Goal: Task Accomplishment & Management: Manage account settings

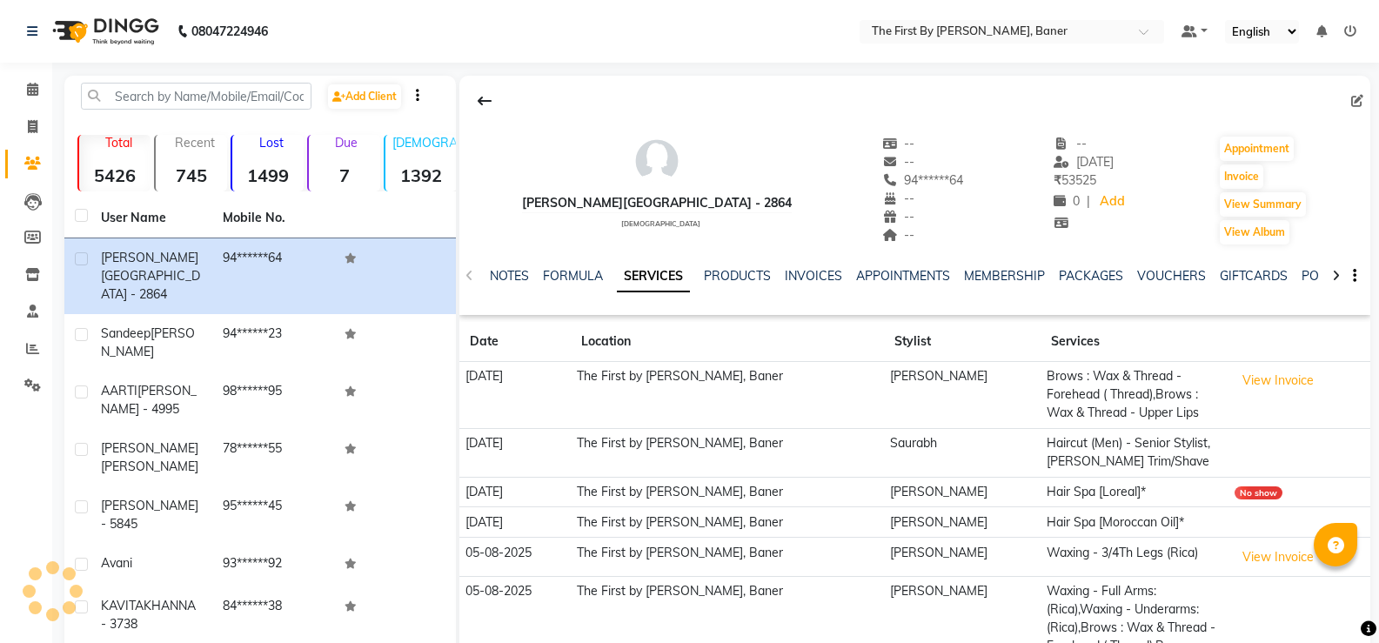
select select "500"
click at [5, 92] on li "Calendar" at bounding box center [26, 89] width 52 height 37
click at [20, 87] on span at bounding box center [32, 90] width 30 height 20
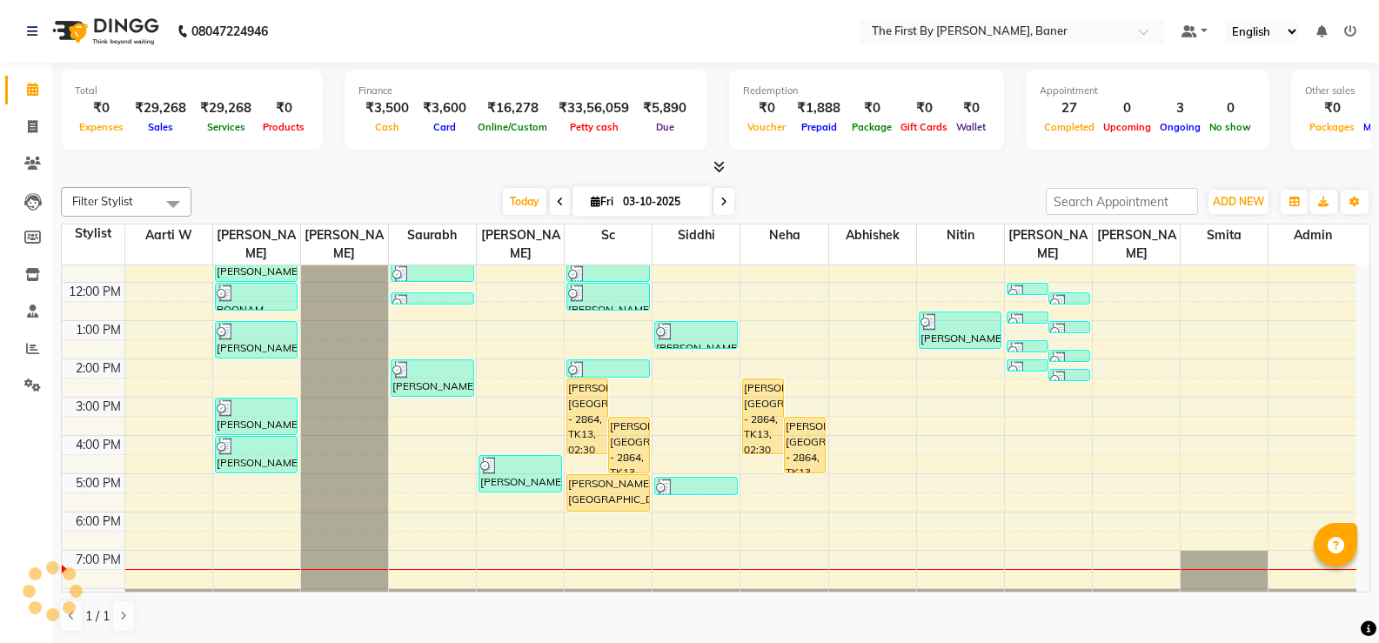
scroll to position [152, 0]
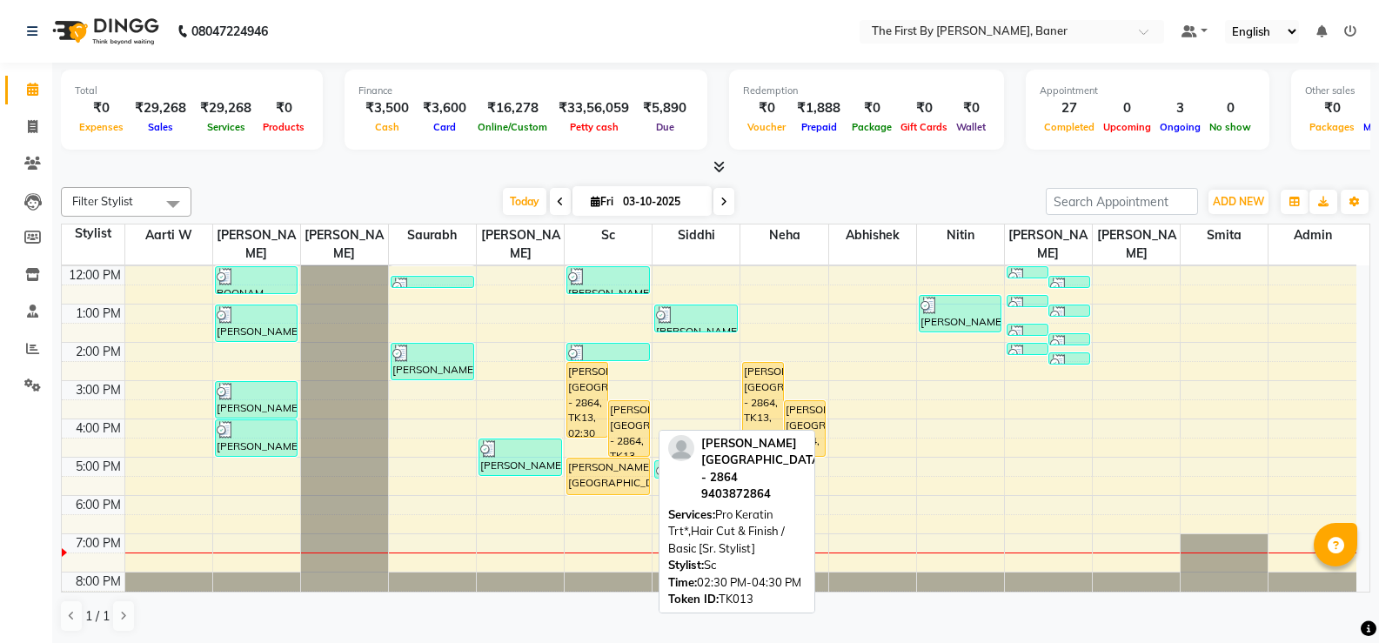
click at [588, 372] on div "[PERSON_NAME][GEOGRAPHIC_DATA] - 2864, TK13, 02:30 PM-04:30 PM, Pro Keratin Trt…" at bounding box center [587, 400] width 40 height 74
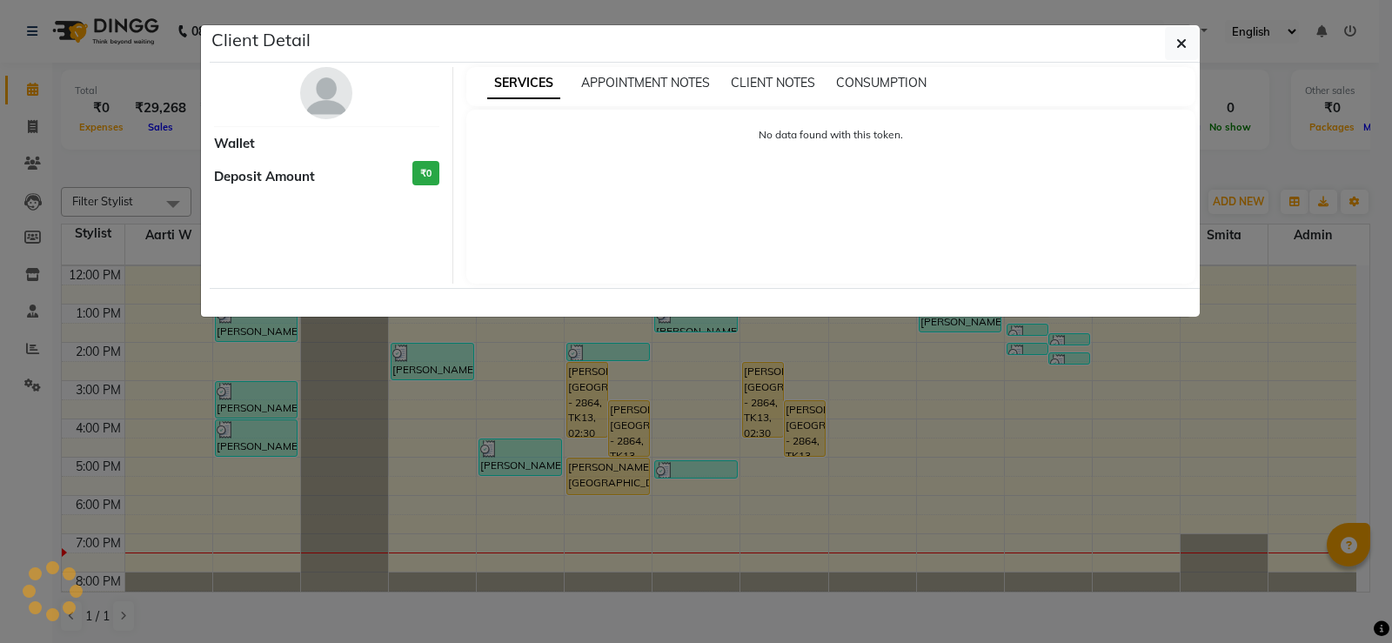
select select "1"
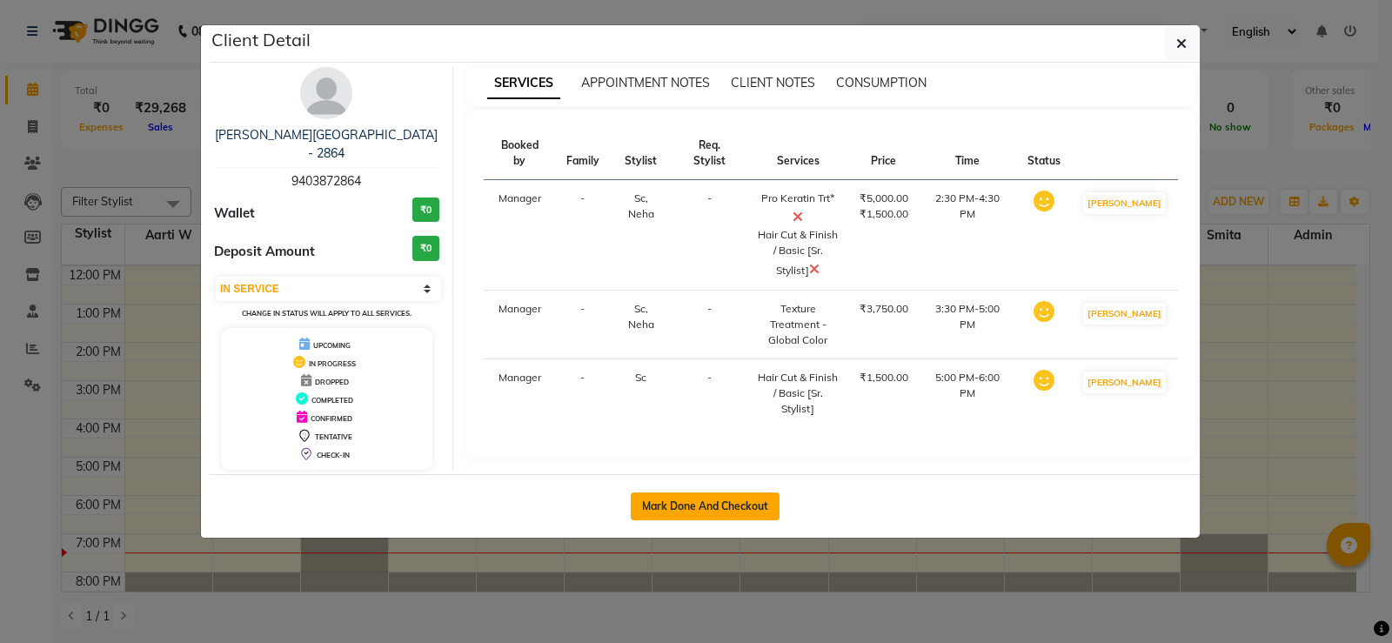
click at [735, 493] on button "Mark Done And Checkout" at bounding box center [705, 507] width 149 height 28
select select "service"
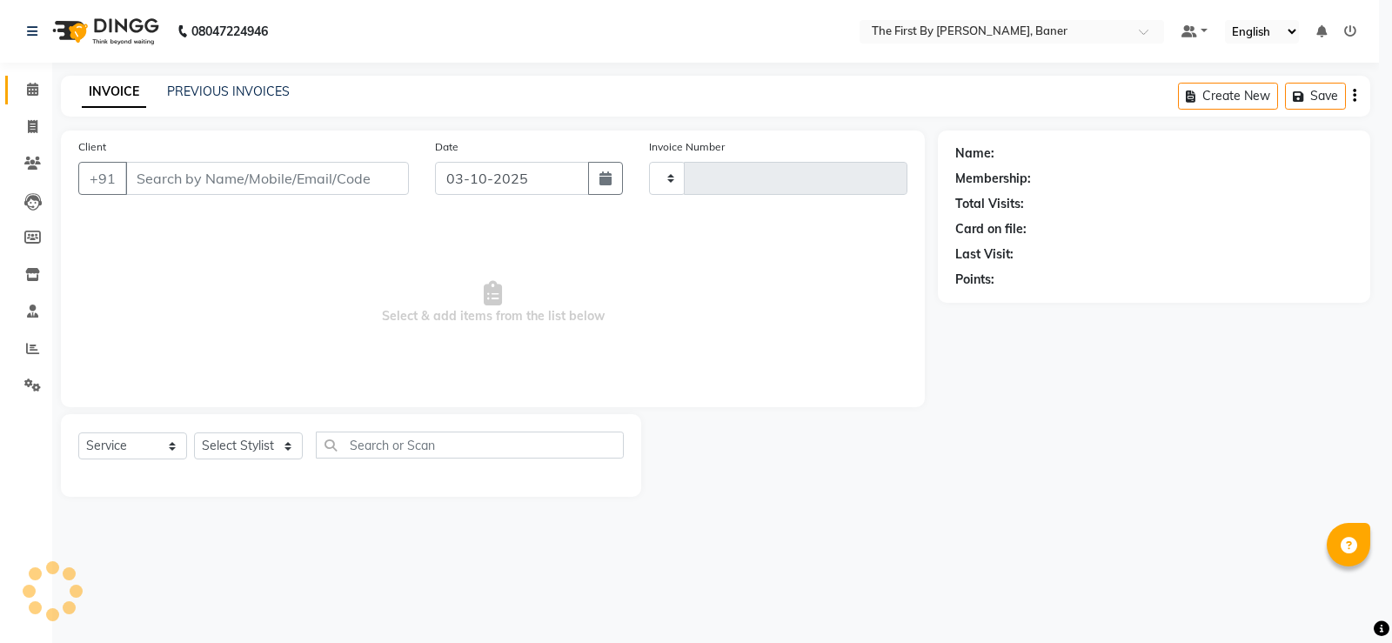
type input "2839"
select select "6411"
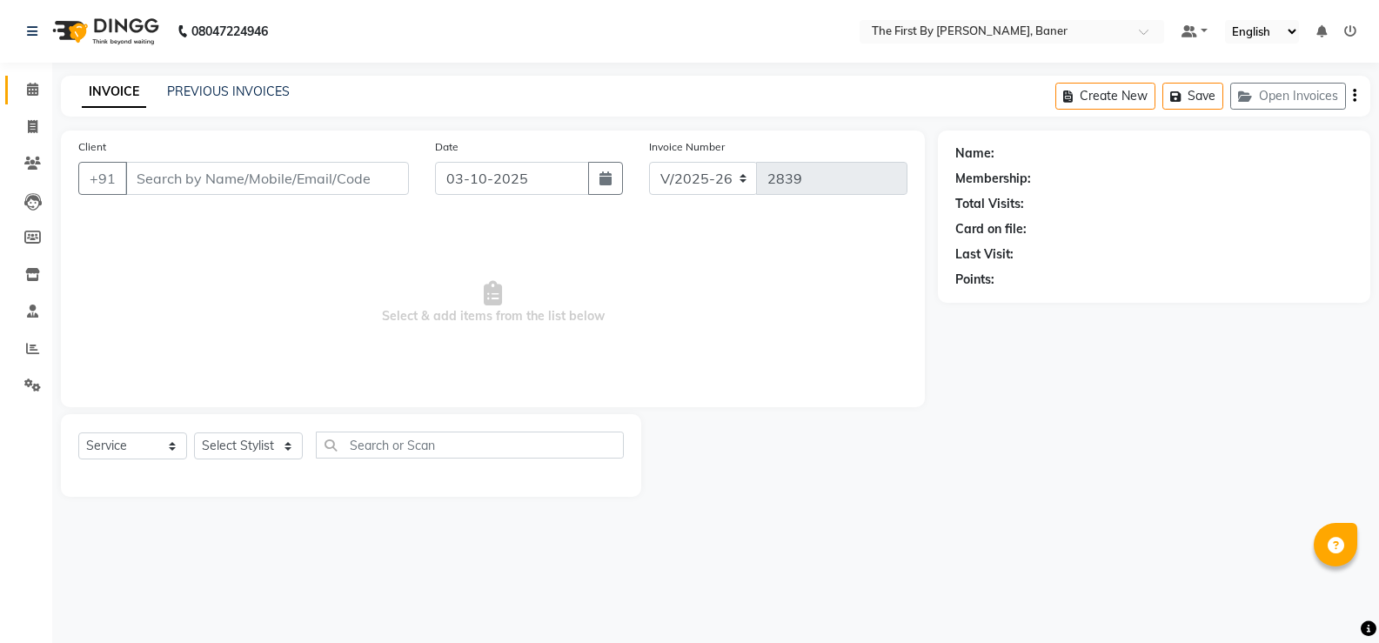
type input "94******64"
select select "49041"
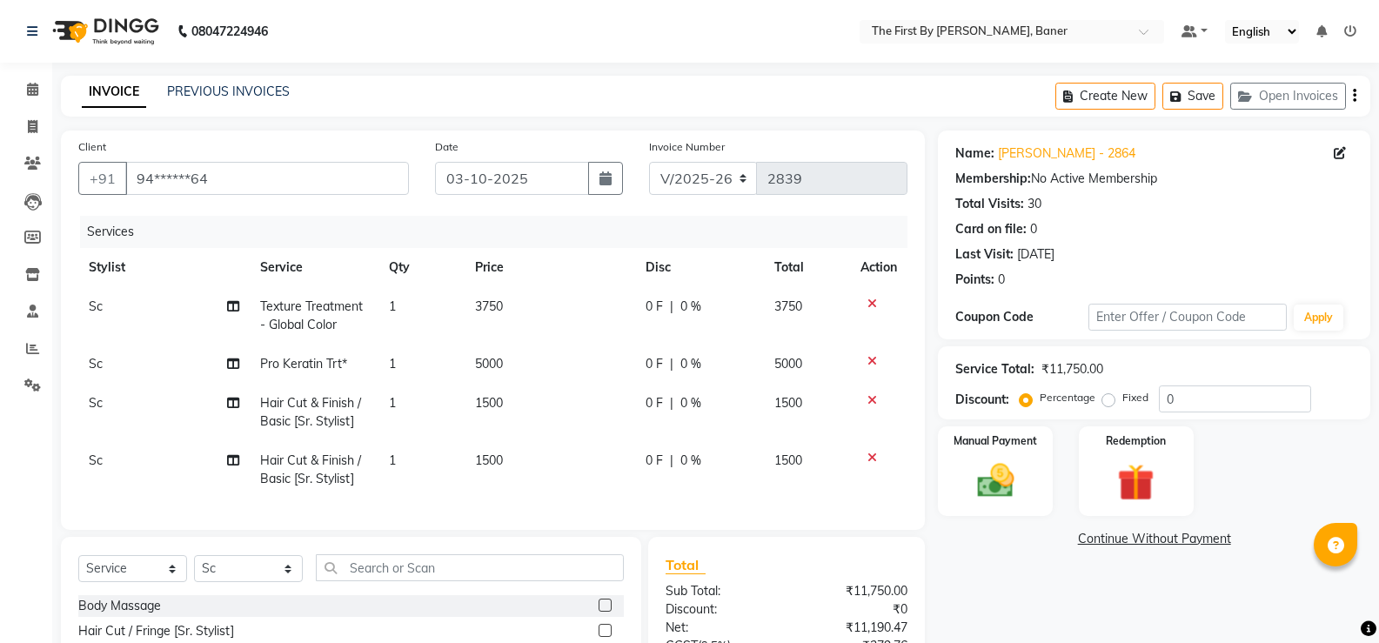
click at [501, 305] on span "3750" at bounding box center [489, 306] width 28 height 16
select select "49041"
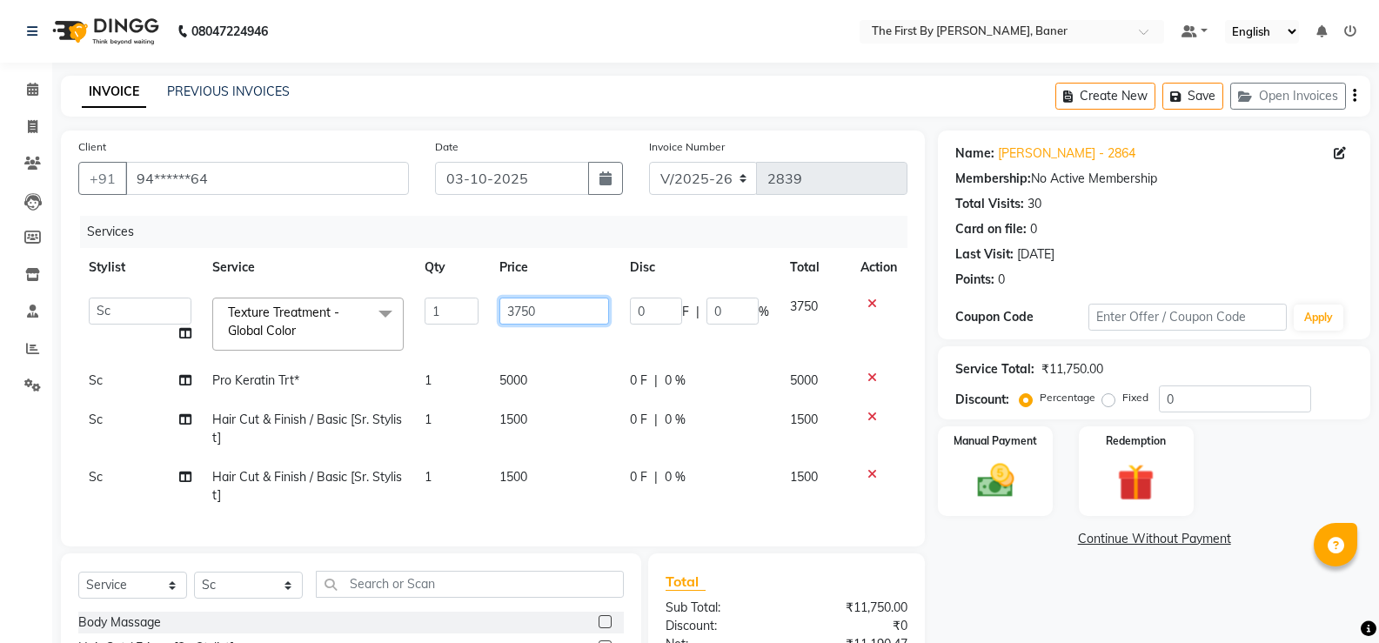
click at [515, 309] on input "3750" at bounding box center [553, 311] width 109 height 27
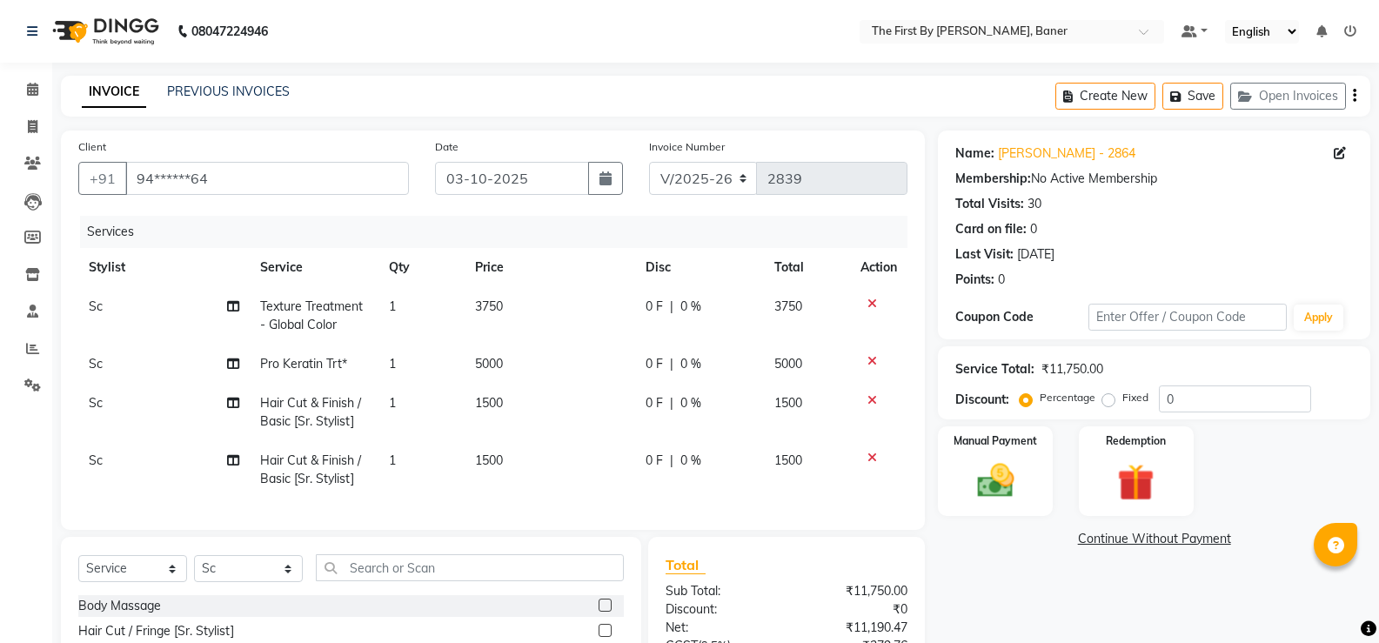
click at [508, 298] on td "3750" at bounding box center [550, 315] width 171 height 57
select select "49041"
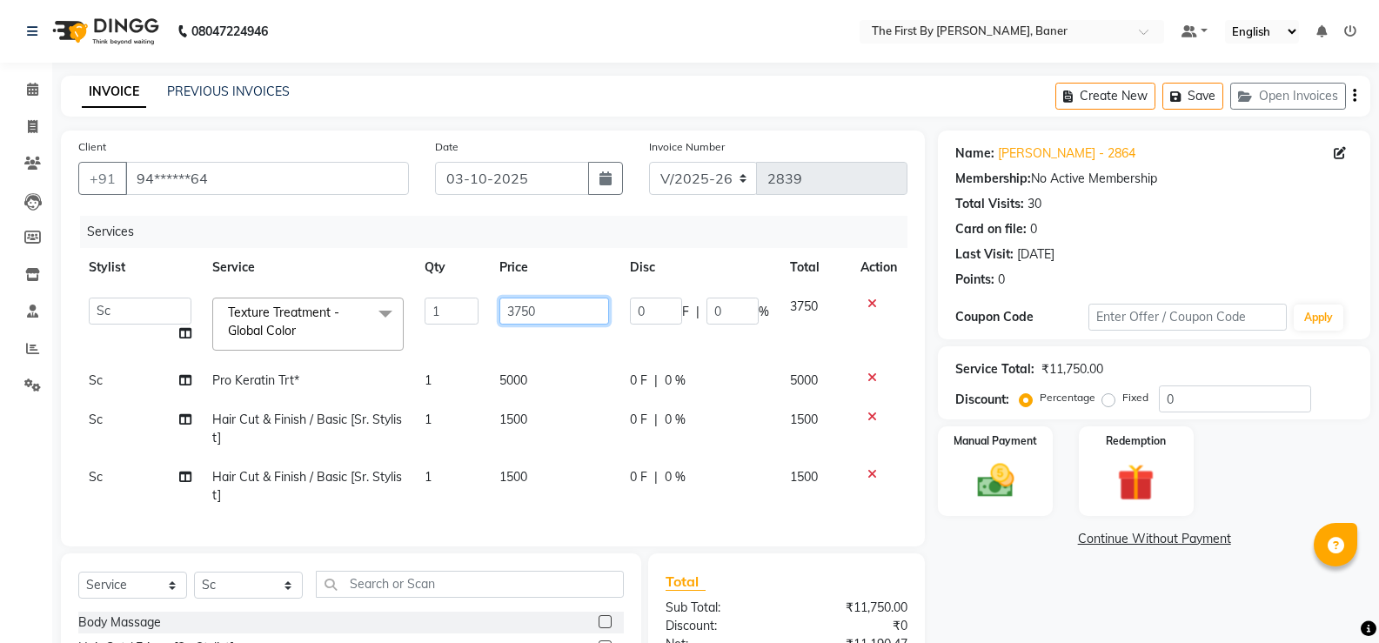
click at [515, 306] on input "3750" at bounding box center [553, 311] width 109 height 27
click at [514, 306] on input "3750" at bounding box center [553, 311] width 109 height 27
type input "7856"
click at [476, 388] on tbody "Aarti W Abhishek Admin [PERSON_NAME] [PERSON_NAME] [PERSON_NAME] Manager [PERSO…" at bounding box center [492, 401] width 829 height 228
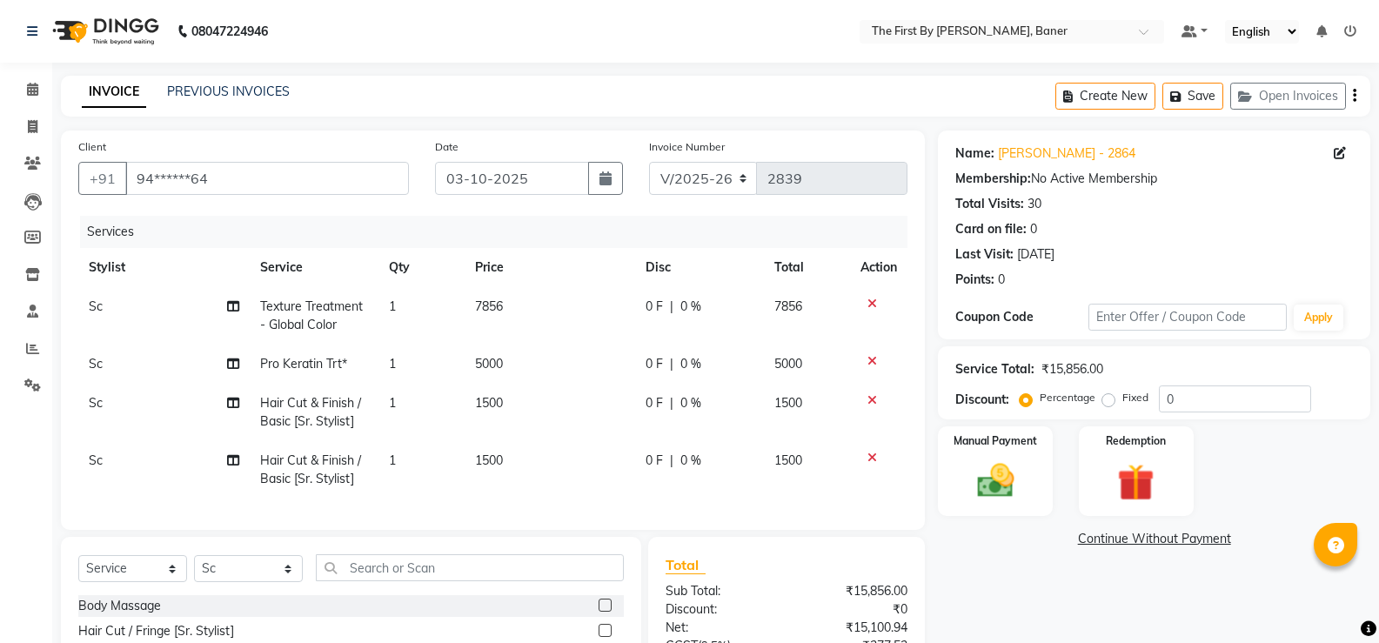
click at [488, 364] on span "5000" at bounding box center [489, 364] width 28 height 16
select select "49041"
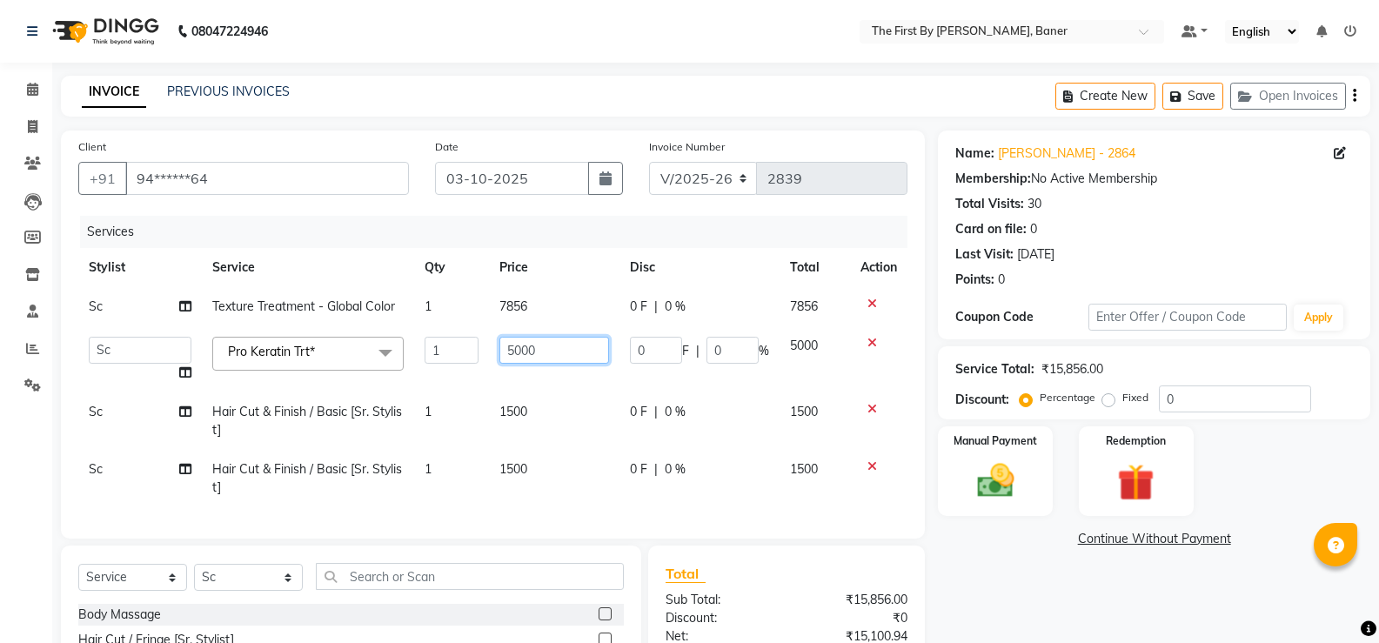
click at [500, 357] on input "5000" at bounding box center [553, 350] width 109 height 27
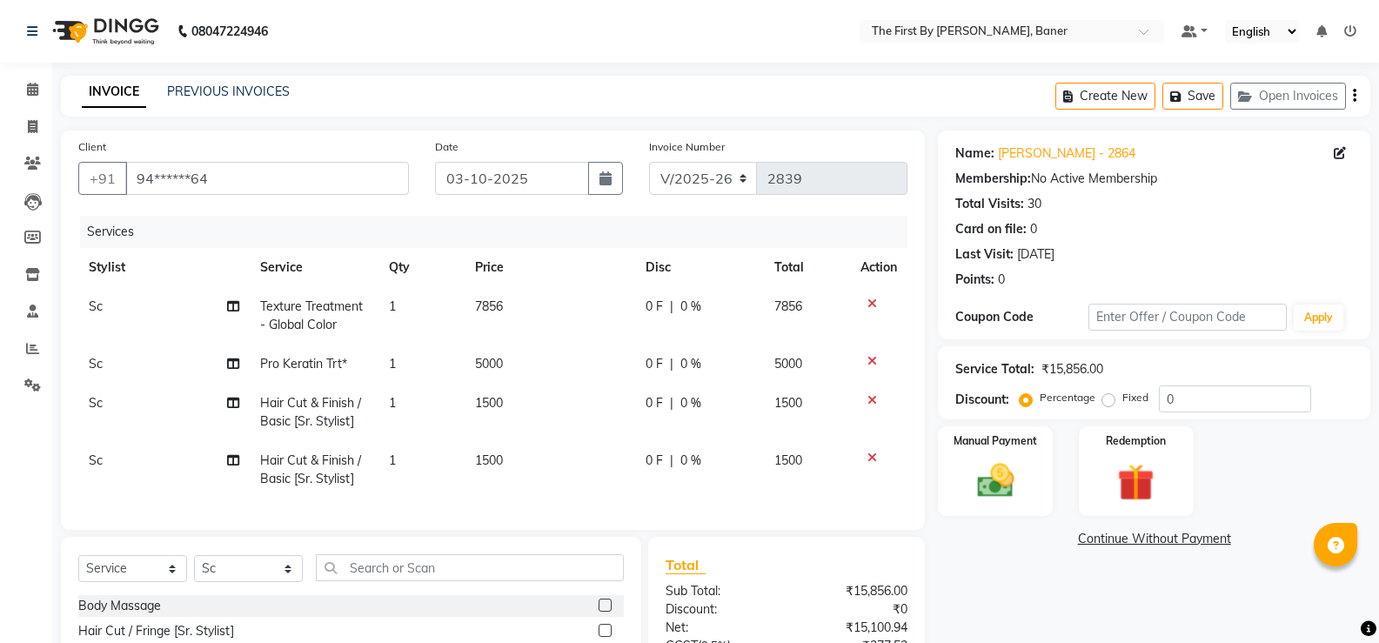
click at [493, 359] on span "5000" at bounding box center [489, 364] width 28 height 16
select select "49041"
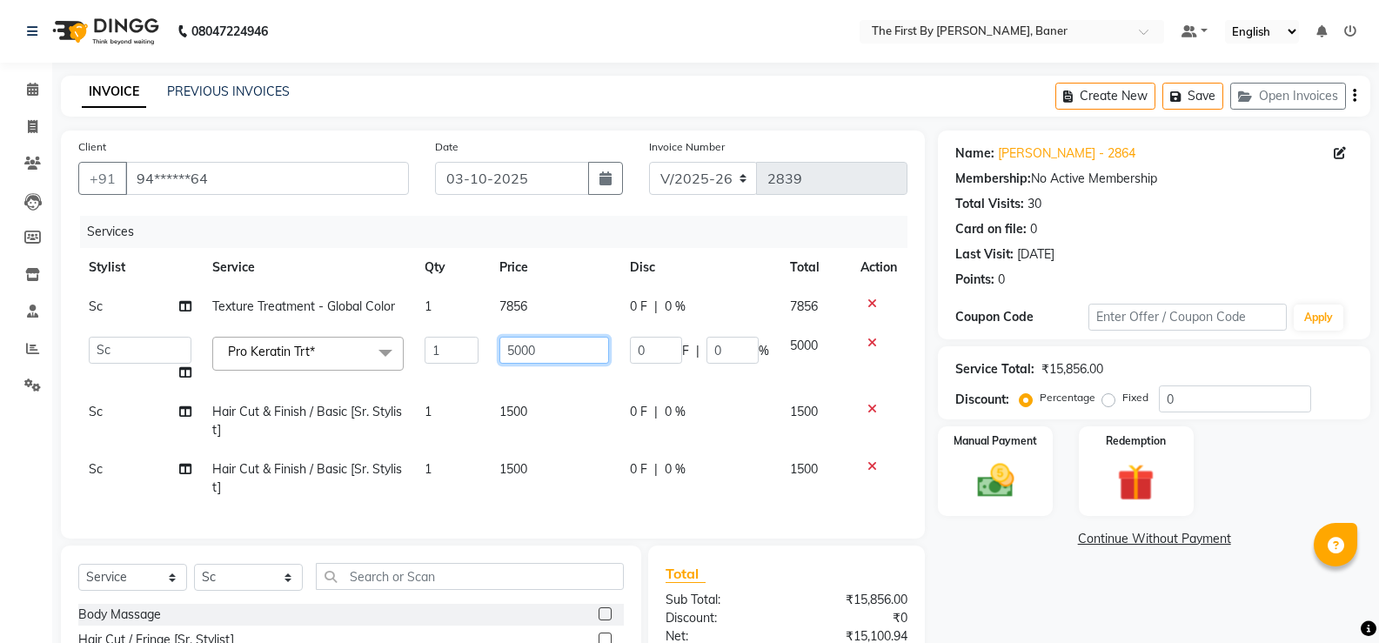
click at [514, 343] on input "5000" at bounding box center [553, 350] width 109 height 27
type input "10375"
click at [550, 403] on td "1500" at bounding box center [554, 420] width 130 height 57
select select "49041"
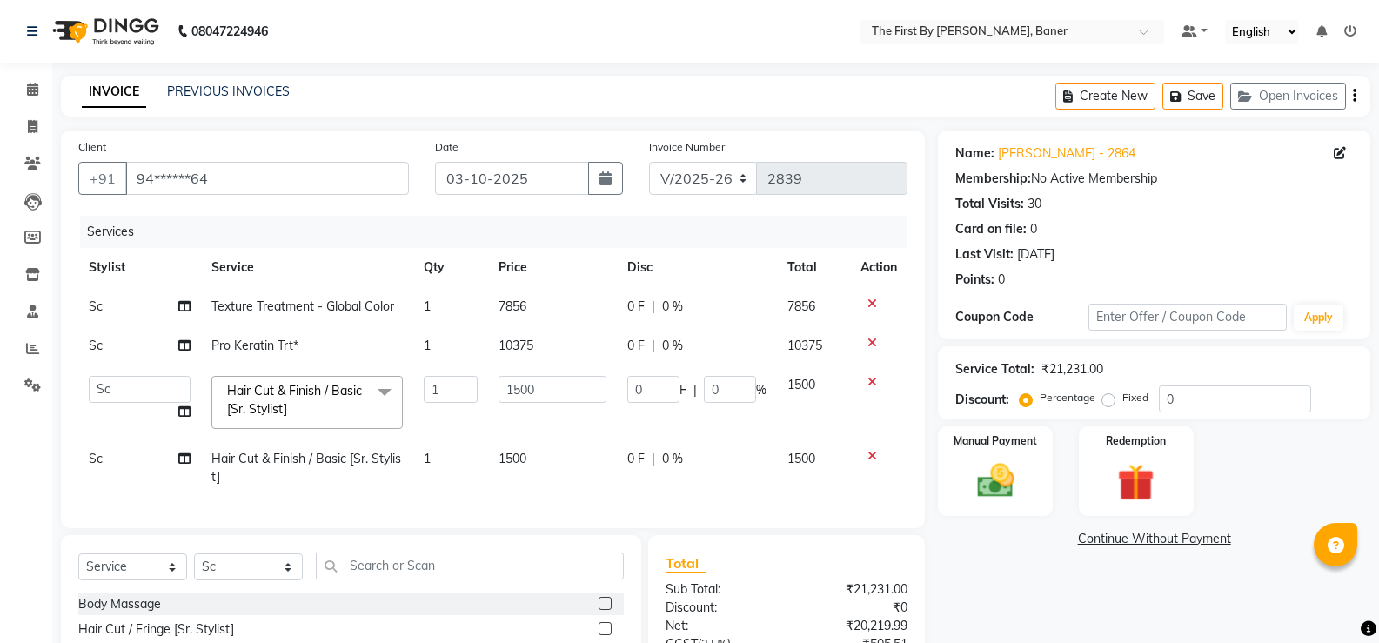
click at [184, 410] on icon at bounding box center [184, 411] width 12 height 12
select select "49041"
select select "81168"
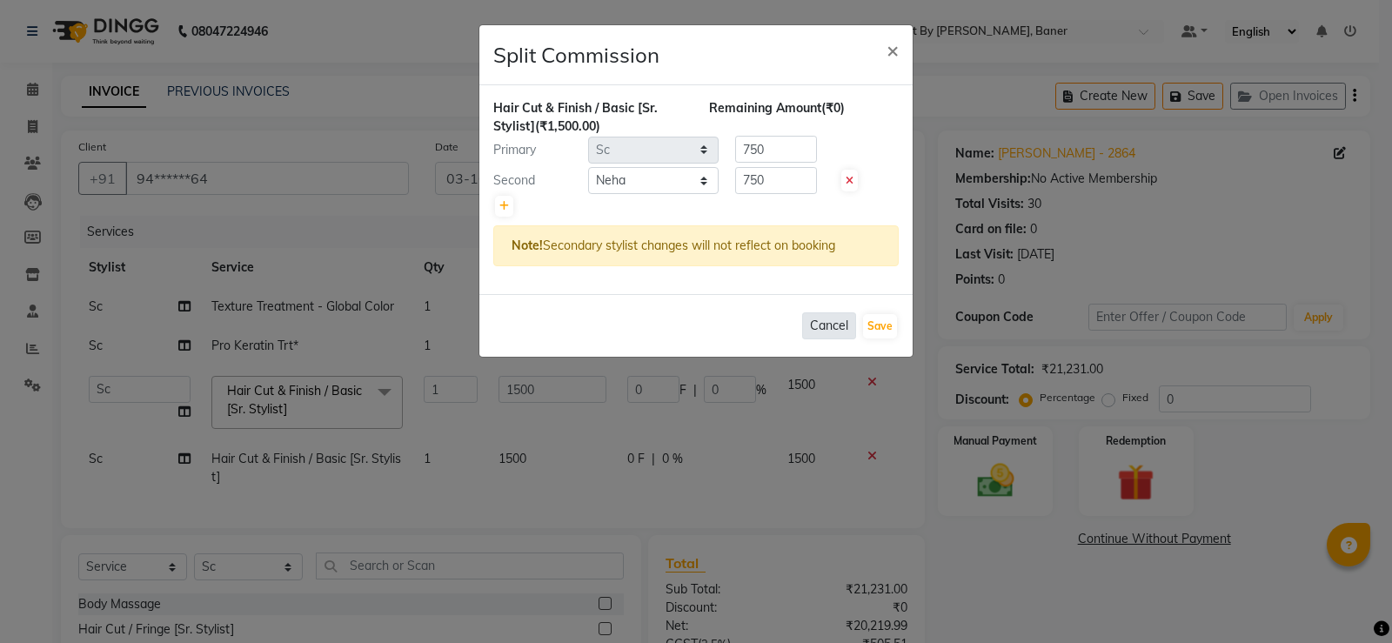
click at [828, 337] on button "Cancel" at bounding box center [829, 325] width 54 height 27
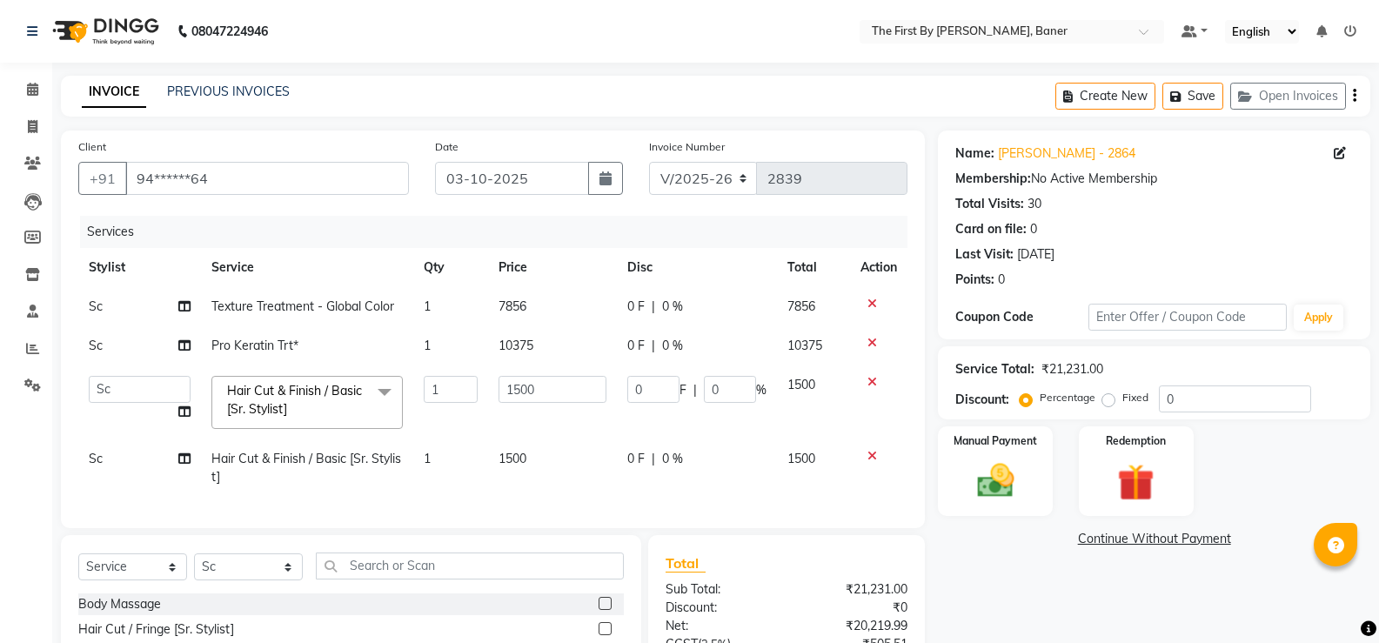
click at [868, 379] on icon at bounding box center [873, 382] width 10 height 12
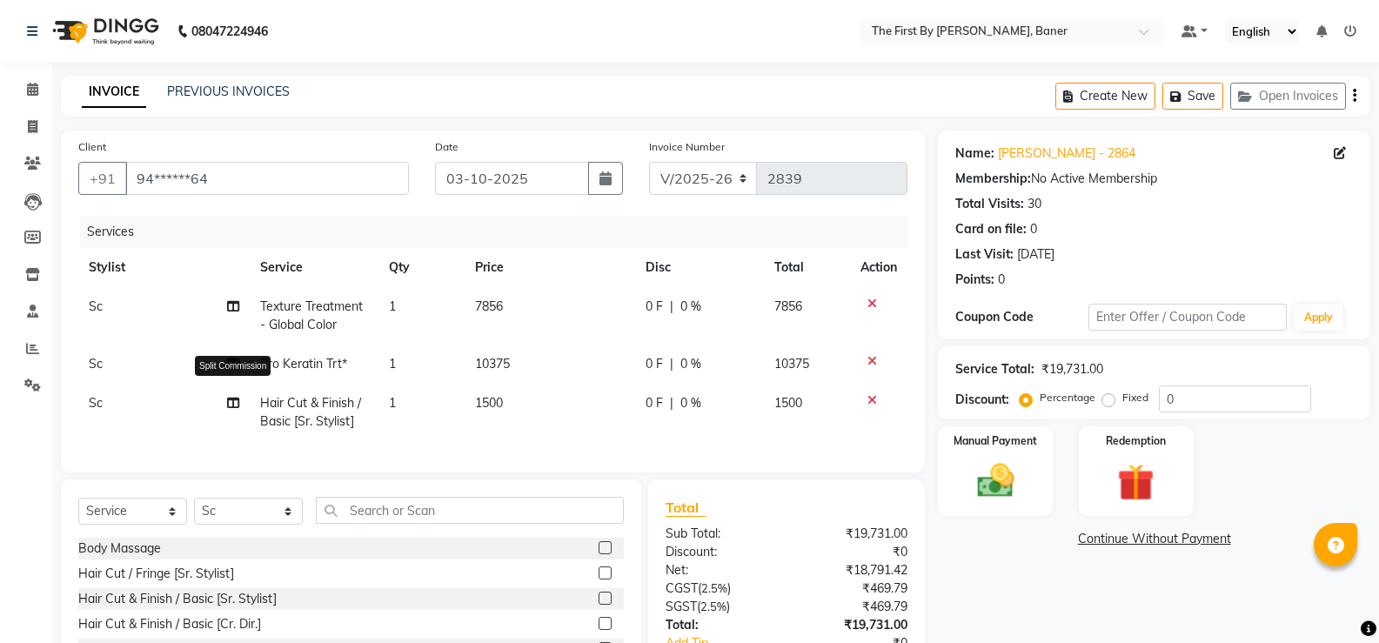
click at [231, 401] on icon at bounding box center [233, 403] width 12 height 12
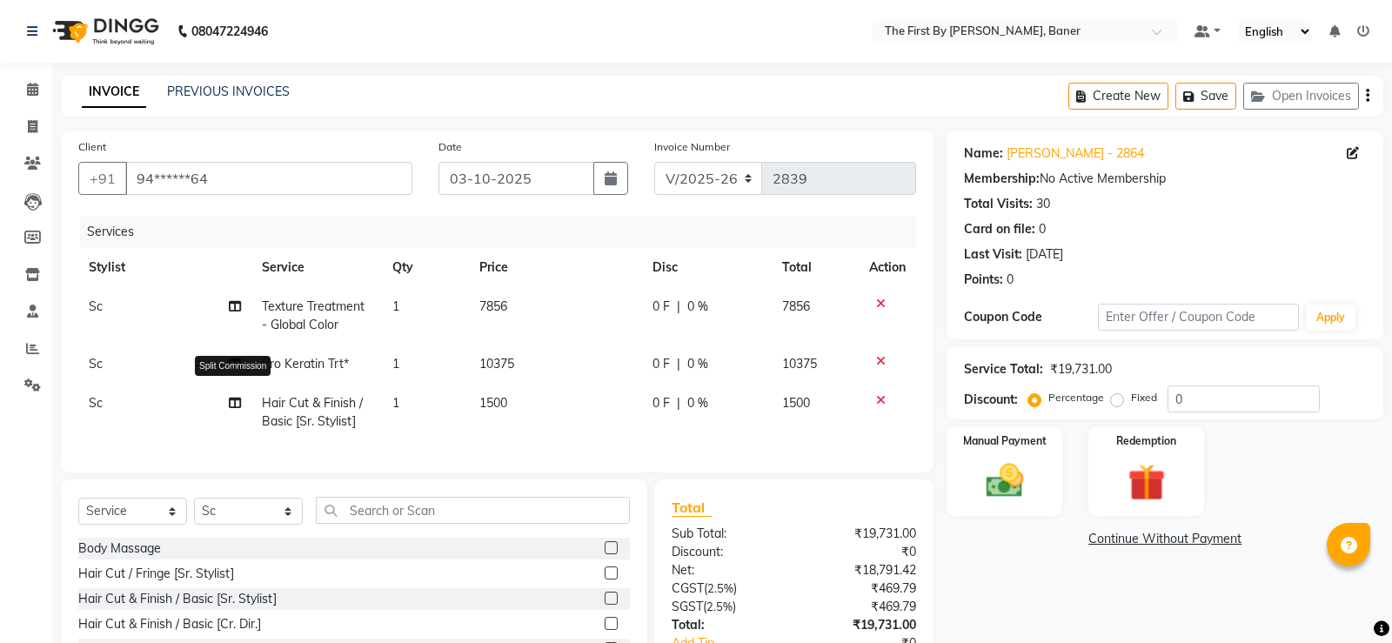
select select "49041"
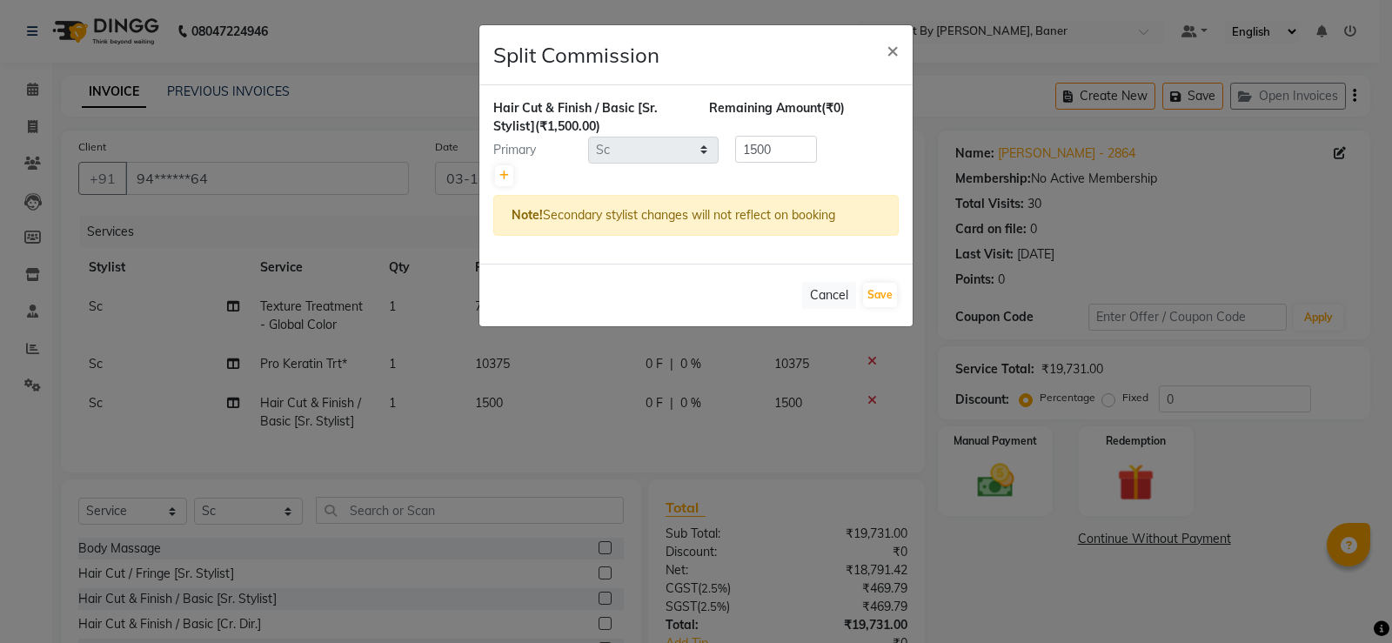
click at [704, 425] on ngb-modal-window "Split Commission × Hair Cut & Finish / Basic [Sr. Stylist] (₹1,500.00) Remainin…" at bounding box center [696, 321] width 1392 height 643
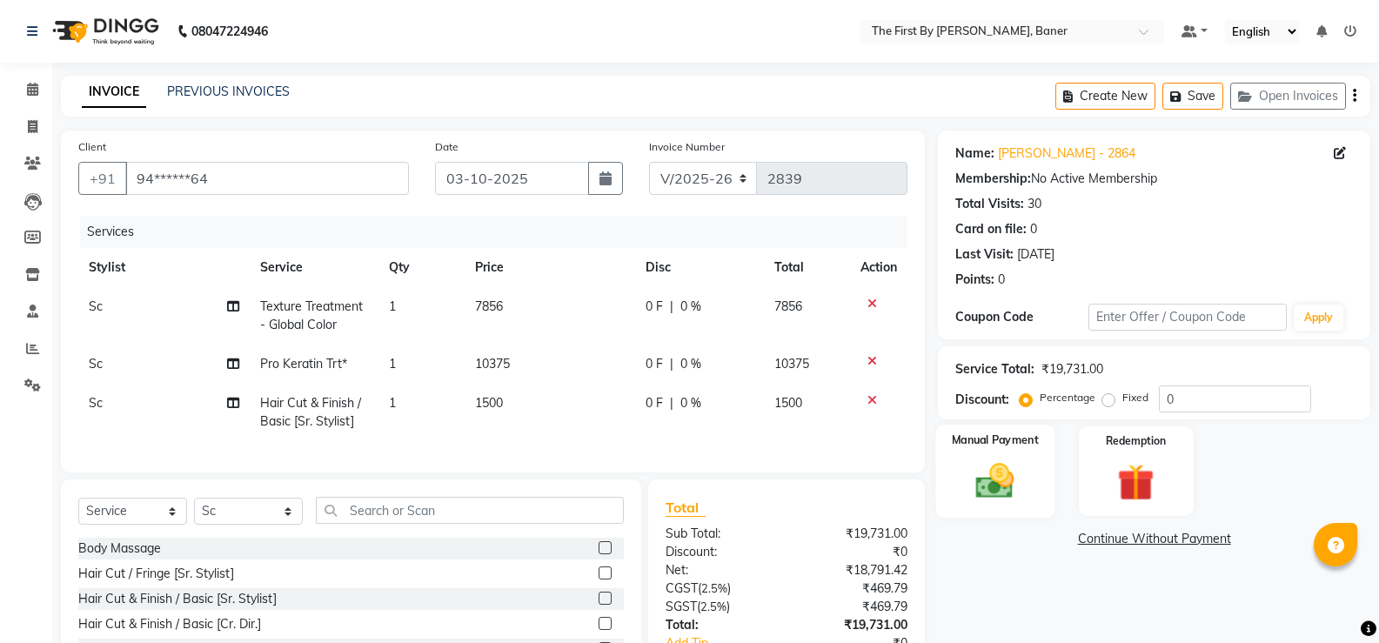
click at [1001, 498] on img at bounding box center [995, 481] width 62 height 44
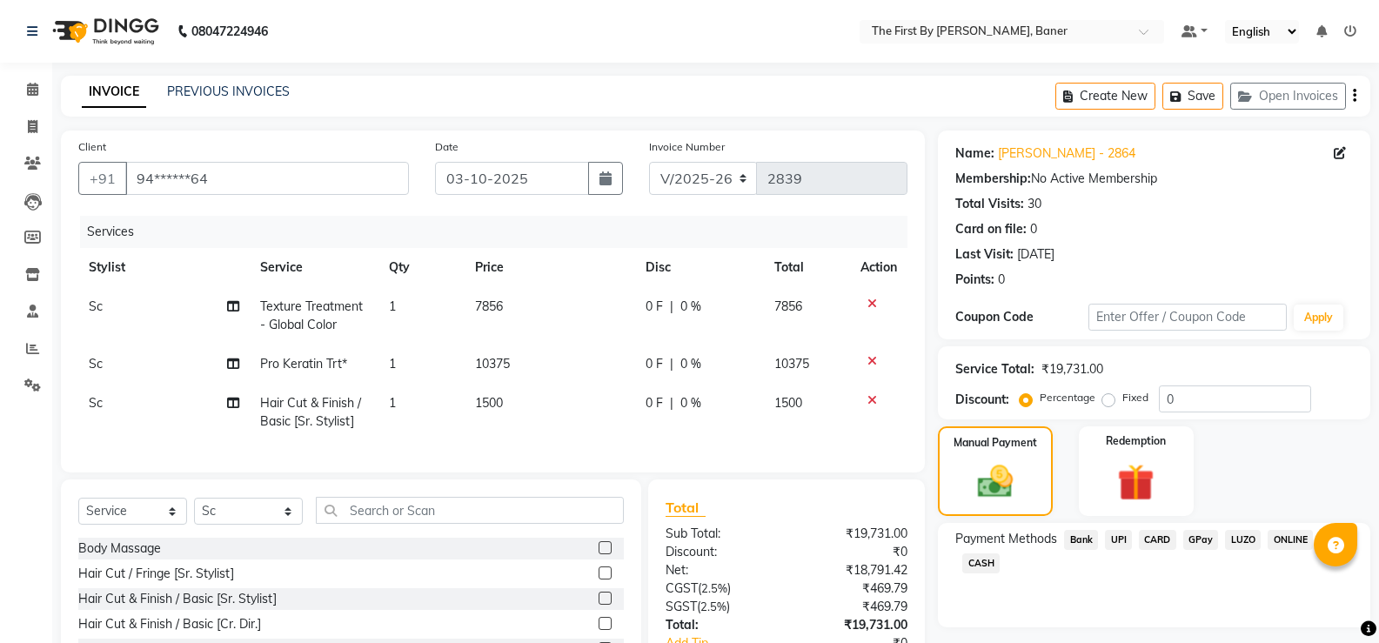
click at [1122, 539] on span "UPI" at bounding box center [1118, 540] width 27 height 20
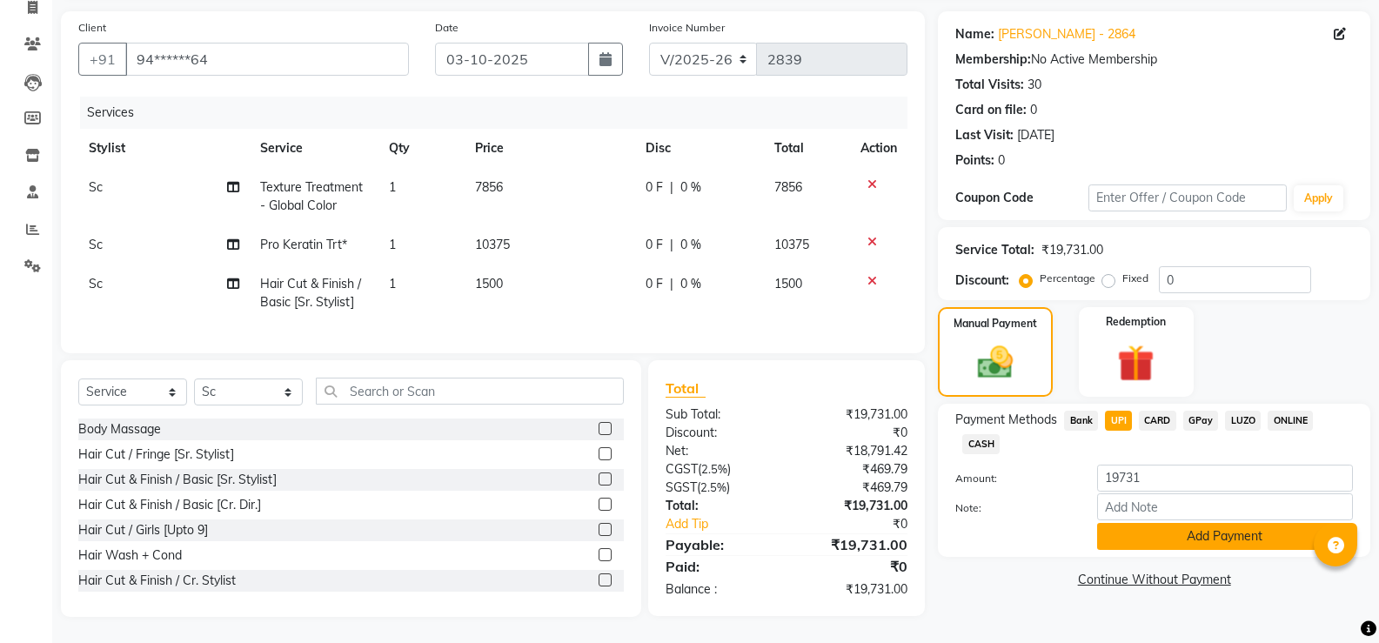
click at [1140, 528] on button "Add Payment" at bounding box center [1225, 536] width 256 height 27
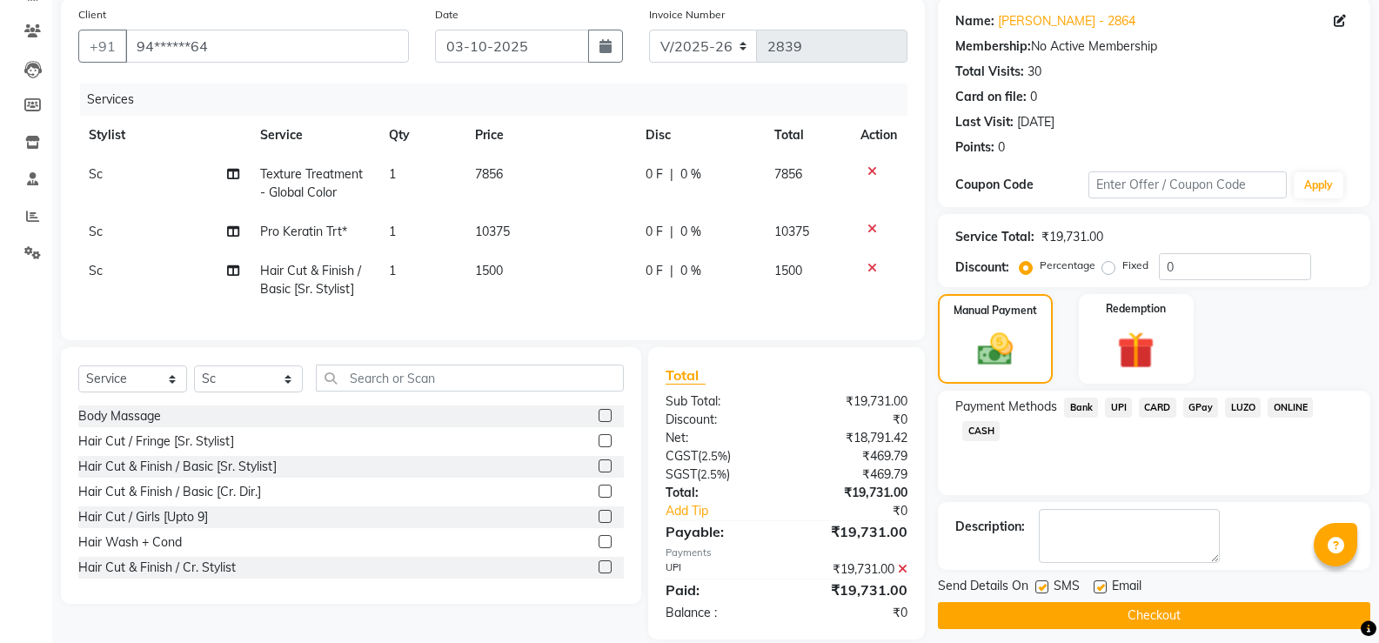
scroll to position [168, 0]
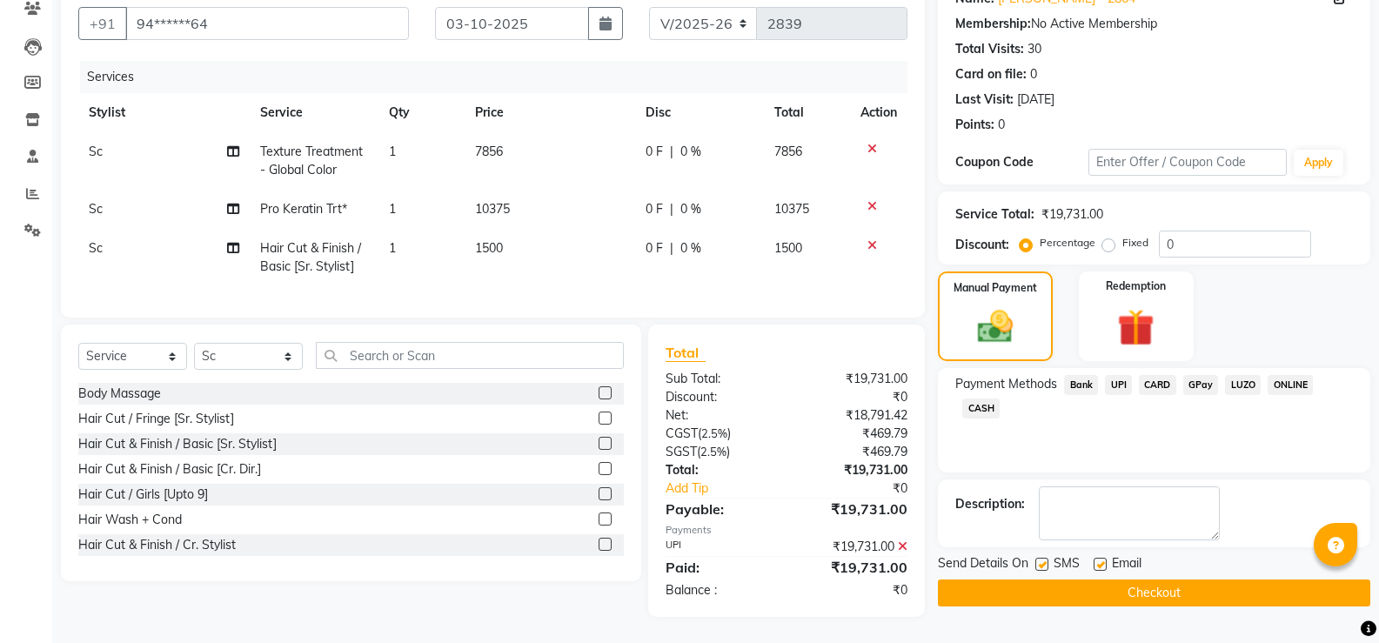
click at [1135, 580] on button "Checkout" at bounding box center [1154, 593] width 432 height 27
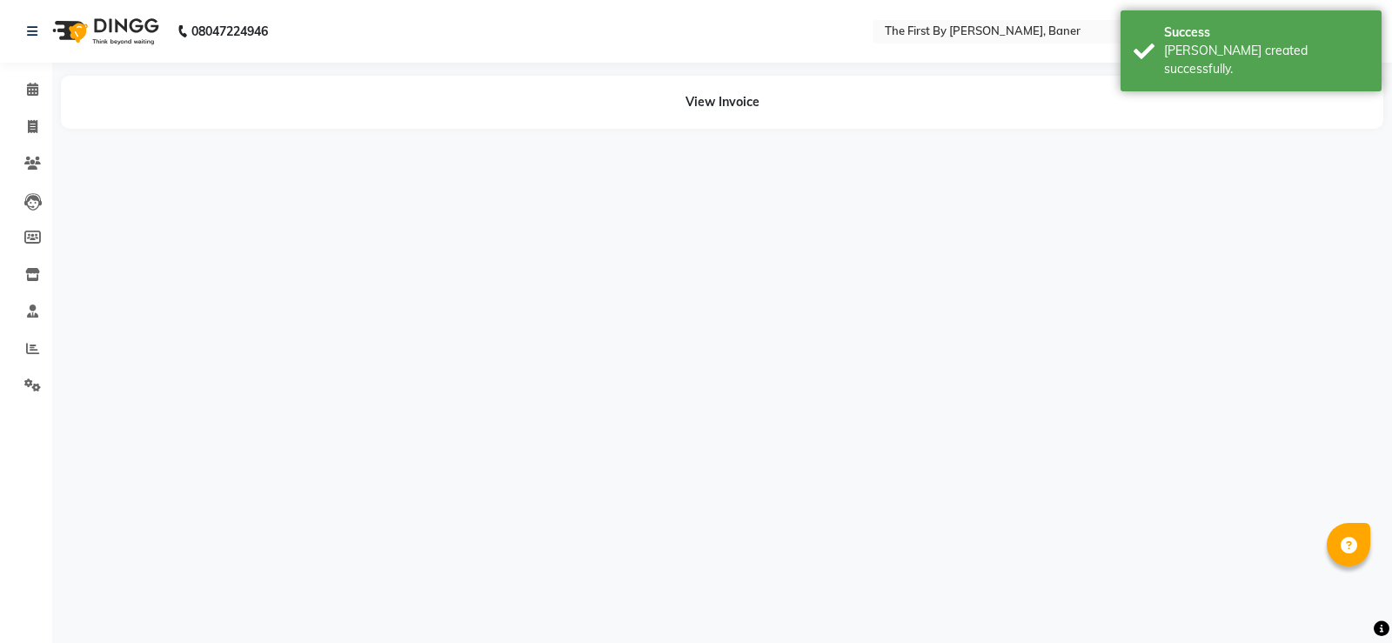
select select "49041"
select select "81168"
select select "49041"
select select "81168"
select select "49041"
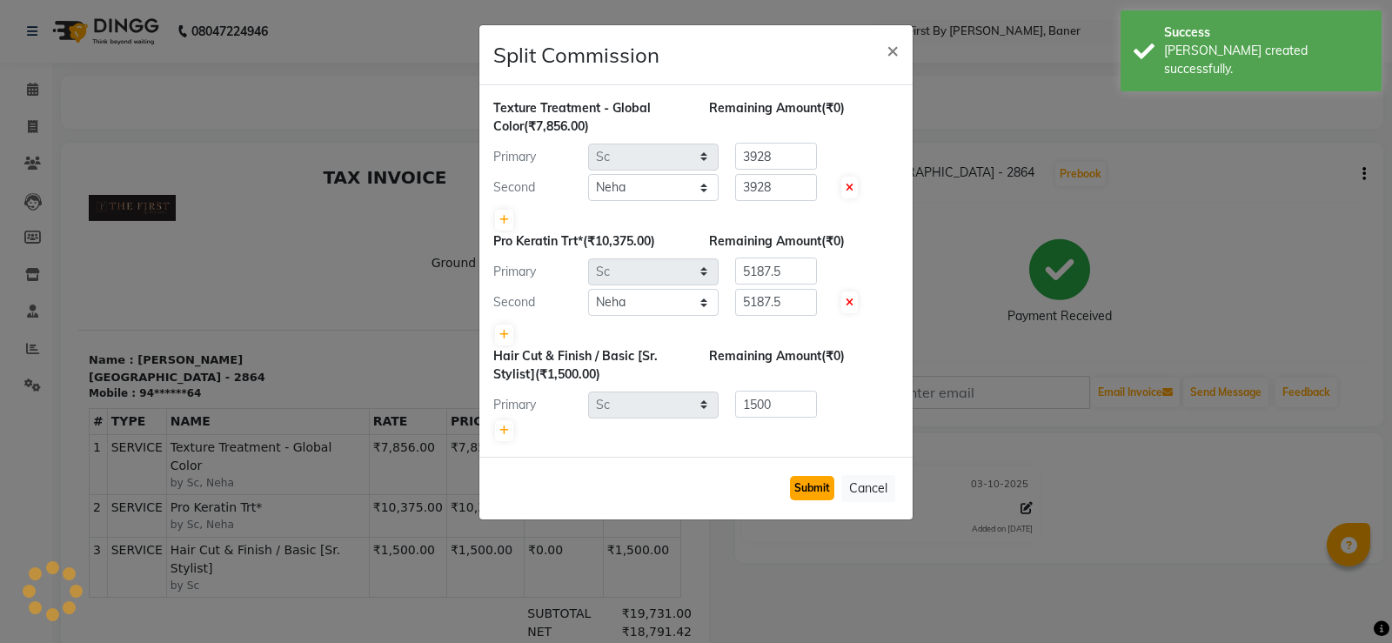
click at [815, 492] on button "Submit" at bounding box center [812, 488] width 44 height 24
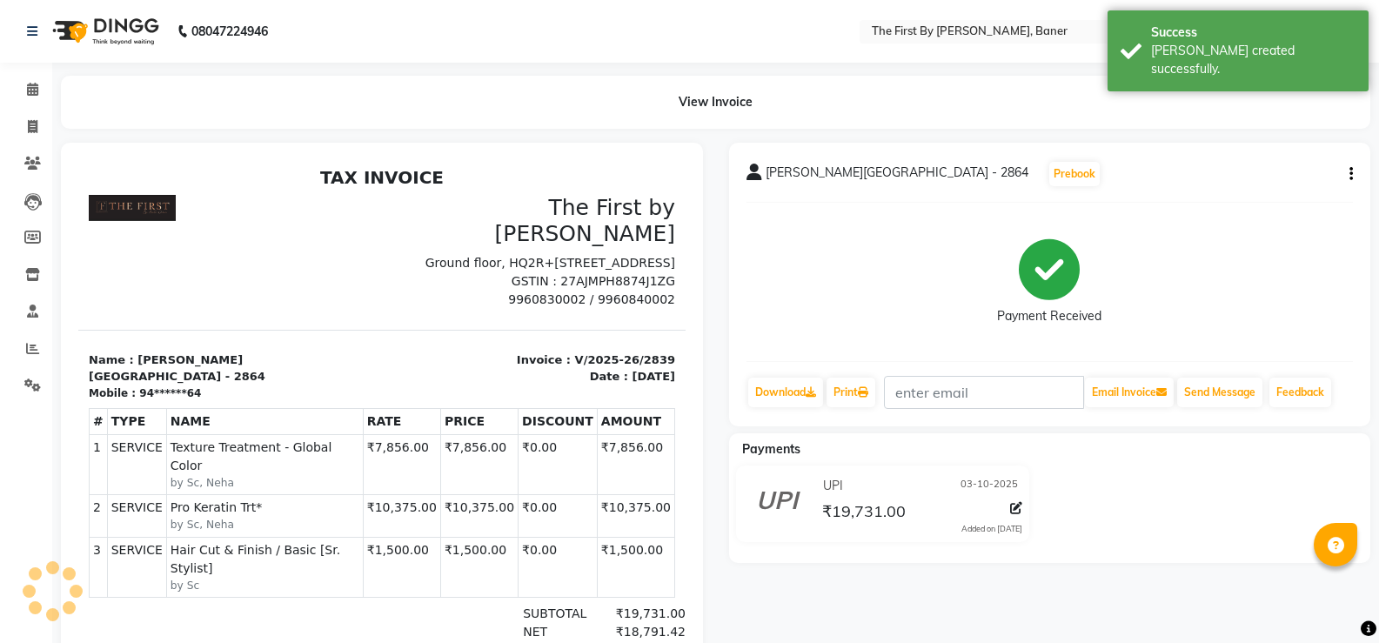
click at [37, 70] on div "Calendar Invoice Clients Leads Members Inventory Staff Reports Settings Complet…" at bounding box center [117, 421] width 235 height 743
click at [34, 86] on icon at bounding box center [32, 89] width 11 height 13
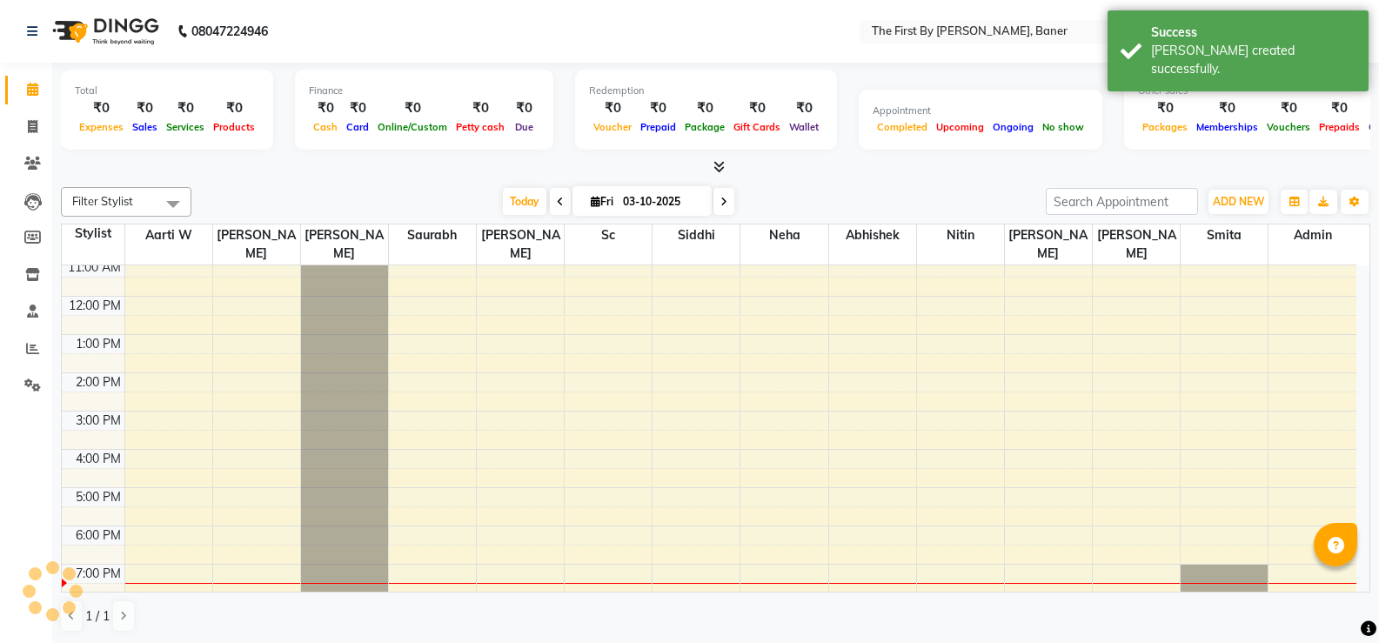
scroll to position [152, 0]
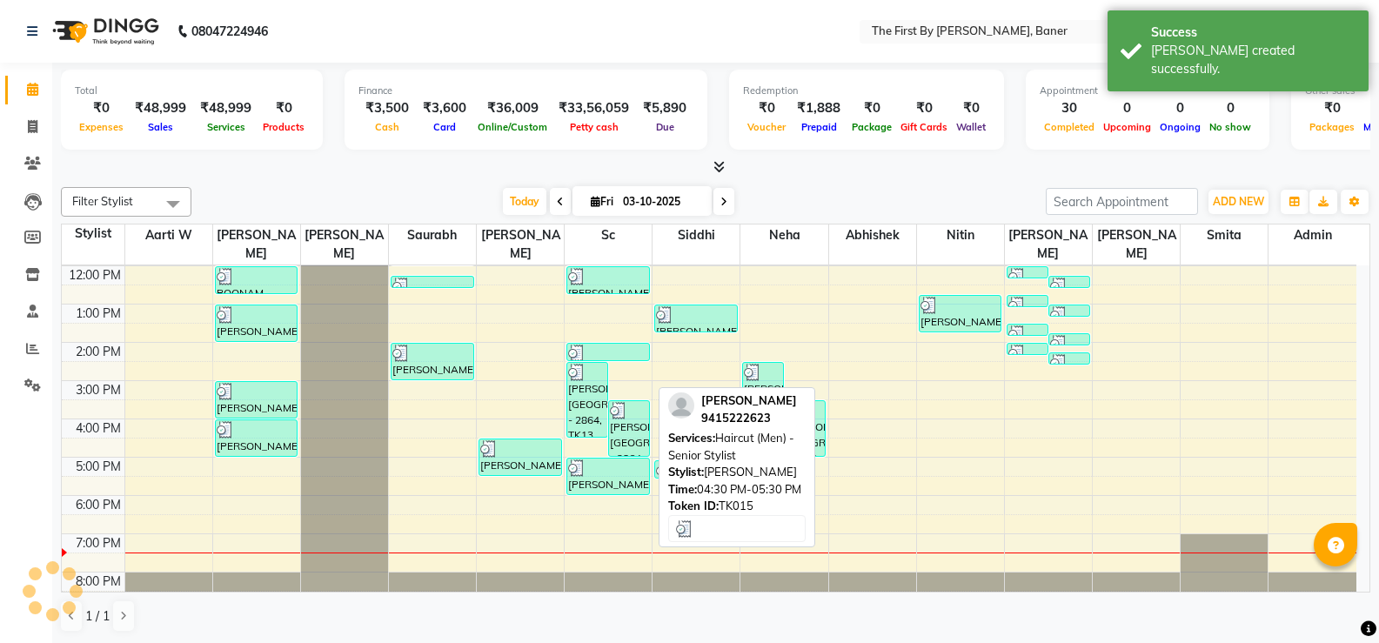
click at [526, 441] on div "[PERSON_NAME], TK15, 04:30 PM-05:30 PM, Haircut (Men) - Senior Stylist" at bounding box center [520, 457] width 82 height 36
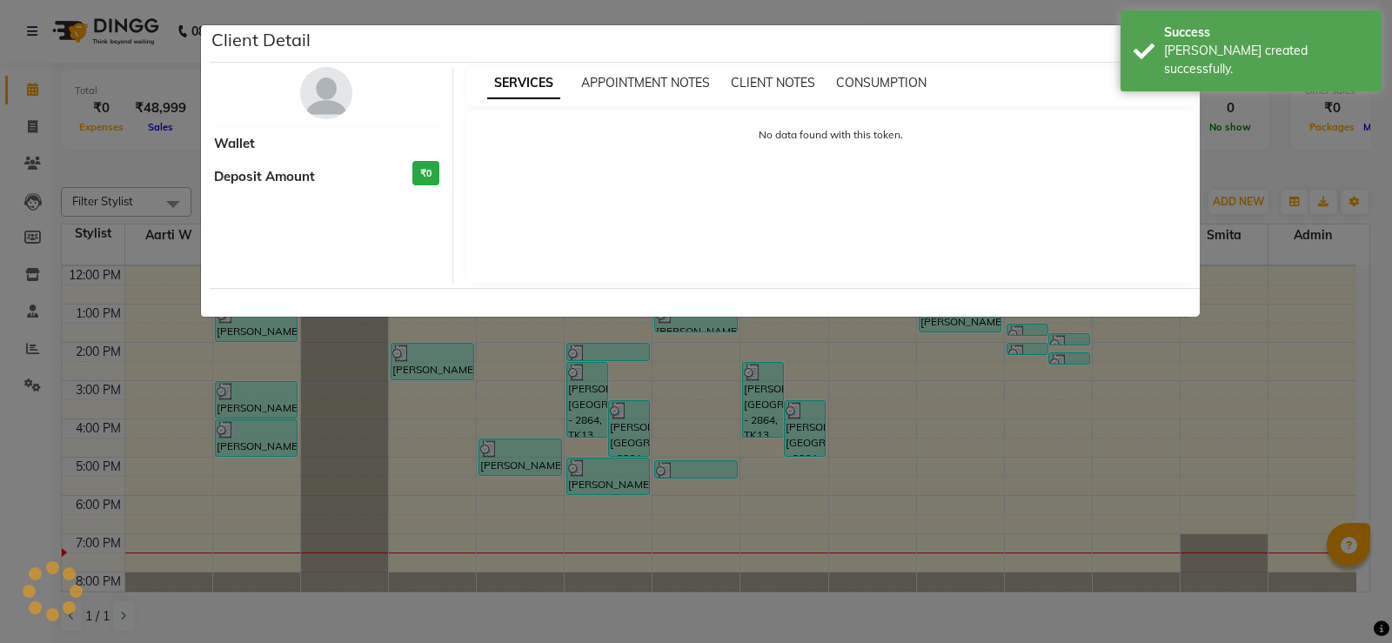
select select "3"
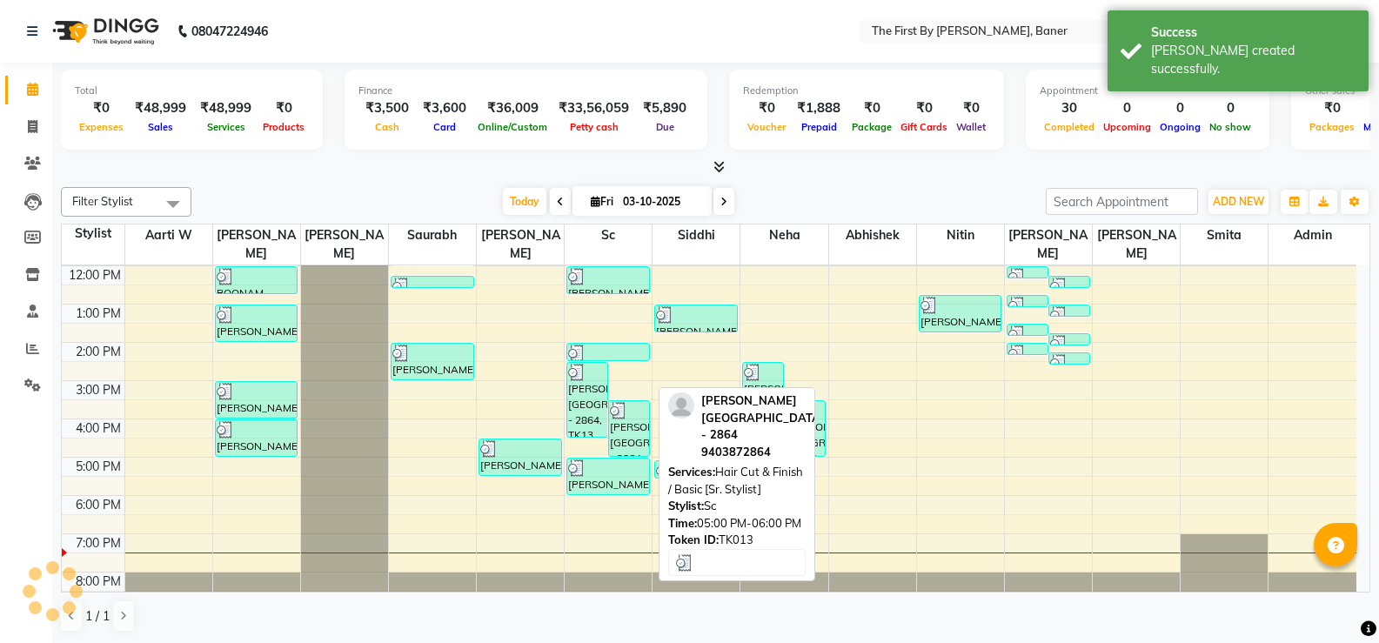
click at [600, 459] on div "[PERSON_NAME][GEOGRAPHIC_DATA] - 2864, TK13, 05:00 PM-06:00 PM, Hair Cut & Fini…" at bounding box center [608, 477] width 82 height 36
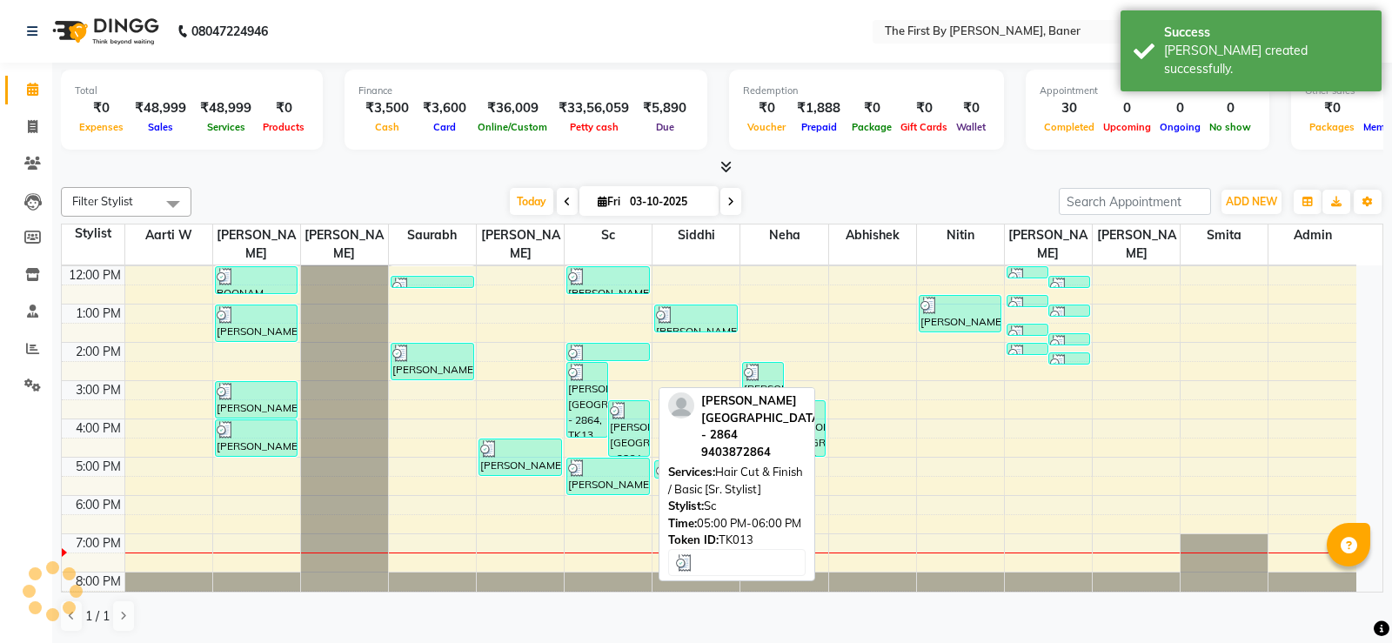
select select "3"
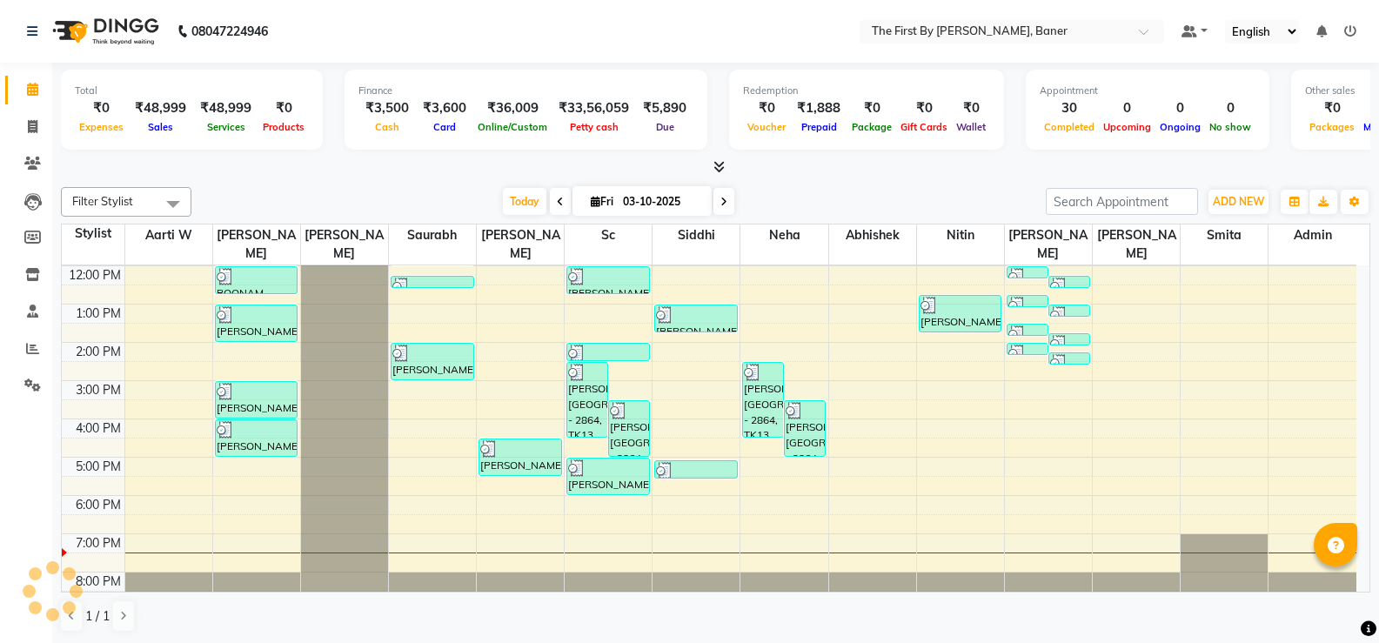
click at [1028, 417] on div "8:00 AM 9:00 AM 10:00 AM 11:00 AM 12:00 PM 1:00 PM 2:00 PM 3:00 PM 4:00 PM 5:00…" at bounding box center [709, 361] width 1295 height 497
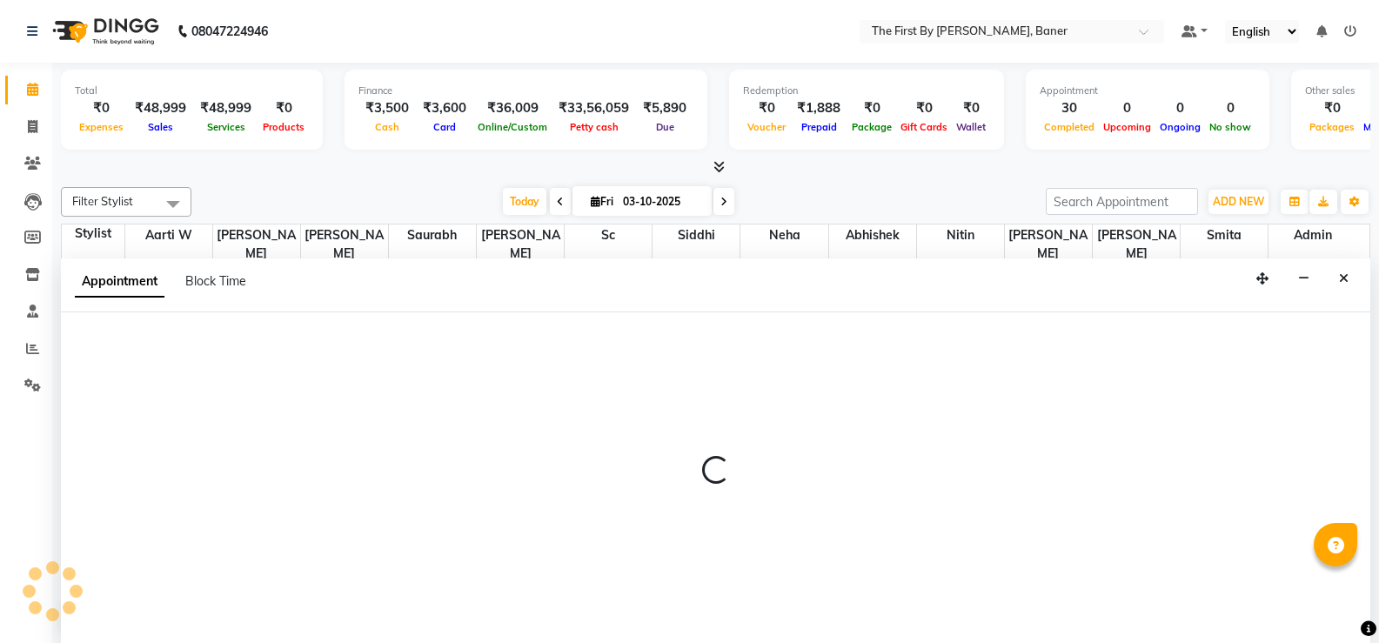
scroll to position [1, 0]
select select "49033"
select select "tentative"
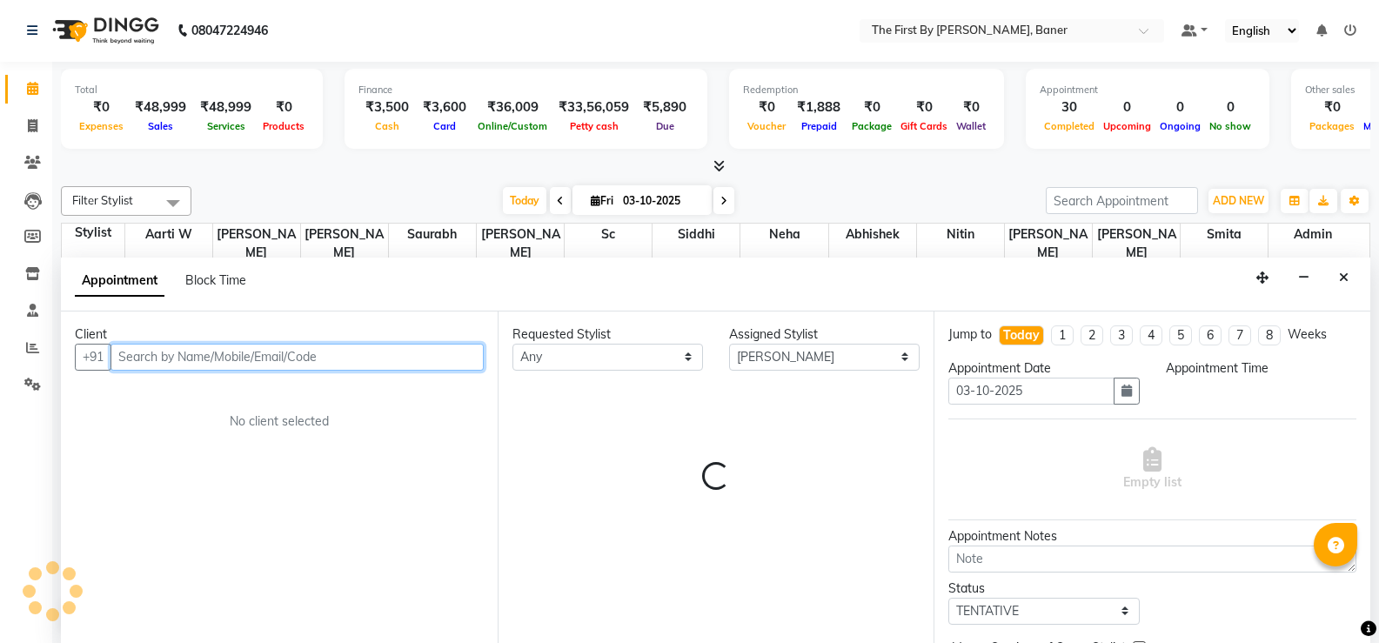
select select "960"
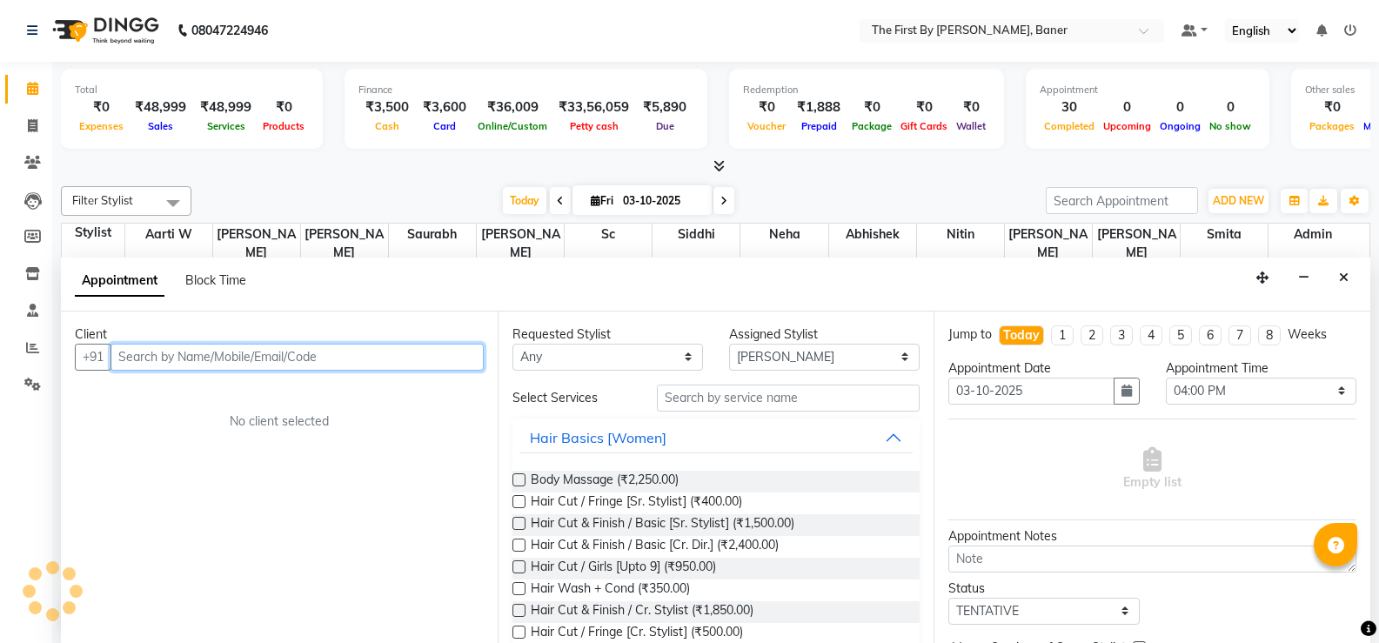
paste input "Dhanlaxmi"
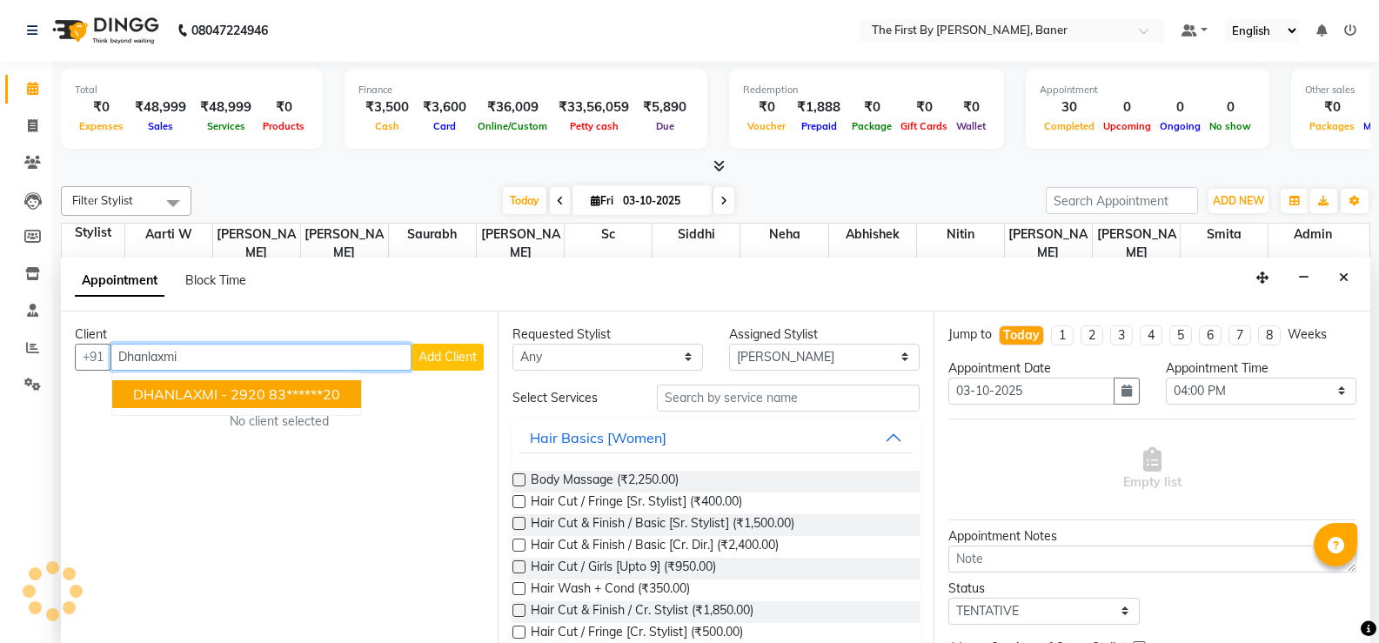
drag, startPoint x: 184, startPoint y: 391, endPoint x: 526, endPoint y: 390, distance: 342.0
click at [184, 391] on span "DHANLAXMI - 2920" at bounding box center [199, 393] width 132 height 17
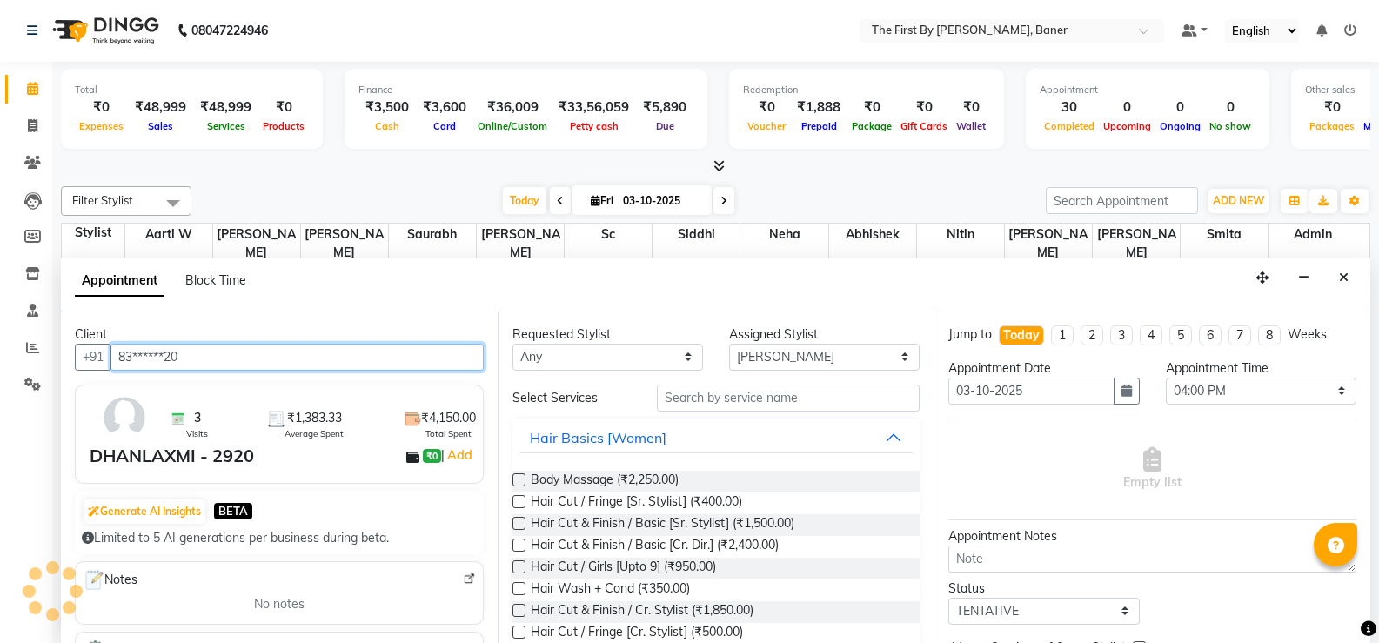
type input "83******20"
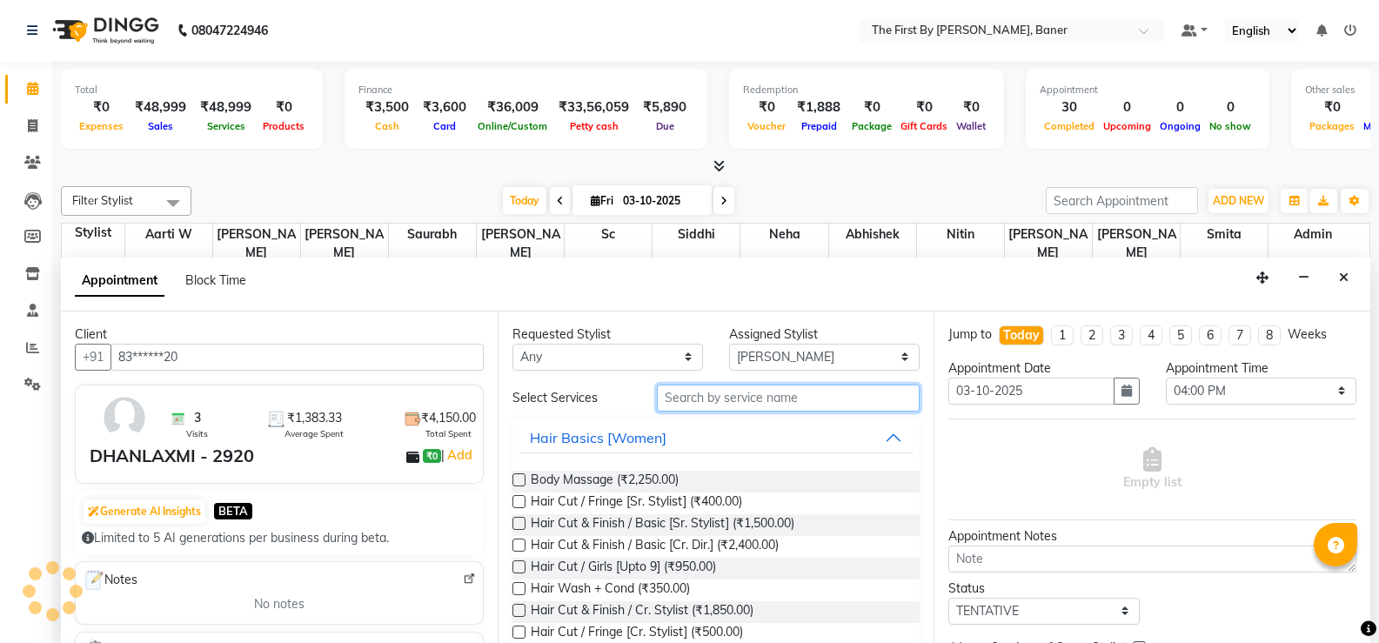
click at [685, 388] on input "text" at bounding box center [788, 398] width 263 height 27
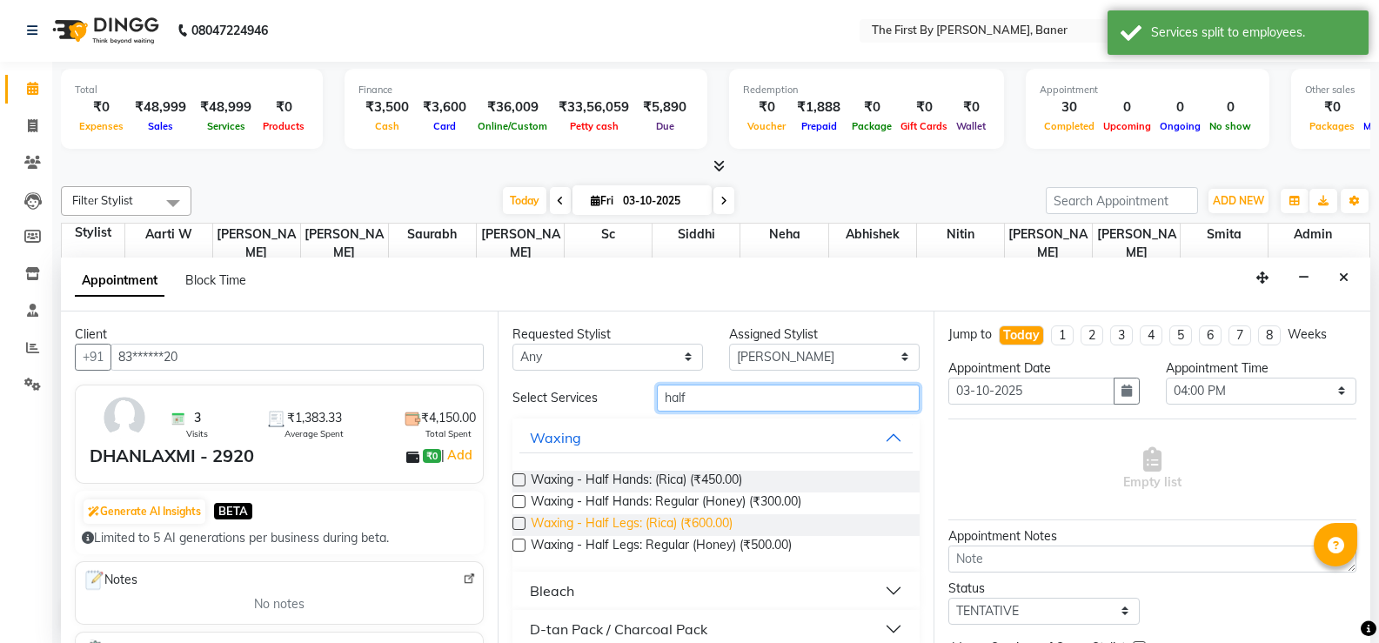
type input "half"
click at [673, 529] on span "Waxing - Half Legs: (Rica) (₹600.00)" at bounding box center [632, 525] width 202 height 22
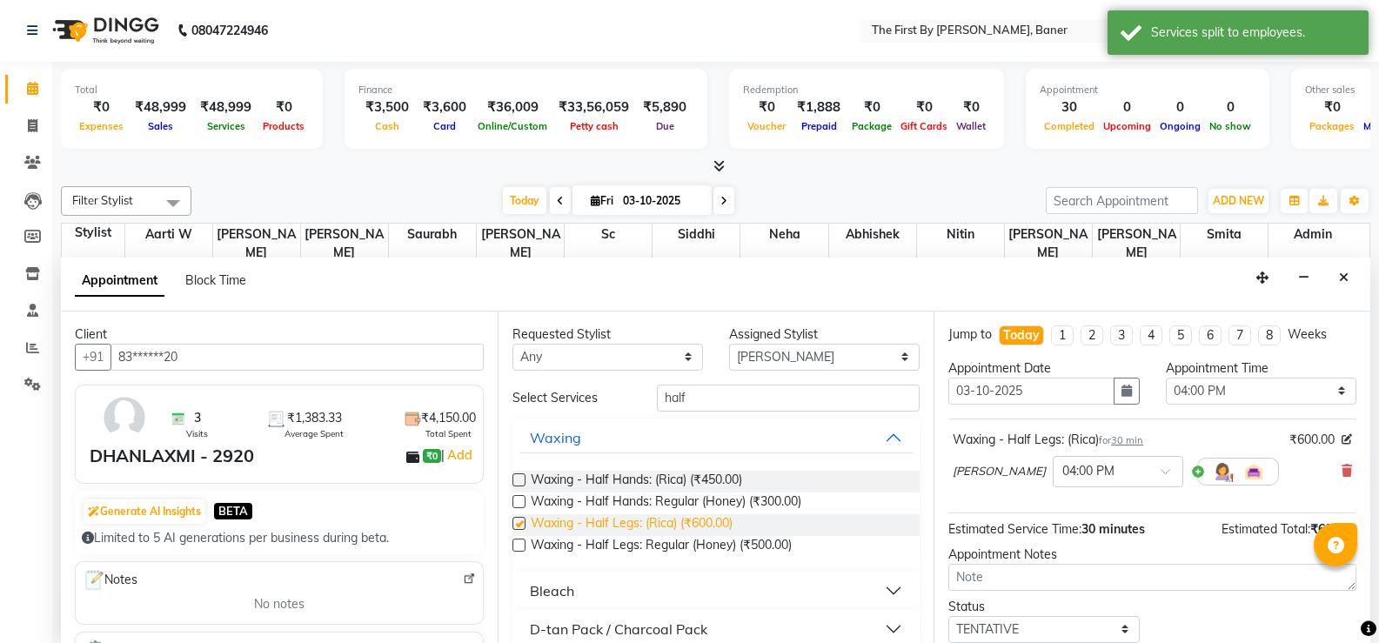
checkbox input "false"
click at [754, 352] on select "Select Aarti W Abhishek Admin [PERSON_NAME] [PERSON_NAME] Neha Nitin [PERSON_NA…" at bounding box center [824, 357] width 191 height 27
select select "49030"
click at [729, 344] on select "Select Aarti W Abhishek Admin [PERSON_NAME] [PERSON_NAME] Neha Nitin [PERSON_NA…" at bounding box center [824, 357] width 191 height 27
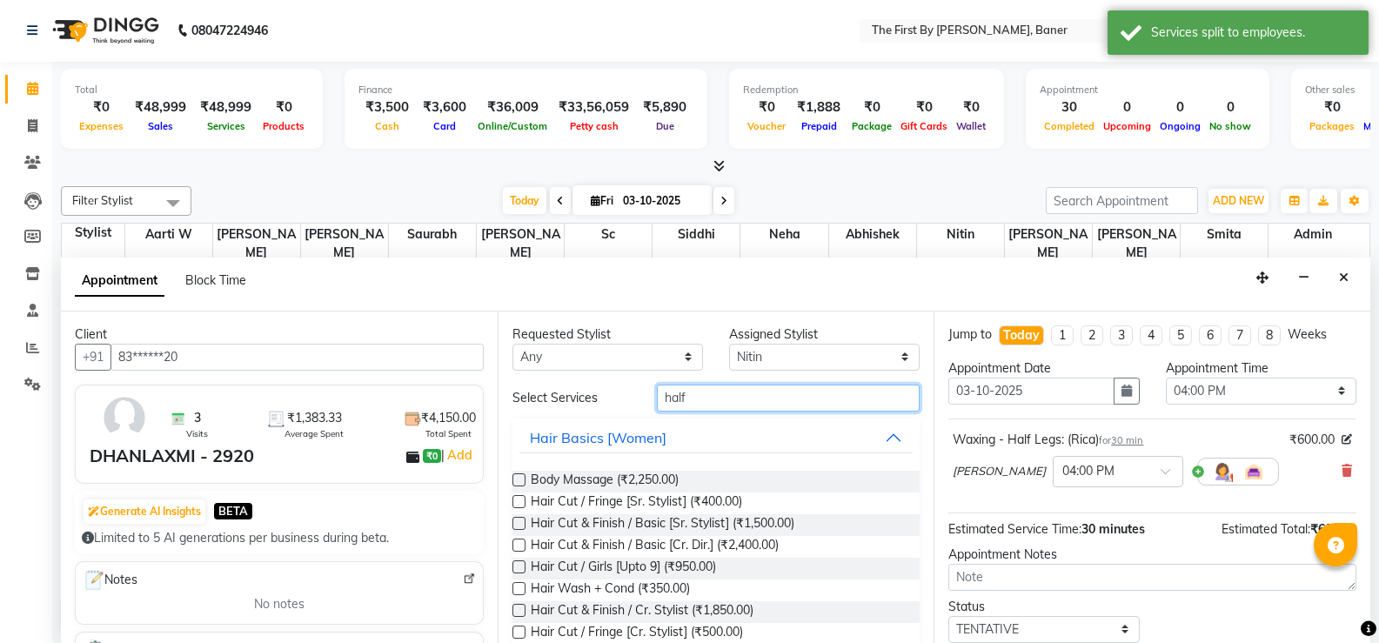
click at [676, 402] on input "half" at bounding box center [788, 398] width 263 height 27
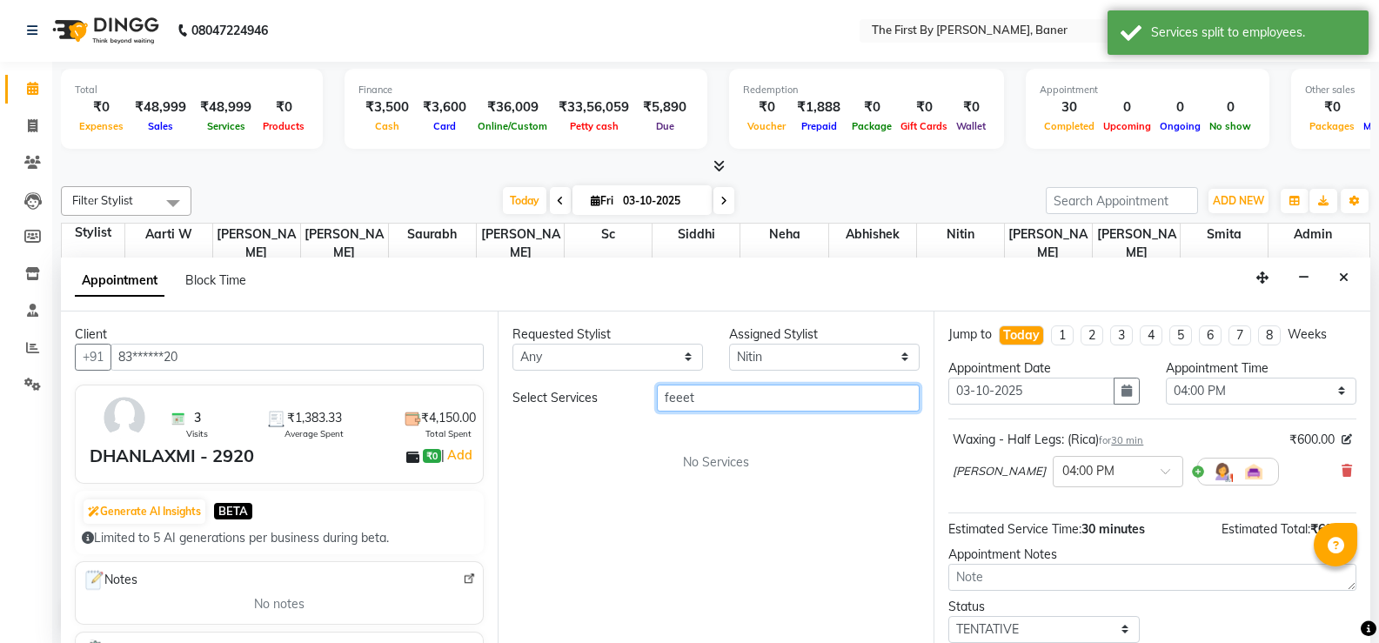
click at [676, 402] on input "feeet" at bounding box center [788, 398] width 263 height 27
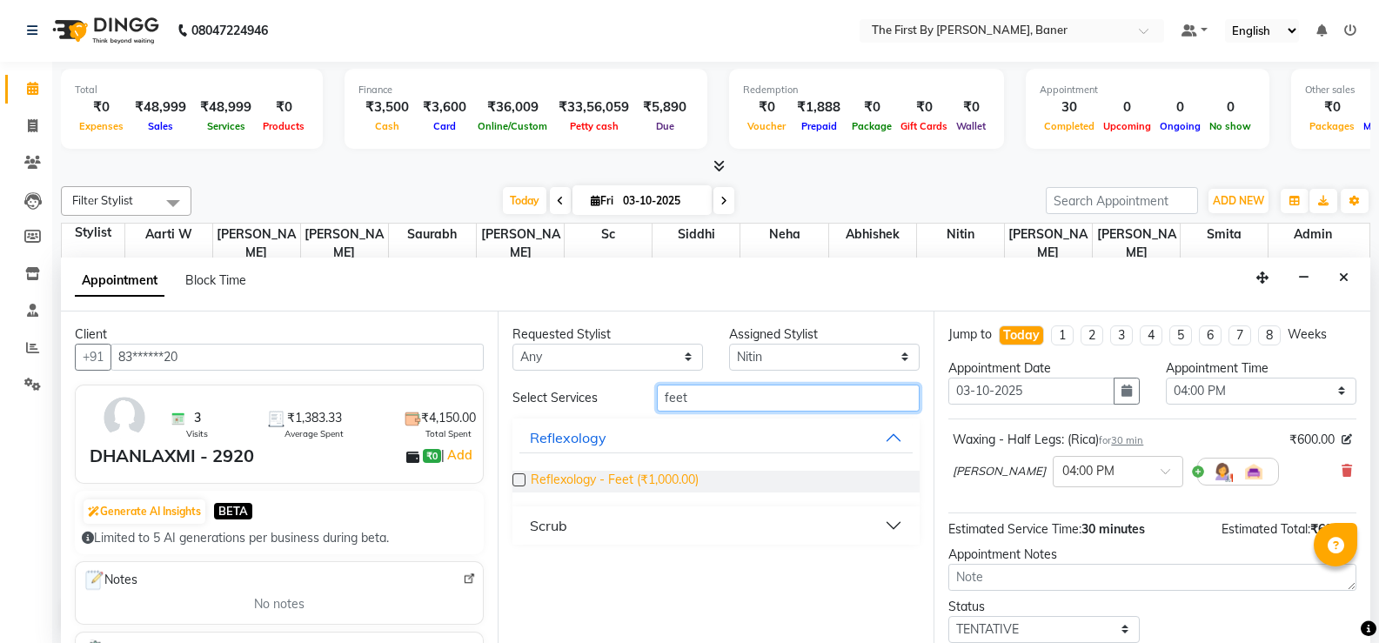
type input "feet"
click at [671, 483] on span "Reflexology - Feet (₹1,000.00)" at bounding box center [615, 482] width 168 height 22
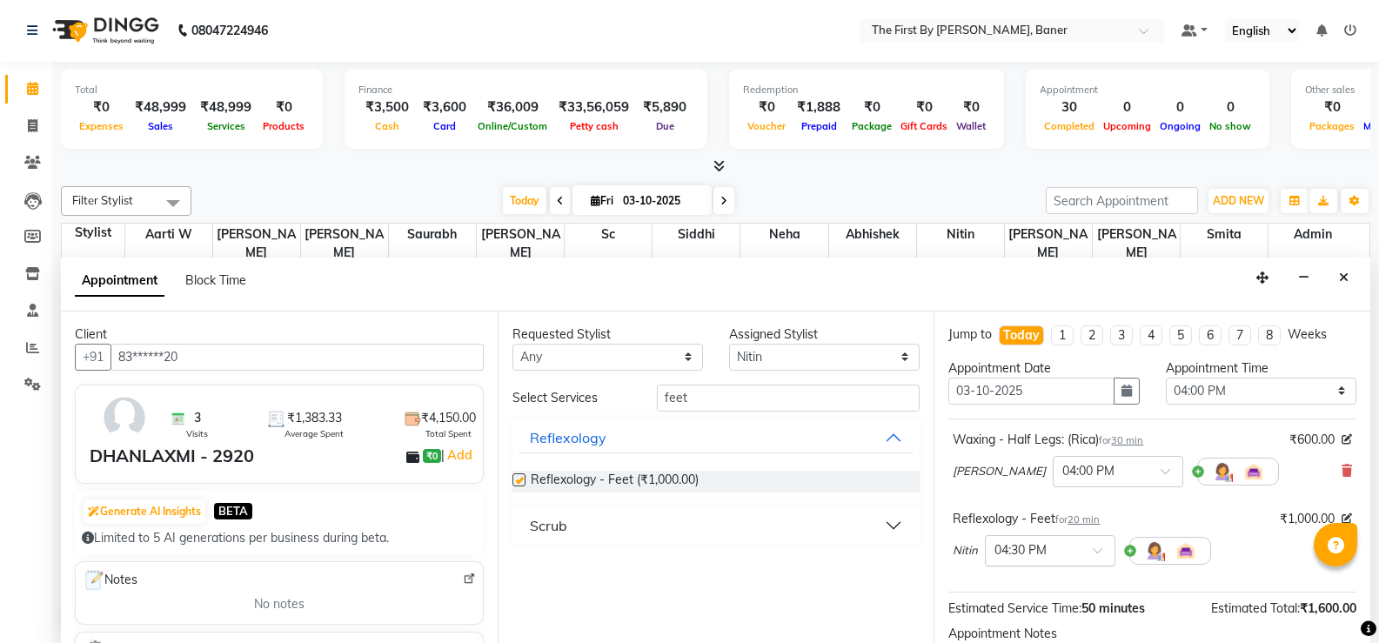
checkbox input "false"
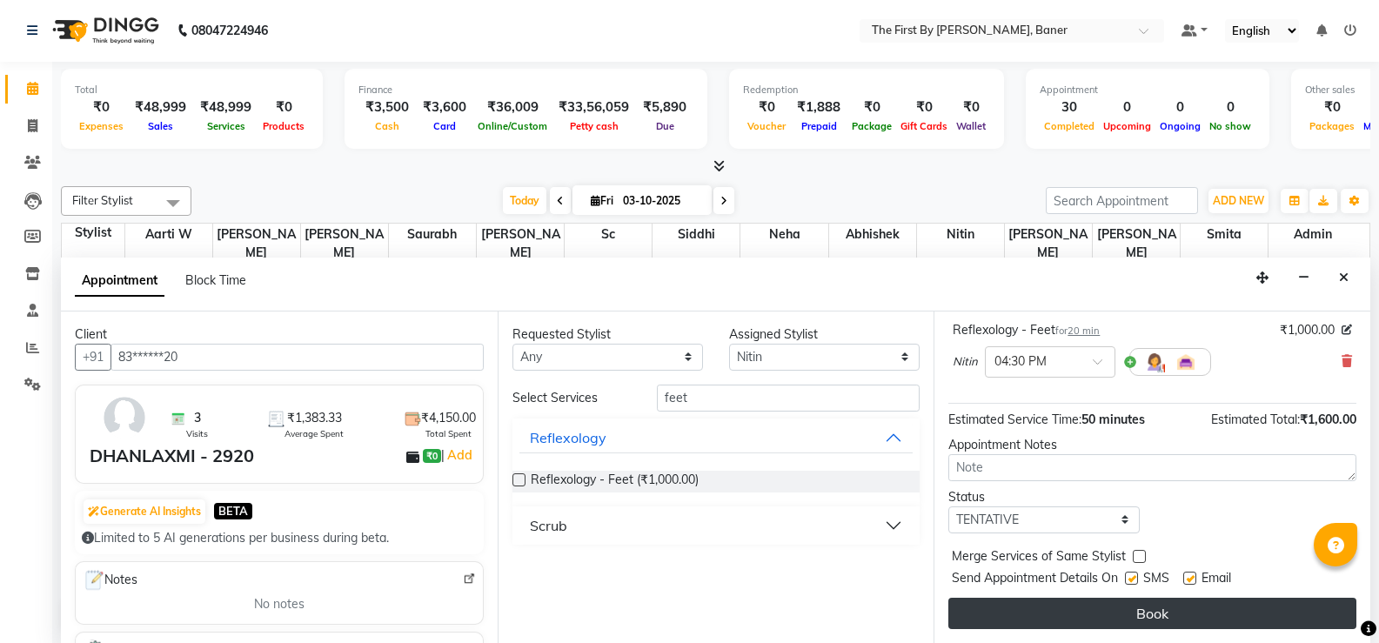
click at [1134, 599] on button "Book" at bounding box center [1152, 613] width 408 height 31
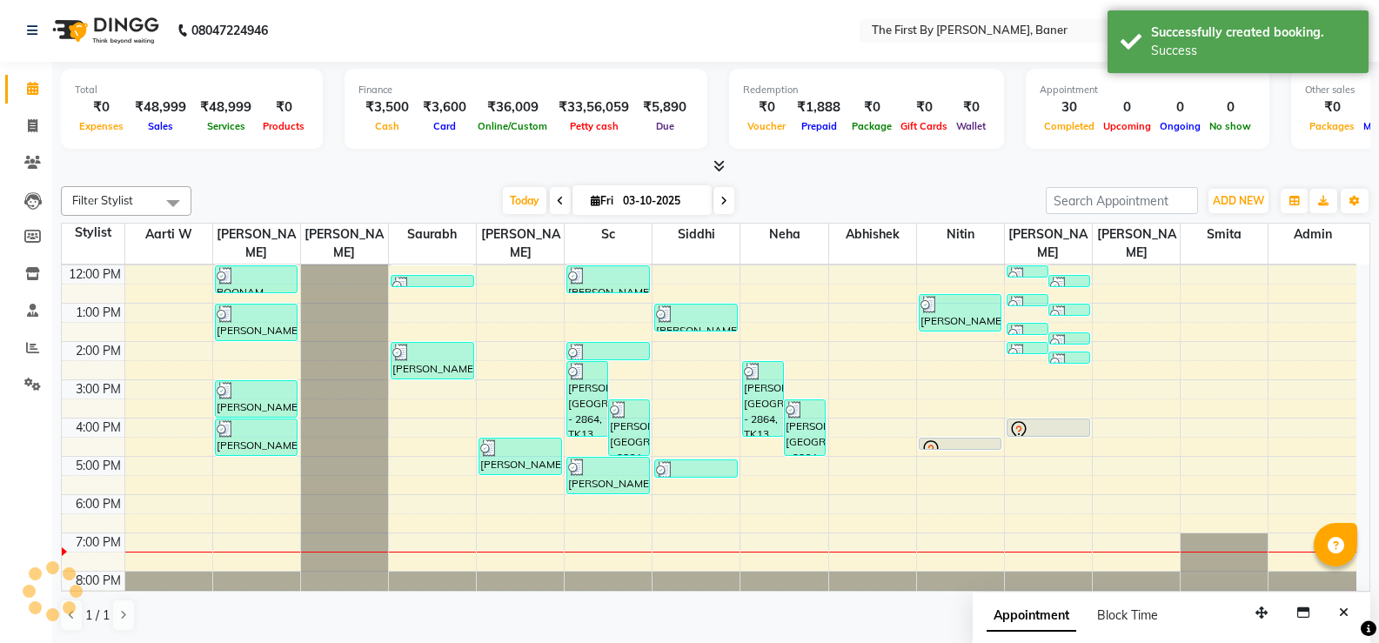
scroll to position [0, 0]
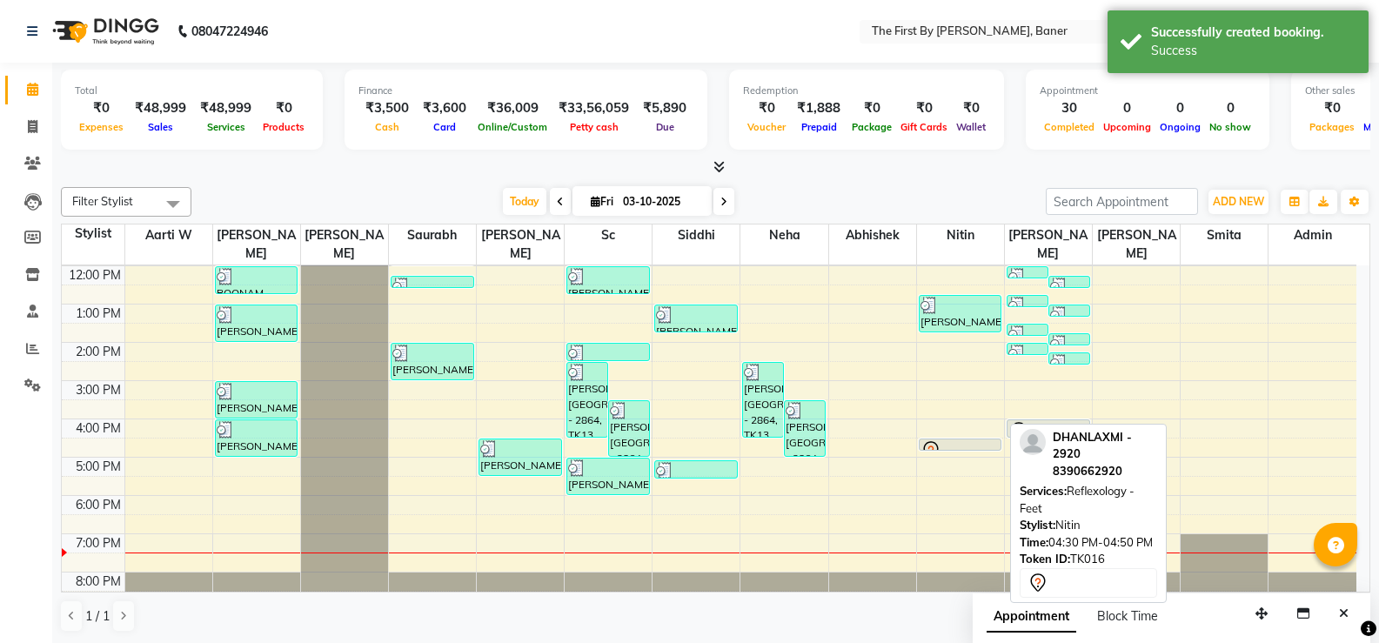
click at [953, 440] on div at bounding box center [961, 450] width 80 height 21
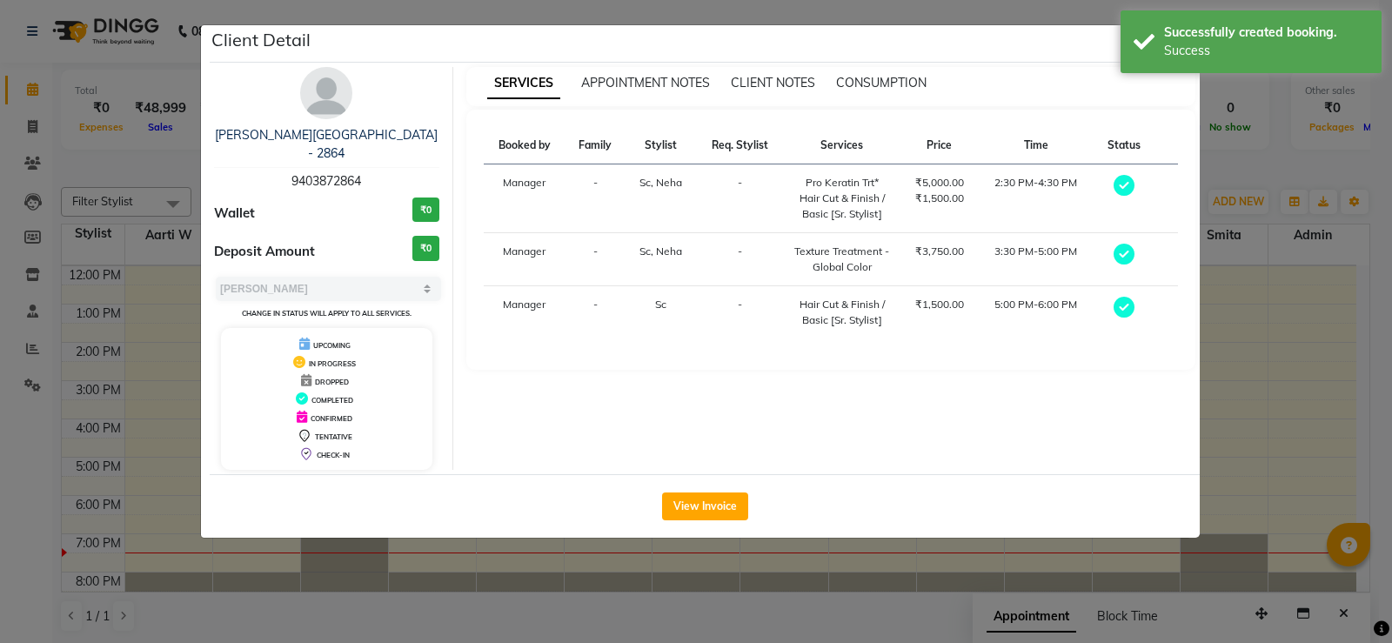
select select "7"
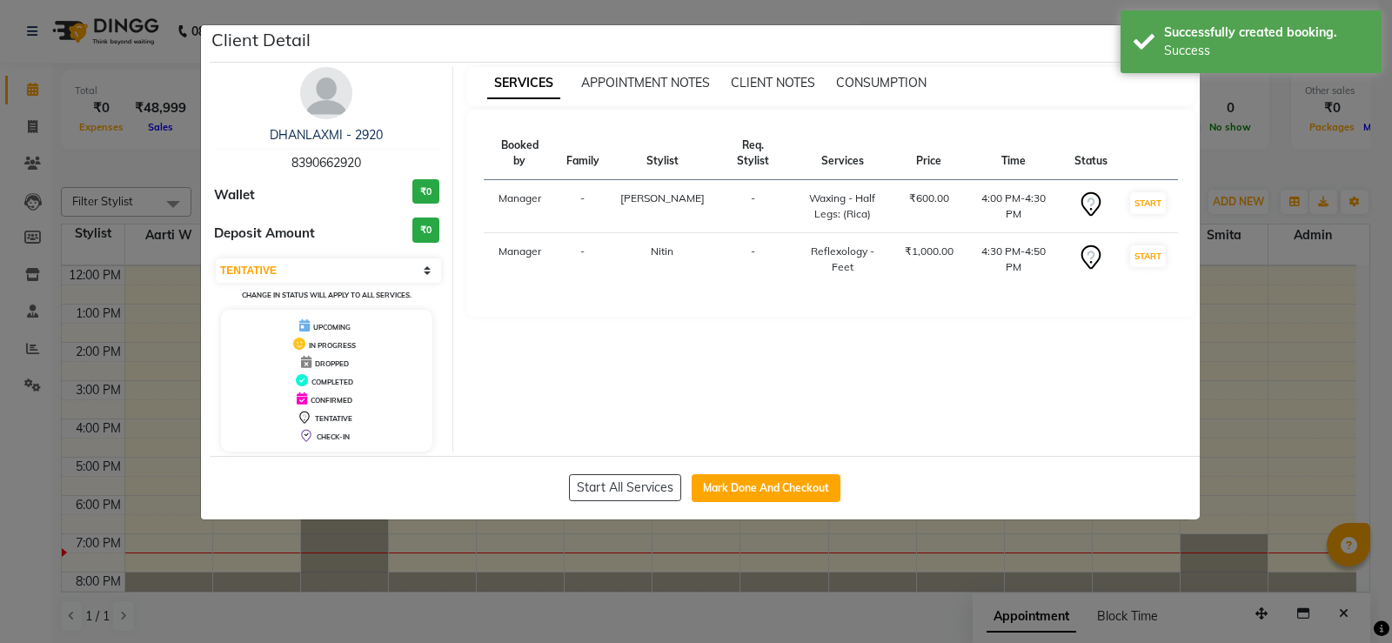
click at [746, 503] on div "Start All Services Mark Done And Checkout" at bounding box center [705, 488] width 990 height 64
click at [750, 485] on button "Mark Done And Checkout" at bounding box center [766, 488] width 149 height 28
select select "6411"
select select "service"
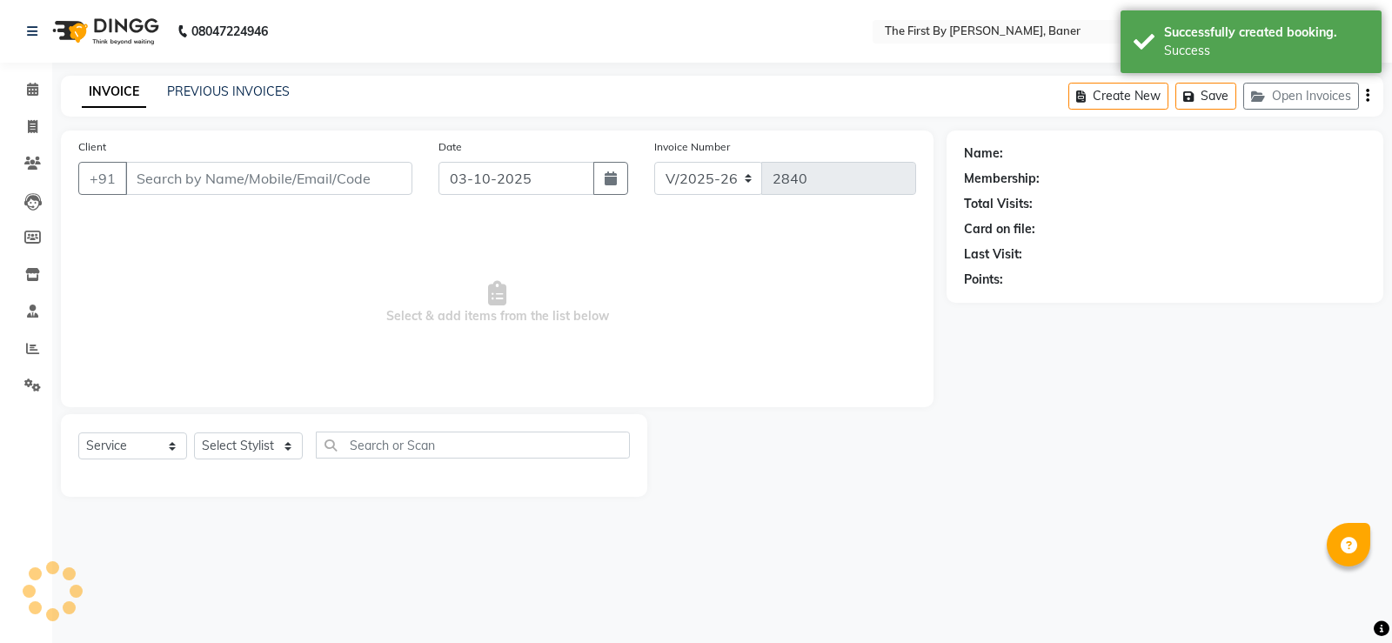
type input "83******20"
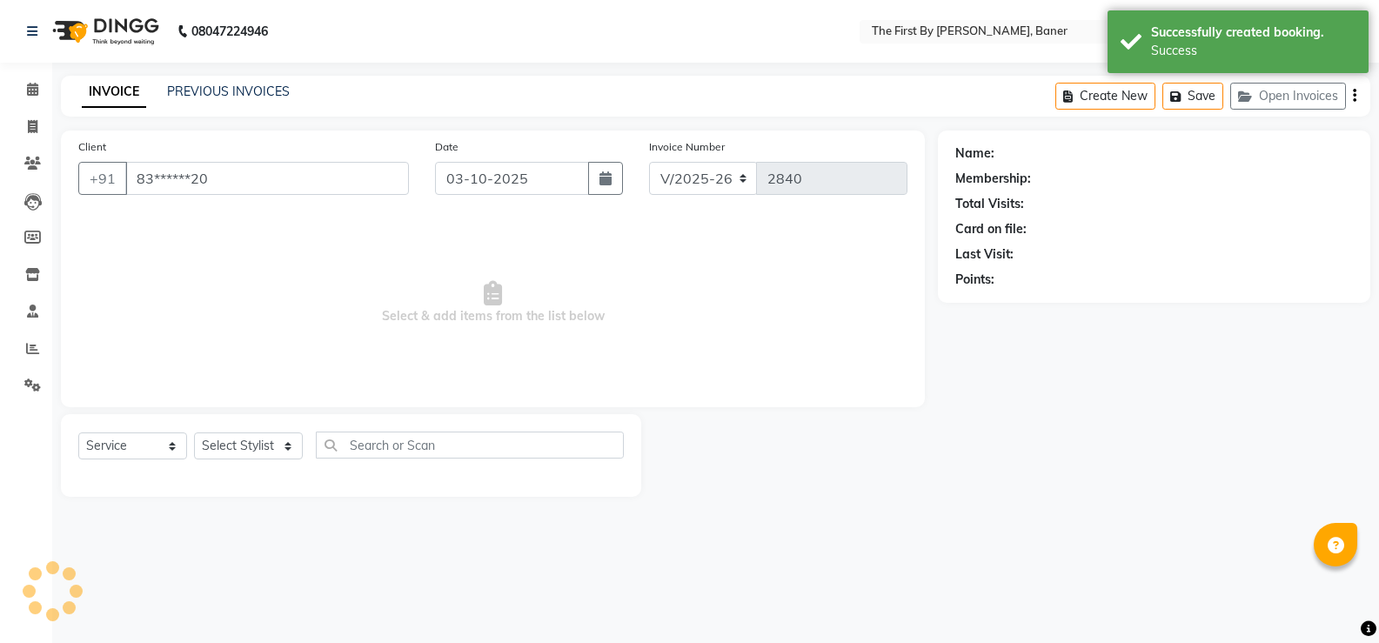
select select "49033"
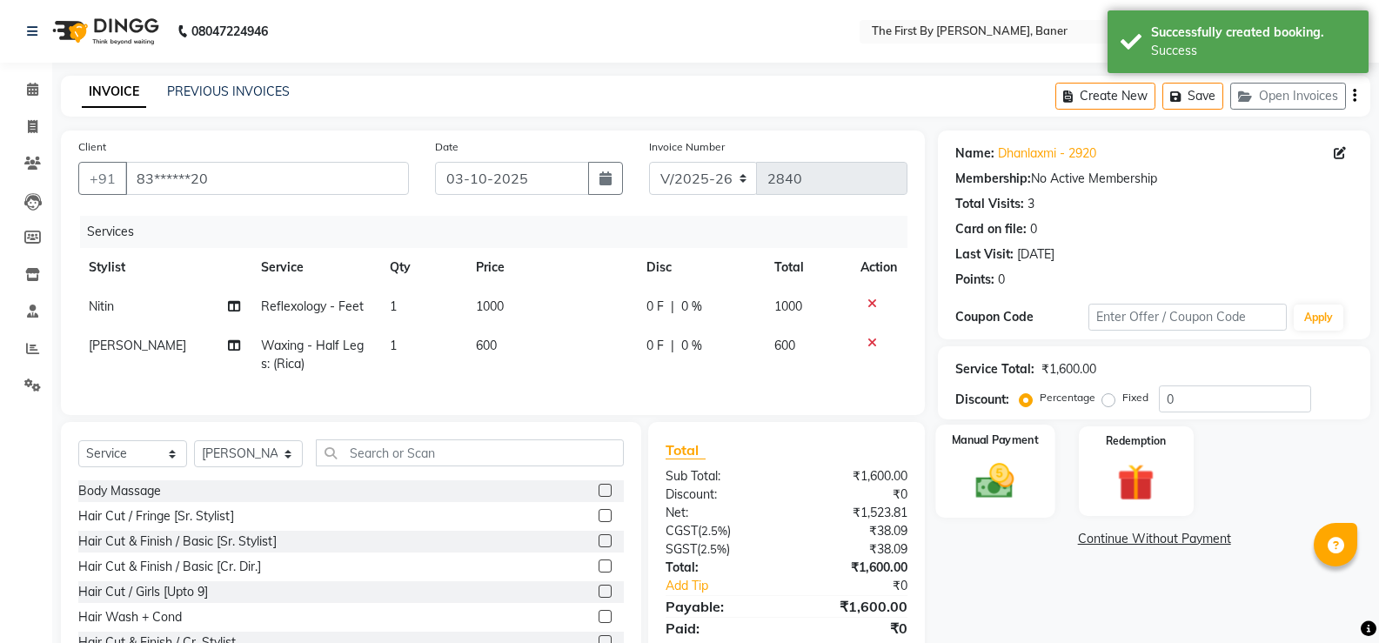
drag, startPoint x: 982, startPoint y: 482, endPoint x: 1053, endPoint y: 519, distance: 80.6
click at [982, 482] on img at bounding box center [996, 480] width 60 height 43
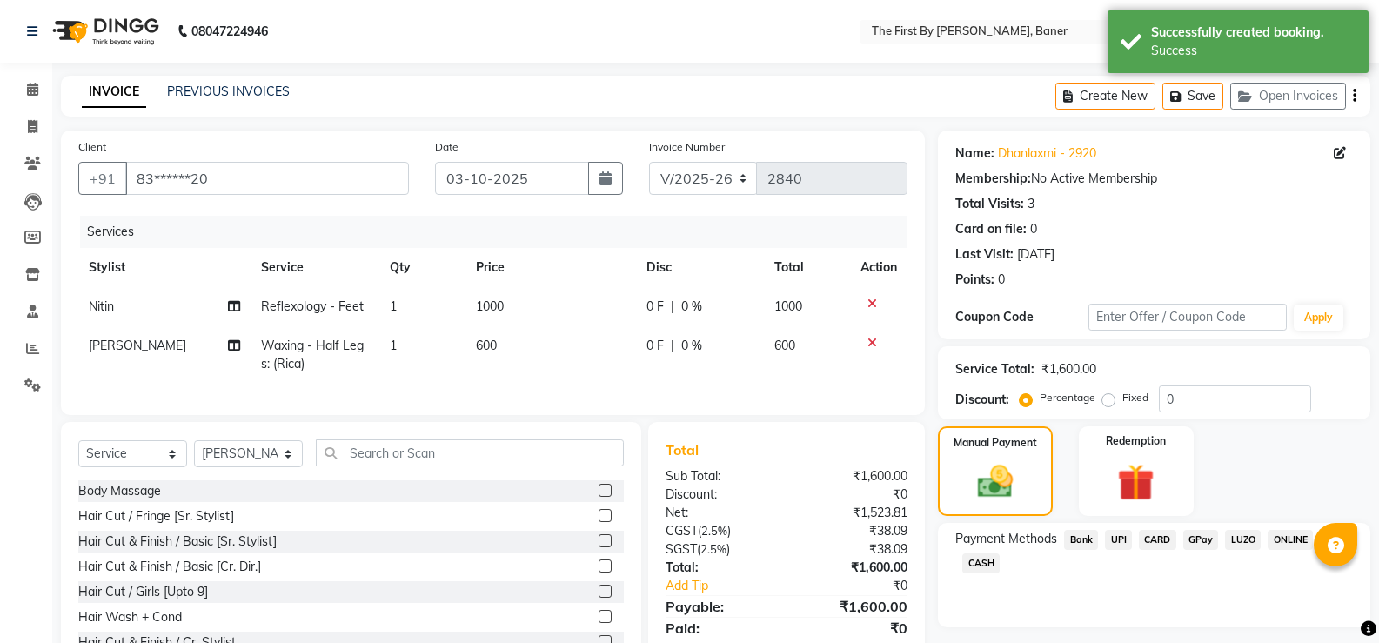
click at [1129, 537] on span "UPI" at bounding box center [1118, 540] width 27 height 20
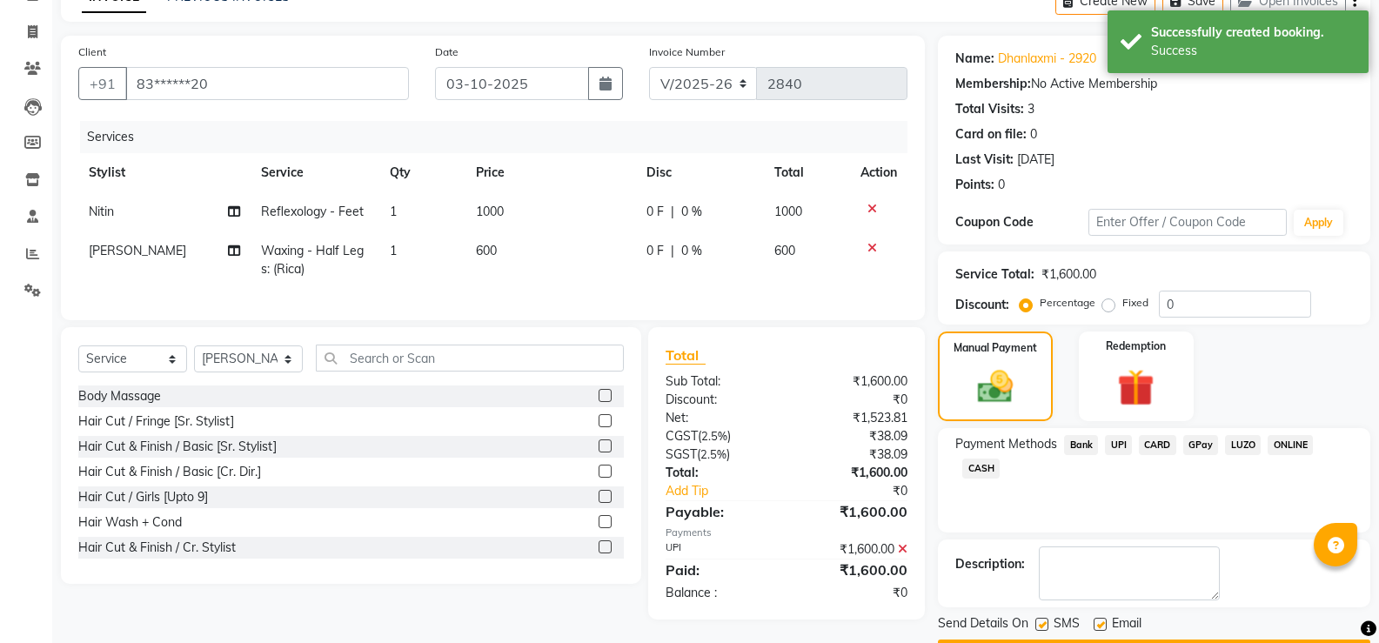
click at [1187, 640] on button "Checkout" at bounding box center [1154, 653] width 432 height 27
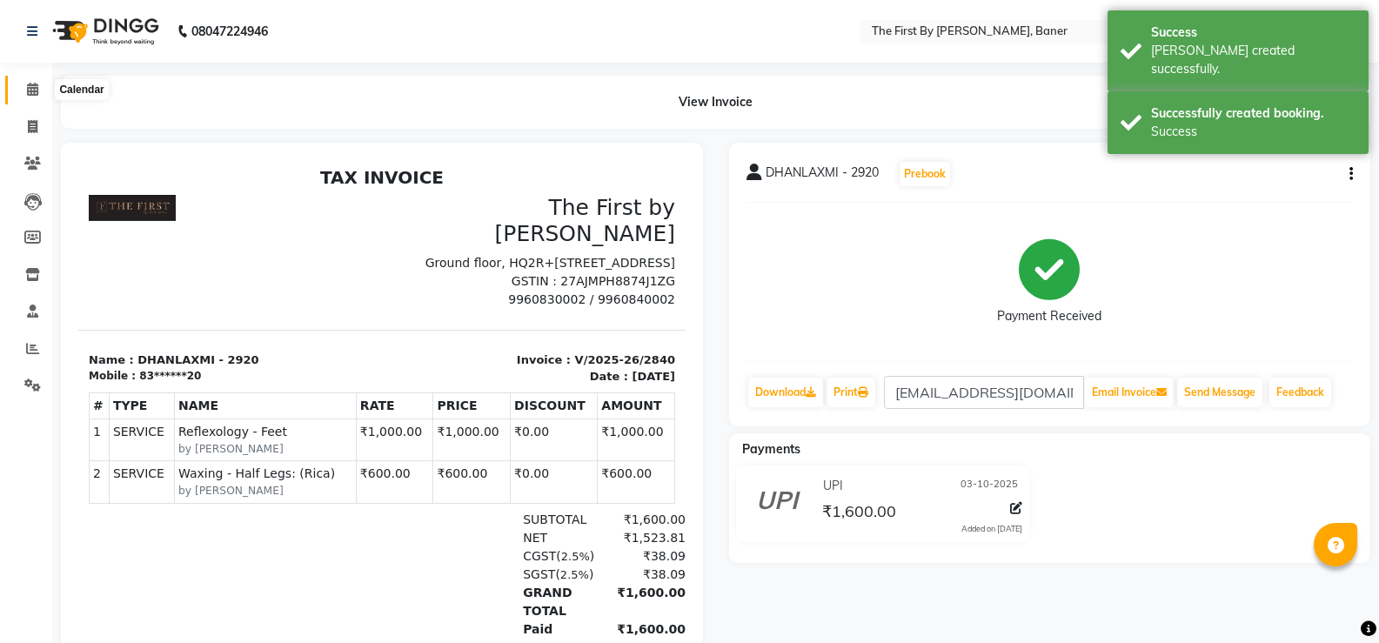
click at [19, 88] on span at bounding box center [32, 90] width 30 height 20
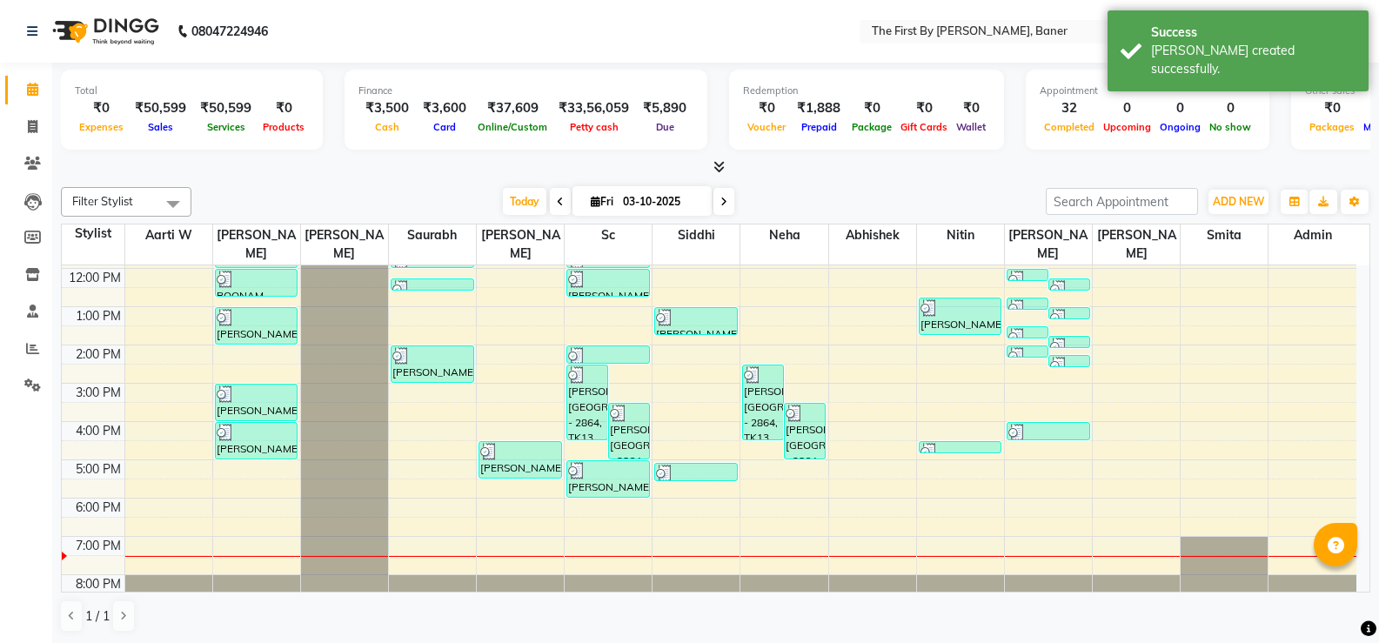
scroll to position [152, 0]
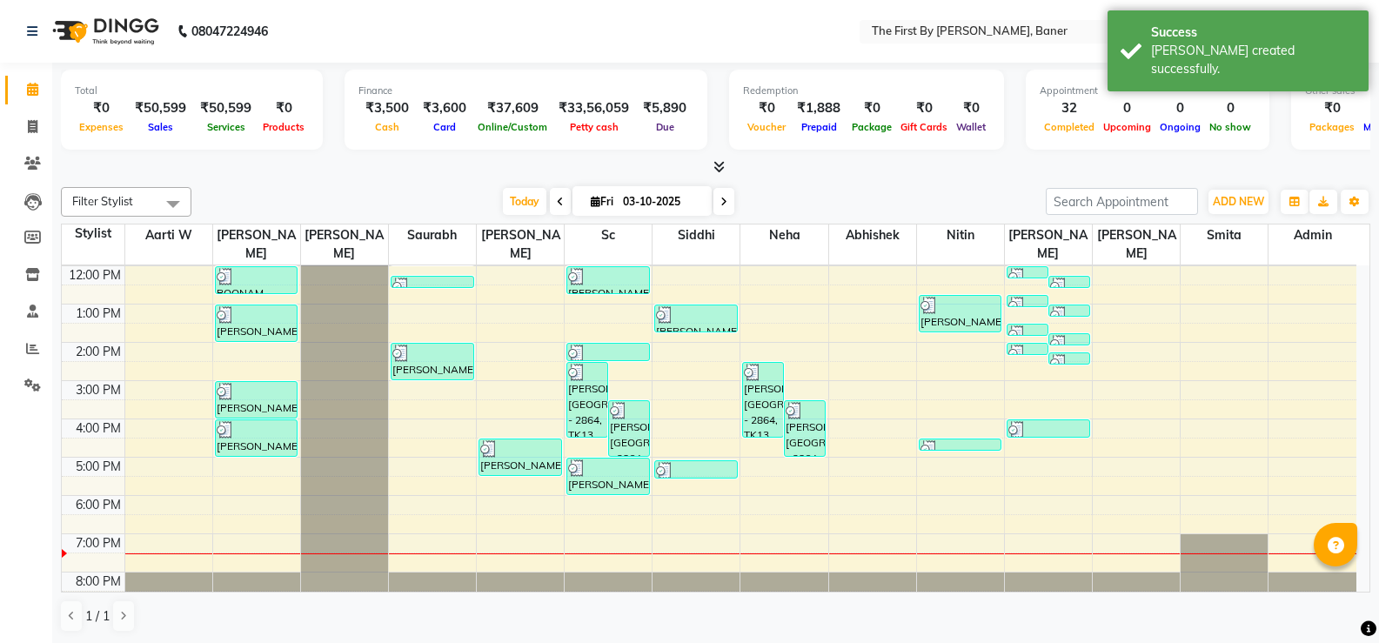
click at [591, 298] on div "8:00 AM 9:00 AM 10:00 AM 11:00 AM 12:00 PM 1:00 PM 2:00 PM 3:00 PM 4:00 PM 5:00…" at bounding box center [709, 361] width 1295 height 497
select select "49041"
select select "780"
select select "tentative"
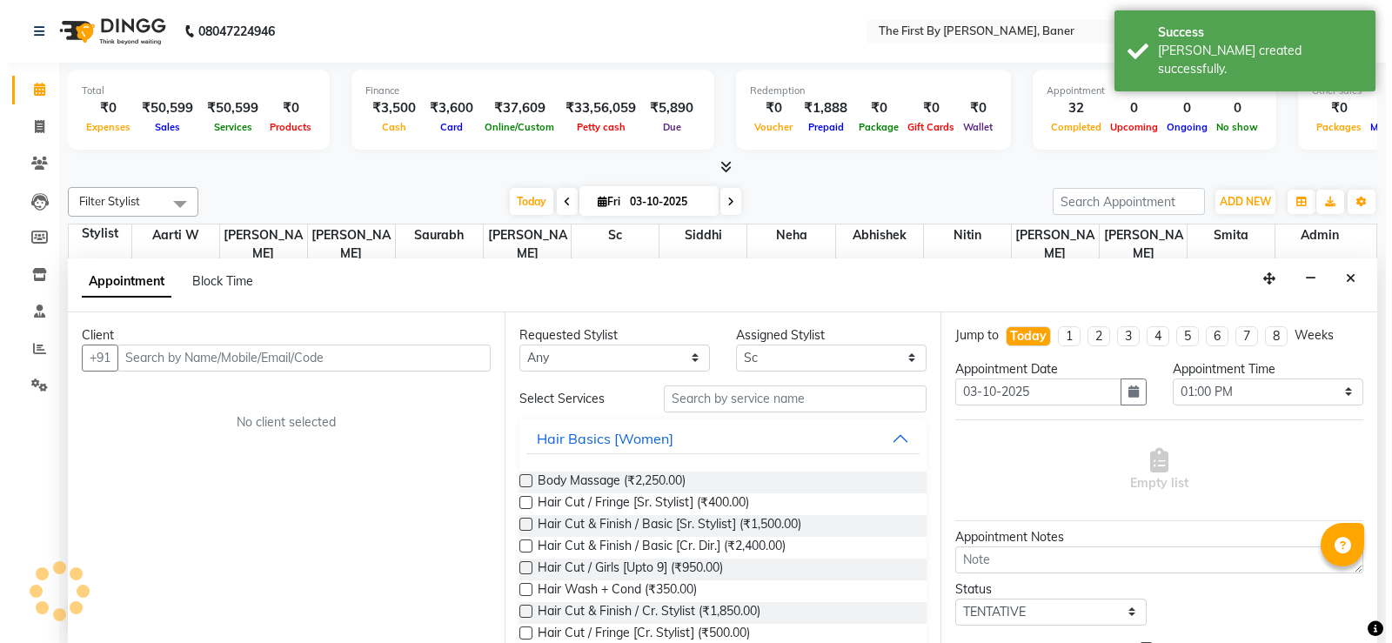
scroll to position [1, 0]
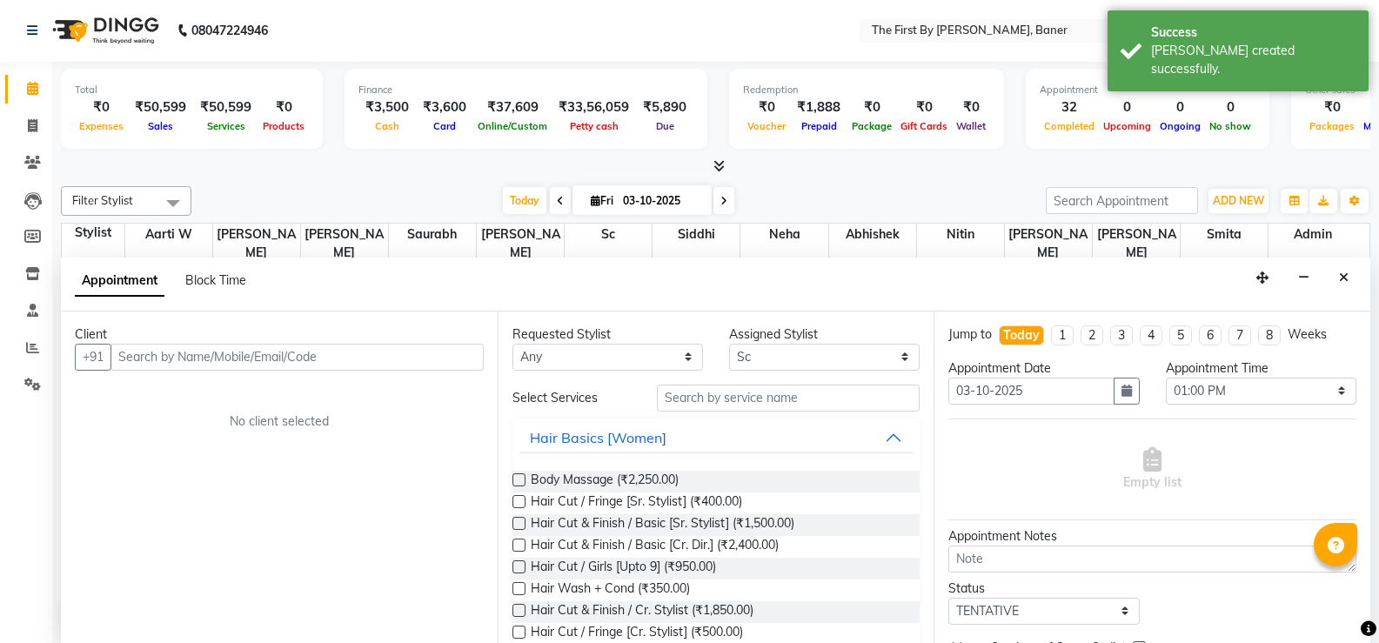
click at [395, 338] on div "Client" at bounding box center [279, 334] width 409 height 18
click at [400, 348] on input "text" at bounding box center [297, 357] width 373 height 27
paste input "[PERSON_NAME]"
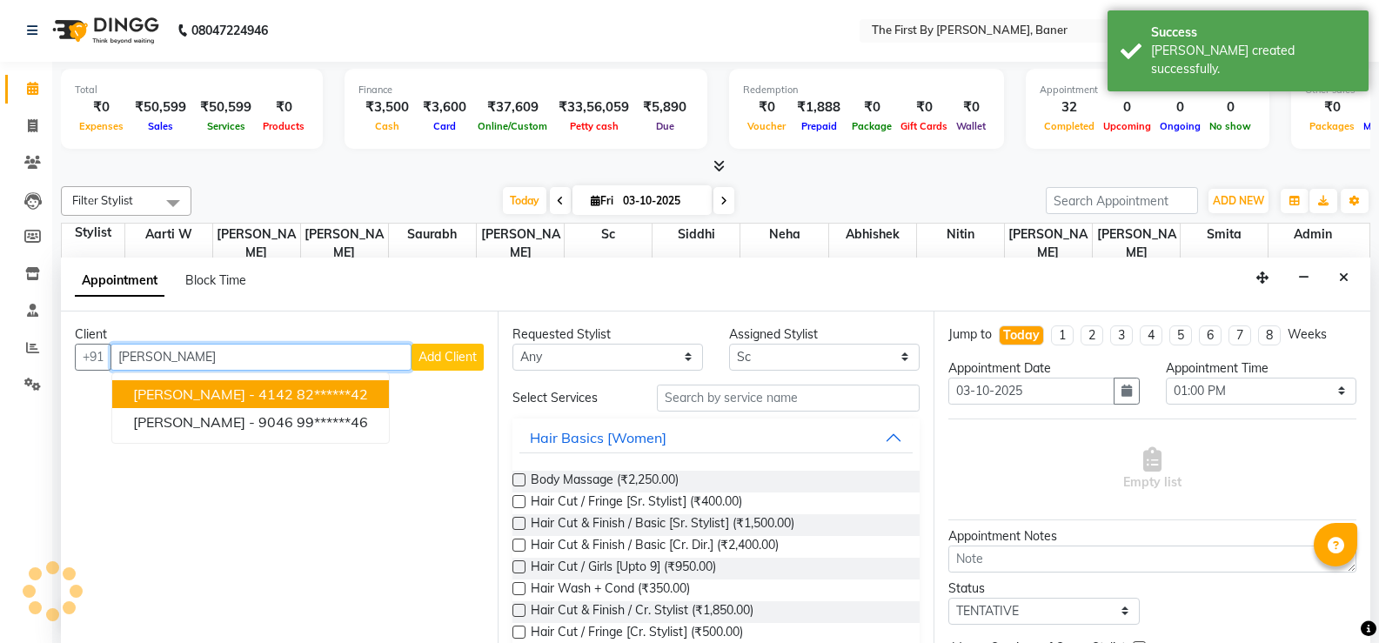
type input "[PERSON_NAME]"
click at [486, 343] on div "Client +91 [PERSON_NAME] [PERSON_NAME] - 4142 82******42 [PERSON_NAME] - 9046 9…" at bounding box center [279, 478] width 437 height 332
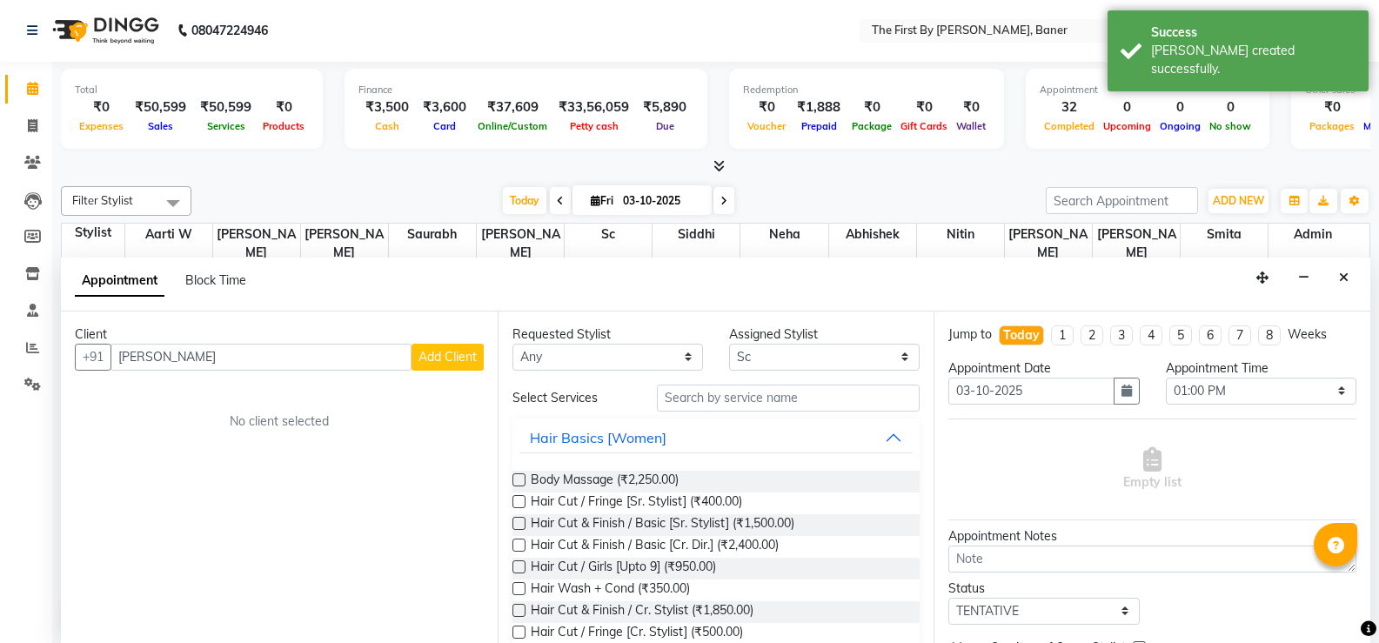
click at [472, 352] on span "Add Client" at bounding box center [448, 357] width 58 height 16
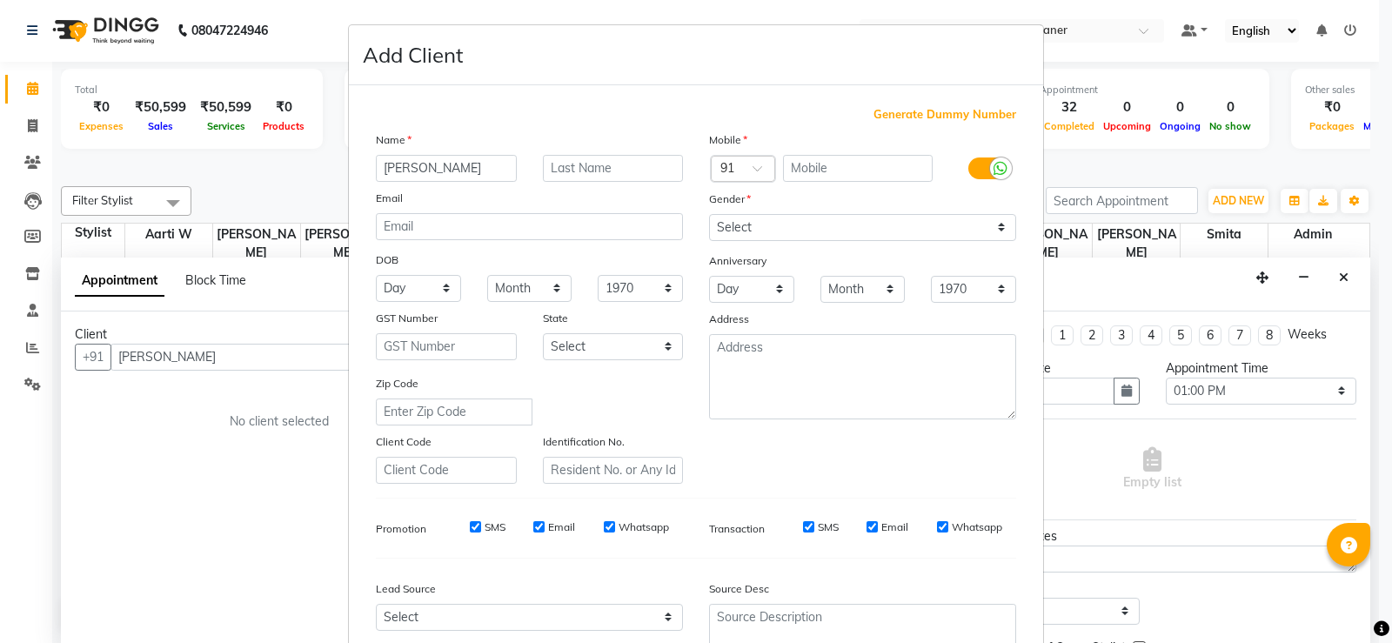
click at [897, 114] on span "Generate Dummy Number" at bounding box center [945, 114] width 143 height 17
click at [902, 116] on span "Generate Dummy Number" at bounding box center [945, 114] width 143 height 17
type input "1278900000078"
checkbox input "false"
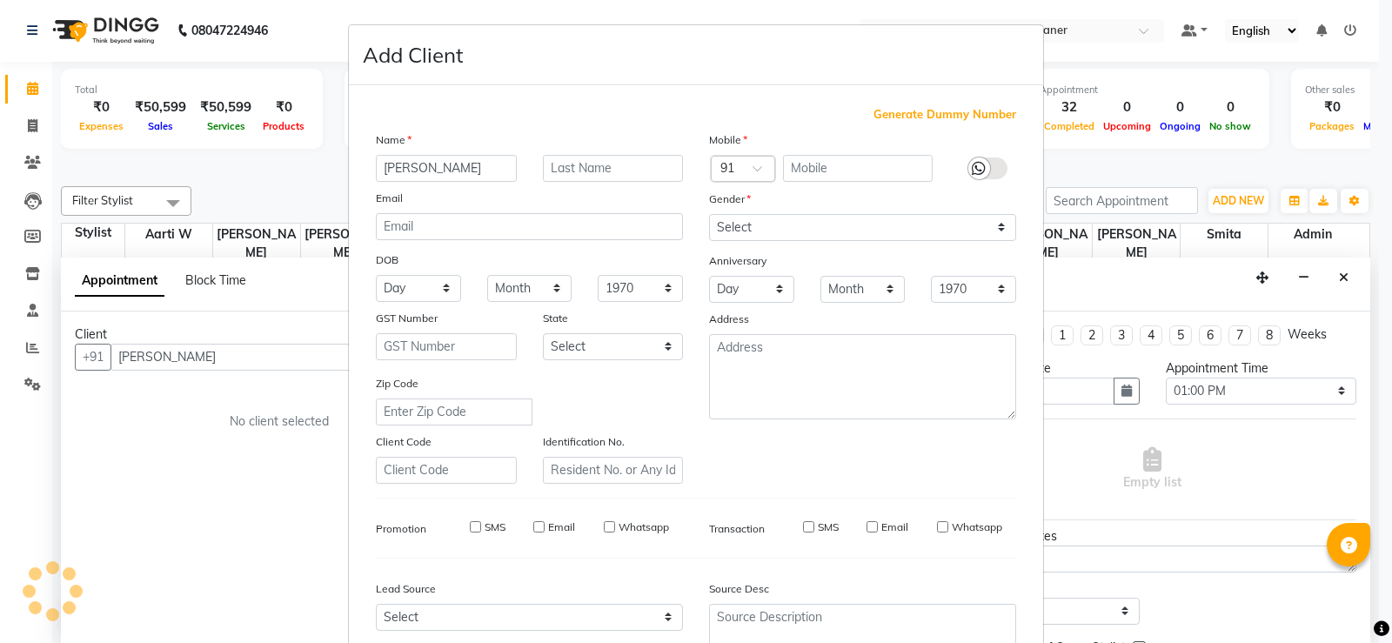
checkbox input "false"
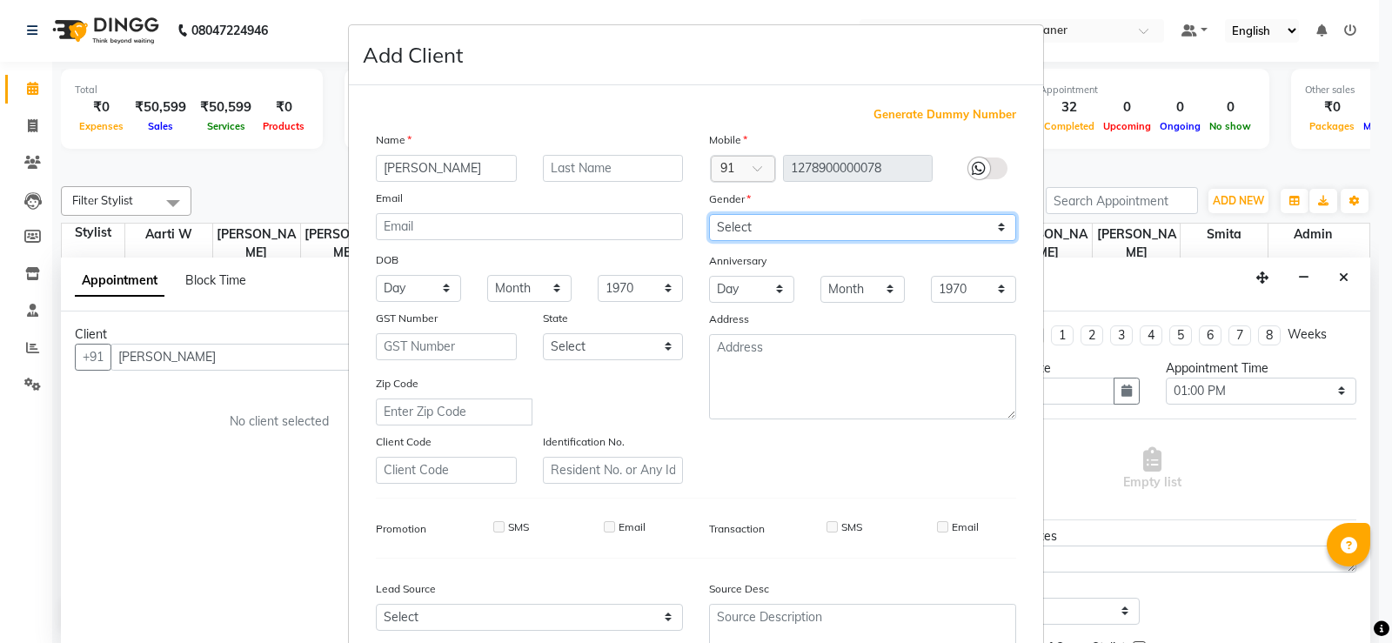
click at [761, 226] on select "Select [DEMOGRAPHIC_DATA] [DEMOGRAPHIC_DATA] Other Prefer Not To Say" at bounding box center [862, 227] width 307 height 27
select select "[DEMOGRAPHIC_DATA]"
click at [709, 214] on select "Select [DEMOGRAPHIC_DATA] [DEMOGRAPHIC_DATA] Other Prefer Not To Say" at bounding box center [862, 227] width 307 height 27
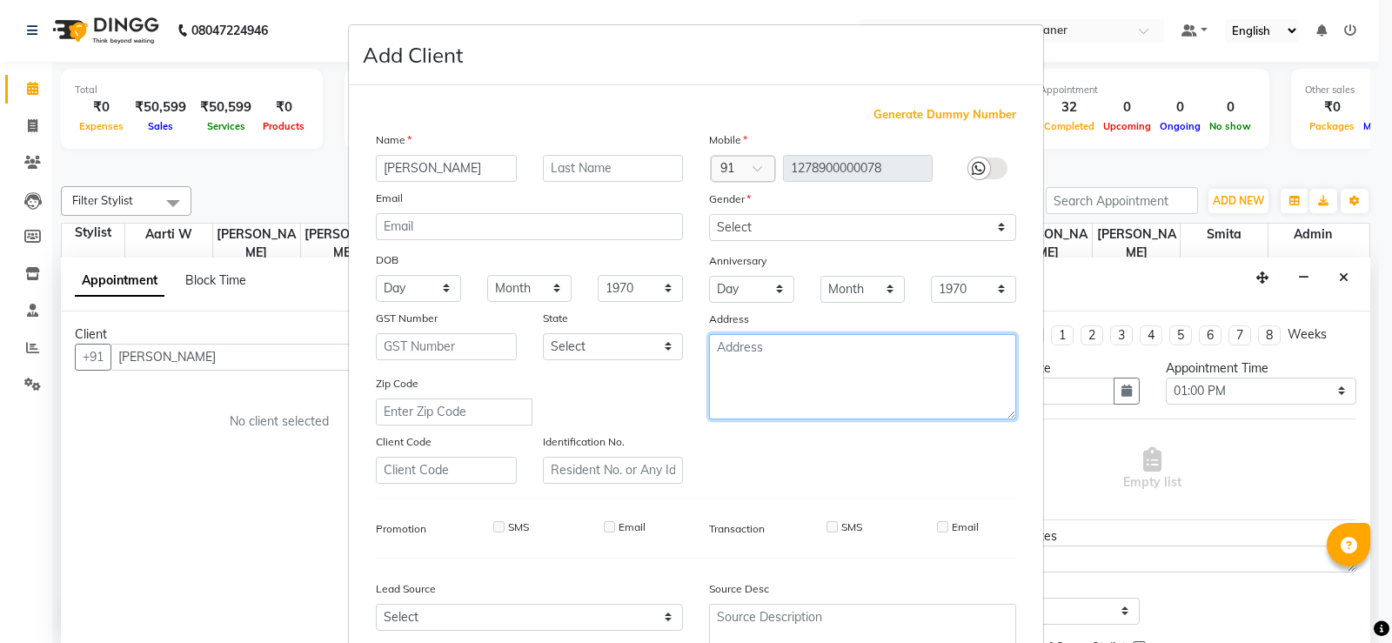
click at [739, 345] on textarea at bounding box center [862, 376] width 307 height 85
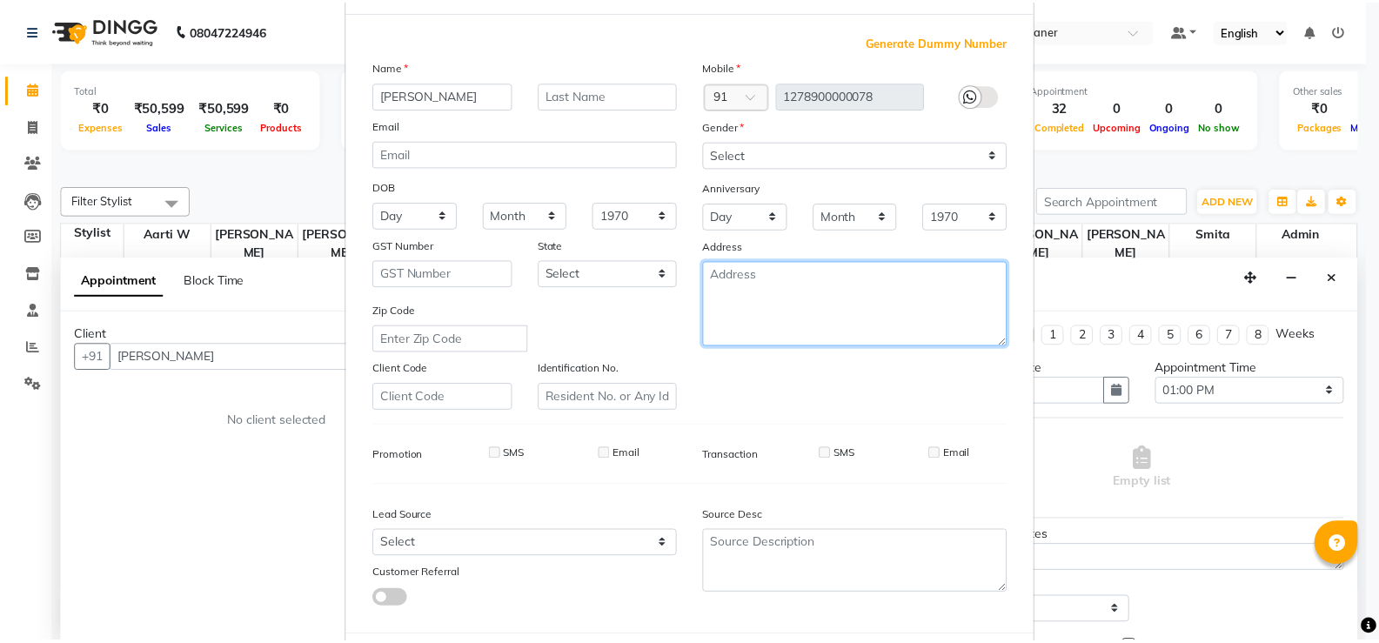
scroll to position [160, 0]
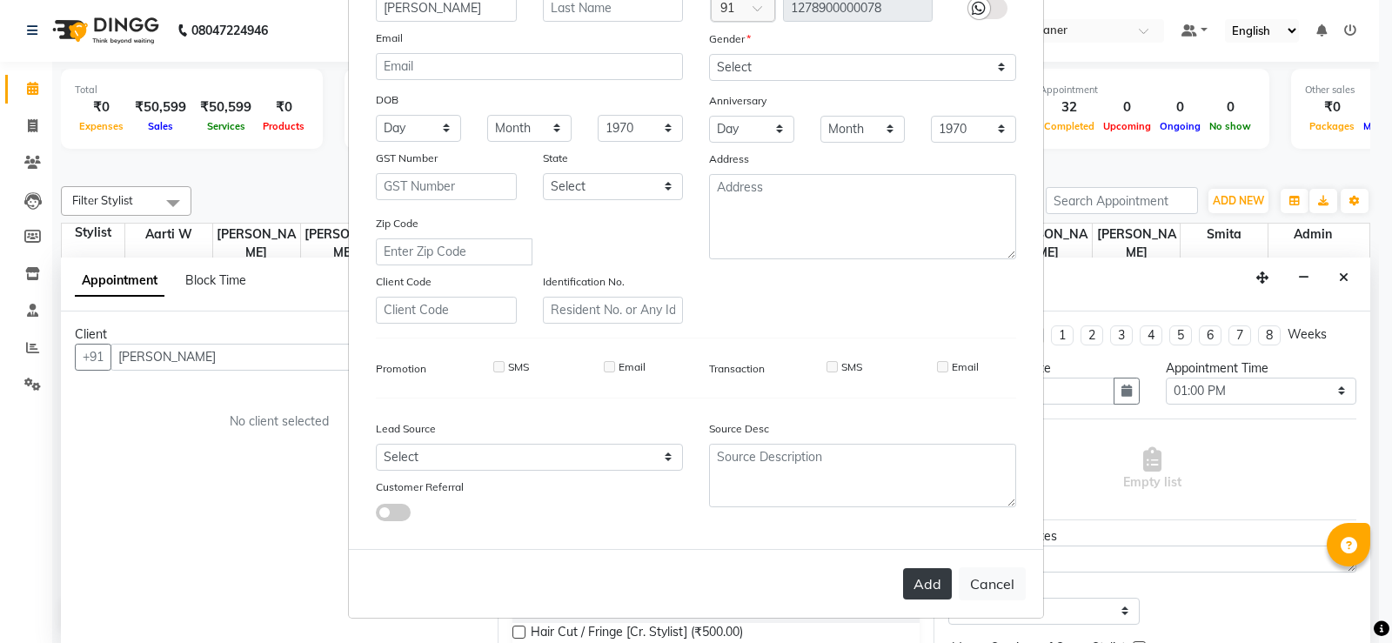
click at [920, 577] on button "Add" at bounding box center [927, 583] width 49 height 31
type input "12*********78"
select select
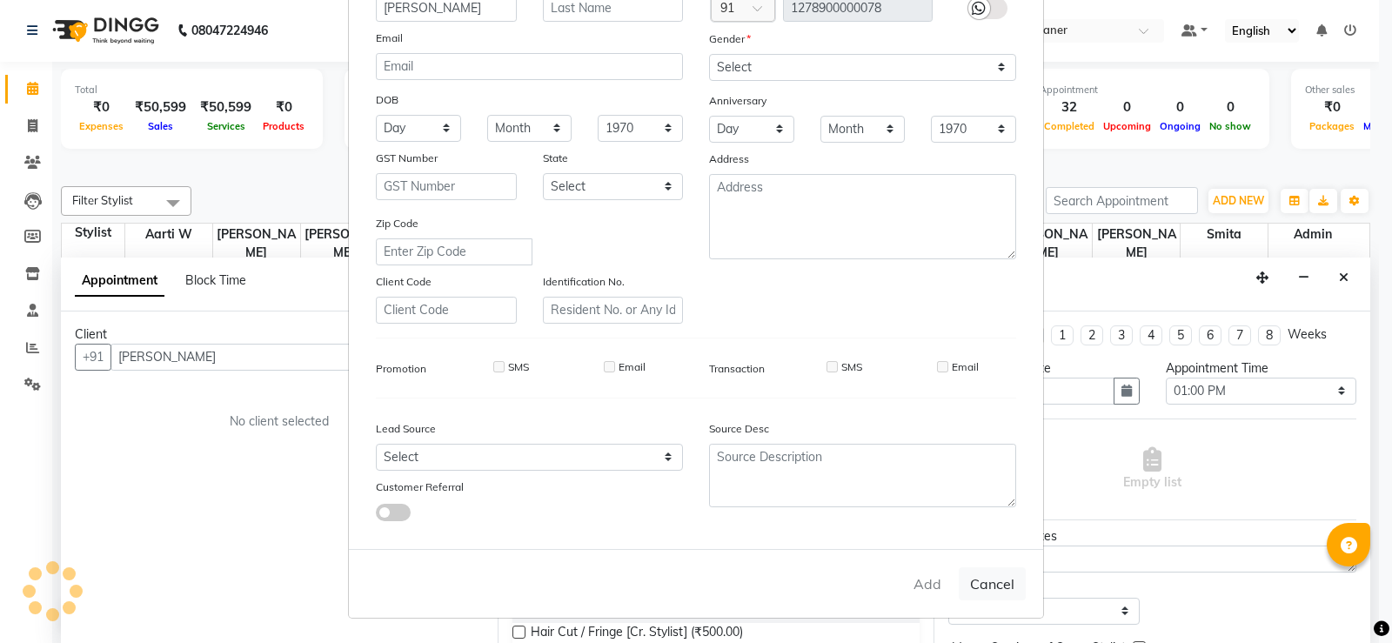
select select
checkbox input "false"
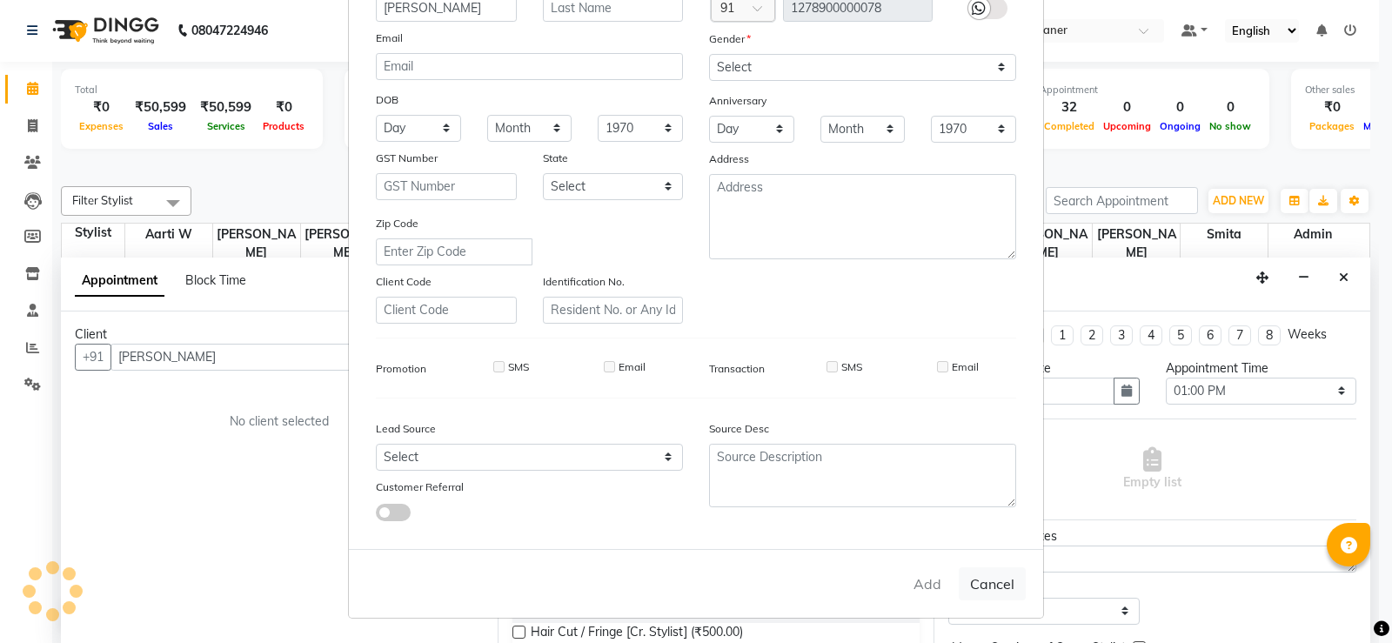
checkbox input "false"
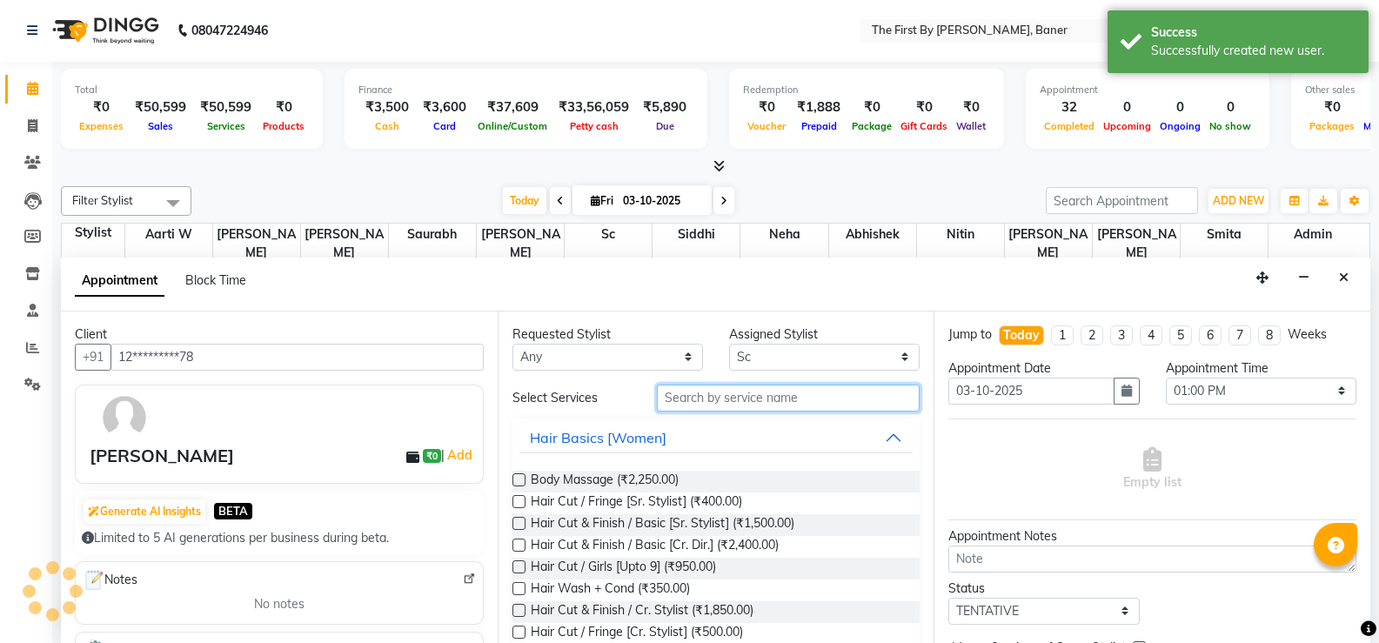
click at [722, 392] on input "text" at bounding box center [788, 398] width 263 height 27
click at [744, 342] on div "Assigned Stylist" at bounding box center [824, 334] width 191 height 18
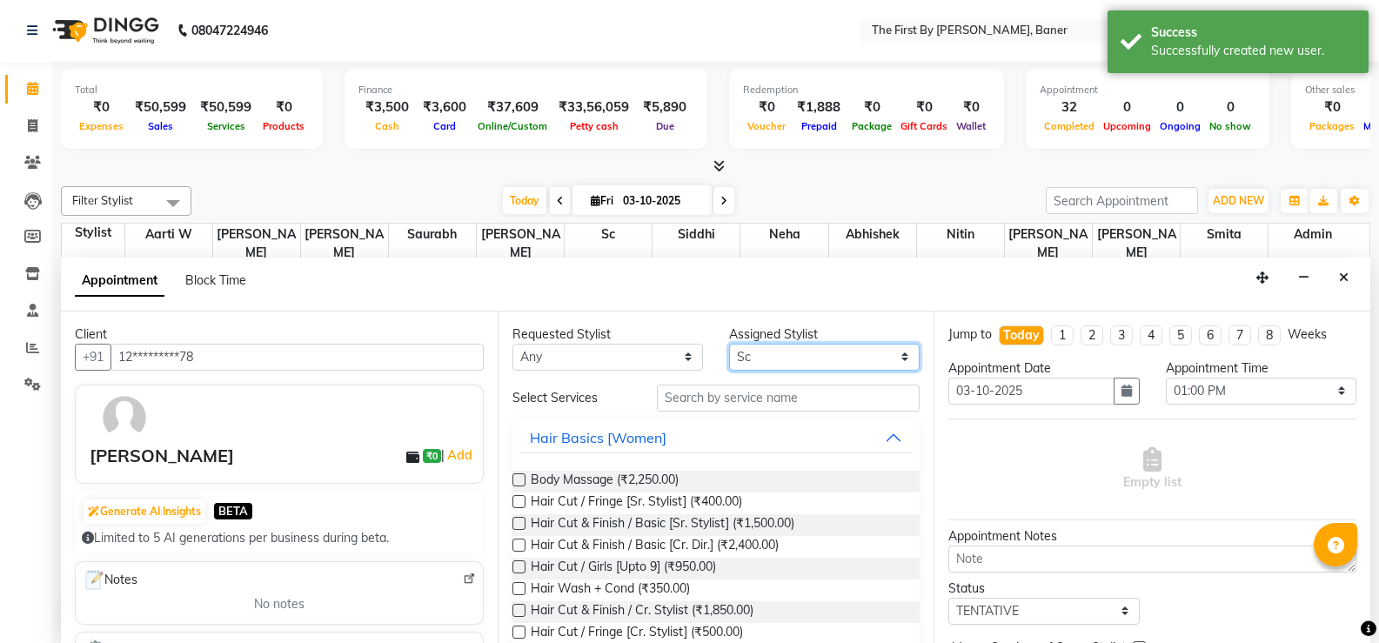
click at [748, 358] on select "Select Aarti W Abhishek Admin [PERSON_NAME] [PERSON_NAME] Neha Nitin [PERSON_NA…" at bounding box center [824, 357] width 191 height 27
select select "49040"
click at [729, 344] on select "Select Aarti W Abhishek Admin [PERSON_NAME] [PERSON_NAME] Neha Nitin [PERSON_NA…" at bounding box center [824, 357] width 191 height 27
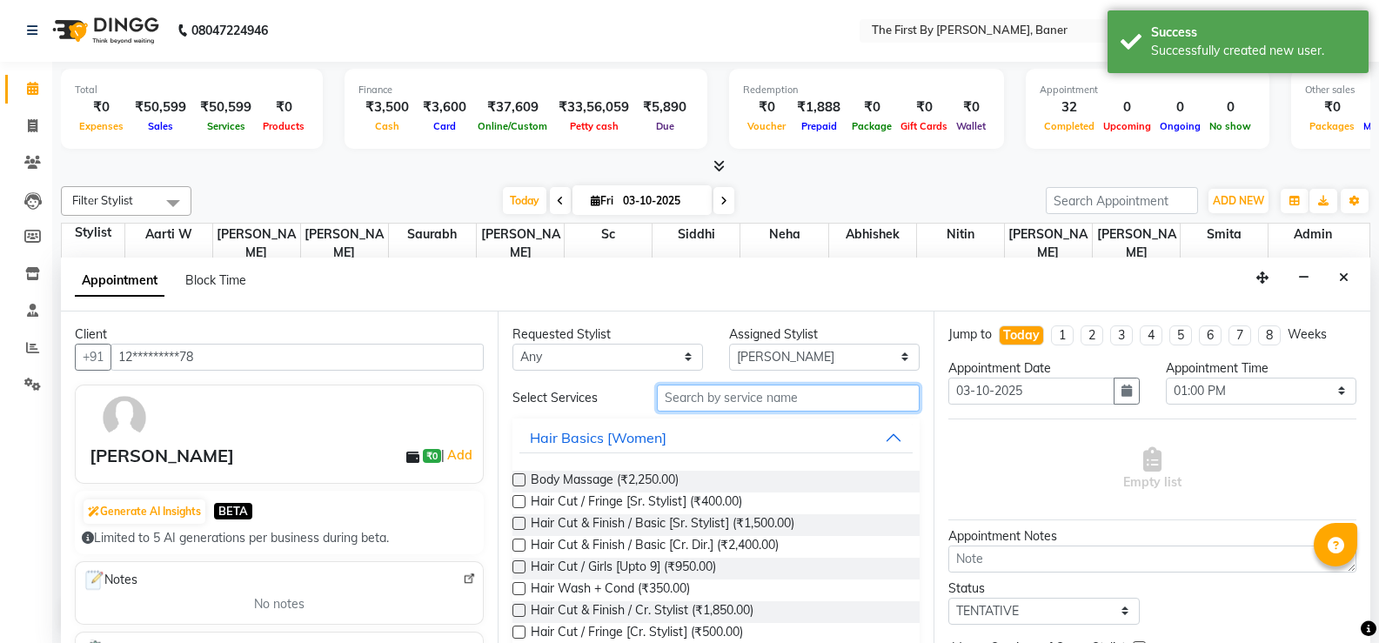
click at [708, 397] on input "text" at bounding box center [788, 398] width 263 height 27
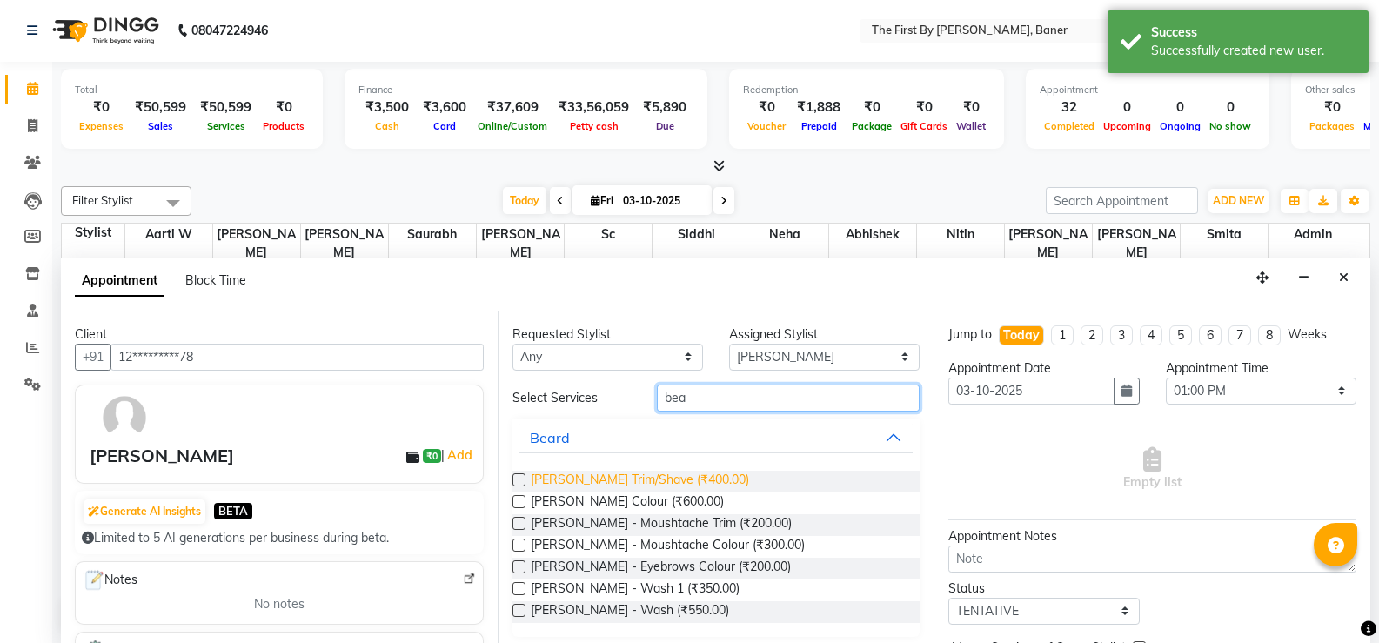
type input "bea"
click at [679, 479] on span "[PERSON_NAME] Trim/Shave (₹400.00)" at bounding box center [640, 482] width 218 height 22
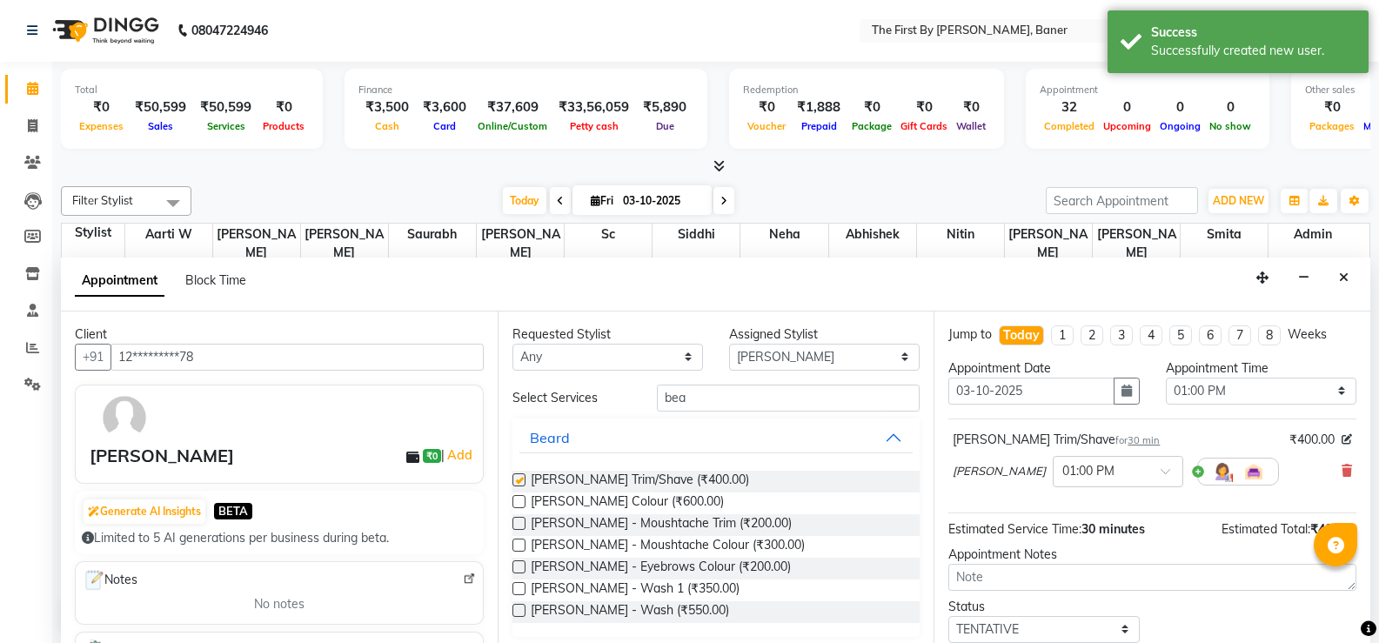
checkbox input "false"
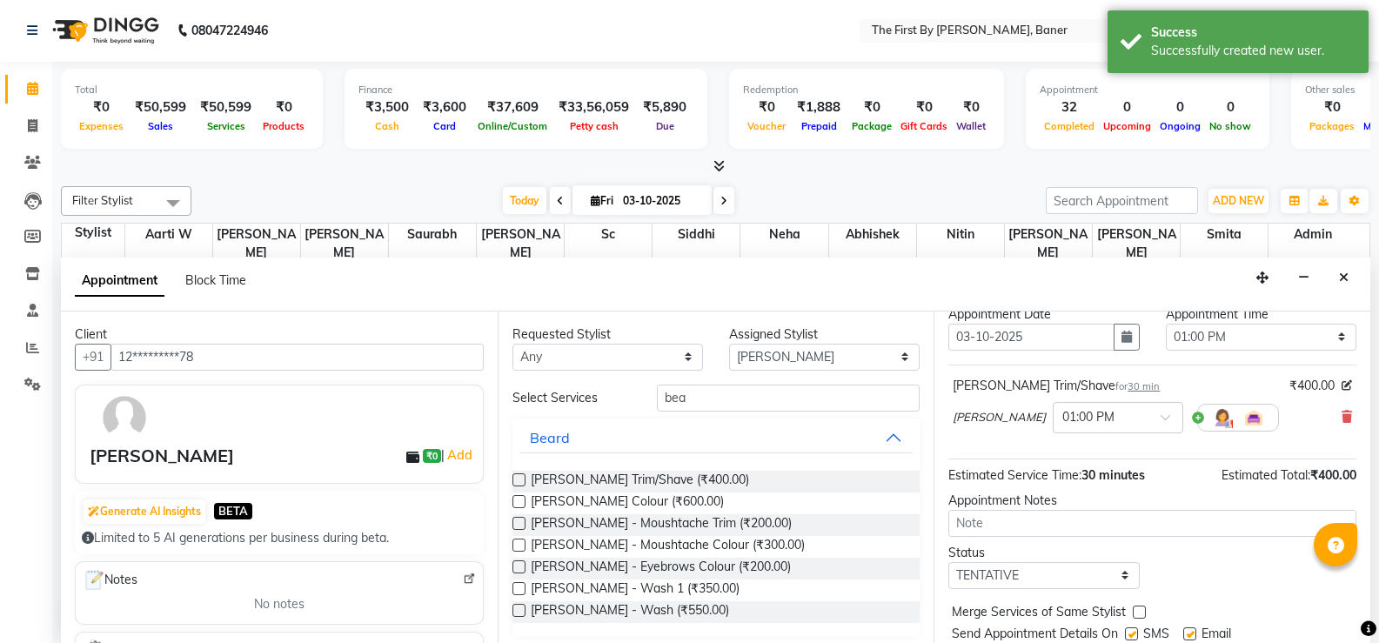
scroll to position [110, 0]
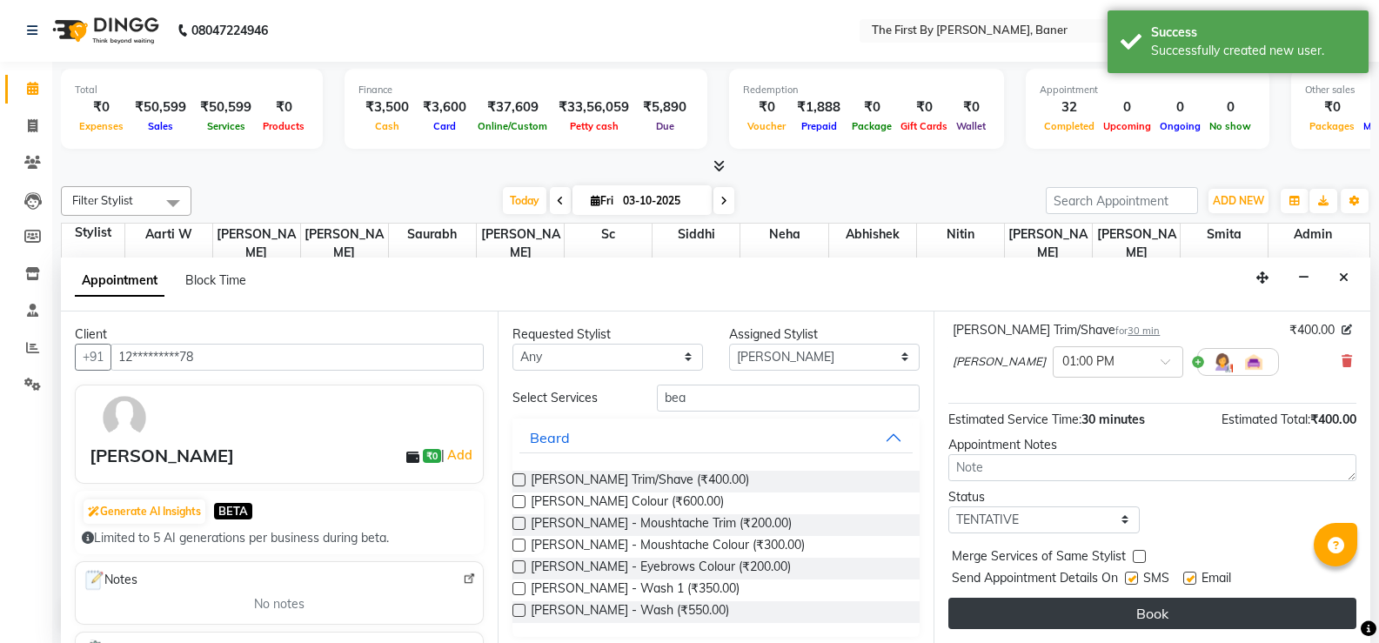
click at [1025, 602] on button "Book" at bounding box center [1152, 613] width 408 height 31
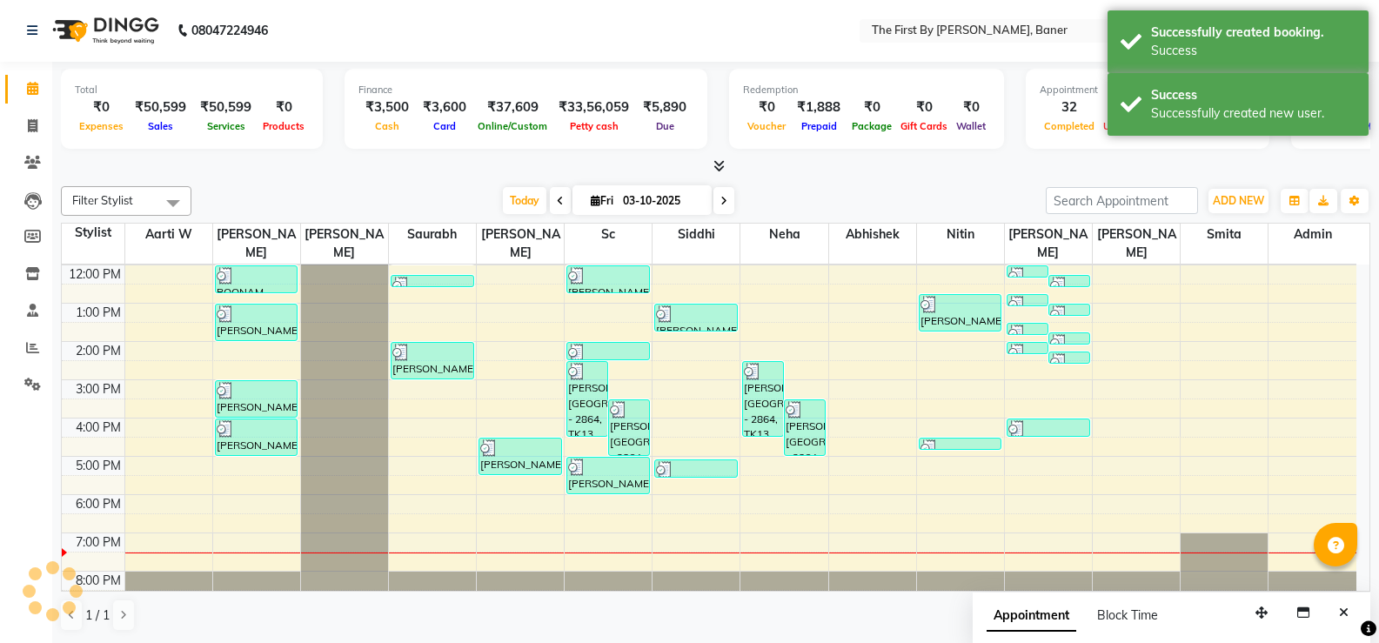
scroll to position [0, 0]
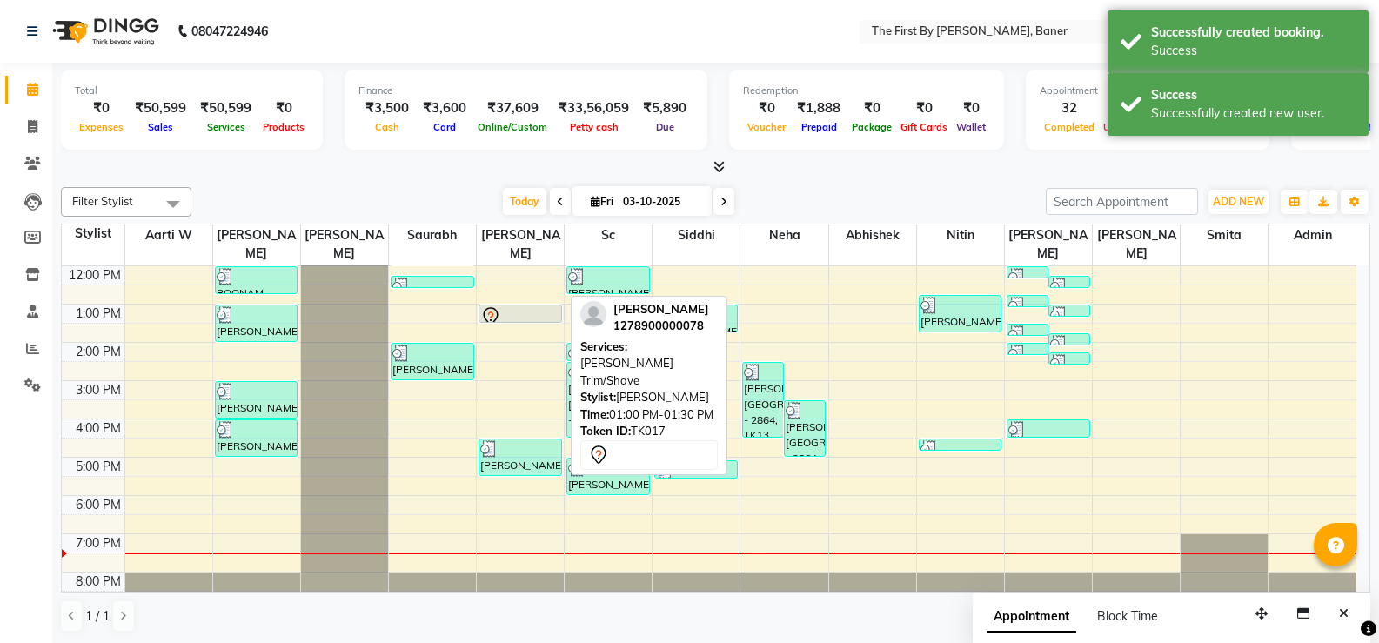
click at [533, 306] on div at bounding box center [520, 316] width 80 height 21
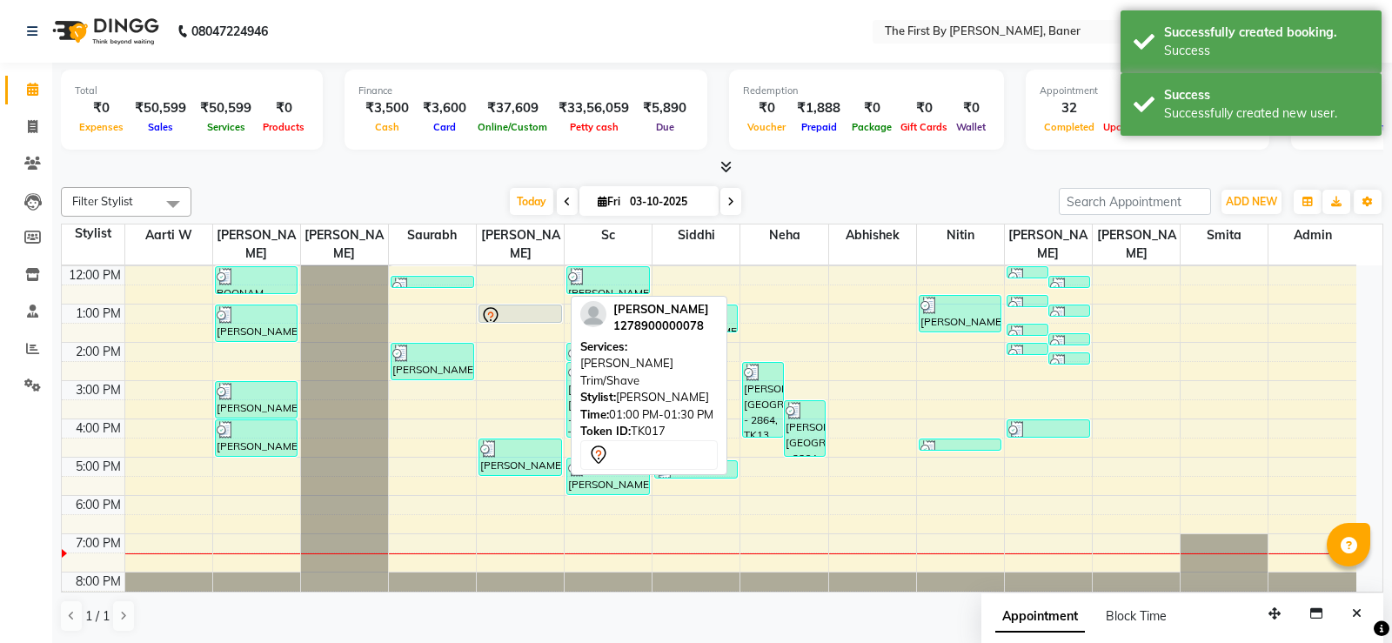
select select "7"
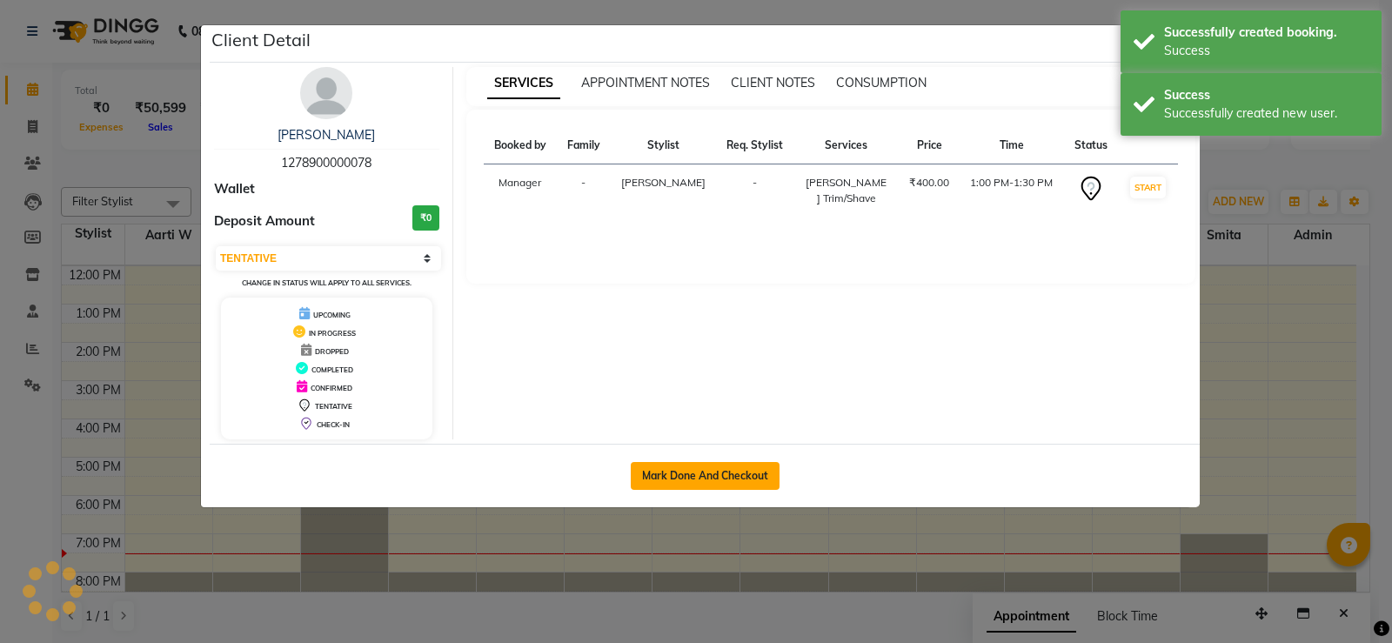
click at [751, 473] on button "Mark Done And Checkout" at bounding box center [705, 476] width 149 height 28
select select "service"
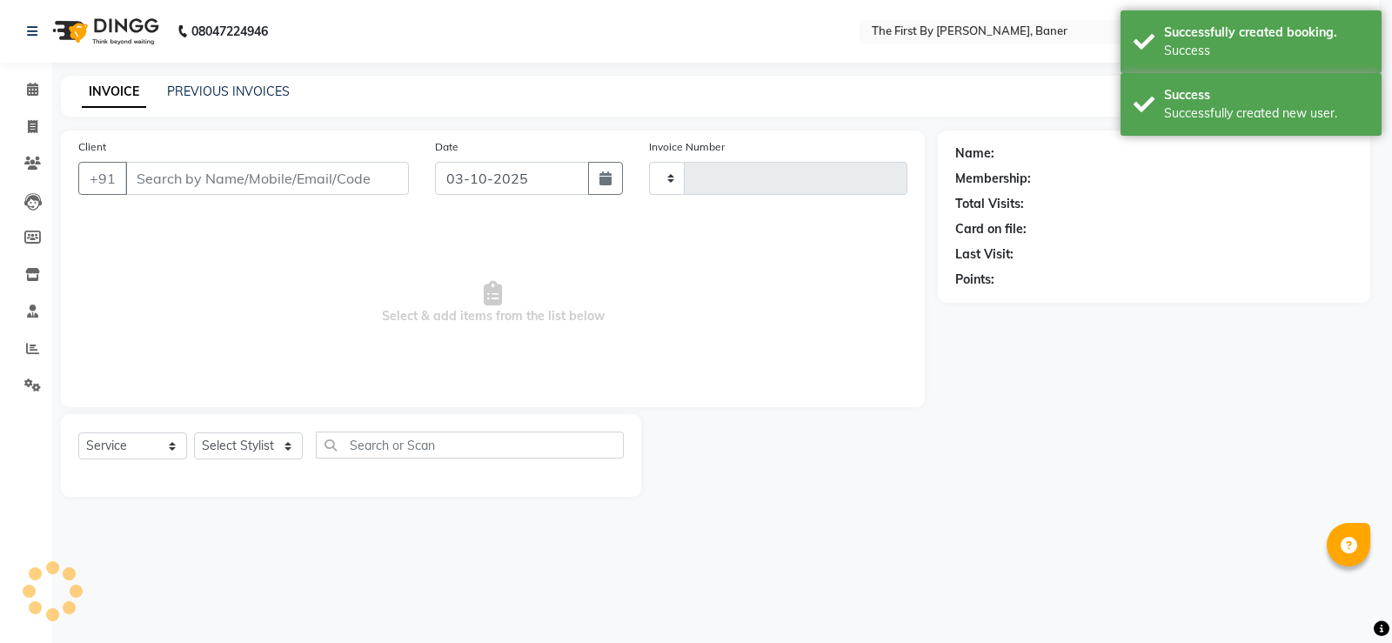
type input "2841"
select select "6411"
type input "12*********78"
select select "49040"
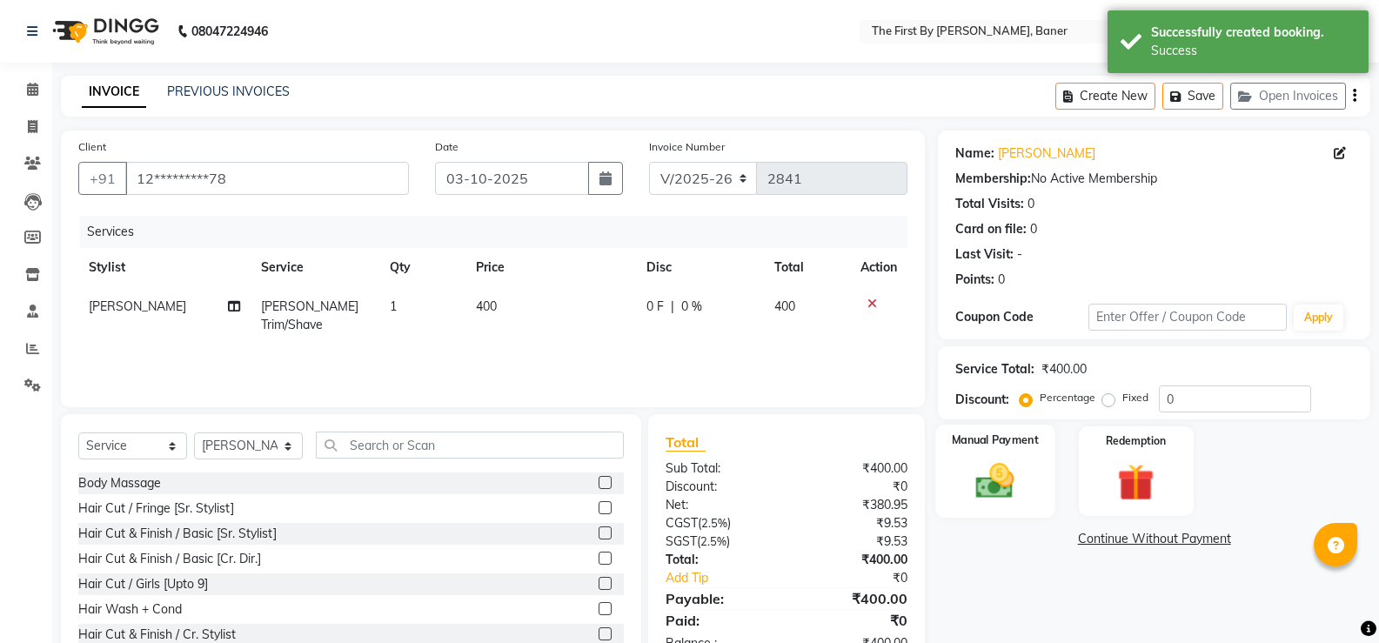
drag, startPoint x: 984, startPoint y: 471, endPoint x: 1062, endPoint y: 519, distance: 91.8
click at [985, 472] on img at bounding box center [996, 480] width 60 height 43
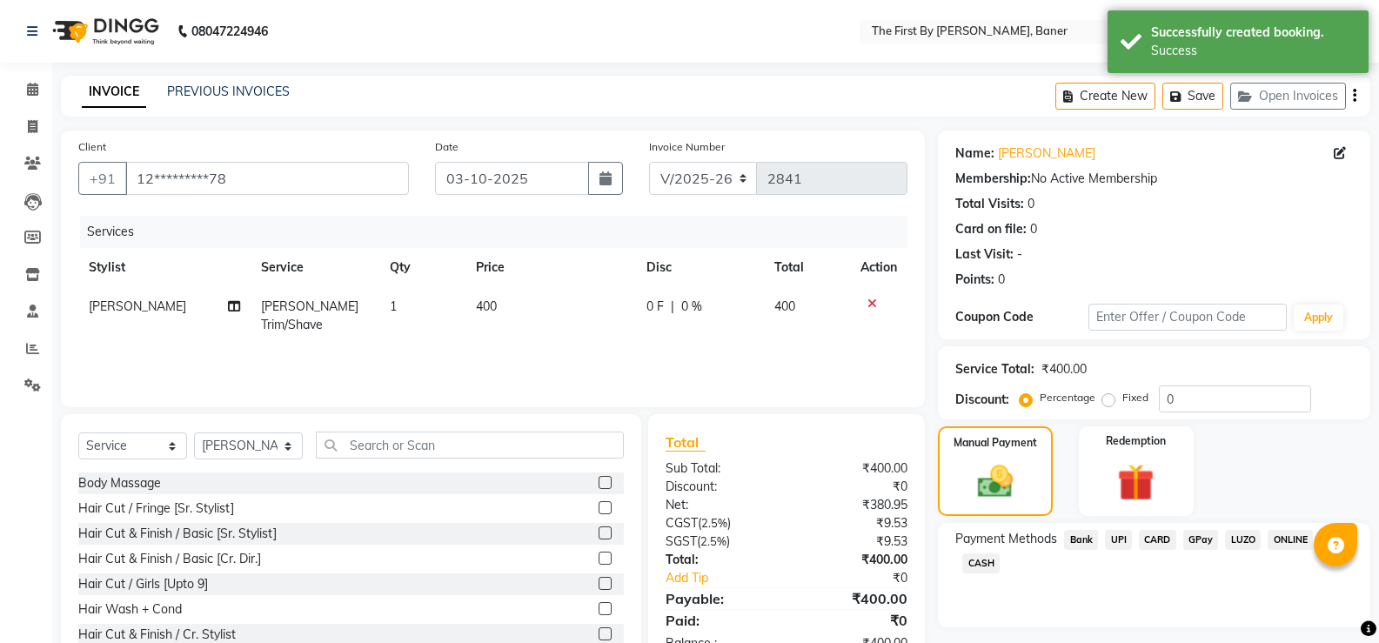
click at [1113, 533] on span "UPI" at bounding box center [1118, 540] width 27 height 20
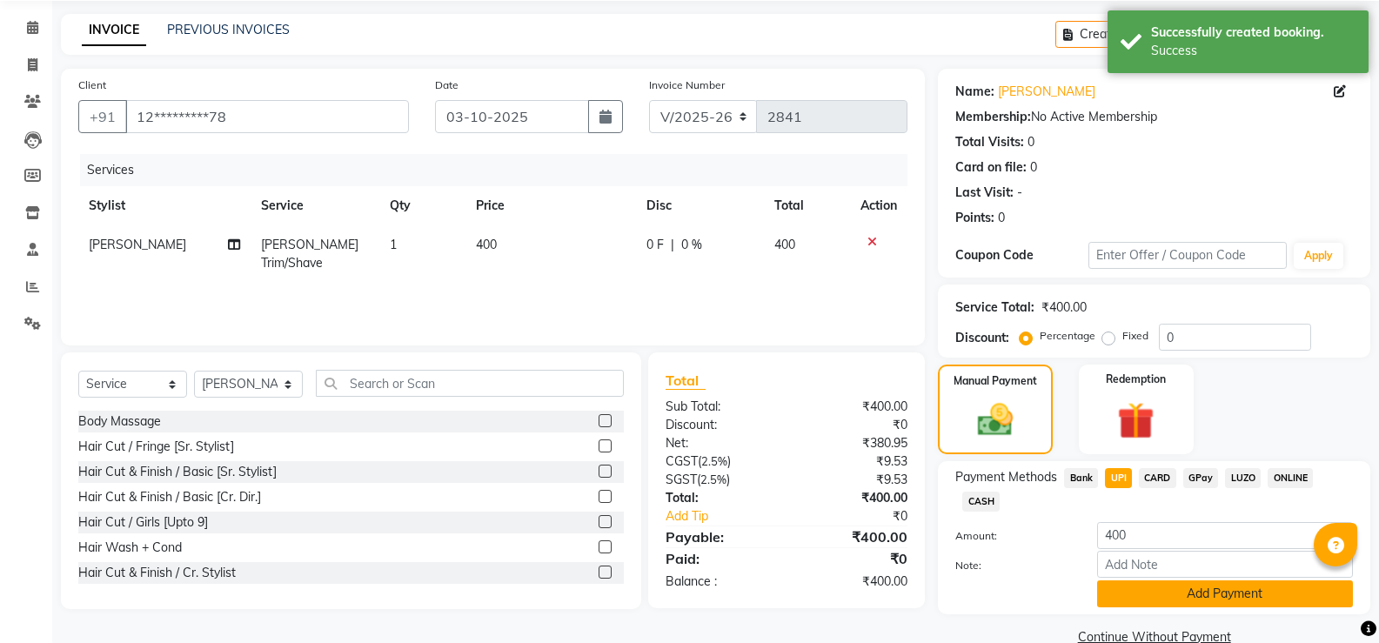
click at [1156, 580] on button "Add Payment" at bounding box center [1225, 593] width 256 height 27
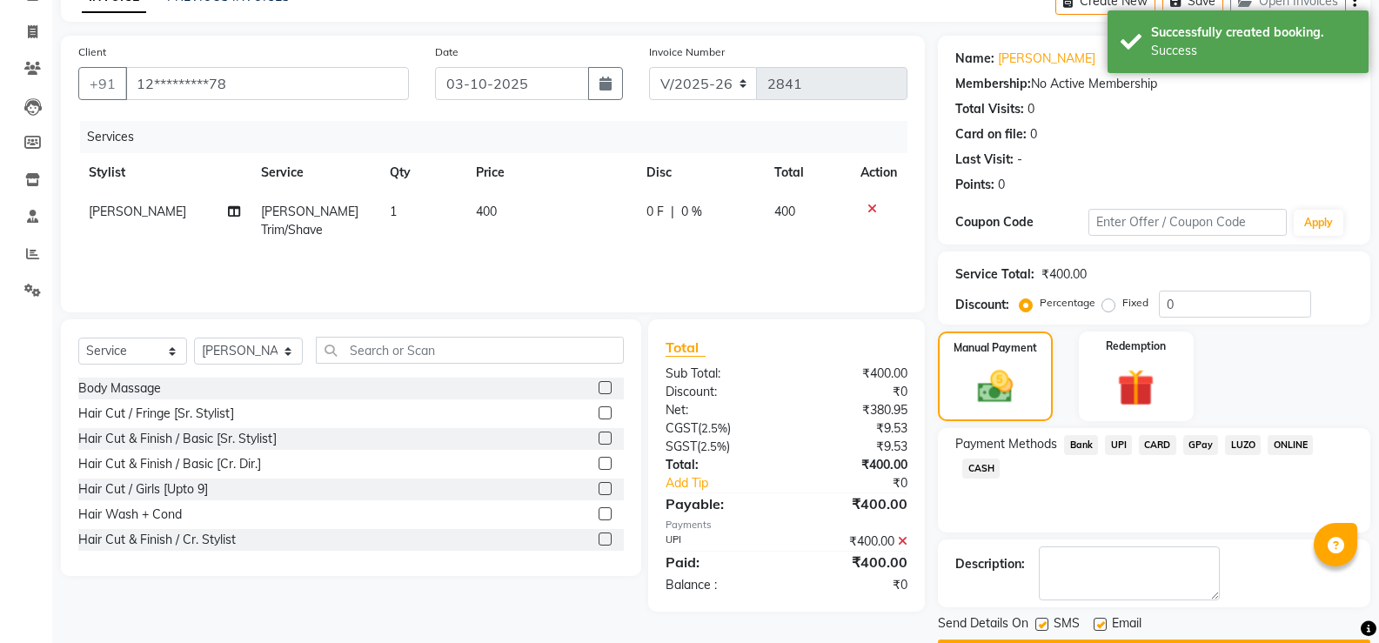
click at [1155, 640] on button "Checkout" at bounding box center [1154, 653] width 432 height 27
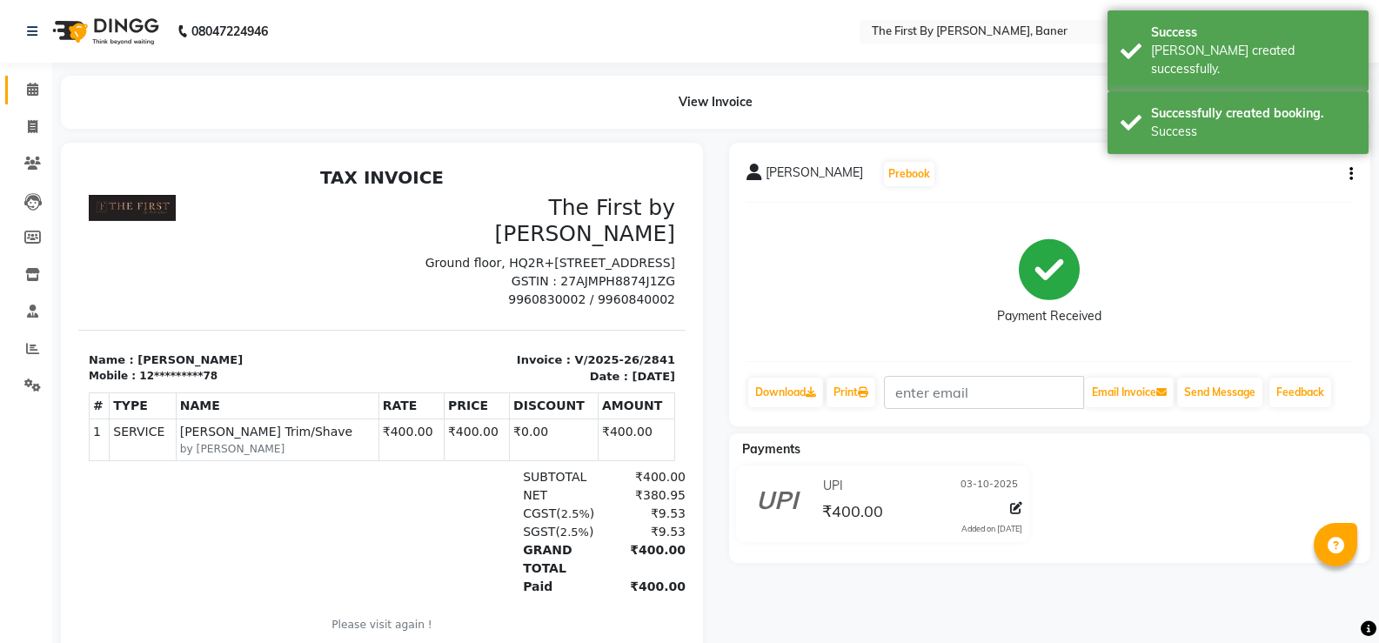
click at [31, 95] on icon at bounding box center [32, 89] width 11 height 13
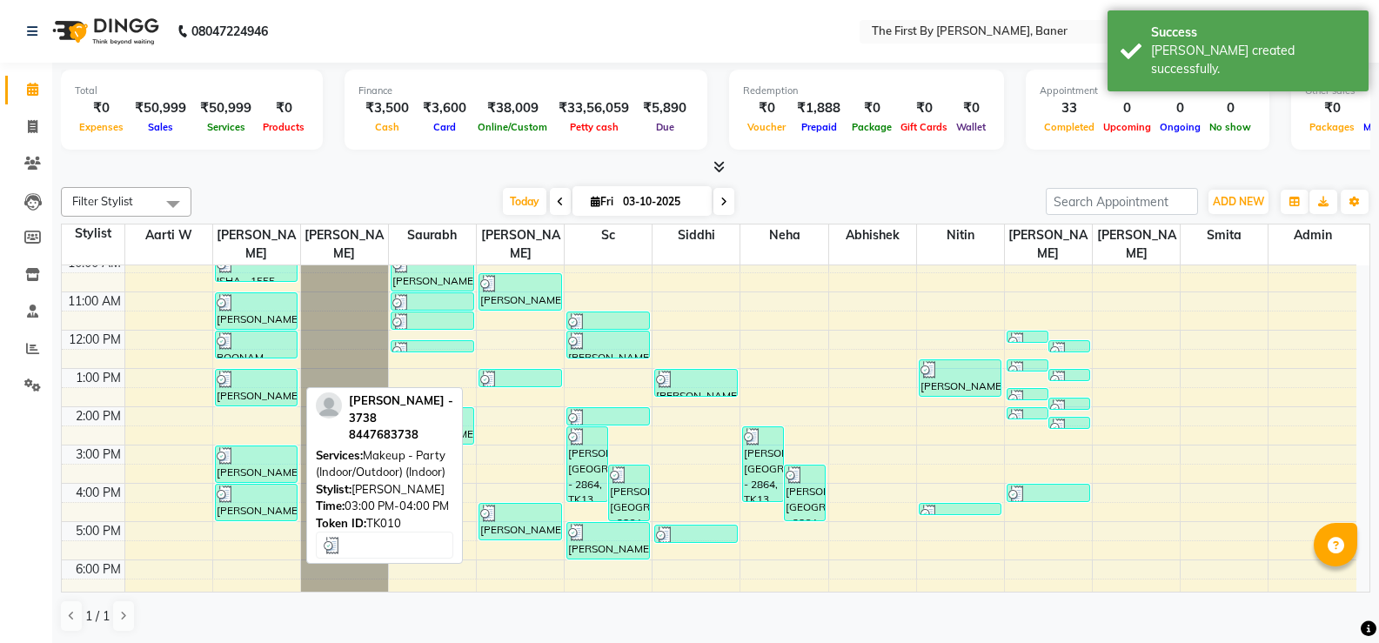
scroll to position [152, 0]
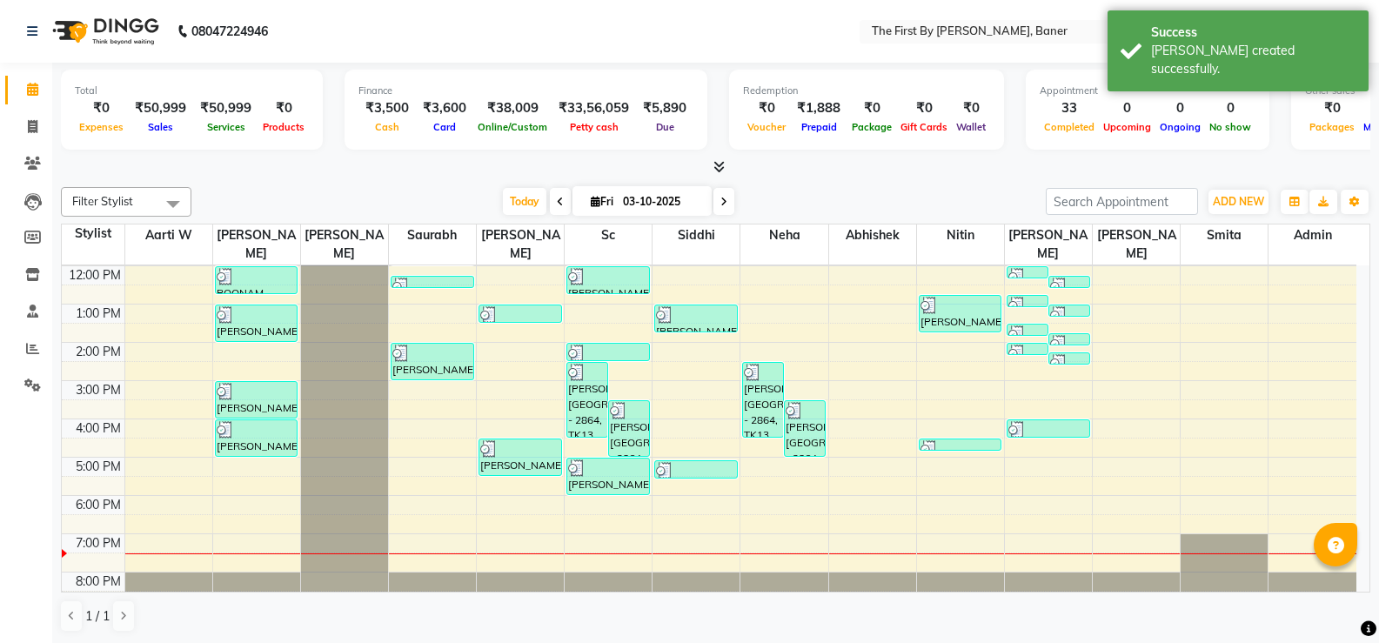
click at [232, 453] on div "8:00 AM 9:00 AM 10:00 AM 11:00 AM 12:00 PM 1:00 PM 2:00 PM 3:00 PM 4:00 PM 5:00…" at bounding box center [709, 361] width 1295 height 497
select select "49038"
select select "tentative"
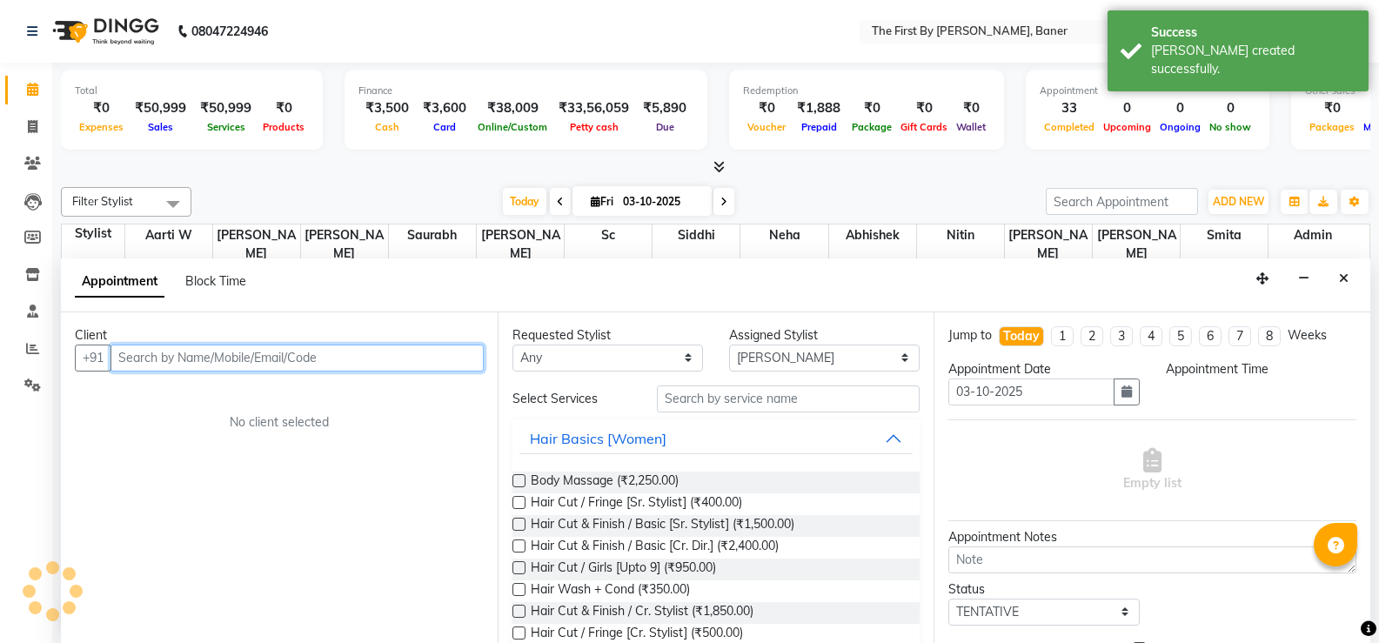
scroll to position [1, 0]
select select "1020"
paste input "[PERSON_NAME]"
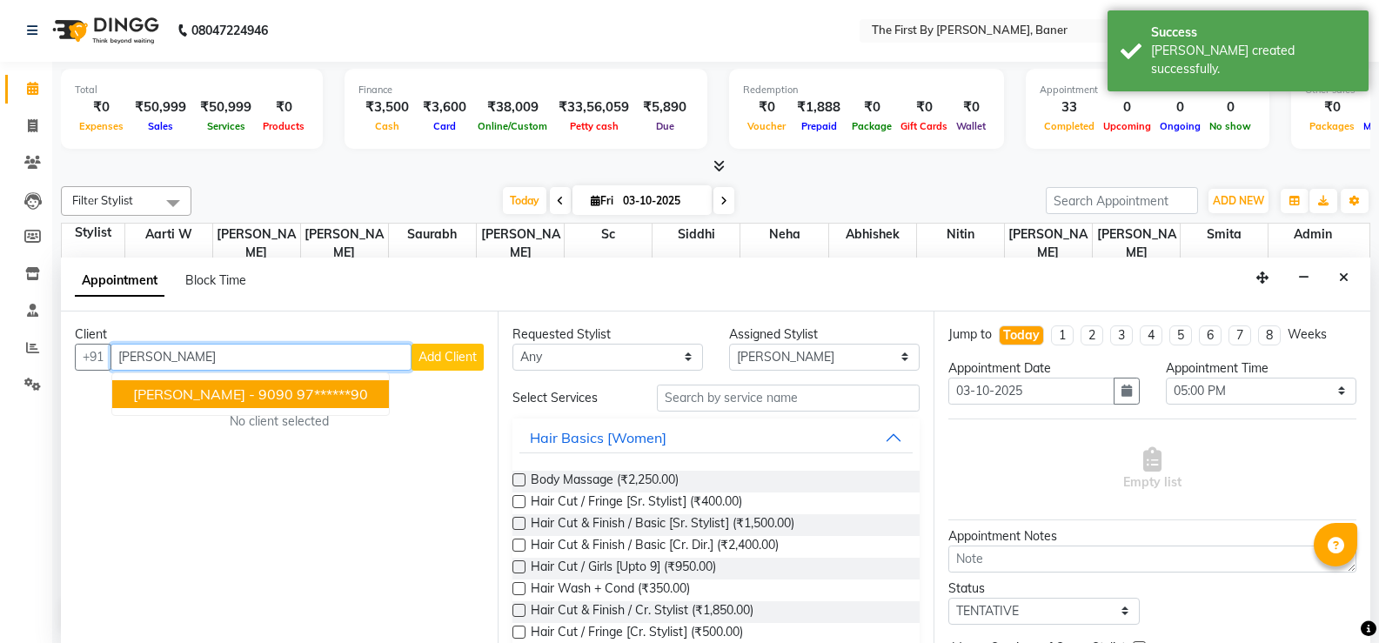
drag, startPoint x: 171, startPoint y: 393, endPoint x: 580, endPoint y: 421, distance: 409.0
click at [174, 393] on span "[PERSON_NAME] - 9090" at bounding box center [213, 393] width 160 height 17
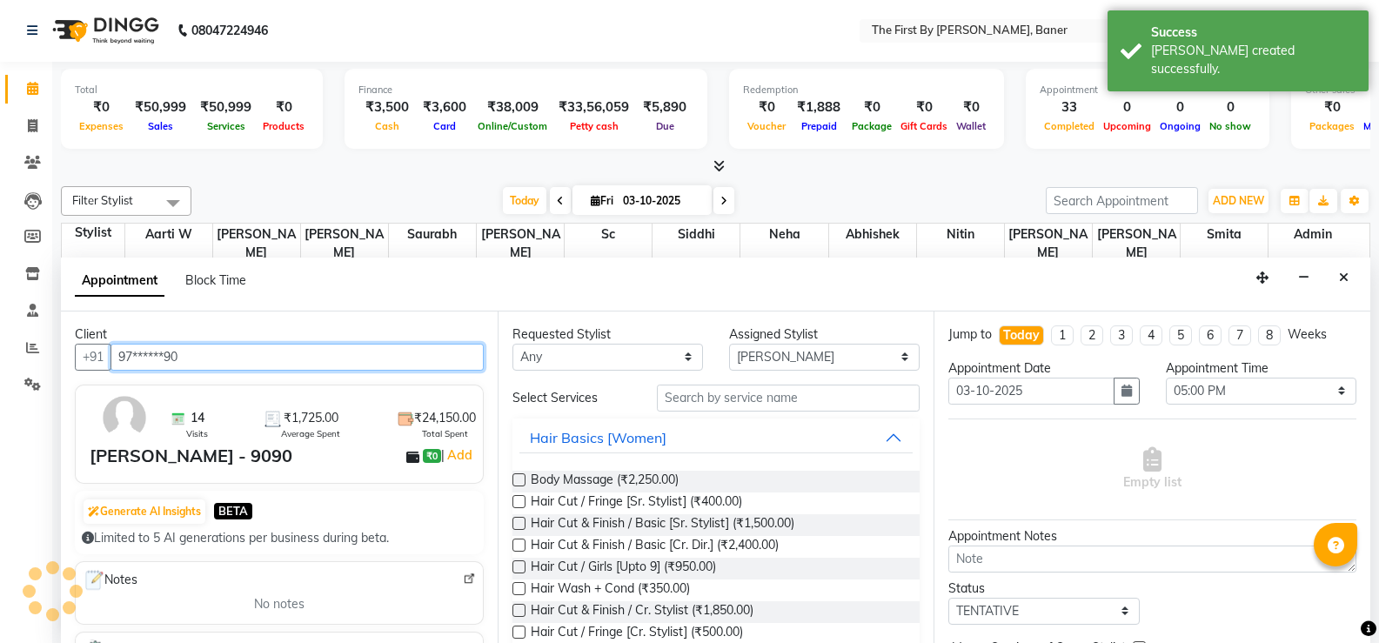
type input "97******90"
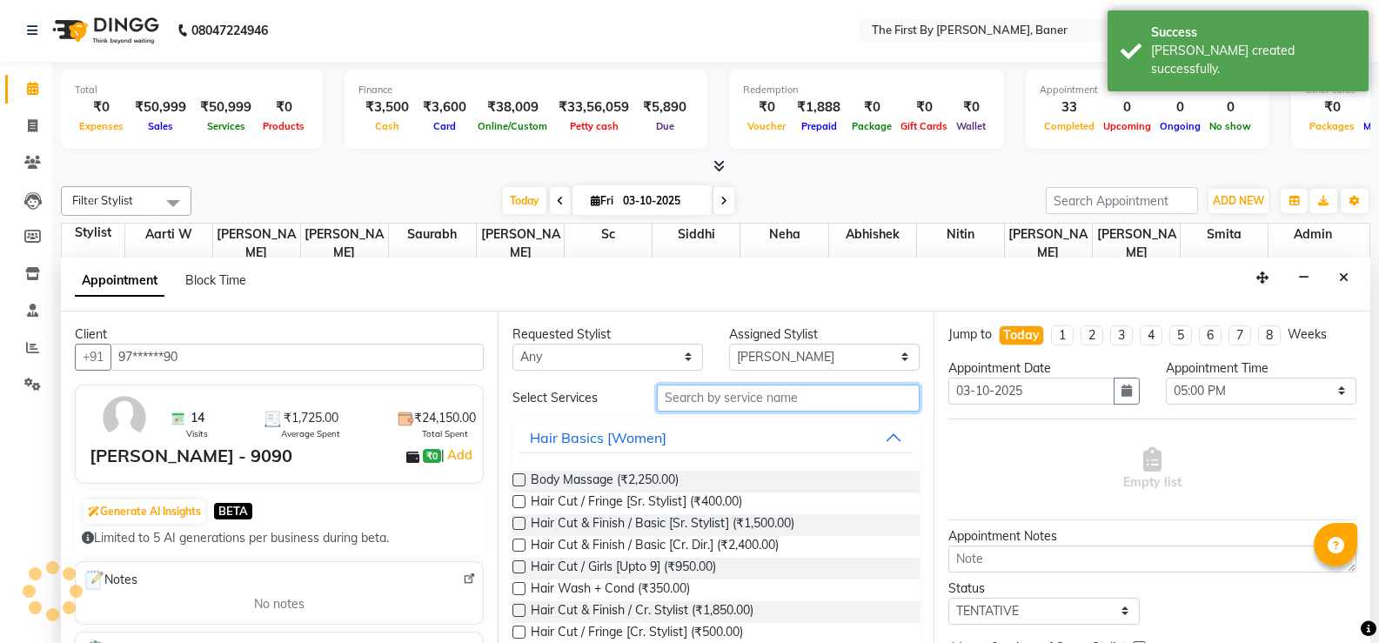
click at [724, 406] on input "text" at bounding box center [788, 398] width 263 height 27
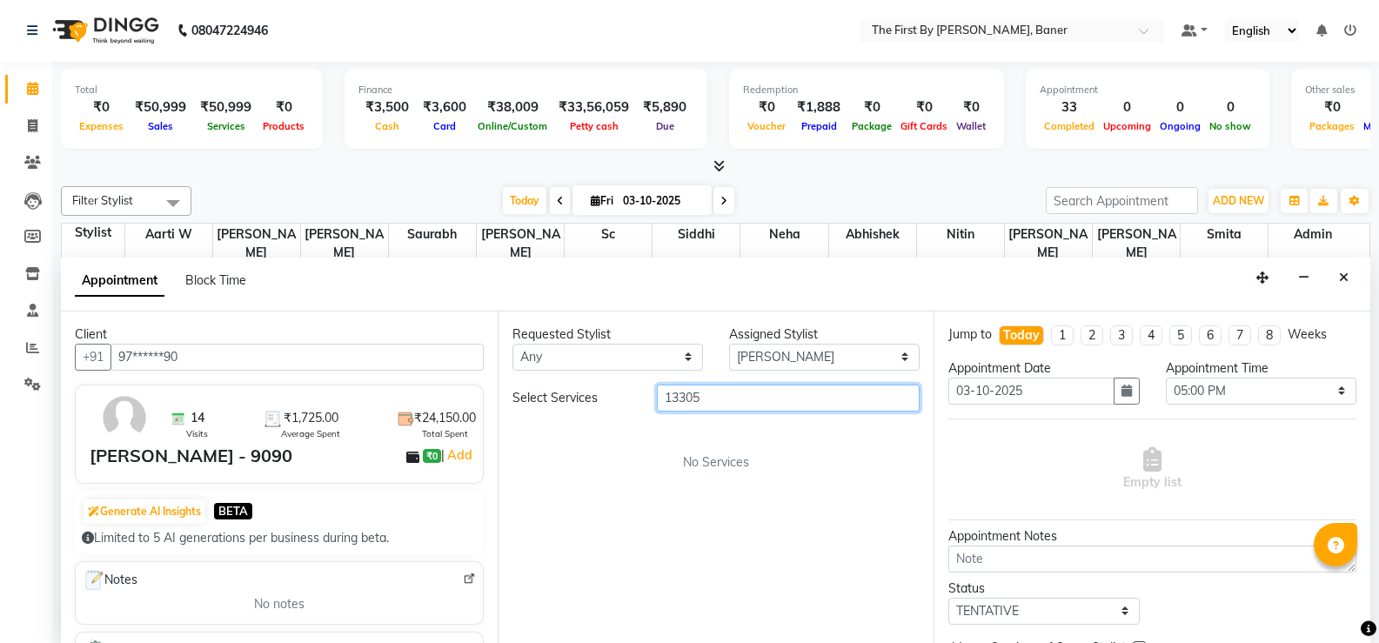
click at [697, 404] on input "13305" at bounding box center [788, 398] width 263 height 27
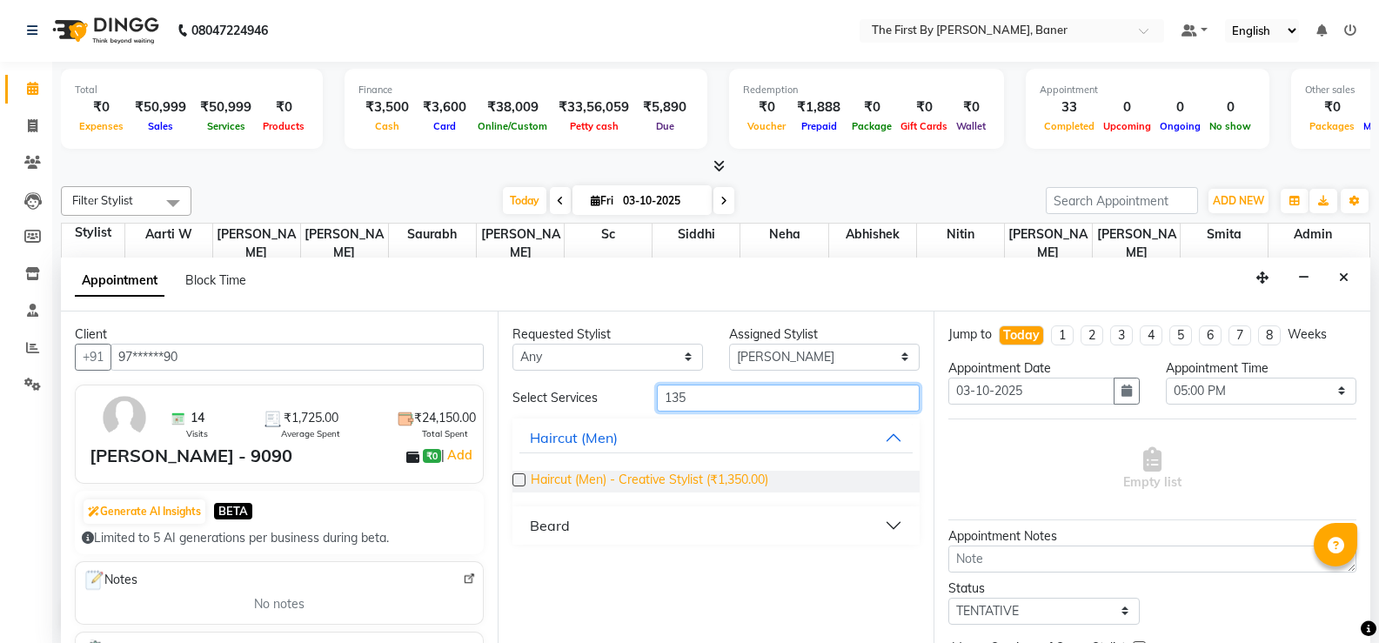
type input "135"
click at [687, 474] on span "Haircut (Men) - Creative Stylist (₹1,350.00)" at bounding box center [650, 482] width 238 height 22
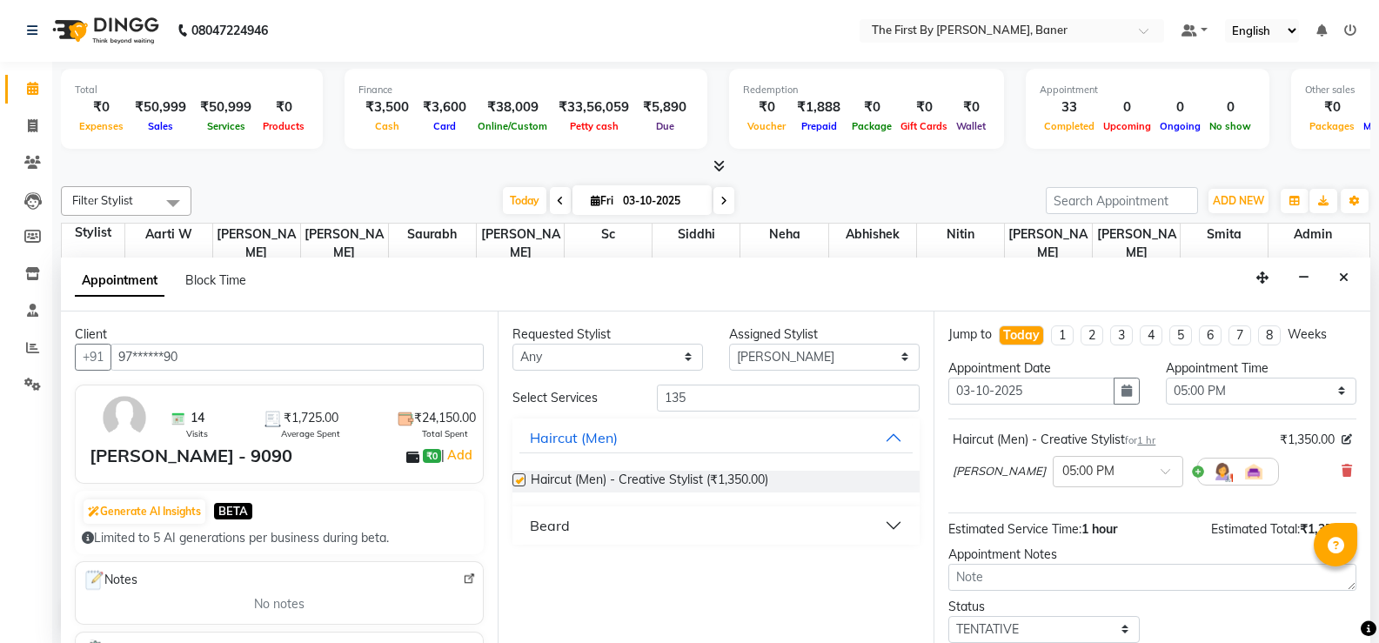
checkbox input "false"
click at [752, 361] on select "Select Aarti W Abhishek Admin [PERSON_NAME] [PERSON_NAME] Neha Nitin [PERSON_NA…" at bounding box center [824, 357] width 191 height 27
select select "49040"
click at [729, 344] on select "Select Aarti W Abhishek Admin [PERSON_NAME] [PERSON_NAME] Neha Nitin [PERSON_NA…" at bounding box center [824, 357] width 191 height 27
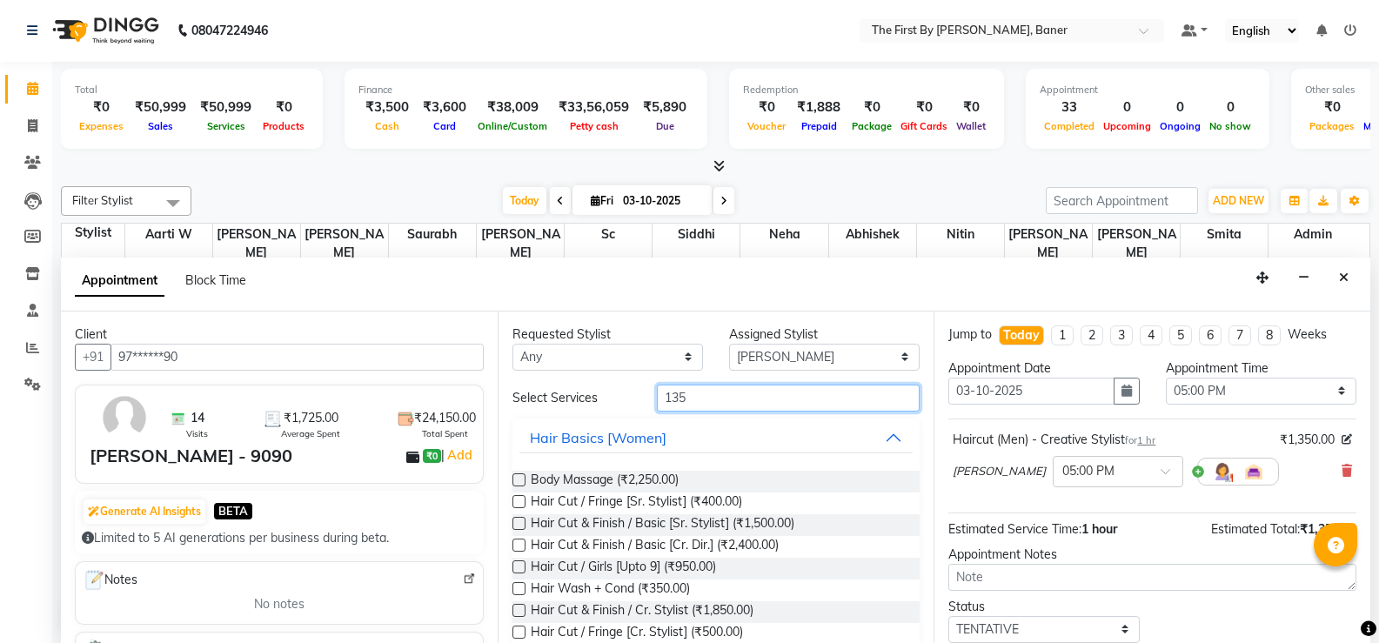
click at [676, 399] on input "135" at bounding box center [788, 398] width 263 height 27
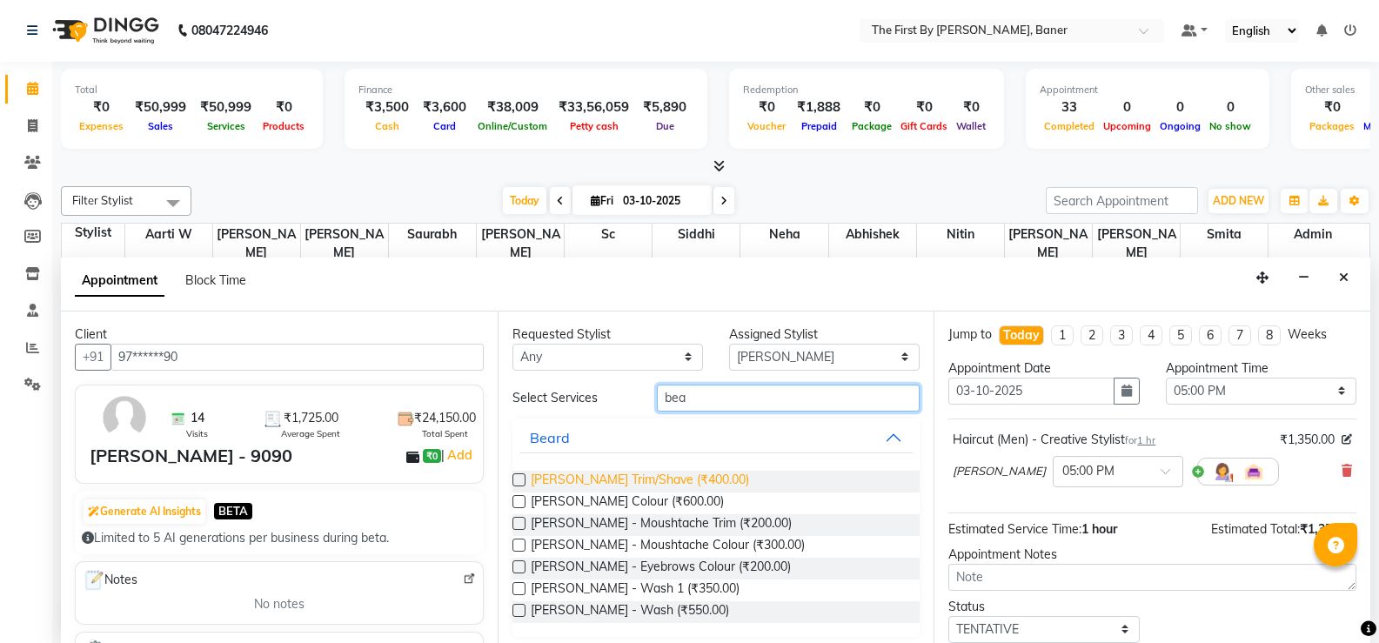
type input "bea"
click at [668, 474] on span "[PERSON_NAME] Trim/Shave (₹400.00)" at bounding box center [640, 482] width 218 height 22
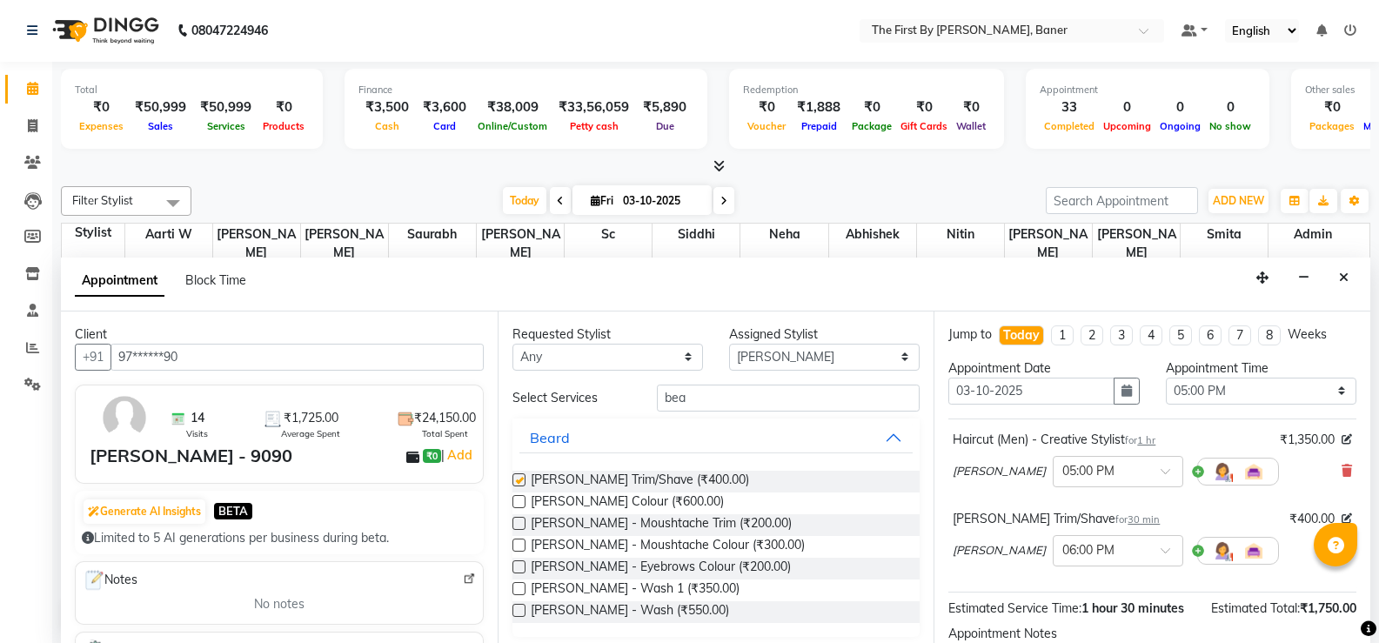
checkbox input "false"
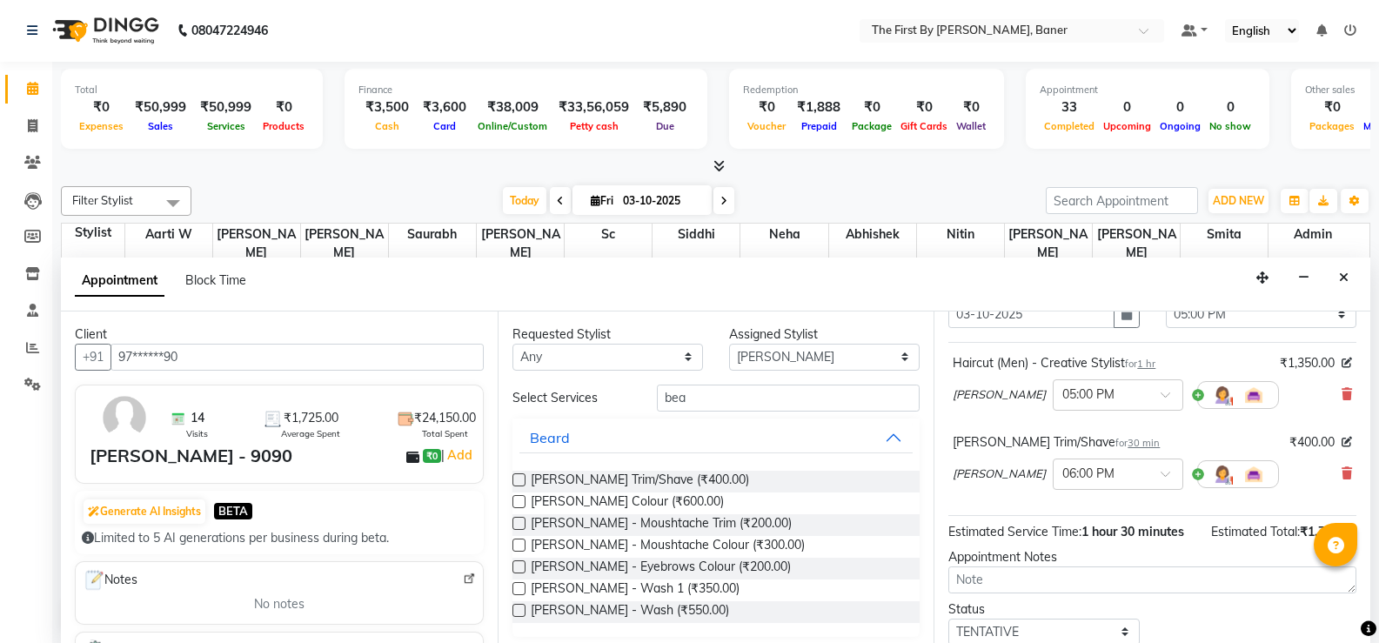
scroll to position [189, 0]
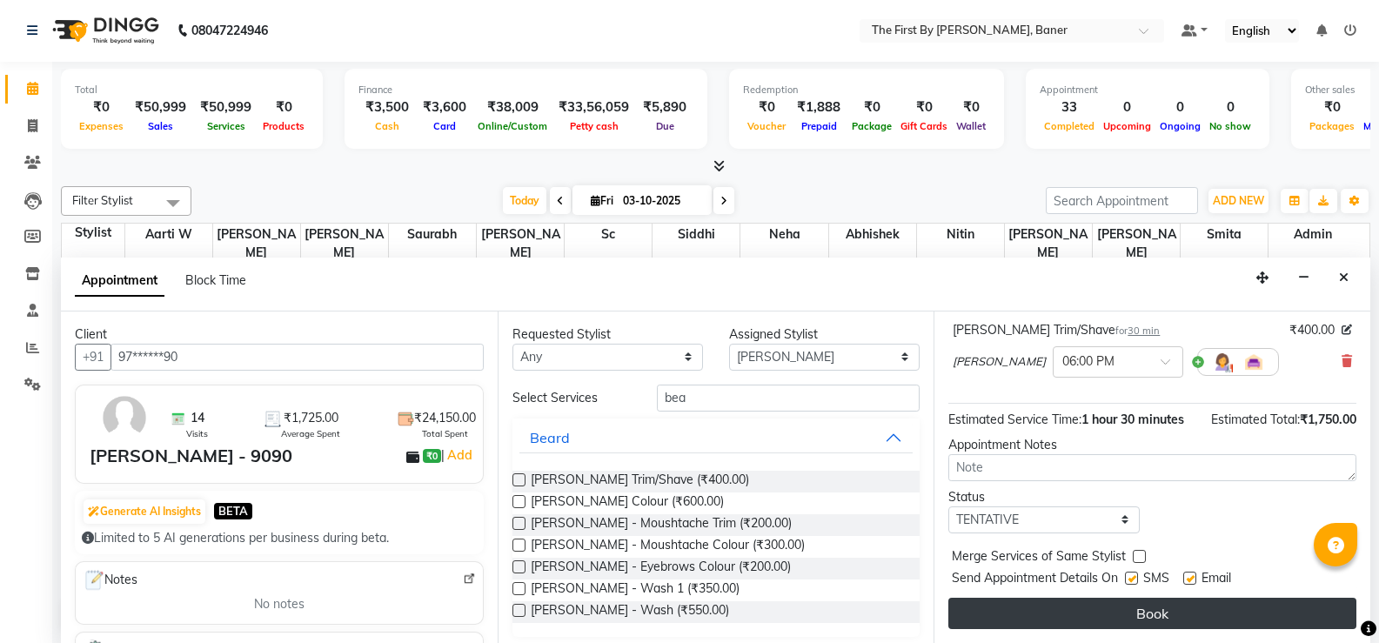
click at [1100, 612] on button "Book" at bounding box center [1152, 613] width 408 height 31
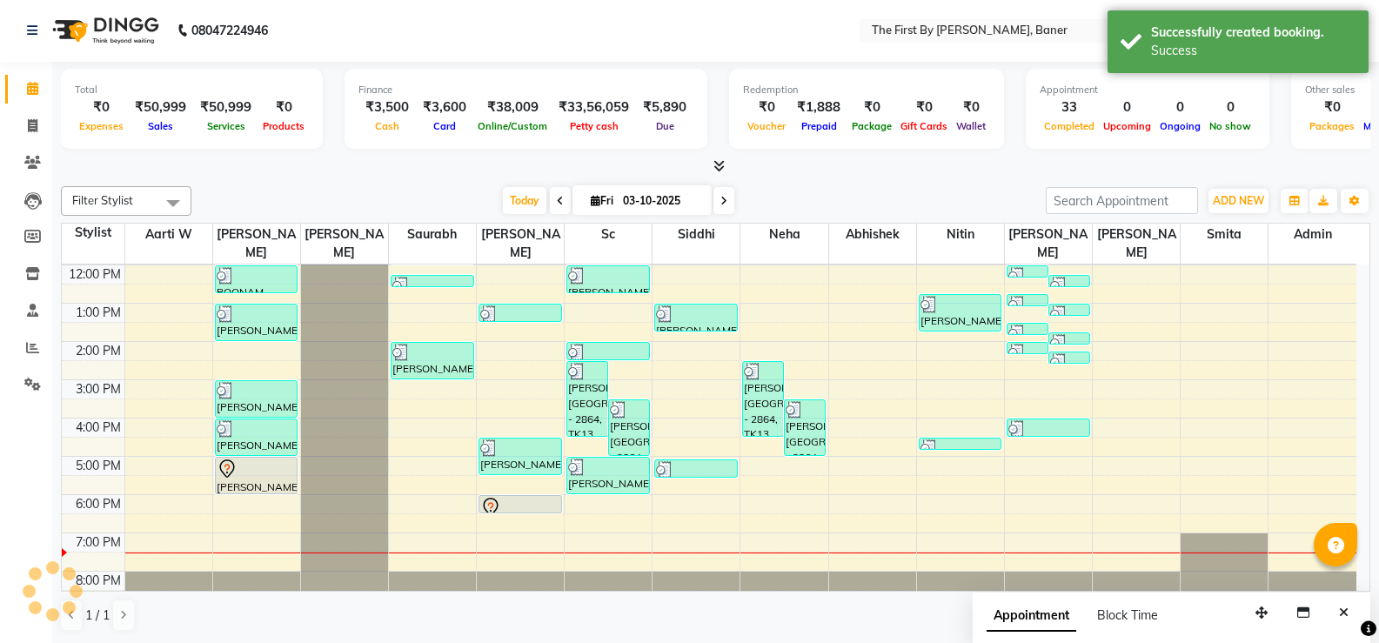
scroll to position [0, 0]
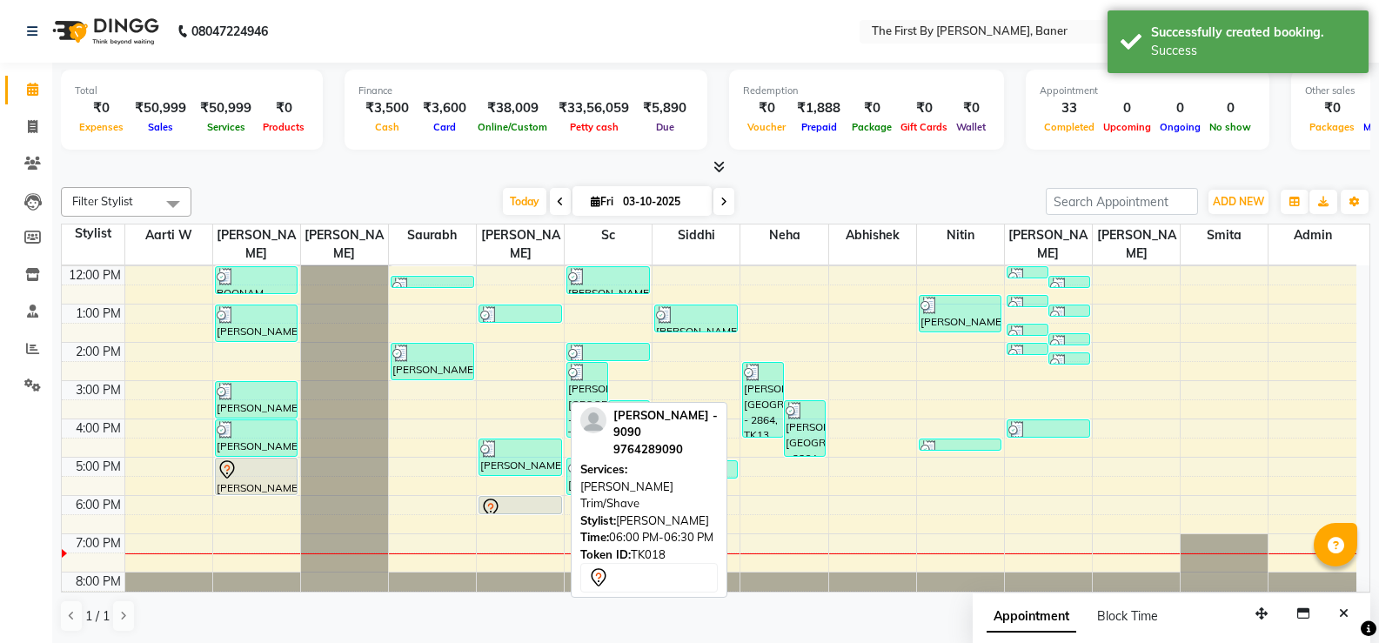
click at [502, 498] on div at bounding box center [520, 508] width 80 height 21
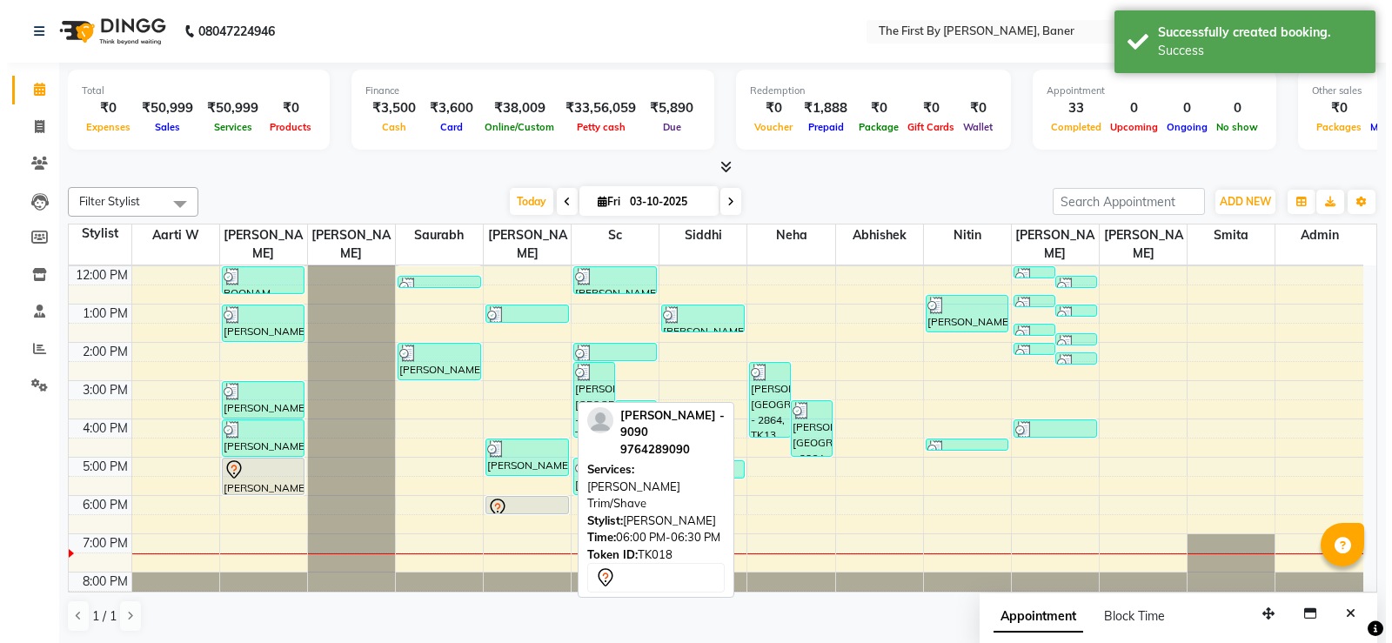
select select "7"
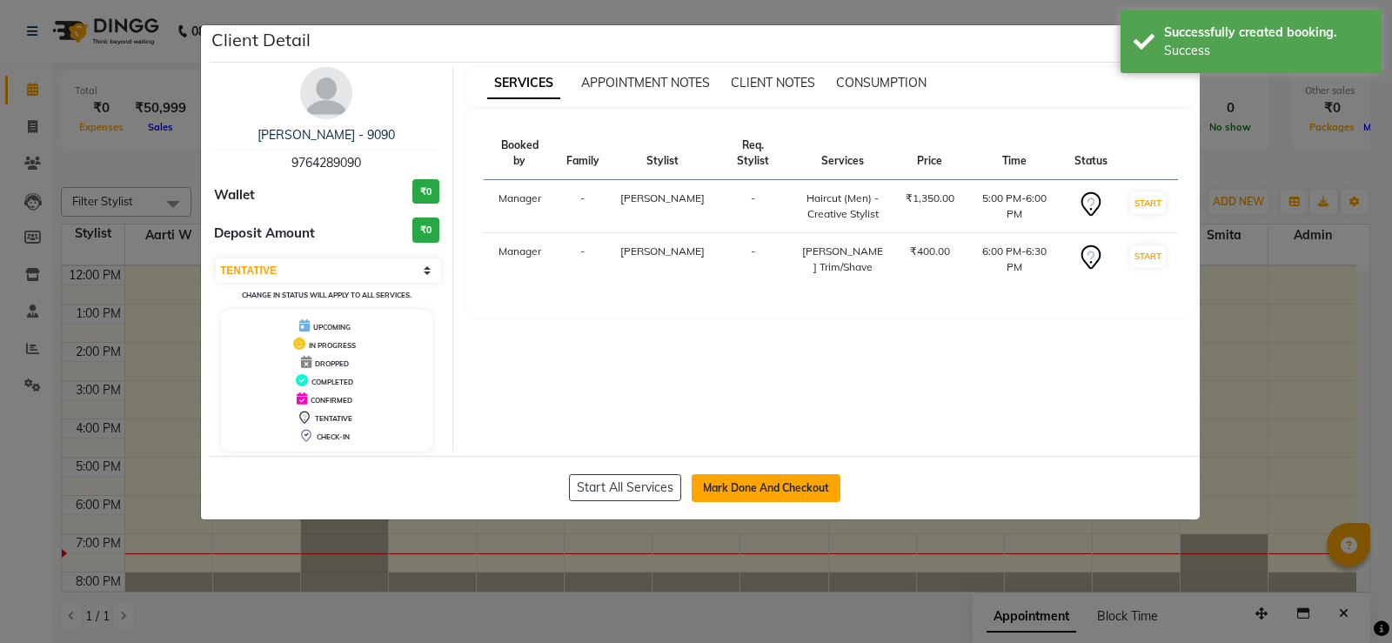
click at [798, 488] on button "Mark Done And Checkout" at bounding box center [766, 488] width 149 height 28
select select "6411"
select select "service"
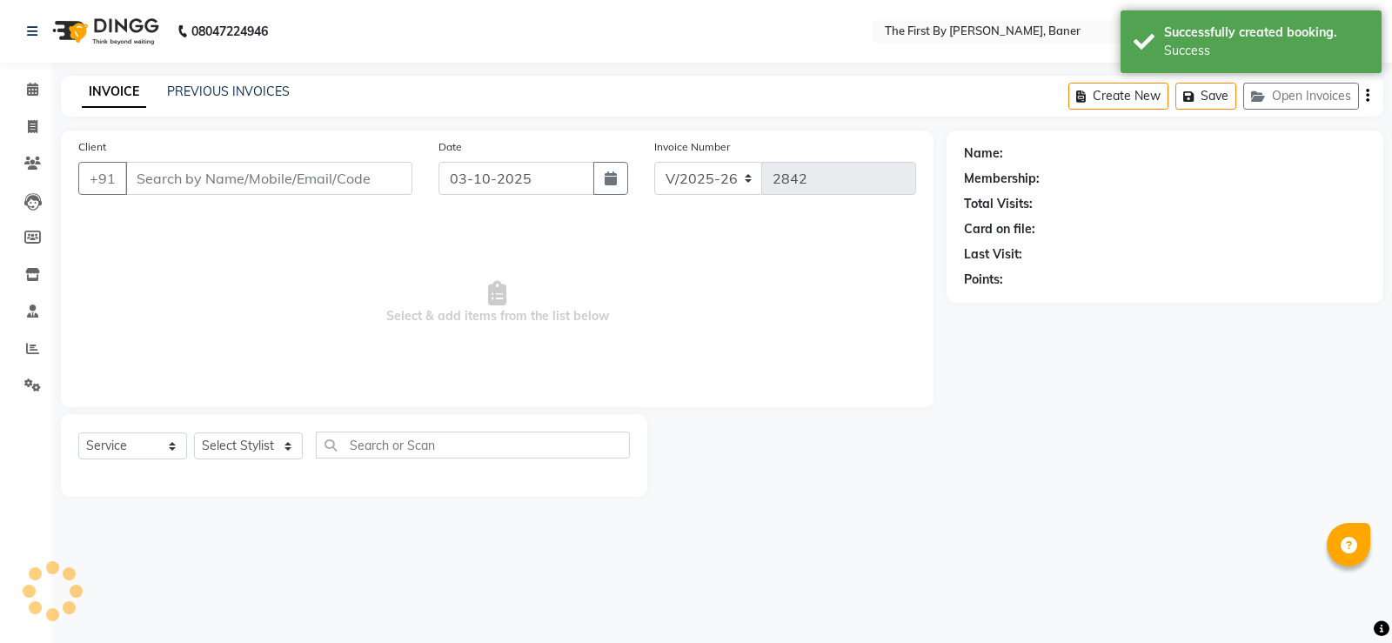
type input "97******90"
select select "49040"
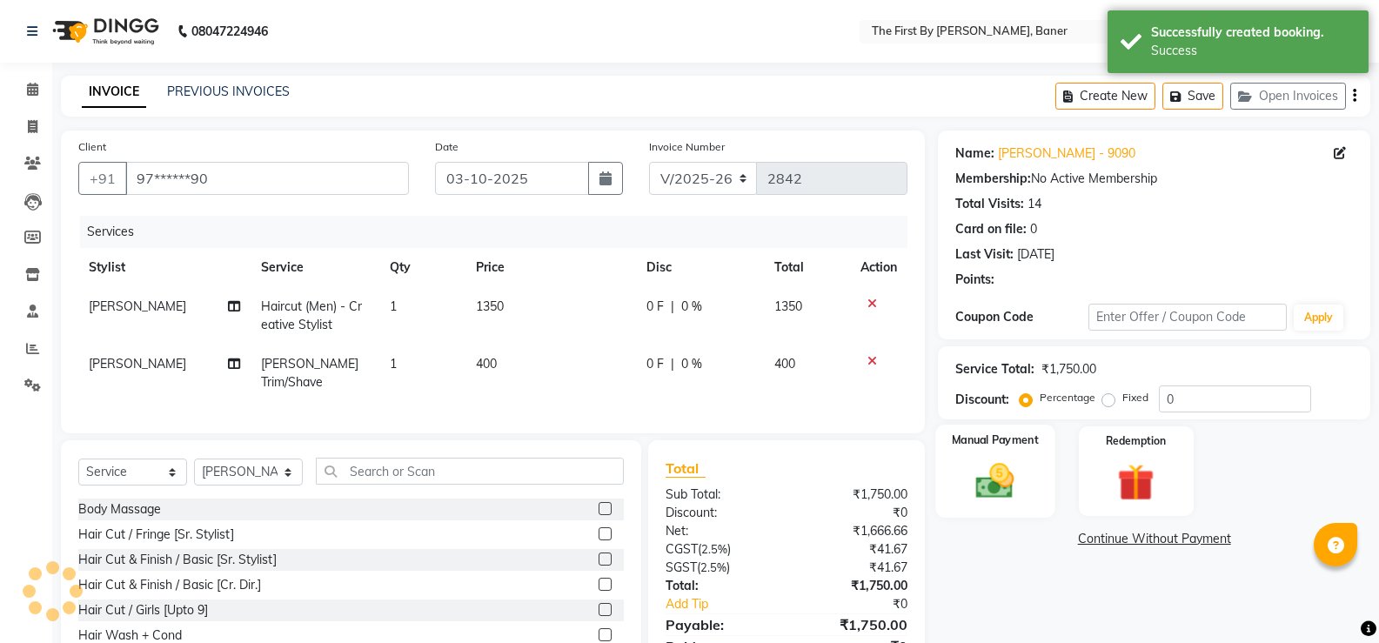
click at [1004, 493] on img at bounding box center [995, 481] width 62 height 44
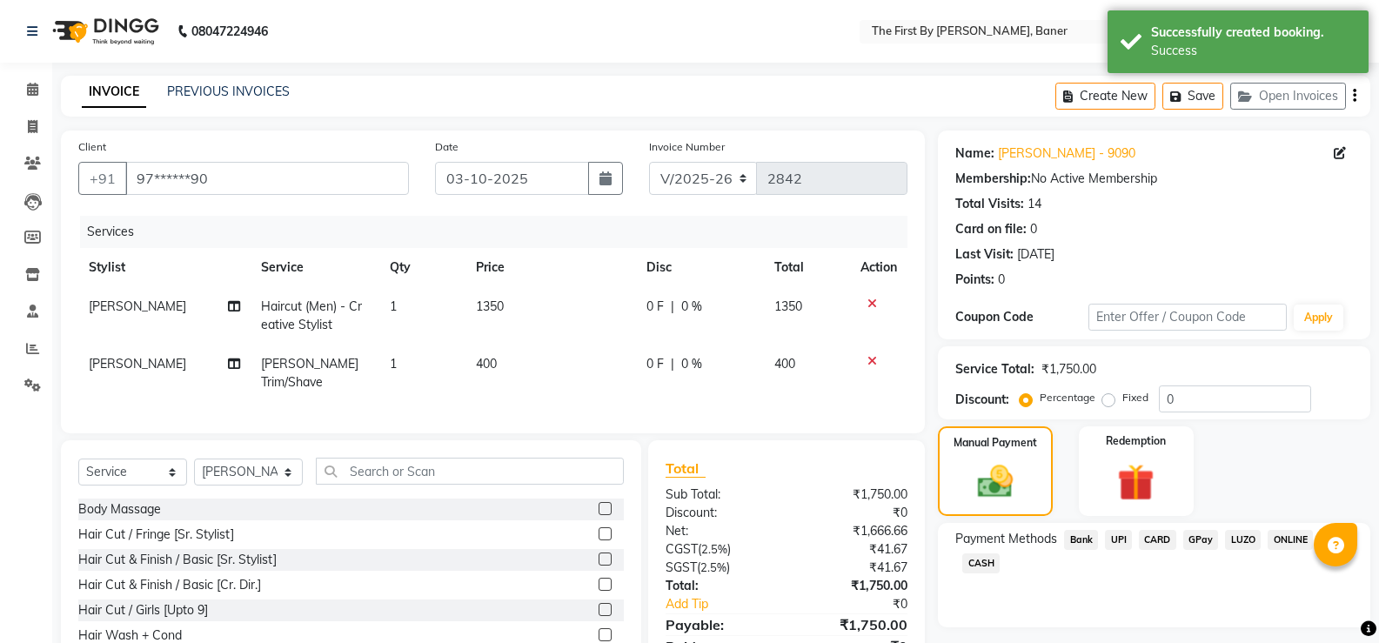
click at [1120, 533] on span "UPI" at bounding box center [1118, 540] width 27 height 20
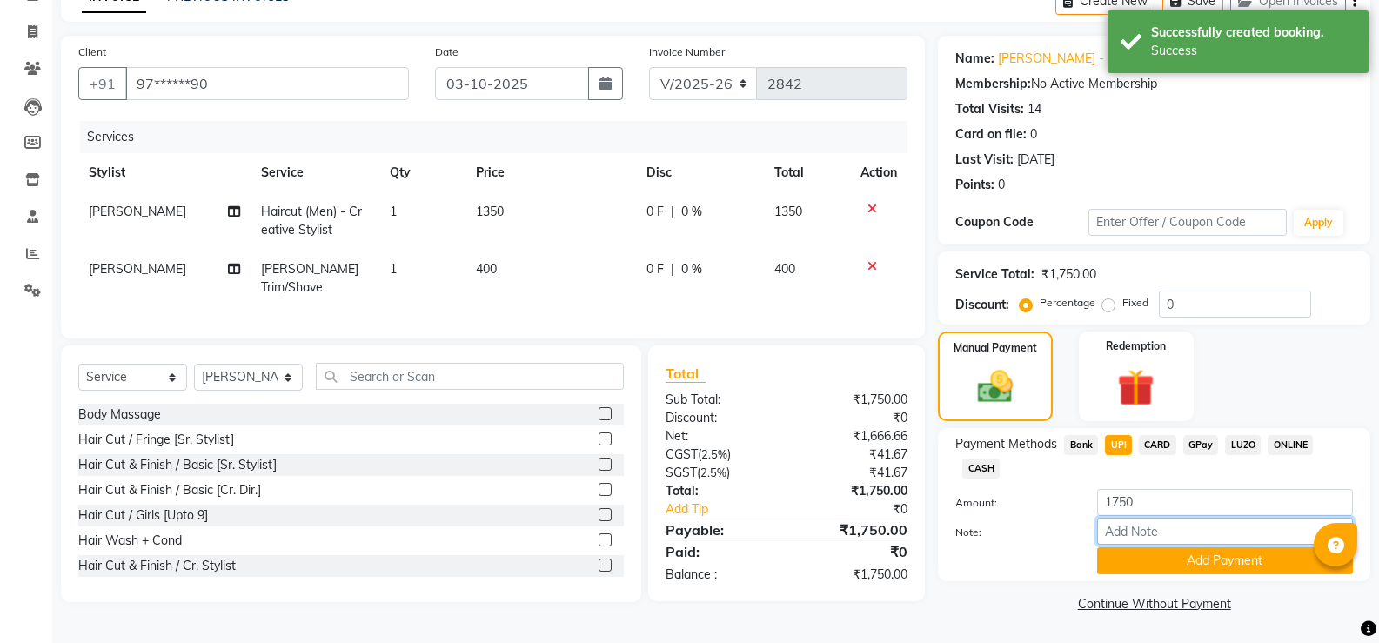
click at [1109, 545] on input "Note:" at bounding box center [1225, 531] width 256 height 27
click at [1113, 548] on button "Add Payment" at bounding box center [1225, 560] width 256 height 27
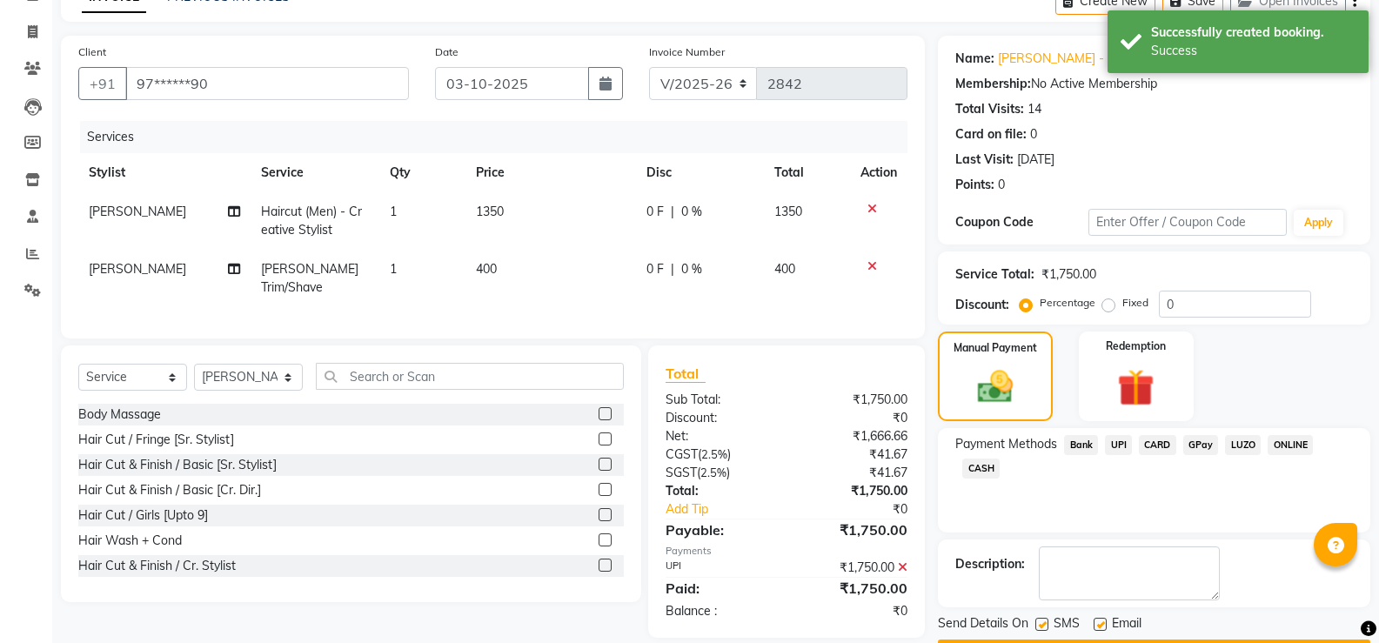
scroll to position [144, 0]
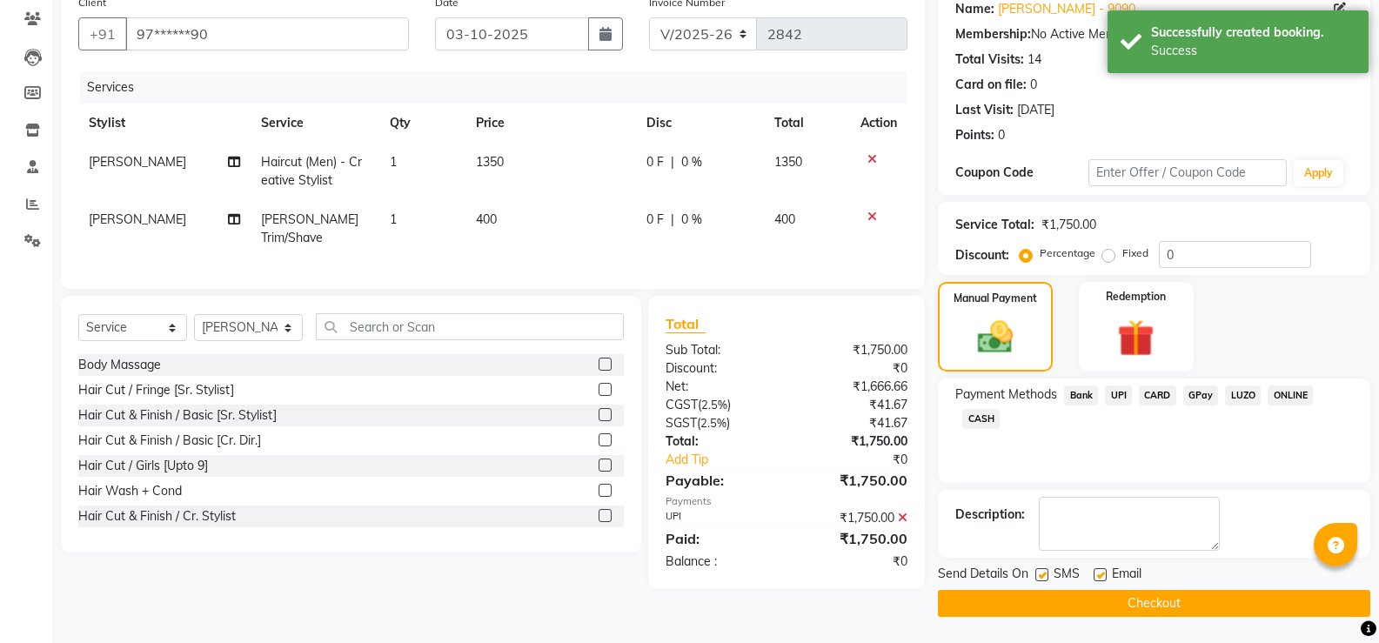
click at [1117, 597] on button "Checkout" at bounding box center [1154, 603] width 432 height 27
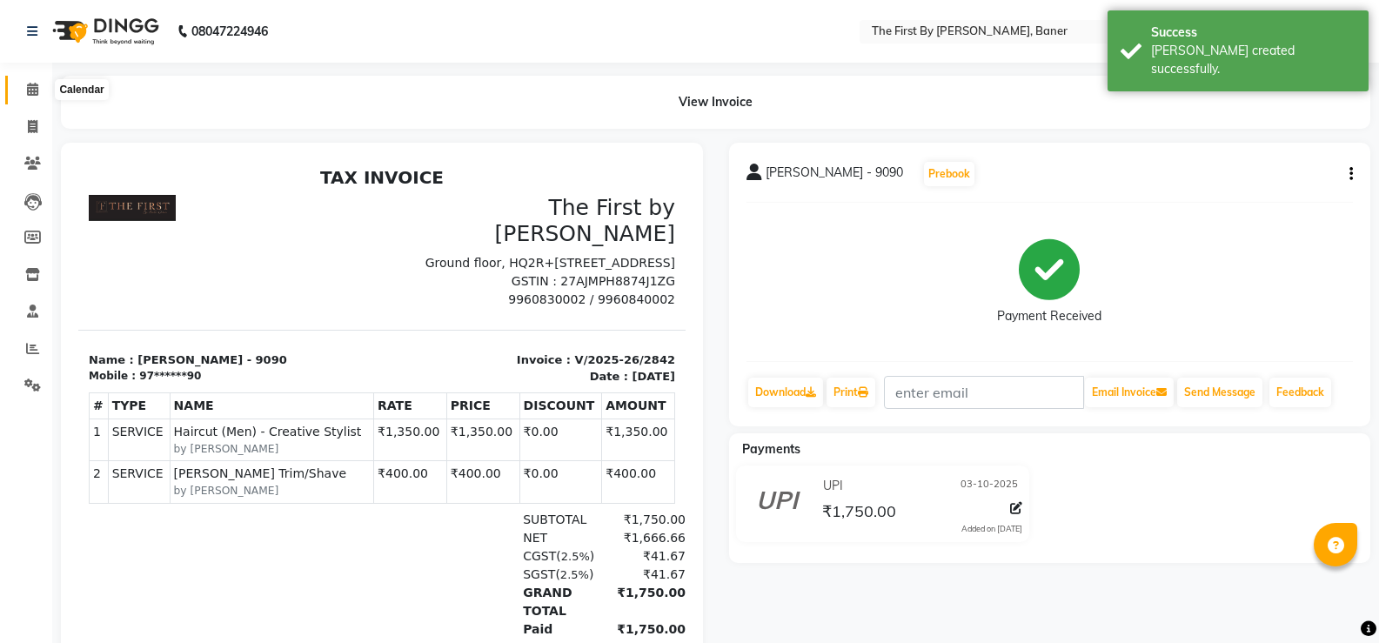
click at [32, 84] on icon at bounding box center [32, 89] width 11 height 13
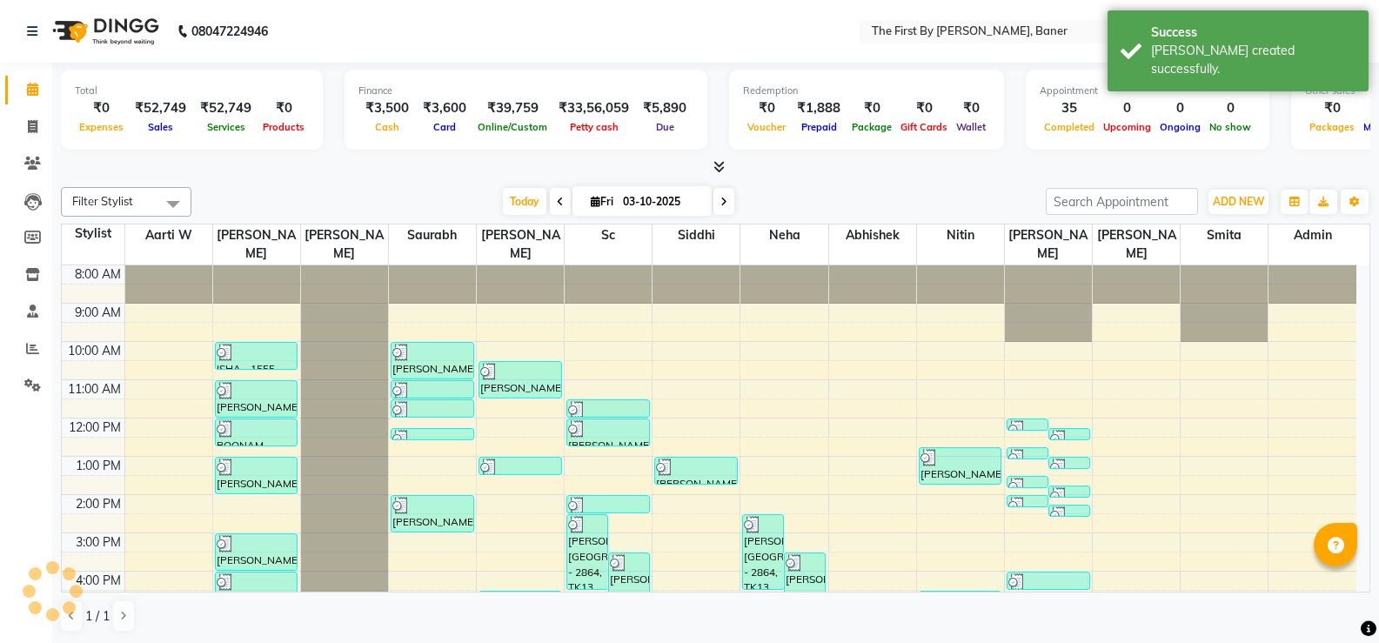
scroll to position [152, 0]
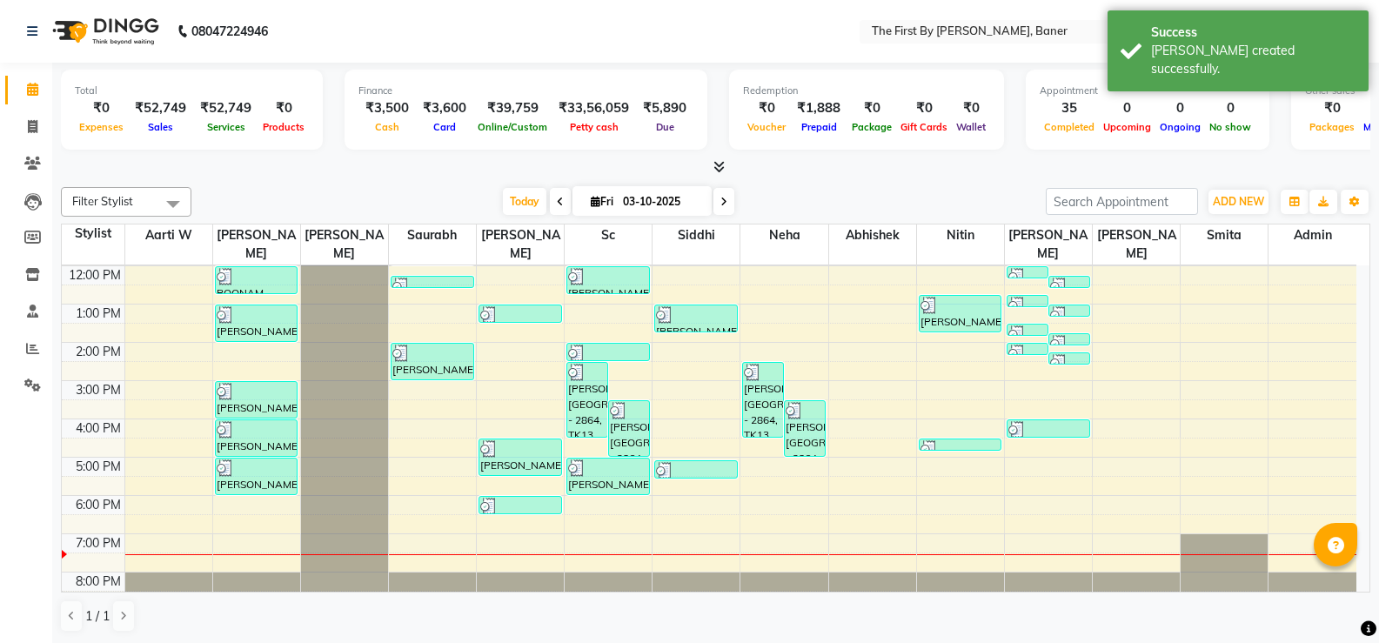
click at [229, 484] on div "8:00 AM 9:00 AM 10:00 AM 11:00 AM 12:00 PM 1:00 PM 2:00 PM 3:00 PM 4:00 PM 5:00…" at bounding box center [709, 361] width 1295 height 497
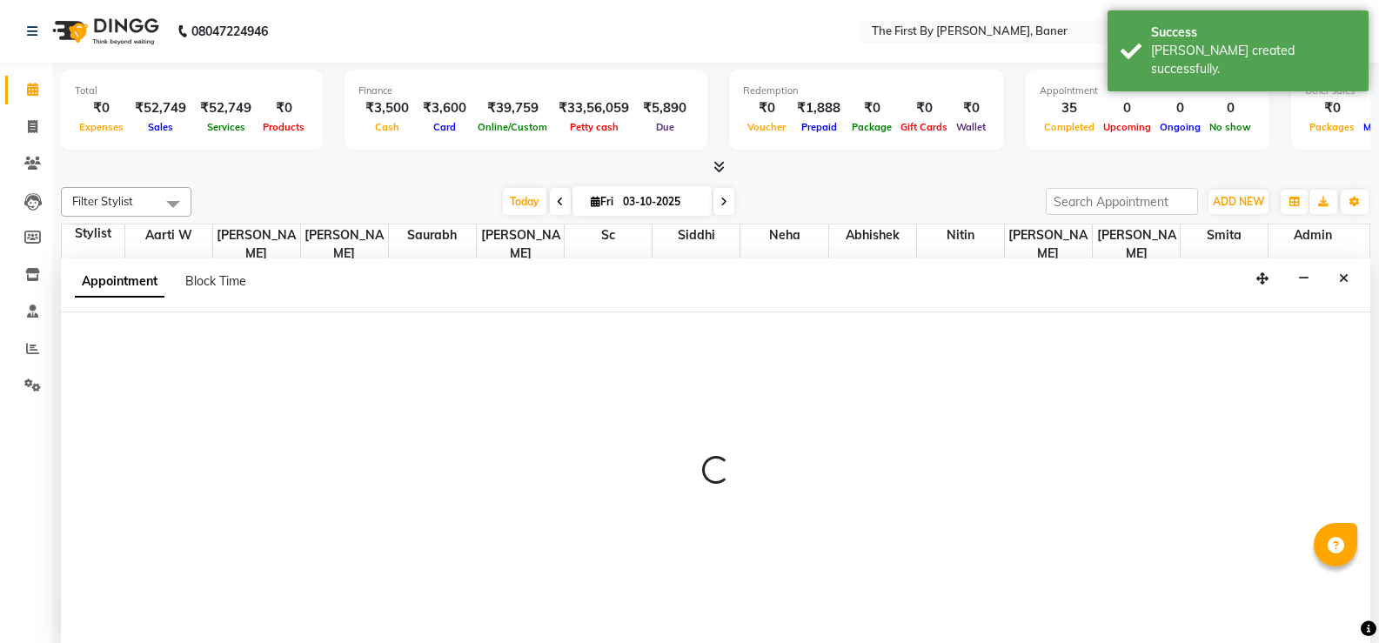
select select "49038"
select select "1080"
select select "tentative"
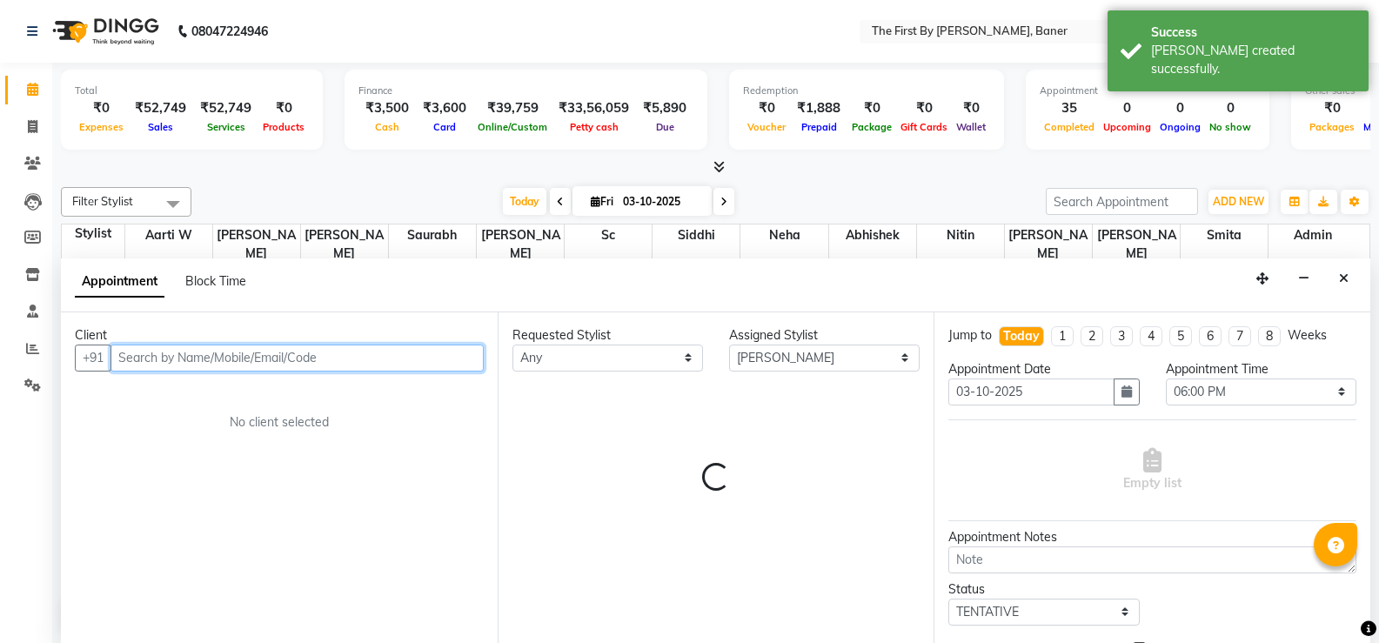
scroll to position [1, 0]
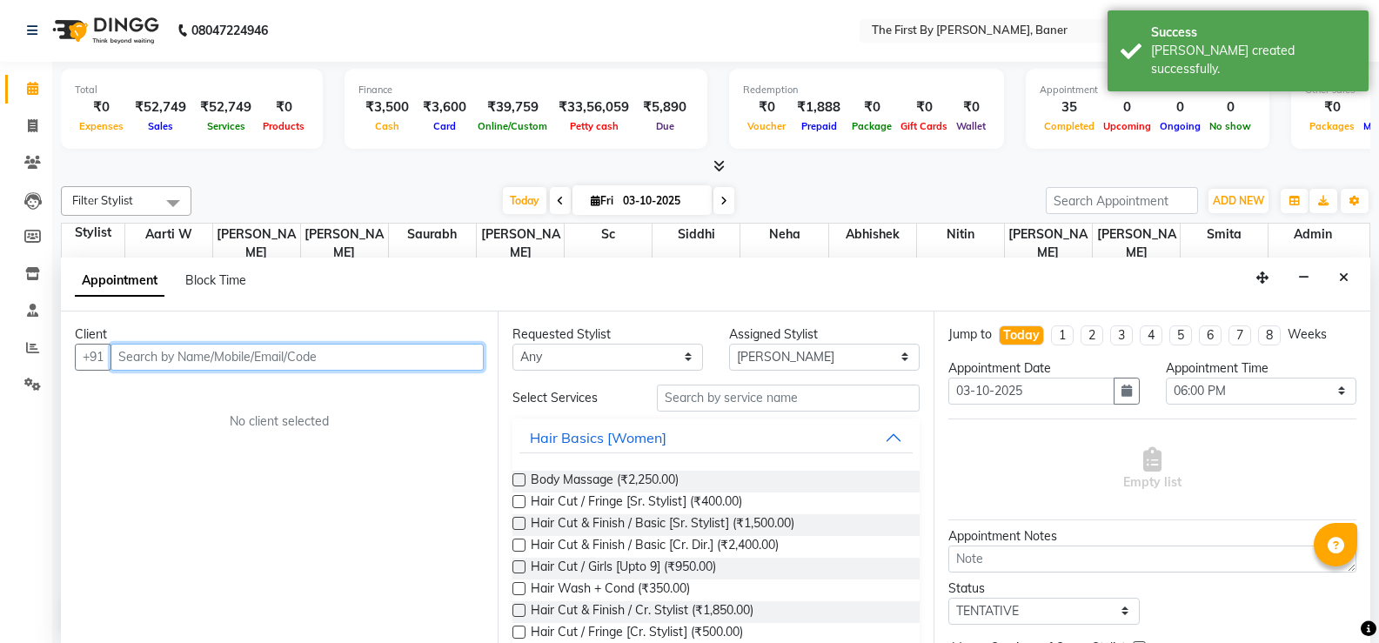
paste input "[PERSON_NAME]"
click at [222, 365] on input "[PERSON_NAME]" at bounding box center [261, 357] width 301 height 27
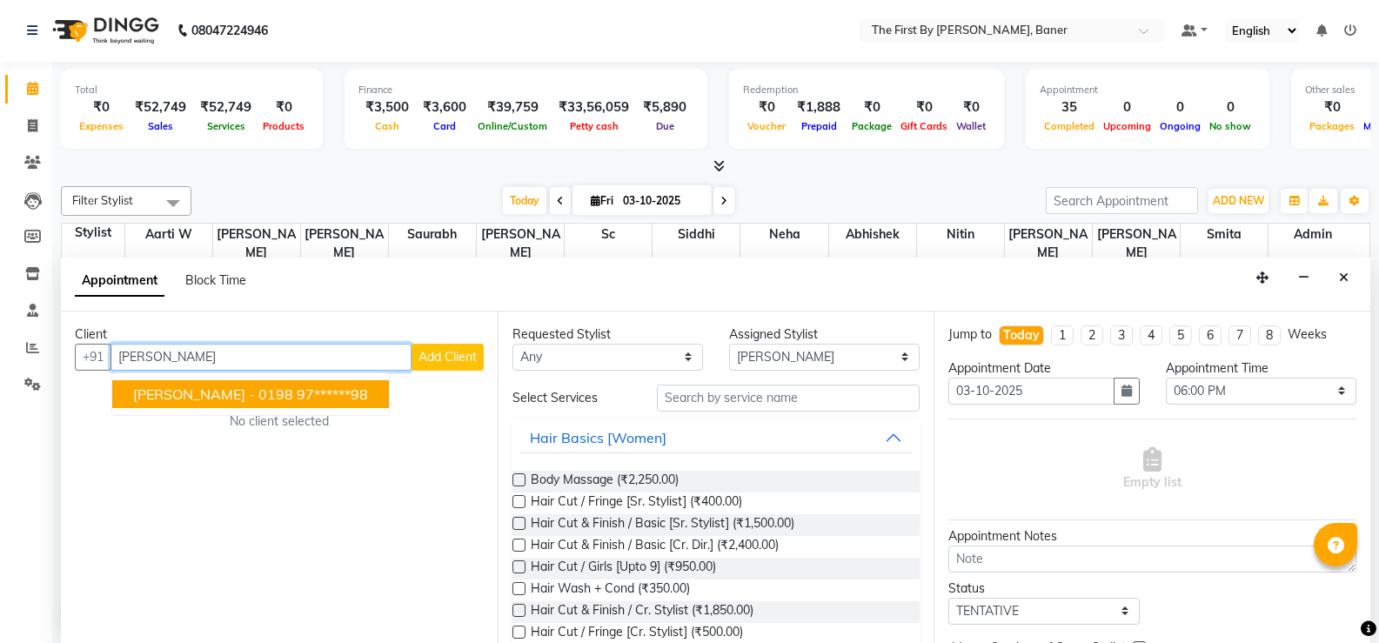
click at [217, 398] on span "[PERSON_NAME] - 0198" at bounding box center [213, 393] width 160 height 17
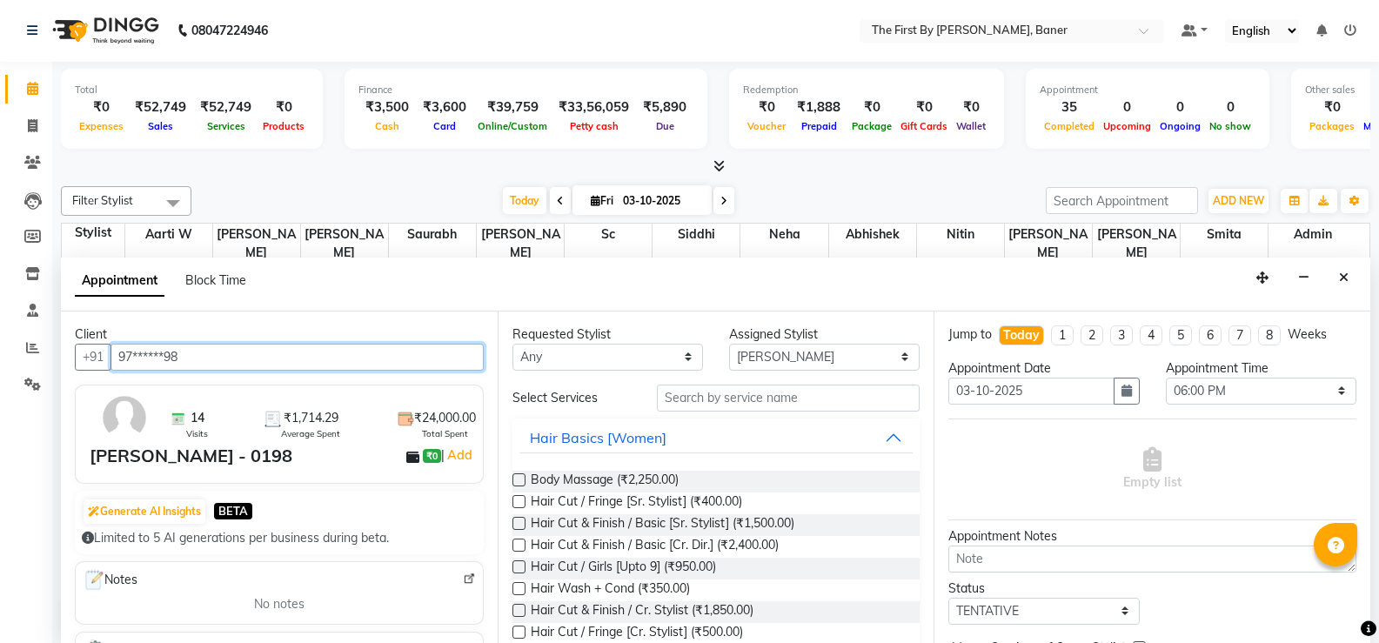
type input "97******98"
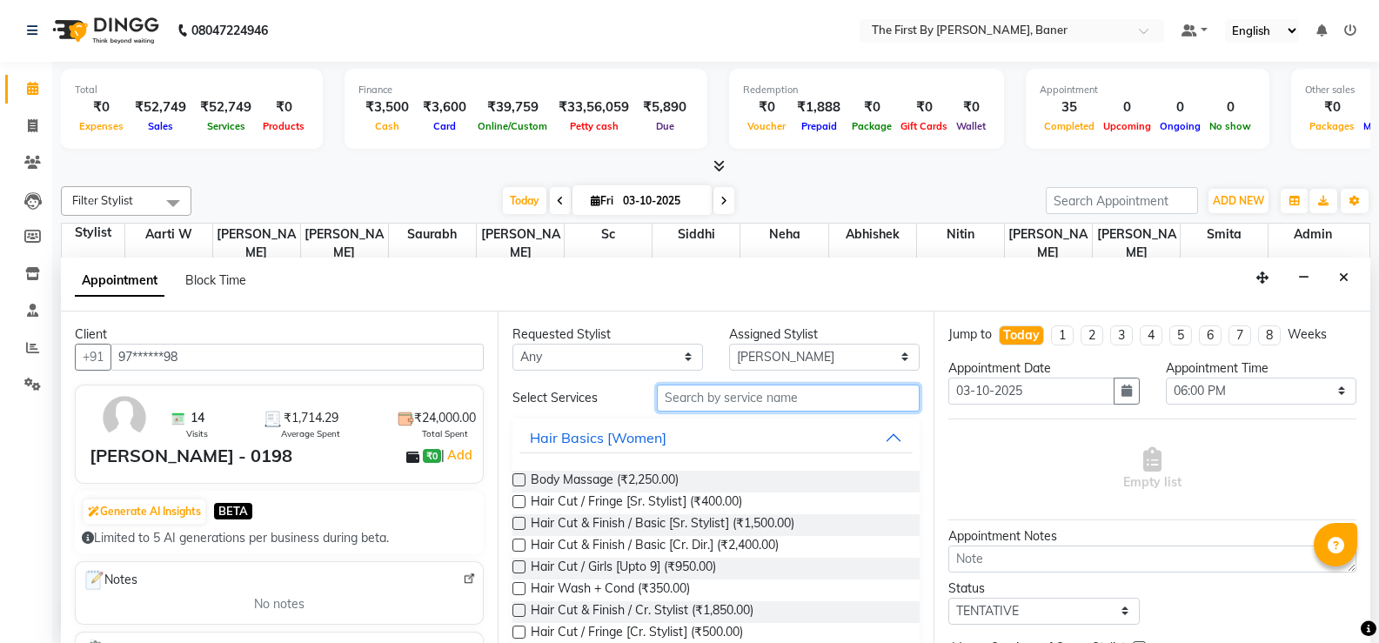
click at [729, 401] on input "text" at bounding box center [788, 398] width 263 height 27
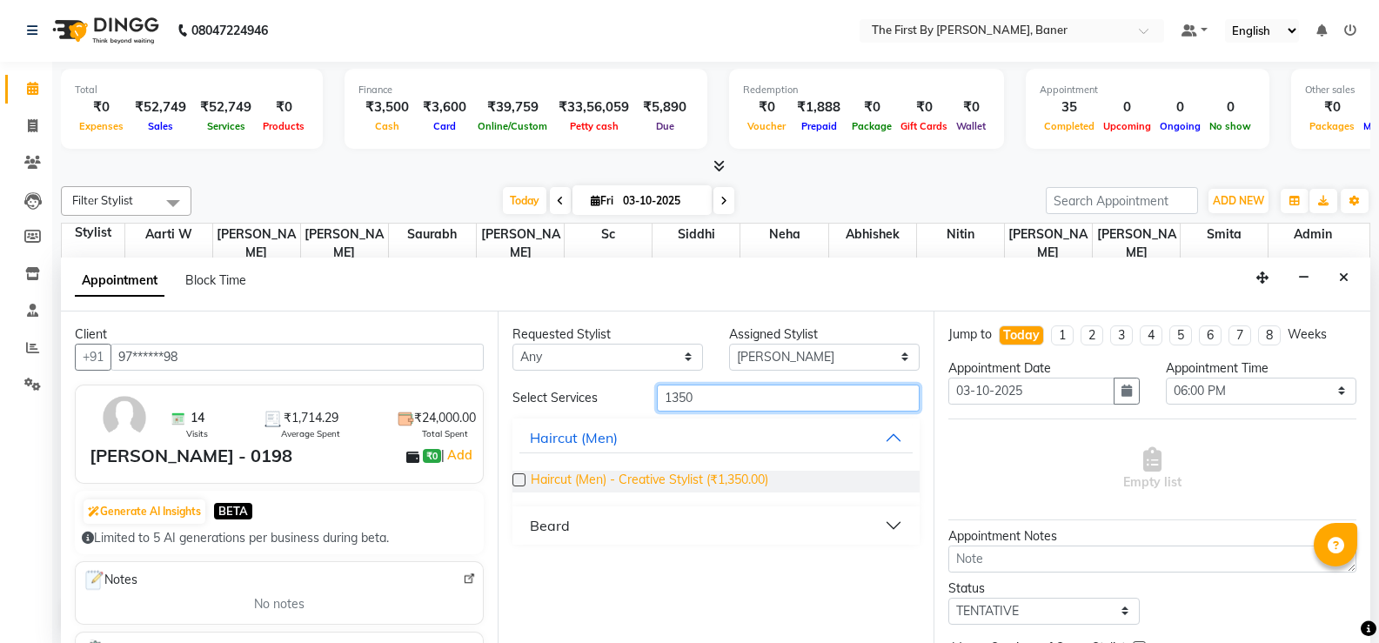
type input "1350"
click at [662, 472] on span "Haircut (Men) - Creative Stylist (₹1,350.00)" at bounding box center [650, 482] width 238 height 22
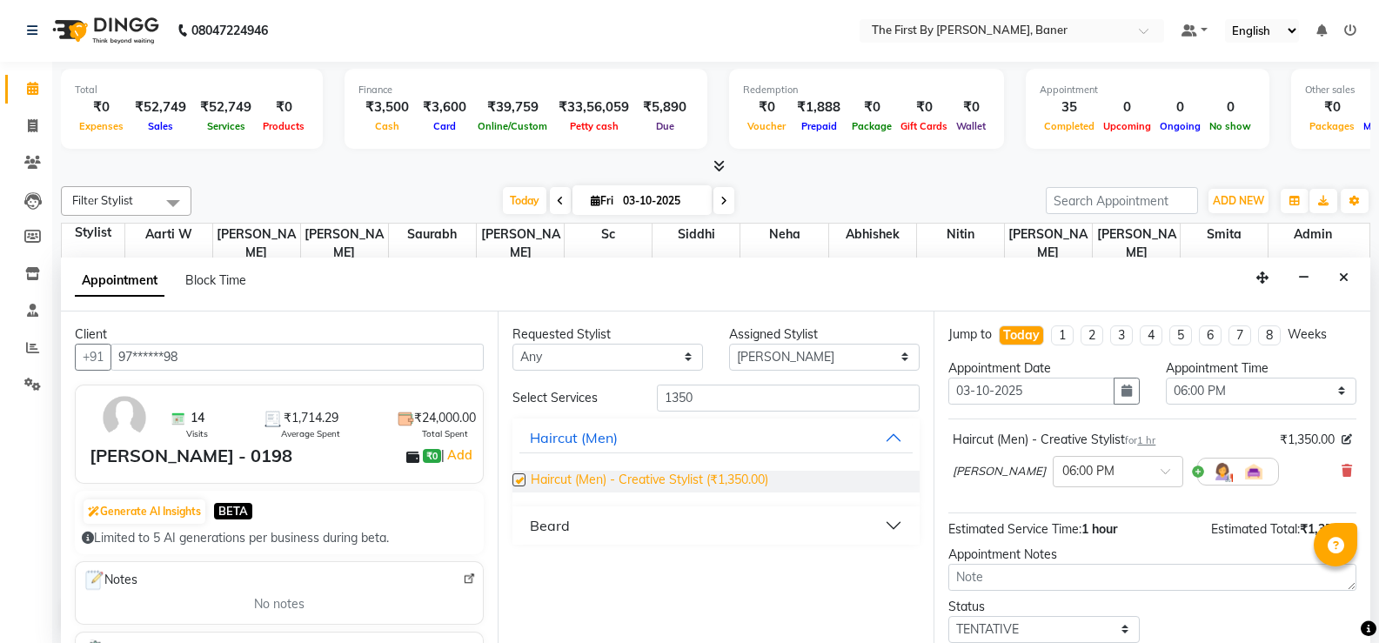
checkbox input "false"
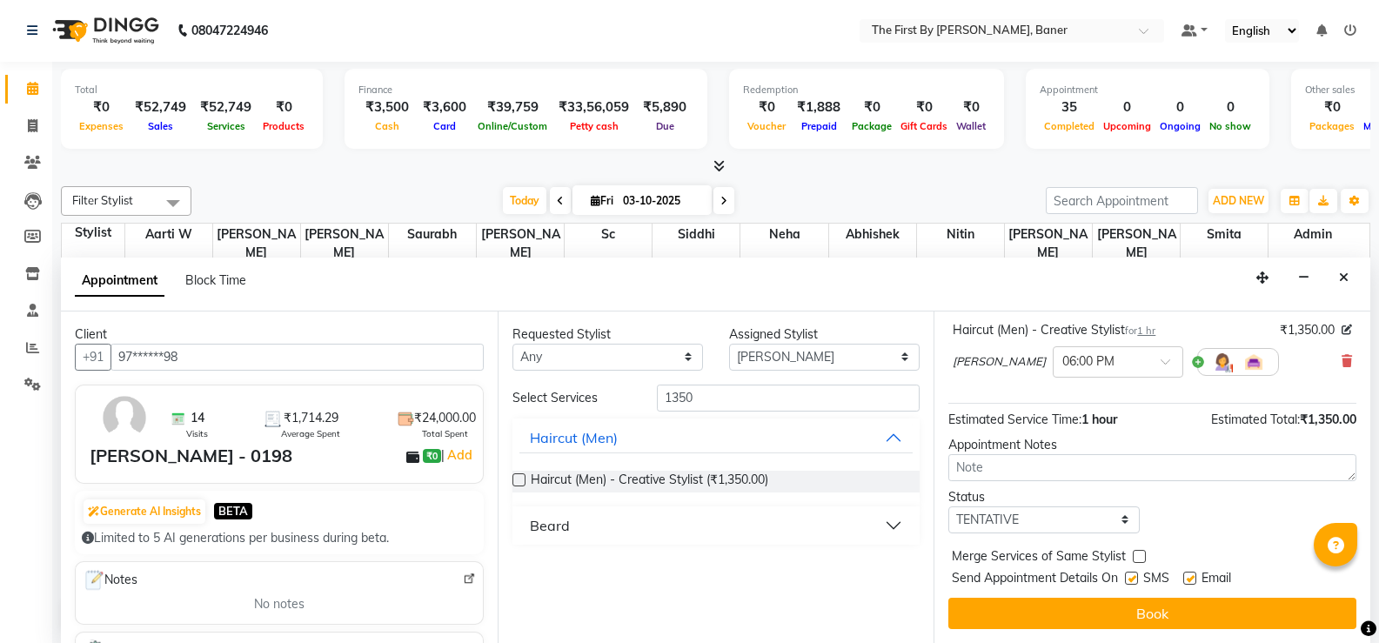
scroll to position [0, 0]
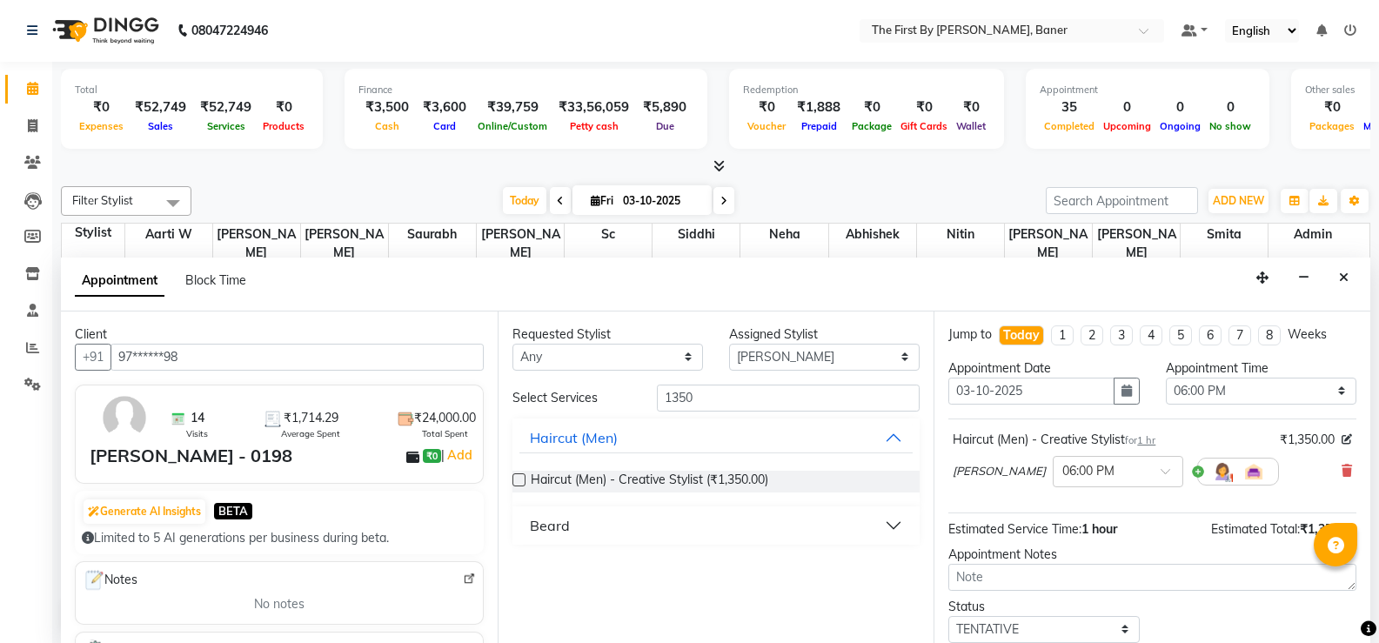
click at [1070, 604] on div "Status" at bounding box center [1043, 607] width 191 height 18
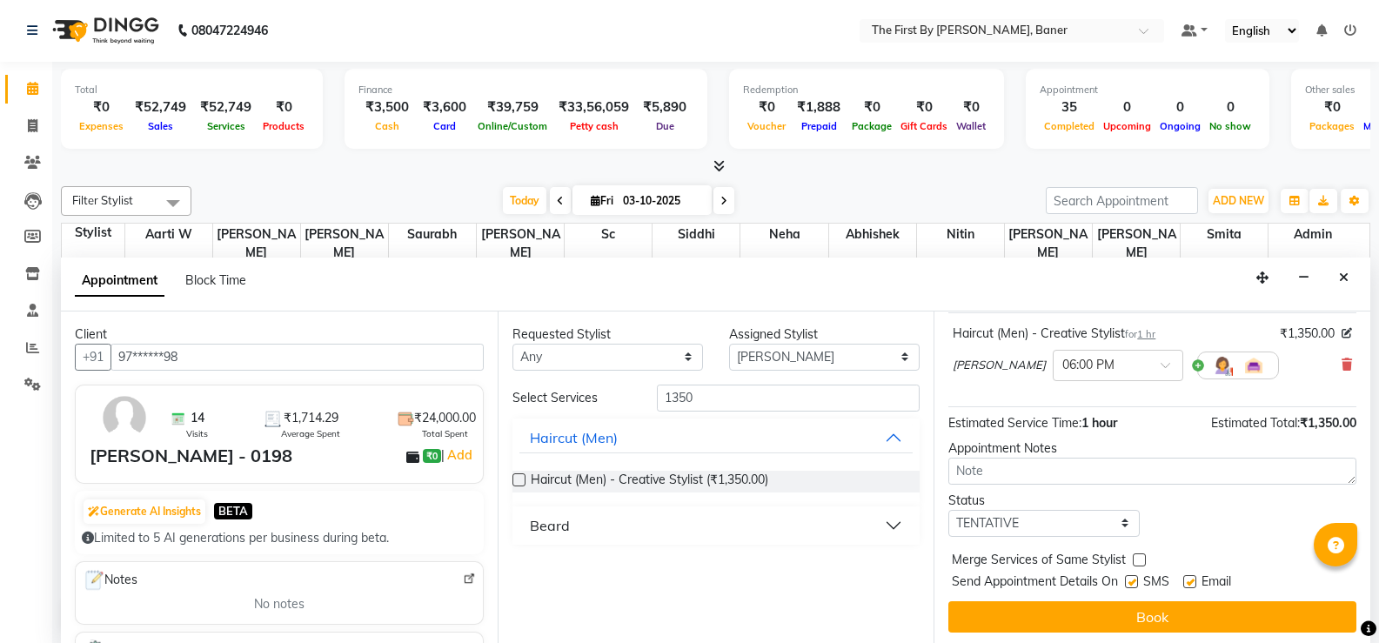
scroll to position [110, 0]
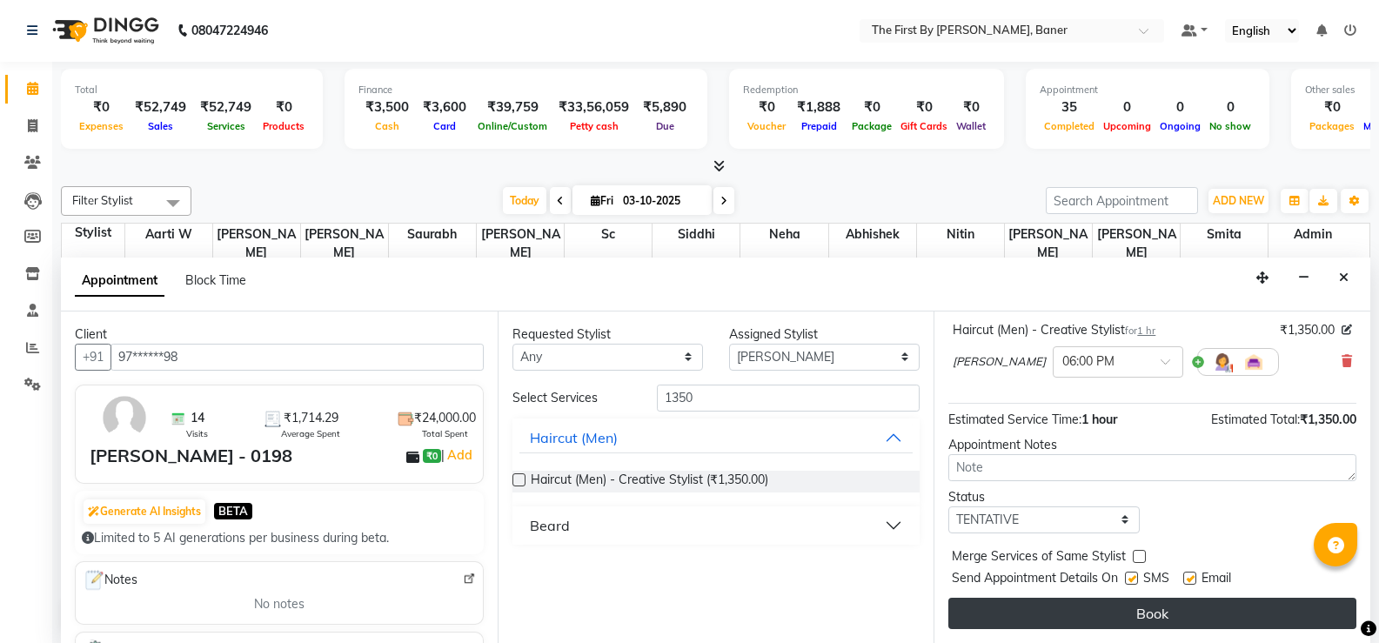
click at [1064, 628] on div "Jump to [DATE] 1 2 3 4 5 6 7 8 Weeks Appointment Date [DATE] Appointment Time S…" at bounding box center [1152, 478] width 437 height 332
click at [1064, 618] on button "Book" at bounding box center [1152, 613] width 408 height 31
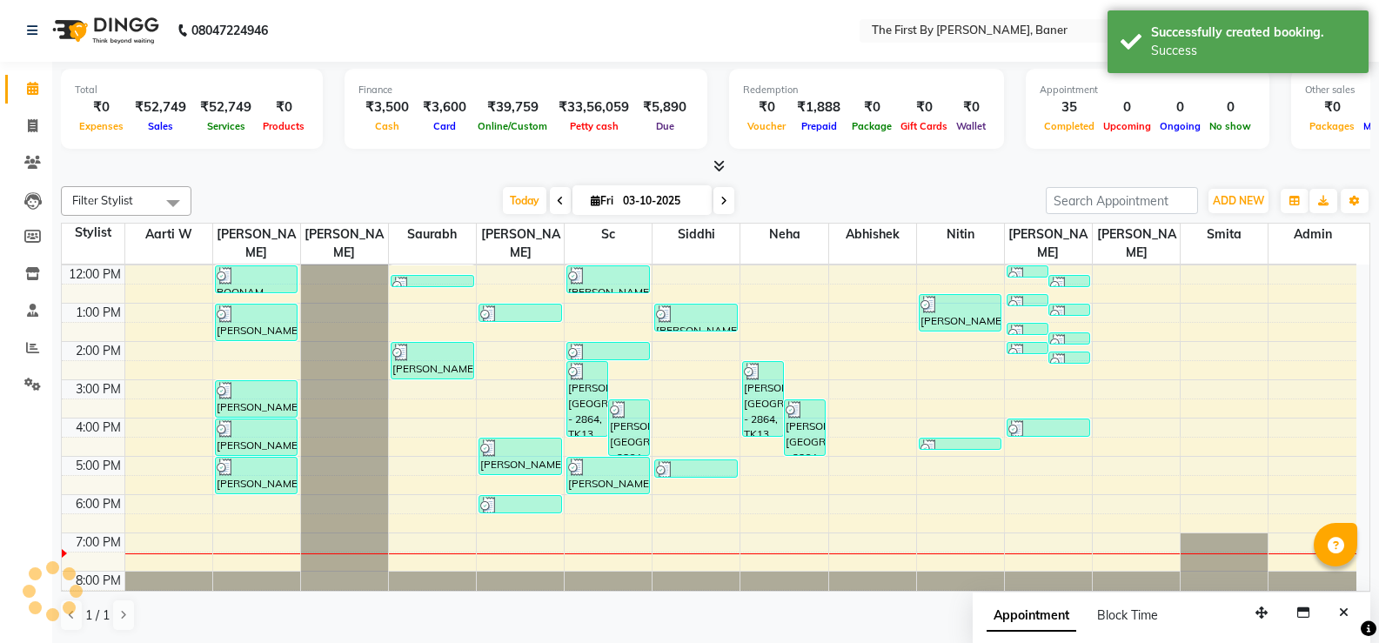
scroll to position [0, 0]
click at [231, 499] on icon at bounding box center [226, 508] width 15 height 18
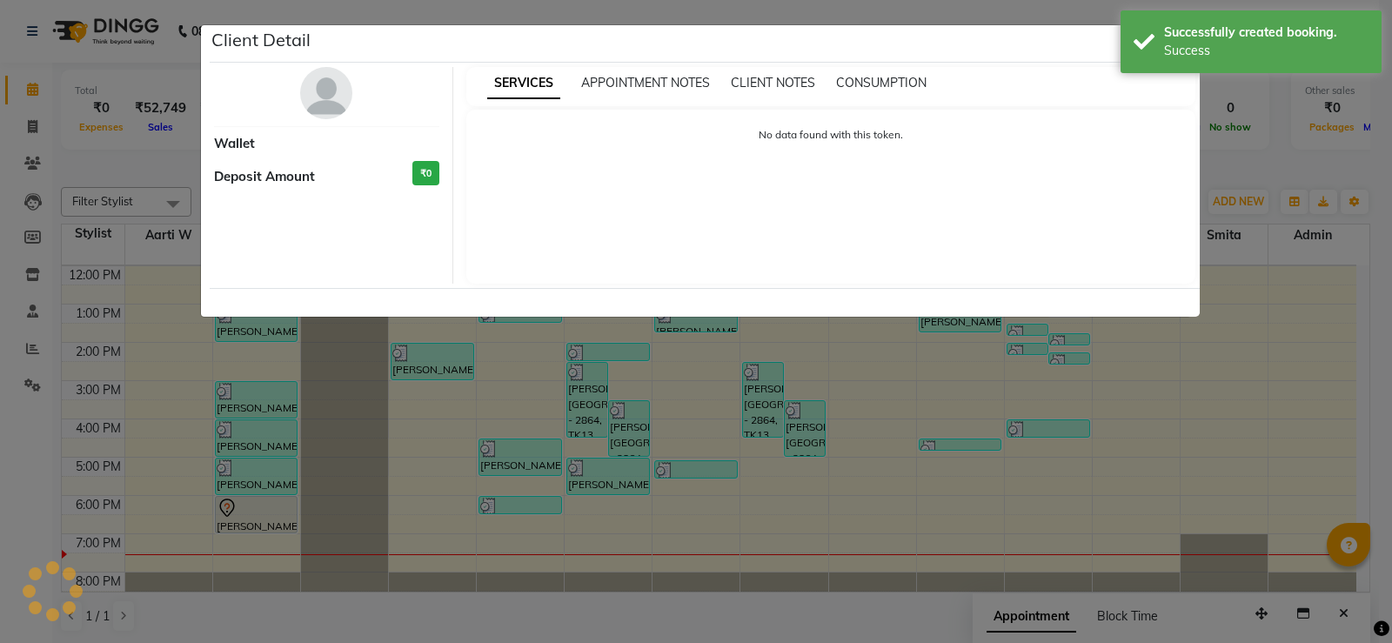
select select "7"
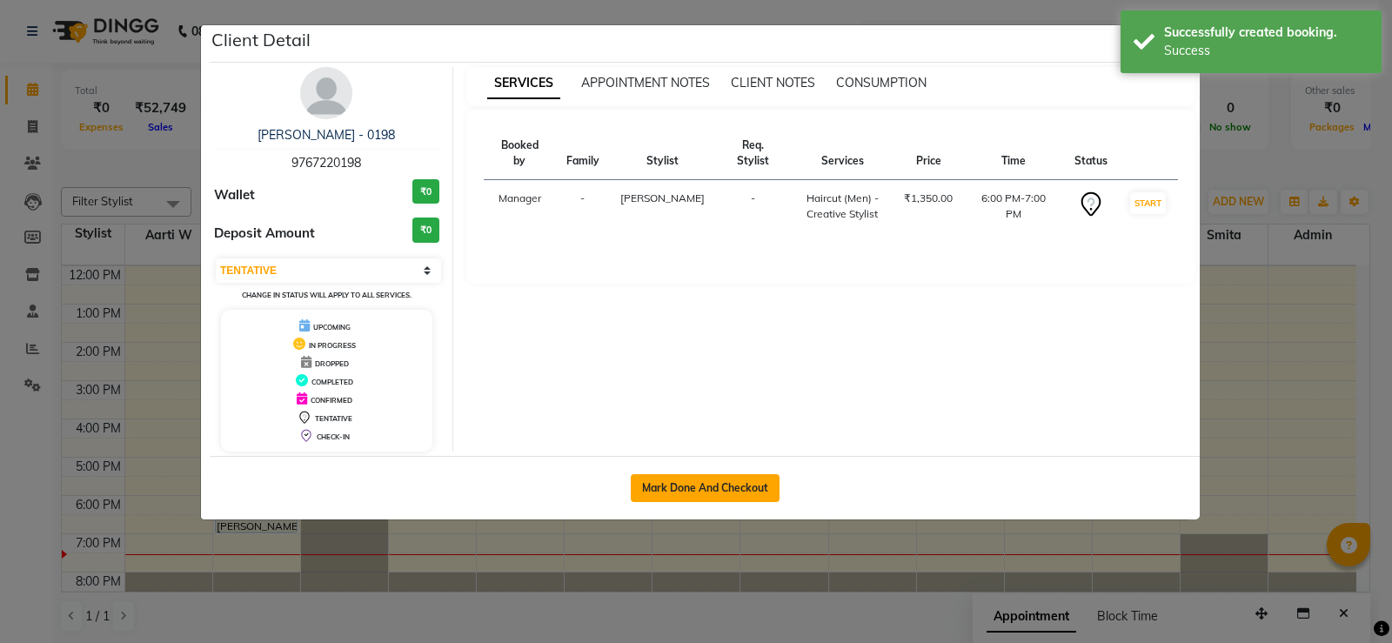
click at [732, 486] on div "Mark Done And Checkout" at bounding box center [705, 488] width 990 height 64
click at [732, 496] on button "Mark Done And Checkout" at bounding box center [705, 488] width 149 height 28
select select "6411"
select select "service"
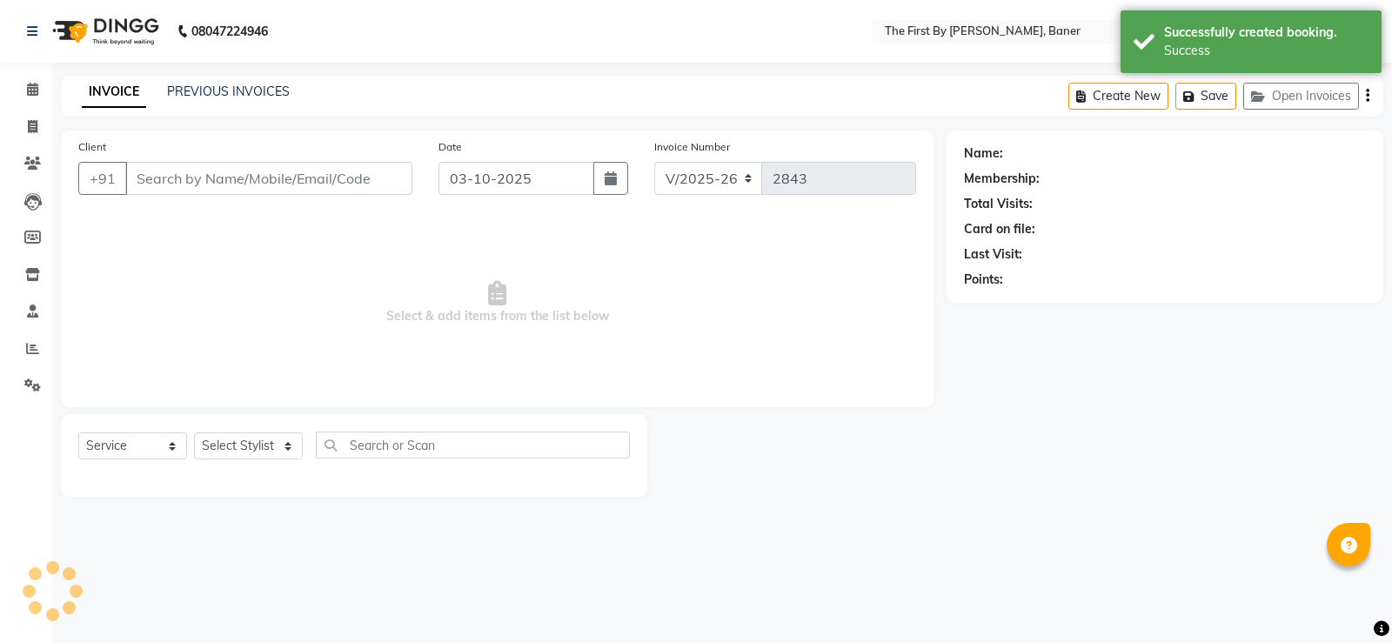
type input "97******98"
select select "49038"
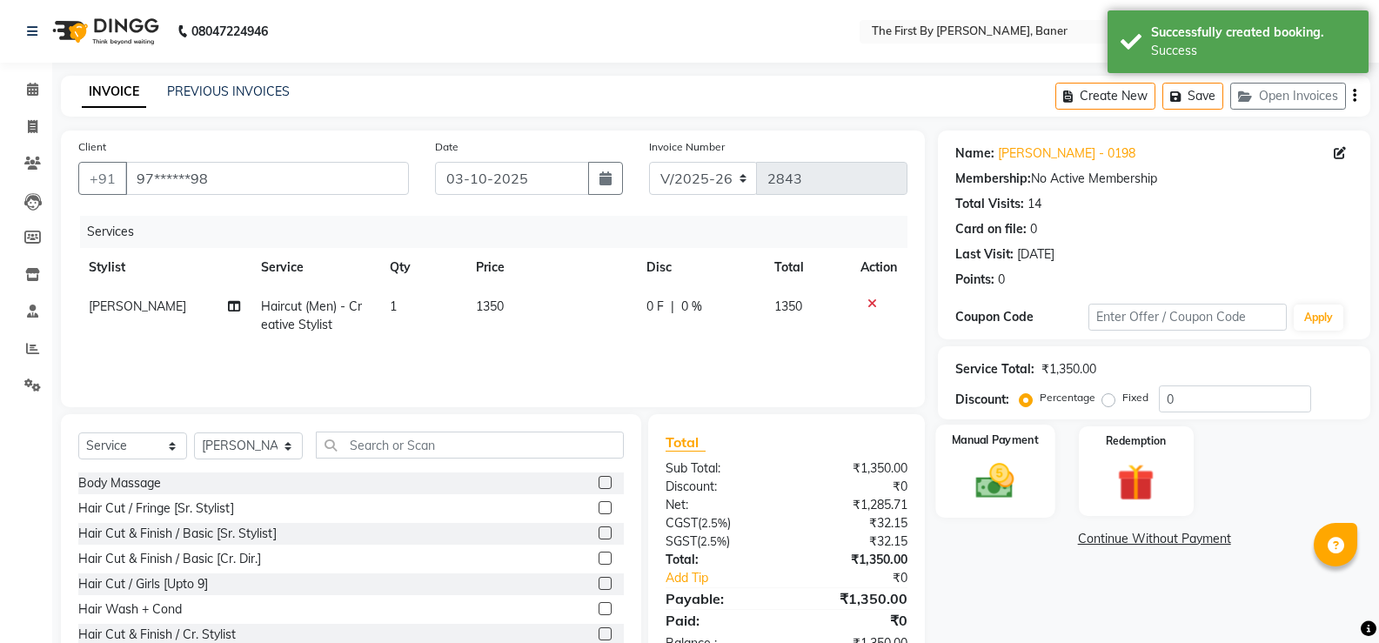
click at [996, 479] on img at bounding box center [995, 481] width 62 height 44
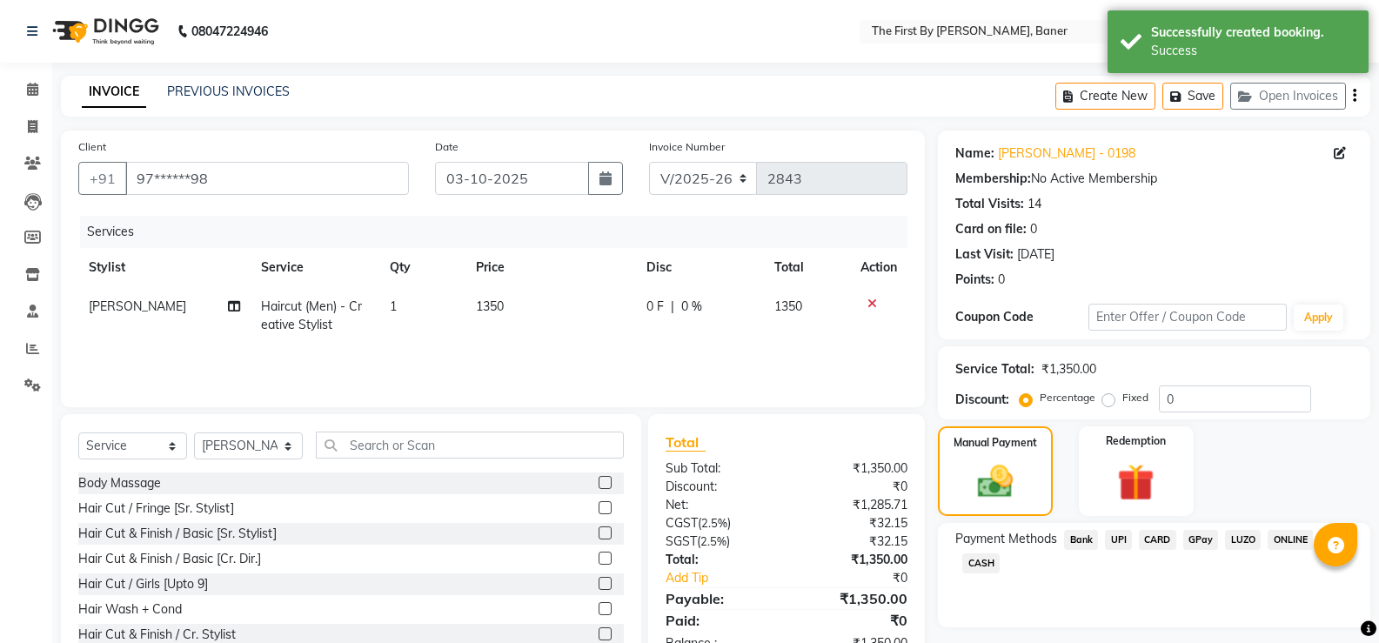
click at [1109, 531] on span "UPI" at bounding box center [1118, 540] width 27 height 20
click at [1117, 580] on div "Name: [PERSON_NAME] - 0198 Membership: No Active Membership Total Visits: 14 Ca…" at bounding box center [1161, 421] width 446 height 581
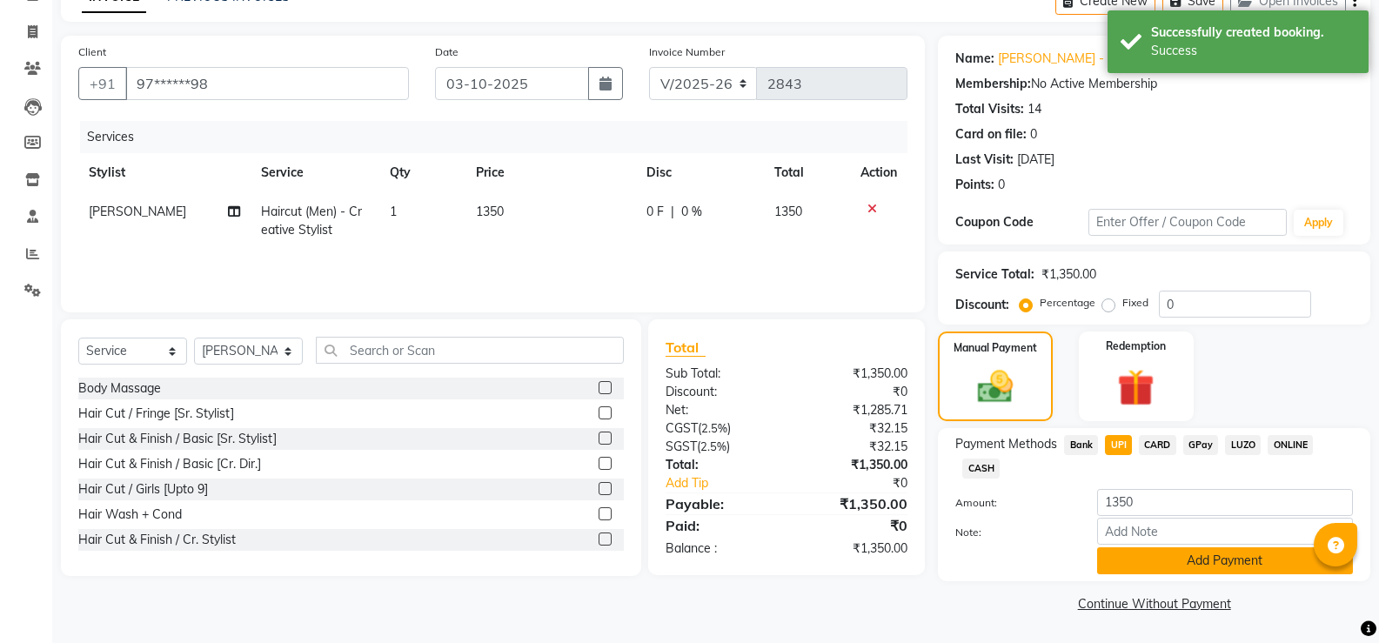
click at [1117, 565] on button "Add Payment" at bounding box center [1225, 560] width 256 height 27
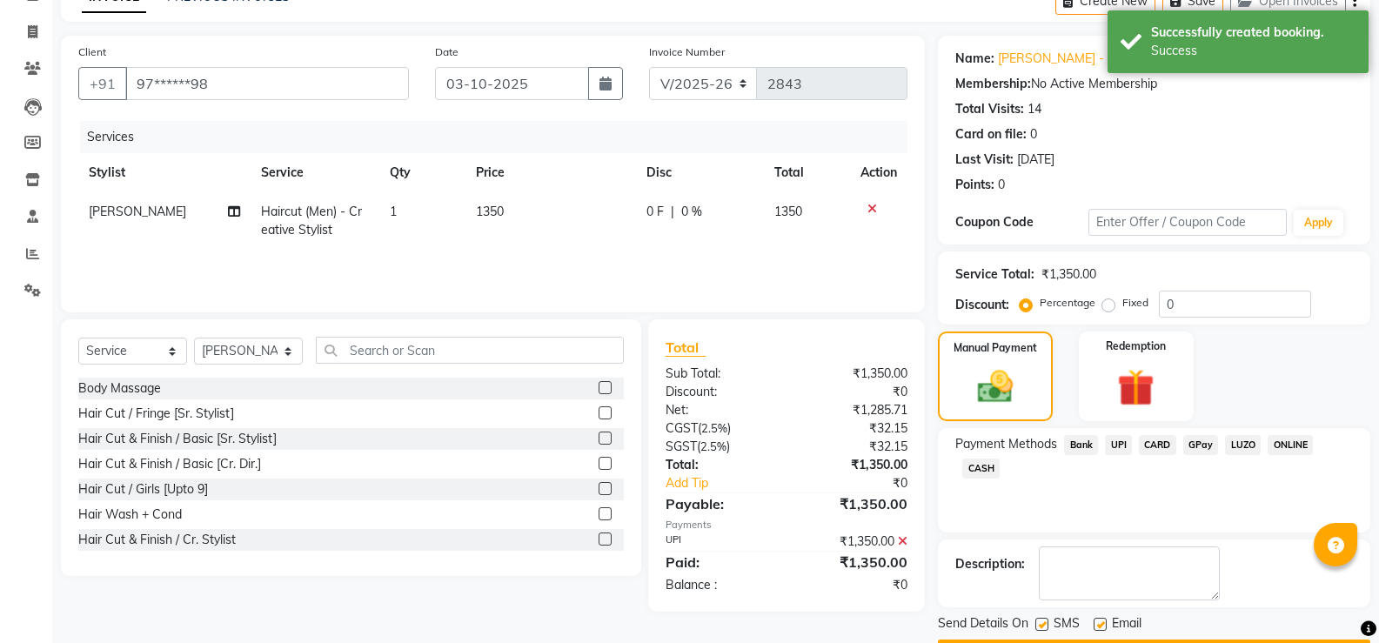
scroll to position [0, 0]
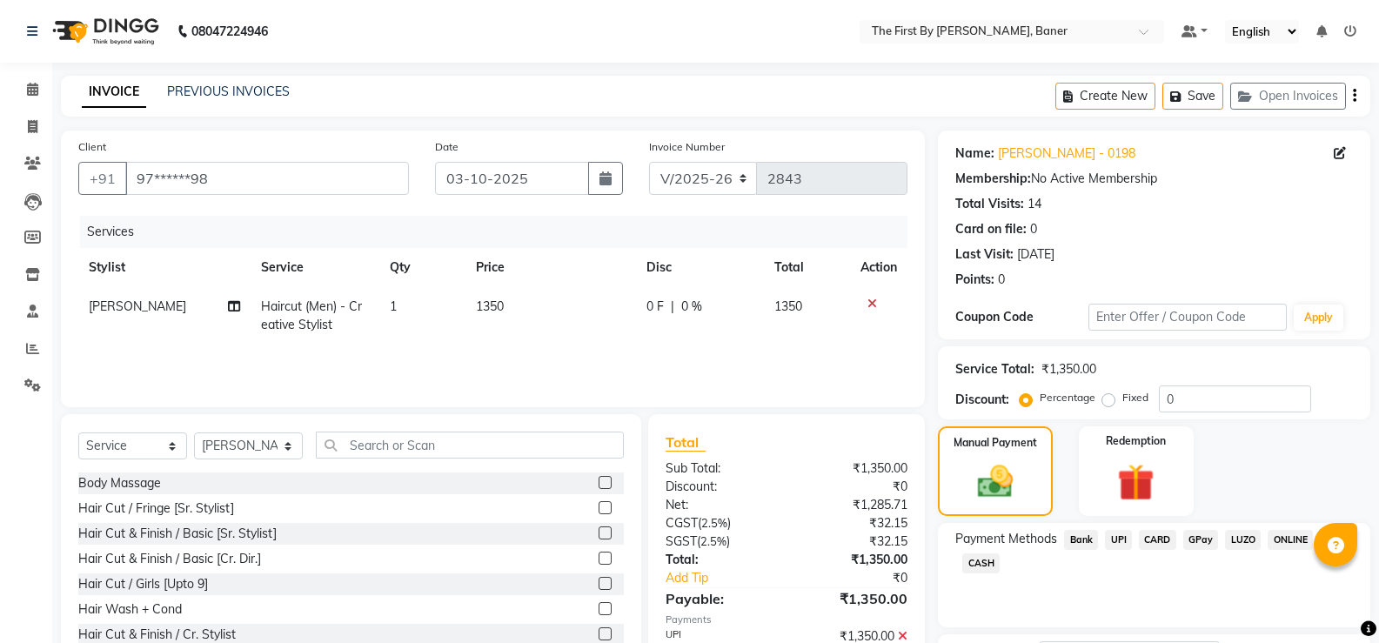
drag, startPoint x: 1097, startPoint y: 535, endPoint x: 1110, endPoint y: 541, distance: 14.4
click at [1109, 541] on div "Payment Methods Bank UPI CARD GPay LUZO ONLINE CASH" at bounding box center [1154, 553] width 398 height 47
click at [1111, 541] on span "UPI" at bounding box center [1118, 540] width 27 height 20
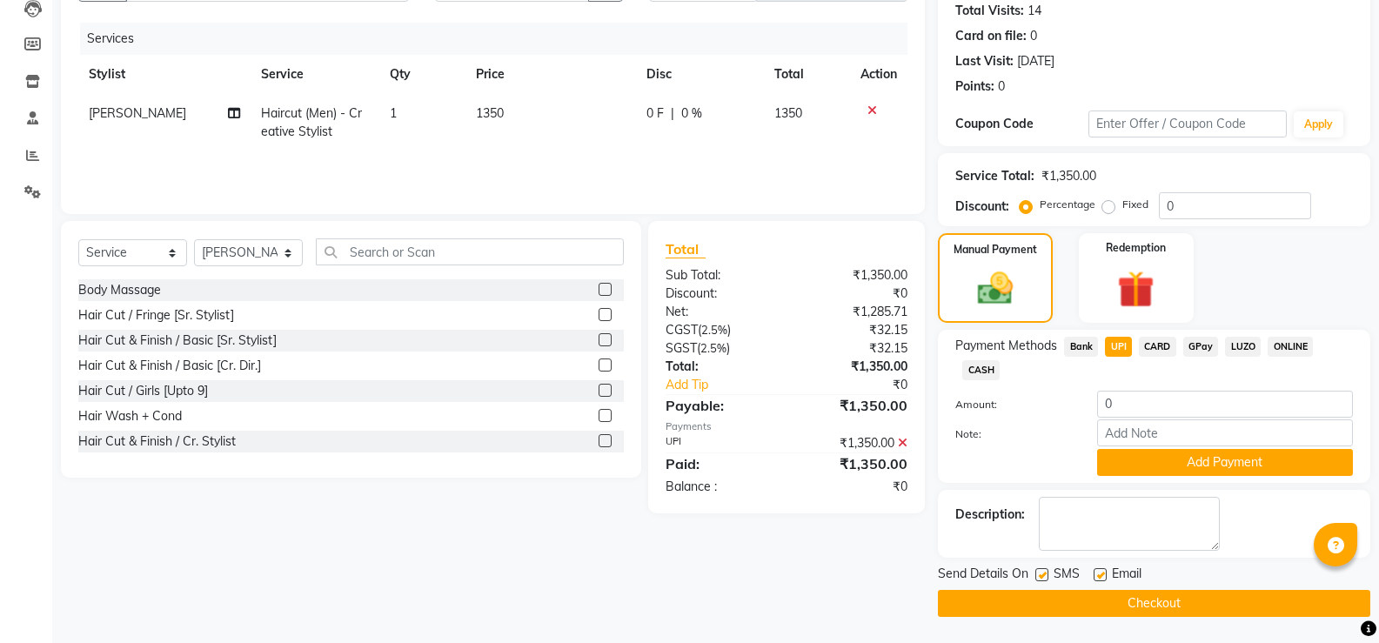
click at [1038, 601] on button "Checkout" at bounding box center [1154, 603] width 432 height 27
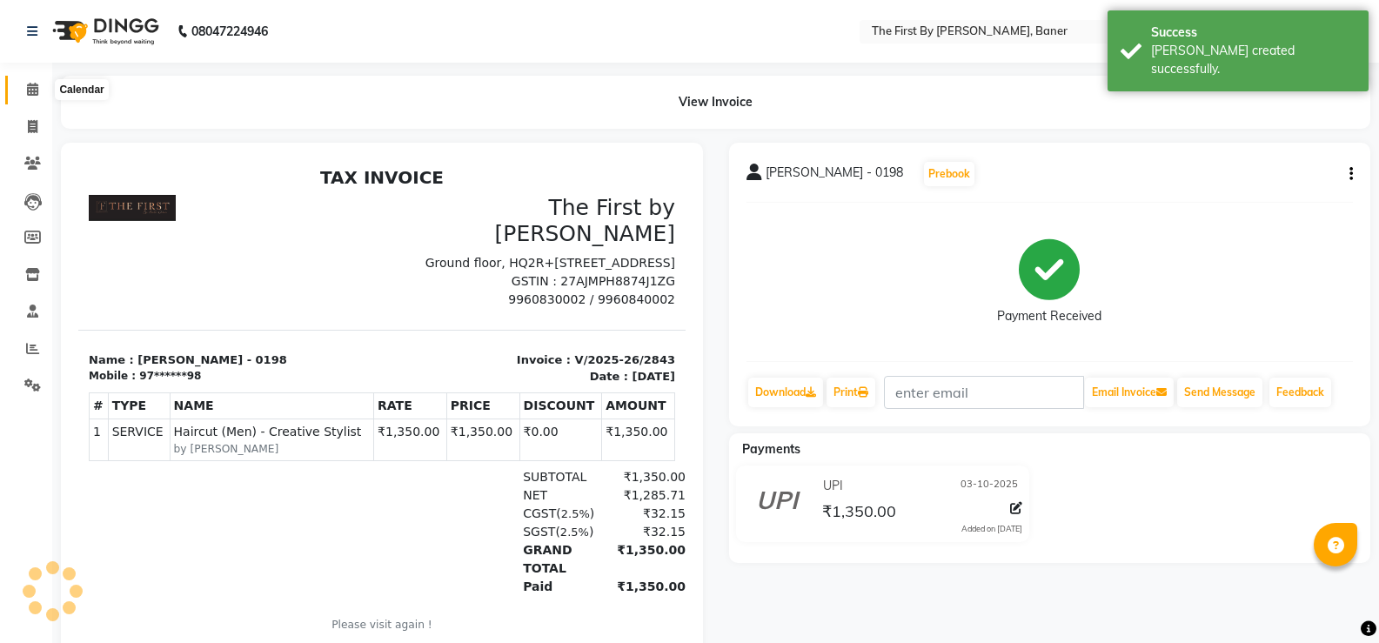
click at [27, 91] on icon at bounding box center [32, 89] width 11 height 13
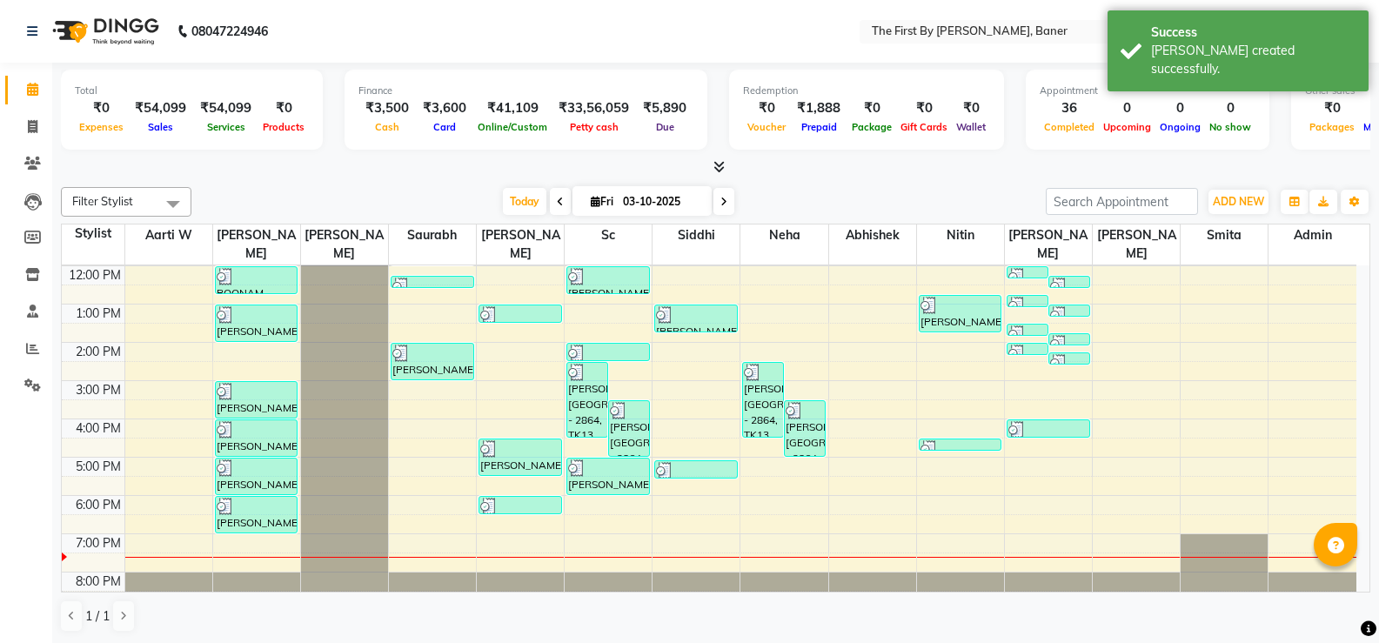
scroll to position [1, 0]
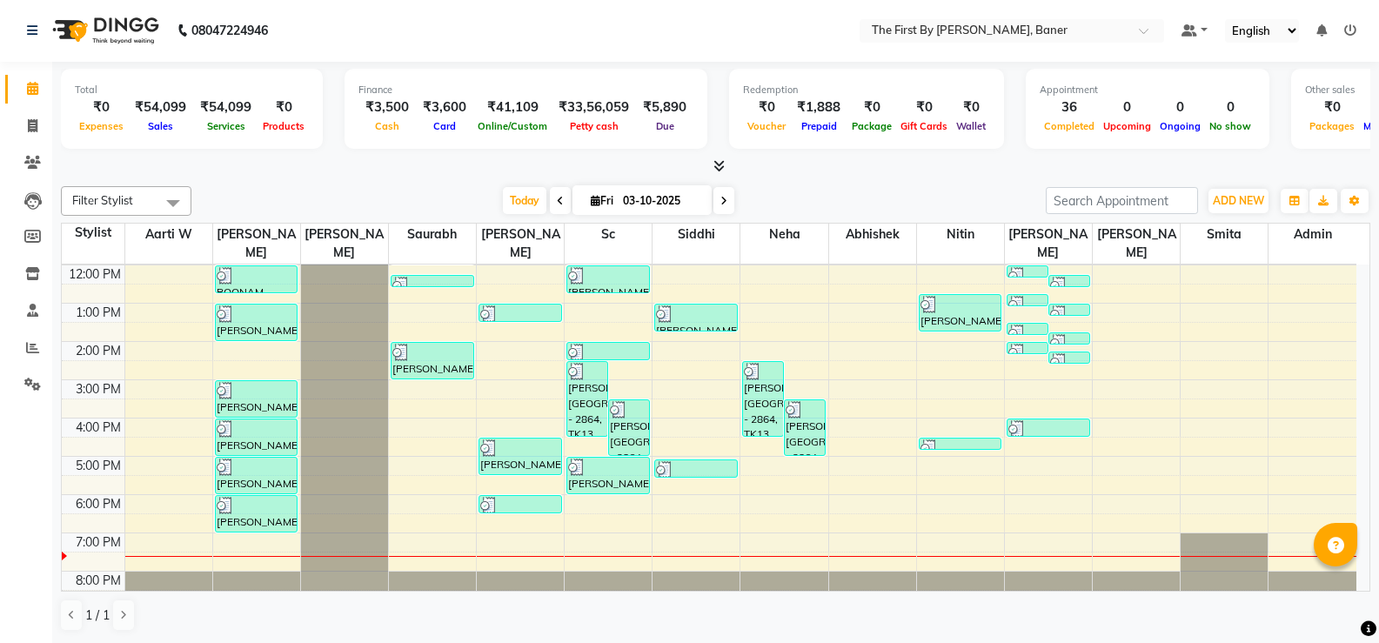
click at [409, 509] on div "8:00 AM 9:00 AM 10:00 AM 11:00 AM 12:00 PM 1:00 PM 2:00 PM 3:00 PM 4:00 PM 5:00…" at bounding box center [709, 360] width 1295 height 497
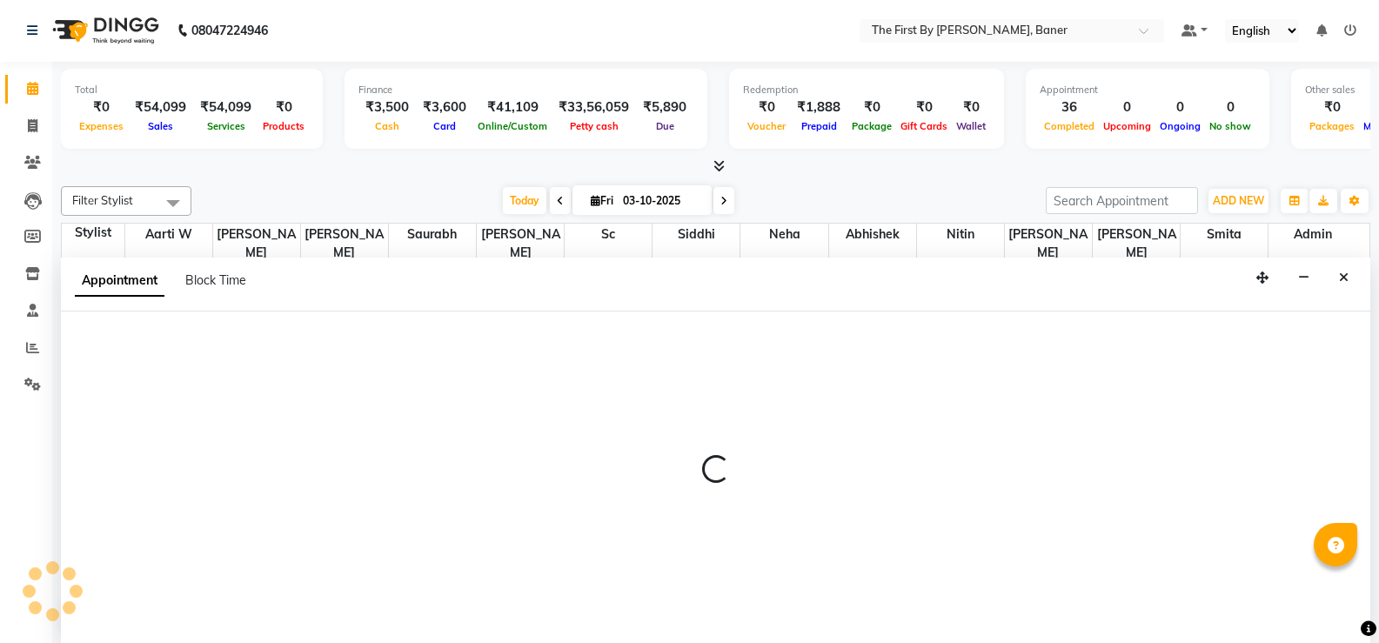
select select "49037"
select select "tentative"
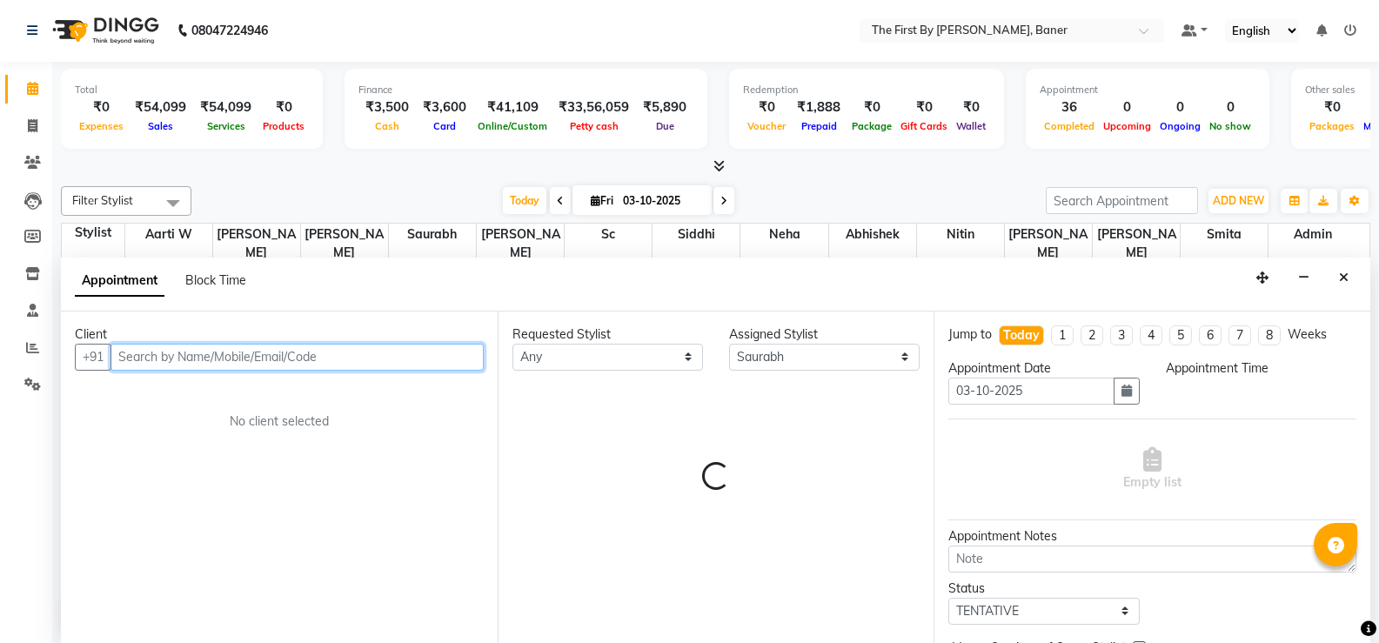
select select "1110"
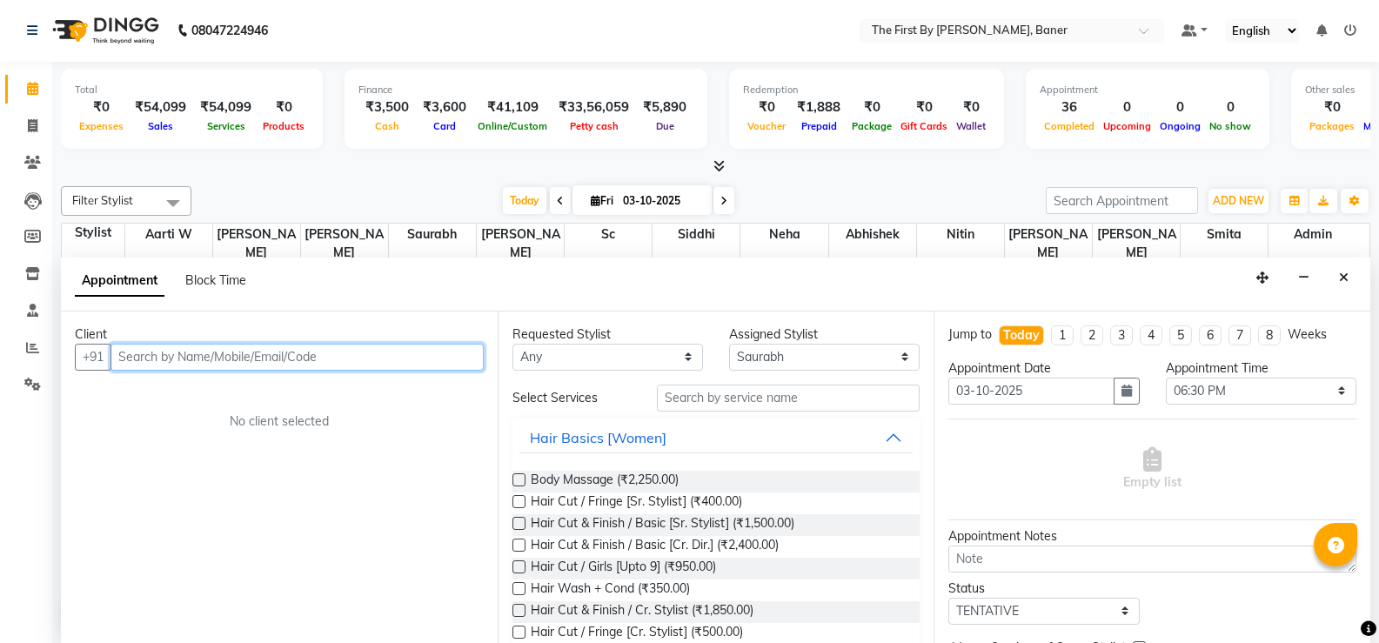
click at [268, 355] on input "text" at bounding box center [297, 357] width 373 height 27
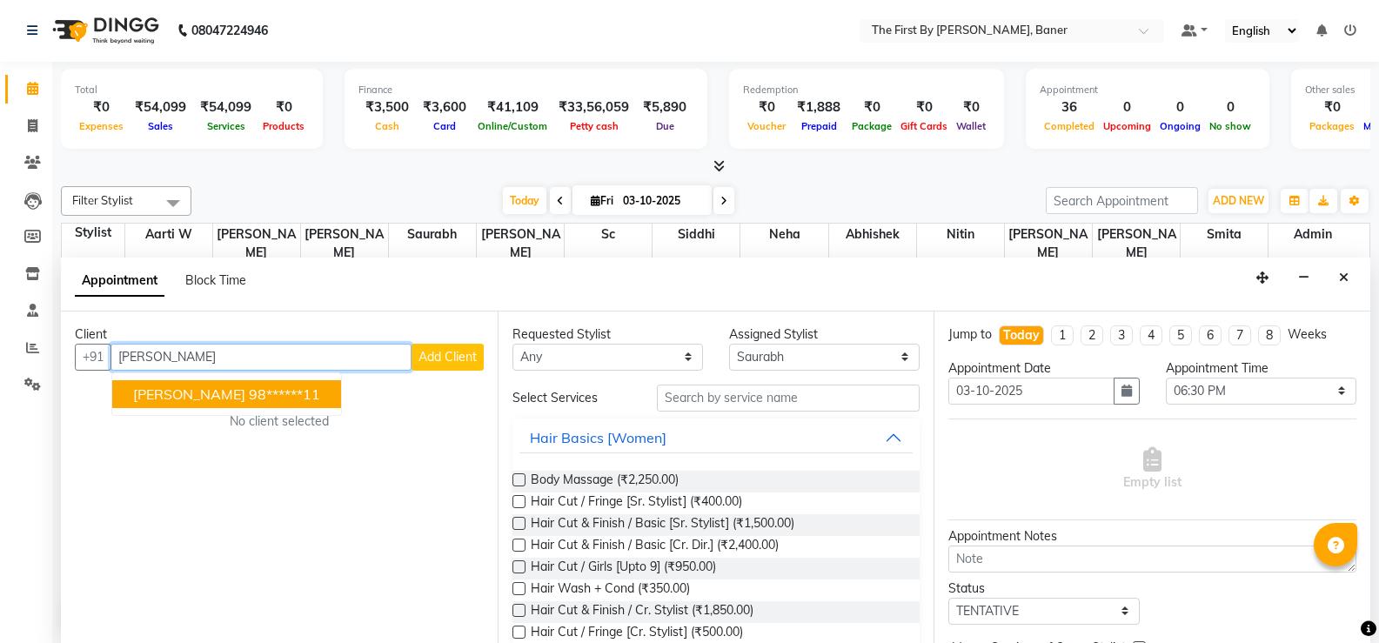
click at [320, 399] on ngb-highlight "98******11" at bounding box center [284, 393] width 71 height 17
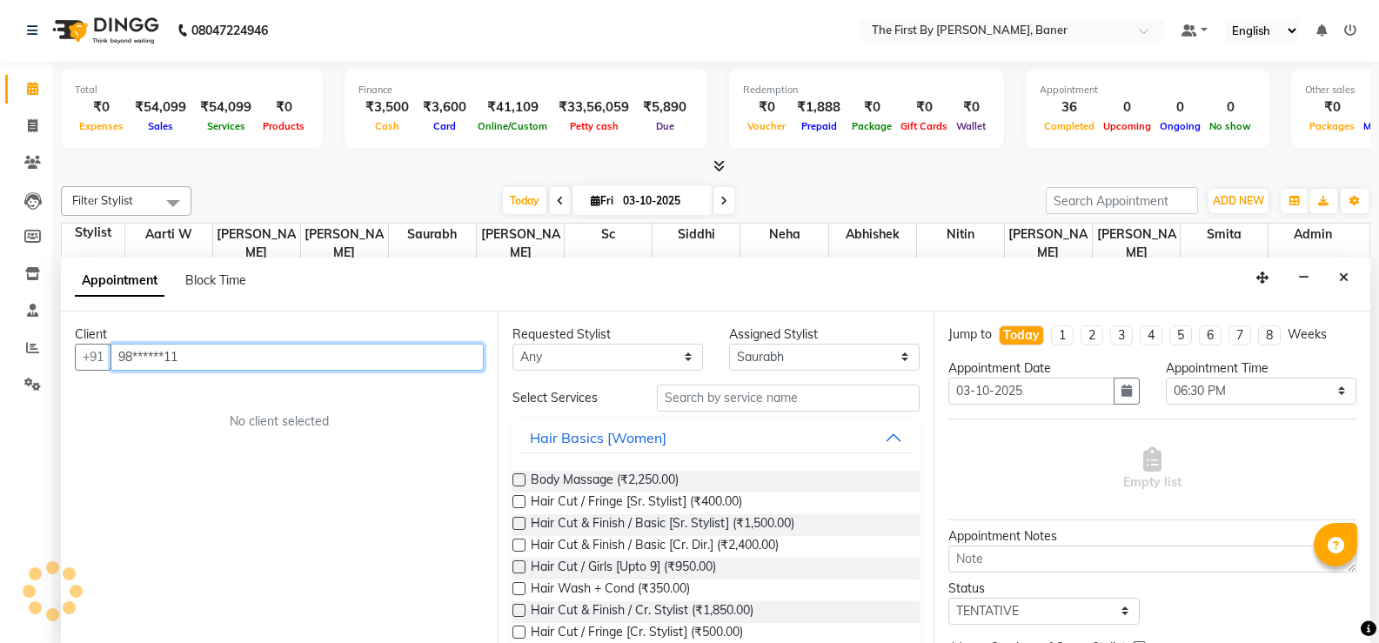
type input "98******11"
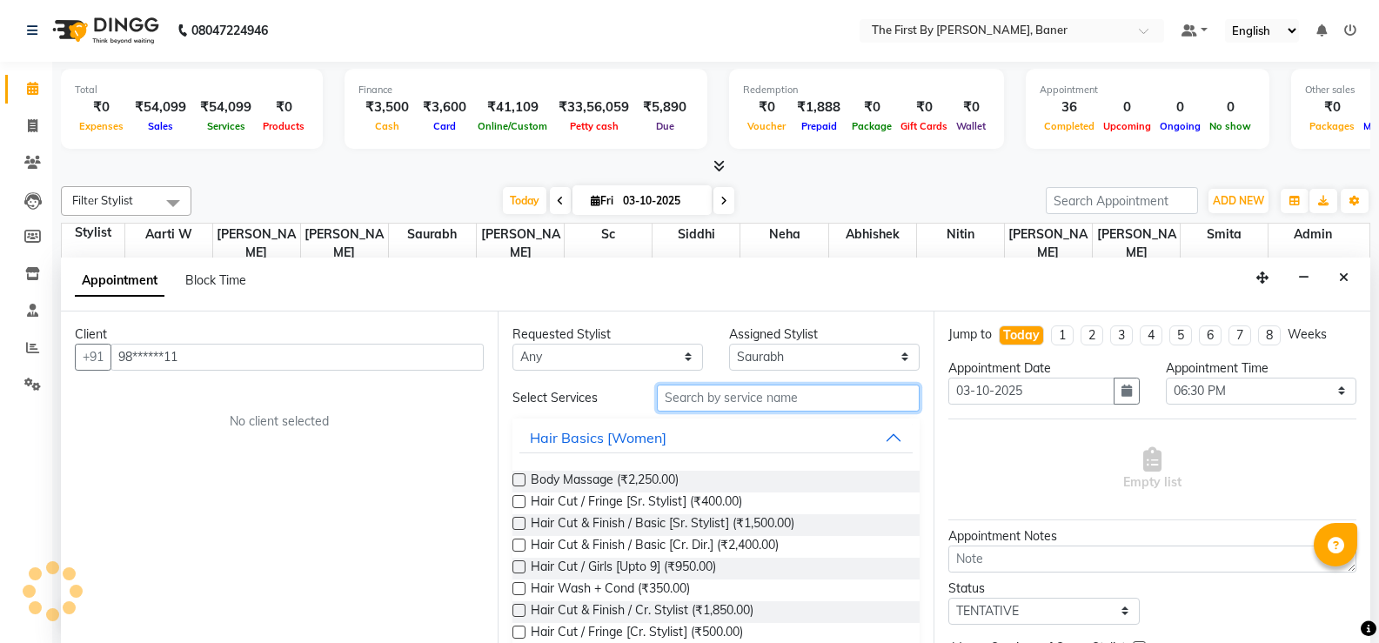
click at [684, 392] on input "text" at bounding box center [788, 398] width 263 height 27
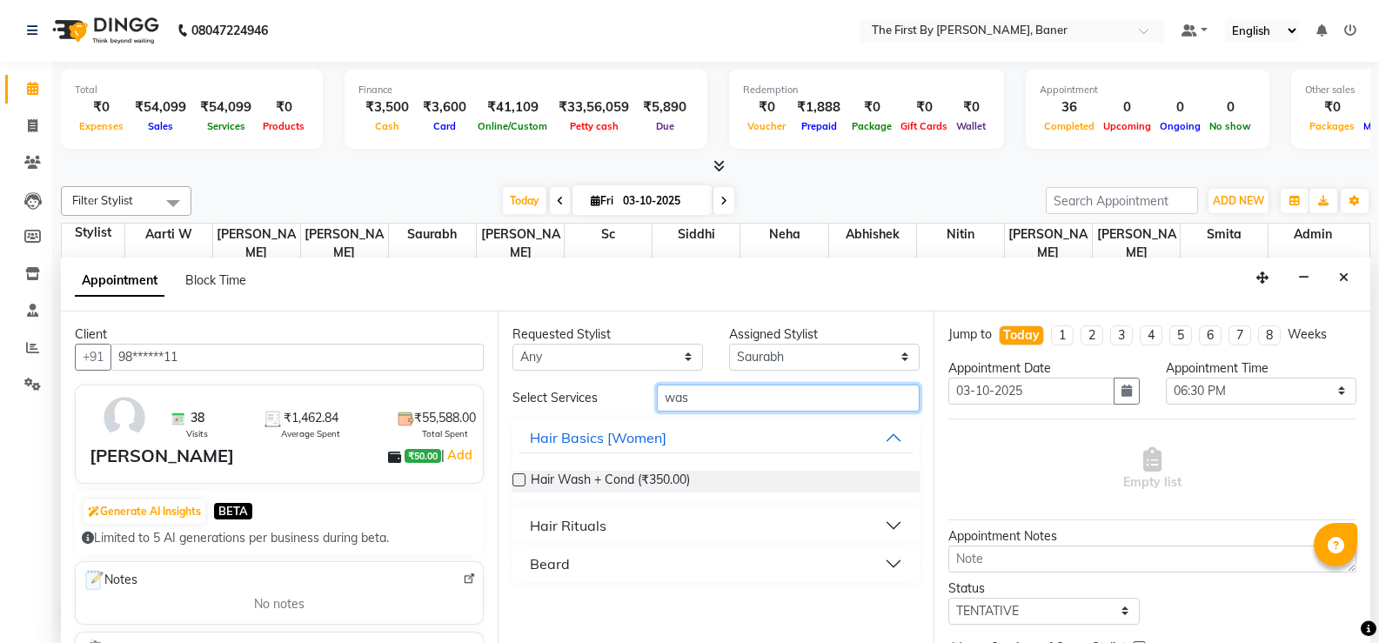
type input "was"
click at [630, 483] on span "Hair Wash + Cond (₹350.00)" at bounding box center [610, 482] width 159 height 22
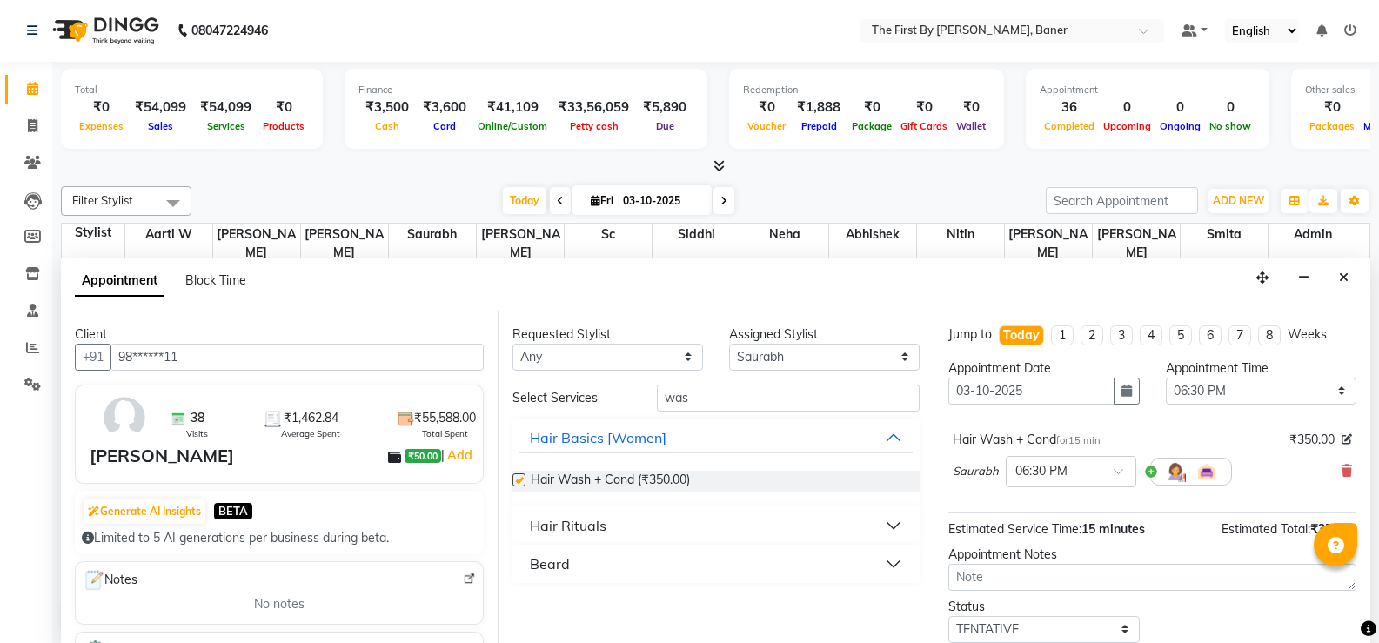
checkbox input "false"
click at [680, 385] on input "was" at bounding box center [788, 398] width 263 height 27
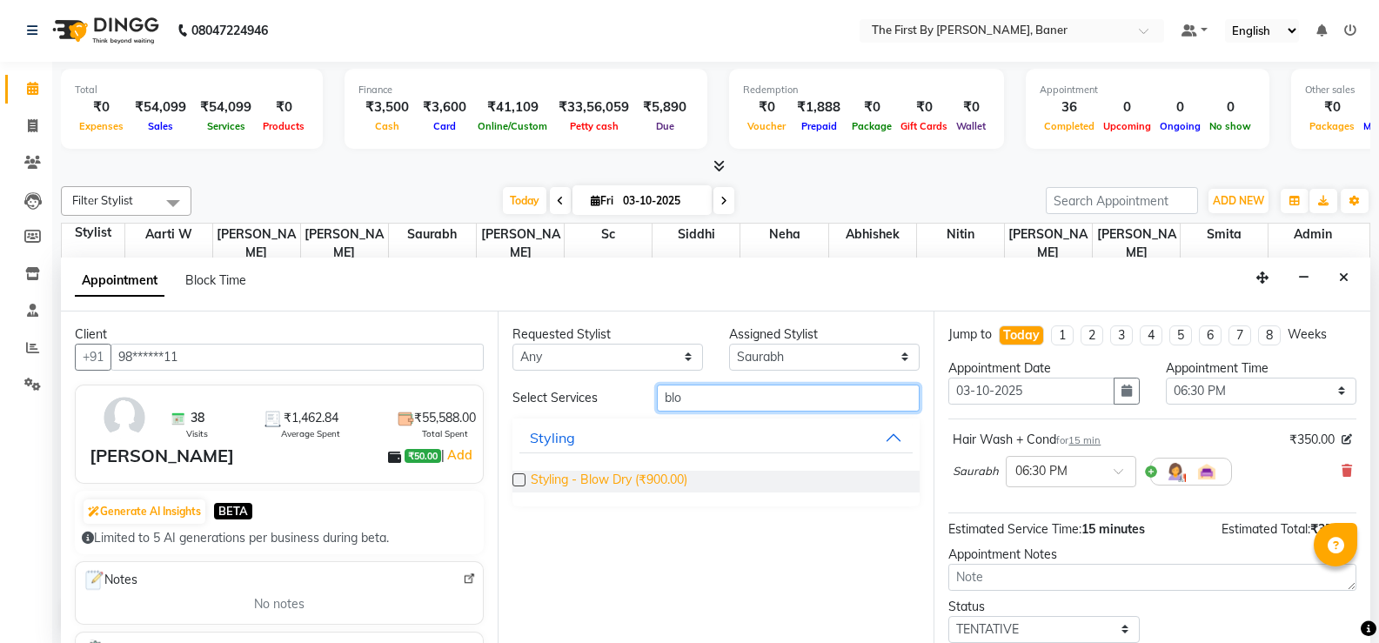
type input "blo"
click at [637, 483] on span "Styling - Blow Dry (₹900.00)" at bounding box center [609, 482] width 157 height 22
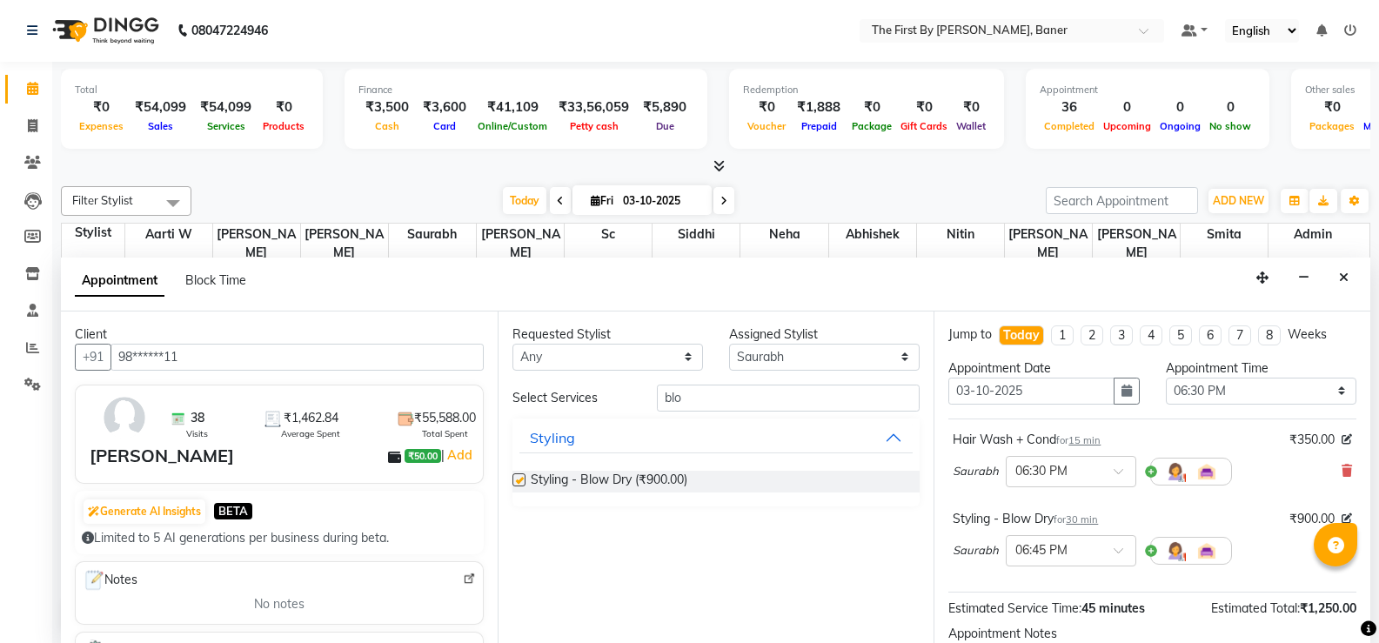
checkbox input "false"
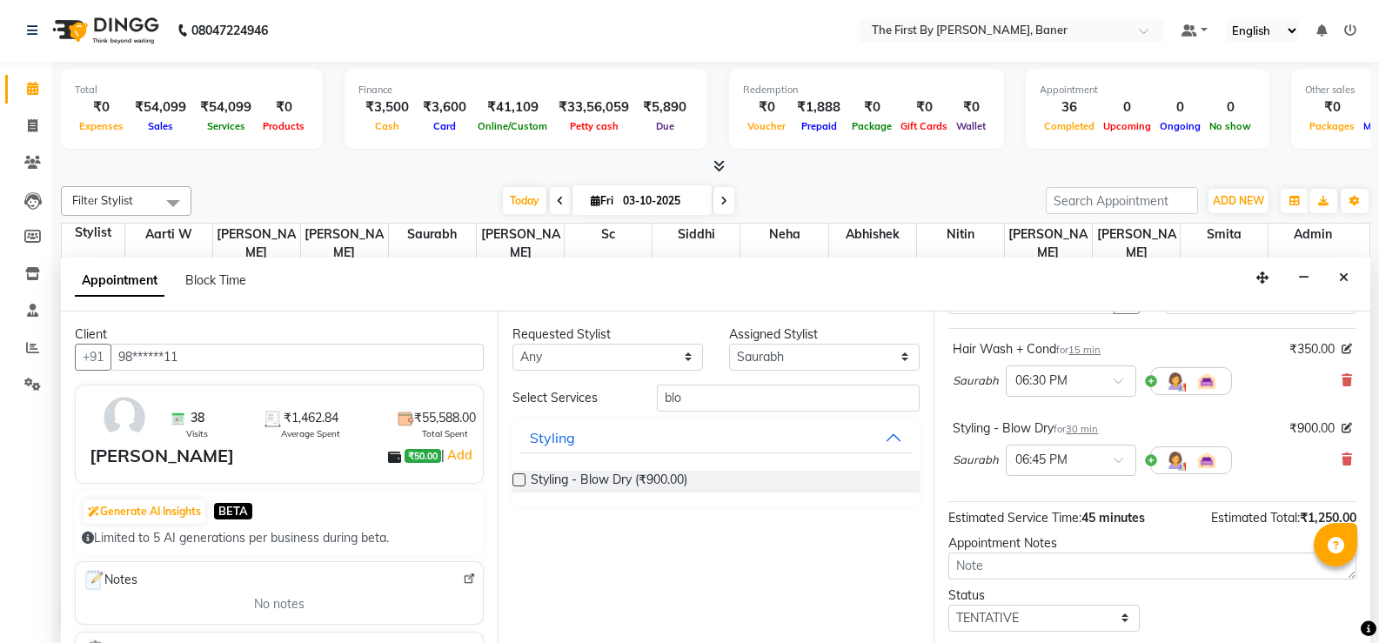
scroll to position [189, 0]
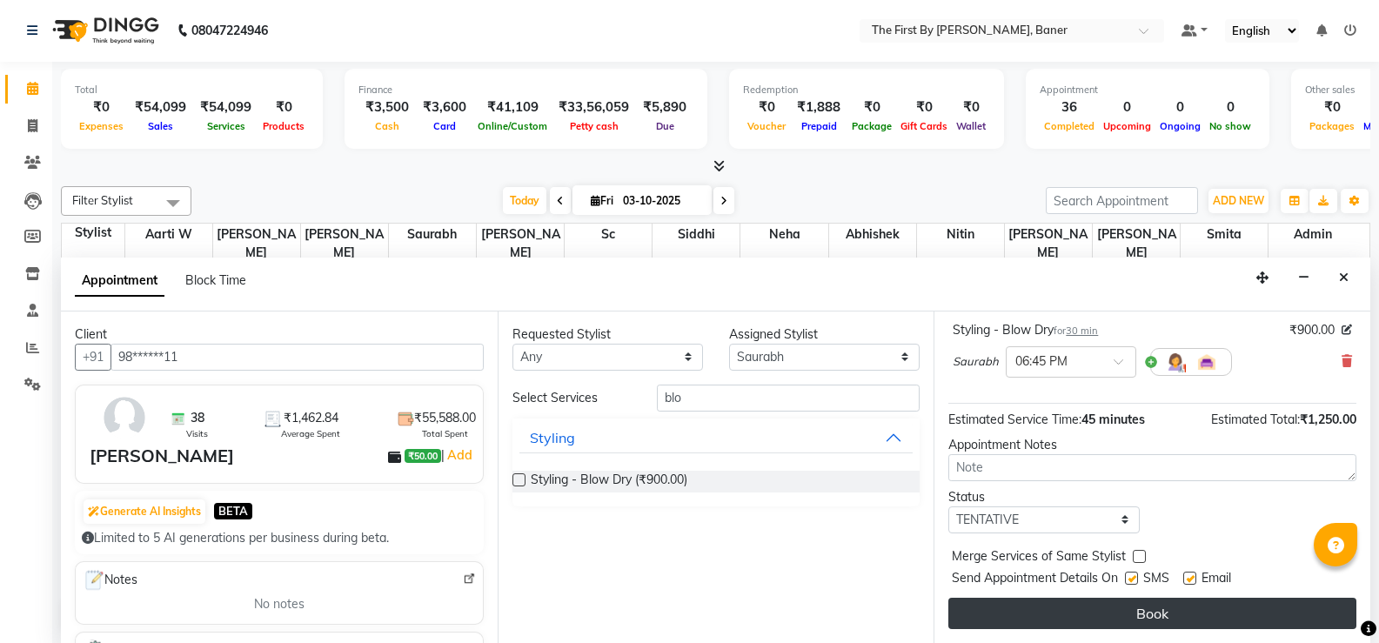
click at [1120, 609] on button "Book" at bounding box center [1152, 613] width 408 height 31
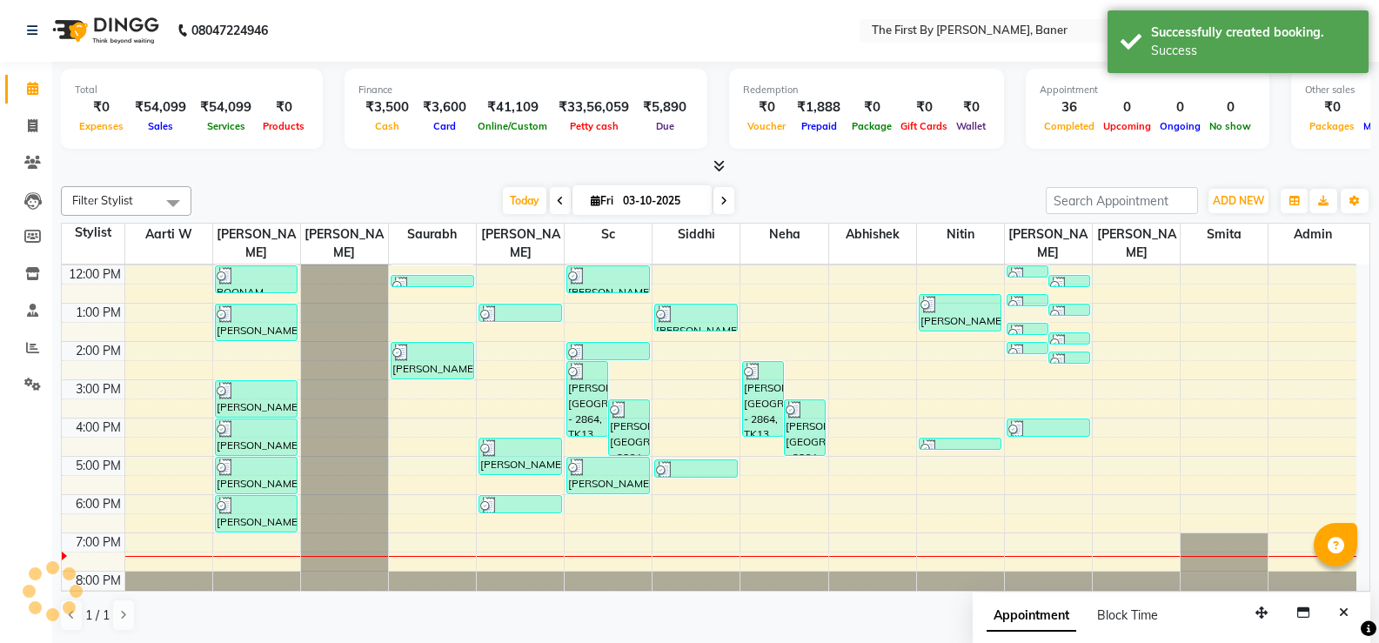
scroll to position [0, 0]
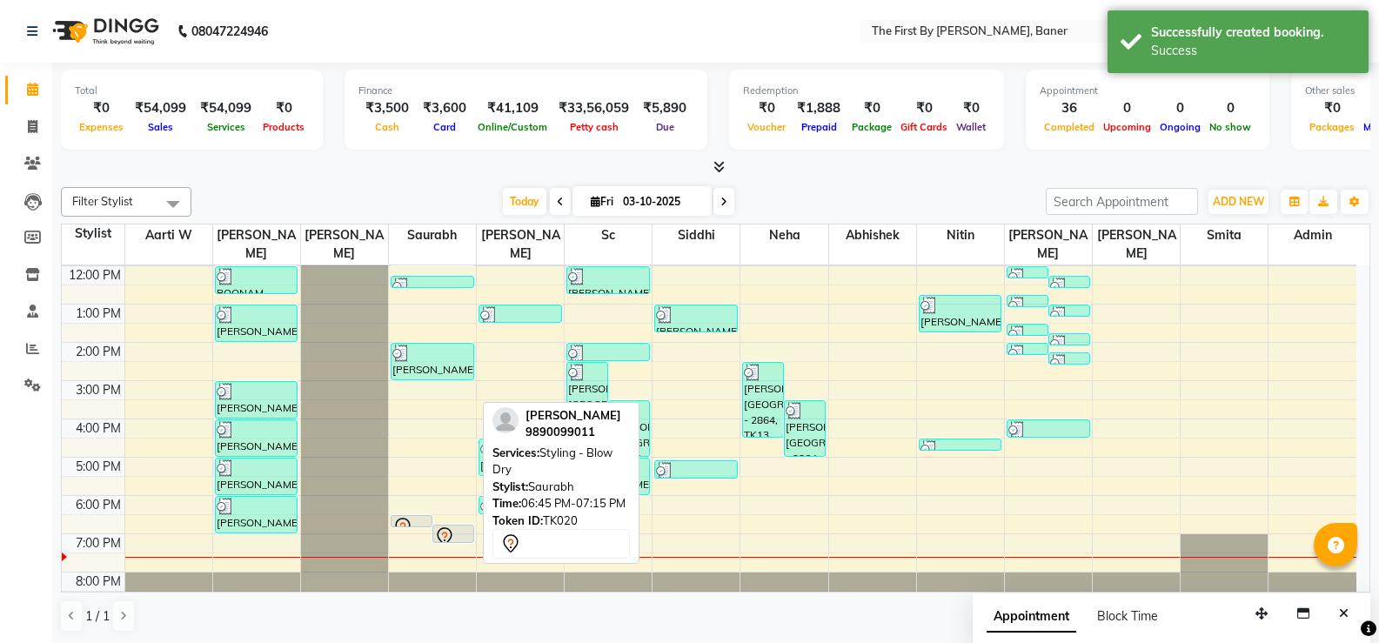
click at [445, 539] on div at bounding box center [453, 542] width 40 height 7
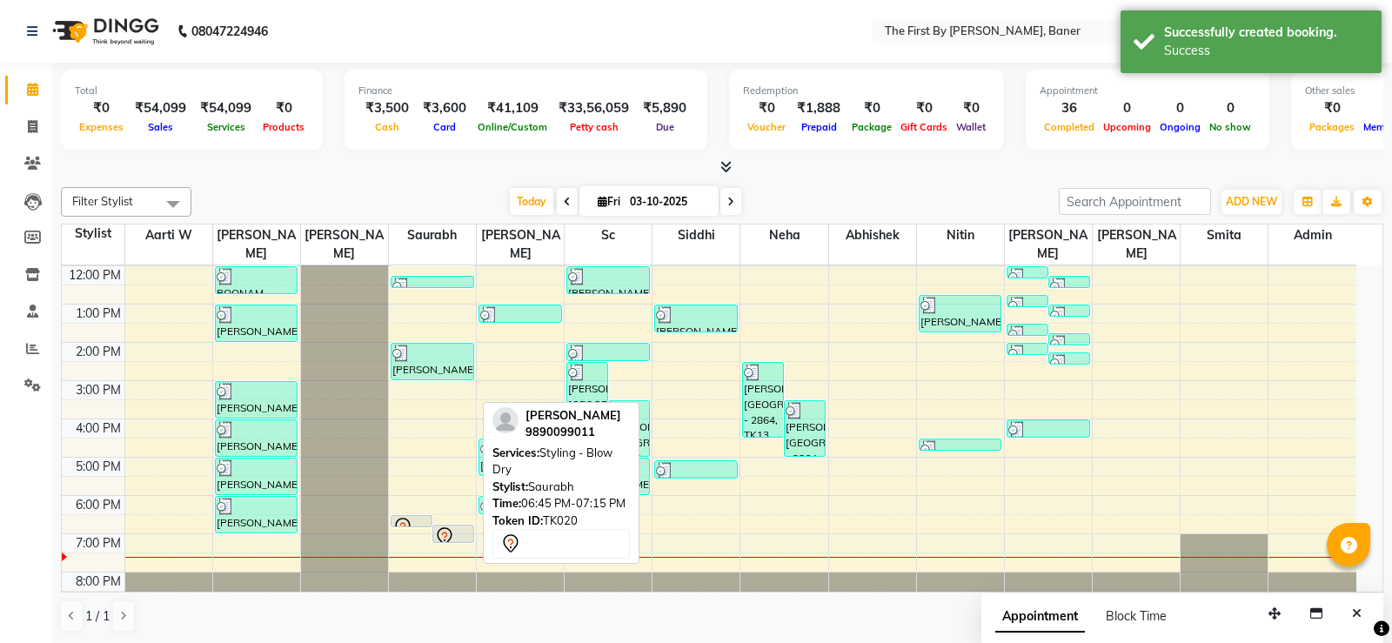
select select "7"
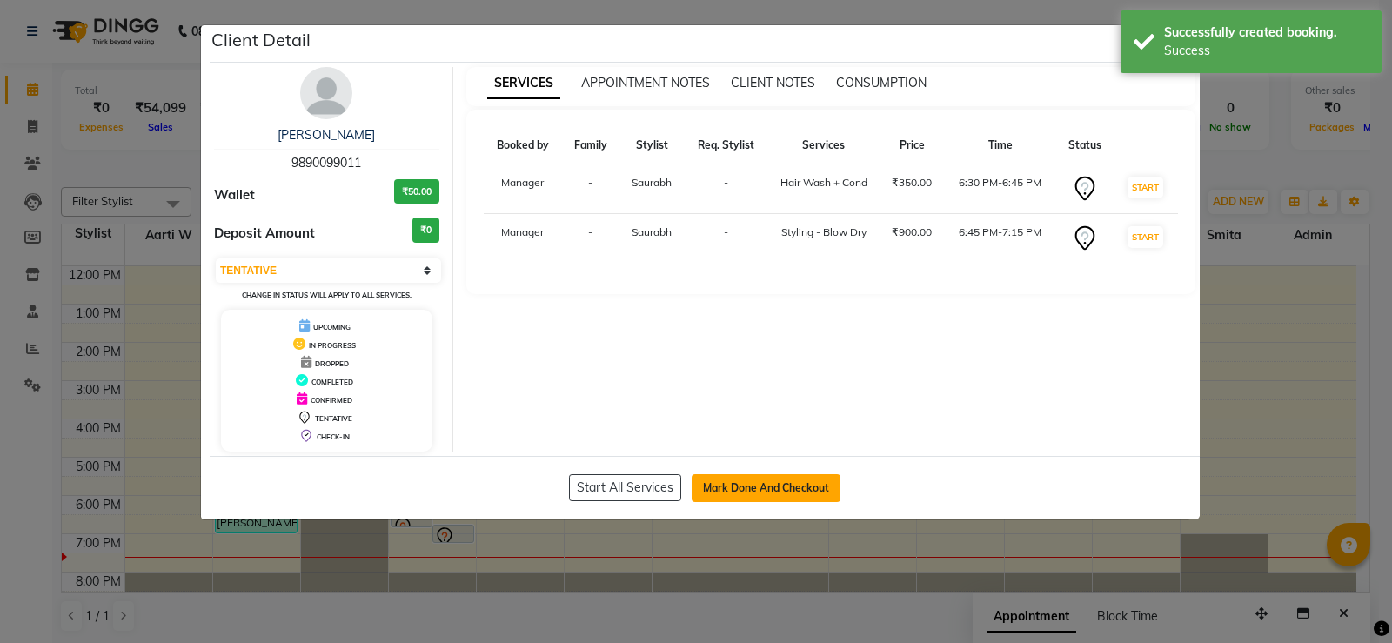
click at [807, 484] on button "Mark Done And Checkout" at bounding box center [766, 488] width 149 height 28
select select "service"
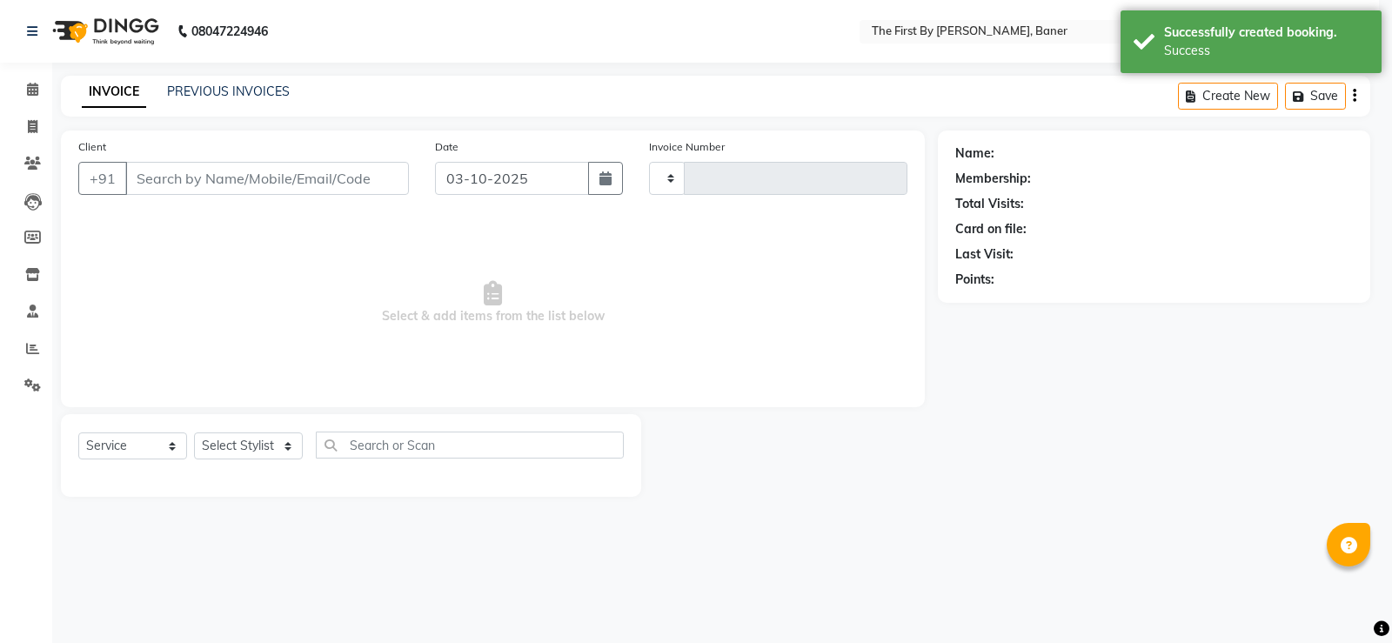
type input "2844"
select select "6411"
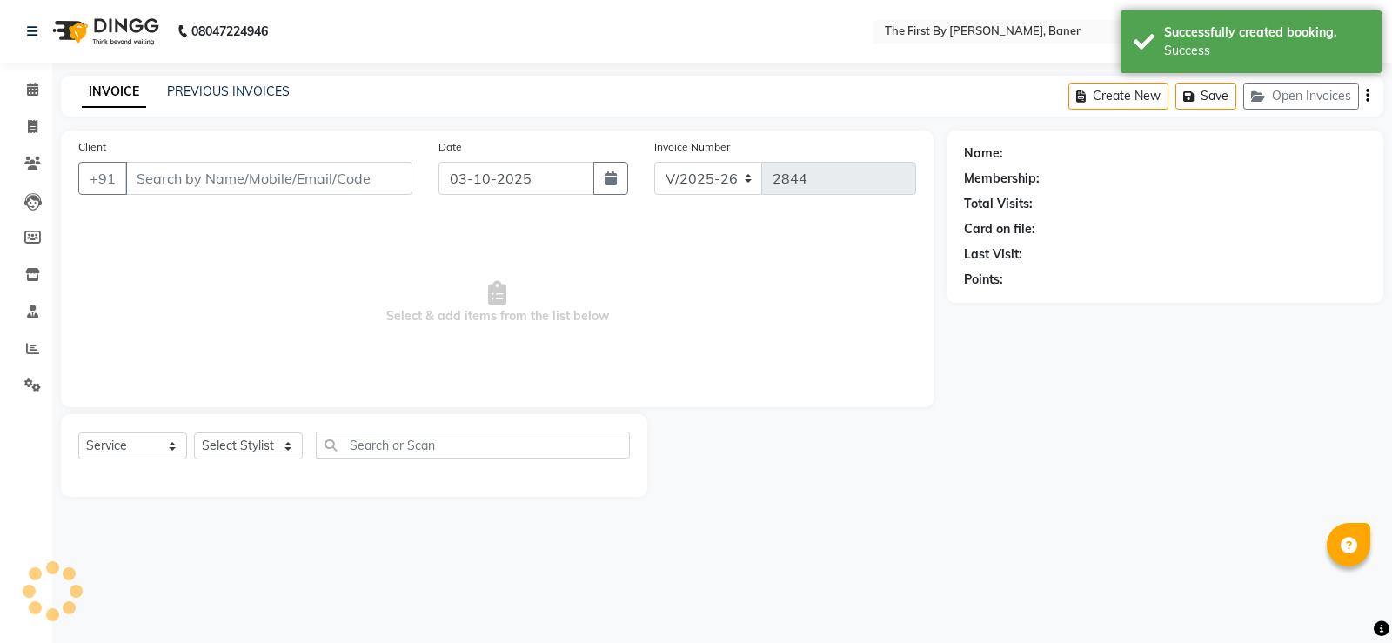
type input "98******11"
select select "49037"
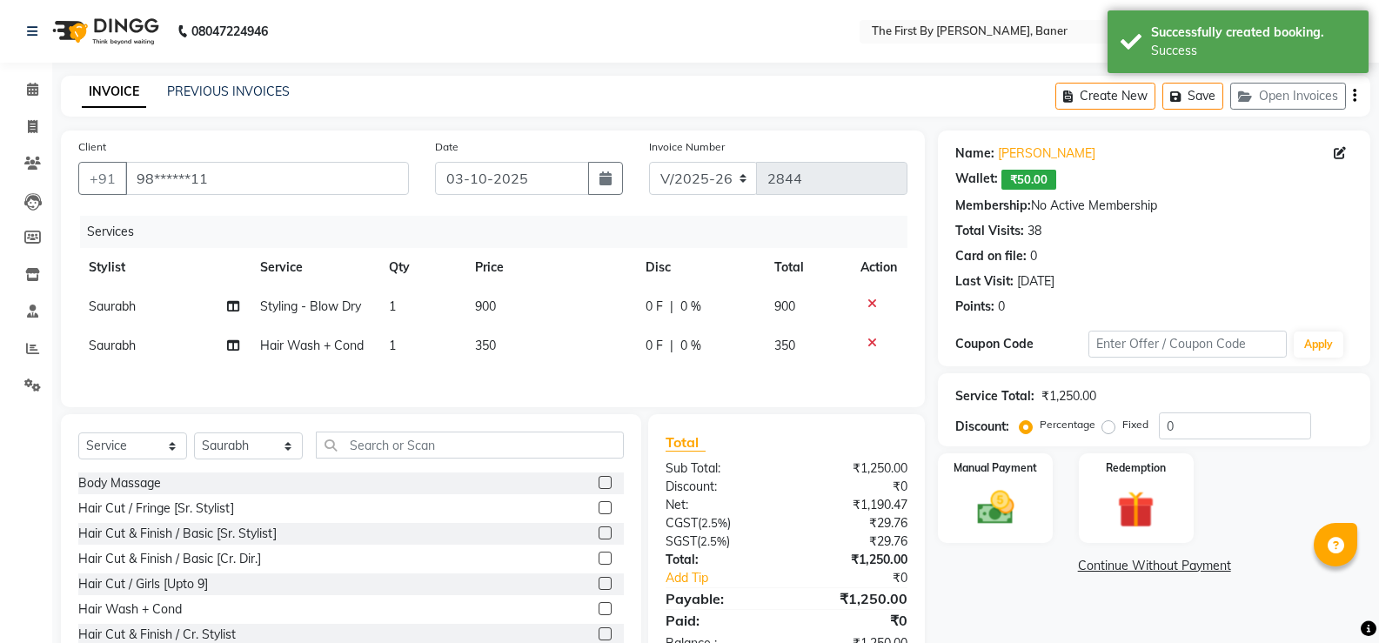
click at [498, 348] on td "350" at bounding box center [550, 345] width 171 height 39
select select "49037"
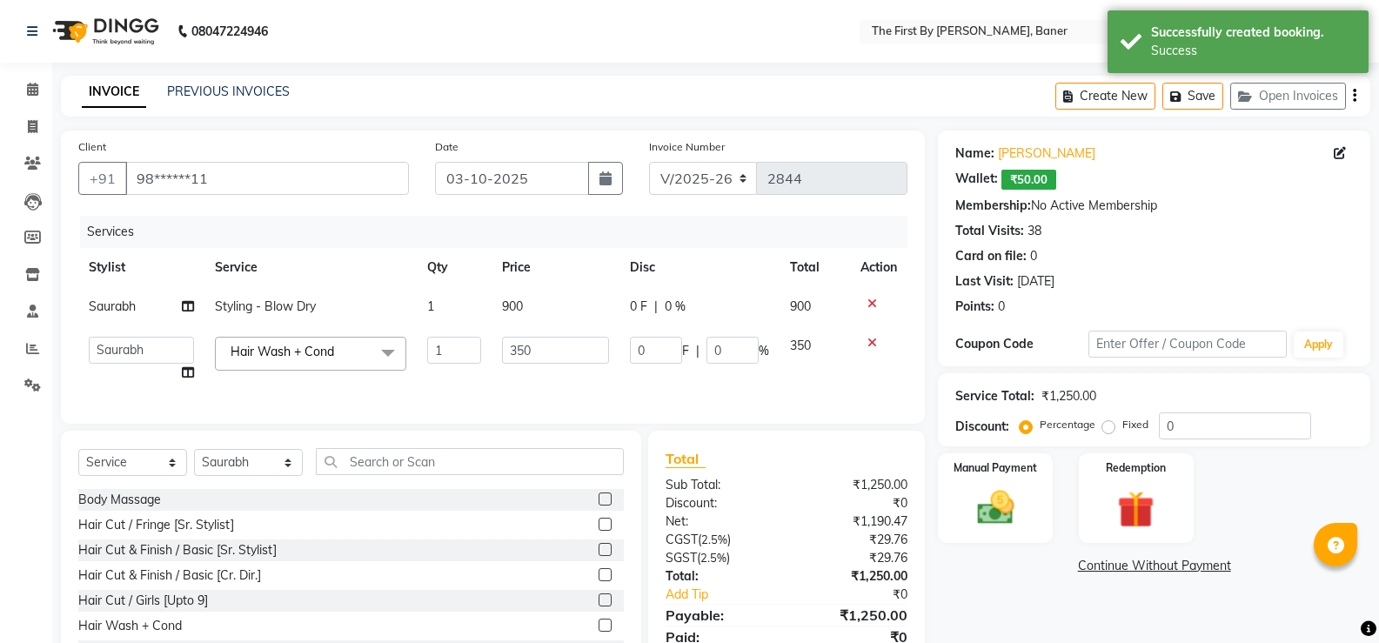
click at [498, 348] on td "350" at bounding box center [556, 359] width 129 height 66
click at [508, 351] on input "350" at bounding box center [556, 350] width 108 height 27
type input "550"
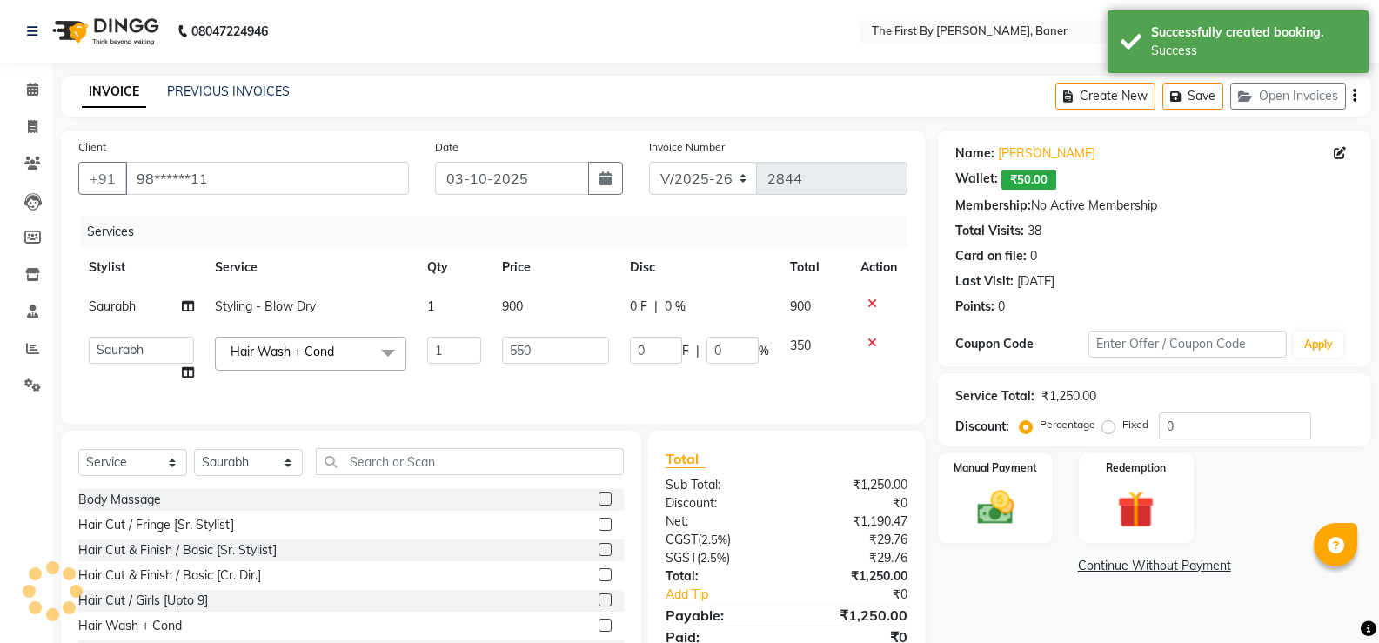
click at [537, 378] on div "Services Stylist Service Qty Price Disc Total Action Saurabh Styling - Blow Dry…" at bounding box center [492, 311] width 829 height 191
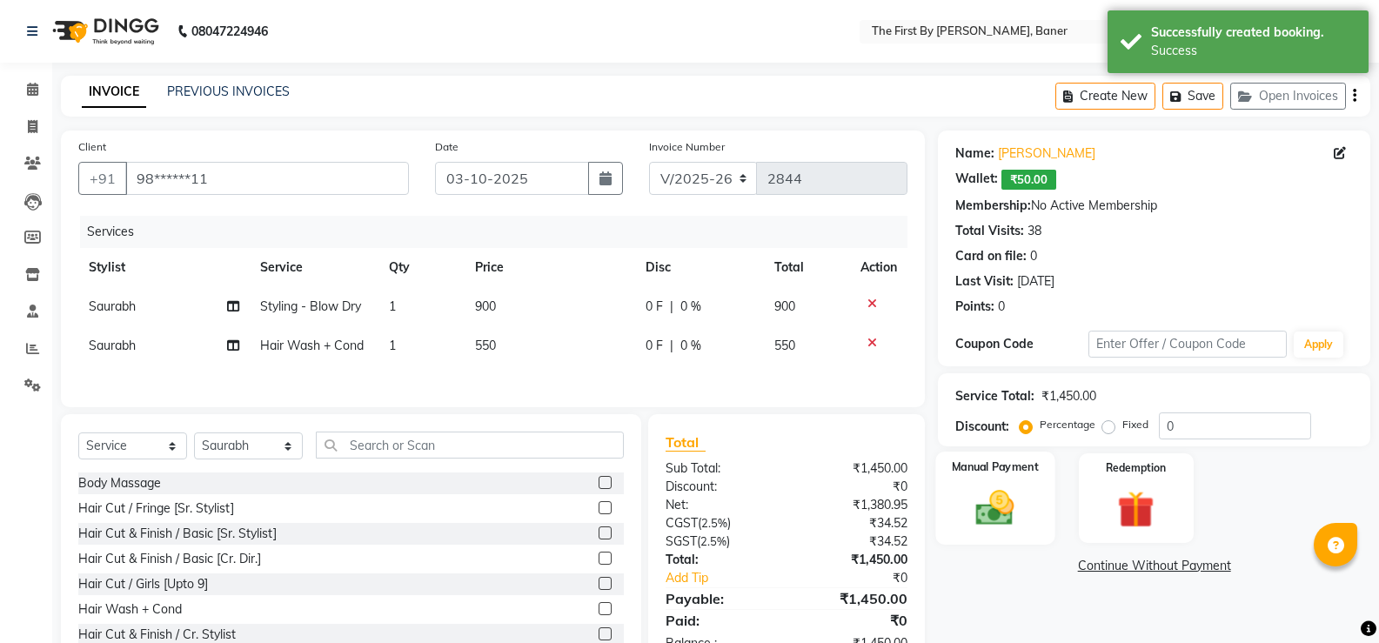
click at [993, 531] on div "Manual Payment" at bounding box center [995, 498] width 119 height 93
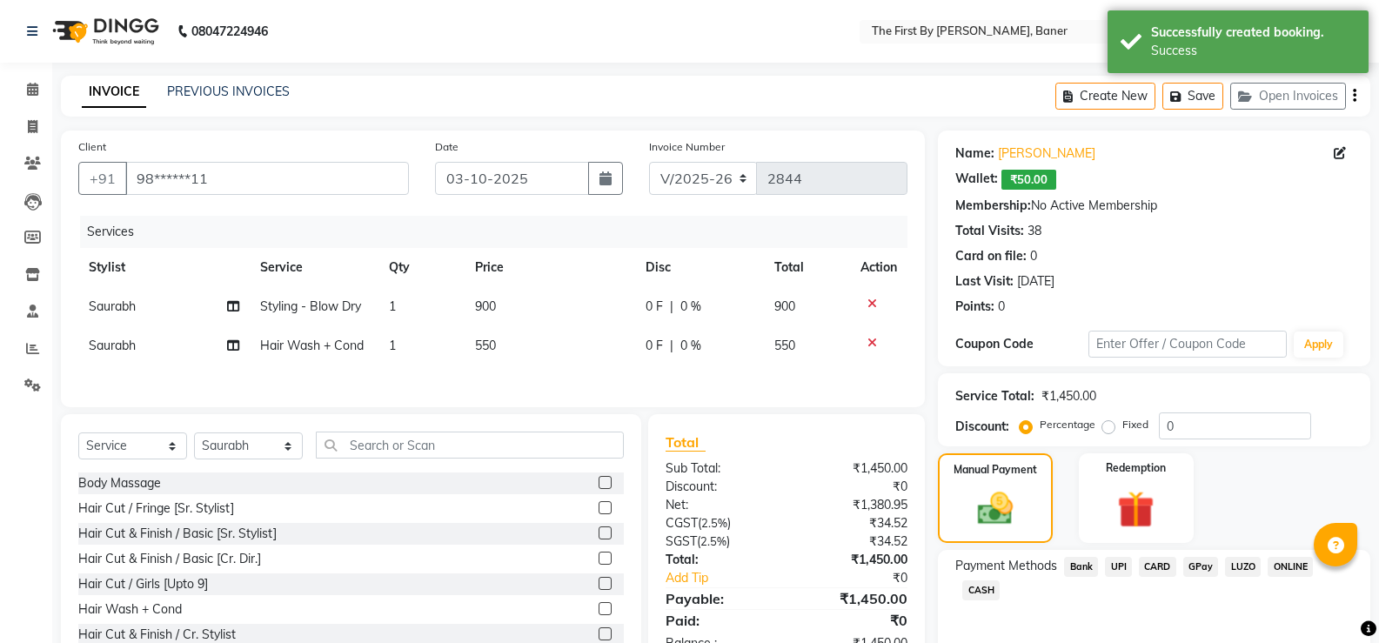
click at [1121, 563] on span "UPI" at bounding box center [1118, 567] width 27 height 20
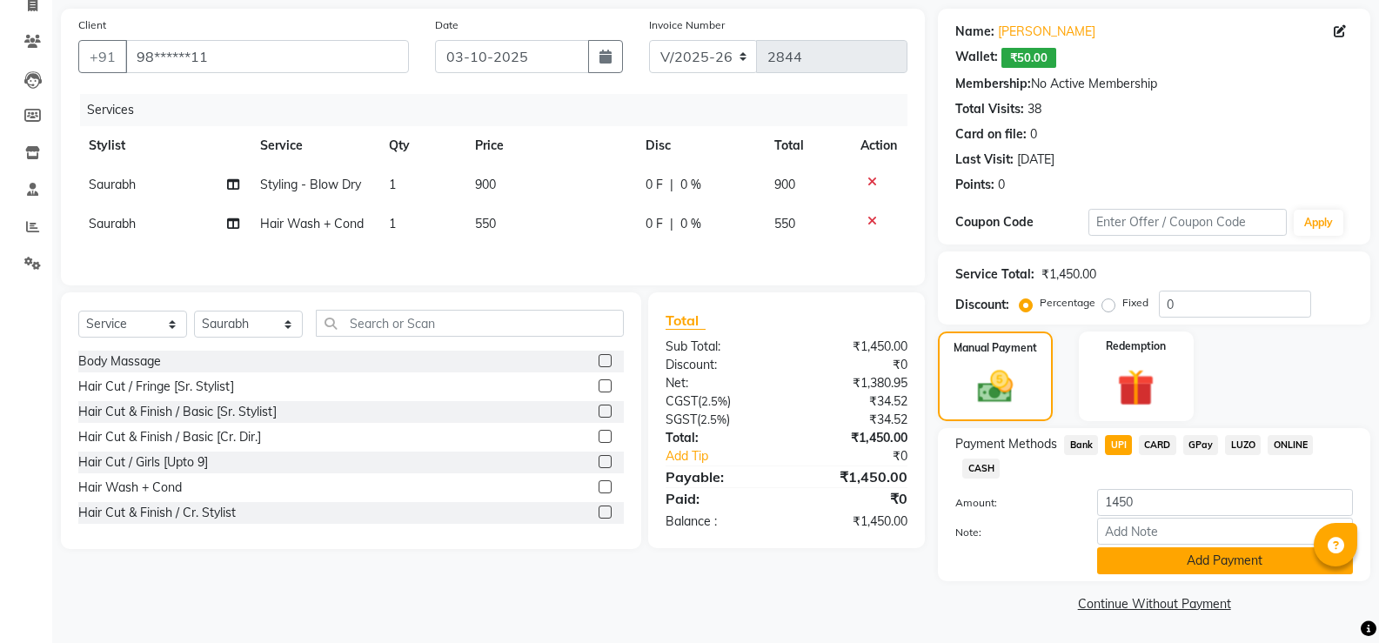
click at [1129, 570] on button "Add Payment" at bounding box center [1225, 560] width 256 height 27
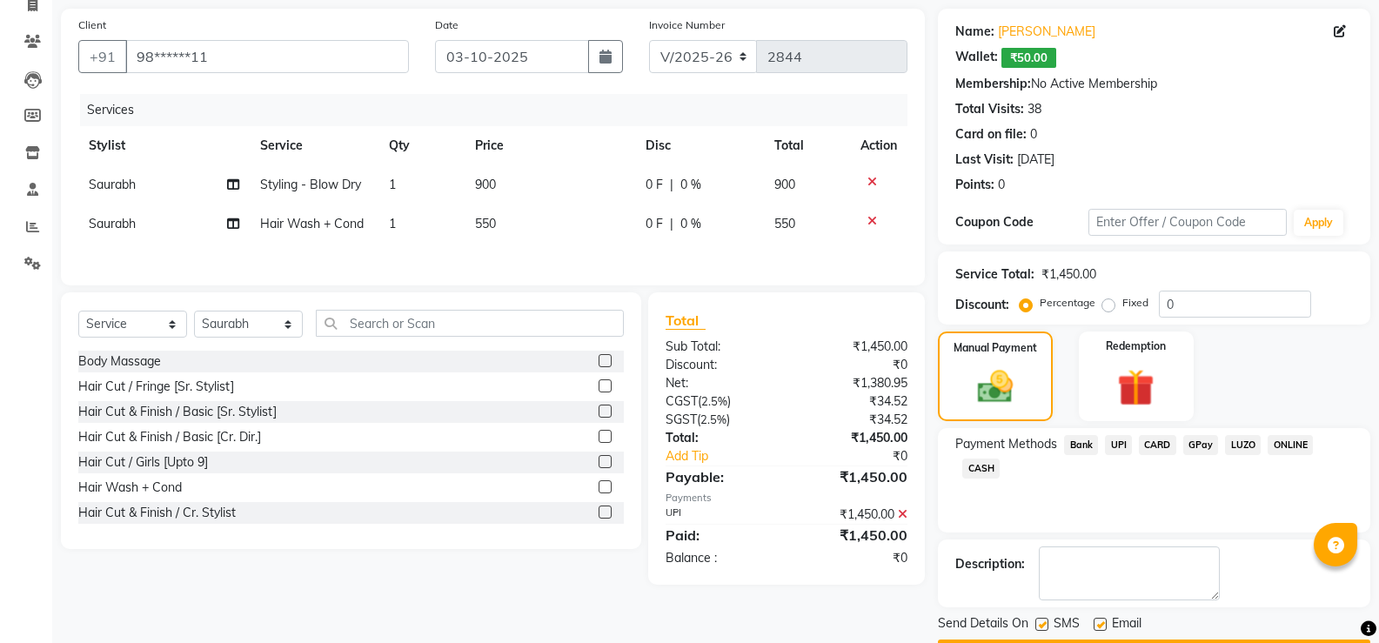
scroll to position [171, 0]
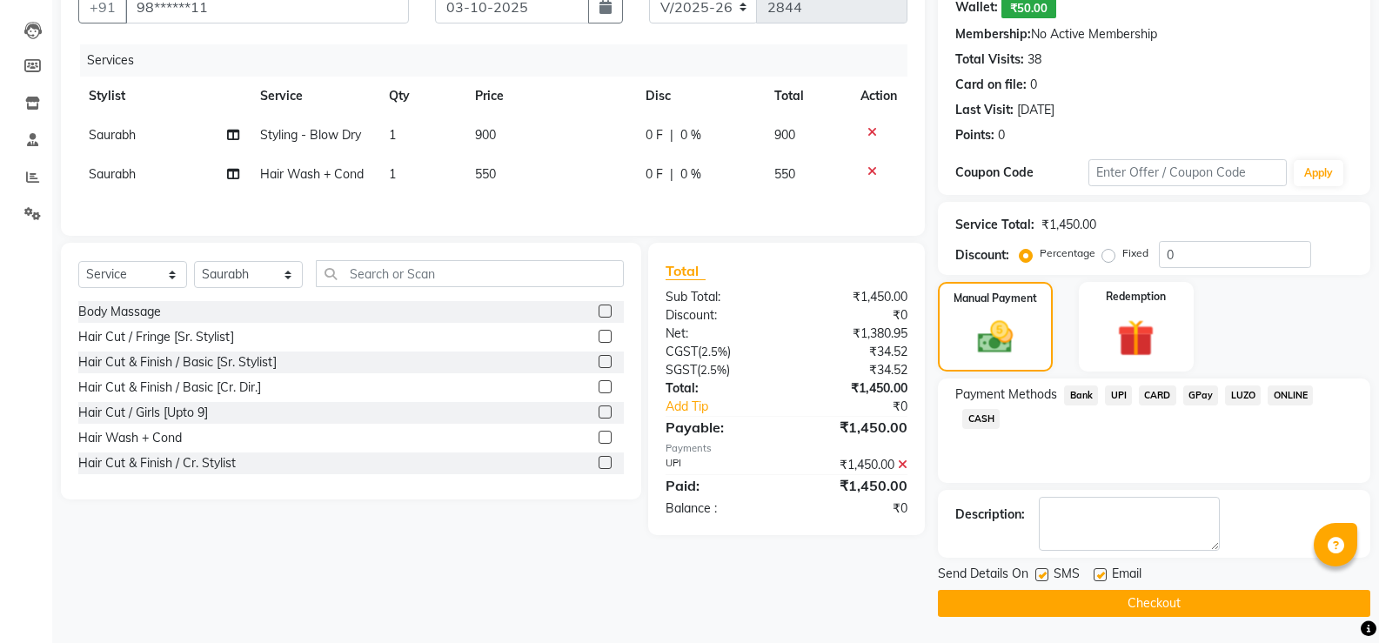
drag, startPoint x: 1138, startPoint y: 611, endPoint x: 1153, endPoint y: 628, distance: 22.8
click at [1137, 611] on button "Checkout" at bounding box center [1154, 603] width 432 height 27
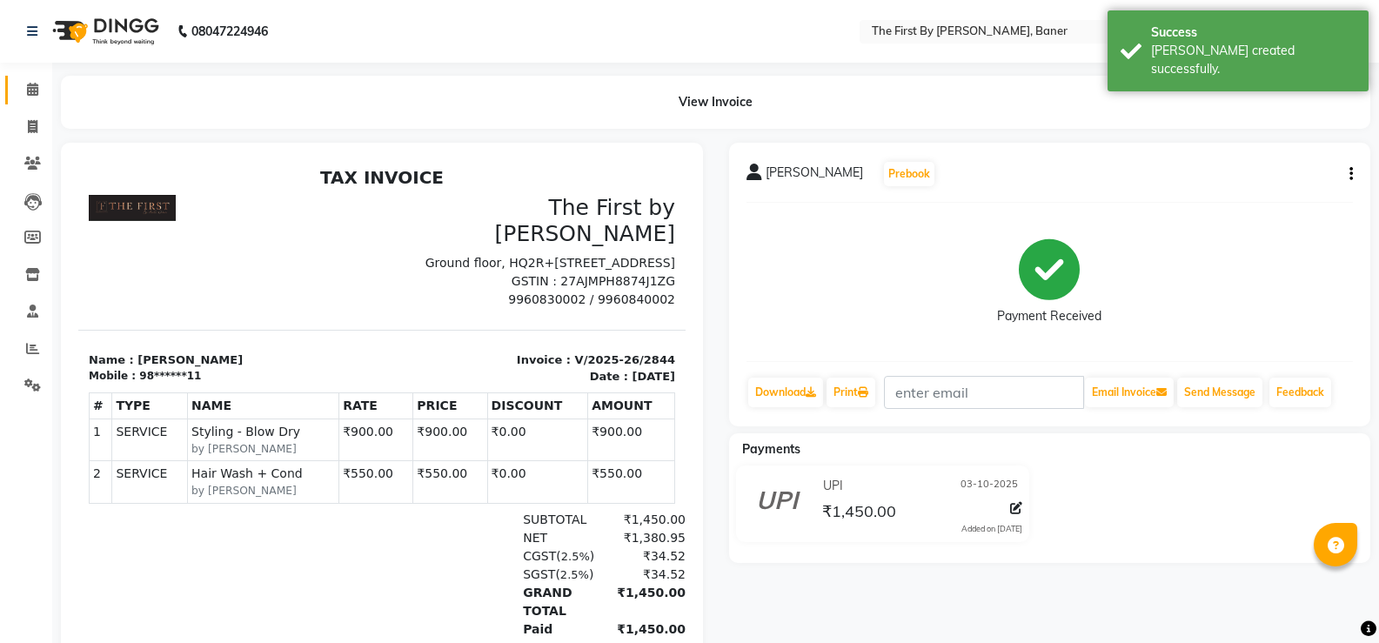
click at [5, 97] on link "Calendar" at bounding box center [26, 90] width 42 height 29
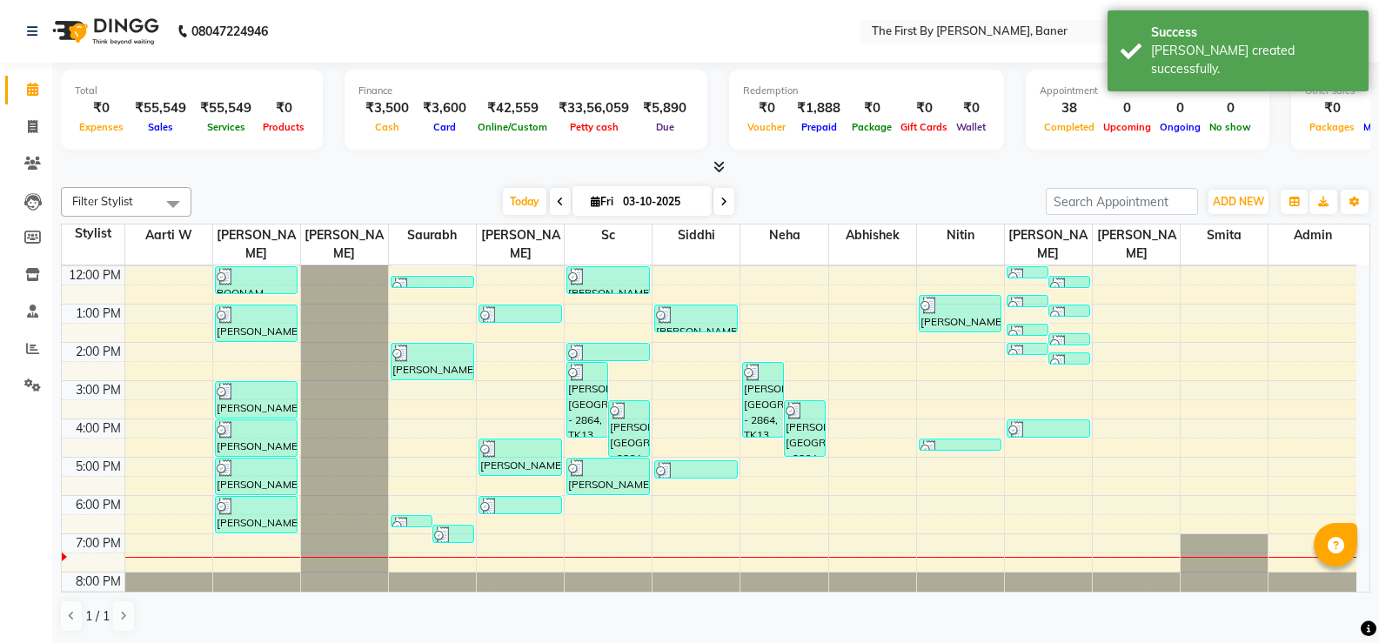
scroll to position [1, 0]
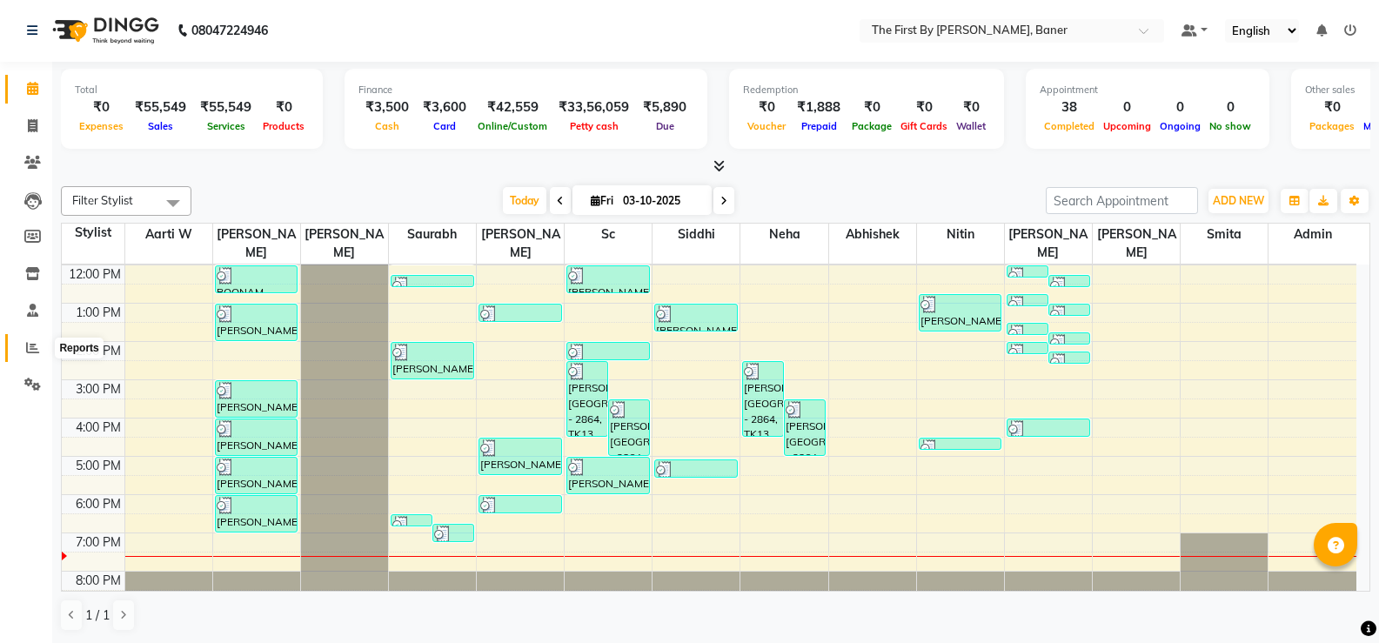
click at [31, 338] on span at bounding box center [32, 348] width 30 height 20
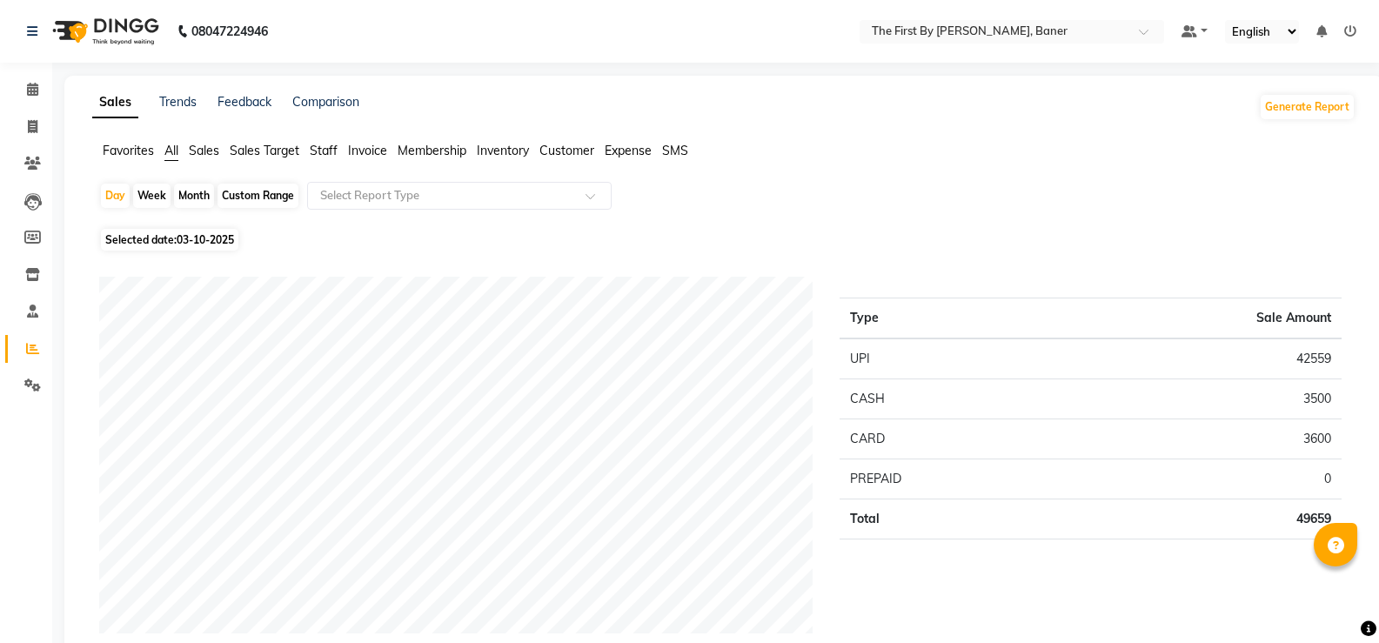
click at [329, 142] on li "Staff" at bounding box center [324, 151] width 28 height 18
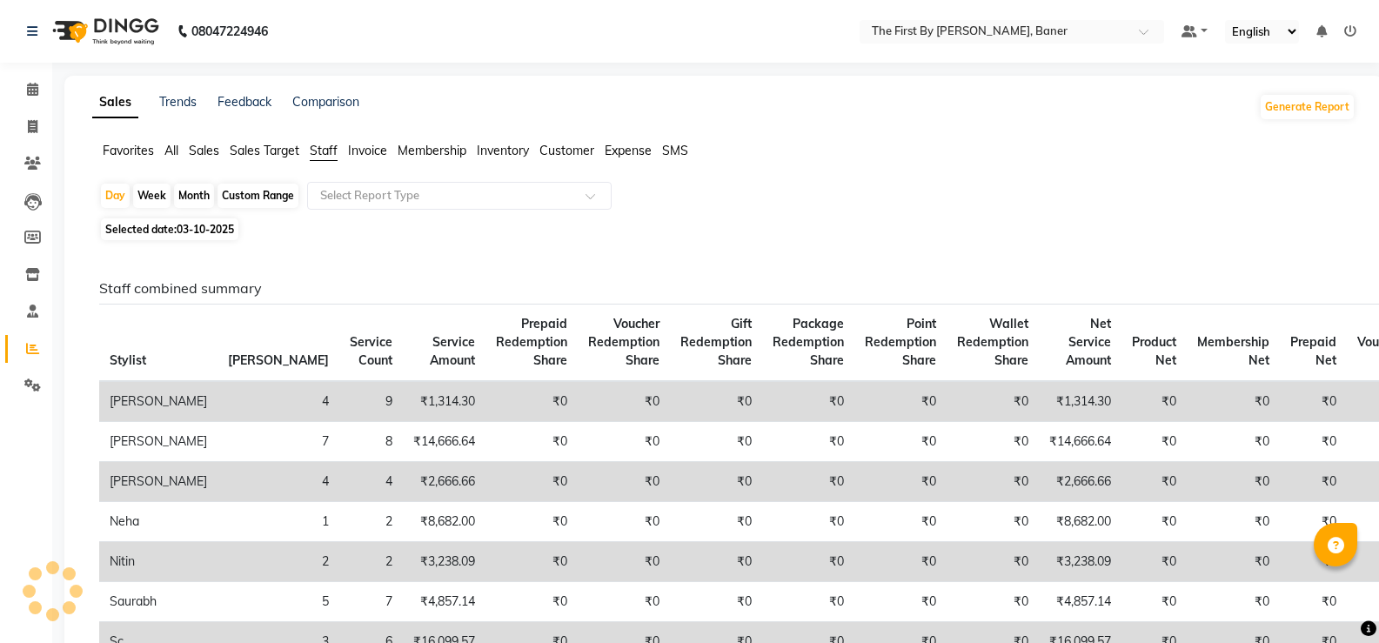
drag, startPoint x: 347, startPoint y: 181, endPoint x: 355, endPoint y: 218, distance: 38.2
click at [348, 196] on input "text" at bounding box center [442, 195] width 251 height 17
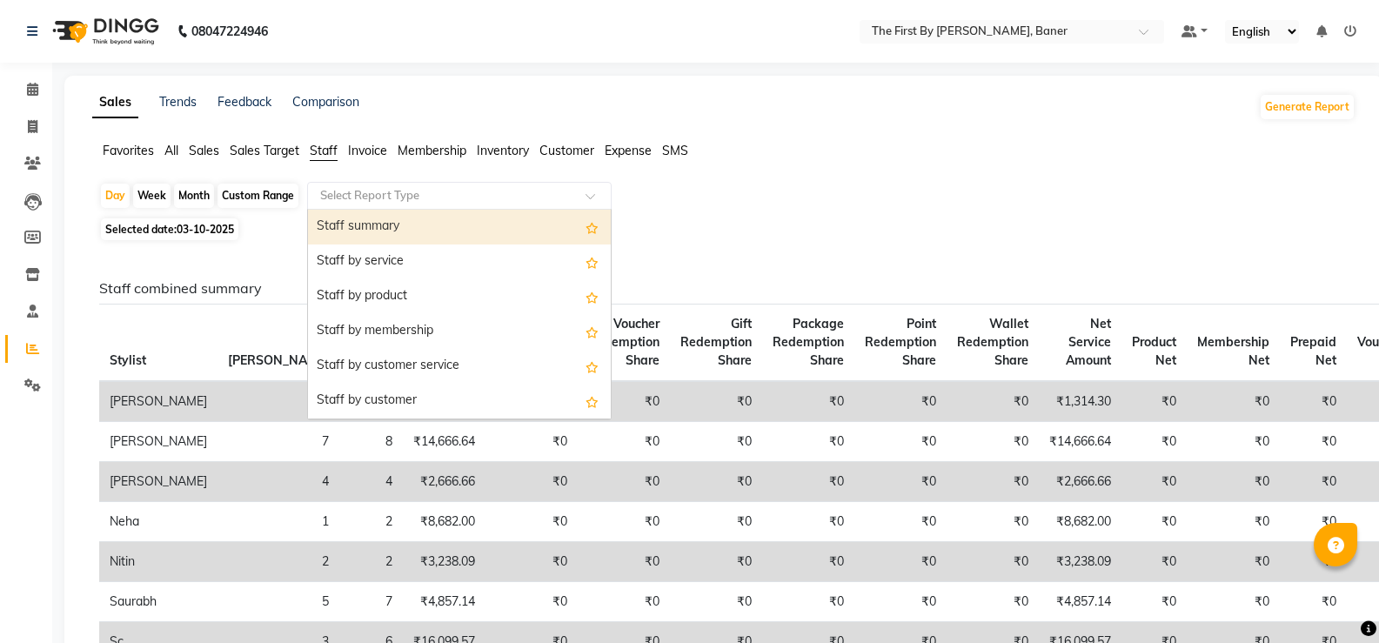
click at [348, 215] on div "Staff summary" at bounding box center [459, 227] width 303 height 35
select select "csv"
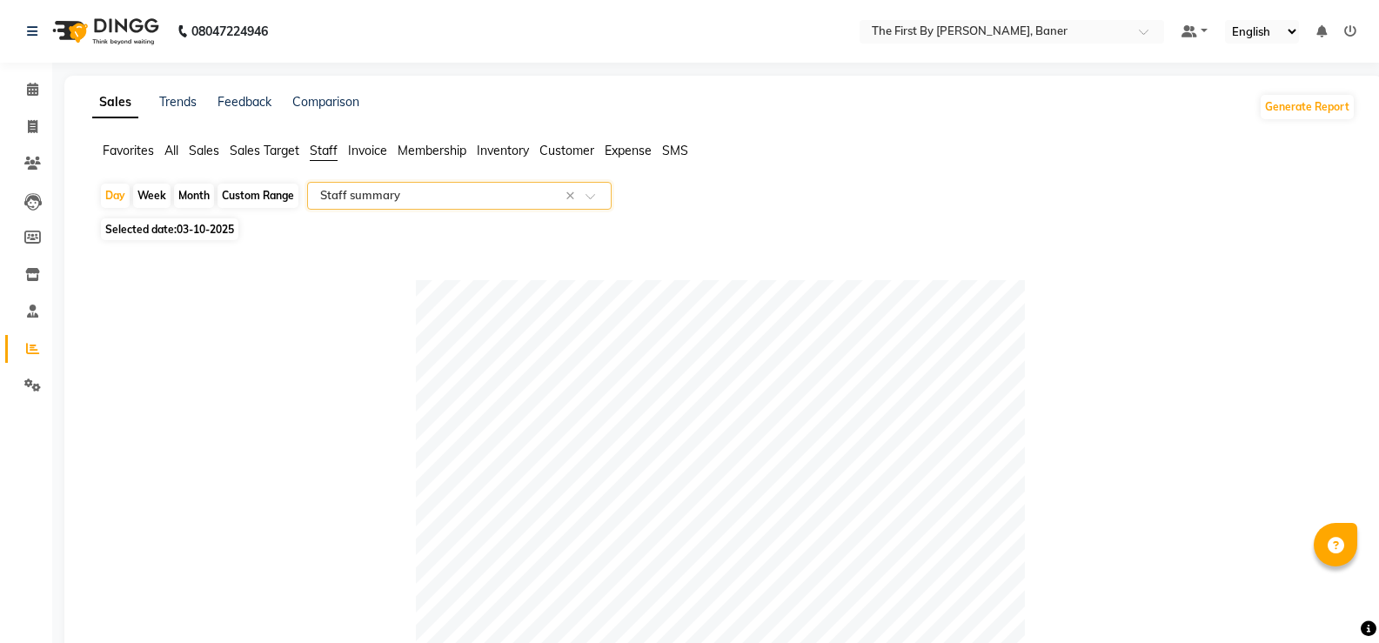
click at [205, 193] on div "Month" at bounding box center [194, 196] width 40 height 24
select select "10"
select select "2025"
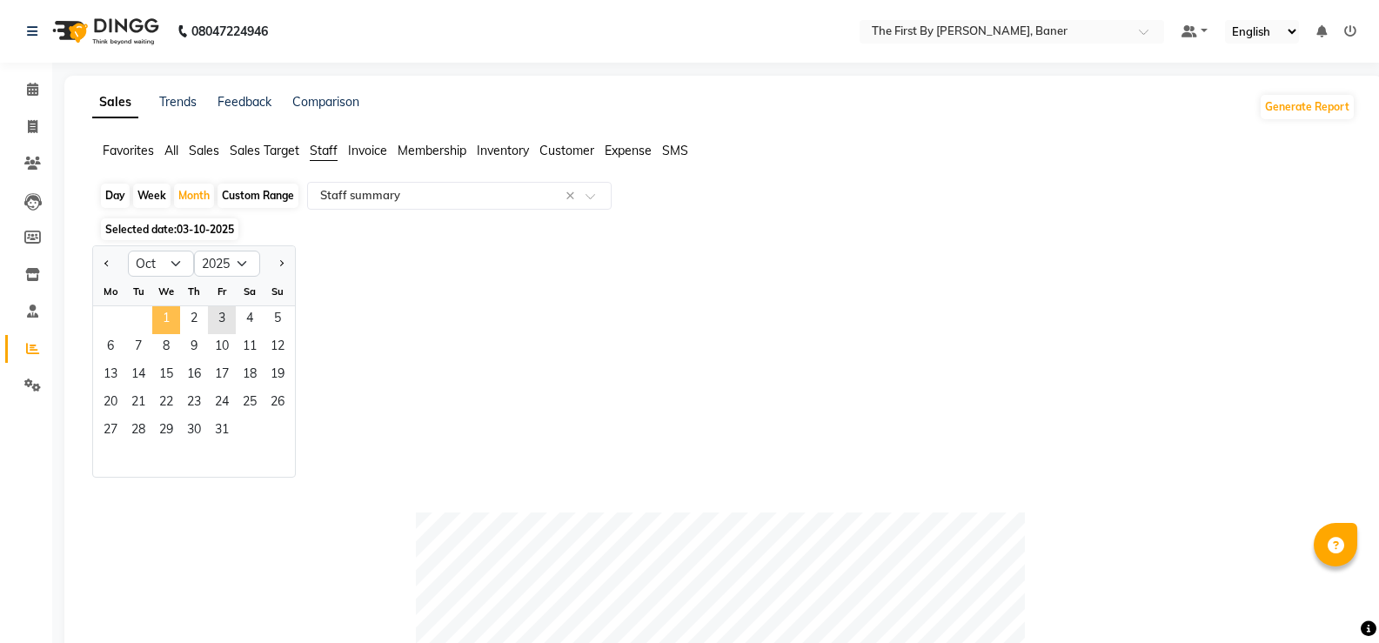
click at [169, 318] on span "1" at bounding box center [166, 320] width 28 height 28
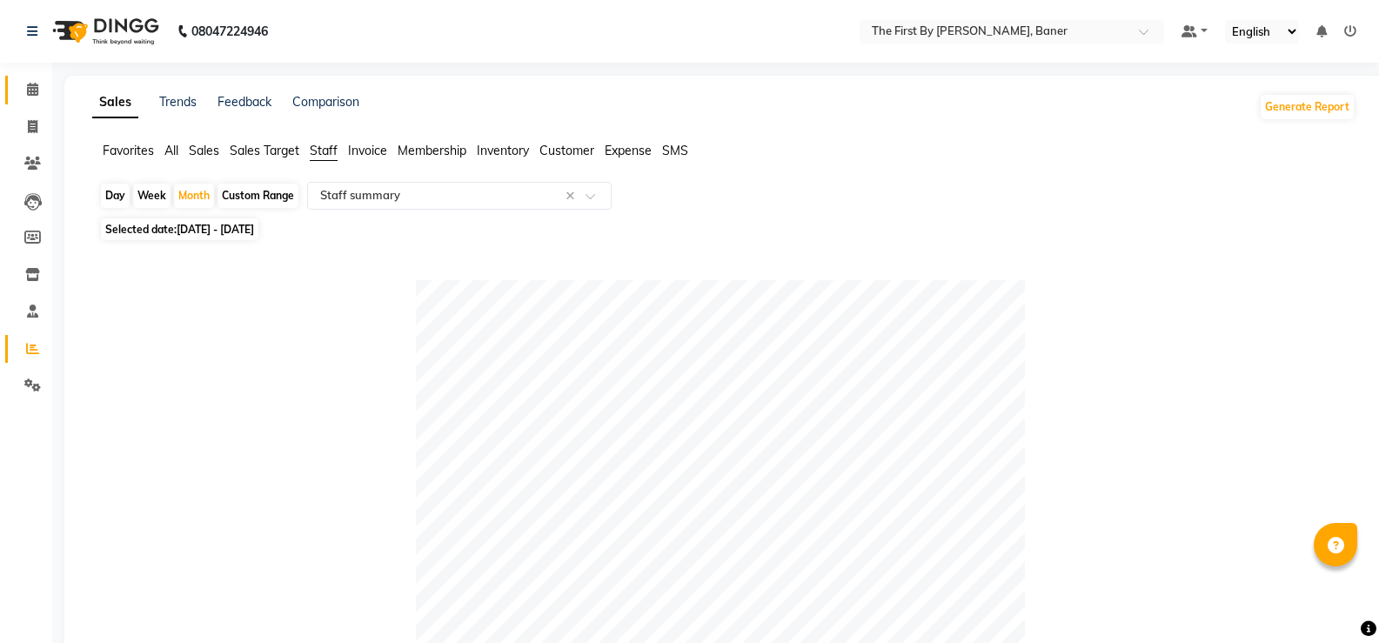
drag, startPoint x: 40, startPoint y: 82, endPoint x: 42, endPoint y: 93, distance: 11.4
click at [39, 82] on span at bounding box center [32, 90] width 30 height 20
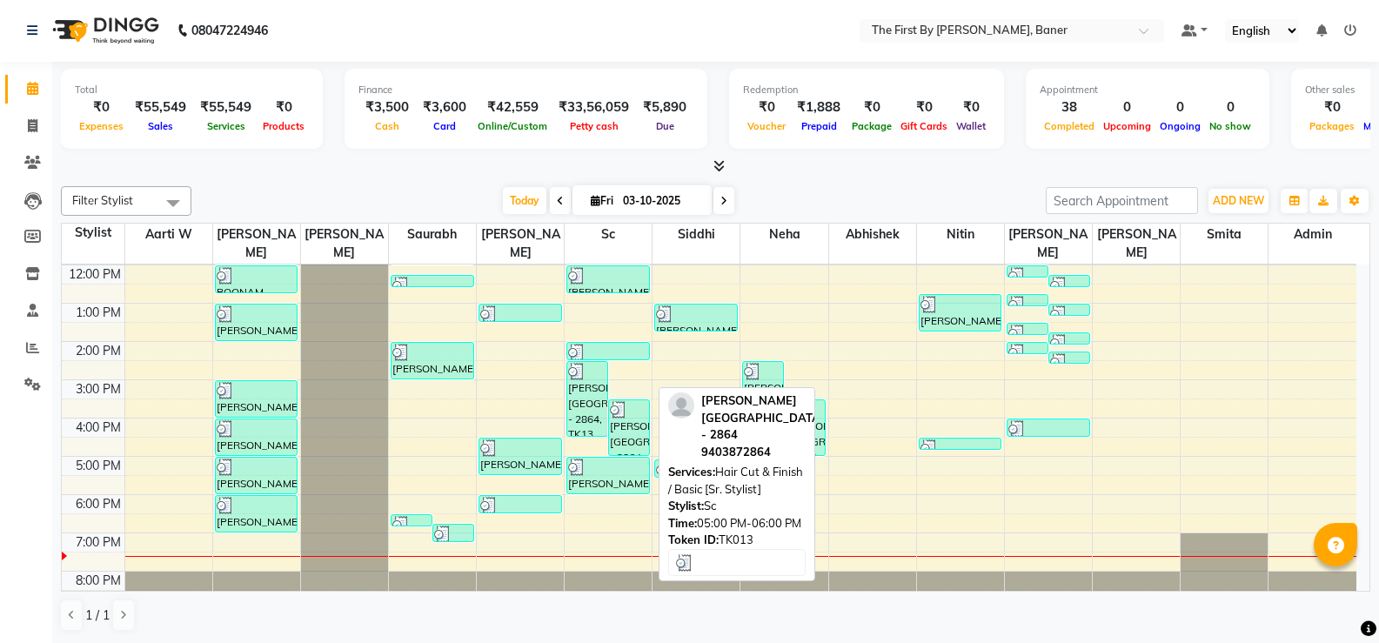
click at [613, 458] on div "[PERSON_NAME][GEOGRAPHIC_DATA] - 2864, TK13, 05:00 PM-06:00 PM, Hair Cut & Fini…" at bounding box center [608, 476] width 82 height 36
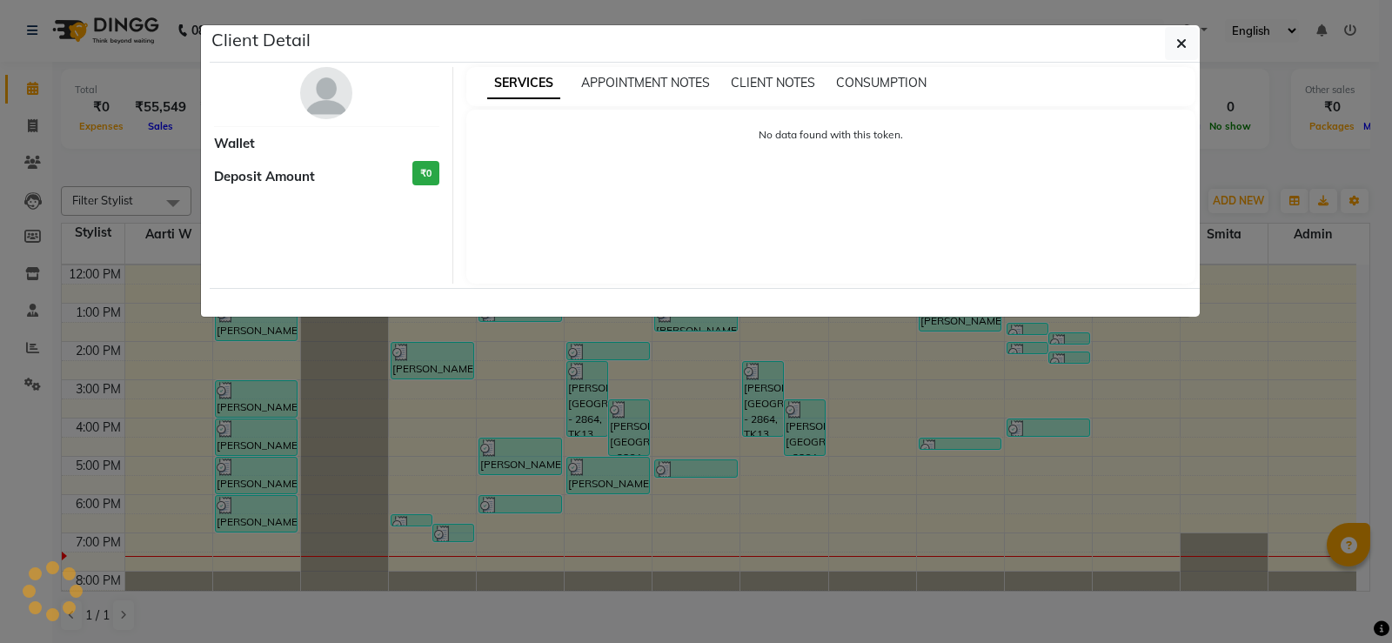
select select "3"
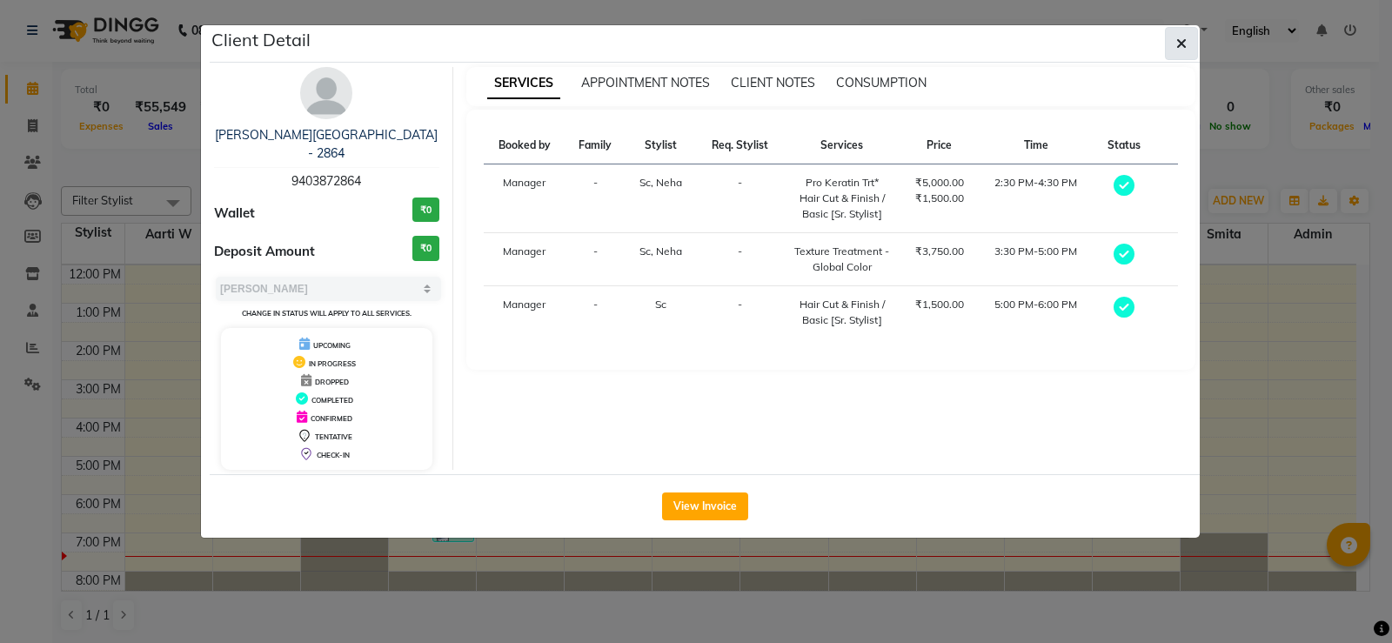
click at [1189, 49] on button "button" at bounding box center [1181, 43] width 33 height 33
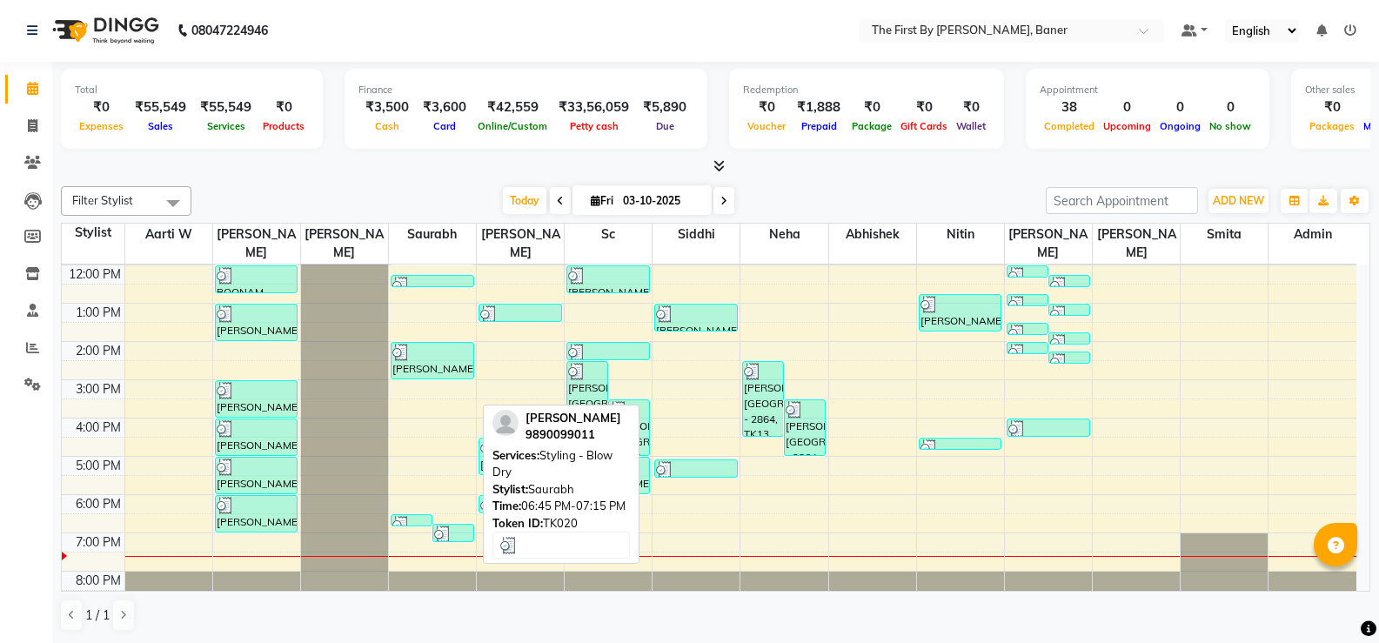
click at [457, 526] on div at bounding box center [453, 534] width 38 height 17
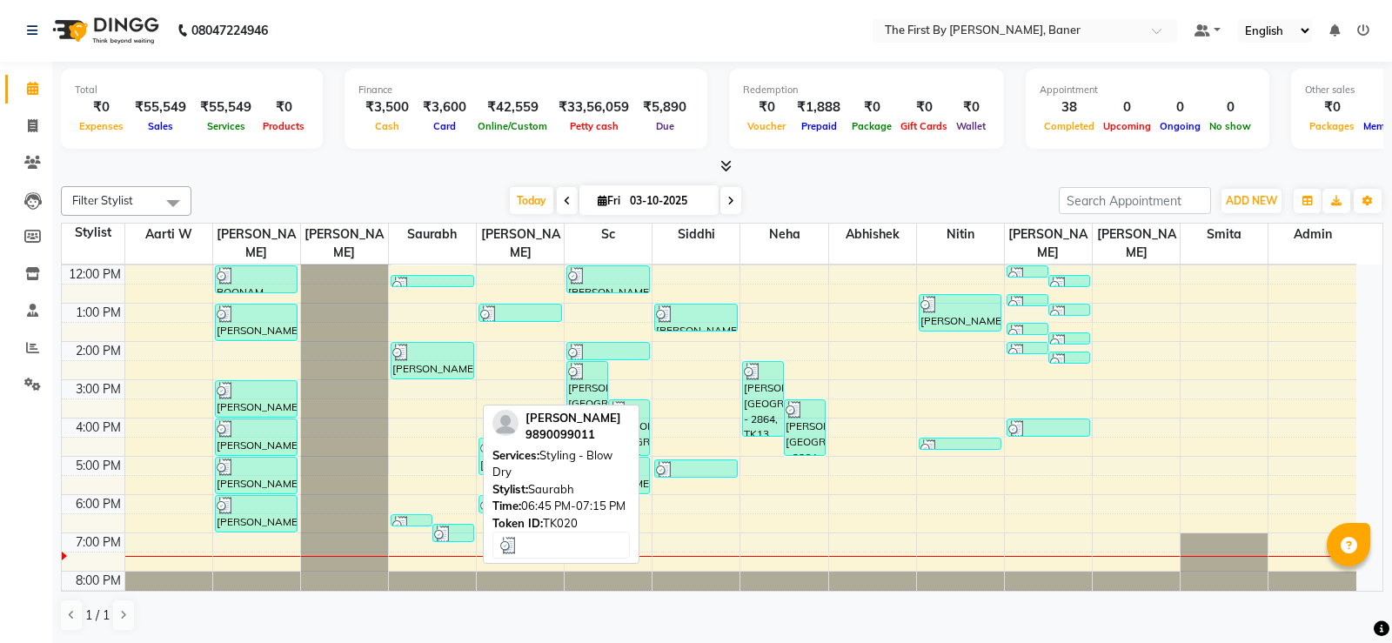
select select "3"
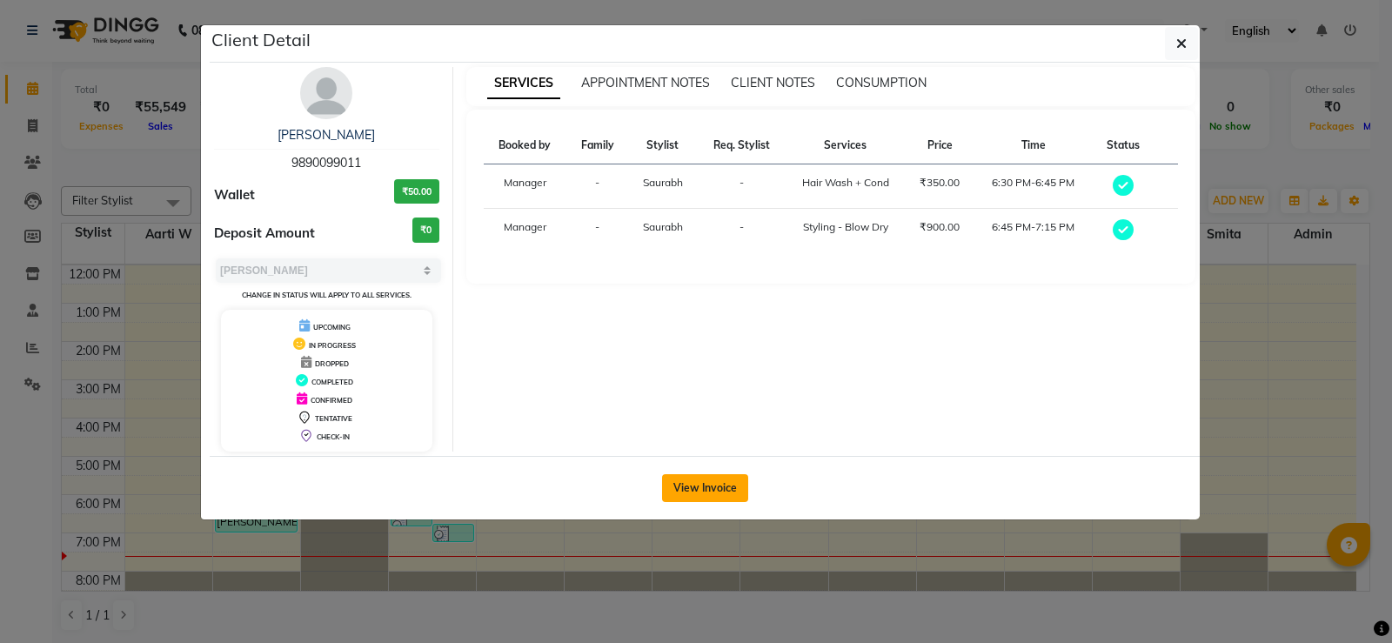
click at [723, 499] on button "View Invoice" at bounding box center [705, 488] width 86 height 28
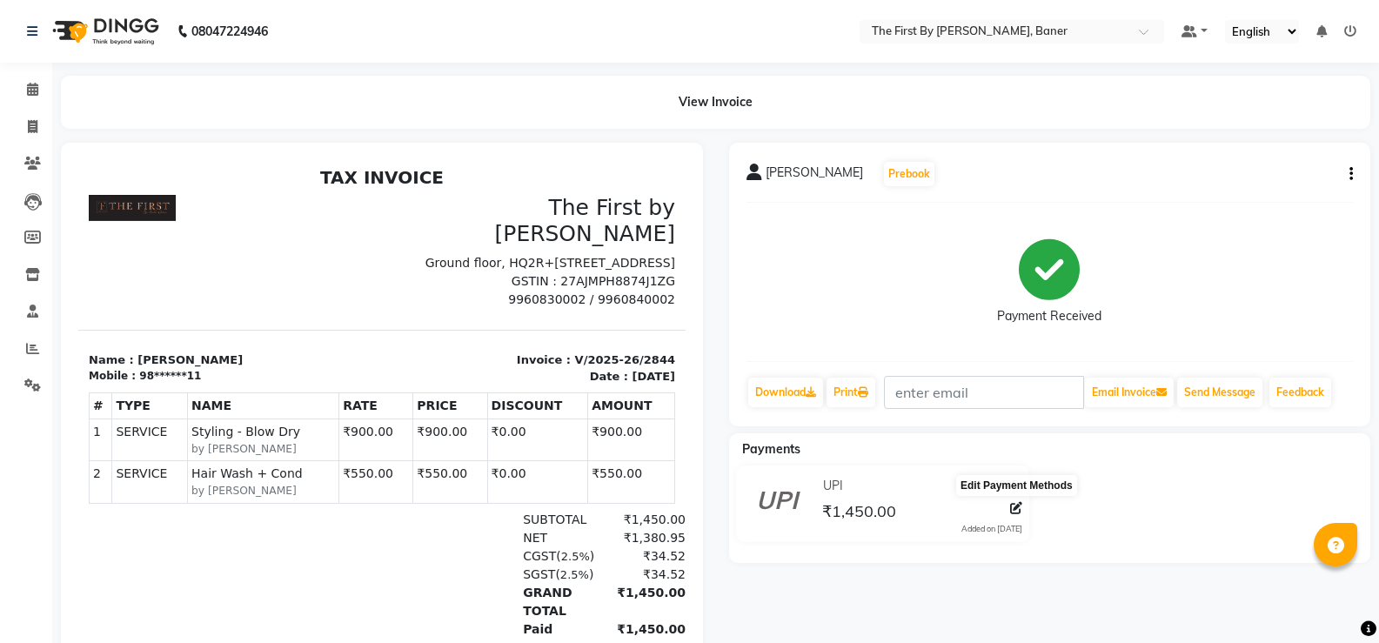
click at [1014, 512] on icon at bounding box center [1016, 508] width 12 height 12
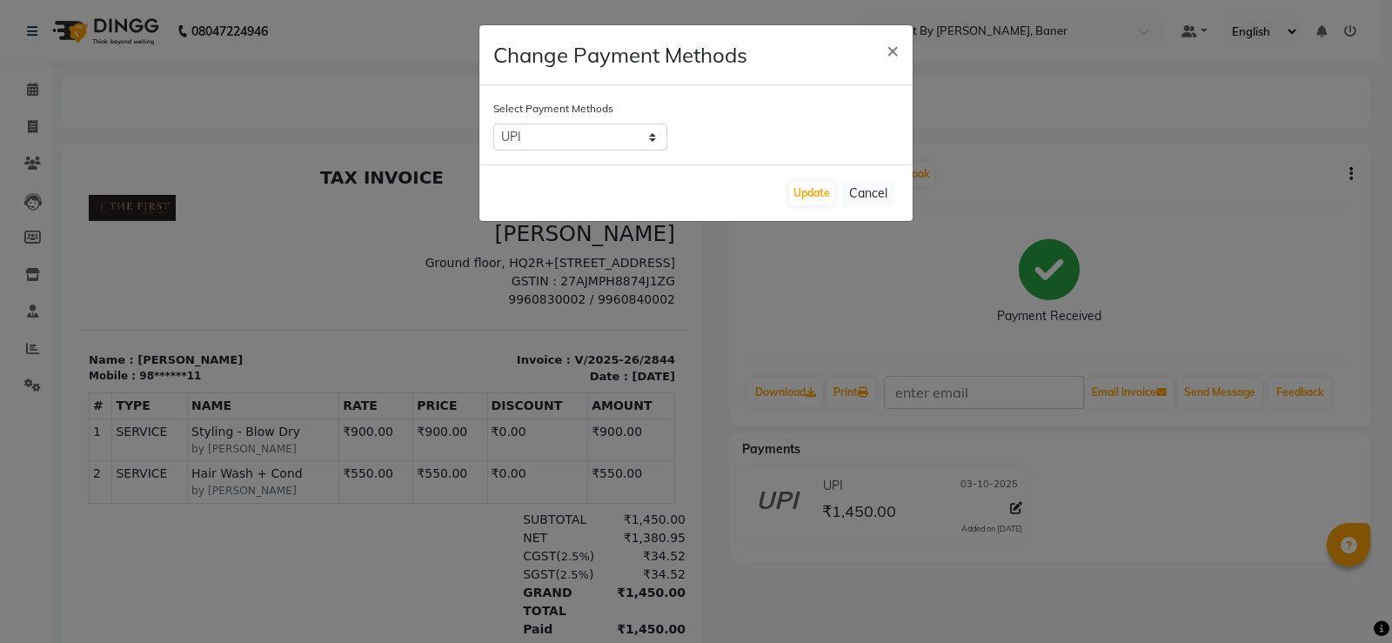
click at [640, 151] on div "Select Payment Methods Bank UPI CARD GPay LUZO ONLINE CASH" at bounding box center [695, 124] width 433 height 79
click at [546, 143] on select "Bank UPI CARD GPay LUZO ONLINE CASH" at bounding box center [580, 137] width 174 height 27
select select "1"
click at [493, 124] on select "Bank UPI CARD GPay LUZO ONLINE CASH" at bounding box center [580, 137] width 174 height 27
click at [795, 192] on button "Update" at bounding box center [811, 193] width 45 height 24
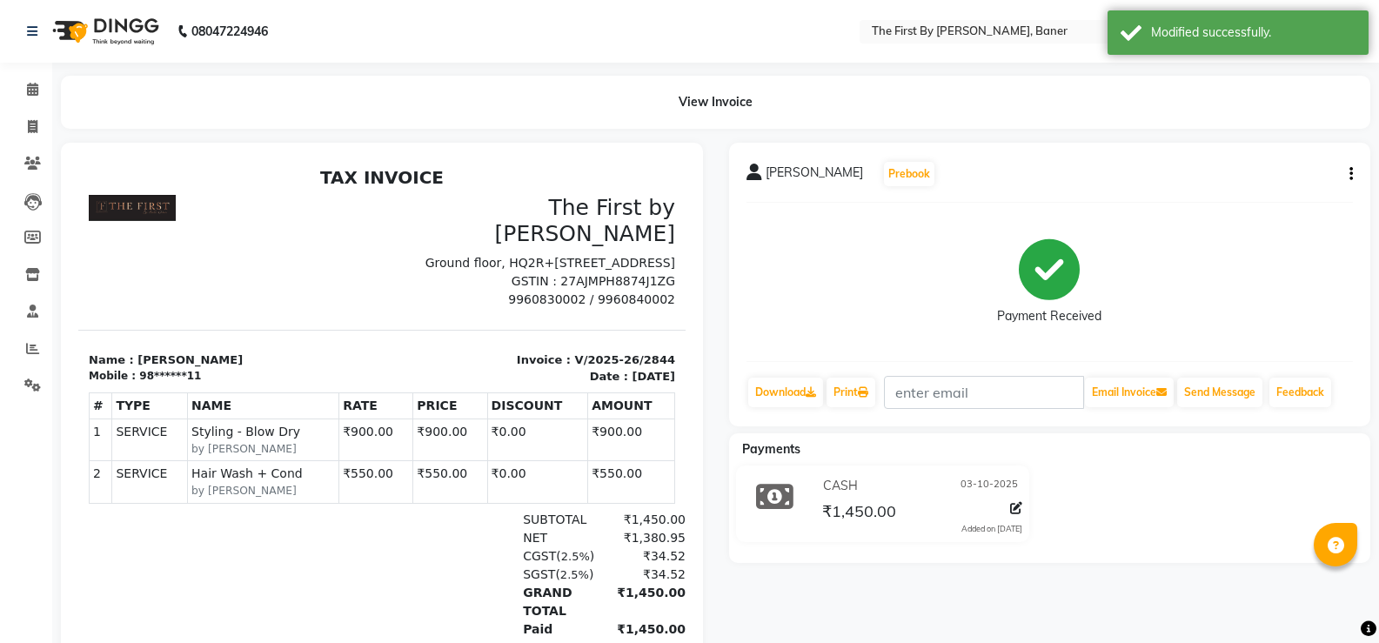
click at [3, 84] on li "Calendar" at bounding box center [26, 89] width 52 height 37
click at [36, 104] on link "Calendar" at bounding box center [26, 90] width 42 height 29
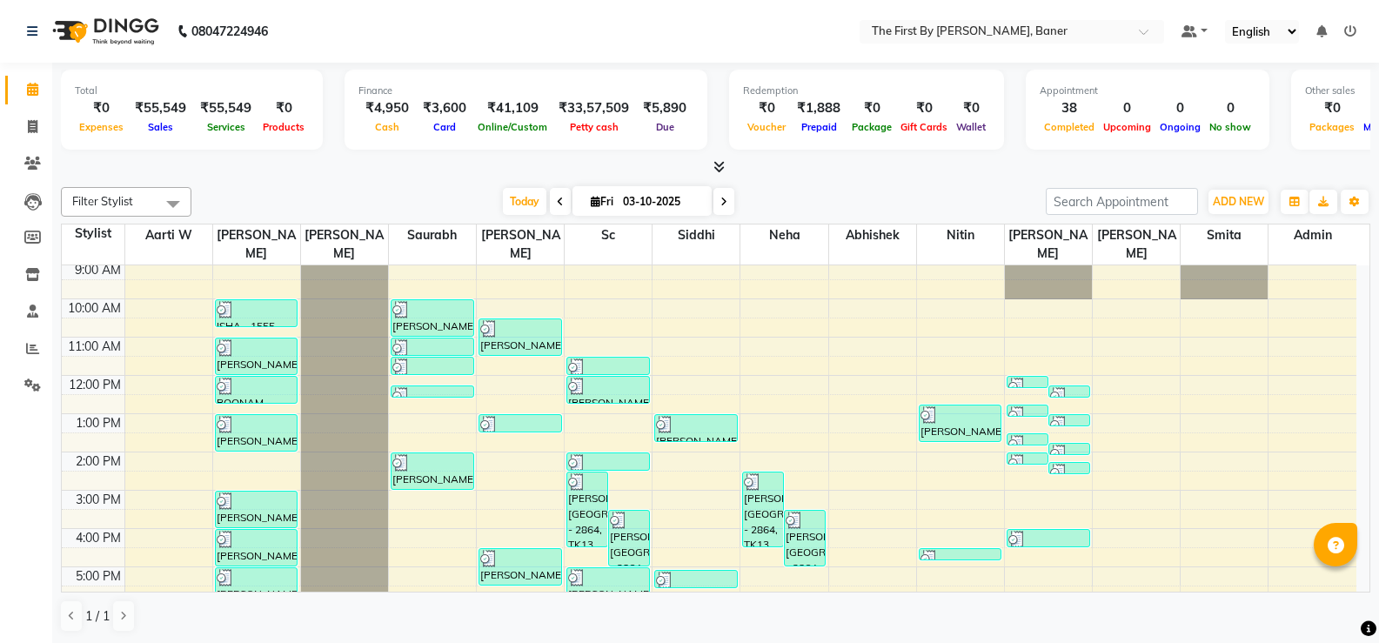
scroll to position [54, 0]
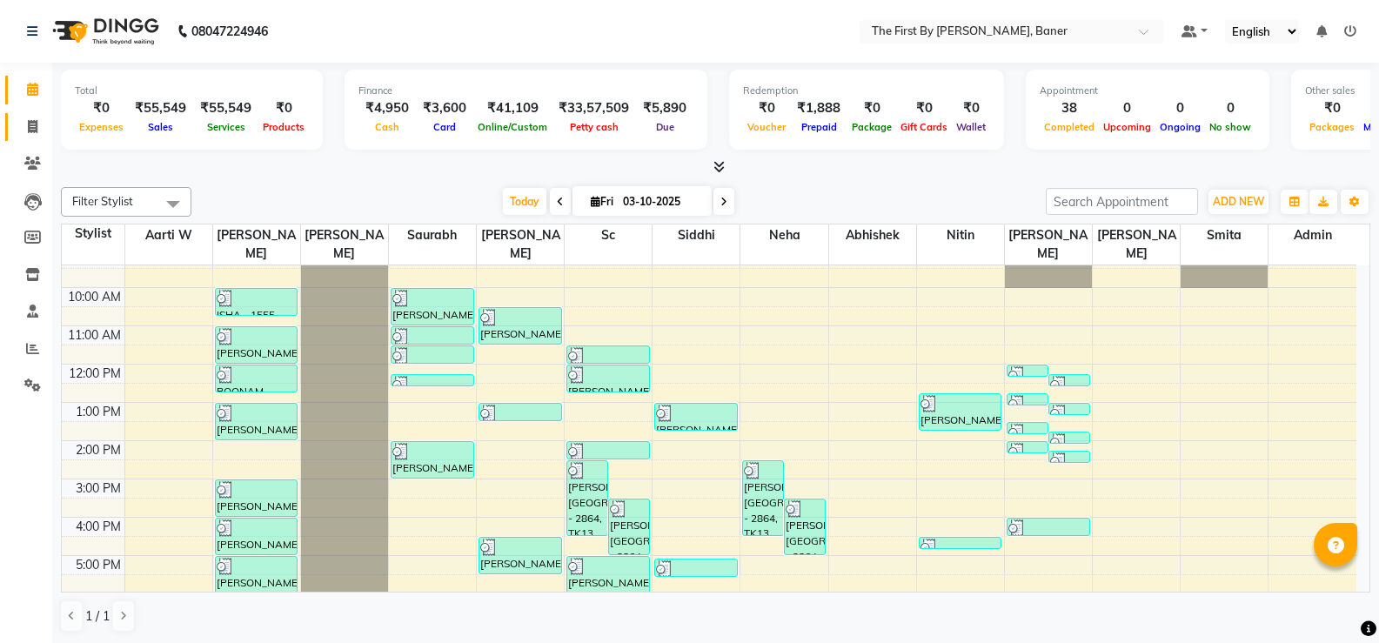
click at [8, 136] on link "Invoice" at bounding box center [26, 127] width 42 height 29
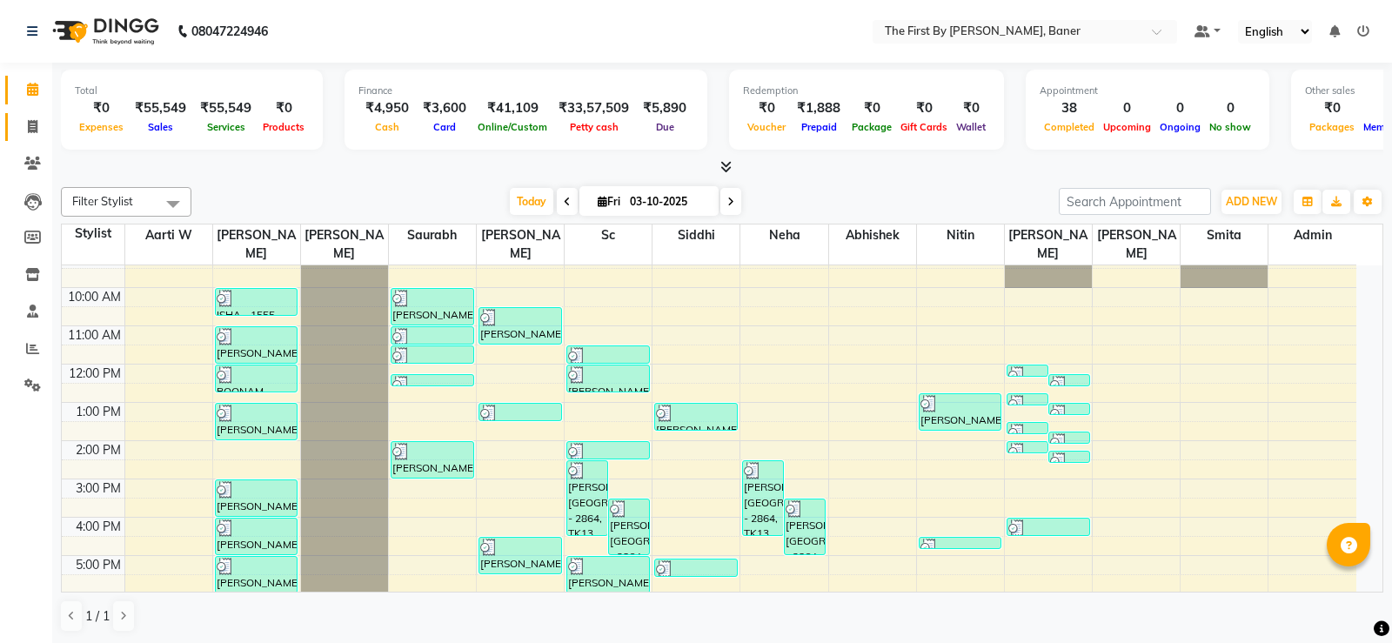
select select "6411"
select select "service"
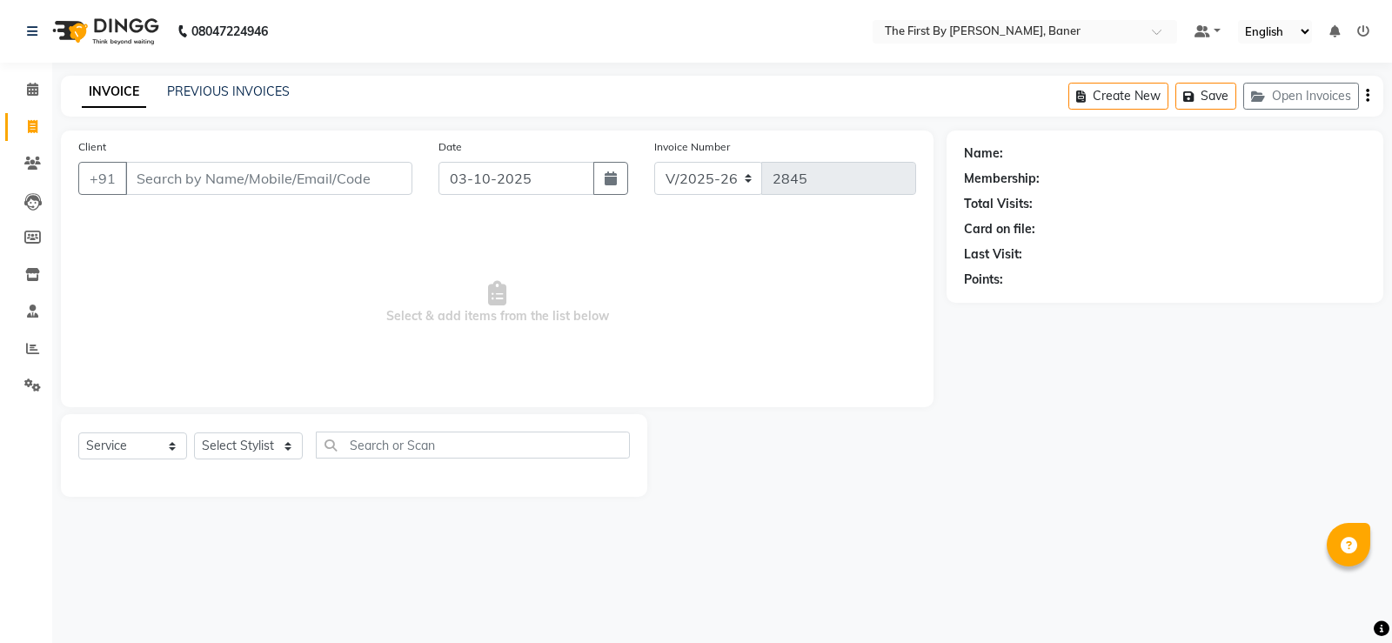
click at [164, 171] on input "Client" at bounding box center [268, 178] width 287 height 33
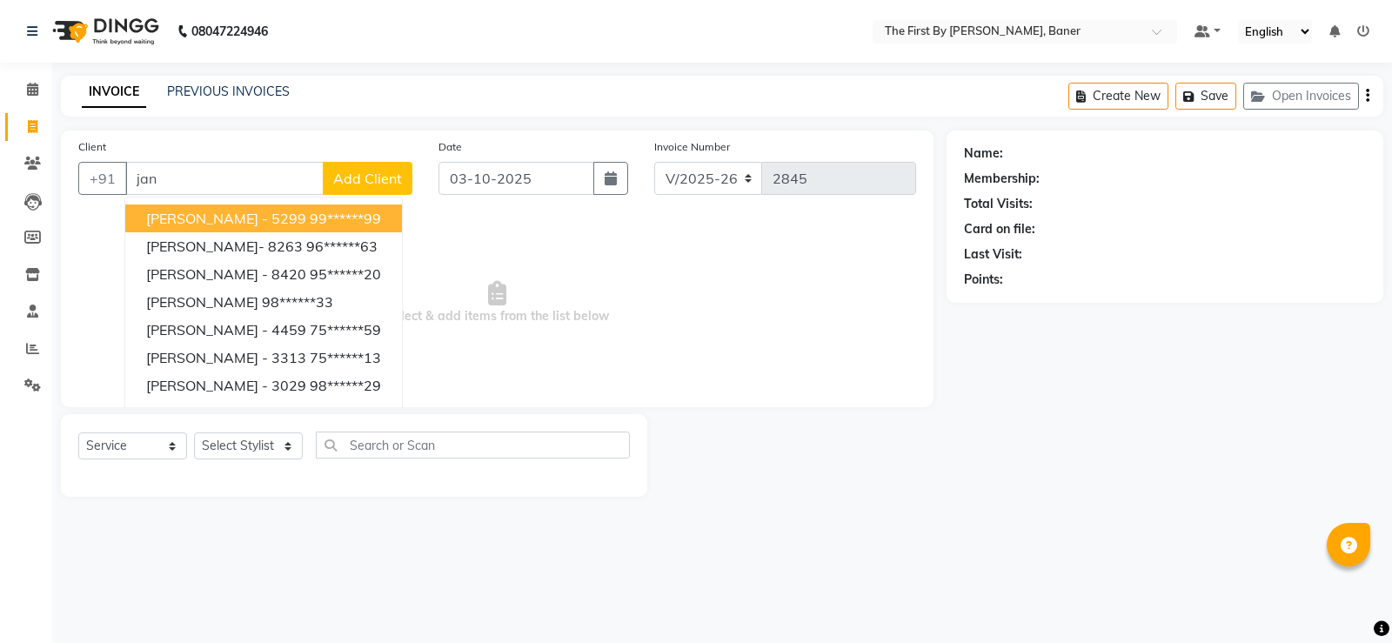
drag, startPoint x: 164, startPoint y: 170, endPoint x: 127, endPoint y: 175, distance: 37.8
click at [127, 175] on input "jan" at bounding box center [224, 178] width 198 height 33
drag, startPoint x: 124, startPoint y: 178, endPoint x: 112, endPoint y: 179, distance: 12.3
click at [111, 179] on div "+91 [PERSON_NAME] [PERSON_NAME] 82******28 [PERSON_NAME] - 5886 86******86 [PER…" at bounding box center [245, 178] width 334 height 33
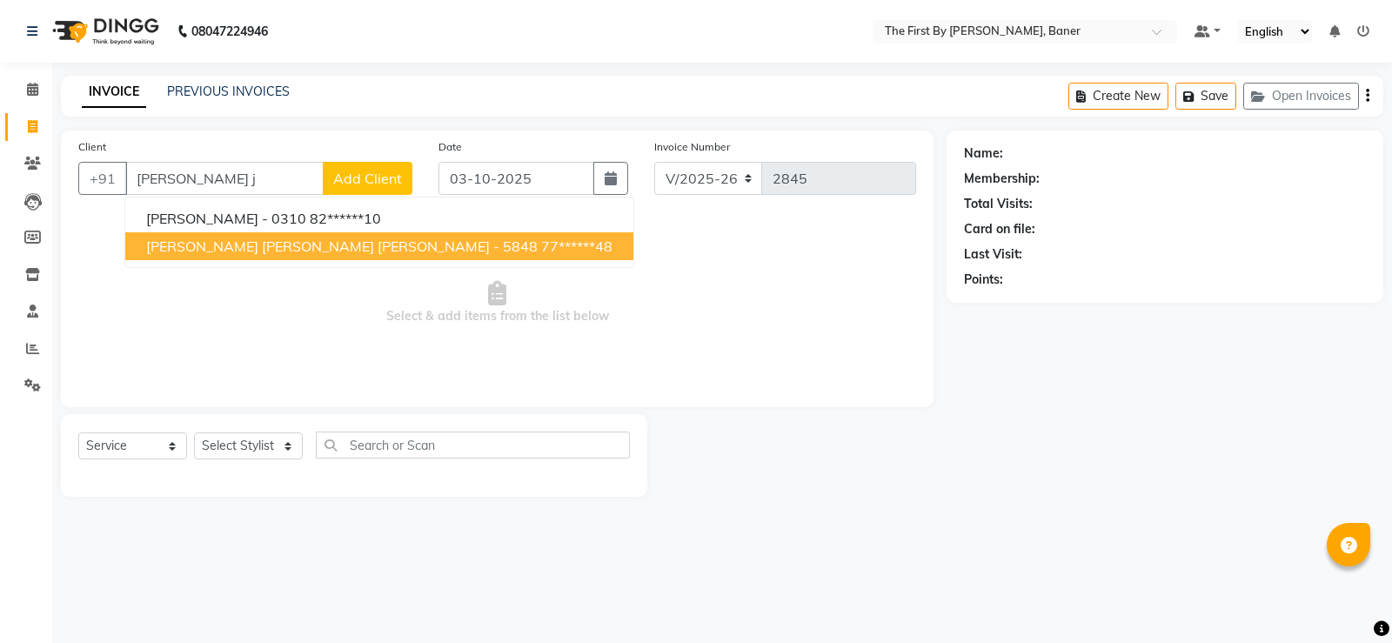
click at [206, 250] on span "[PERSON_NAME] [PERSON_NAME] [PERSON_NAME] - 5848" at bounding box center [342, 246] width 392 height 17
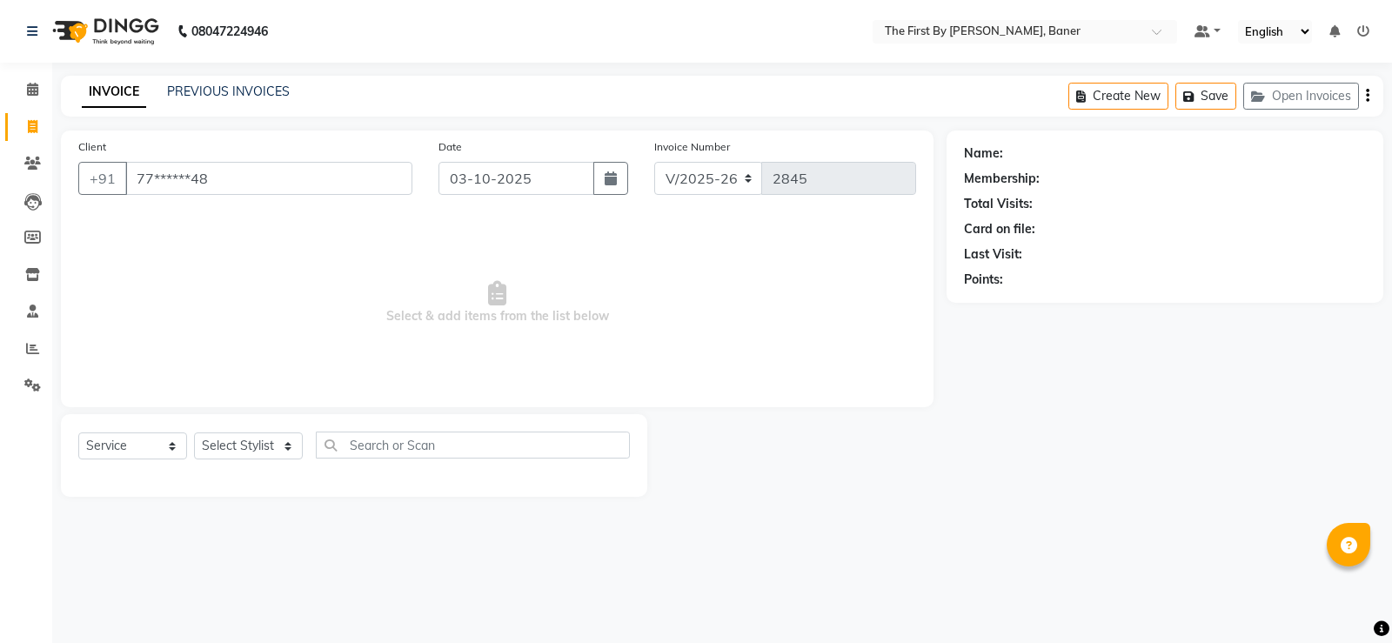
type input "77******48"
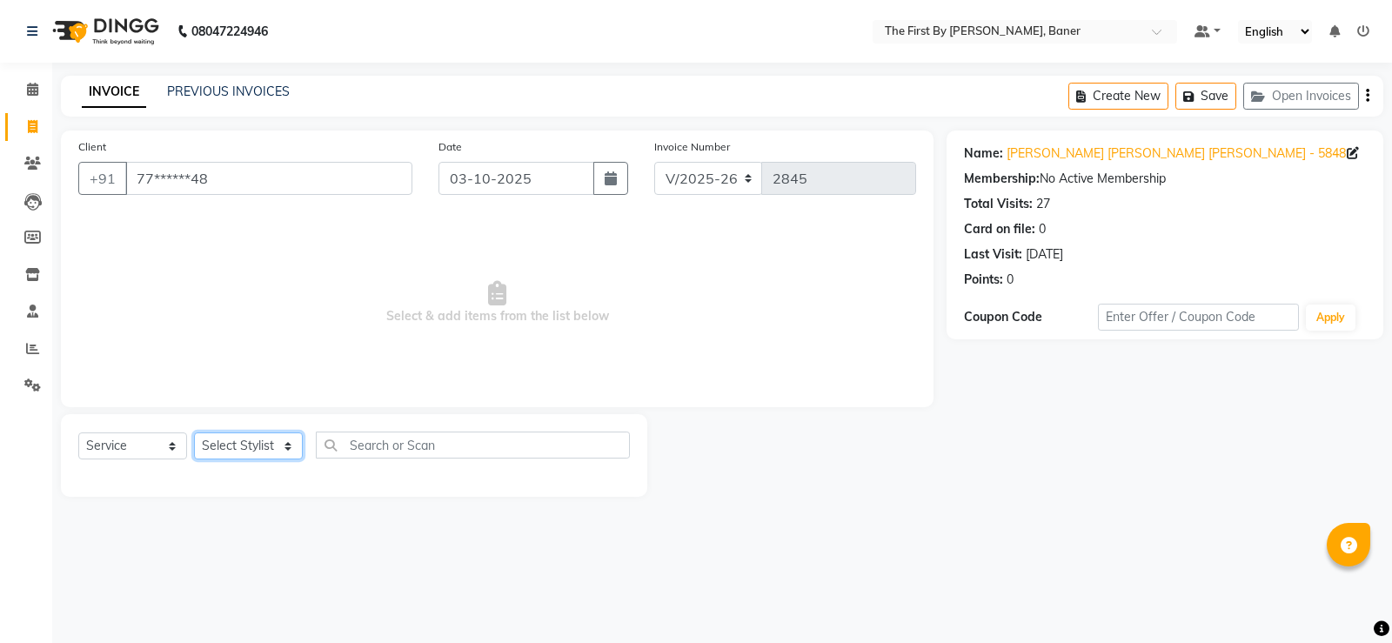
drag, startPoint x: 297, startPoint y: 444, endPoint x: 290, endPoint y: 434, distance: 11.8
click at [297, 444] on select "Select Stylist Aarti W Abhishek Admin [PERSON_NAME] [PERSON_NAME] [PERSON_NAME]…" at bounding box center [248, 445] width 109 height 27
select select "69831"
click at [194, 432] on select "Select Stylist Aarti W Abhishek Admin [PERSON_NAME] [PERSON_NAME] [PERSON_NAME]…" at bounding box center [248, 445] width 109 height 27
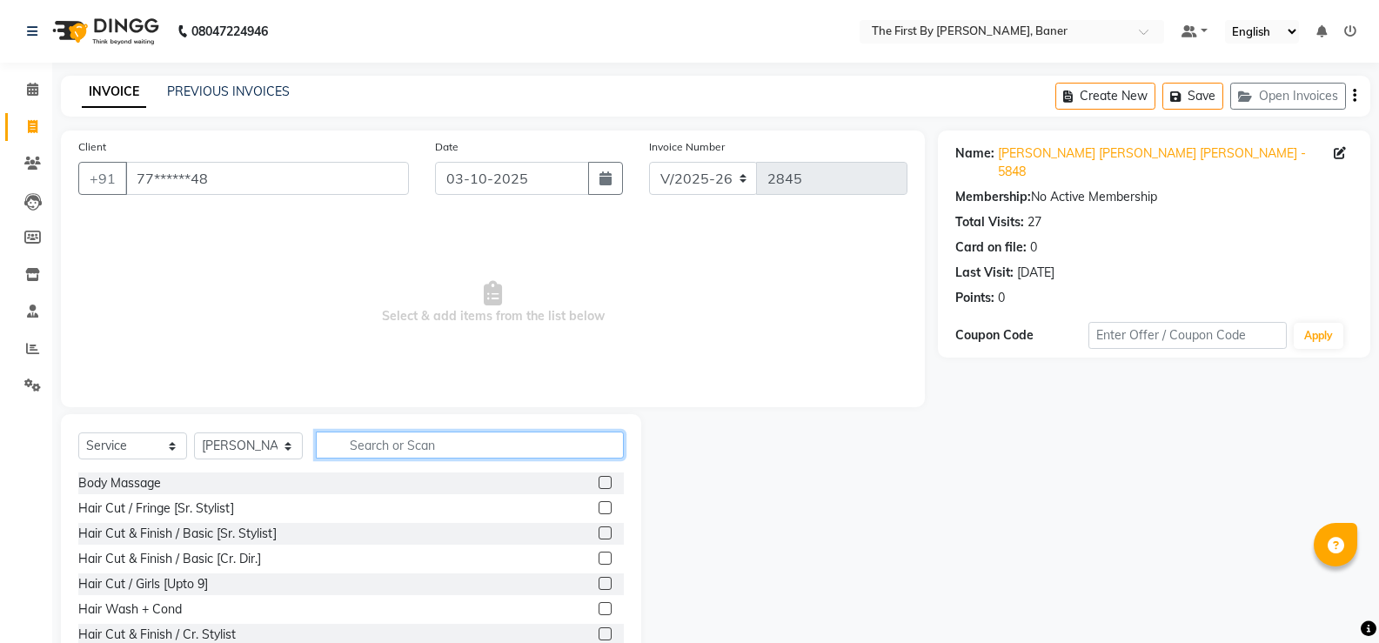
click at [367, 441] on input "text" at bounding box center [470, 445] width 308 height 27
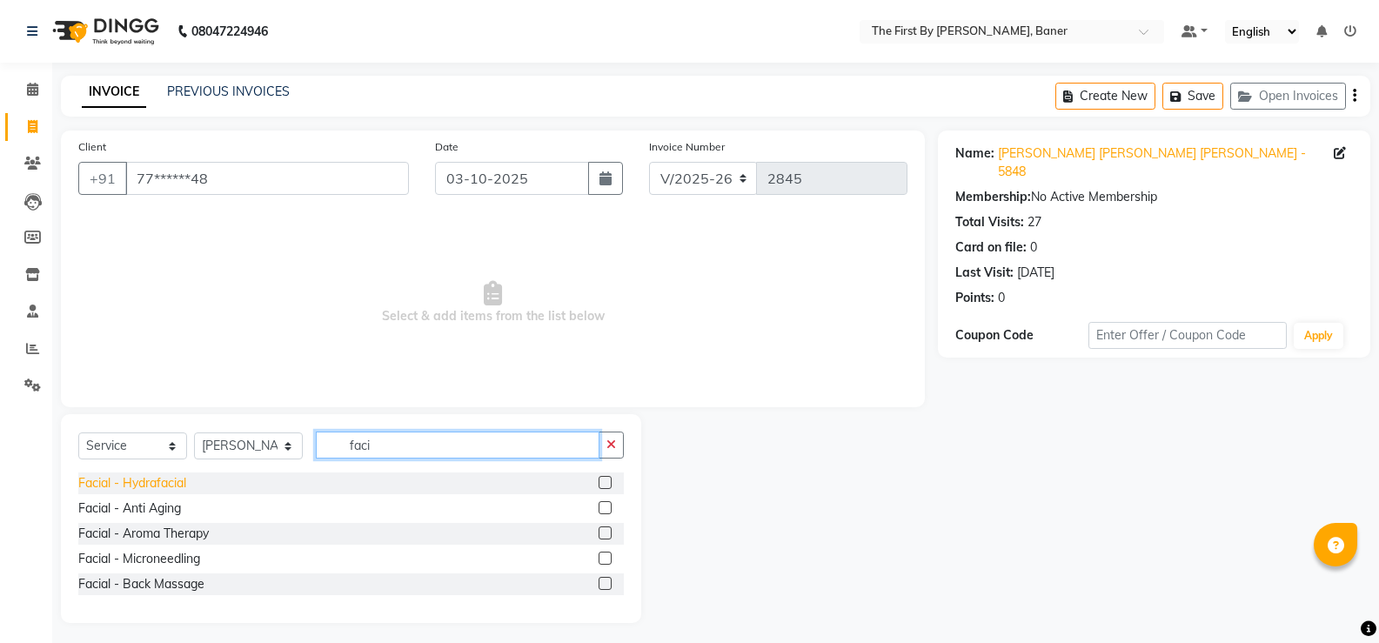
type input "faci"
click at [172, 484] on div "Facial - Hydrafacial" at bounding box center [132, 483] width 108 height 18
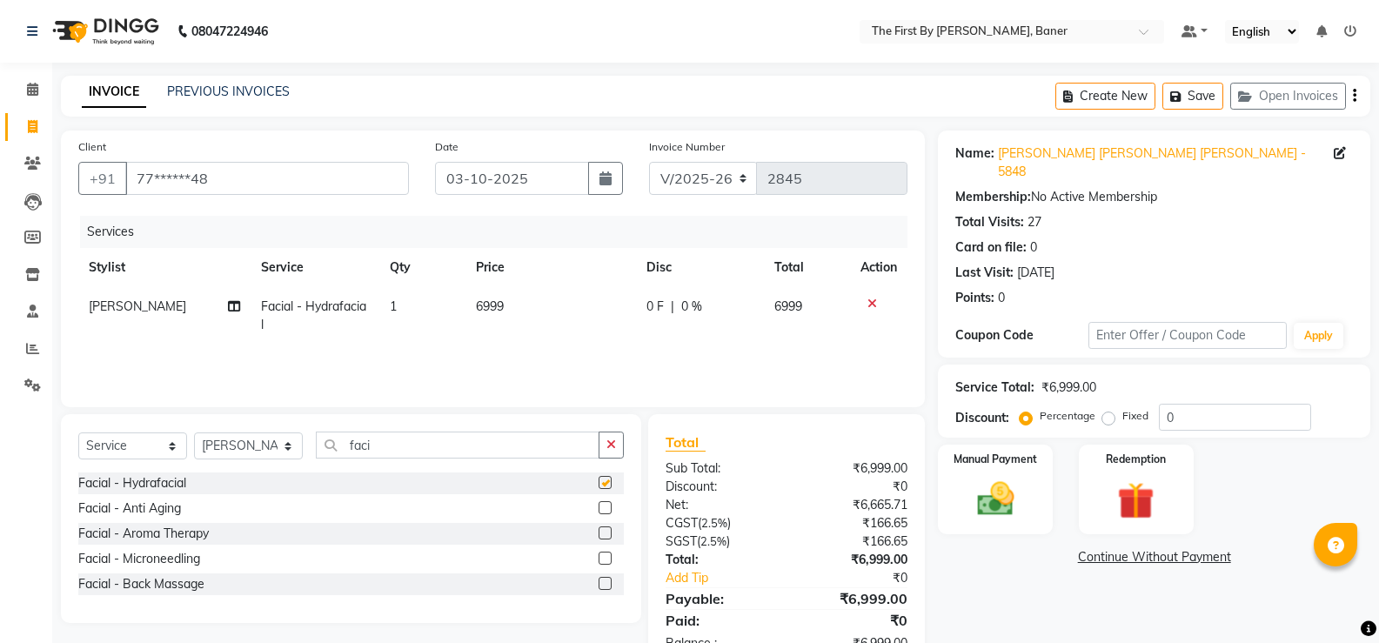
checkbox input "false"
click at [360, 445] on input "faci" at bounding box center [458, 445] width 284 height 27
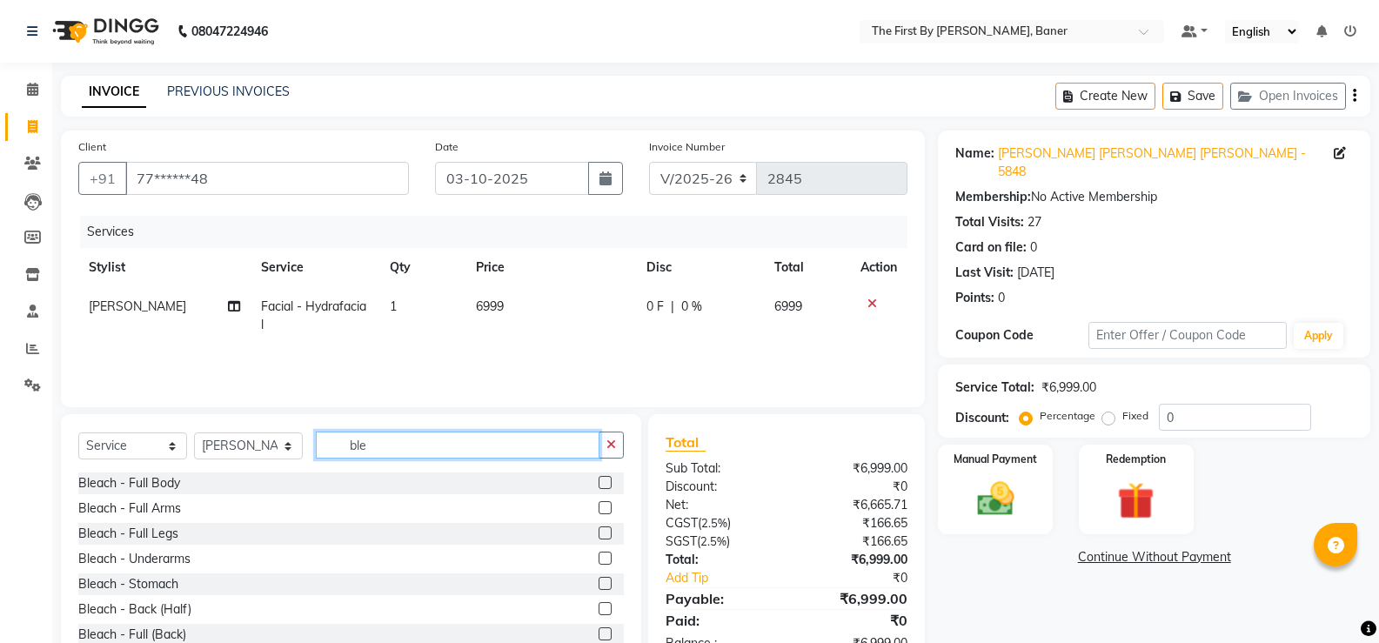
scroll to position [53, 0]
type input "ble"
click at [152, 625] on div "Bleach - Face & Neck" at bounding box center [138, 632] width 120 height 18
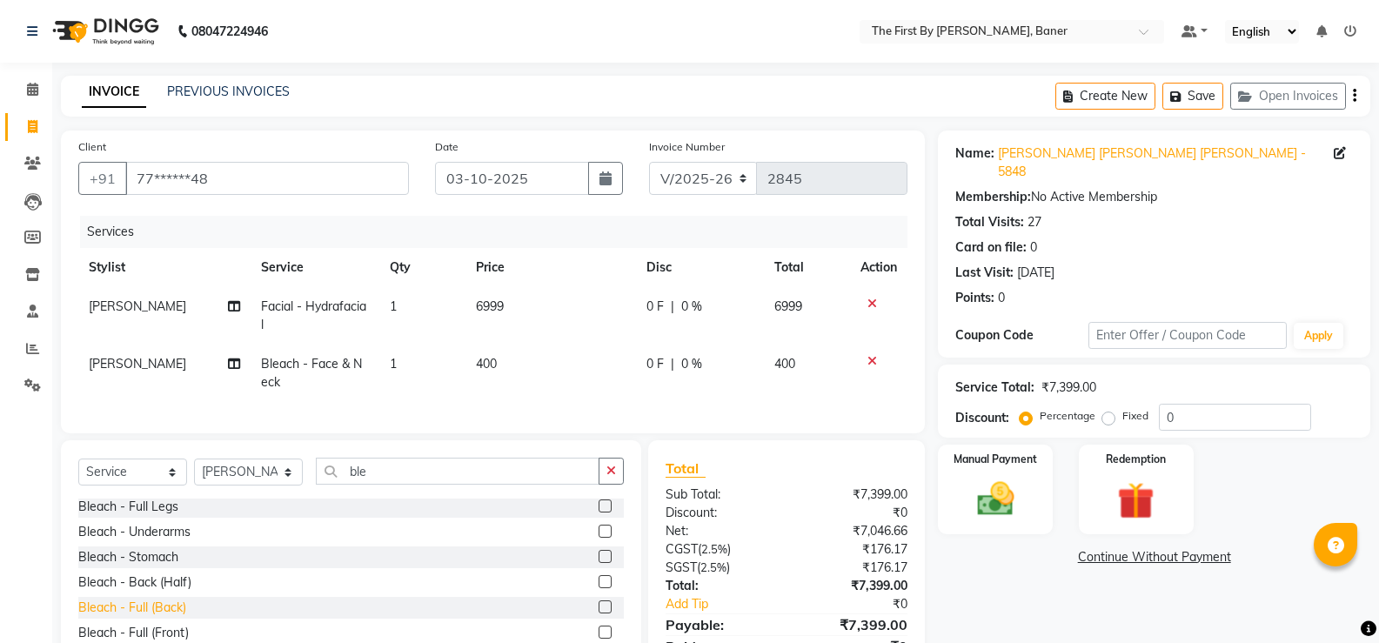
checkbox input "false"
click at [481, 364] on span "400" at bounding box center [486, 364] width 21 height 16
select select "69831"
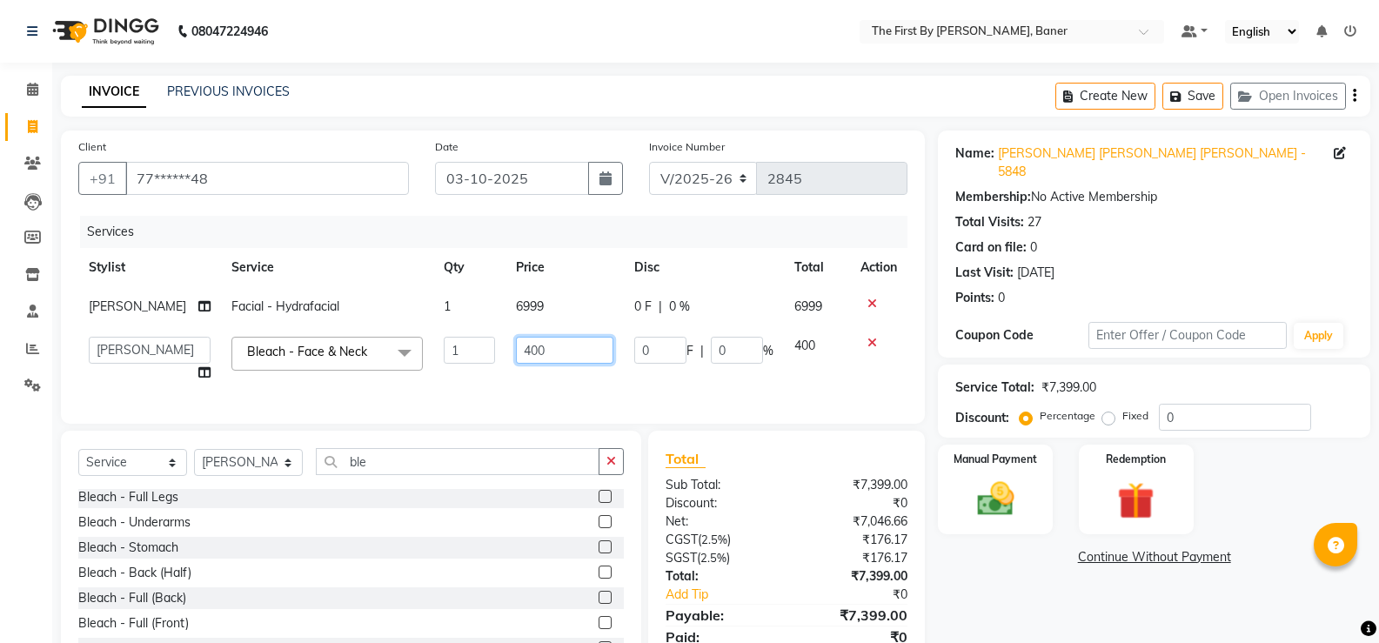
click at [517, 344] on input "400" at bounding box center [564, 350] width 97 height 27
type input "650"
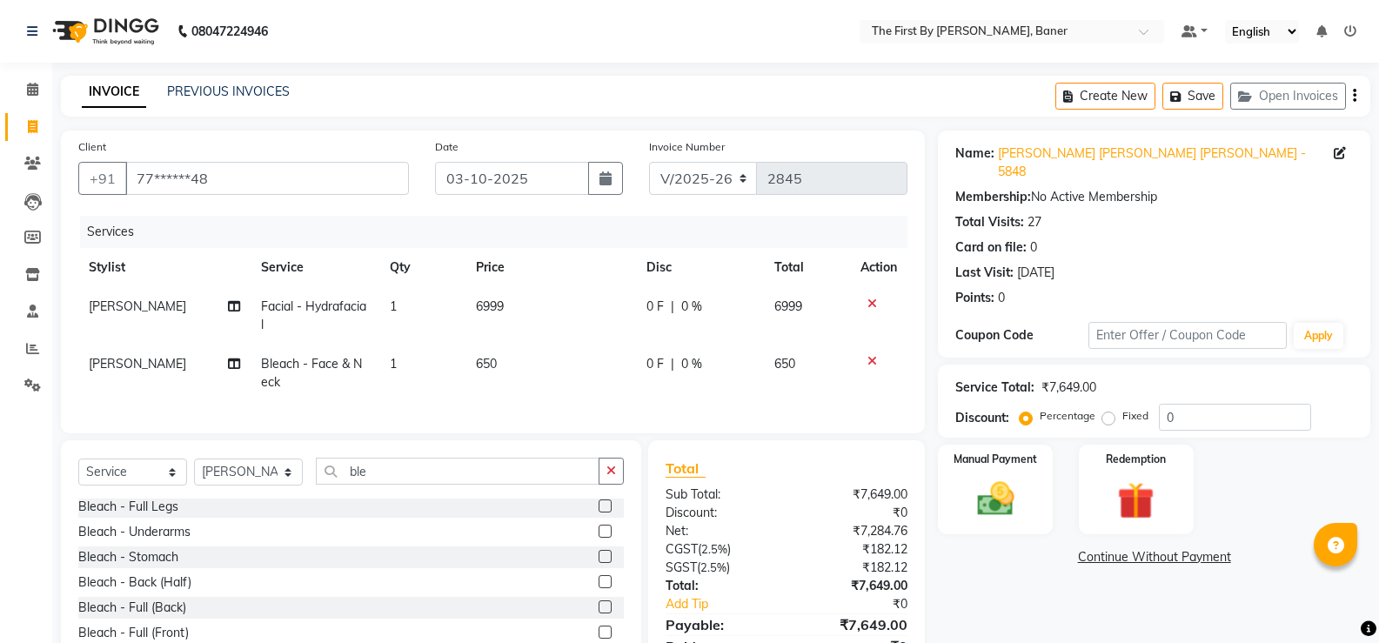
click at [507, 372] on td "650" at bounding box center [551, 373] width 171 height 57
select select "69831"
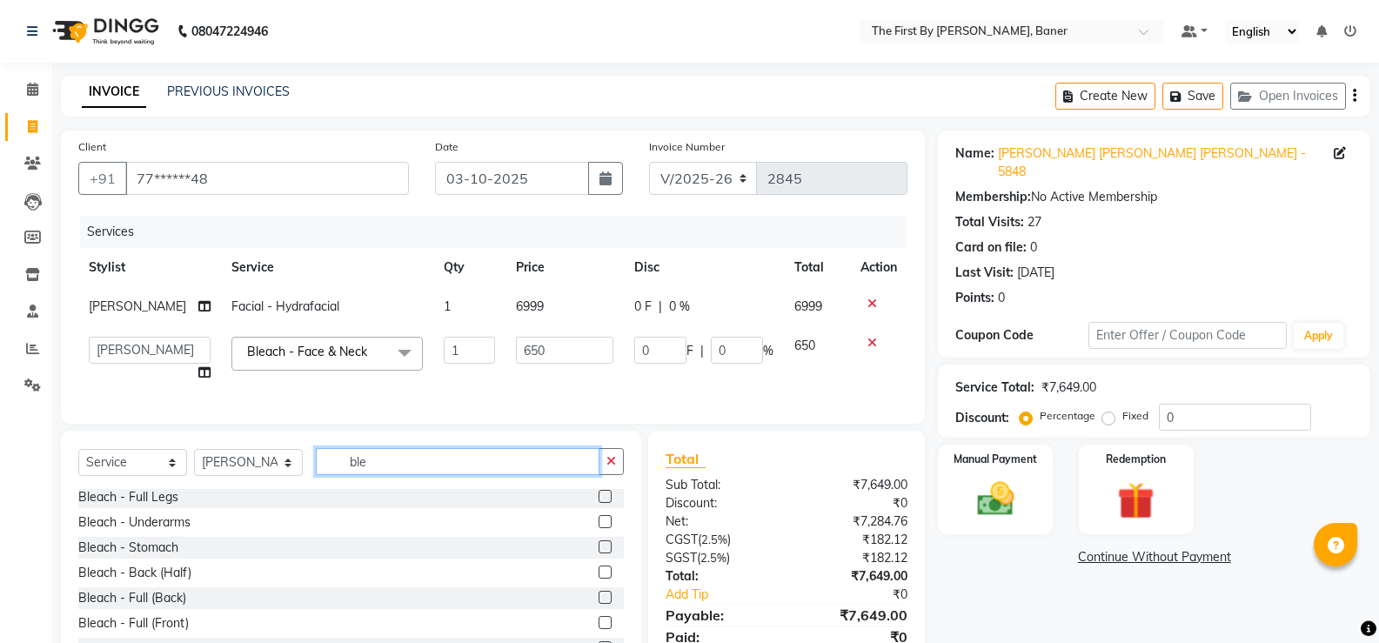
drag, startPoint x: 351, startPoint y: 473, endPoint x: 331, endPoint y: 473, distance: 20.0
click at [331, 473] on input "ble" at bounding box center [458, 461] width 284 height 27
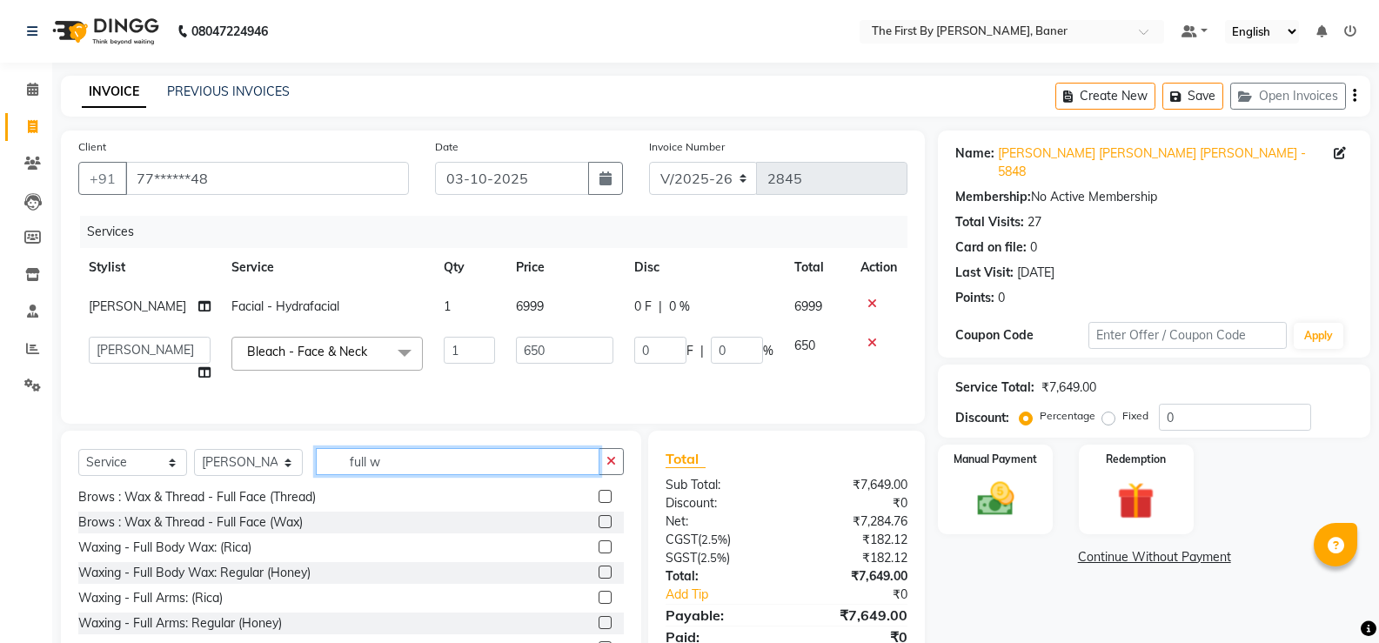
scroll to position [0, 0]
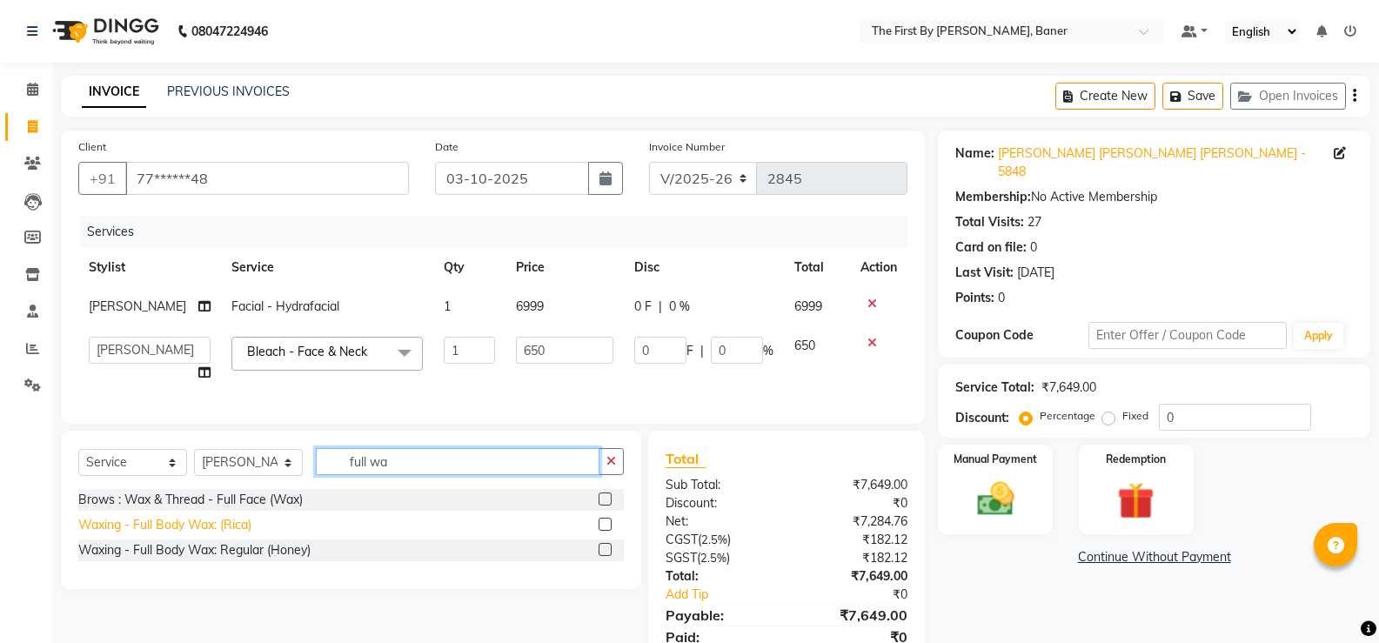
type input "full wa"
click at [211, 534] on div "Waxing - Full Body Wax: (Rica)" at bounding box center [164, 525] width 173 height 18
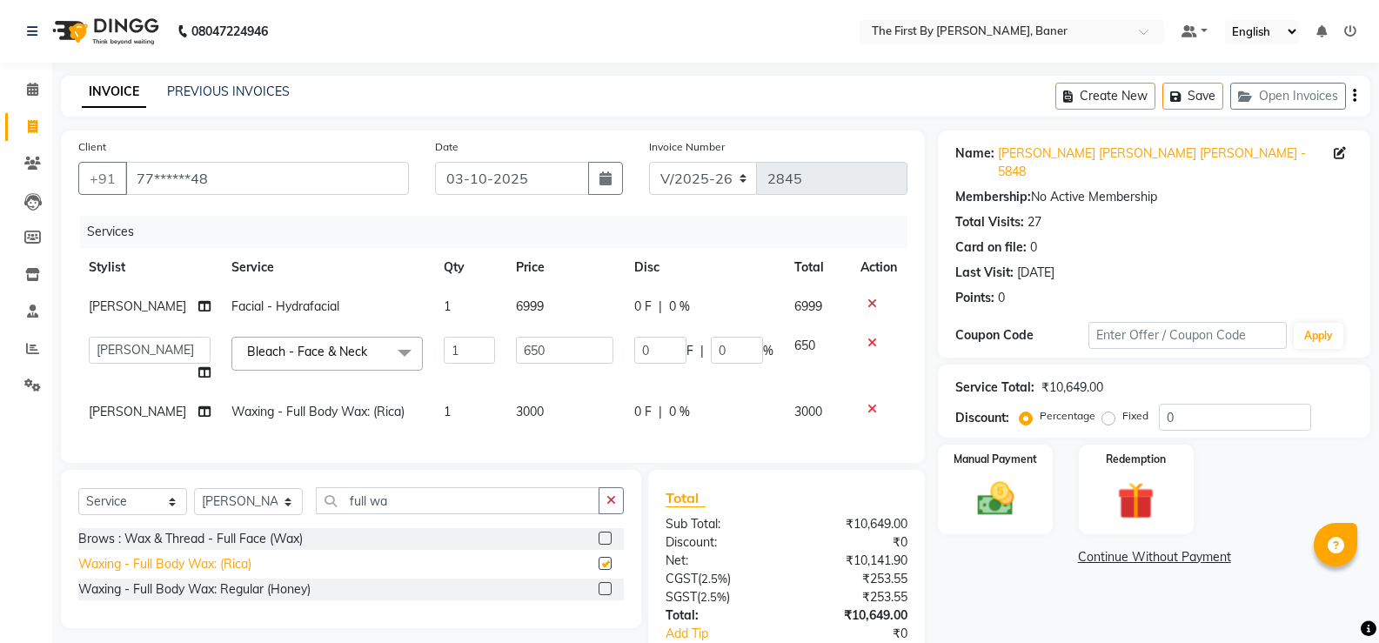
checkbox input "false"
click at [210, 515] on select "Select Stylist Aarti W Abhishek Admin [PERSON_NAME] [PERSON_NAME] [PERSON_NAME]…" at bounding box center [248, 501] width 109 height 27
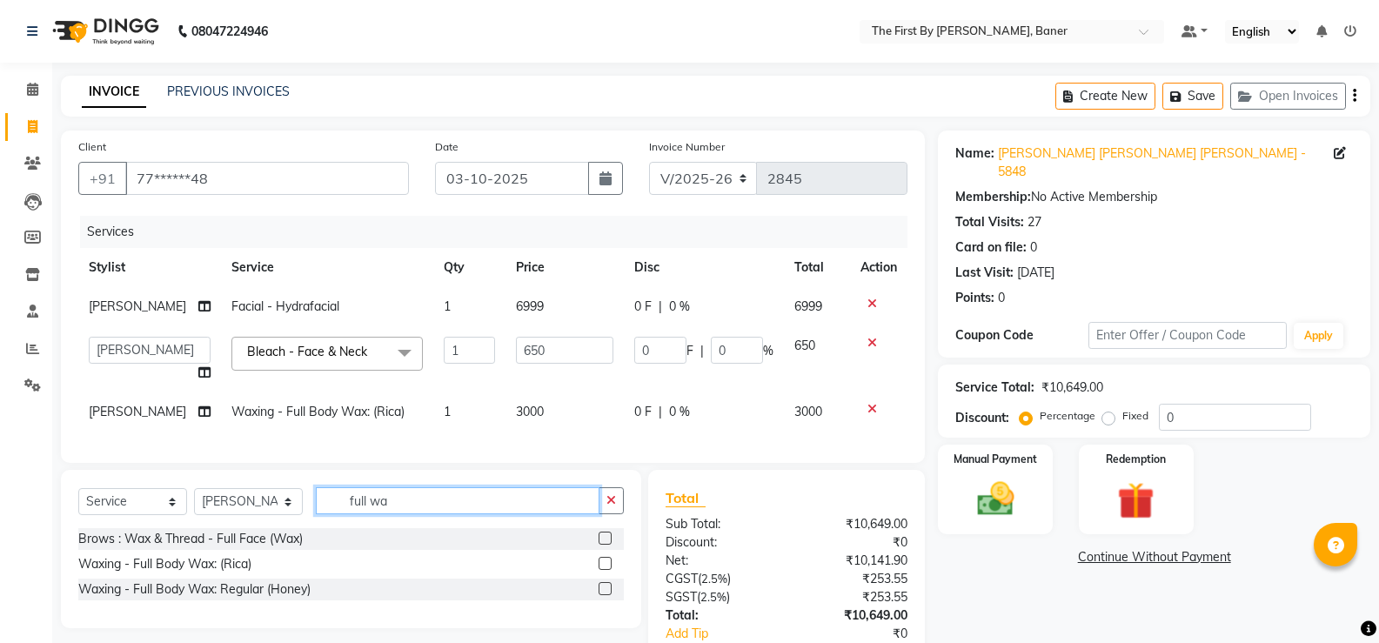
drag, startPoint x: 359, startPoint y: 516, endPoint x: 348, endPoint y: 516, distance: 10.4
click at [348, 514] on input "full wa" at bounding box center [458, 500] width 284 height 27
click at [528, 308] on span "6999" at bounding box center [530, 306] width 28 height 16
select select "69831"
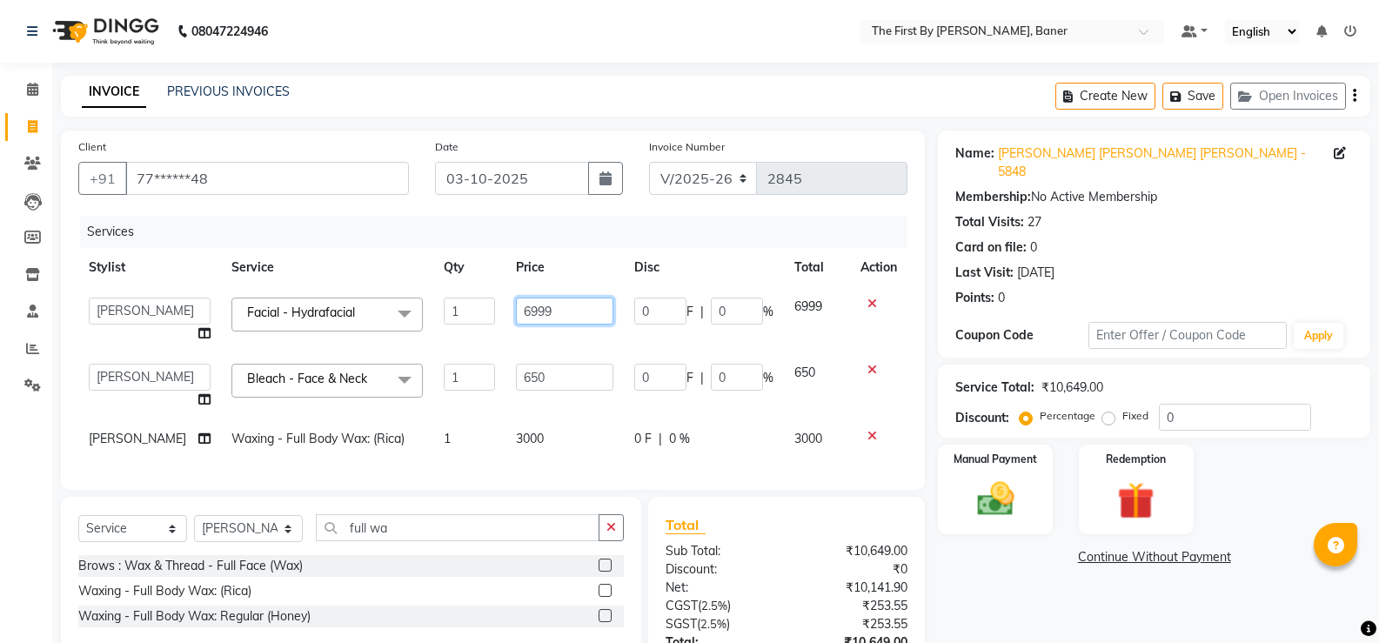
click at [536, 307] on input "6999" at bounding box center [564, 311] width 97 height 27
type input "7000"
click at [488, 403] on tbody "Aarti W [PERSON_NAME] [PERSON_NAME] [PERSON_NAME] [PERSON_NAME] Manager [PERSON…" at bounding box center [492, 372] width 829 height 171
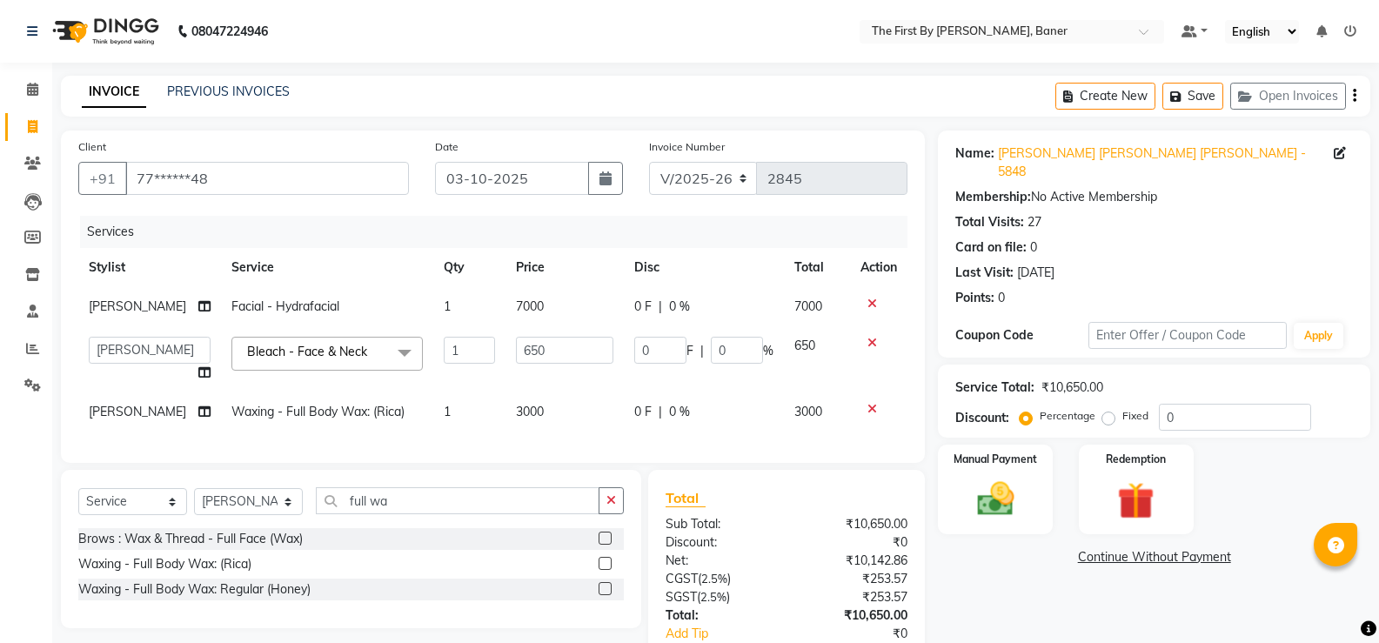
scroll to position [122, 0]
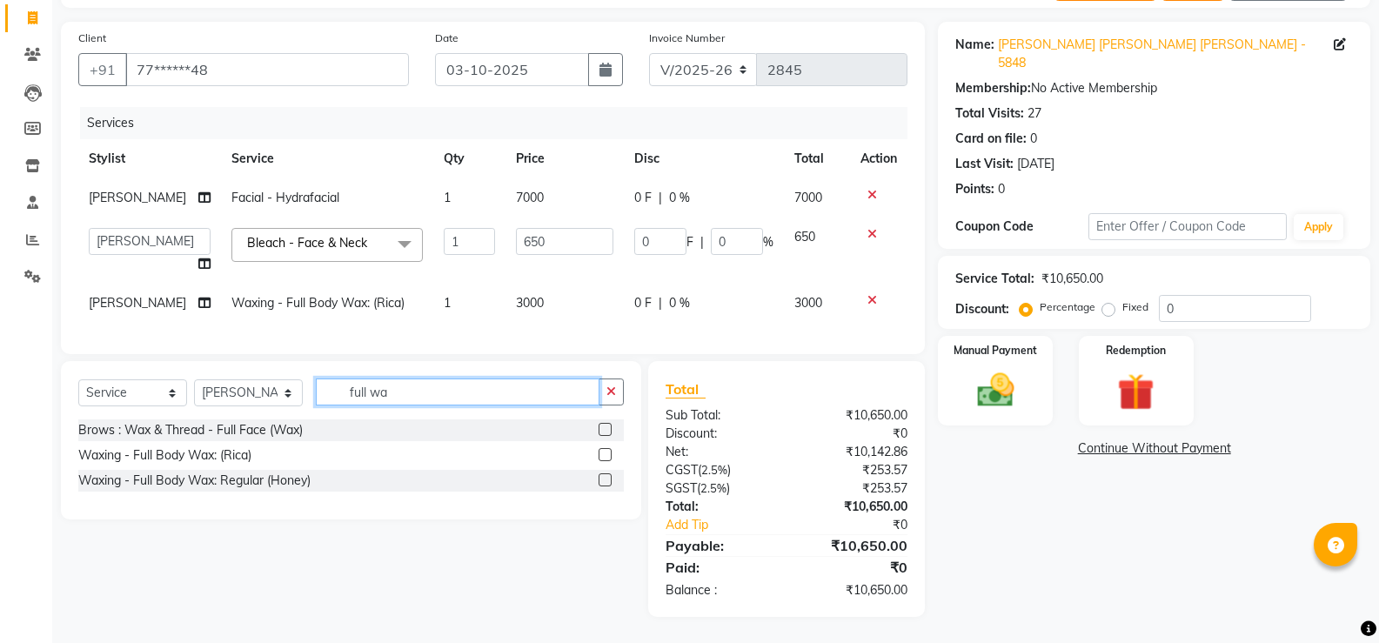
click at [437, 396] on input "full wa" at bounding box center [458, 392] width 284 height 27
drag, startPoint x: 402, startPoint y: 396, endPoint x: 333, endPoint y: 398, distance: 68.8
click at [333, 398] on input "full wa" at bounding box center [458, 392] width 284 height 27
click at [530, 284] on td "3000" at bounding box center [565, 303] width 118 height 39
select select "69831"
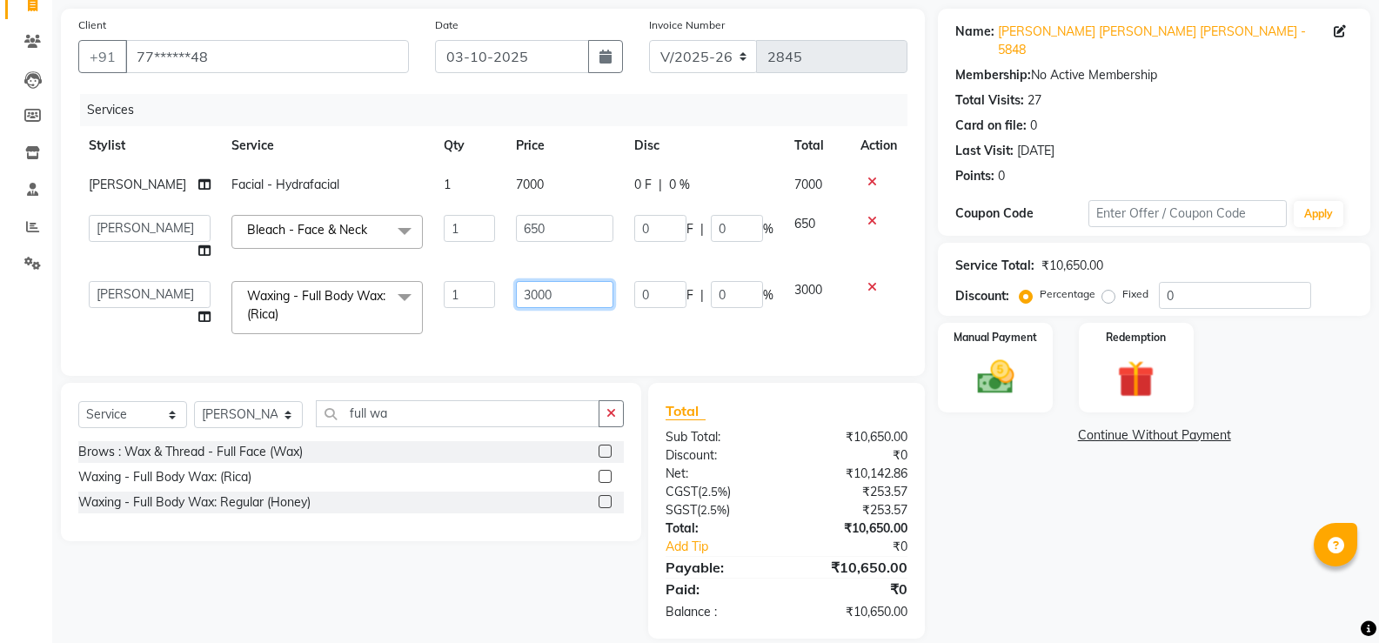
click at [533, 292] on input "3000" at bounding box center [564, 294] width 97 height 27
click at [533, 291] on input "3000" at bounding box center [564, 294] width 97 height 27
type input "1800"
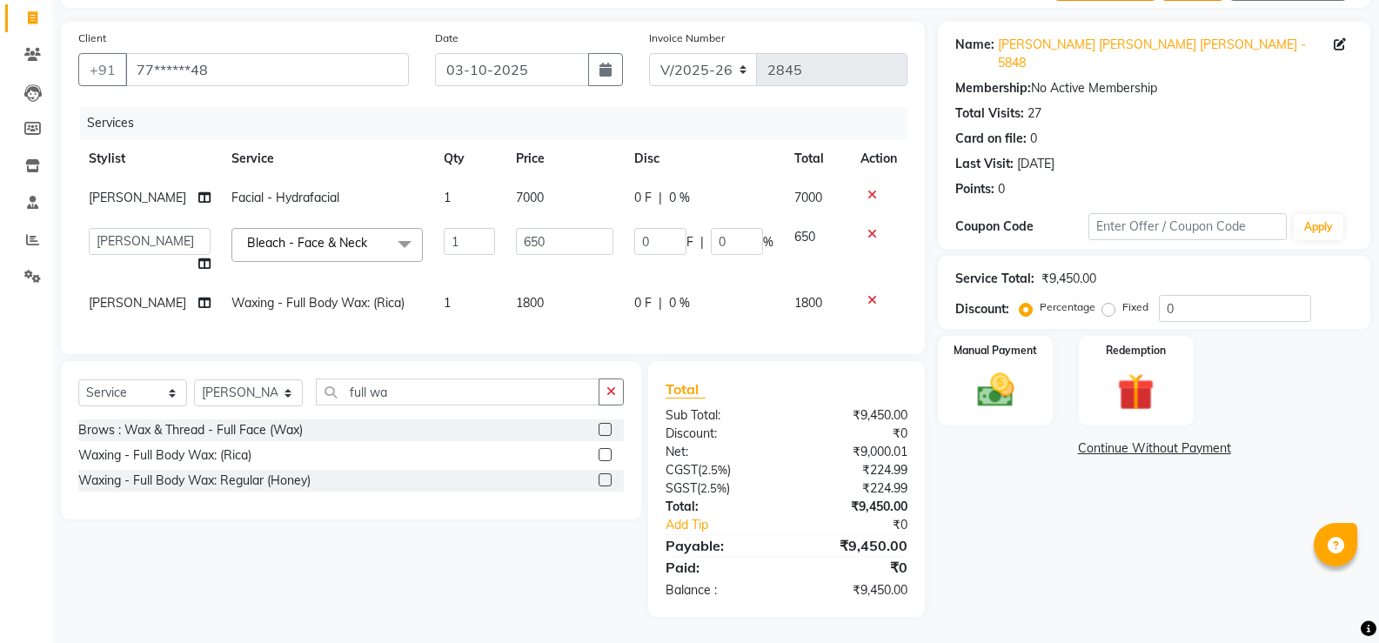
click at [530, 337] on div "Client +91 77******48 Date [DATE] Invoice Number V/2025 V/[PHONE_NUMBER] Servic…" at bounding box center [493, 188] width 864 height 332
drag, startPoint x: 410, startPoint y: 394, endPoint x: 349, endPoint y: 395, distance: 60.9
click at [349, 395] on input "full wa" at bounding box center [458, 392] width 284 height 27
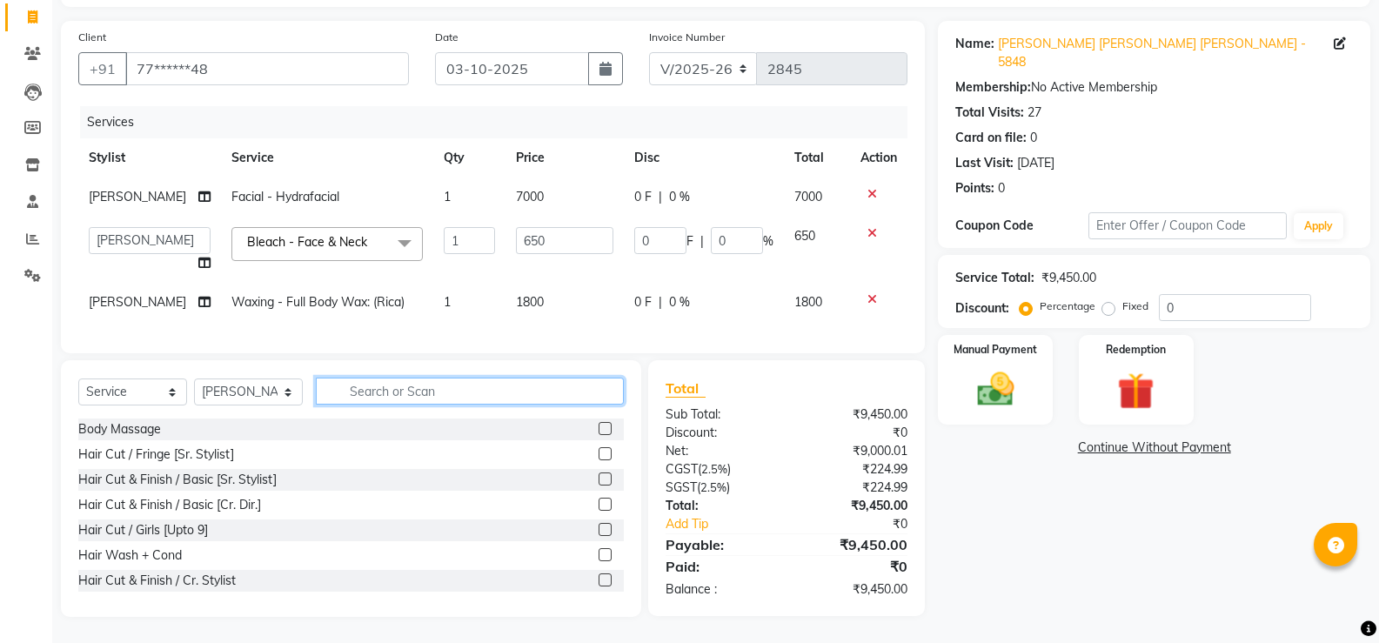
click at [359, 390] on input "text" at bounding box center [470, 391] width 308 height 27
click at [474, 304] on td "1" at bounding box center [469, 302] width 72 height 39
select select "69831"
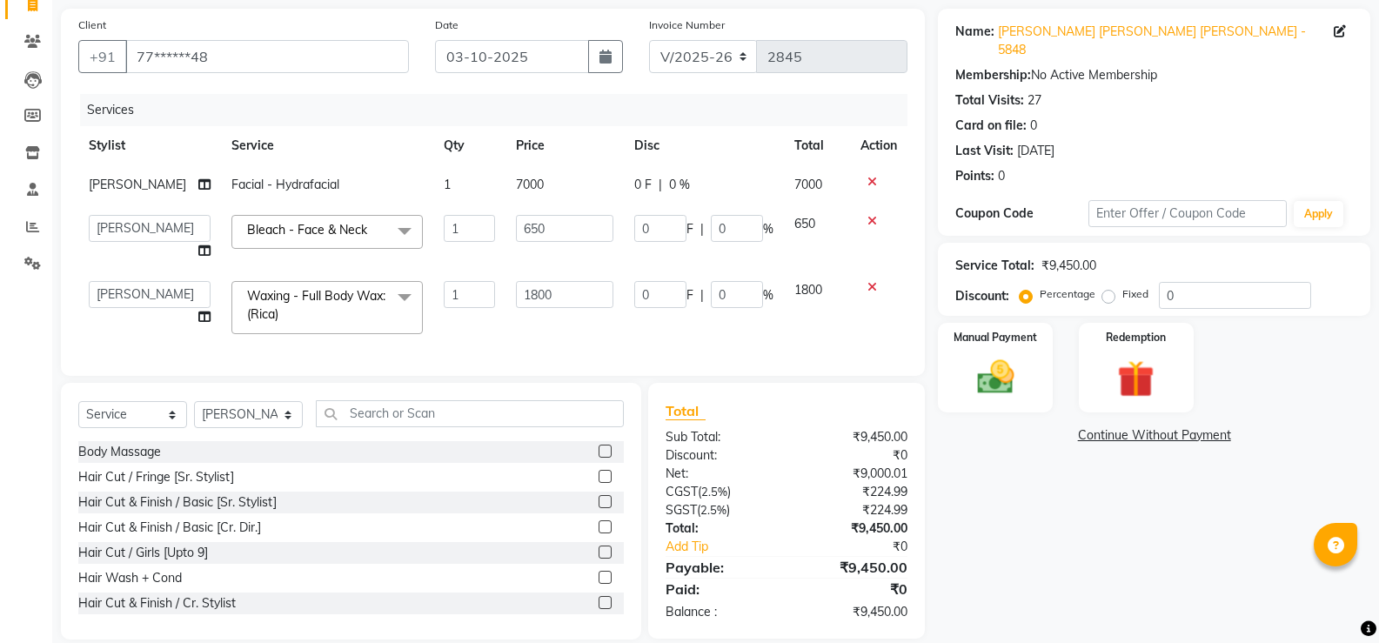
click at [506, 329] on td "1800" at bounding box center [565, 308] width 118 height 74
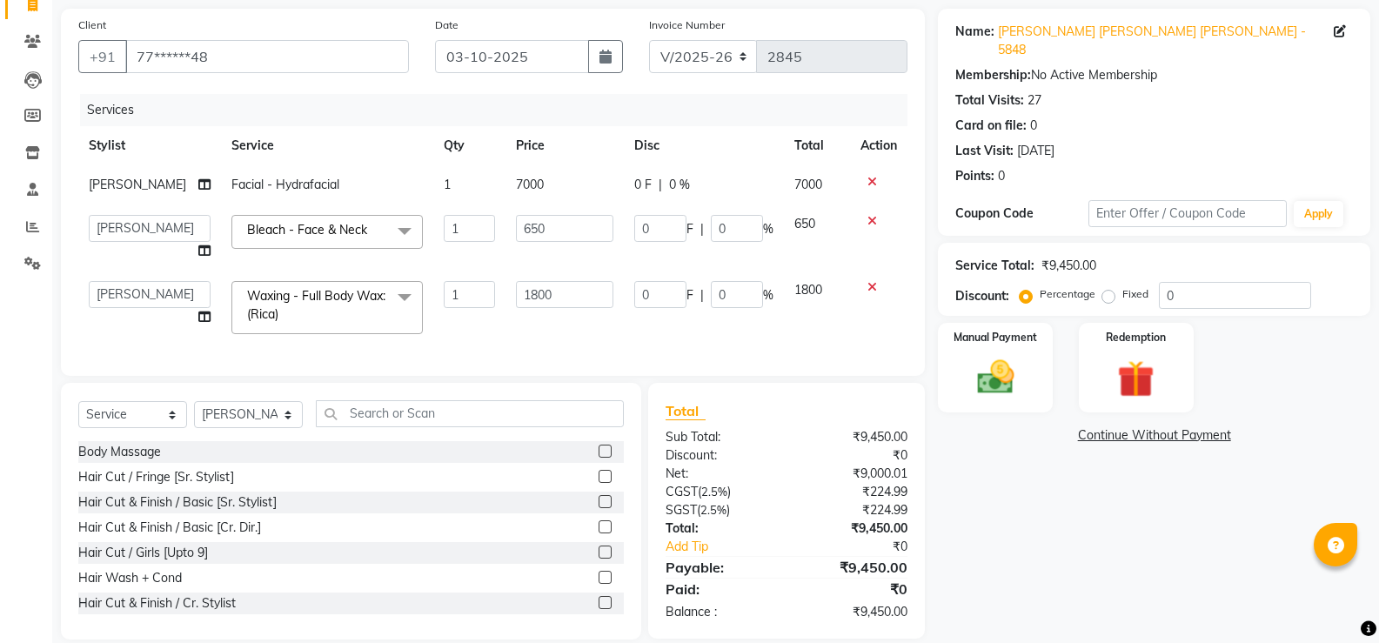
click at [506, 325] on td "1800" at bounding box center [565, 308] width 118 height 74
click at [548, 293] on input "1800" at bounding box center [564, 294] width 97 height 27
click at [525, 293] on input "1800" at bounding box center [564, 294] width 97 height 27
click at [525, 292] on input "1800" at bounding box center [564, 294] width 97 height 27
type input "2550"
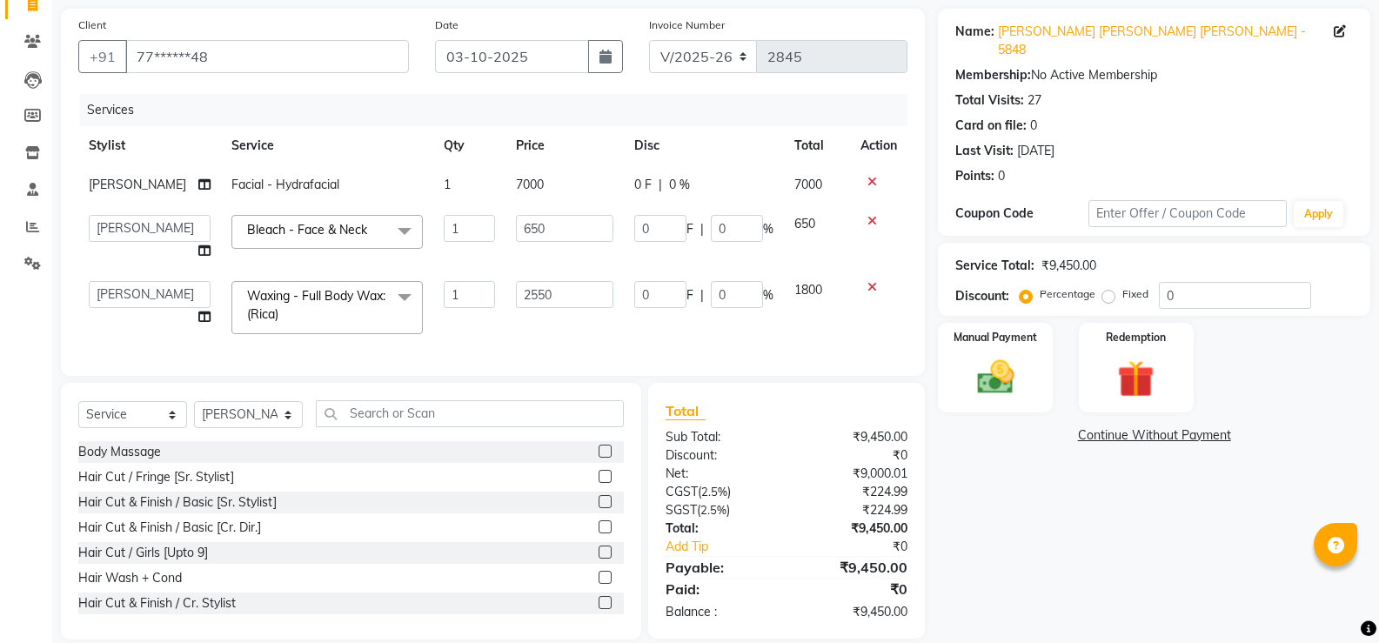
click at [527, 345] on div "Client +91 77******48 Date [DATE] Invoice Number V/2025 V/[PHONE_NUMBER] Servic…" at bounding box center [493, 192] width 864 height 367
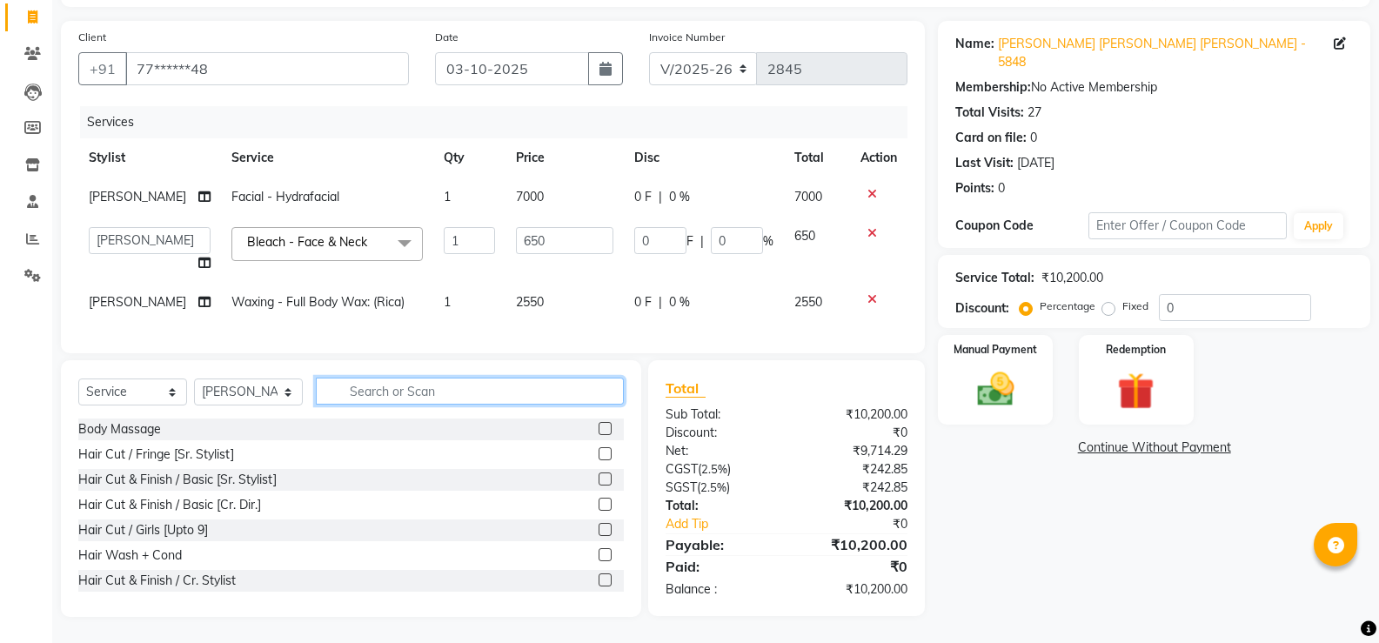
click at [387, 396] on input "text" at bounding box center [470, 391] width 308 height 27
click at [381, 400] on input "text" at bounding box center [470, 391] width 308 height 27
type input "body"
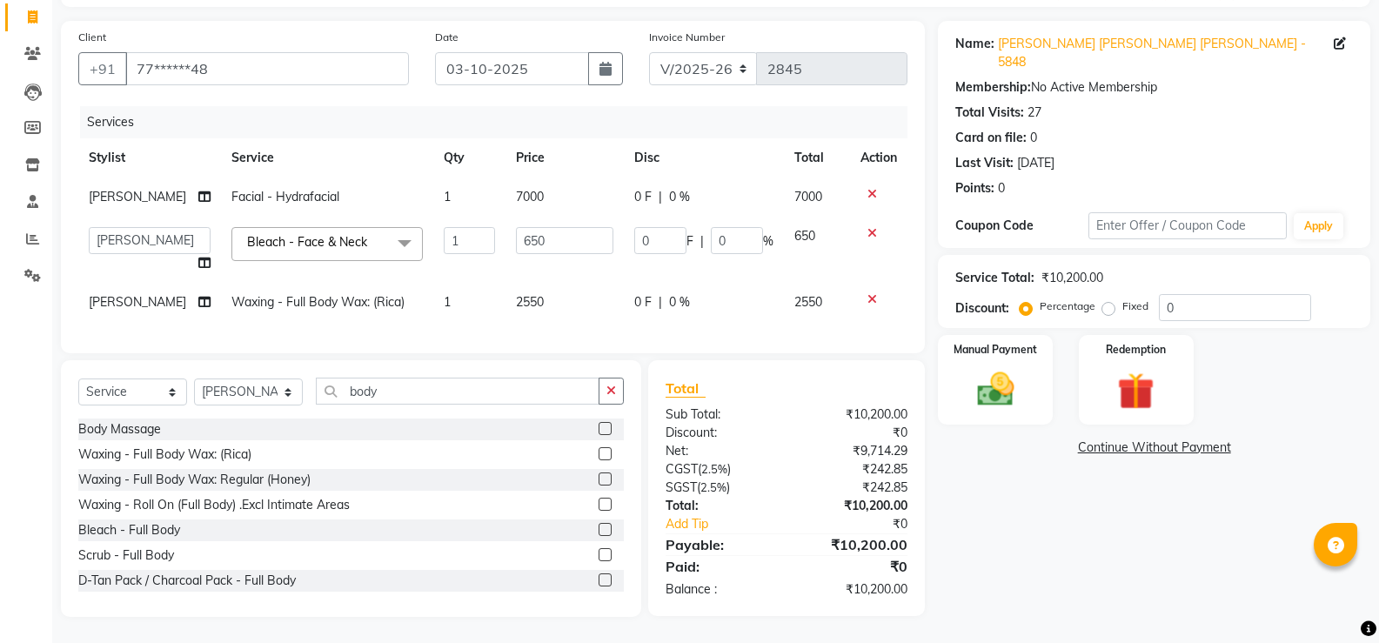
click at [131, 437] on div "Body Massage" at bounding box center [119, 429] width 83 height 18
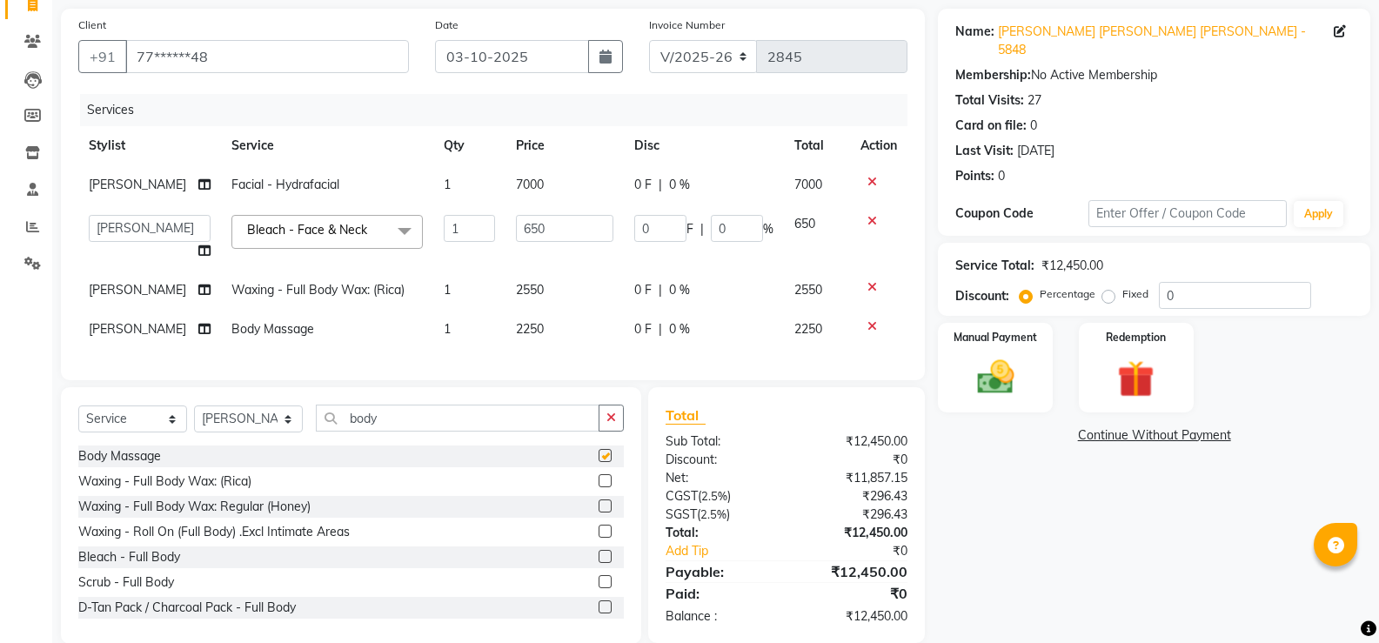
checkbox input "false"
click at [516, 325] on span "2250" at bounding box center [530, 329] width 28 height 16
select select "69831"
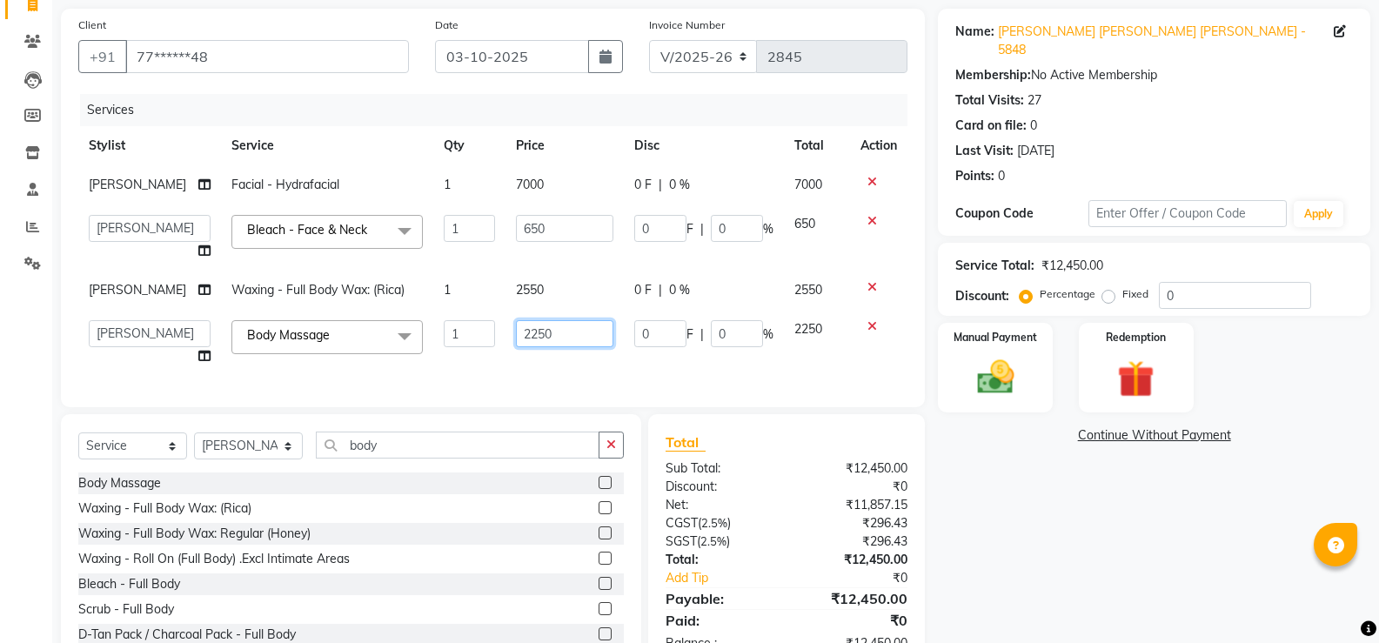
click at [522, 325] on input "2250" at bounding box center [564, 333] width 97 height 27
type input "2"
type input "4000"
click at [523, 382] on div "Client +91 77******48 Date [DATE] Invoice Number V/2025 V/[PHONE_NUMBER] Servic…" at bounding box center [493, 208] width 864 height 399
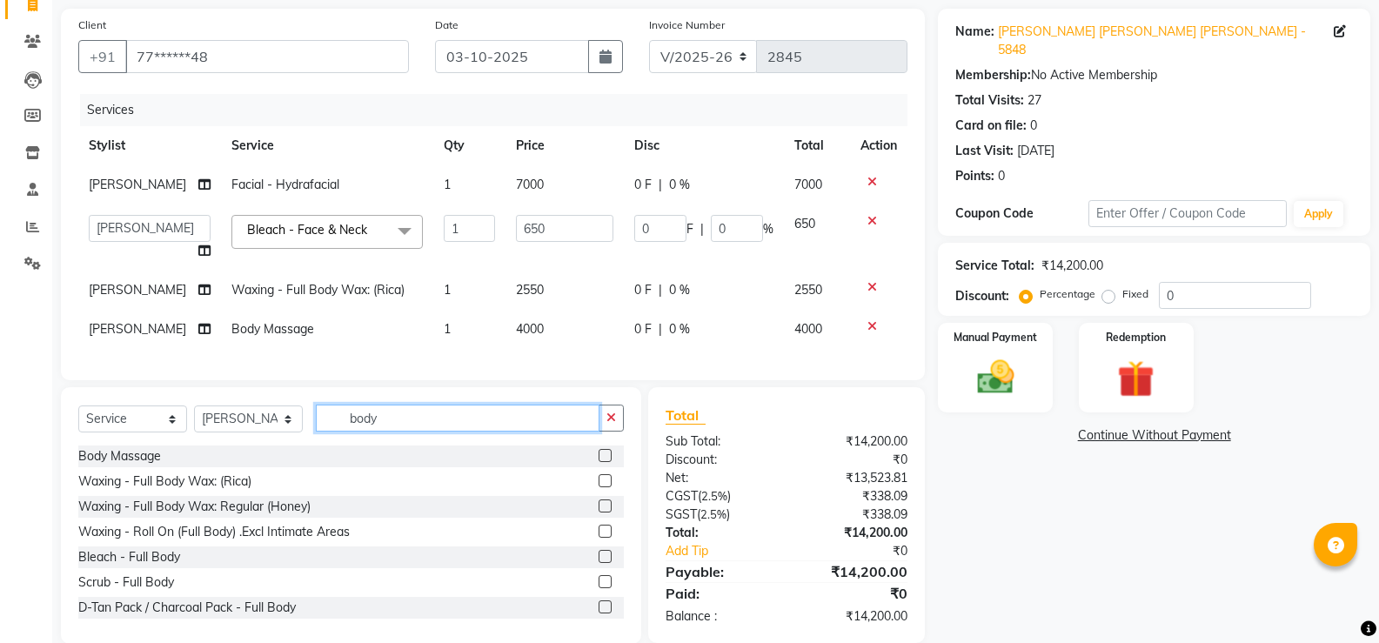
click at [362, 432] on input "body" at bounding box center [458, 418] width 284 height 27
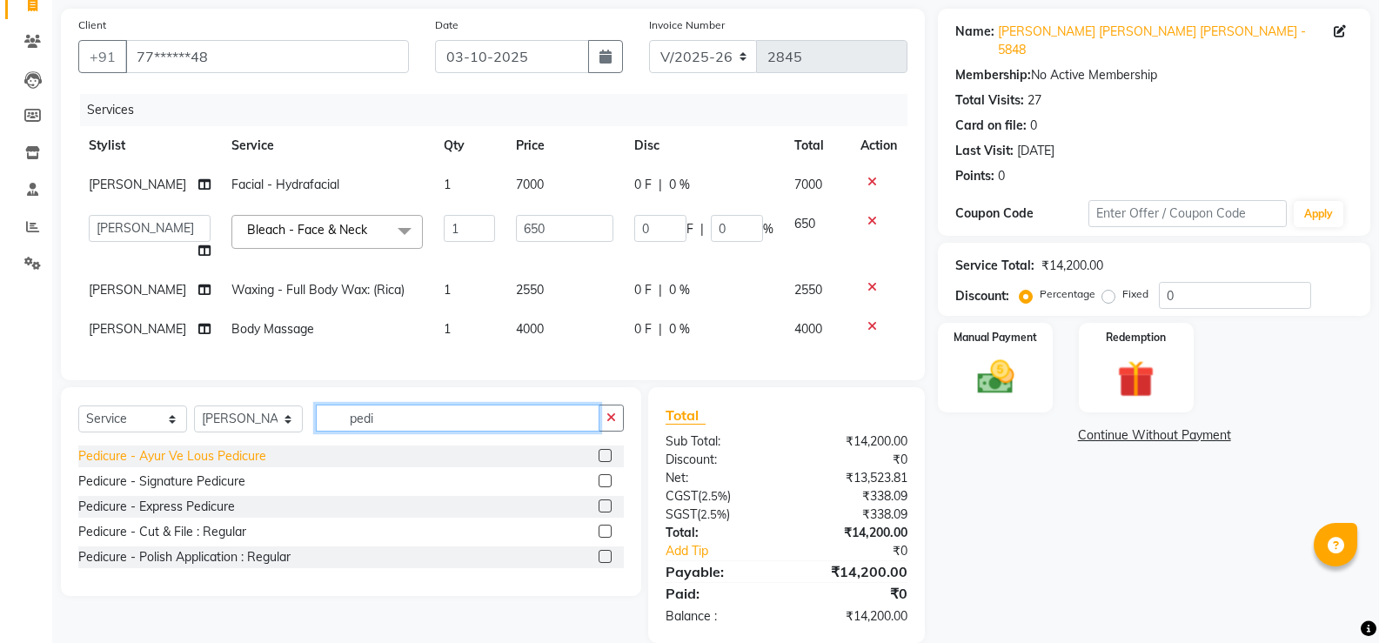
type input "pedi"
click at [242, 466] on div "Pedicure - Ayur Ve Lous Pedicure" at bounding box center [172, 456] width 188 height 18
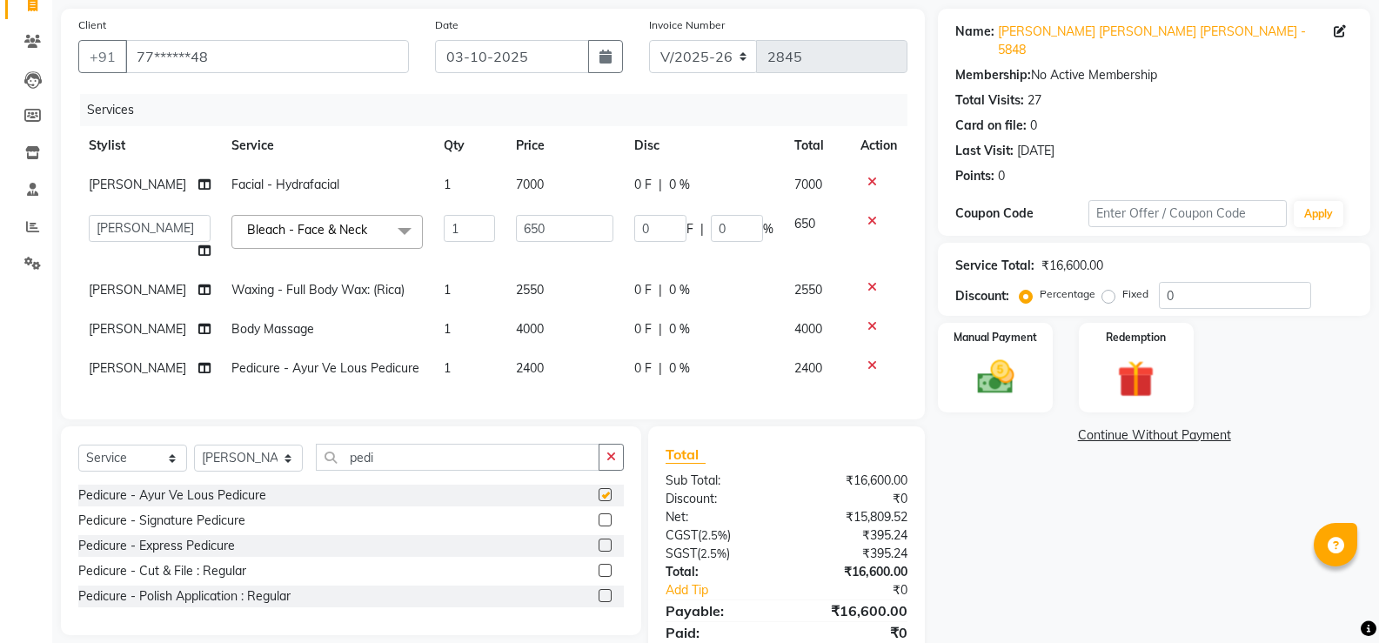
checkbox input "false"
click at [516, 366] on span "2400" at bounding box center [530, 368] width 28 height 16
select select "69831"
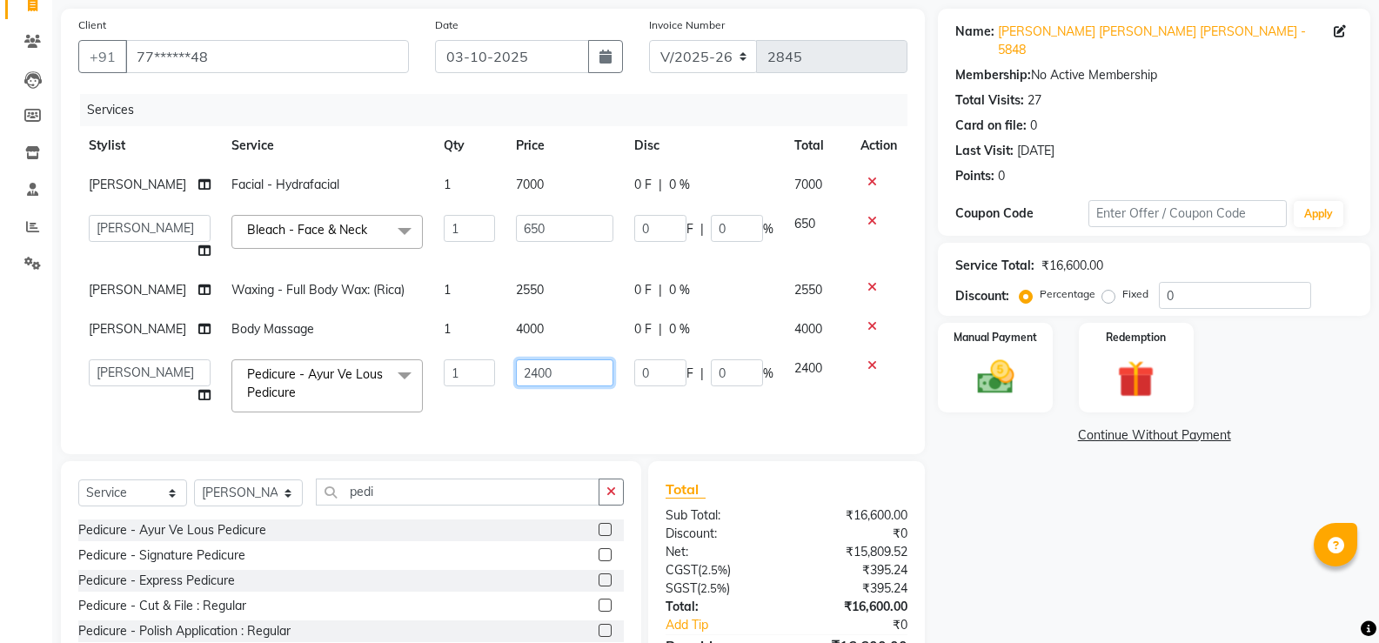
click at [516, 366] on input "2400" at bounding box center [564, 372] width 97 height 27
type input "3000"
click at [492, 428] on div "Client +91 77******48 Date [DATE] Invoice Number V/2025 V/[PHONE_NUMBER] Servic…" at bounding box center [493, 232] width 864 height 446
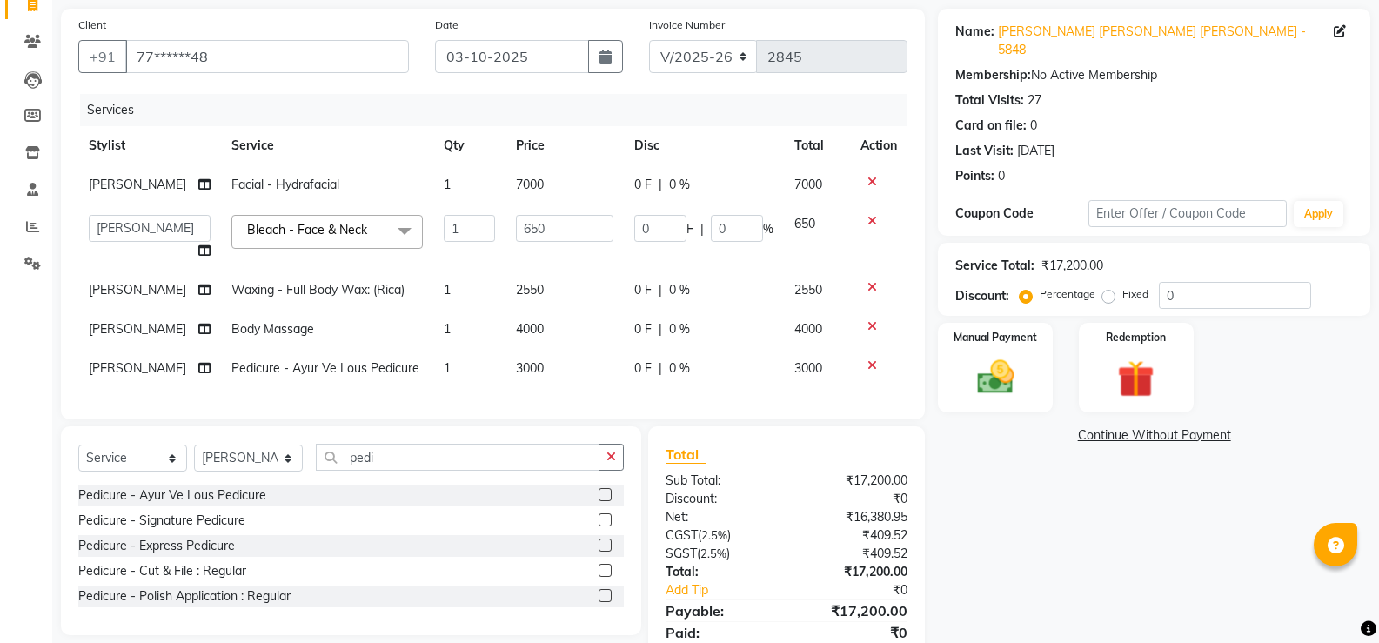
click at [304, 469] on div "Select Service Product Membership Package Voucher Prepaid Gift Card Select Styl…" at bounding box center [351, 464] width 546 height 41
click at [247, 467] on select "Select Stylist Aarti W Abhishek Admin [PERSON_NAME] [PERSON_NAME] [PERSON_NAME]…" at bounding box center [248, 458] width 109 height 27
select select "49033"
click at [194, 458] on select "Select Stylist Aarti W Abhishek Admin [PERSON_NAME] [PERSON_NAME] [PERSON_NAME]…" at bounding box center [248, 458] width 109 height 27
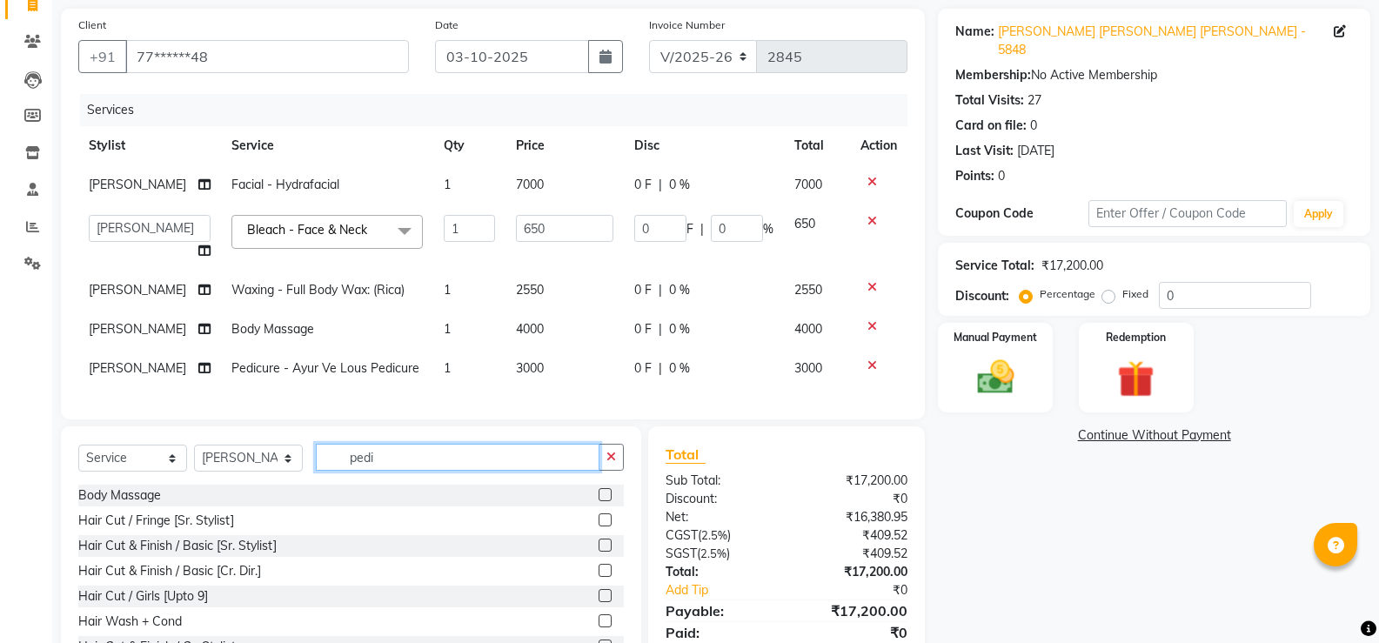
click at [365, 471] on input "pedi" at bounding box center [458, 457] width 284 height 27
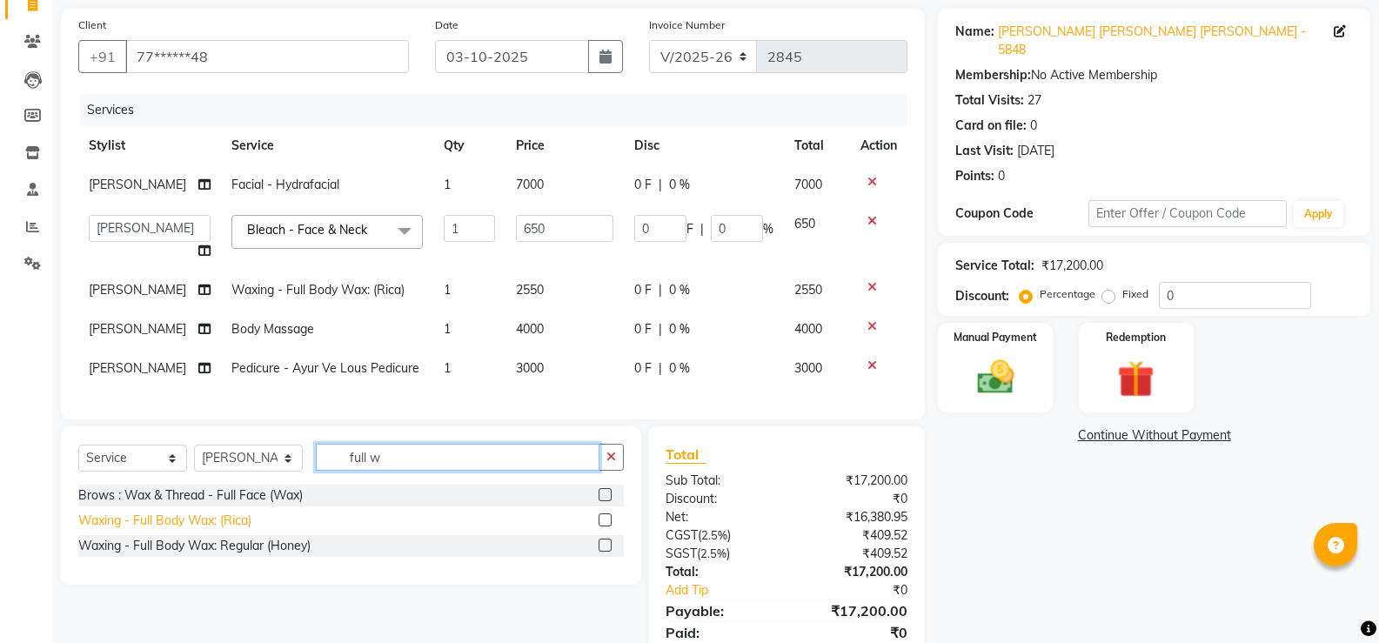
type input "full w"
click at [231, 530] on div "Waxing - Full Body Wax: (Rica)" at bounding box center [164, 521] width 173 height 18
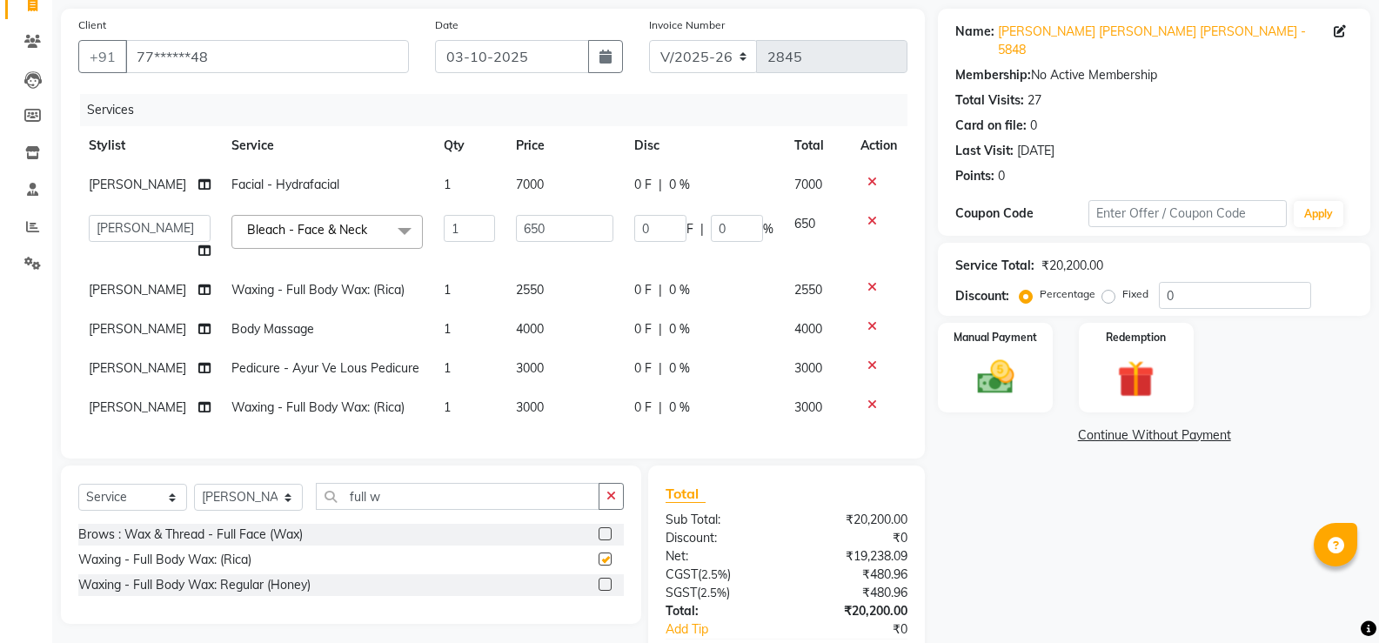
checkbox input "false"
click at [522, 402] on span "3000" at bounding box center [530, 407] width 28 height 16
select select "49033"
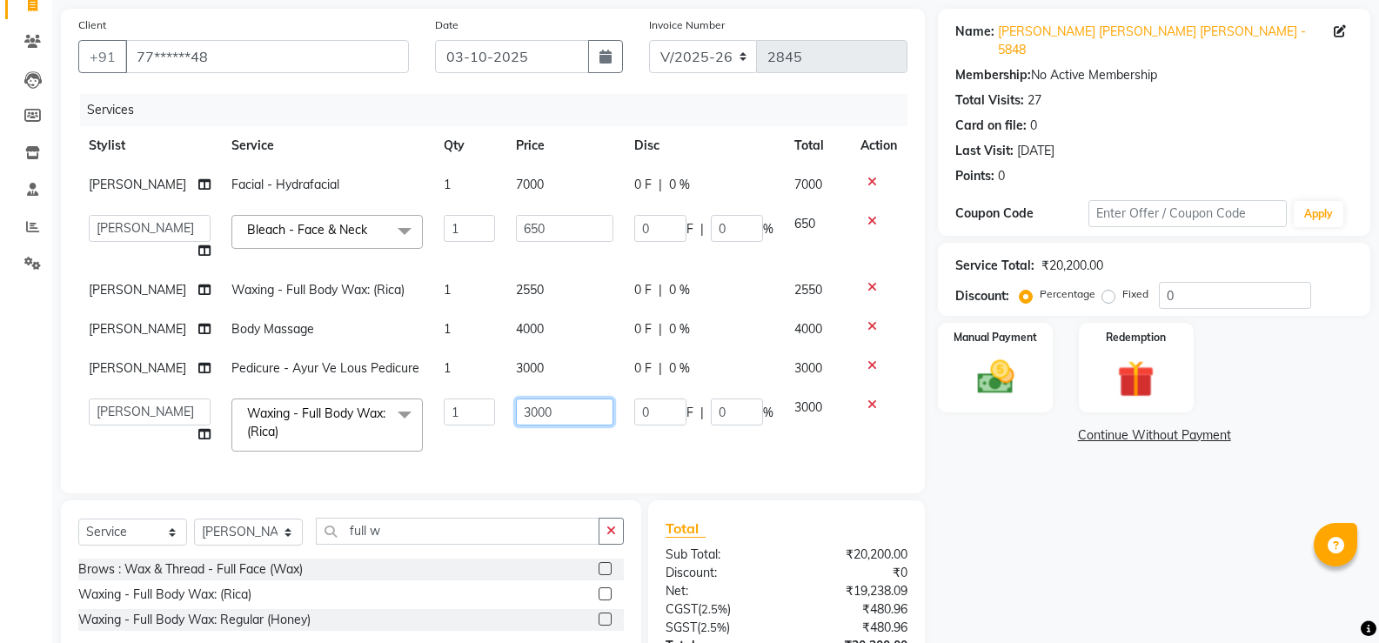
click at [522, 401] on input "3000" at bounding box center [564, 412] width 97 height 27
type input "1800"
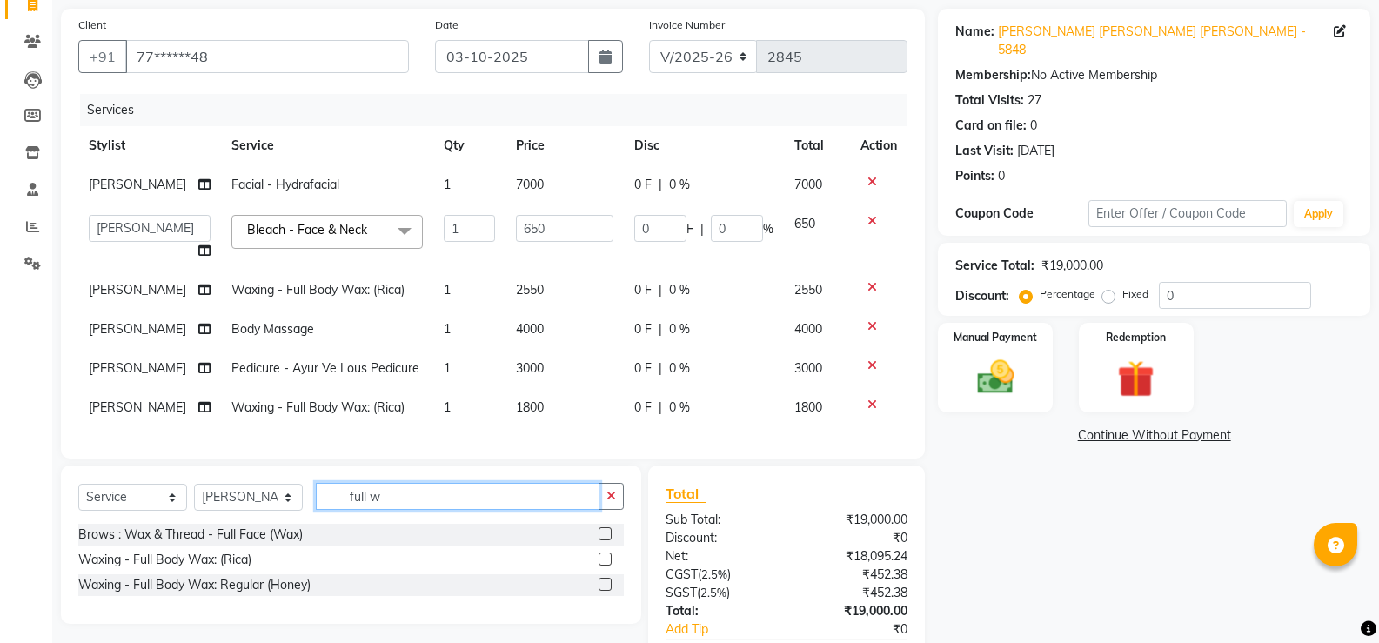
drag, startPoint x: 366, startPoint y: 551, endPoint x: 338, endPoint y: 553, distance: 27.9
click at [338, 553] on div "Select Service Product Membership Package Voucher Prepaid Gift Card Select Styl…" at bounding box center [351, 545] width 580 height 158
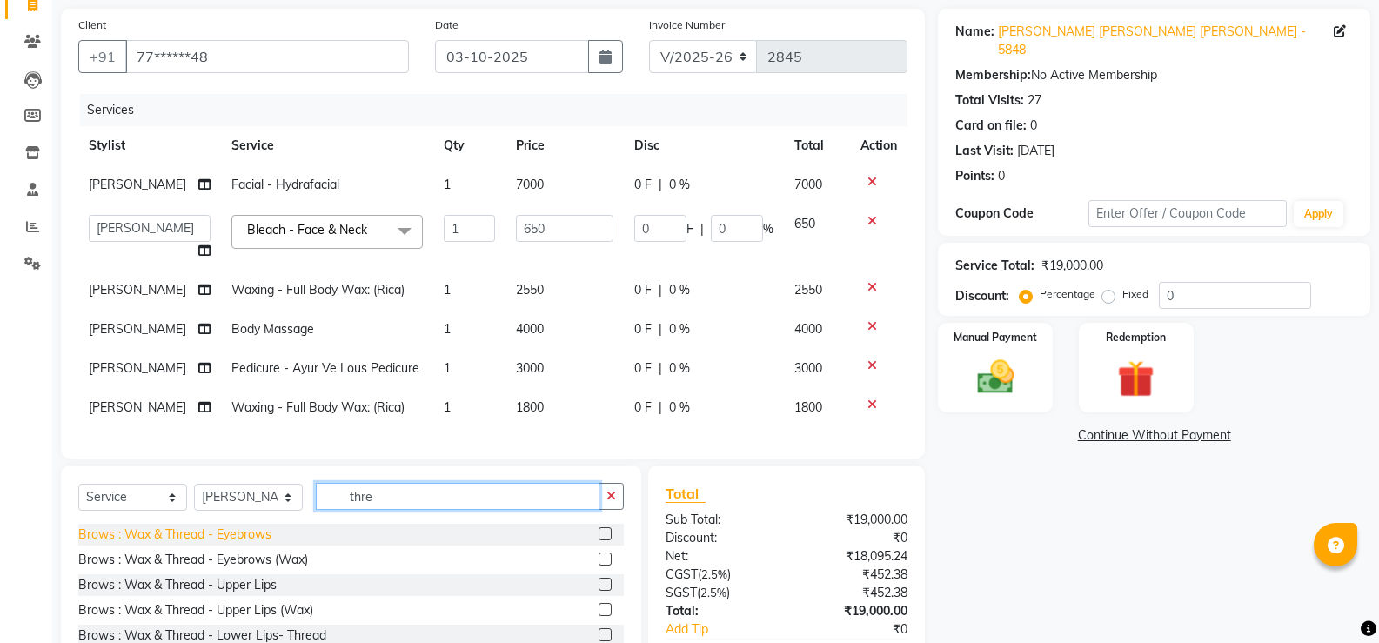
type input "thre"
click at [234, 544] on div "Brows : Wax & Thread - Eyebrows" at bounding box center [174, 535] width 193 height 18
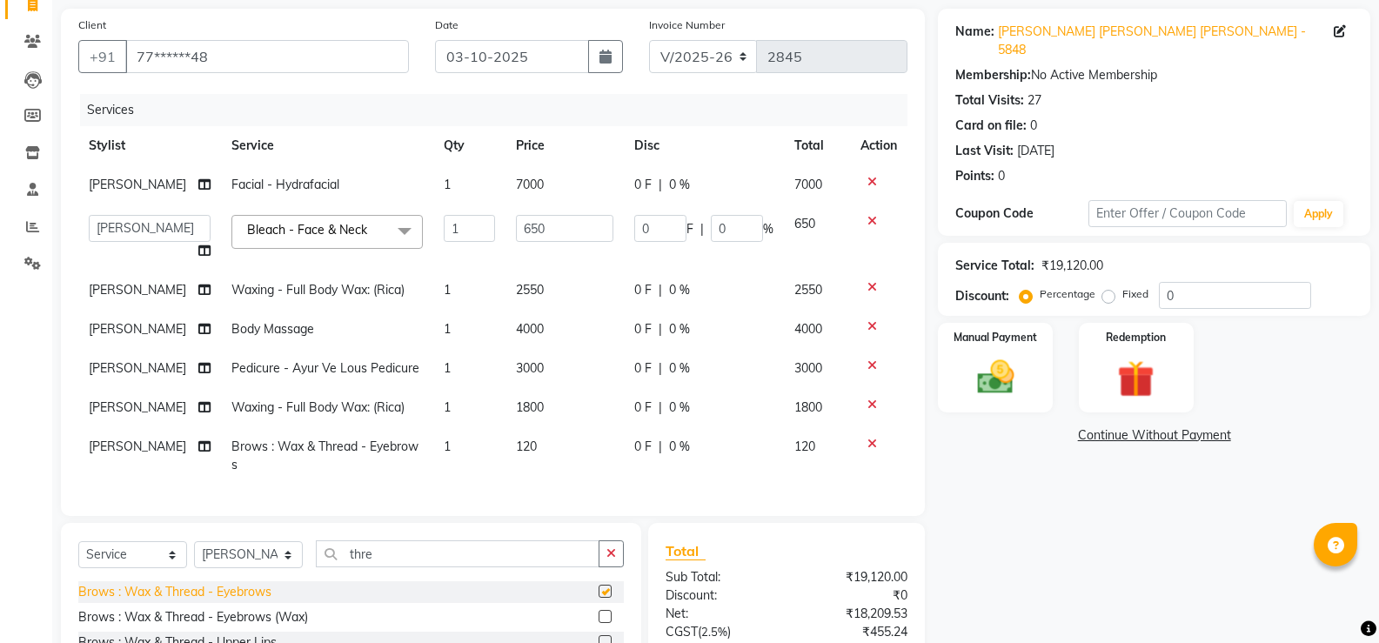
checkbox input "false"
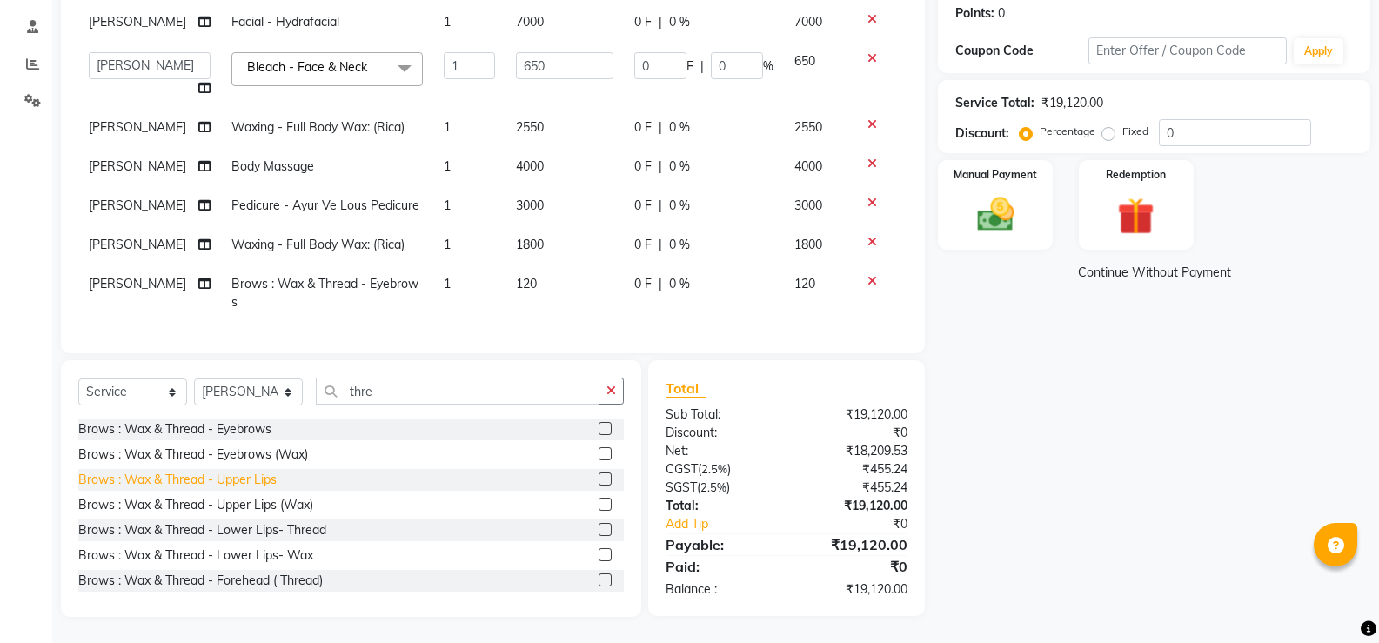
click at [221, 478] on div "Brows : Wax & Thread - Upper Lips" at bounding box center [177, 480] width 198 height 18
checkbox input "false"
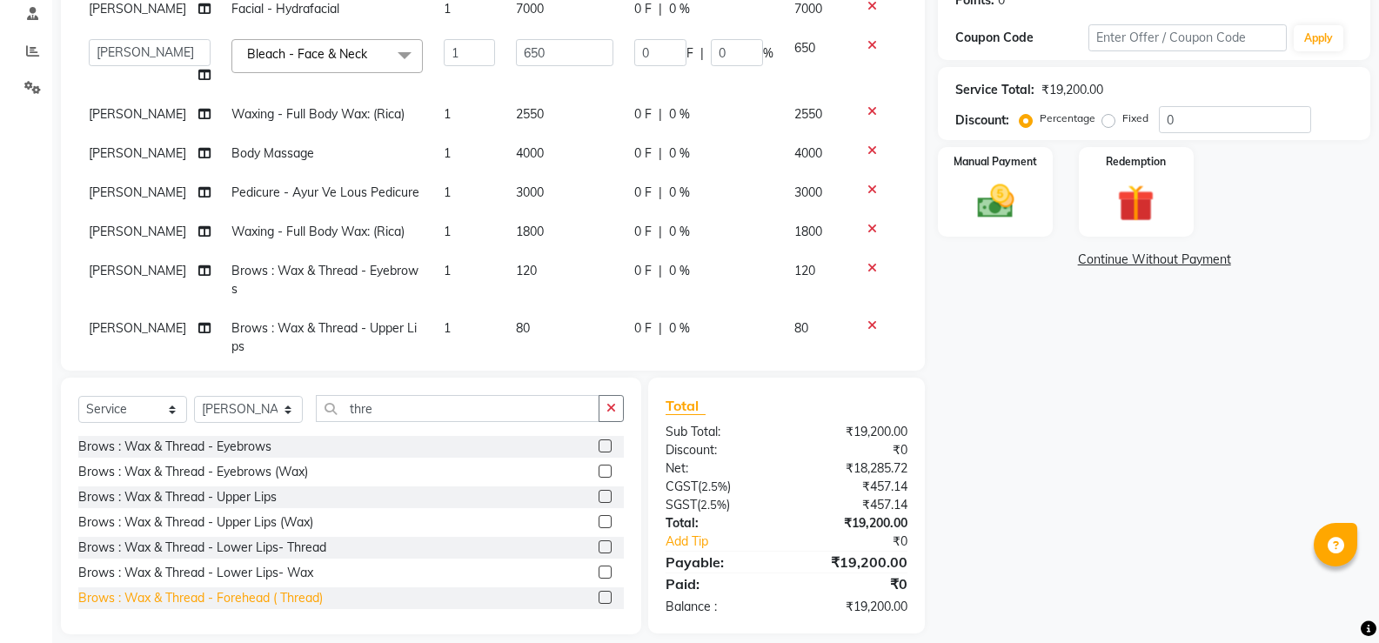
click at [256, 598] on div "Brows : Wax & Thread - Forehead ( Thread)" at bounding box center [200, 598] width 245 height 18
checkbox input "false"
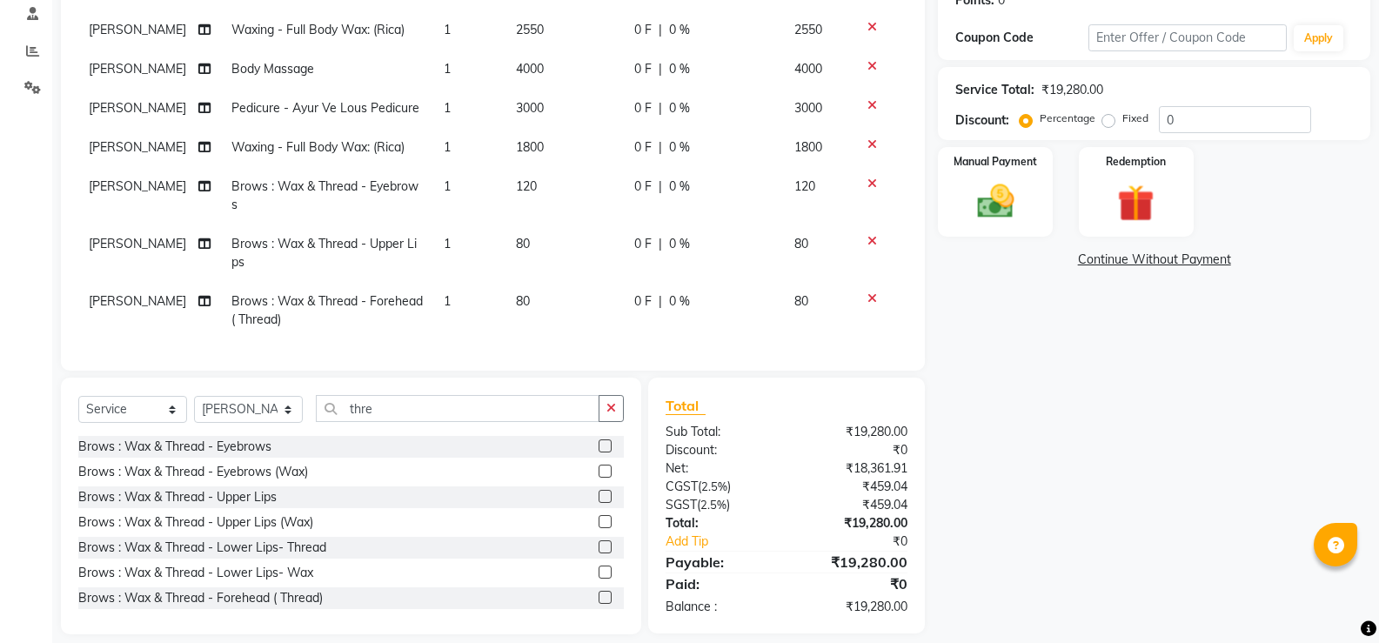
scroll to position [97, 0]
drag, startPoint x: 372, startPoint y: 409, endPoint x: 329, endPoint y: 402, distance: 43.2
click at [329, 402] on input "thre" at bounding box center [458, 408] width 284 height 27
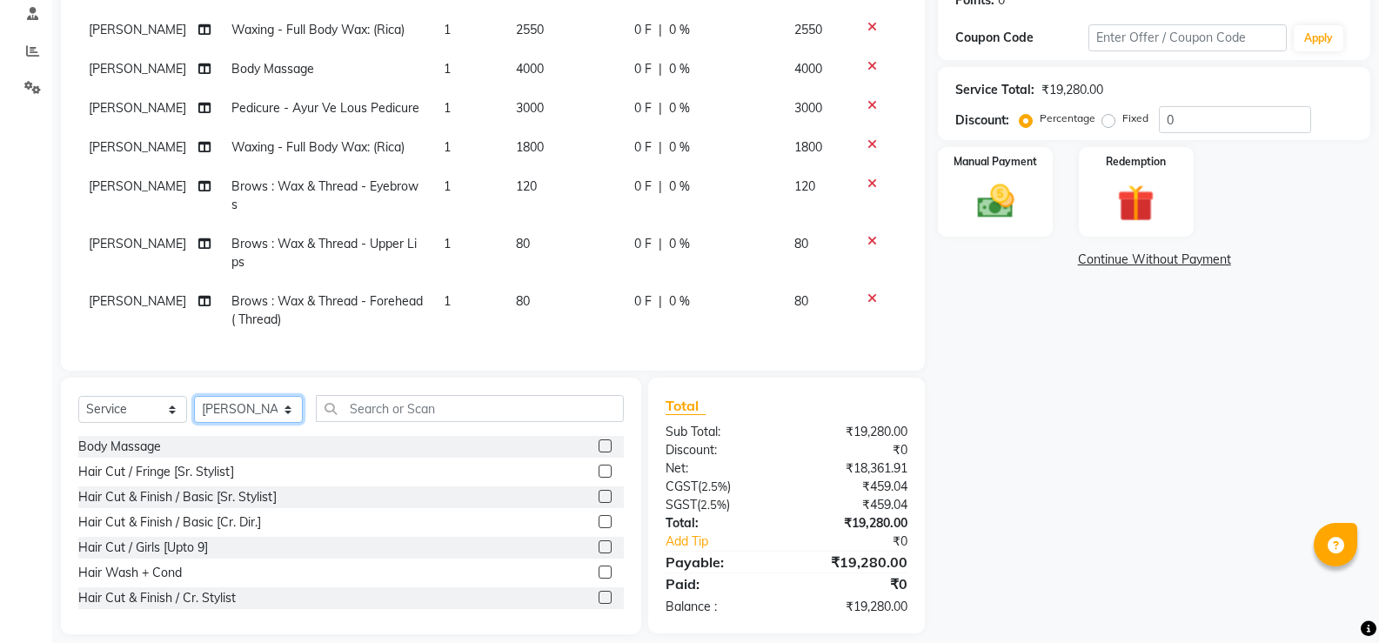
click at [291, 415] on select "Select Stylist Aarti W Abhishek Admin [PERSON_NAME] [PERSON_NAME] [PERSON_NAME]…" at bounding box center [248, 409] width 109 height 27
select select "49037"
click at [194, 396] on select "Select Stylist Aarti W Abhishek Admin [PERSON_NAME] [PERSON_NAME] [PERSON_NAME]…" at bounding box center [248, 409] width 109 height 27
drag, startPoint x: 392, startPoint y: 423, endPoint x: 390, endPoint y: 412, distance: 11.6
click at [390, 417] on div "Select Service Product Membership Package Voucher Prepaid Gift Card Select Styl…" at bounding box center [351, 415] width 546 height 41
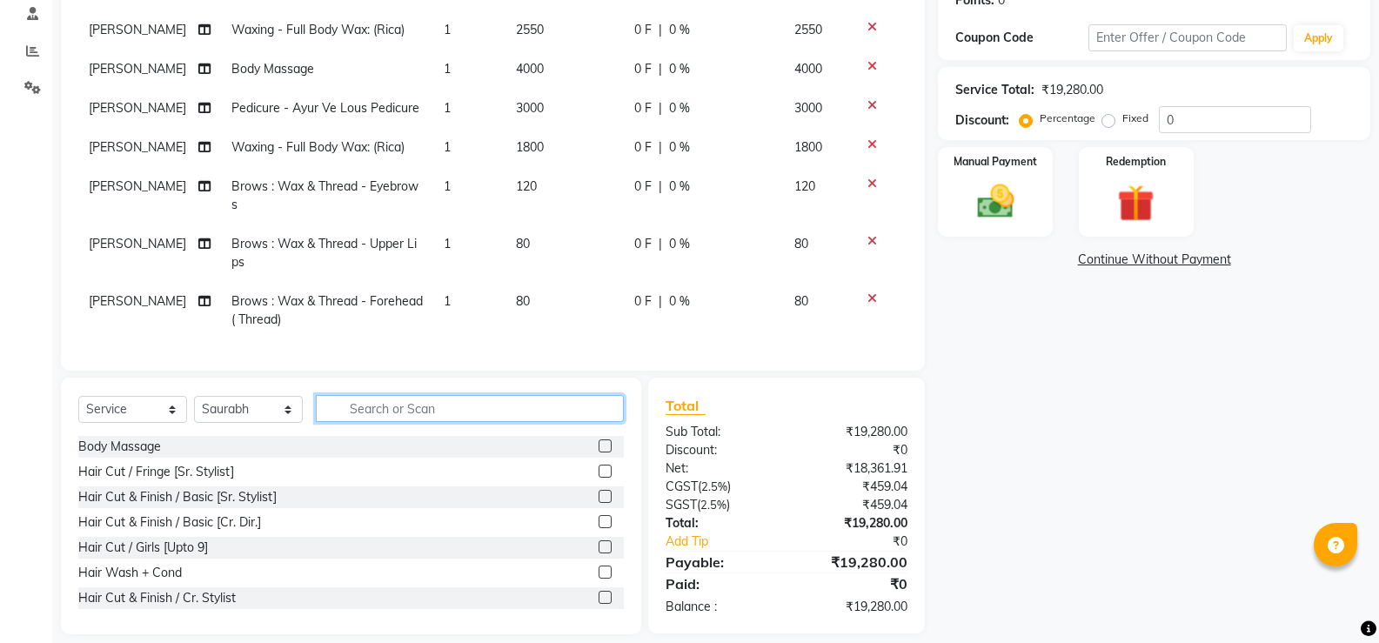
click at [389, 406] on input "text" at bounding box center [470, 408] width 308 height 27
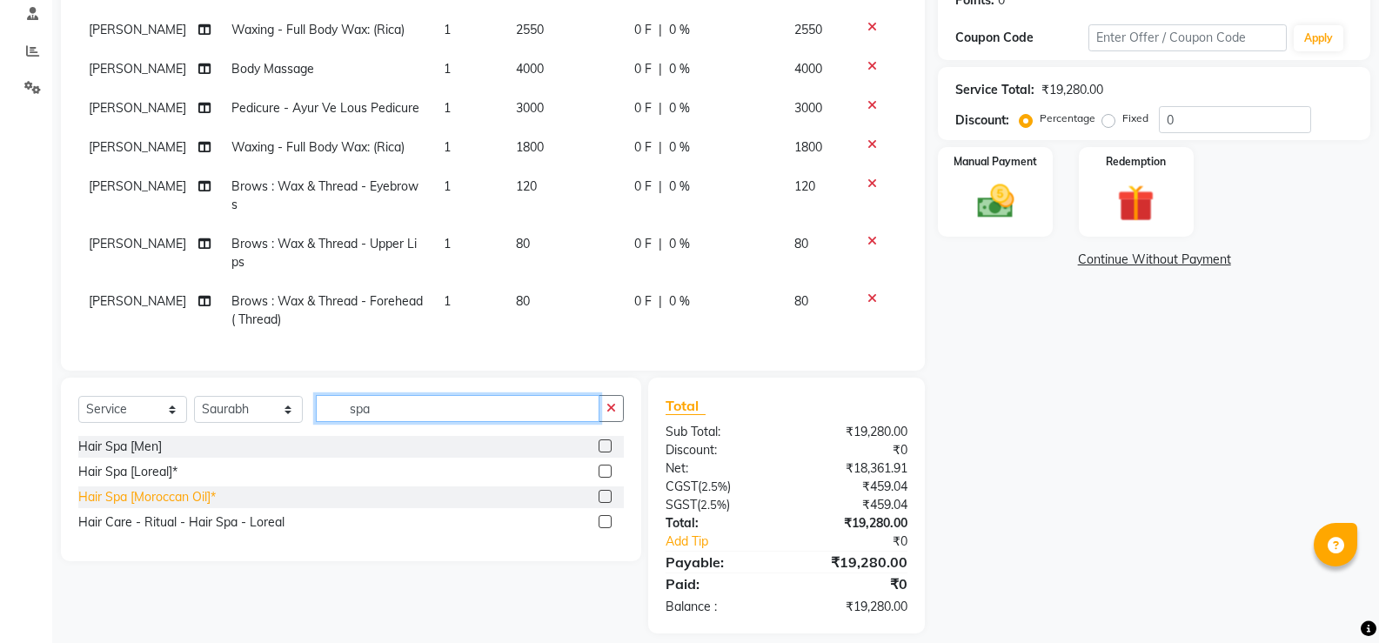
type input "spa"
click at [157, 500] on div "Hair Spa [Moroccan Oil]*" at bounding box center [146, 497] width 137 height 18
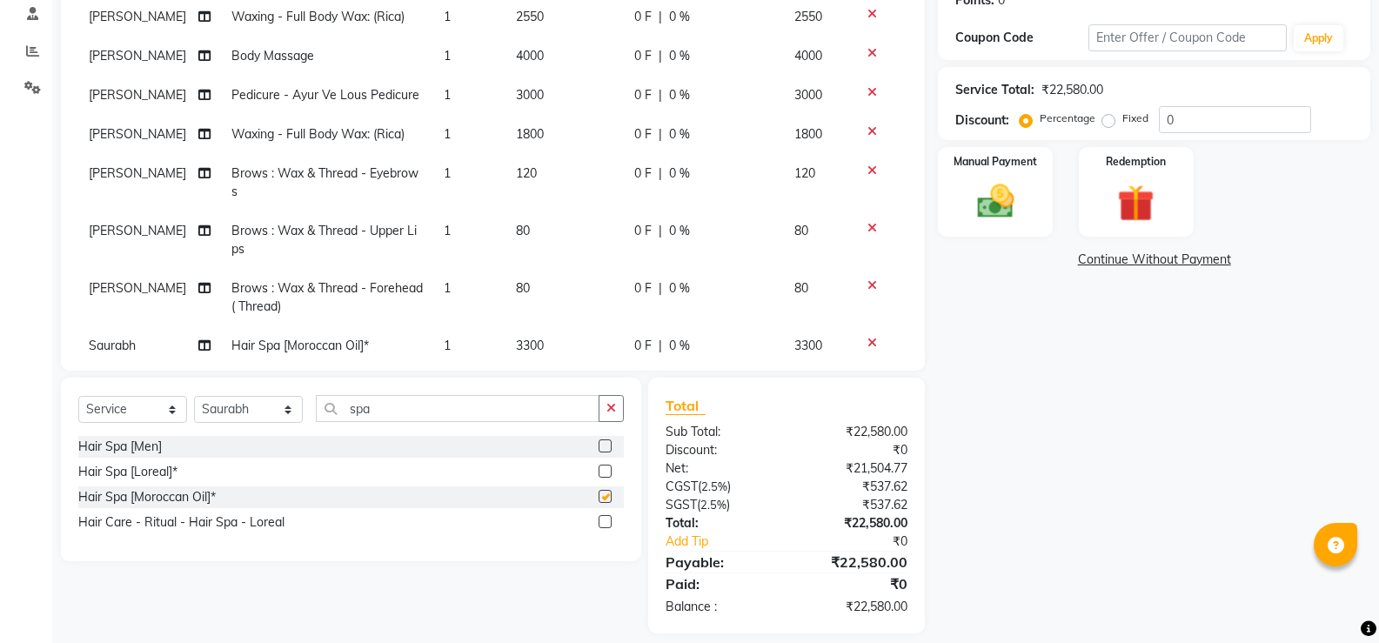
checkbox input "false"
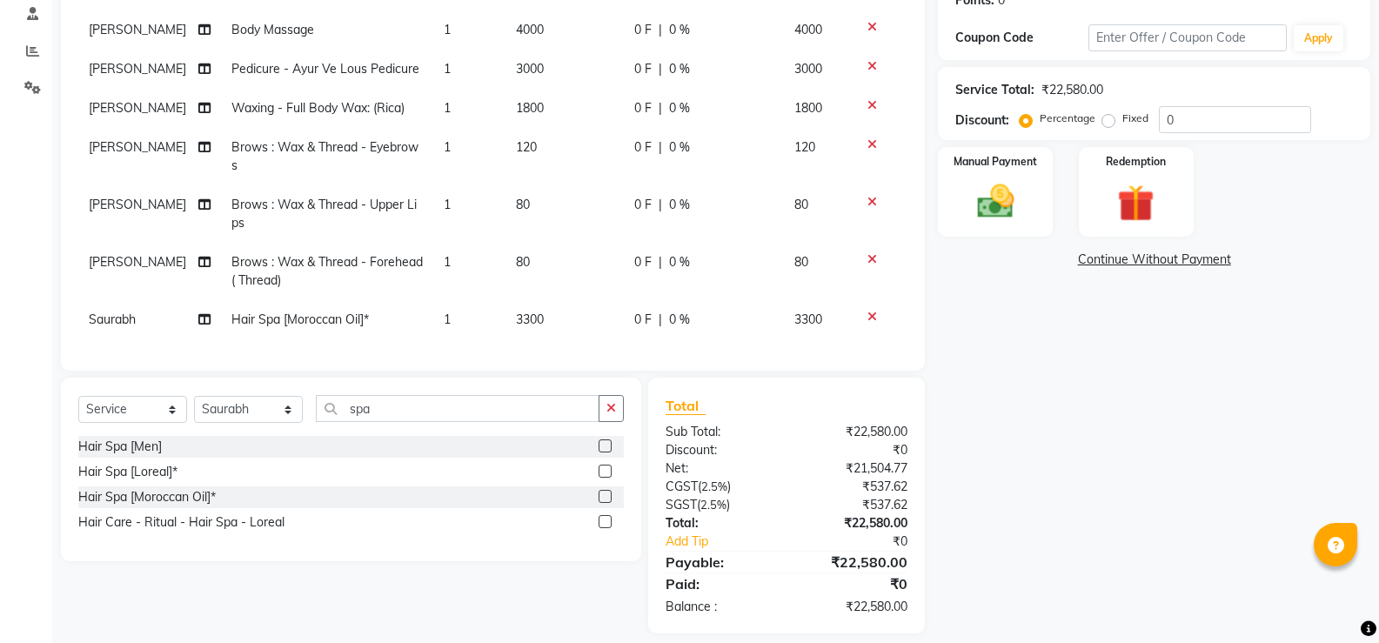
click at [516, 312] on span "3300" at bounding box center [530, 320] width 28 height 16
select select "49037"
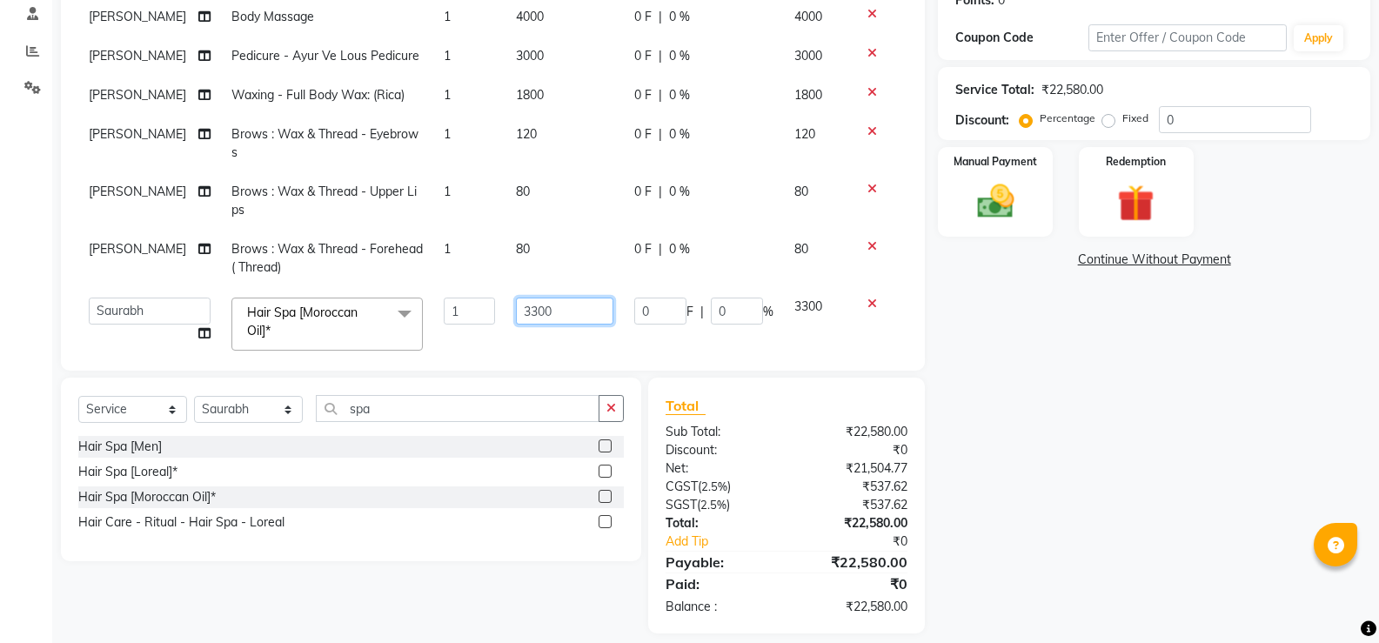
click at [540, 302] on input "3300" at bounding box center [564, 311] width 97 height 27
click at [539, 302] on input "3300" at bounding box center [564, 311] width 97 height 27
type input "3700"
click at [494, 333] on div "Services Stylist Service Qty Price Disc Total Action [PERSON_NAME] Facial - Hyd…" at bounding box center [492, 135] width 829 height 435
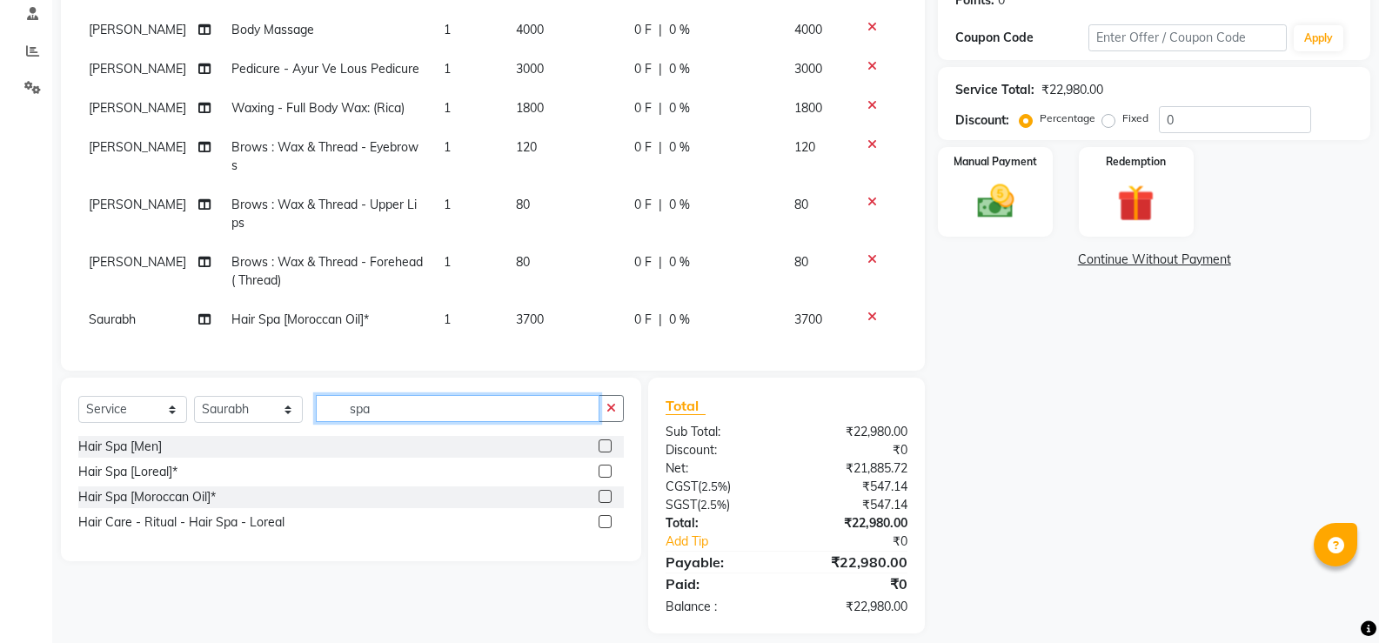
drag, startPoint x: 371, startPoint y: 410, endPoint x: 345, endPoint y: 408, distance: 26.2
click at [345, 408] on input "spa" at bounding box center [458, 408] width 284 height 27
click at [868, 253] on icon at bounding box center [873, 259] width 10 height 12
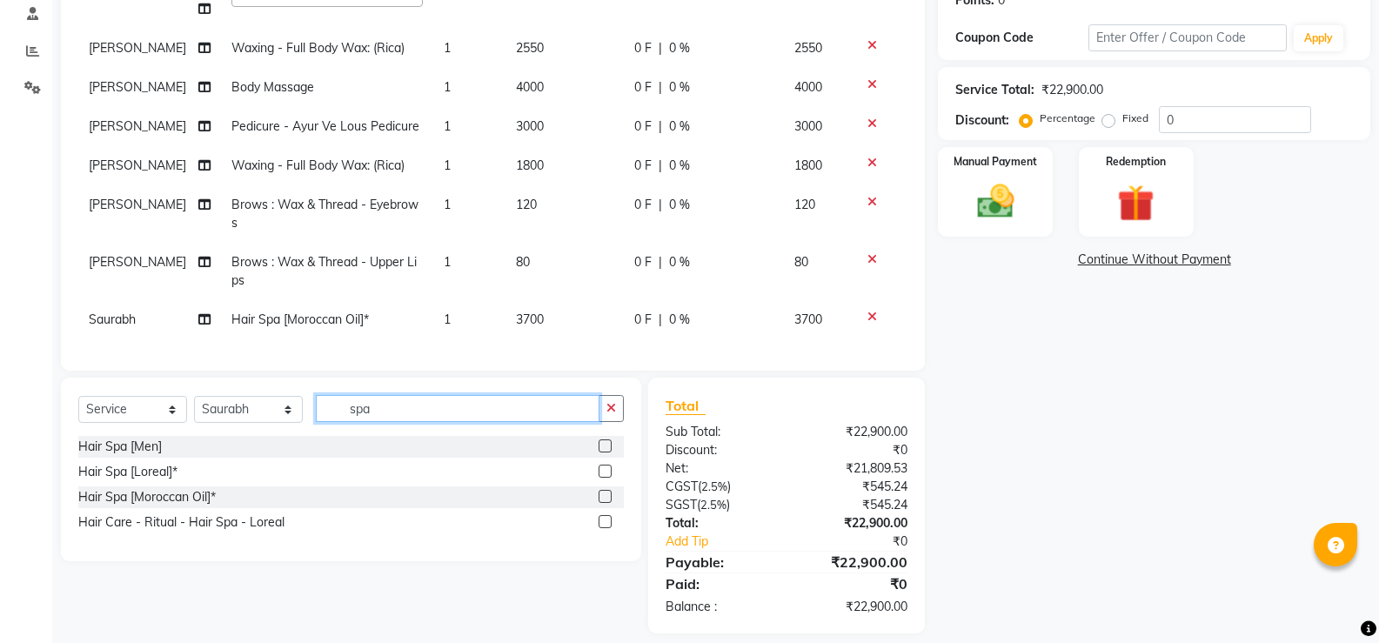
drag, startPoint x: 377, startPoint y: 403, endPoint x: 325, endPoint y: 405, distance: 52.2
click at [325, 405] on input "spa" at bounding box center [458, 408] width 284 height 27
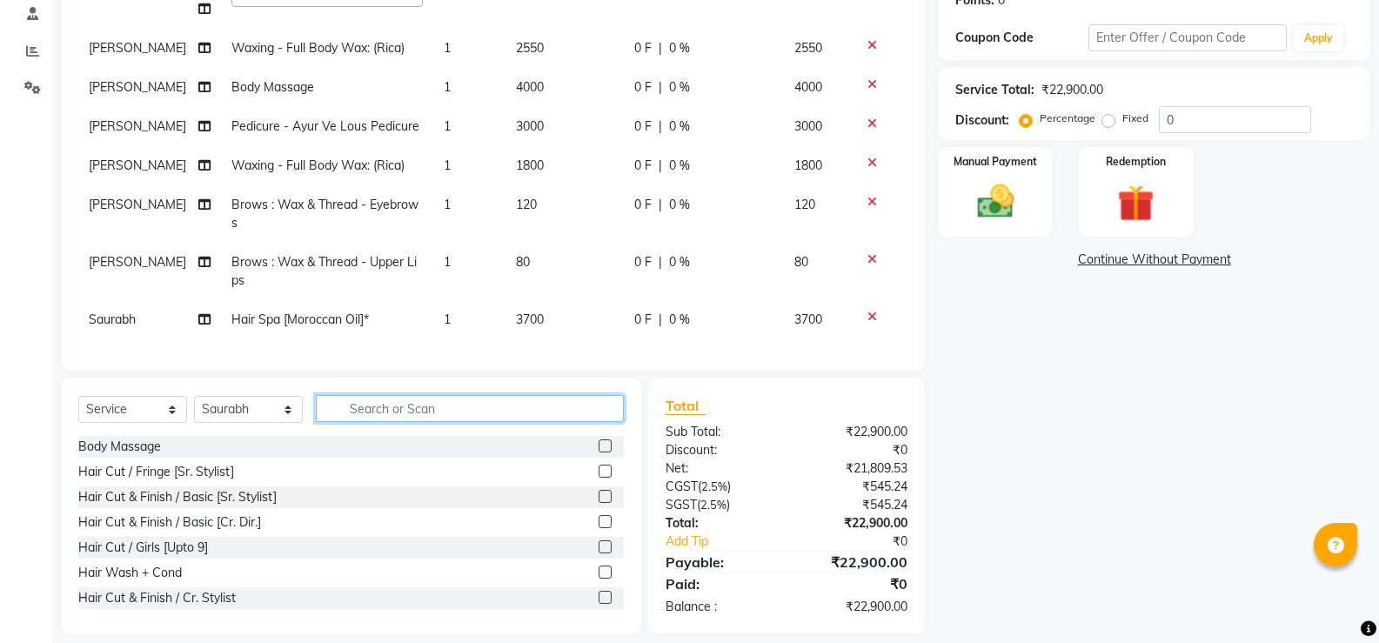
click at [392, 402] on input "text" at bounding box center [470, 408] width 308 height 27
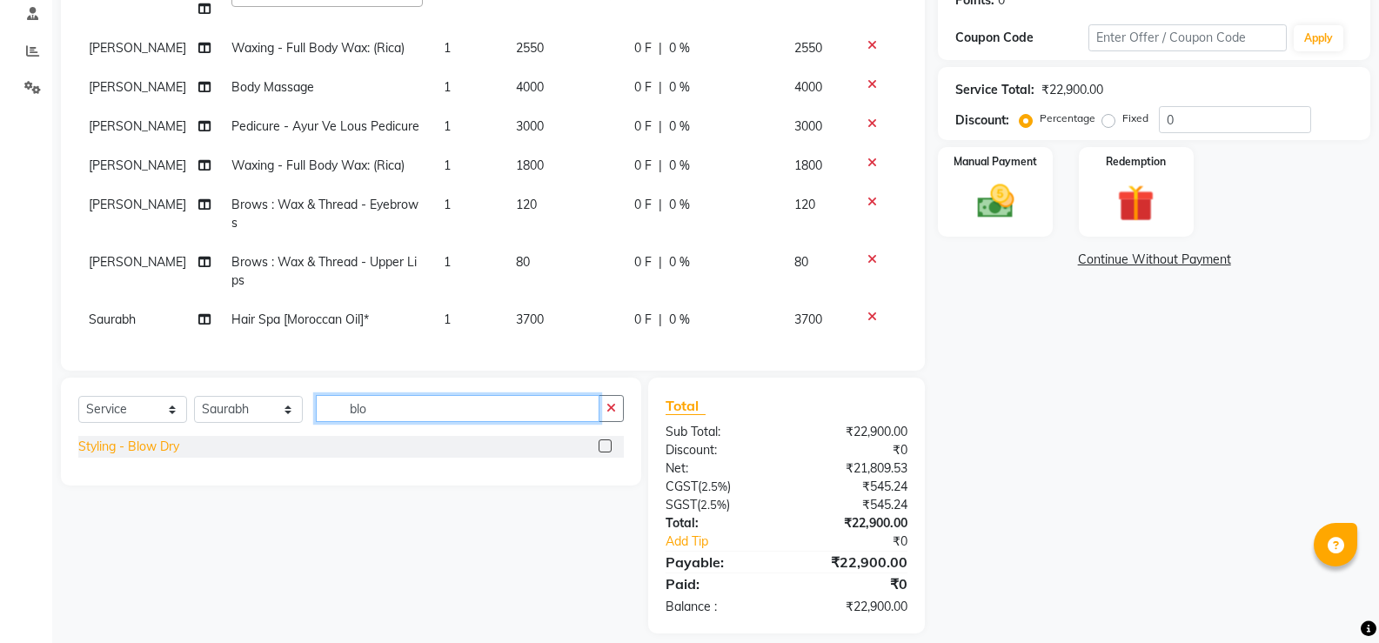
type input "blo"
click at [144, 443] on div "Styling - Blow Dry" at bounding box center [128, 447] width 101 height 18
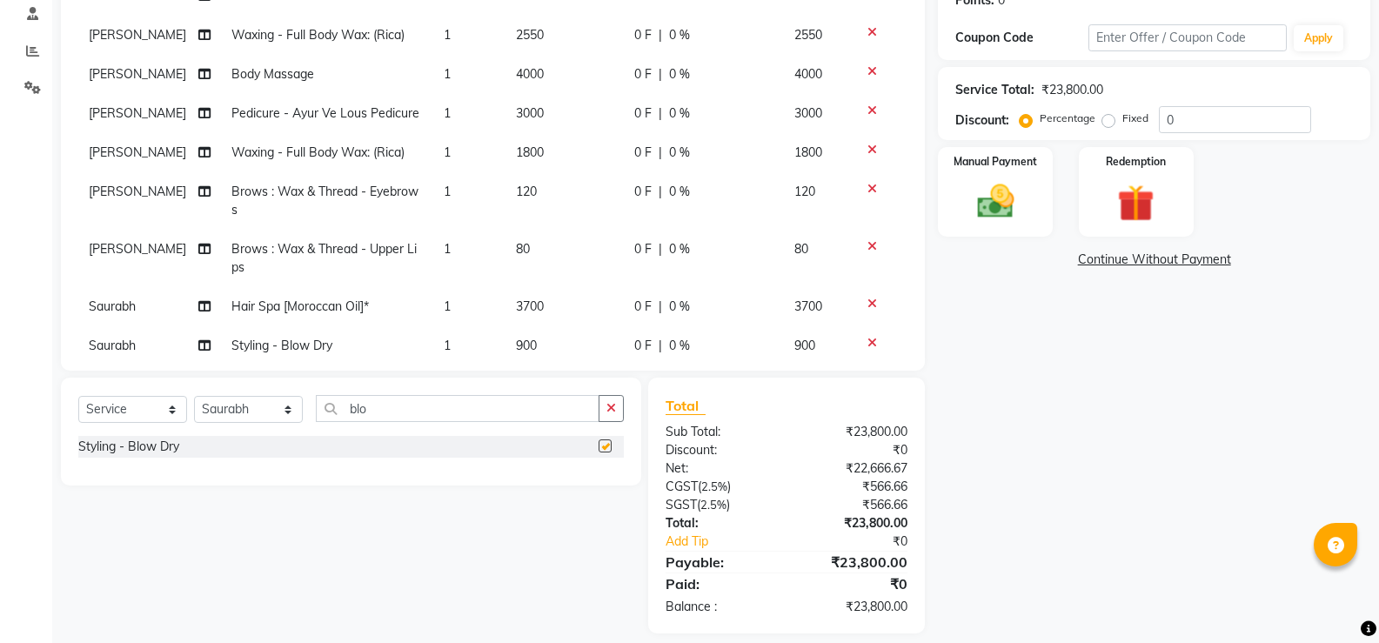
scroll to position [118, 0]
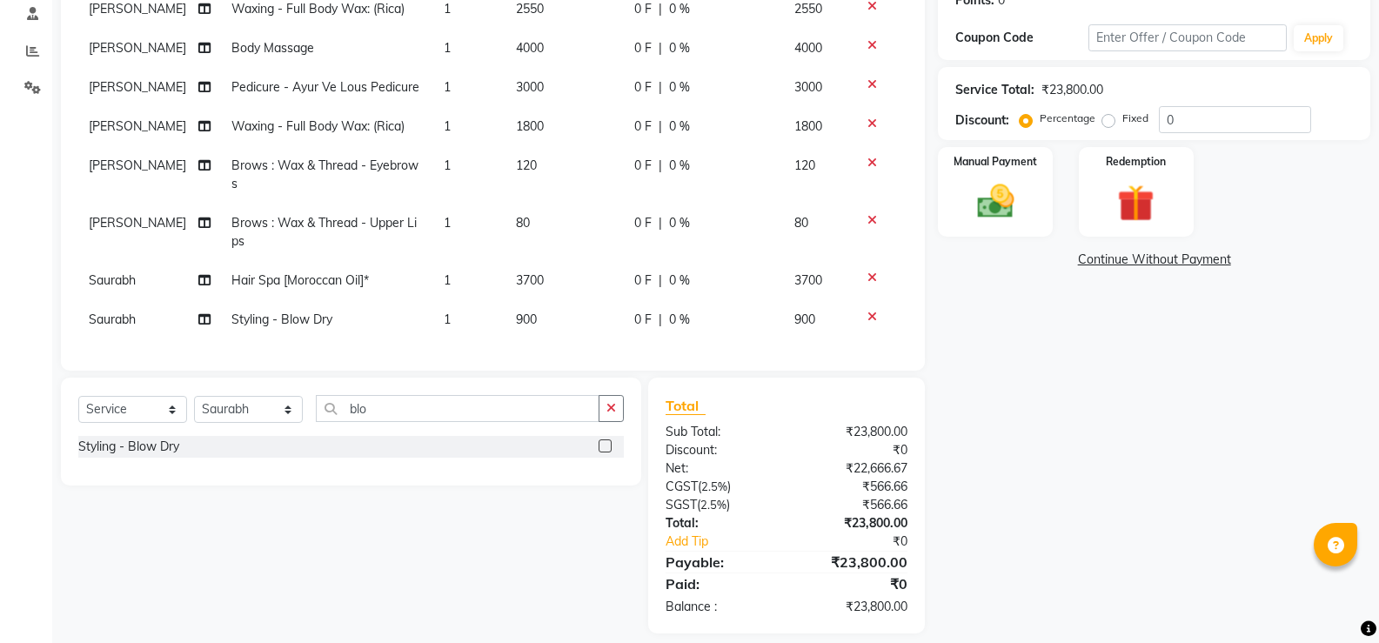
checkbox input "false"
click at [353, 411] on input "blo" at bounding box center [458, 408] width 284 height 27
type input "touc"
click at [207, 445] on div "Texture Treatment - Touch Up" at bounding box center [161, 447] width 167 height 18
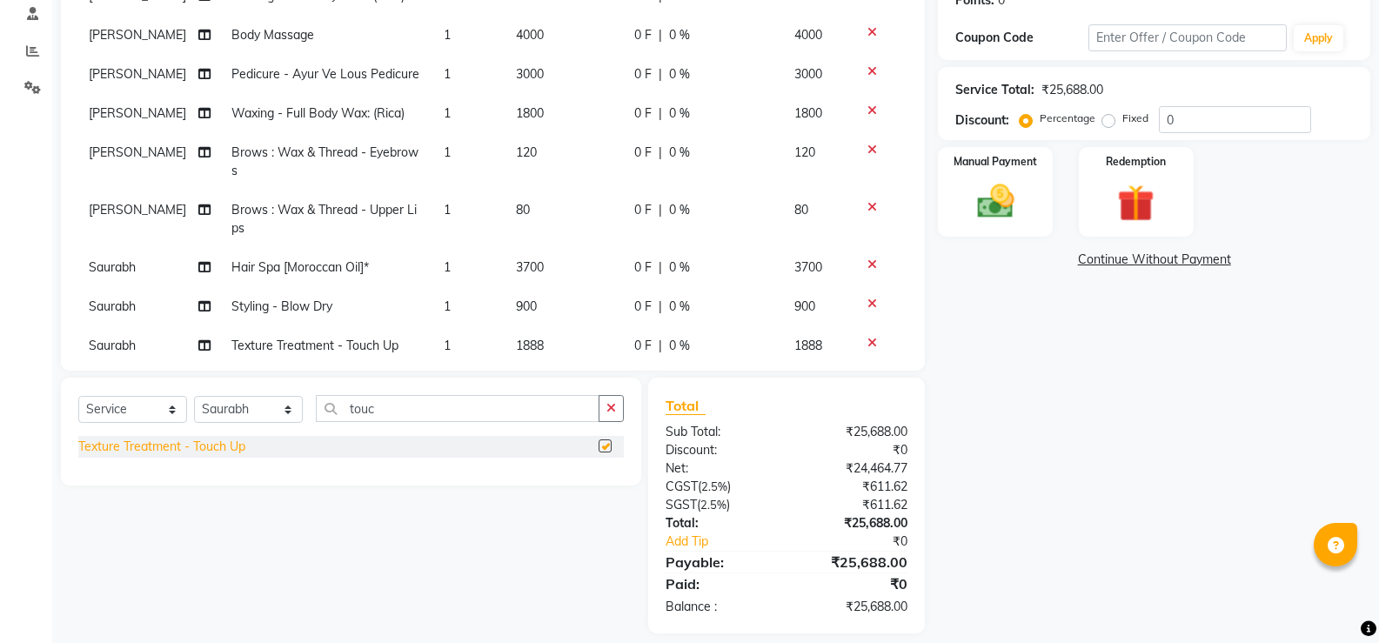
scroll to position [137, 0]
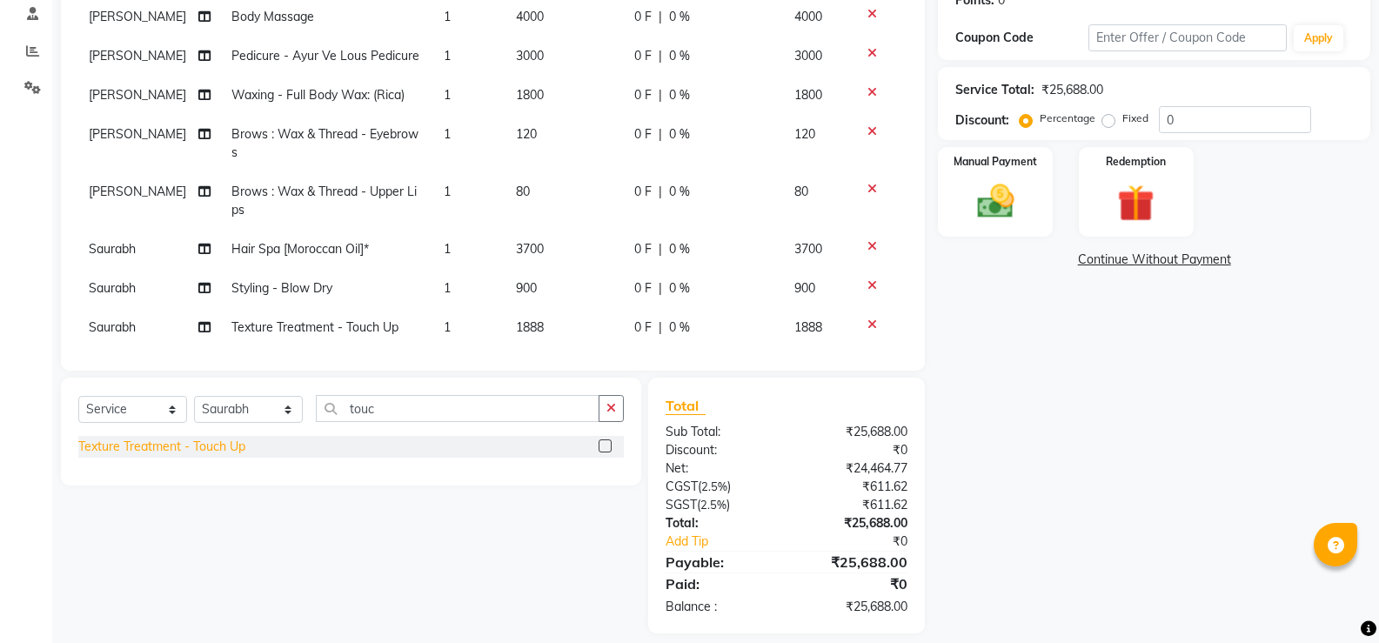
checkbox input "false"
click at [365, 405] on input "touc" at bounding box center [458, 408] width 284 height 27
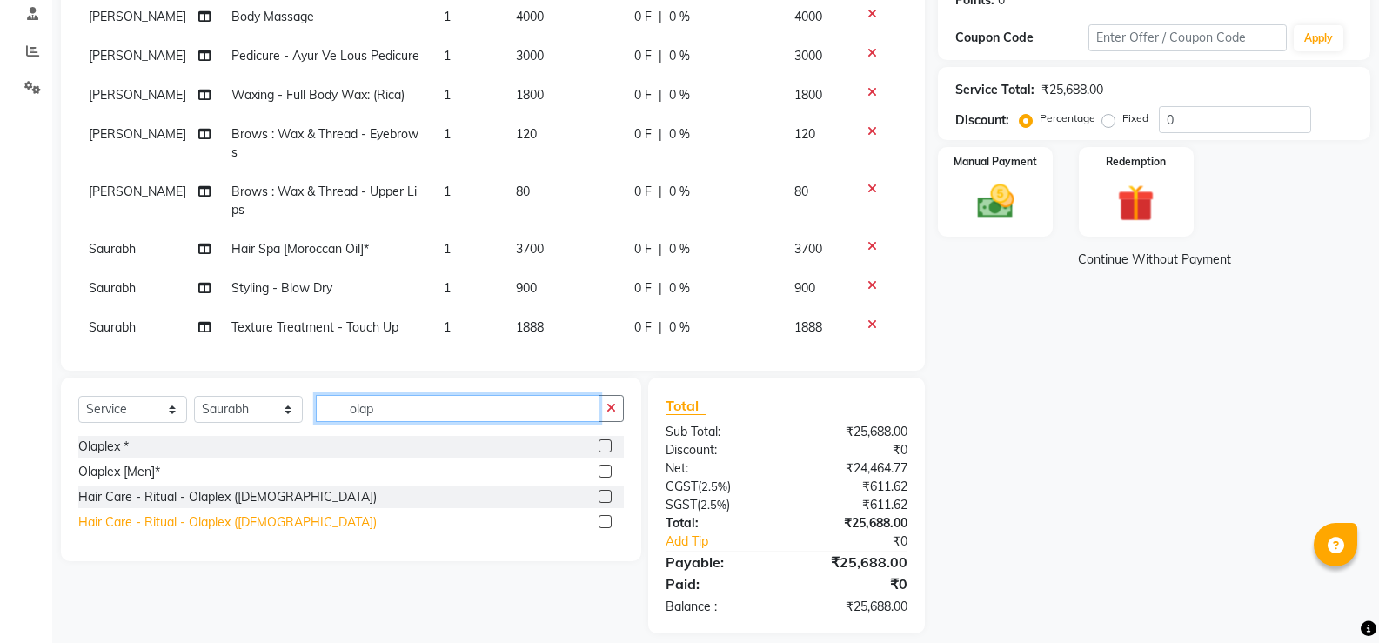
type input "olap"
click at [213, 525] on div "Hair Care - Ritual - Olaplex ([DEMOGRAPHIC_DATA])" at bounding box center [227, 522] width 298 height 18
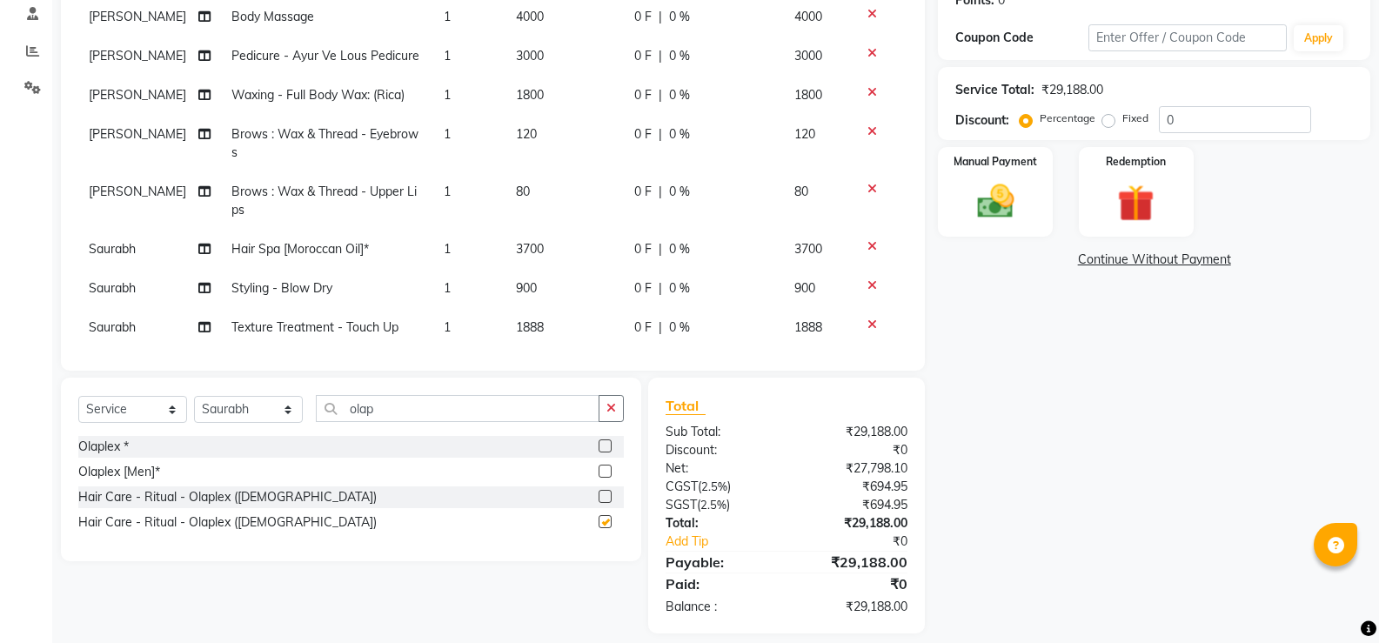
checkbox input "false"
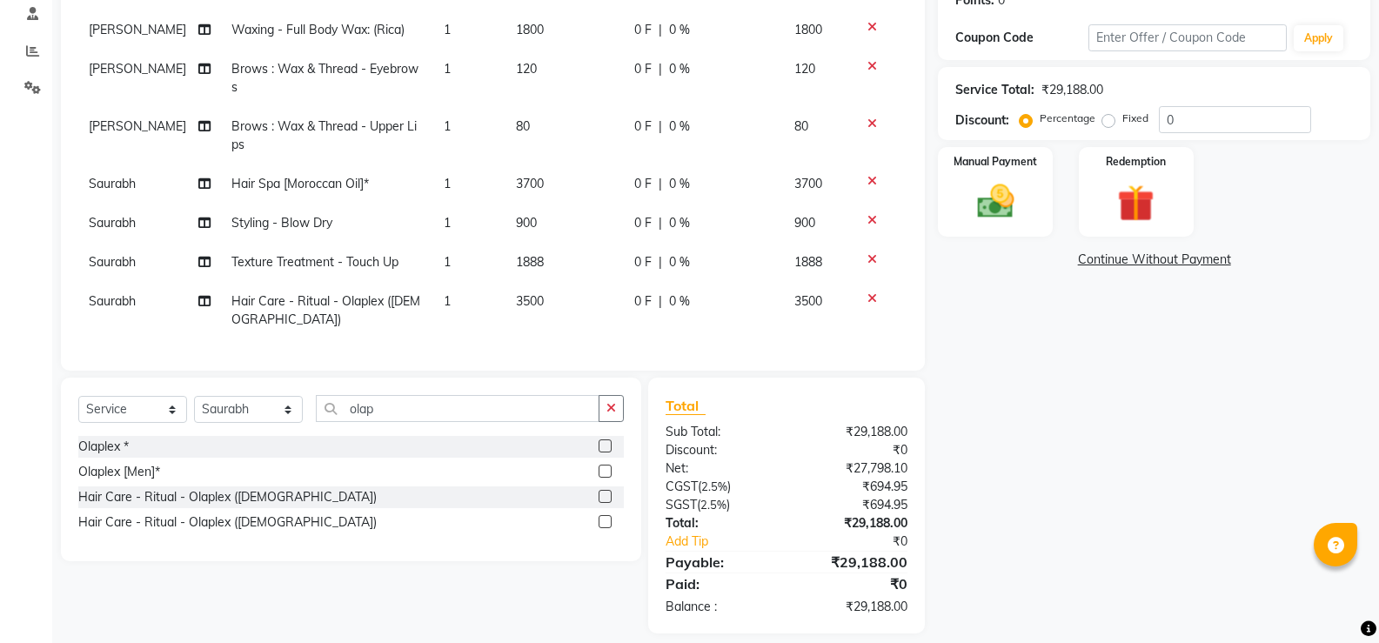
scroll to position [314, 0]
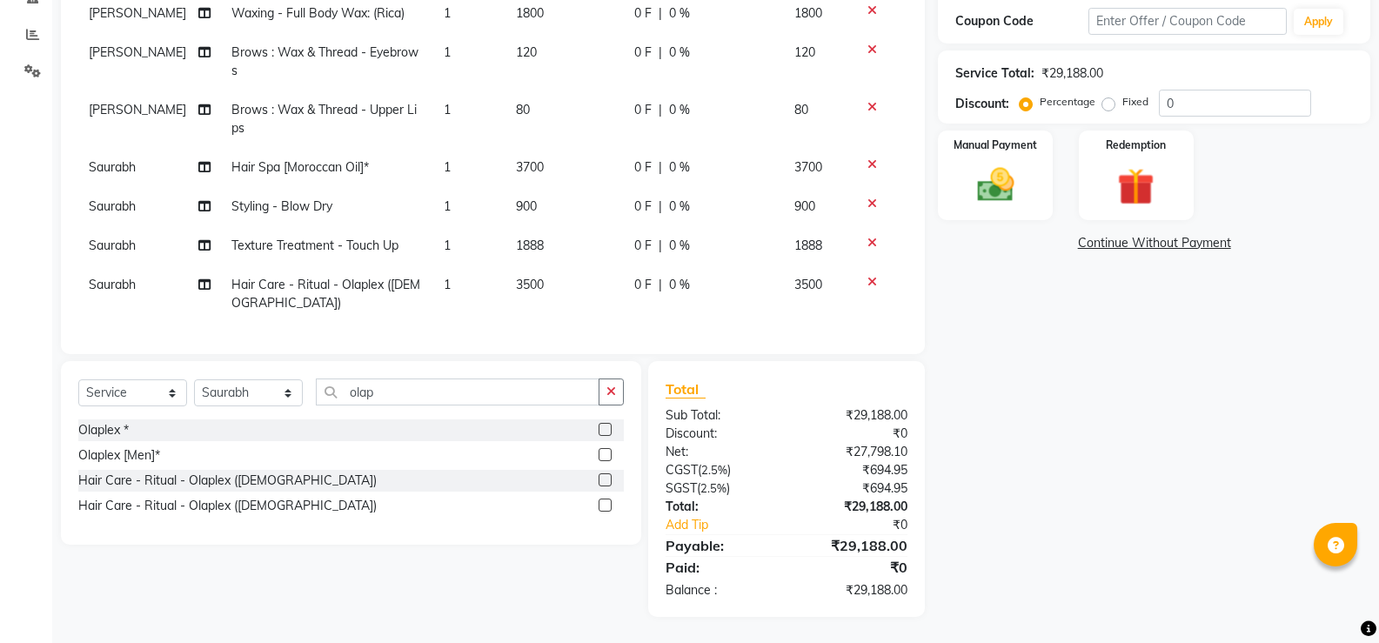
click at [507, 265] on td "3500" at bounding box center [565, 293] width 118 height 57
select select "49037"
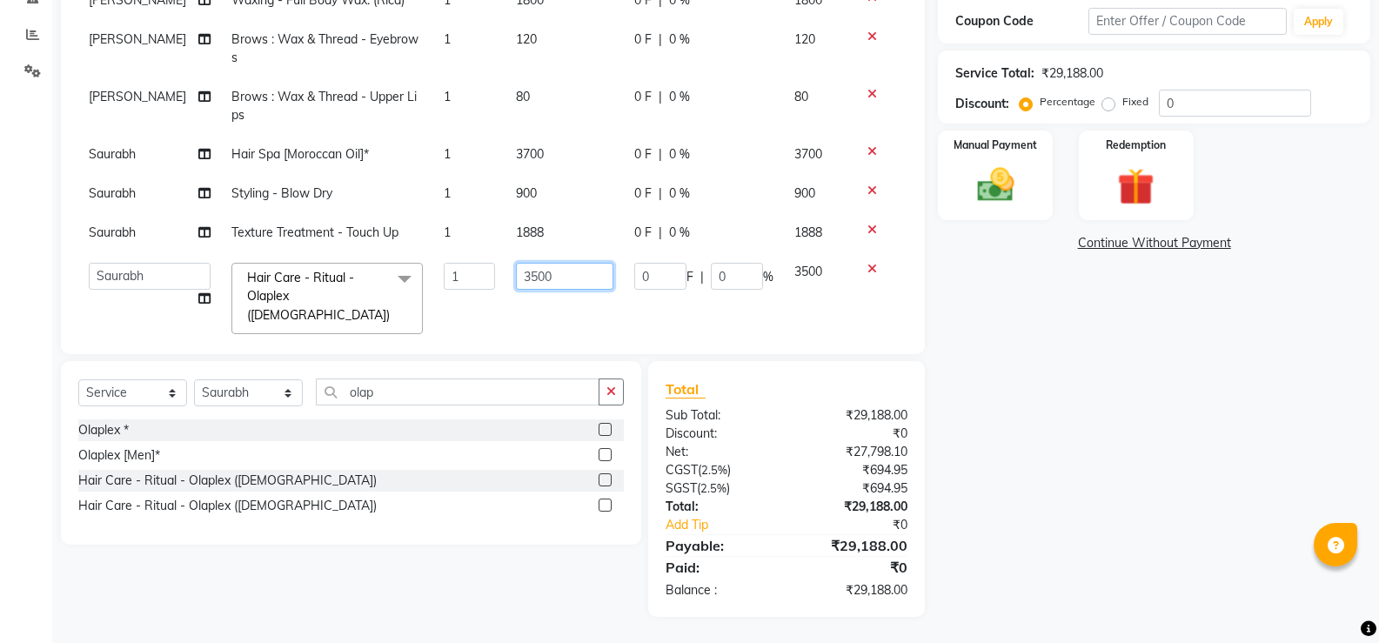
click at [516, 269] on input "3500" at bounding box center [564, 276] width 97 height 27
type input "4000"
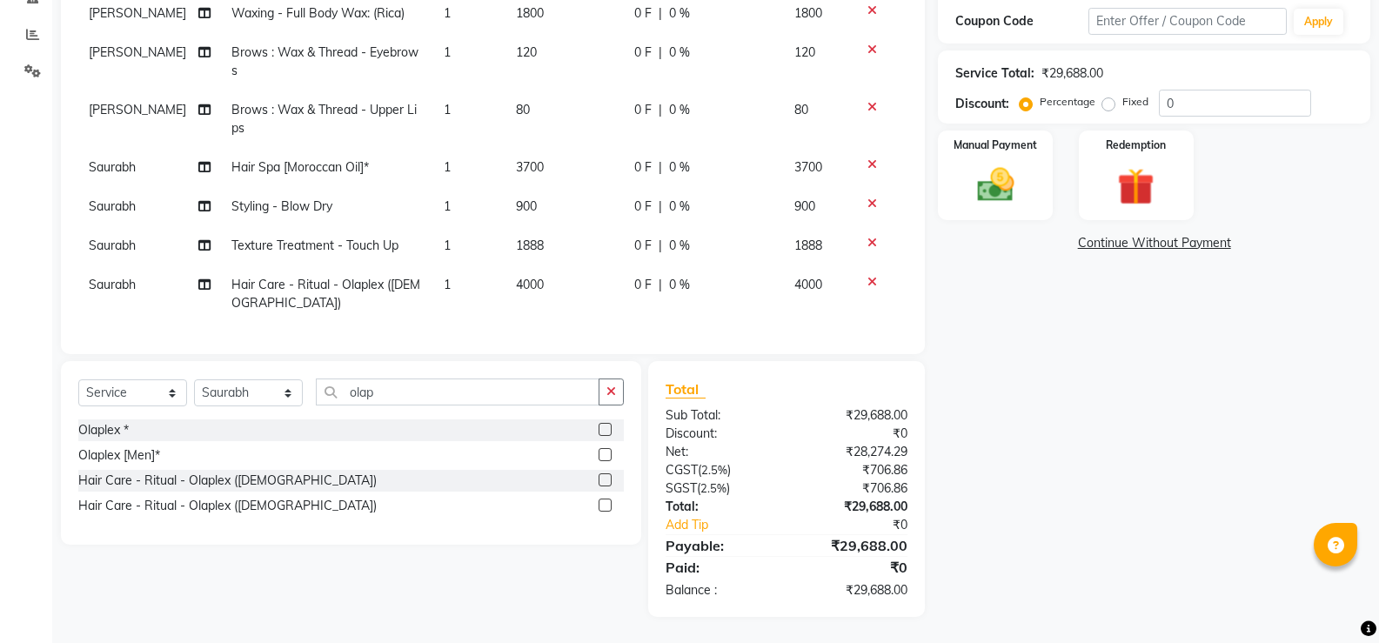
click at [506, 298] on td "4000" at bounding box center [565, 293] width 118 height 57
select select "49037"
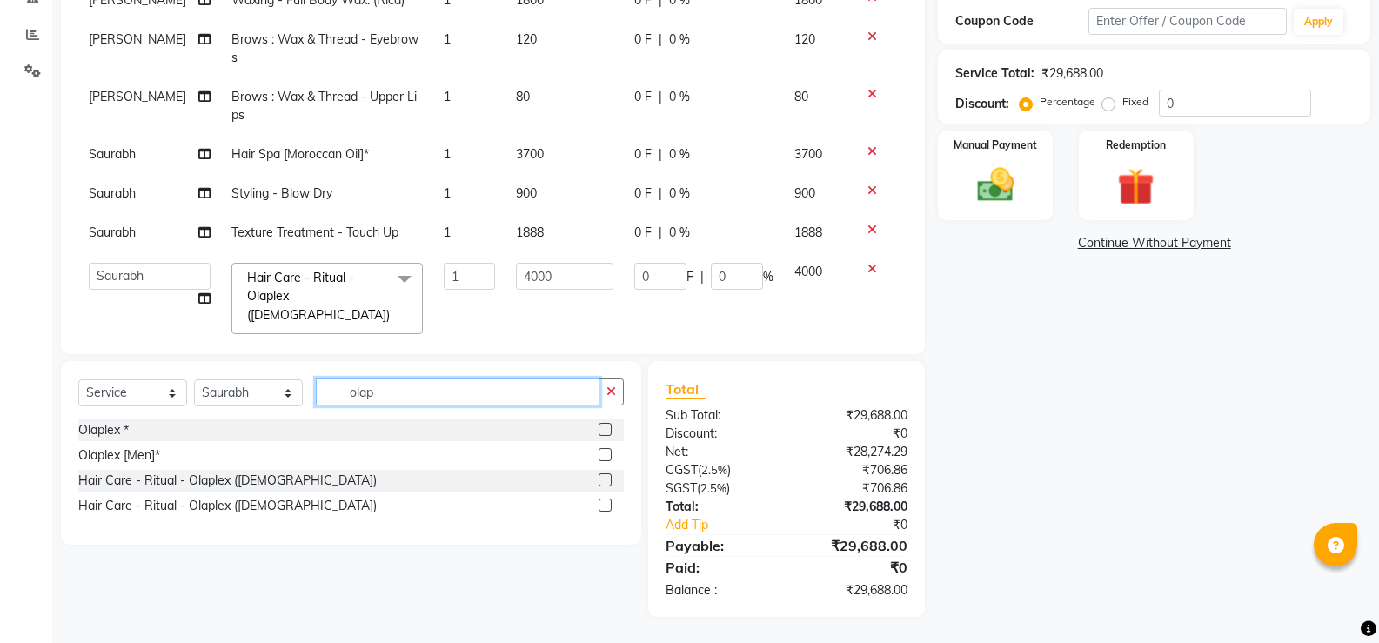
click at [377, 391] on input "olap" at bounding box center [458, 392] width 284 height 27
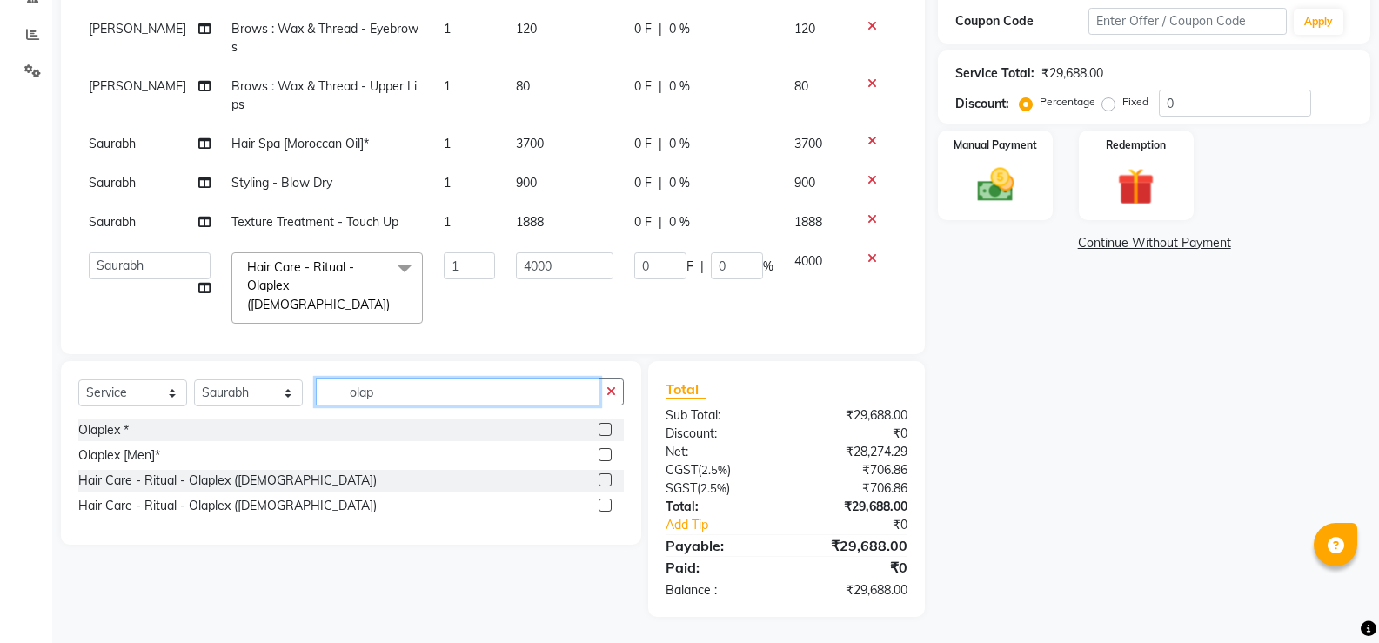
scroll to position [231, 0]
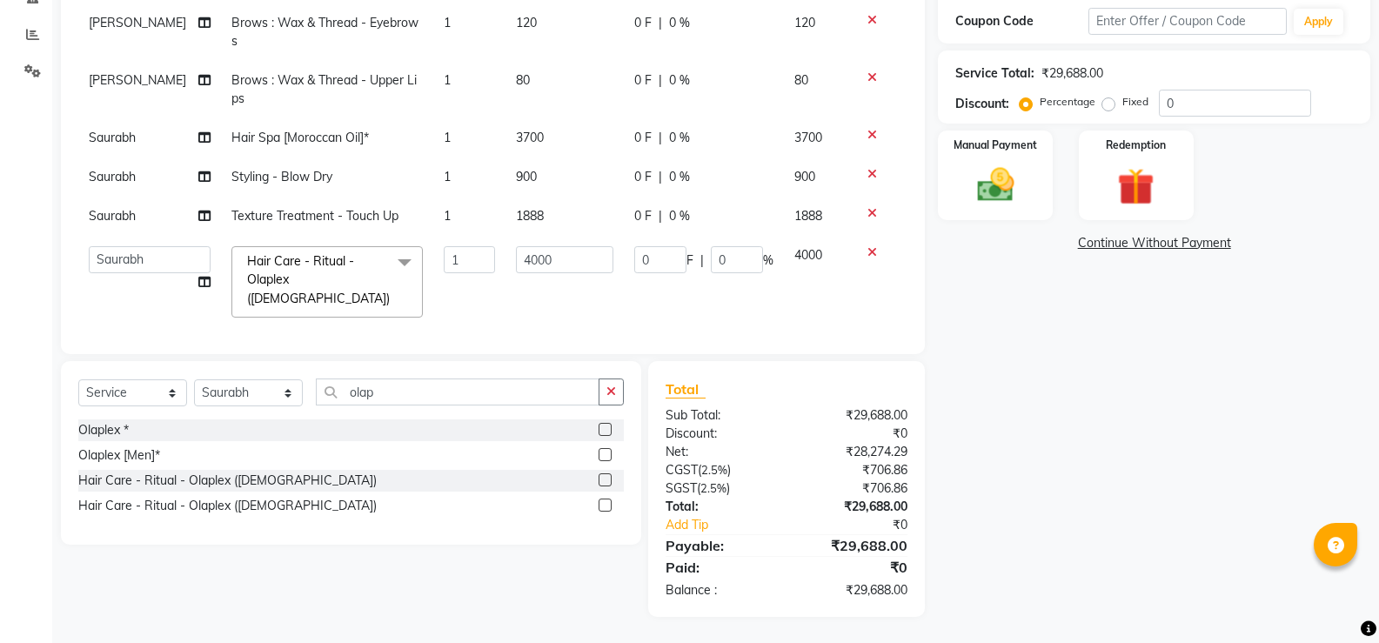
click at [254, 418] on div "Select Service Product Membership Package Voucher Prepaid Gift Card Select Styl…" at bounding box center [351, 399] width 546 height 41
click at [249, 395] on select "Select Stylist Aarti W Abhishek Admin [PERSON_NAME] [PERSON_NAME] [PERSON_NAME]…" at bounding box center [248, 392] width 109 height 27
select select "69831"
click at [194, 379] on select "Select Stylist Aarti W Abhishek Admin [PERSON_NAME] [PERSON_NAME] [PERSON_NAME]…" at bounding box center [248, 392] width 109 height 27
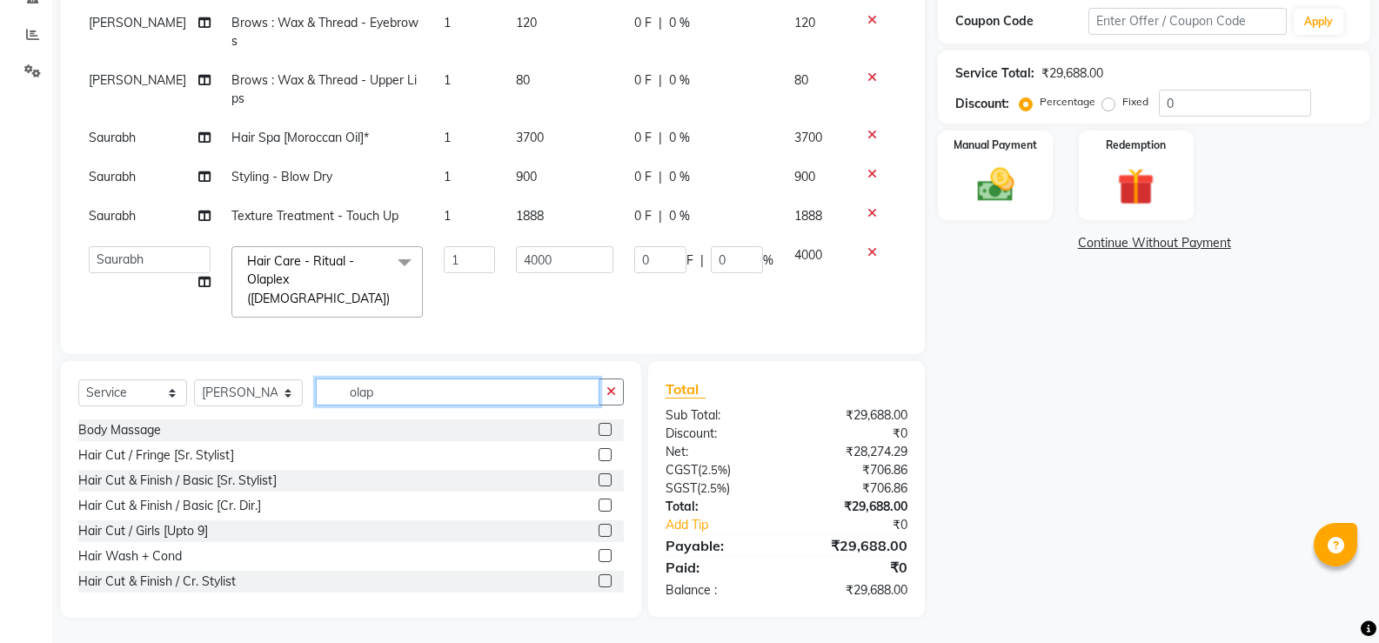
click at [354, 398] on input "olap" at bounding box center [458, 392] width 284 height 27
click at [354, 397] on input "olap" at bounding box center [458, 392] width 284 height 27
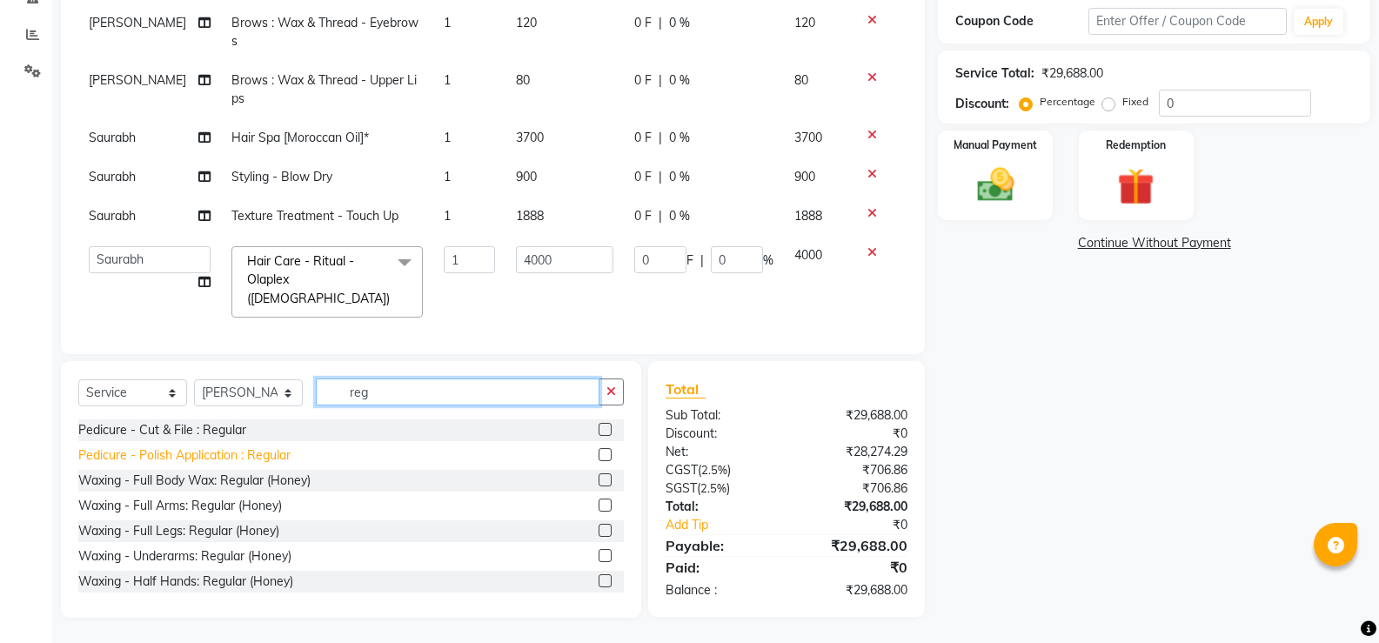
type input "reg"
click at [157, 457] on div "Pedicure - Polish Application : Regular" at bounding box center [184, 455] width 212 height 18
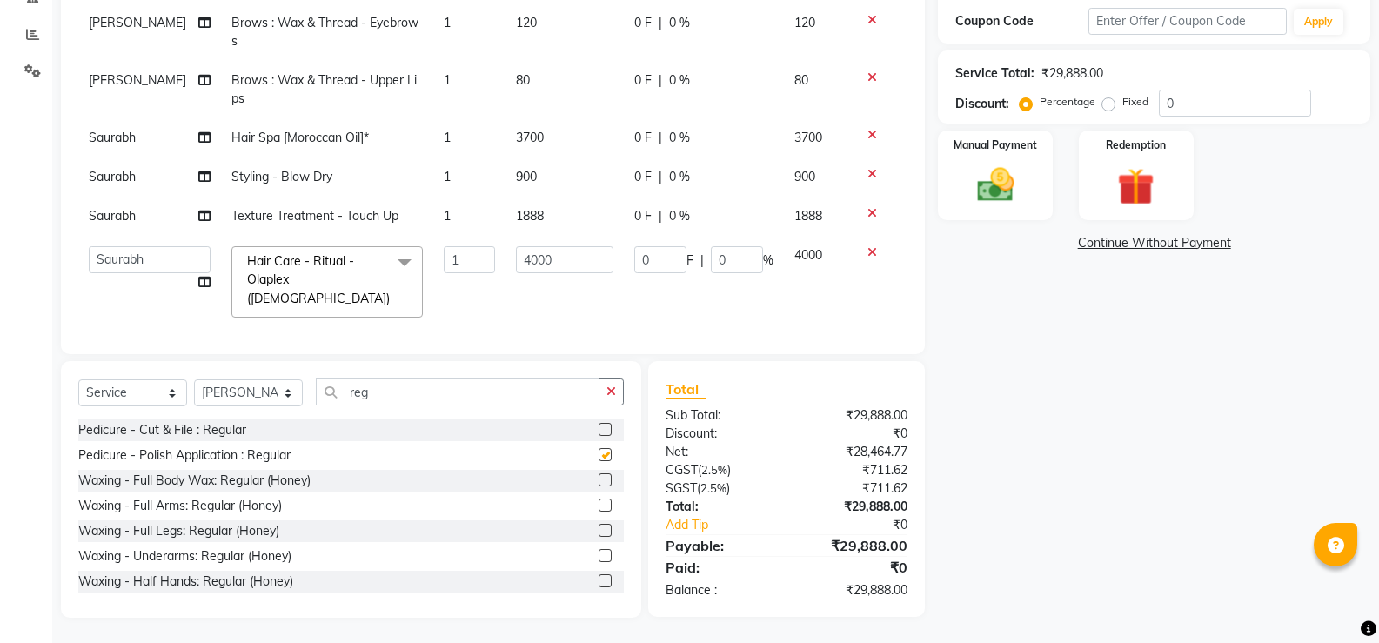
checkbox input "false"
drag, startPoint x: 365, startPoint y: 393, endPoint x: 320, endPoint y: 394, distance: 45.3
click at [320, 394] on input "reg" at bounding box center [458, 392] width 284 height 27
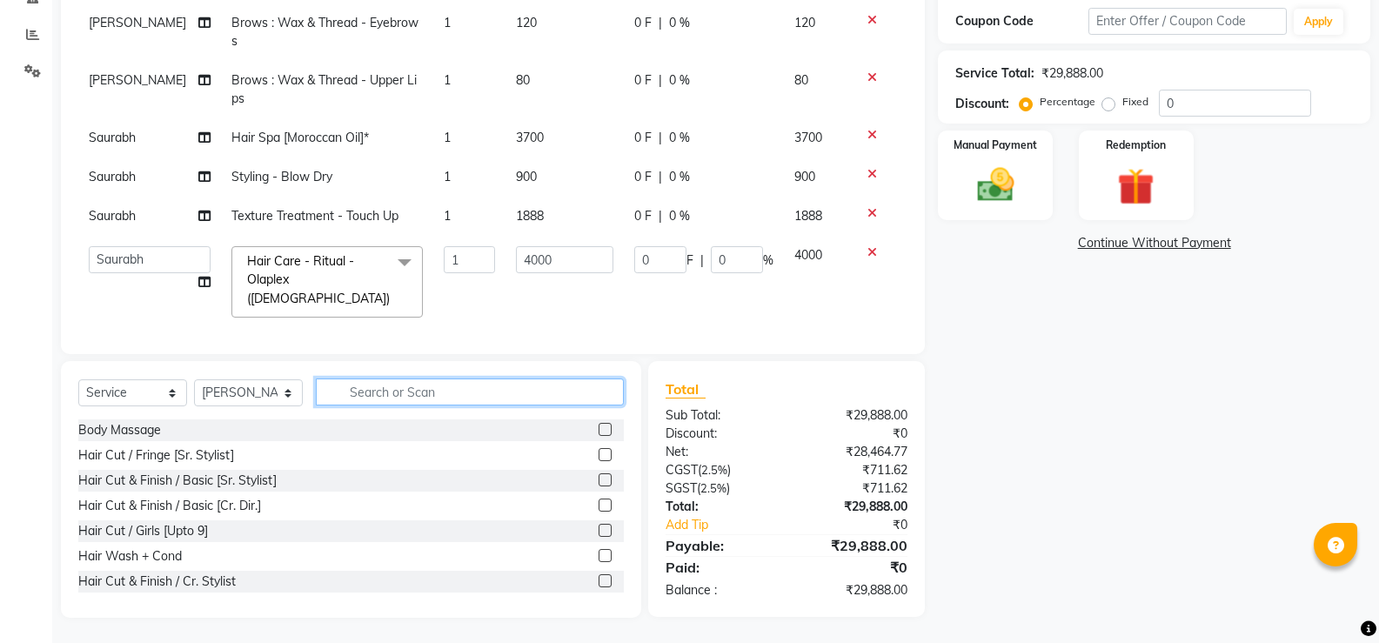
scroll to position [289, 0]
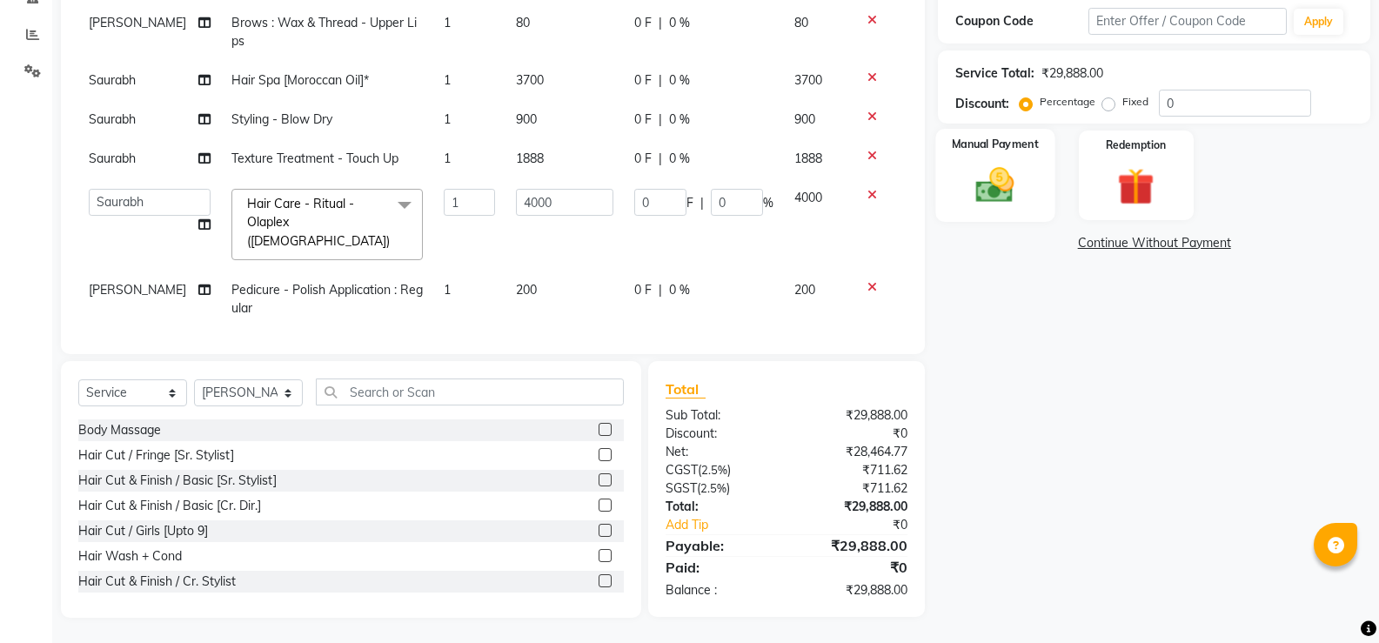
click at [992, 181] on img at bounding box center [995, 185] width 62 height 44
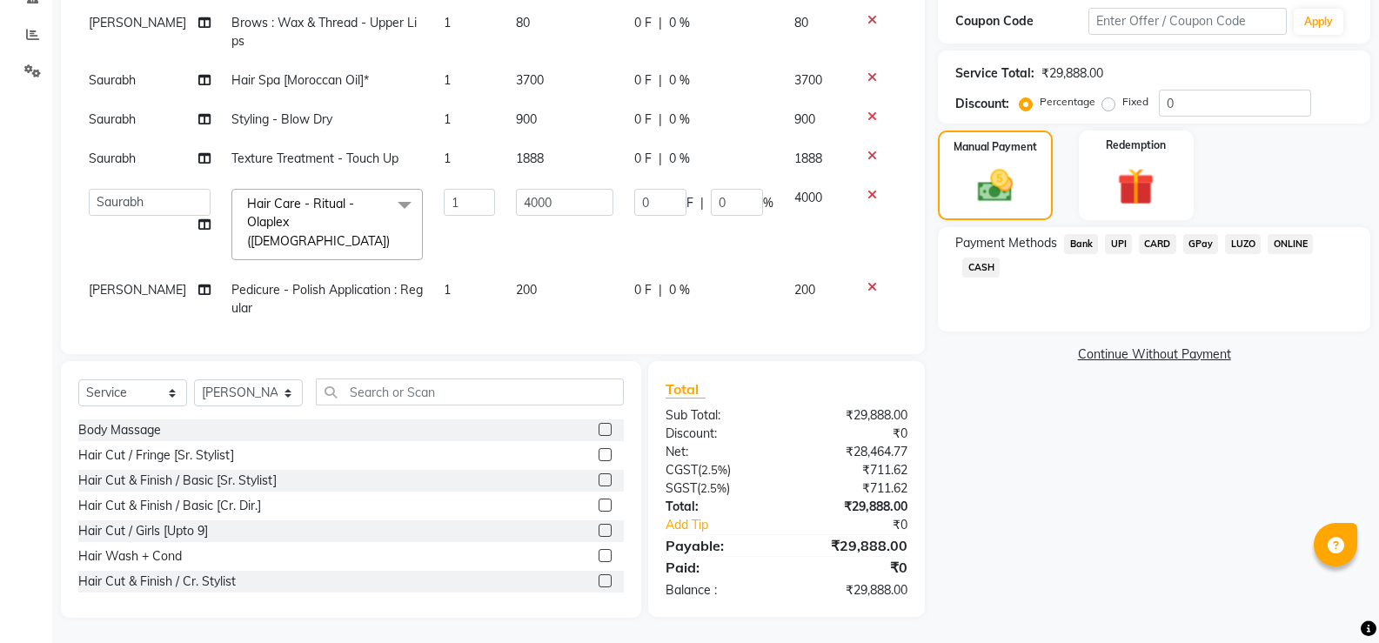
click at [965, 258] on span "CASH" at bounding box center [980, 268] width 37 height 20
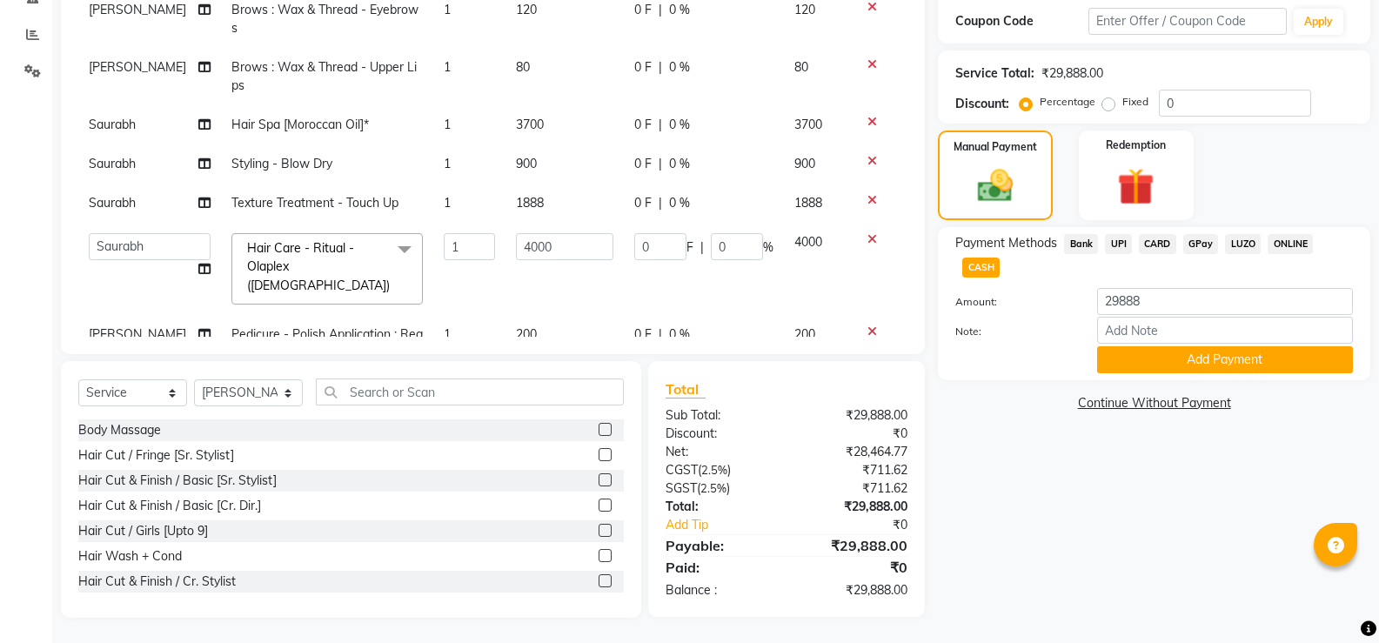
scroll to position [202, 0]
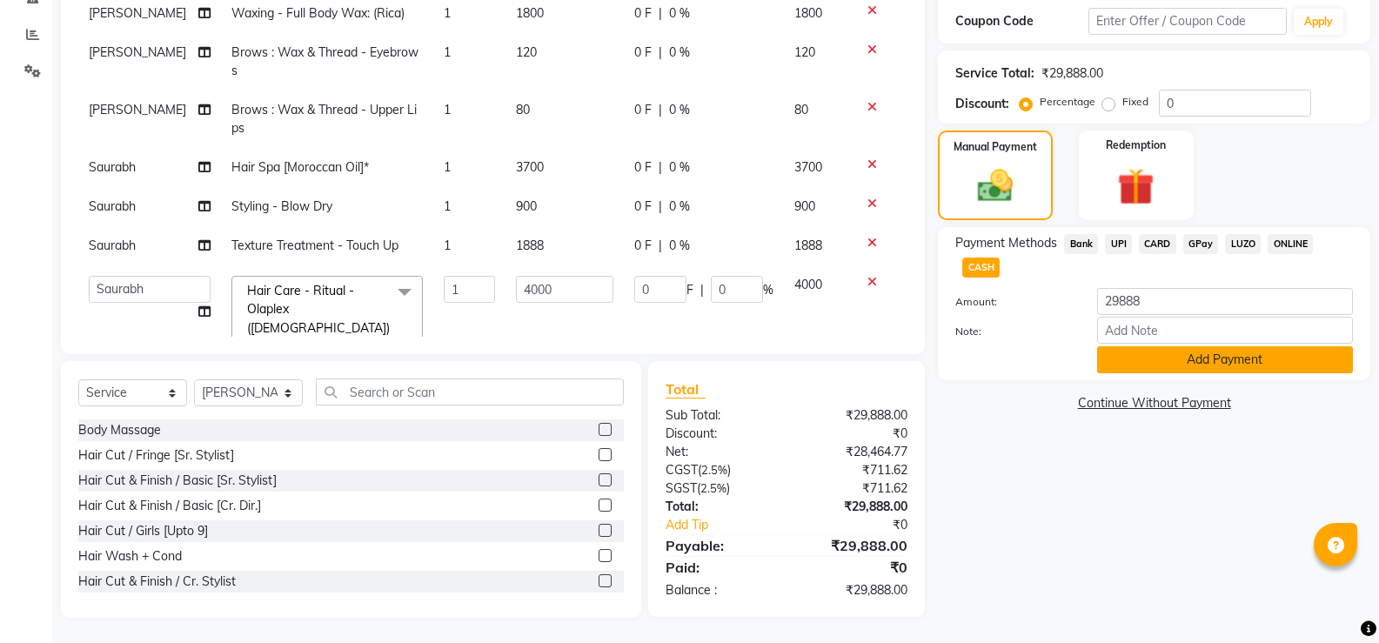
click at [1188, 346] on button "Add Payment" at bounding box center [1225, 359] width 256 height 27
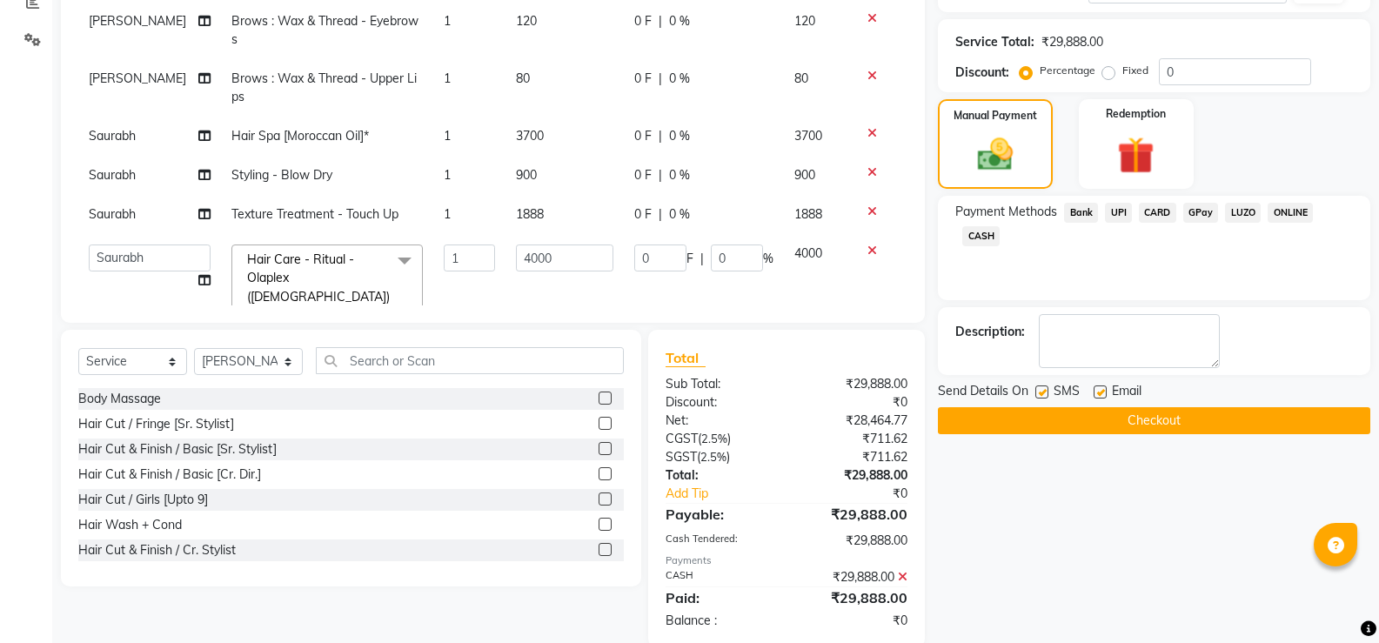
scroll to position [376, 0]
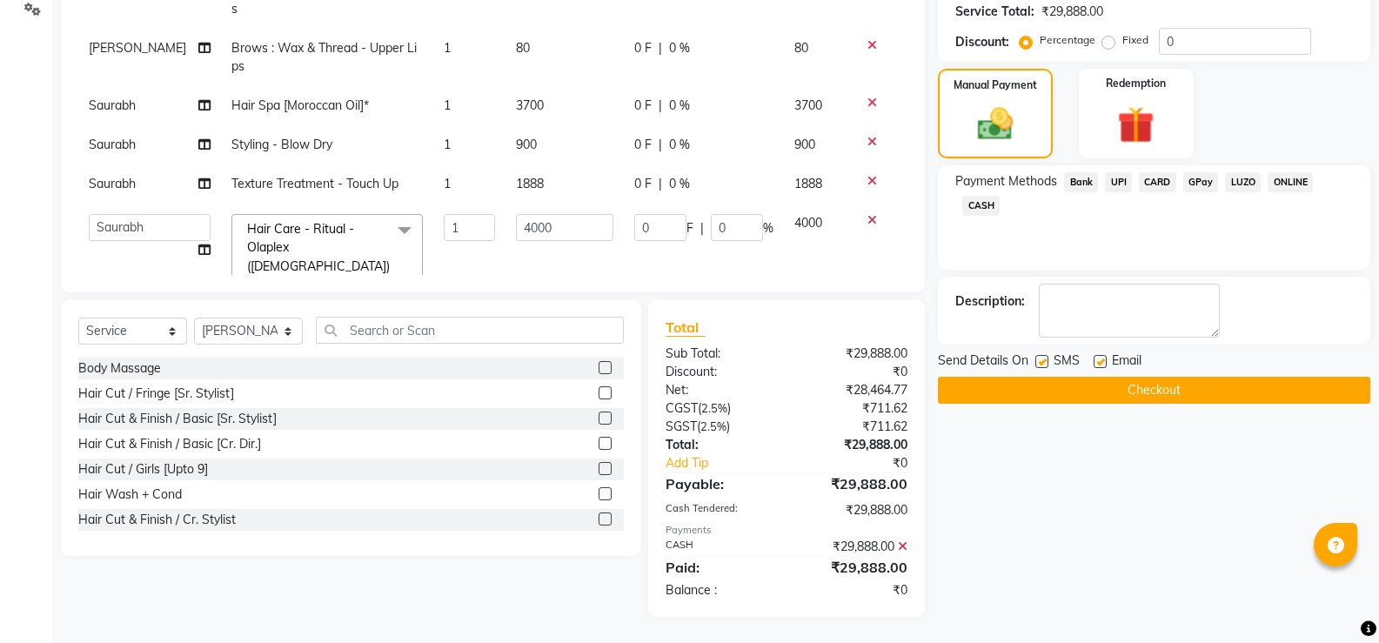
click at [1104, 377] on button "Checkout" at bounding box center [1154, 390] width 432 height 27
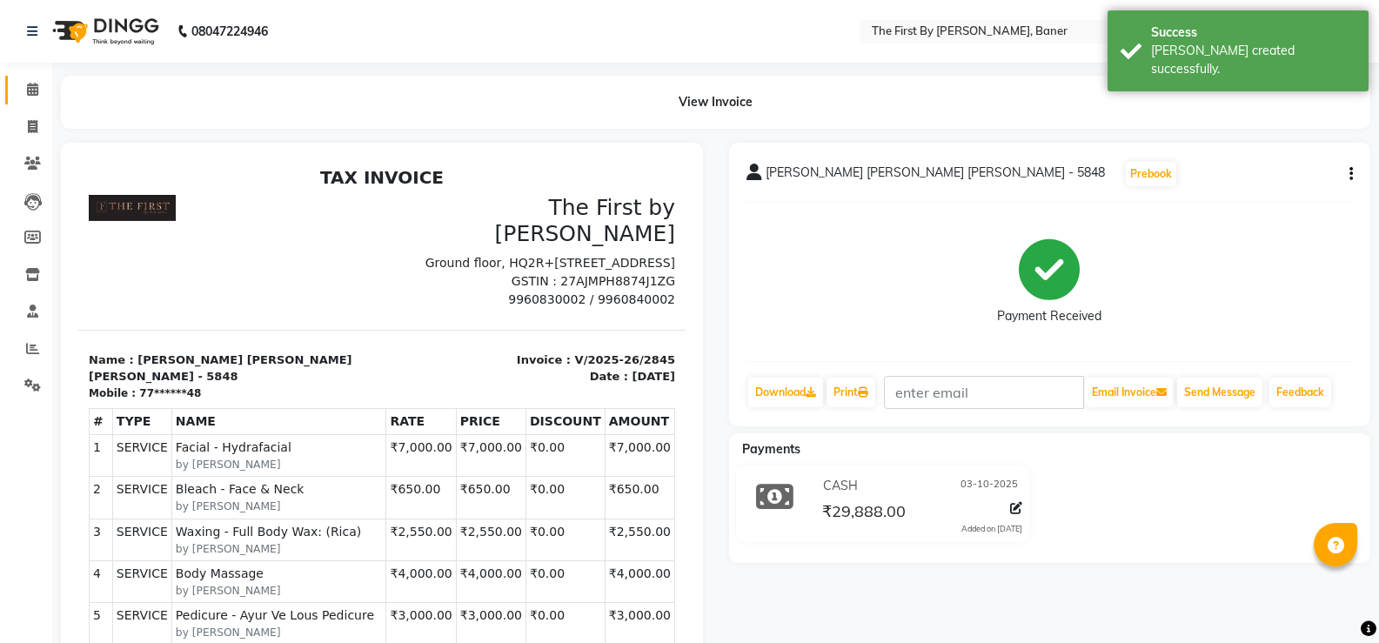
click at [30, 98] on span at bounding box center [32, 90] width 30 height 20
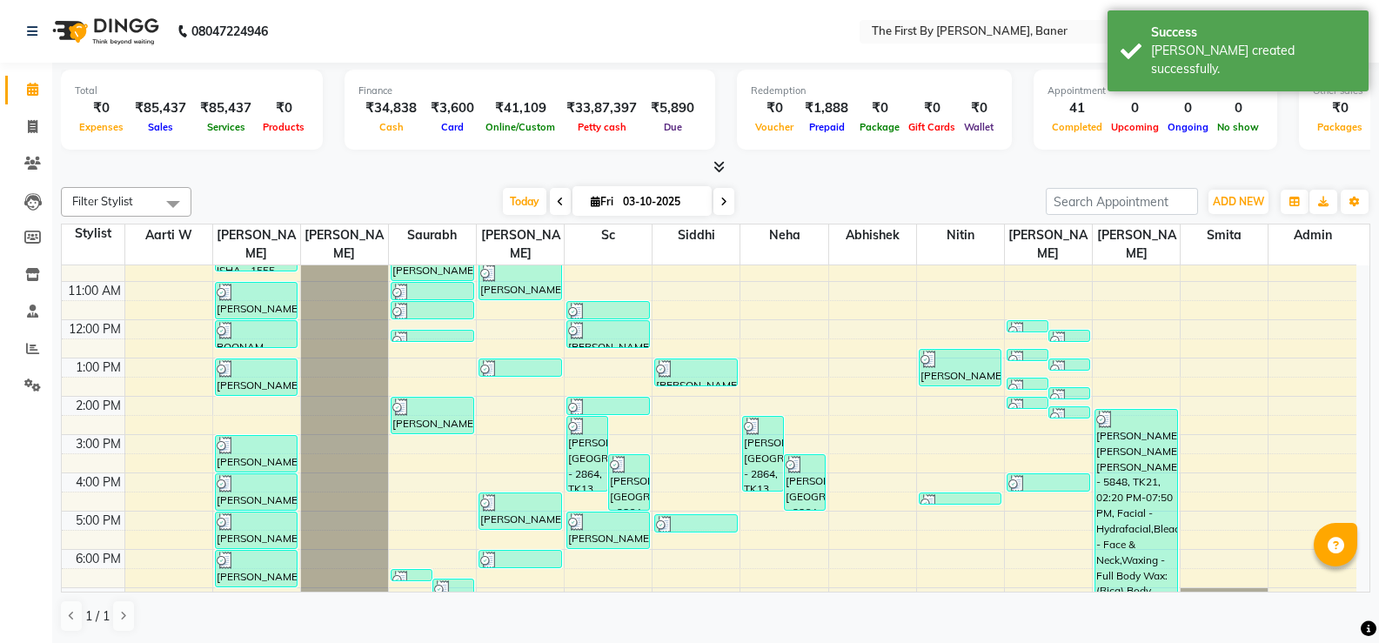
scroll to position [152, 0]
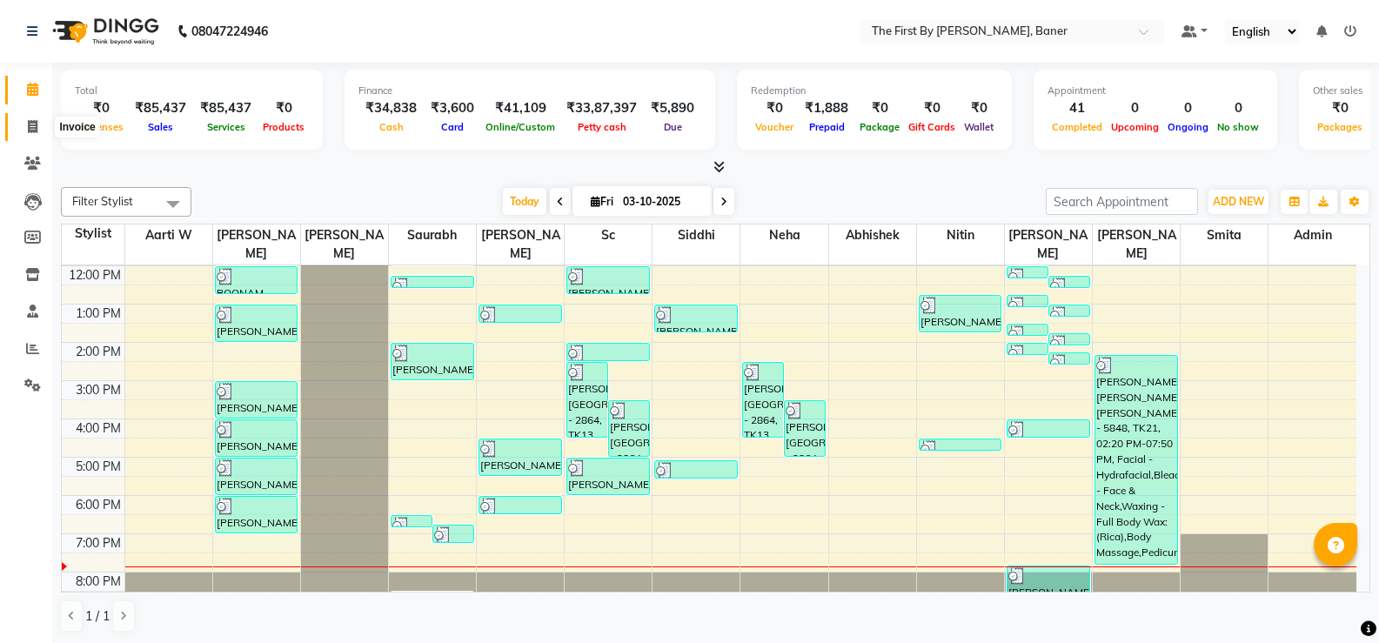
click at [34, 127] on icon at bounding box center [33, 126] width 10 height 13
select select "6411"
select select "service"
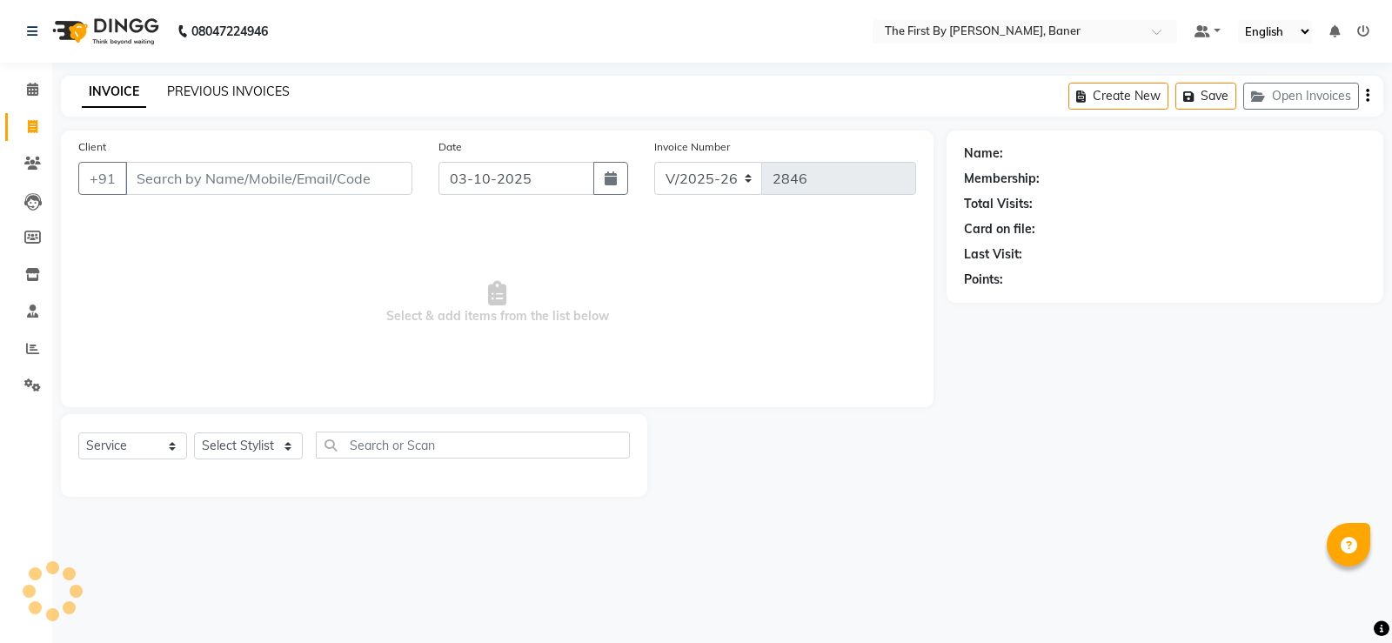
click at [174, 90] on link "PREVIOUS INVOICES" at bounding box center [228, 92] width 123 height 16
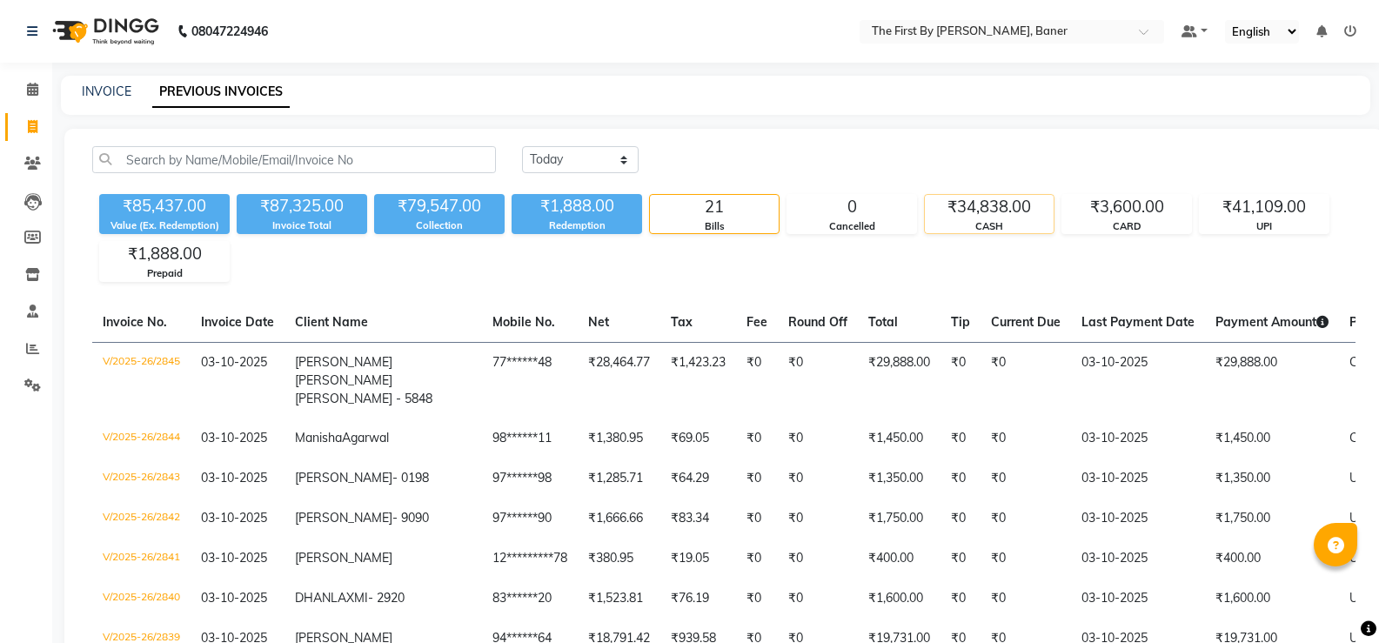
click at [983, 221] on div "CASH" at bounding box center [989, 226] width 129 height 15
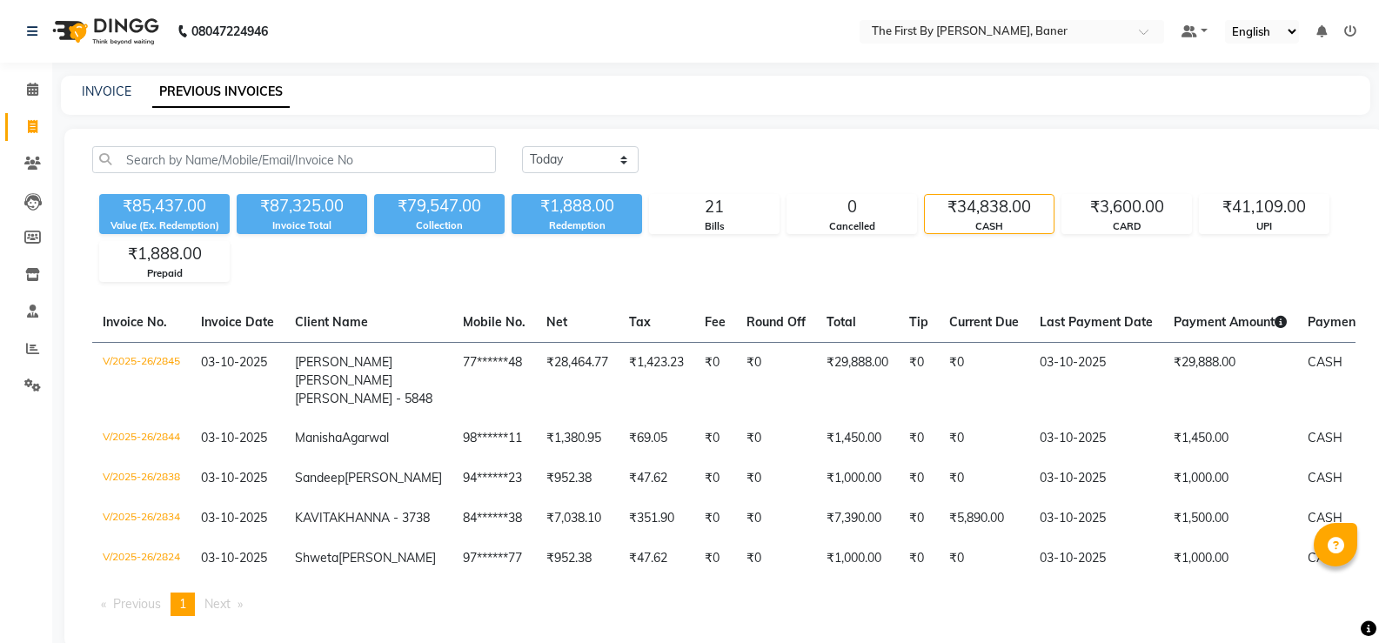
scroll to position [42, 0]
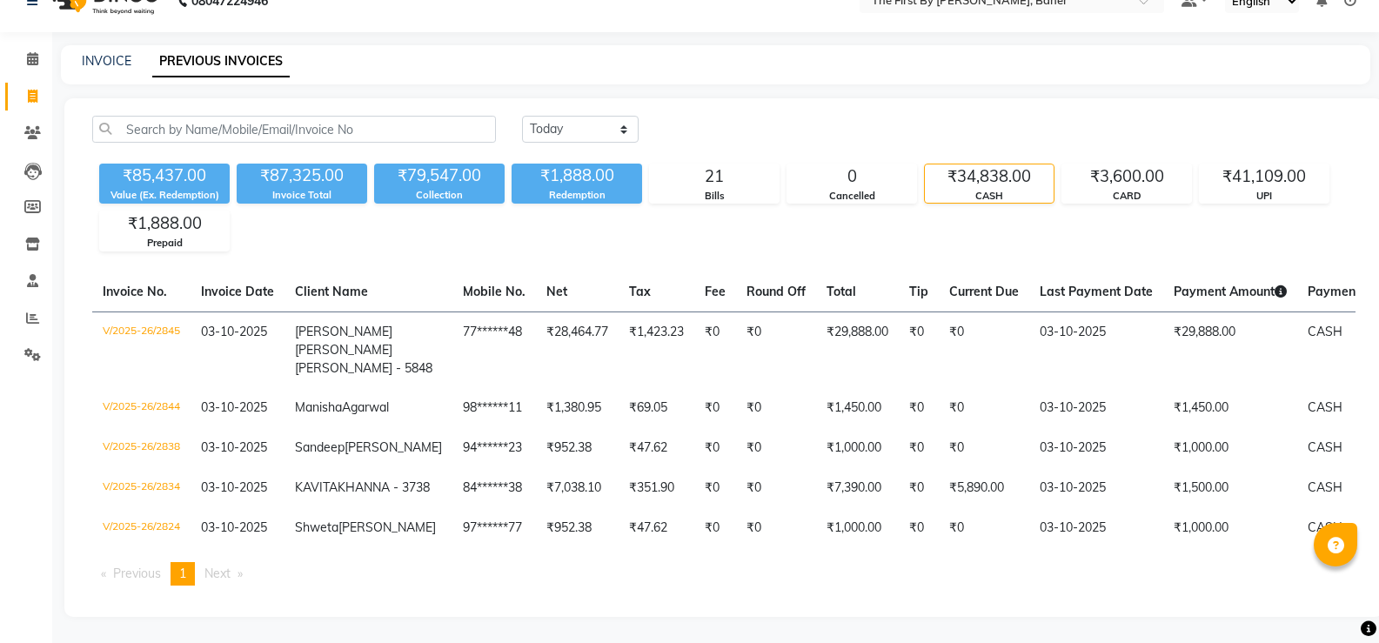
click at [1037, 167] on div "₹34,838.00" at bounding box center [989, 176] width 129 height 24
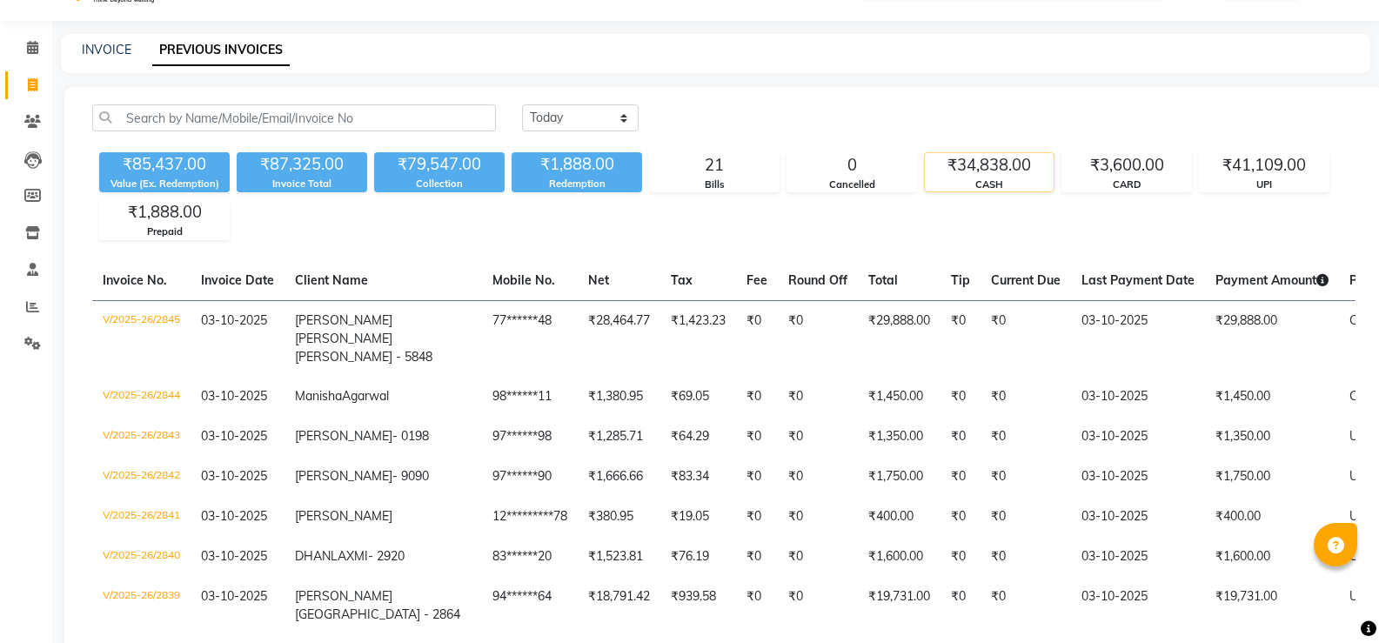
click at [1037, 167] on div "₹34,838.00" at bounding box center [989, 165] width 129 height 24
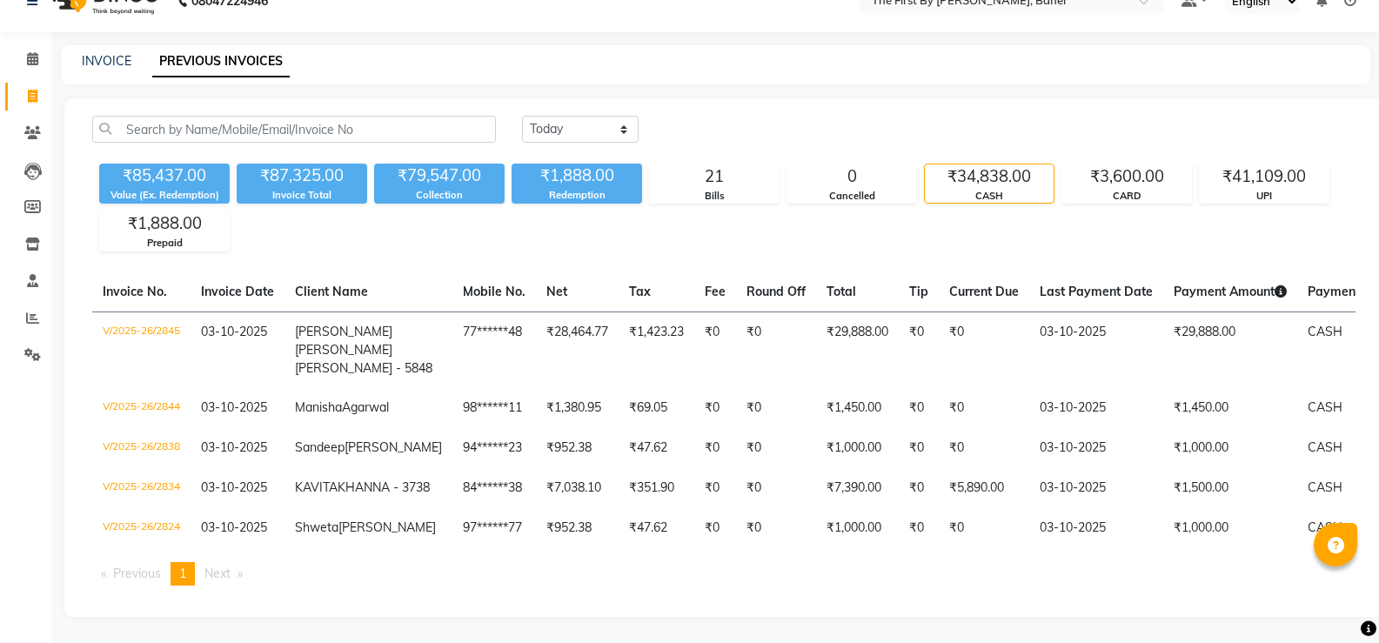
scroll to position [0, 0]
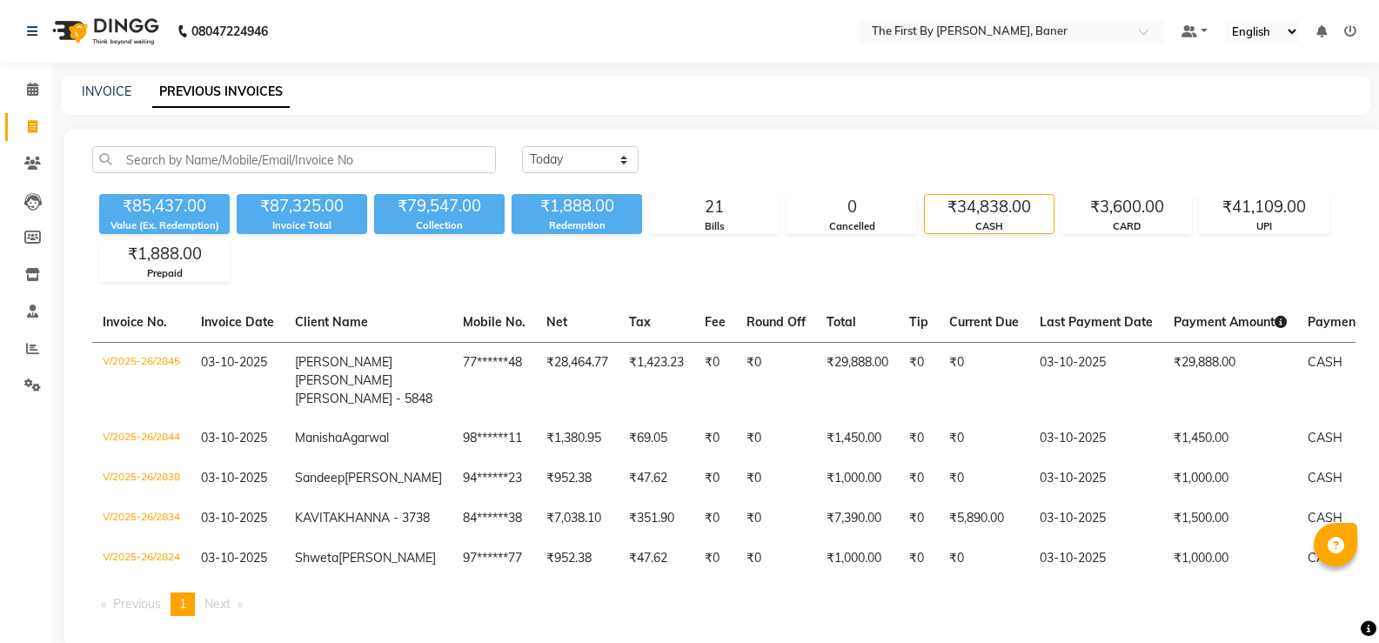
click at [118, 81] on div "INVOICE PREVIOUS INVOICES" at bounding box center [716, 95] width 1310 height 39
click at [117, 101] on div "INVOICE PREVIOUS INVOICES" at bounding box center [716, 95] width 1310 height 39
click at [121, 90] on link "INVOICE" at bounding box center [107, 92] width 50 height 16
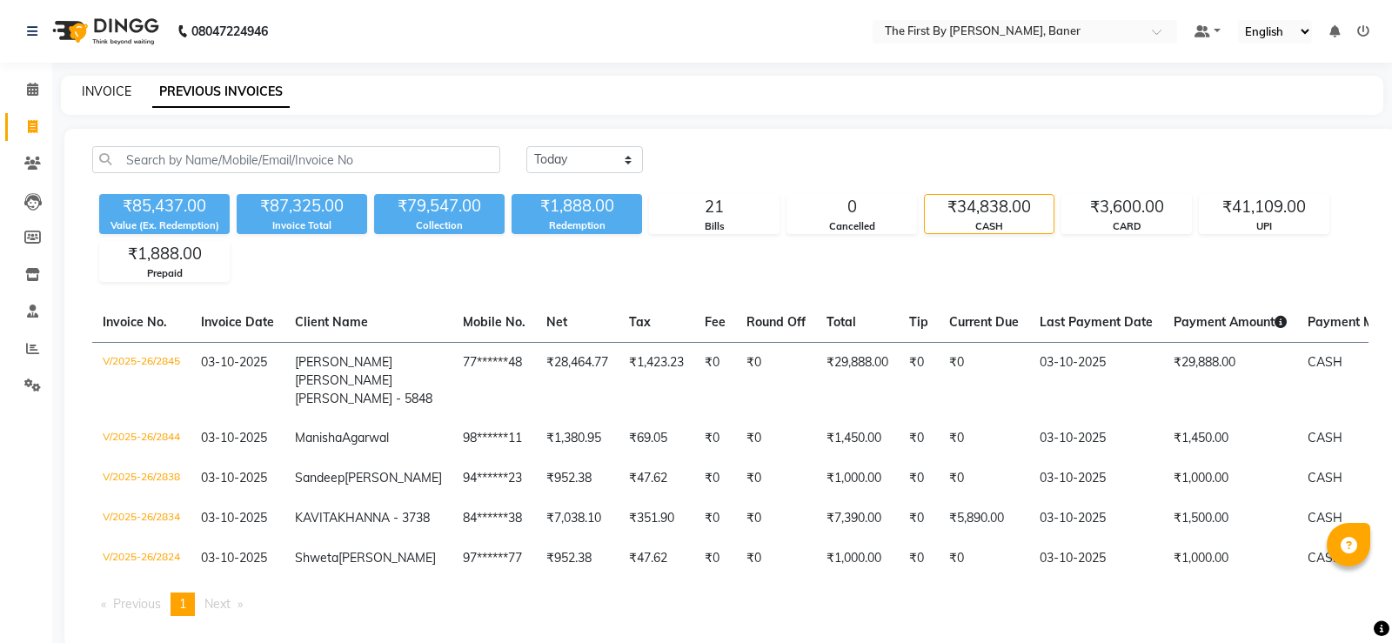
select select "6411"
select select "service"
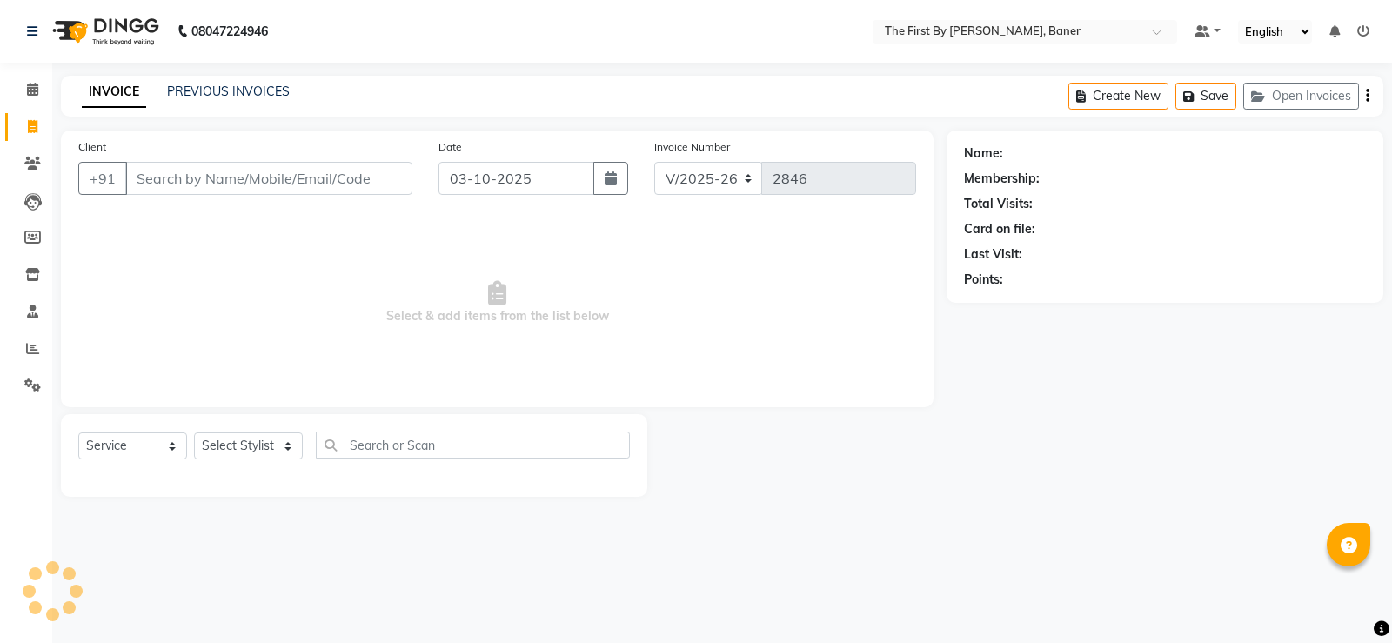
click at [172, 170] on input "Client" at bounding box center [268, 178] width 287 height 33
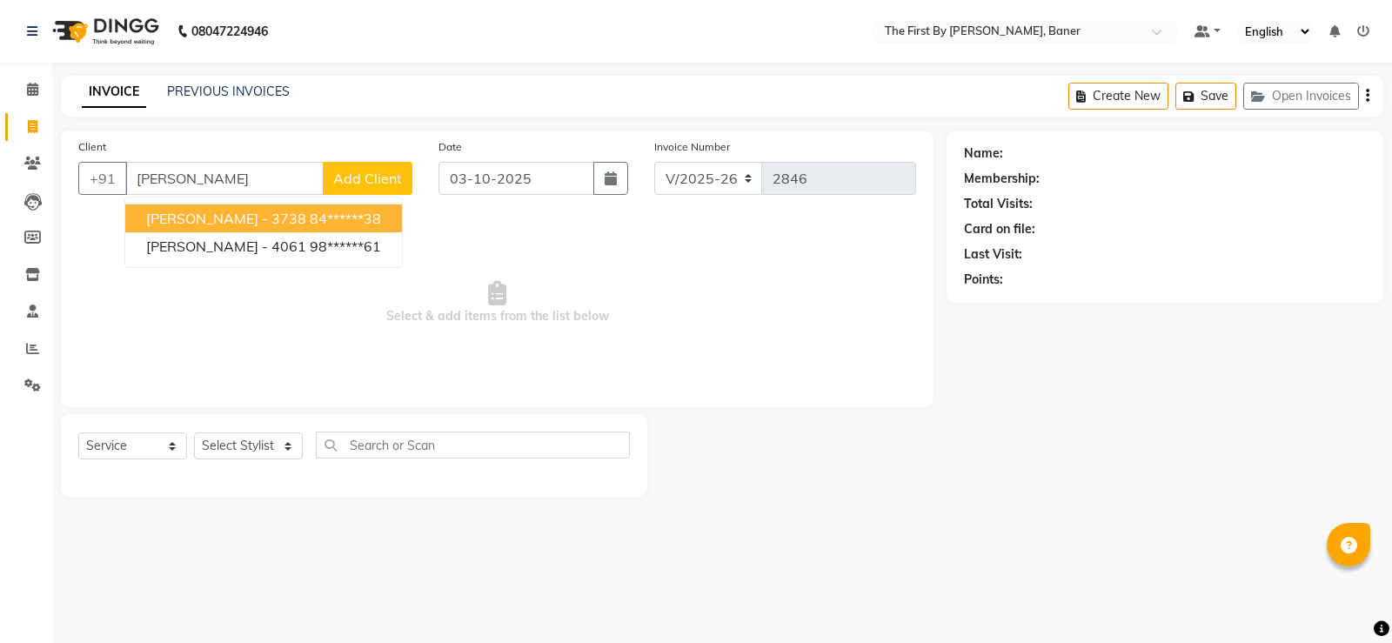
click at [184, 215] on span "[PERSON_NAME] - 3738" at bounding box center [226, 218] width 160 height 17
type input "84******38"
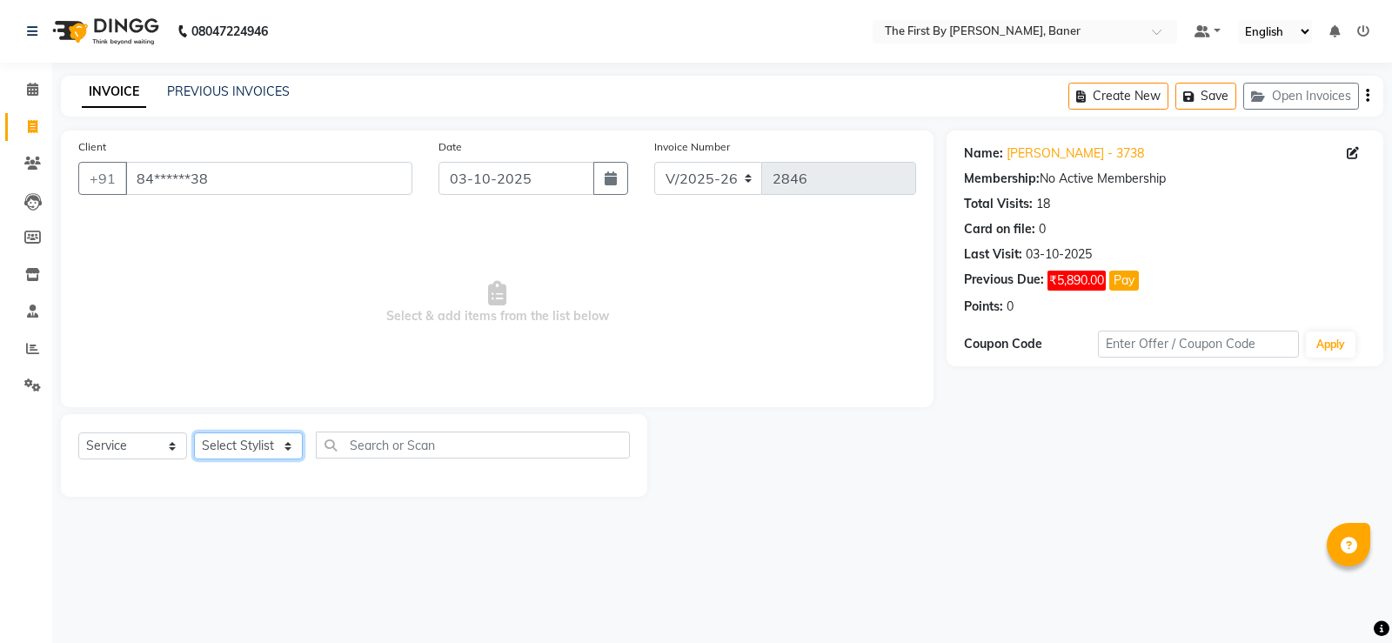
click at [269, 453] on select "Select Stylist Aarti W Abhishek Admin [PERSON_NAME] [PERSON_NAME] [PERSON_NAME]…" at bounding box center [248, 445] width 109 height 27
drag, startPoint x: 412, startPoint y: 35, endPoint x: 652, endPoint y: 128, distance: 257.6
click at [412, 35] on nav "08047224946 Select Location × The First By [PERSON_NAME], Baner Default Panel M…" at bounding box center [696, 31] width 1392 height 63
click at [1130, 277] on button "Pay" at bounding box center [1124, 281] width 30 height 20
select select "1"
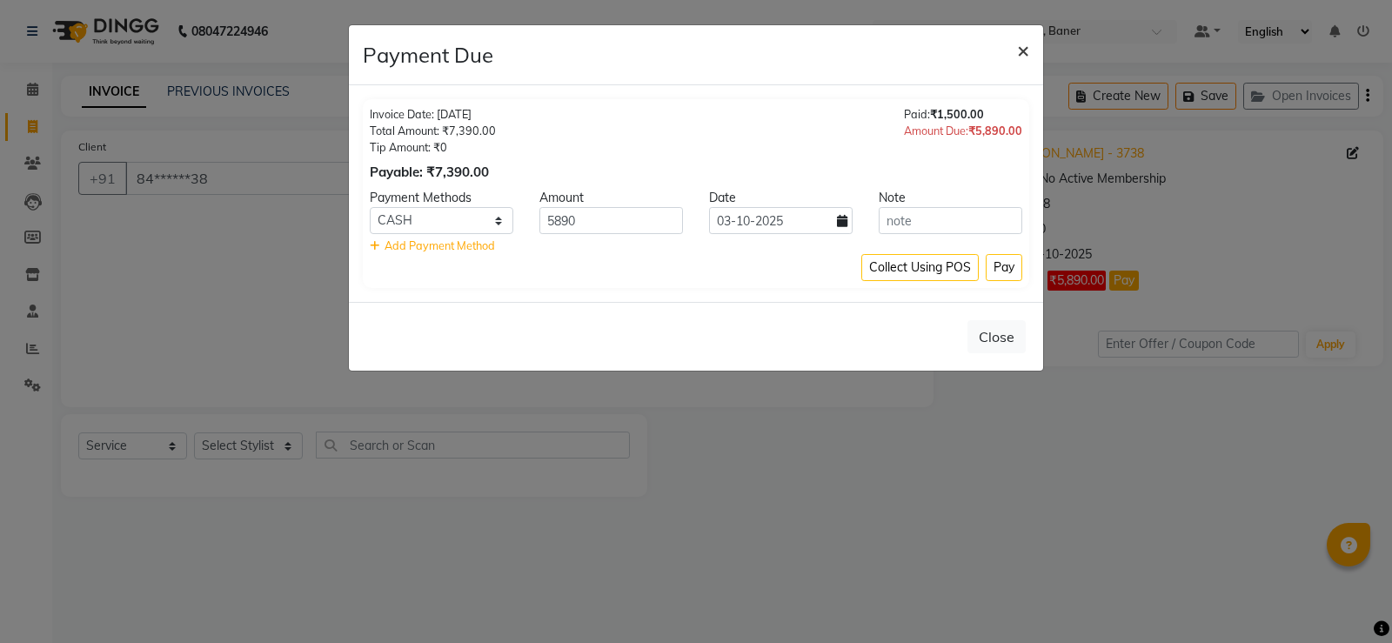
click at [1027, 55] on span "×" at bounding box center [1023, 50] width 12 height 26
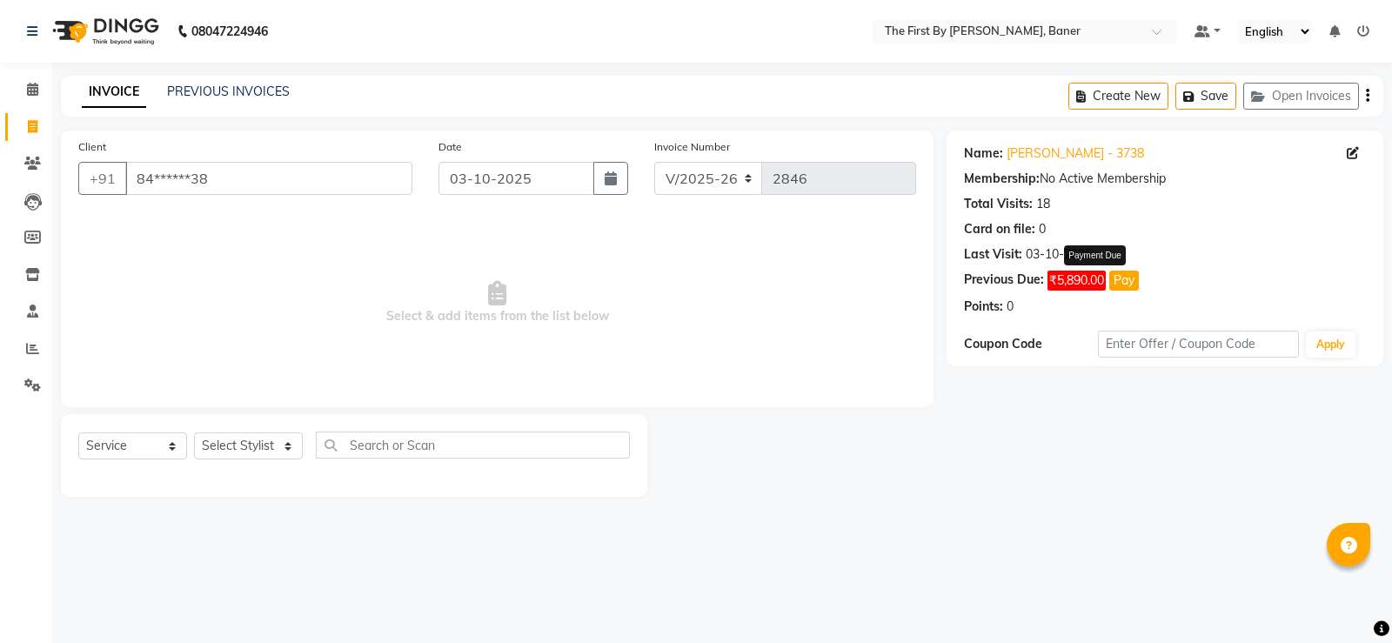
click at [1122, 278] on button "Pay" at bounding box center [1124, 281] width 30 height 20
select select "1"
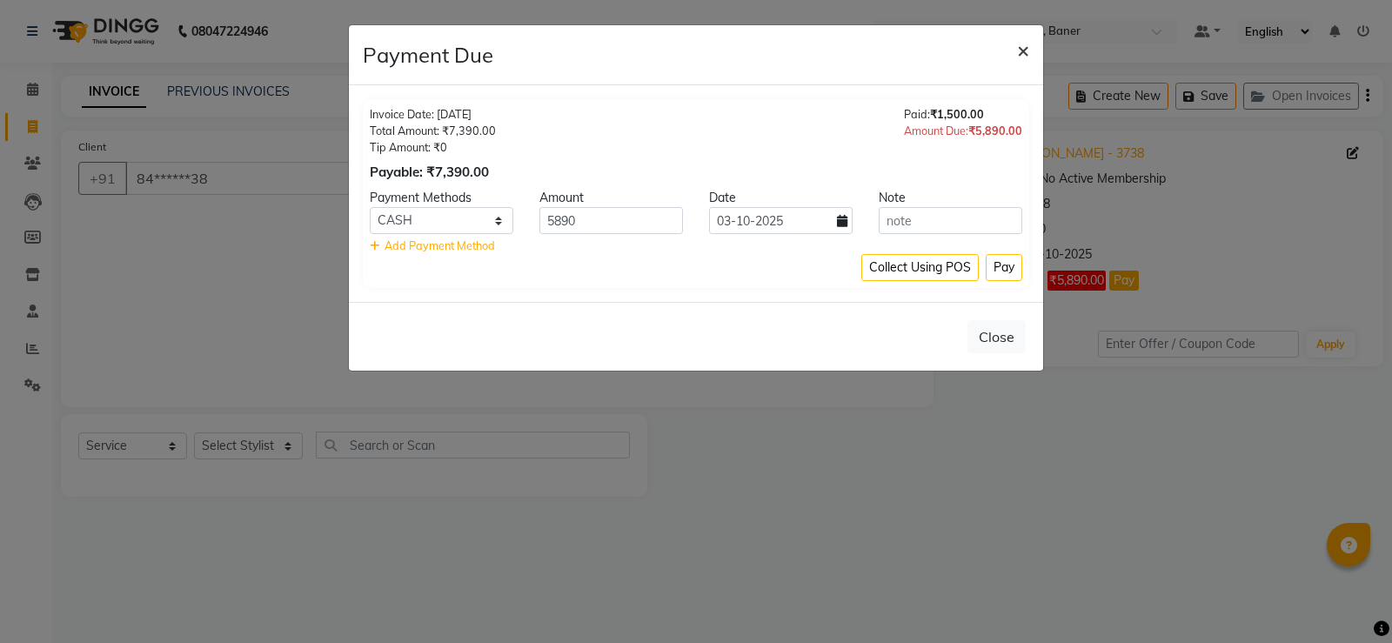
click at [1012, 62] on button "×" at bounding box center [1023, 49] width 40 height 49
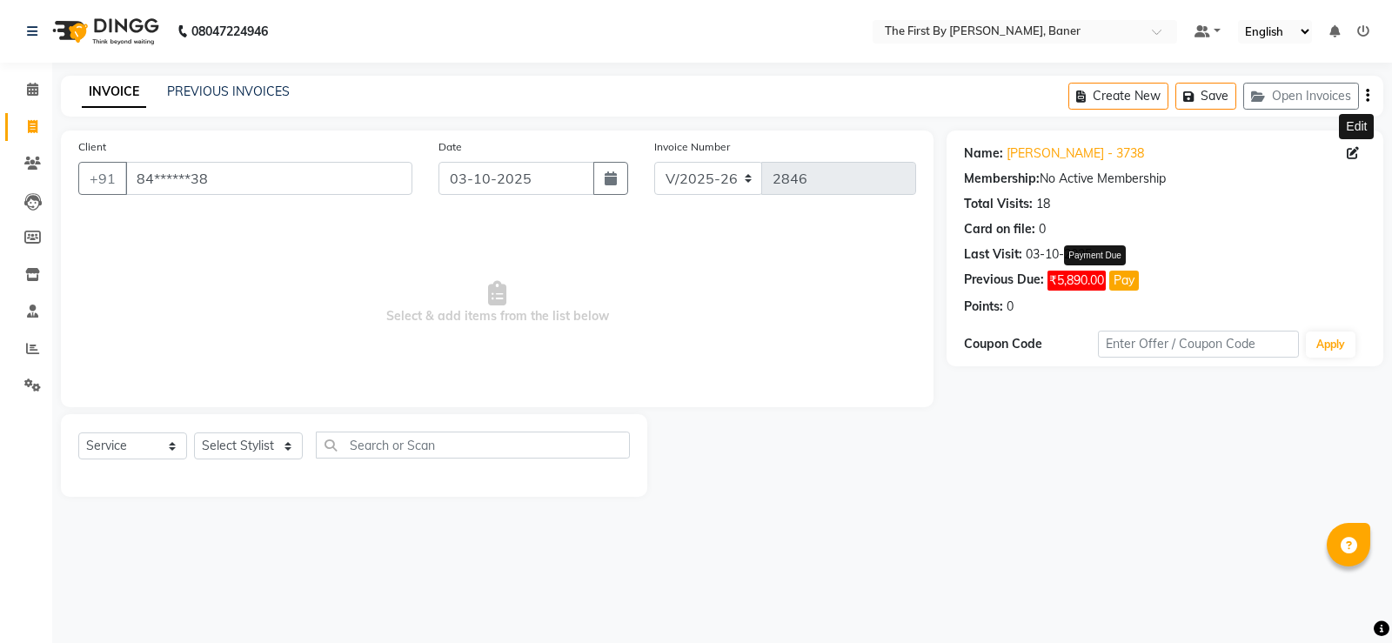
click at [1357, 158] on icon at bounding box center [1353, 153] width 12 height 12
select select "[DEMOGRAPHIC_DATA]"
click at [16, 96] on link "Calendar" at bounding box center [26, 90] width 42 height 29
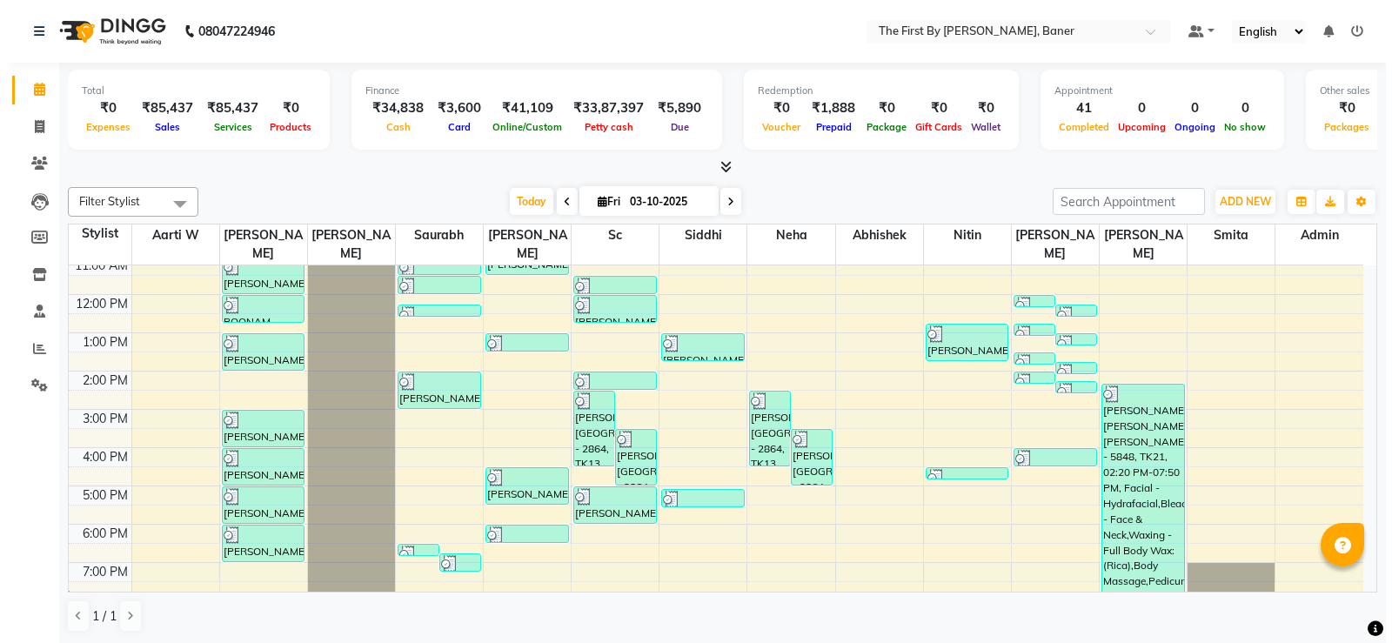
scroll to position [152, 0]
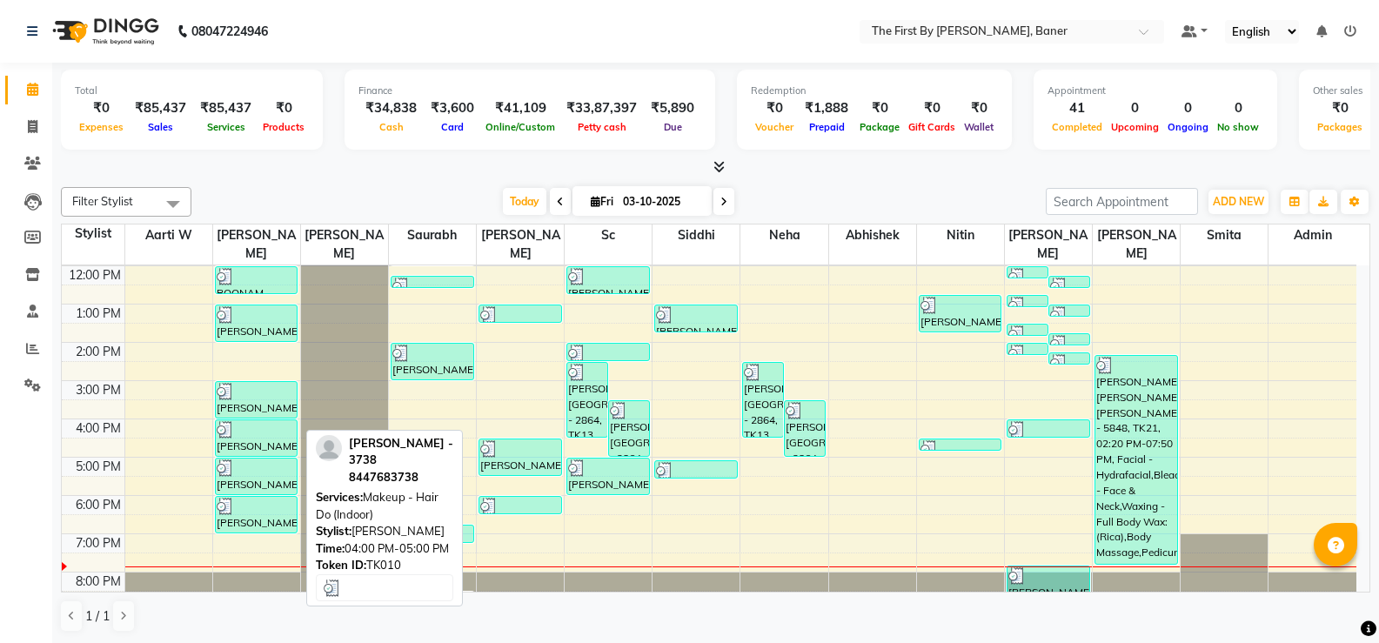
click at [269, 421] on div at bounding box center [257, 429] width 80 height 17
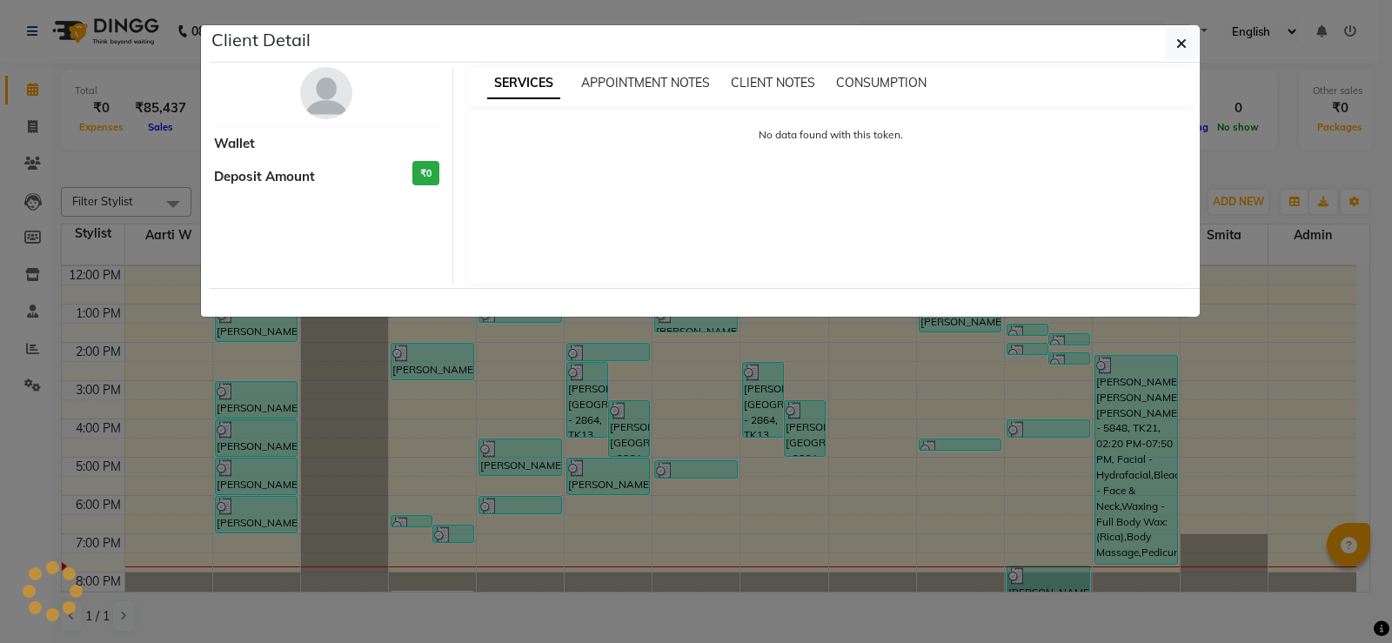
select select "3"
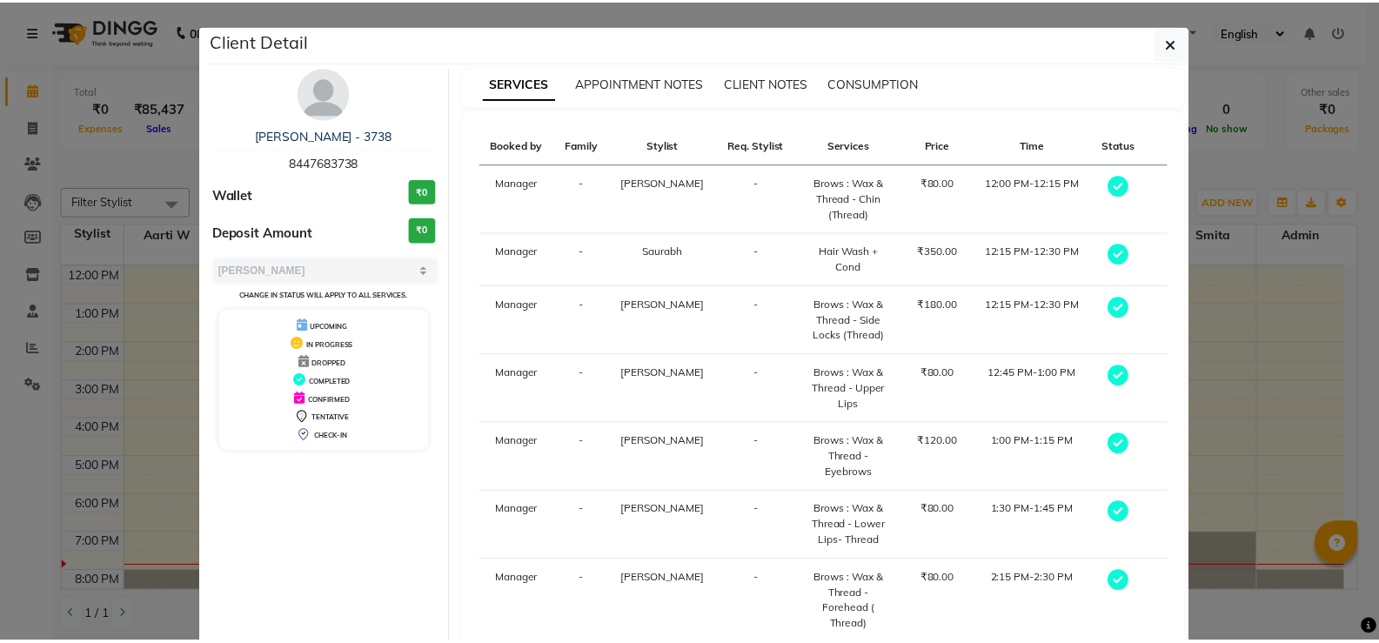
scroll to position [208, 0]
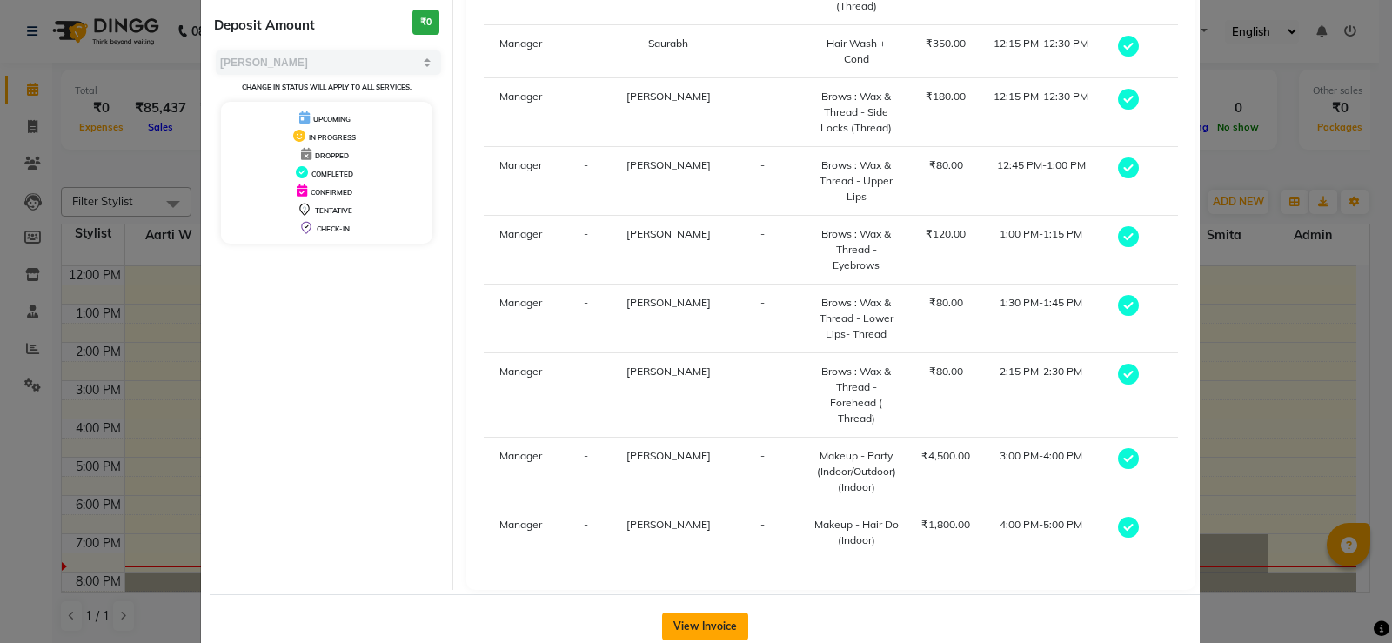
click at [697, 613] on button "View Invoice" at bounding box center [705, 627] width 86 height 28
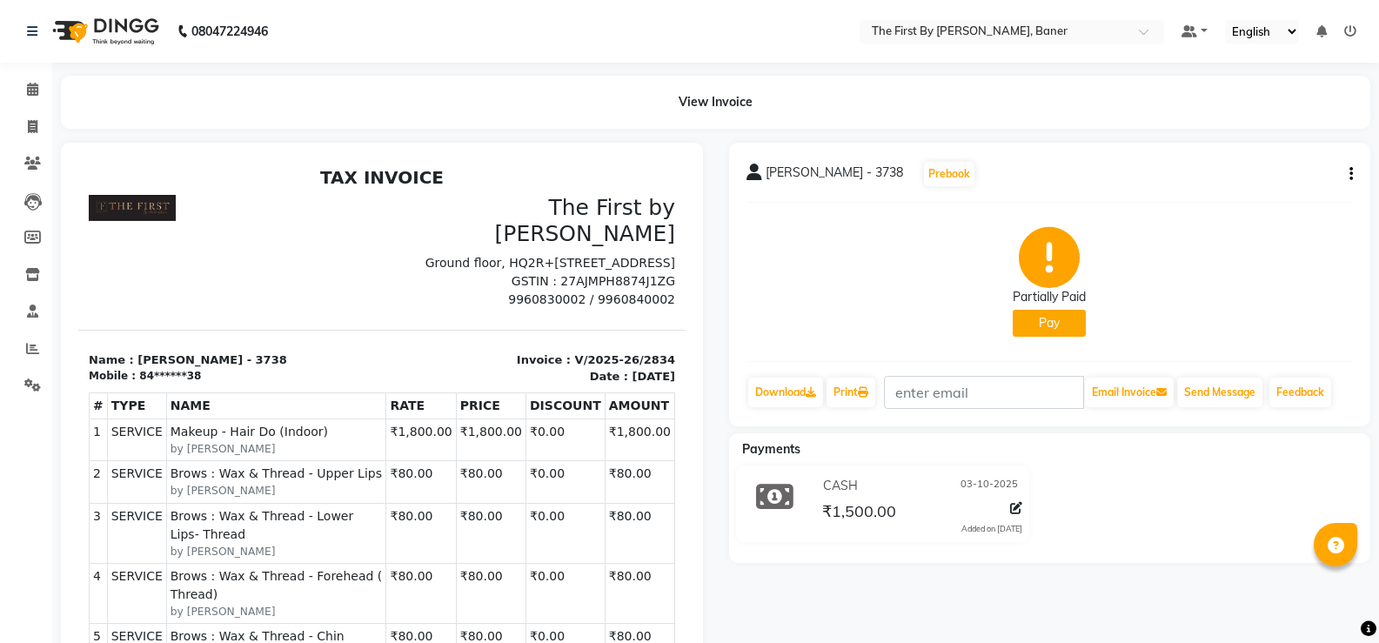
click at [1348, 172] on button "button" at bounding box center [1348, 174] width 10 height 18
click at [1277, 140] on div "Cancel Invoice" at bounding box center [1264, 142] width 119 height 22
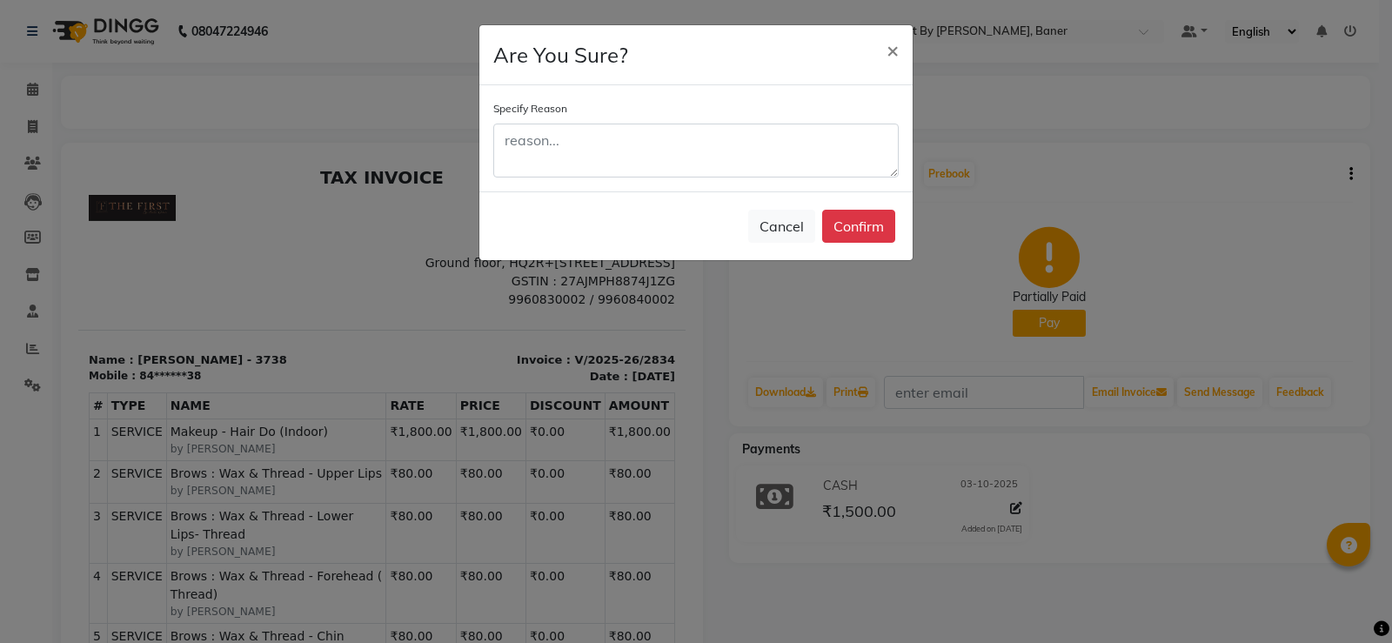
click at [841, 224] on button "Confirm" at bounding box center [858, 226] width 73 height 33
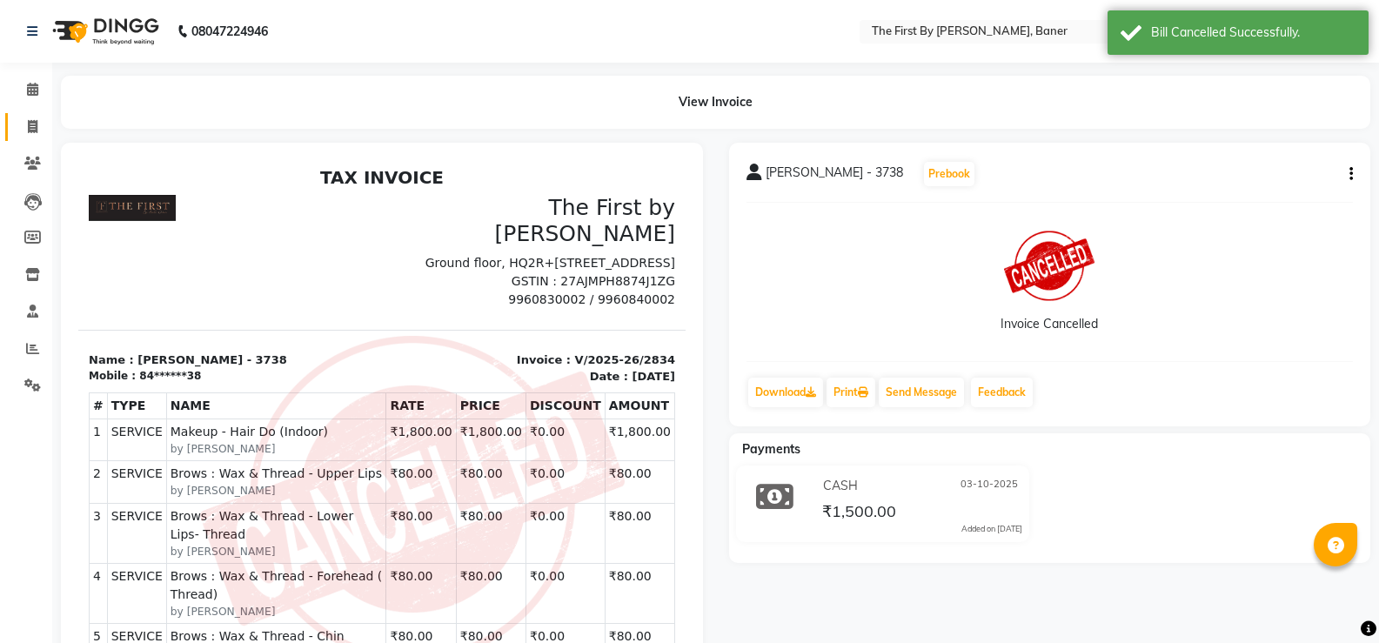
click at [10, 145] on li "Clients" at bounding box center [26, 163] width 52 height 37
click at [14, 129] on link "Invoice" at bounding box center [26, 127] width 42 height 29
select select "service"
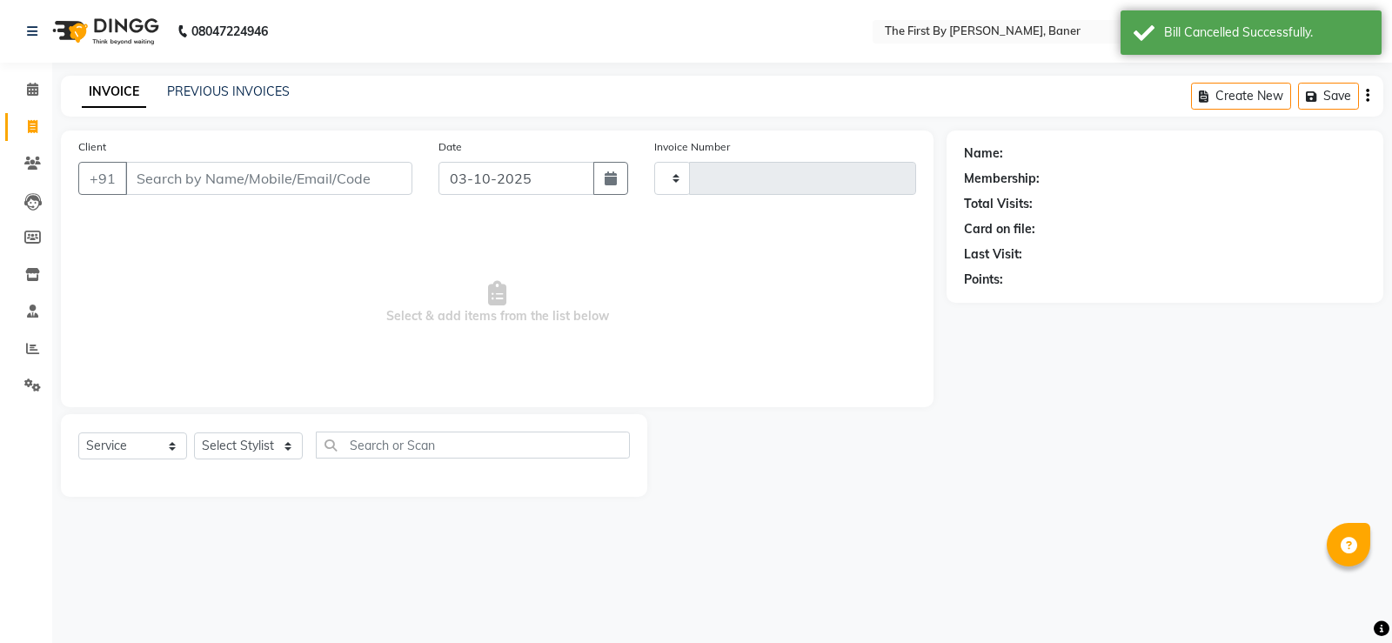
type input "2846"
select select "6411"
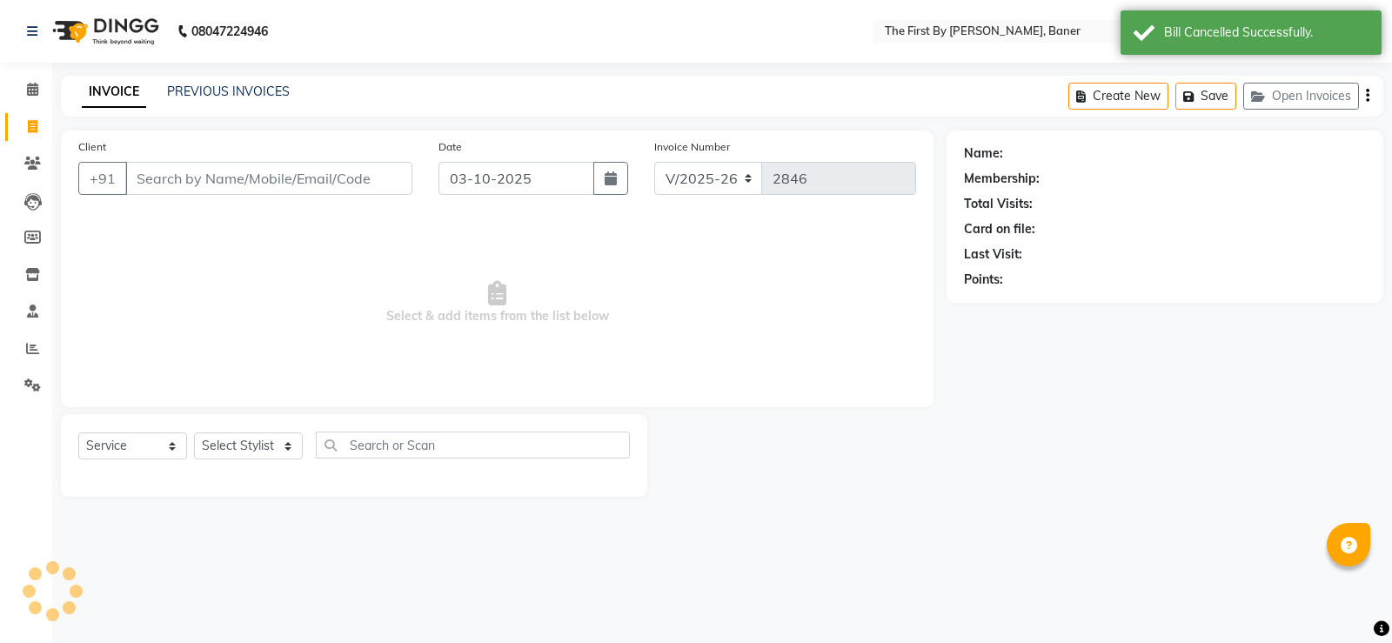
click at [160, 186] on input "Client" at bounding box center [268, 178] width 287 height 33
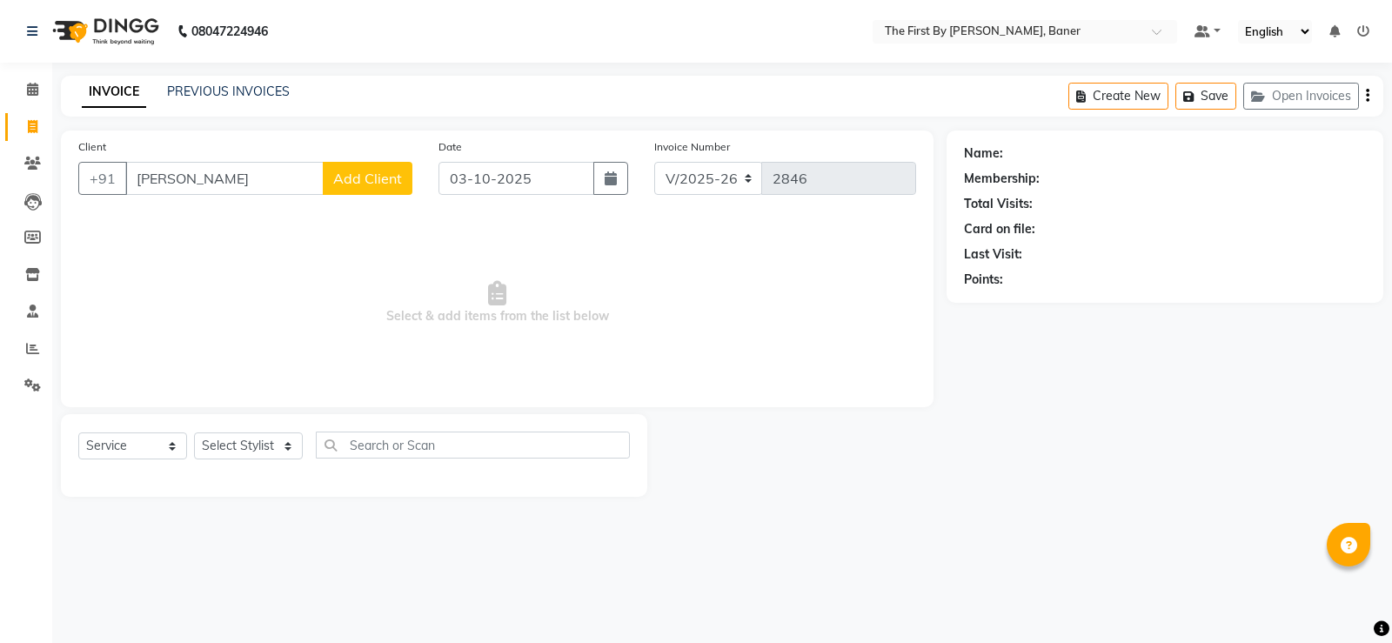
click at [162, 181] on input "[PERSON_NAME]" at bounding box center [224, 178] width 198 height 33
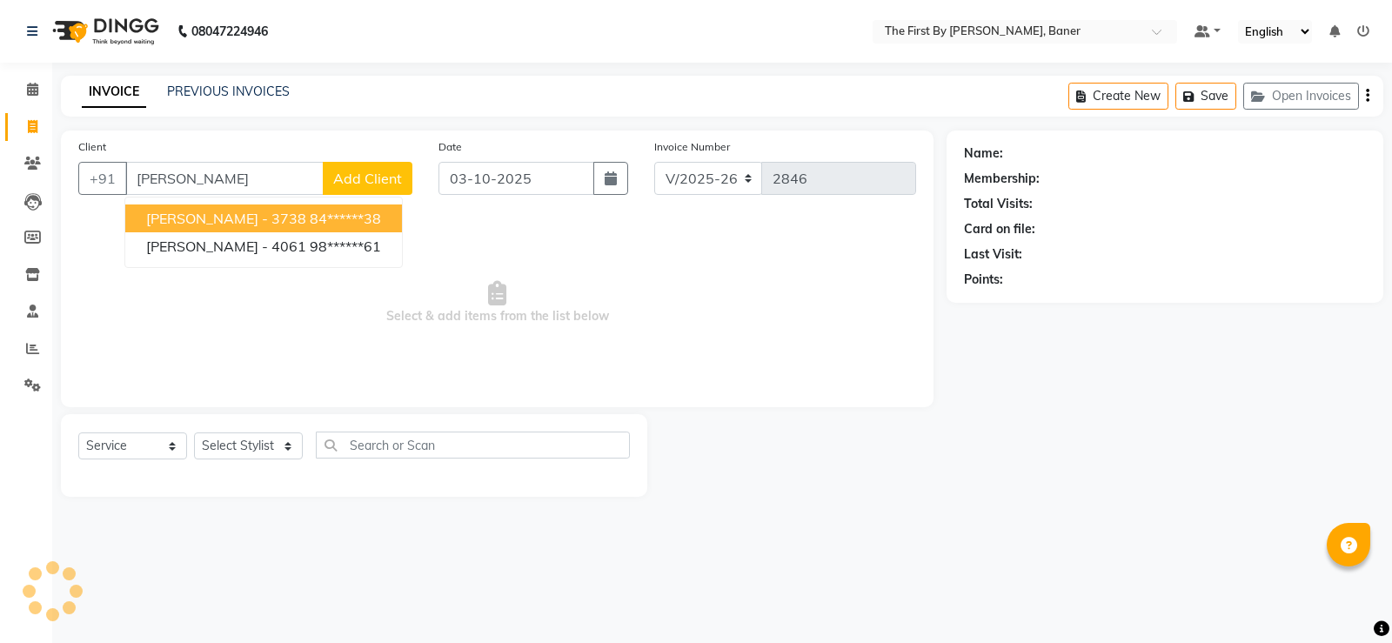
click at [212, 171] on input "[PERSON_NAME]" at bounding box center [224, 178] width 198 height 33
click at [213, 220] on span "[PERSON_NAME] - 3738" at bounding box center [226, 218] width 160 height 17
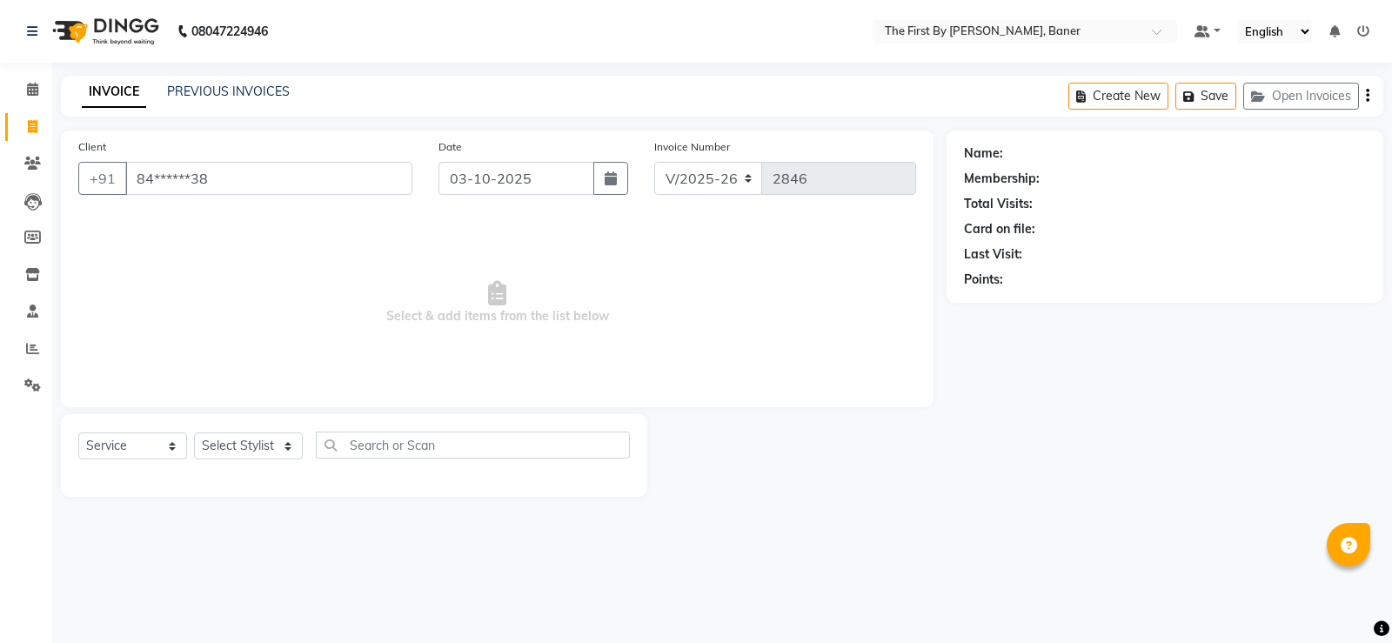
type input "84******38"
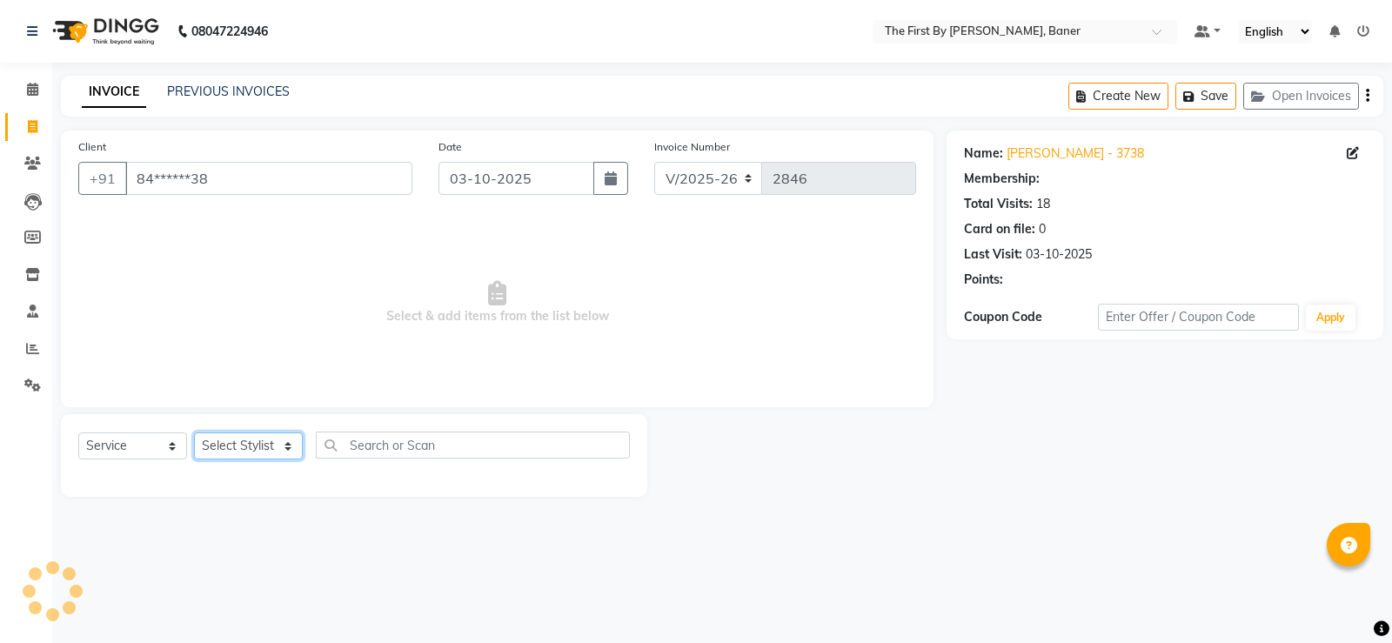
click at [284, 442] on select "Select Stylist Aarti W Abhishek Admin [PERSON_NAME] [PERSON_NAME] [PERSON_NAME]…" at bounding box center [248, 445] width 109 height 27
select select "49037"
click at [194, 432] on select "Select Stylist Aarti W Abhishek Admin [PERSON_NAME] [PERSON_NAME] [PERSON_NAME]…" at bounding box center [248, 445] width 109 height 27
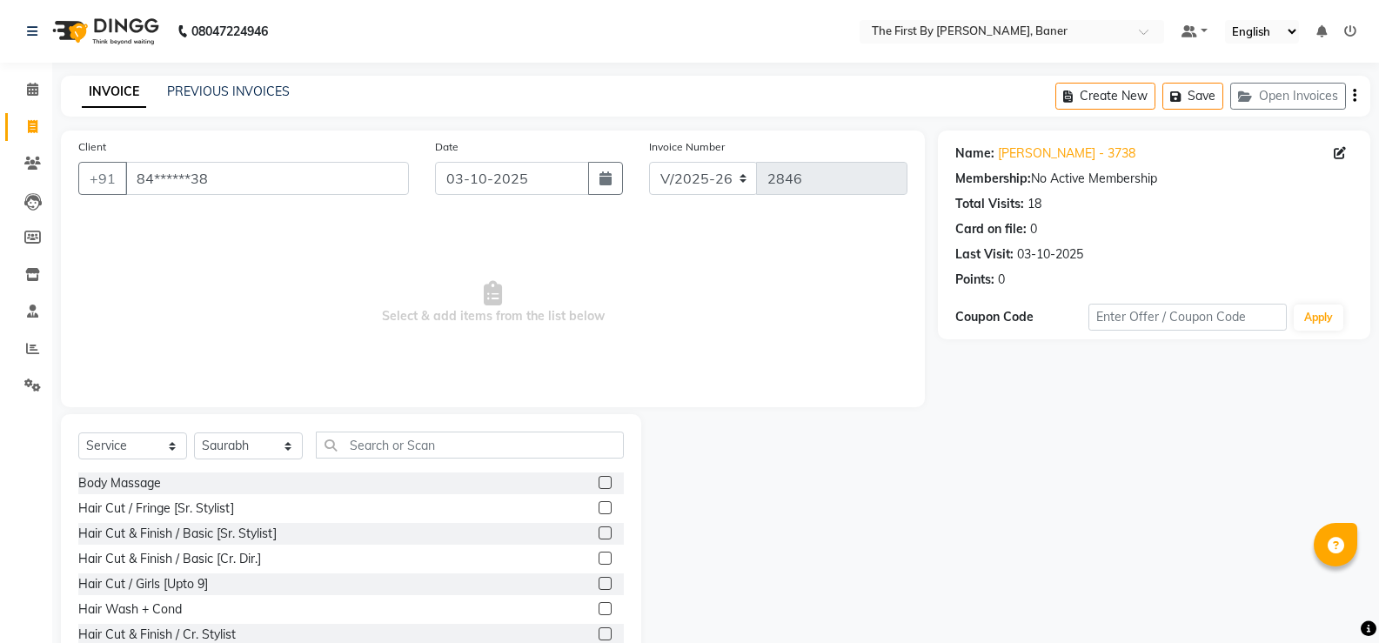
click at [411, 429] on div "Select Service Product Membership Package Voucher Prepaid Gift Card Select Styl…" at bounding box center [351, 542] width 580 height 257
click at [406, 437] on input "text" at bounding box center [470, 445] width 308 height 27
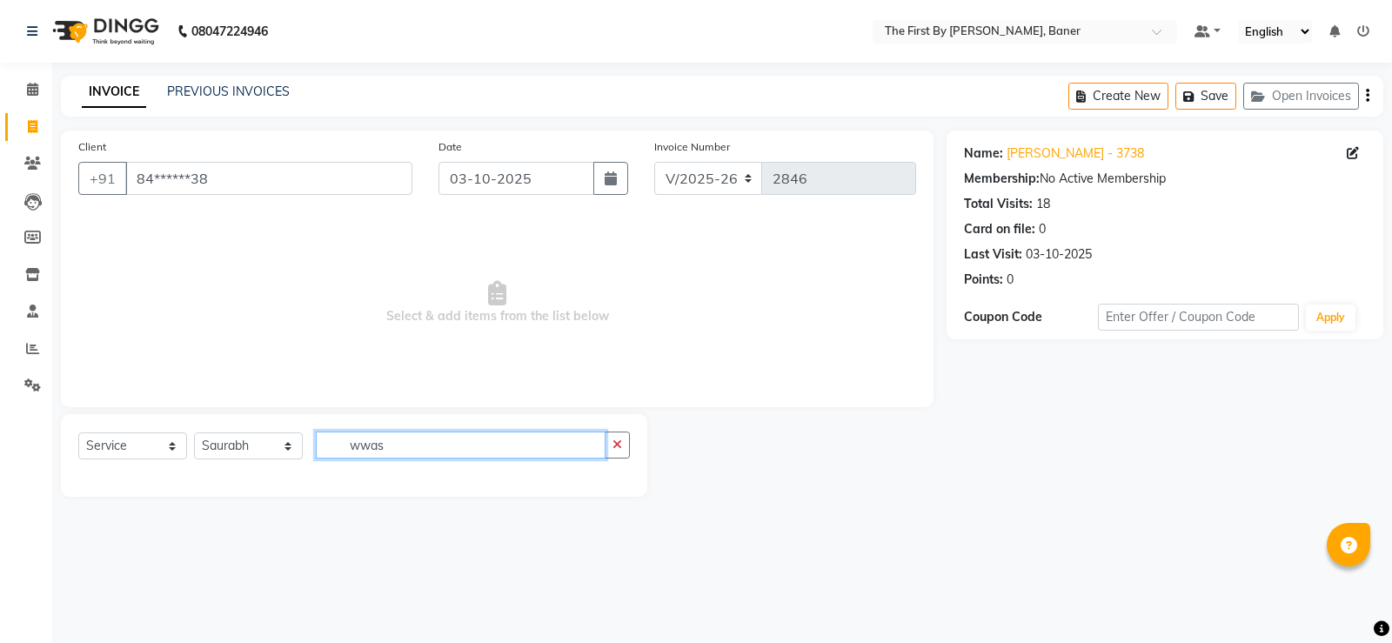
click at [359, 457] on input "wwas" at bounding box center [461, 445] width 290 height 27
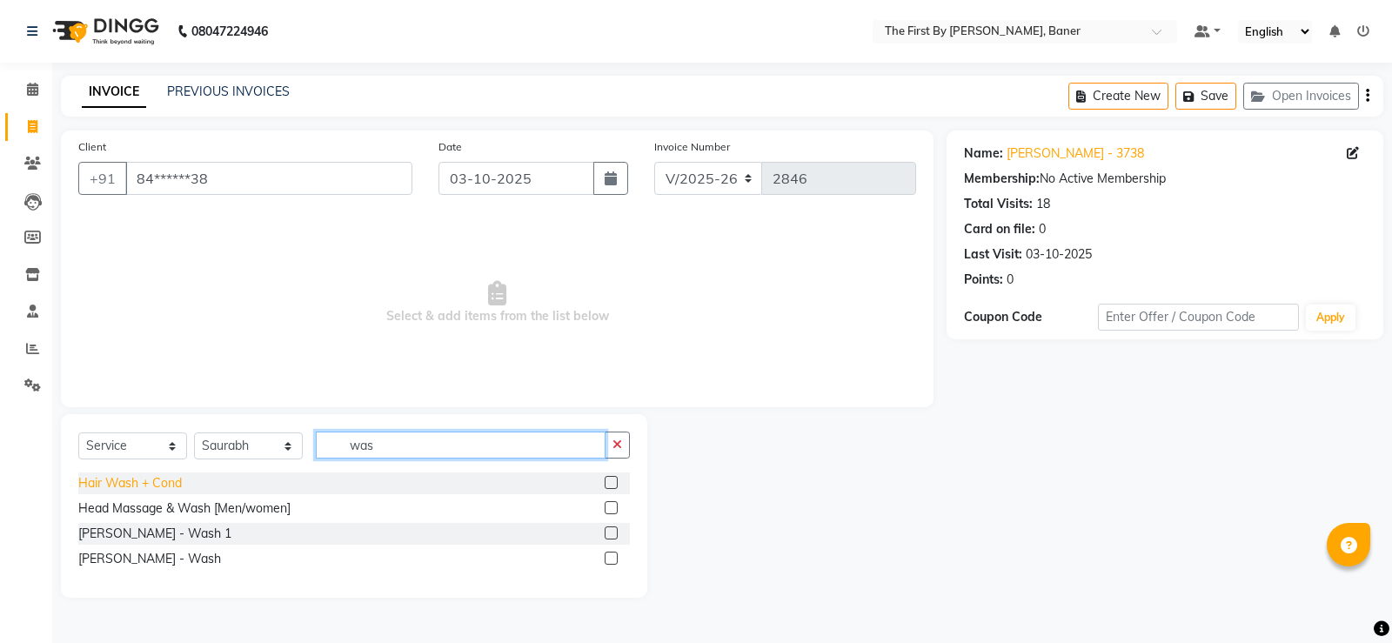
type input "was"
click at [172, 479] on div "Hair Wash + Cond" at bounding box center [130, 483] width 104 height 18
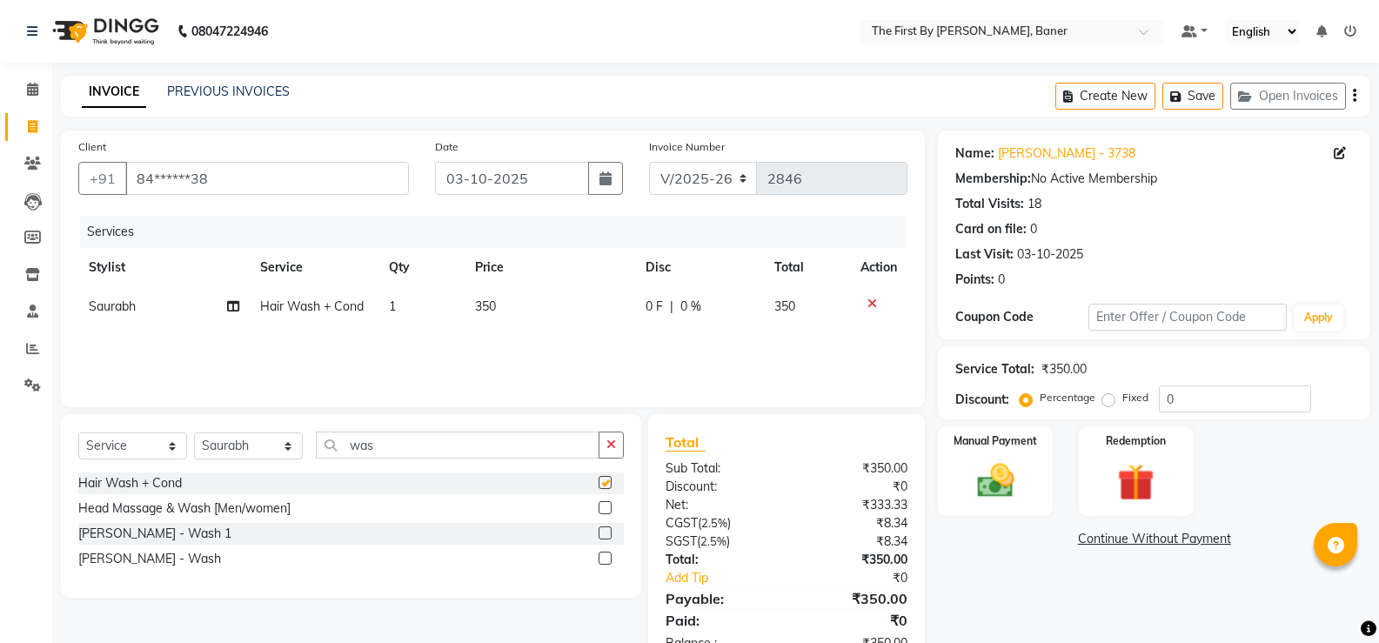
checkbox input "false"
click at [237, 449] on select "Select Stylist Aarti W Abhishek Admin [PERSON_NAME] [PERSON_NAME] [PERSON_NAME]…" at bounding box center [248, 445] width 109 height 27
select select "49038"
click at [194, 432] on select "Select Stylist Aarti W Abhishek Admin [PERSON_NAME] [PERSON_NAME] [PERSON_NAME]…" at bounding box center [248, 445] width 109 height 27
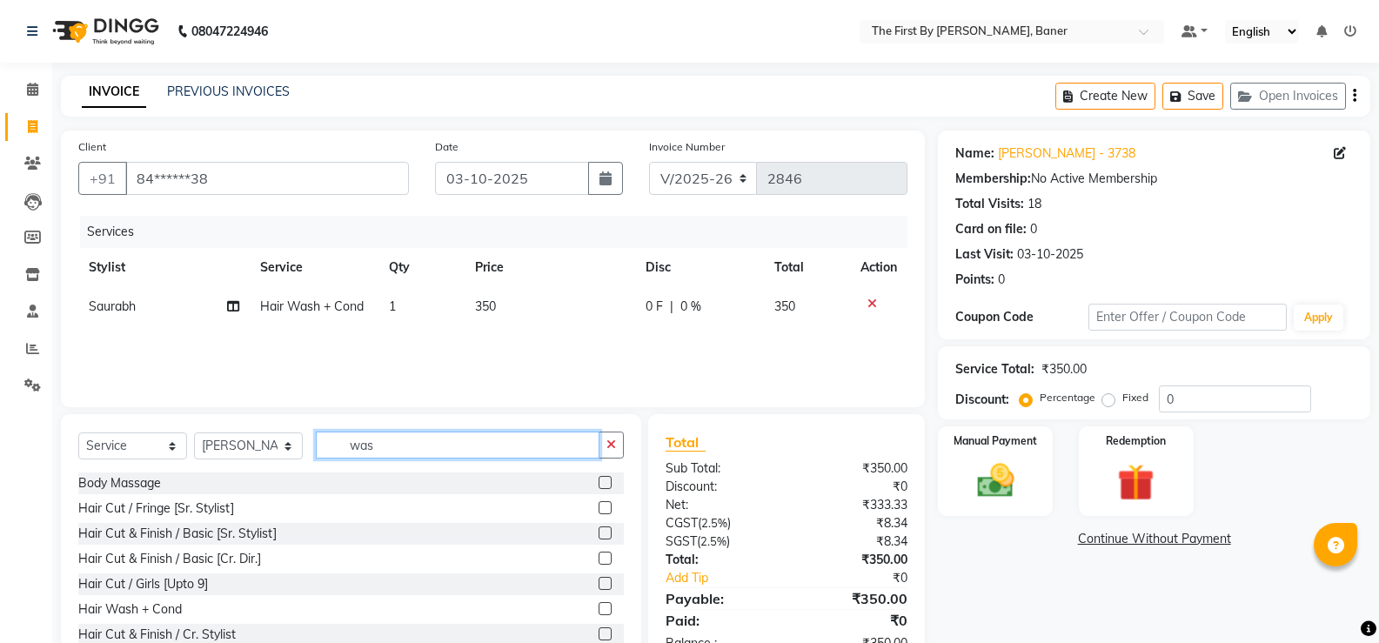
click at [346, 446] on input "was" at bounding box center [458, 445] width 284 height 27
type input "h"
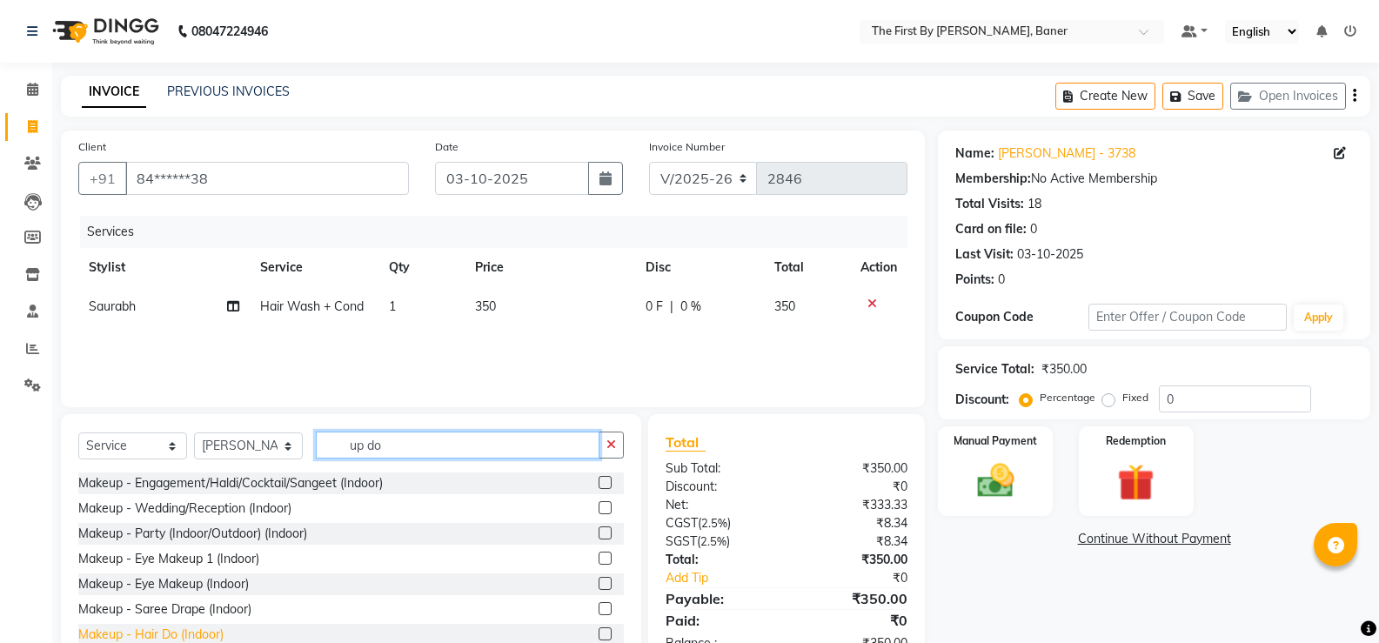
type input "up do"
click at [164, 634] on div "Makeup - Hair Do (Indoor)" at bounding box center [150, 635] width 145 height 18
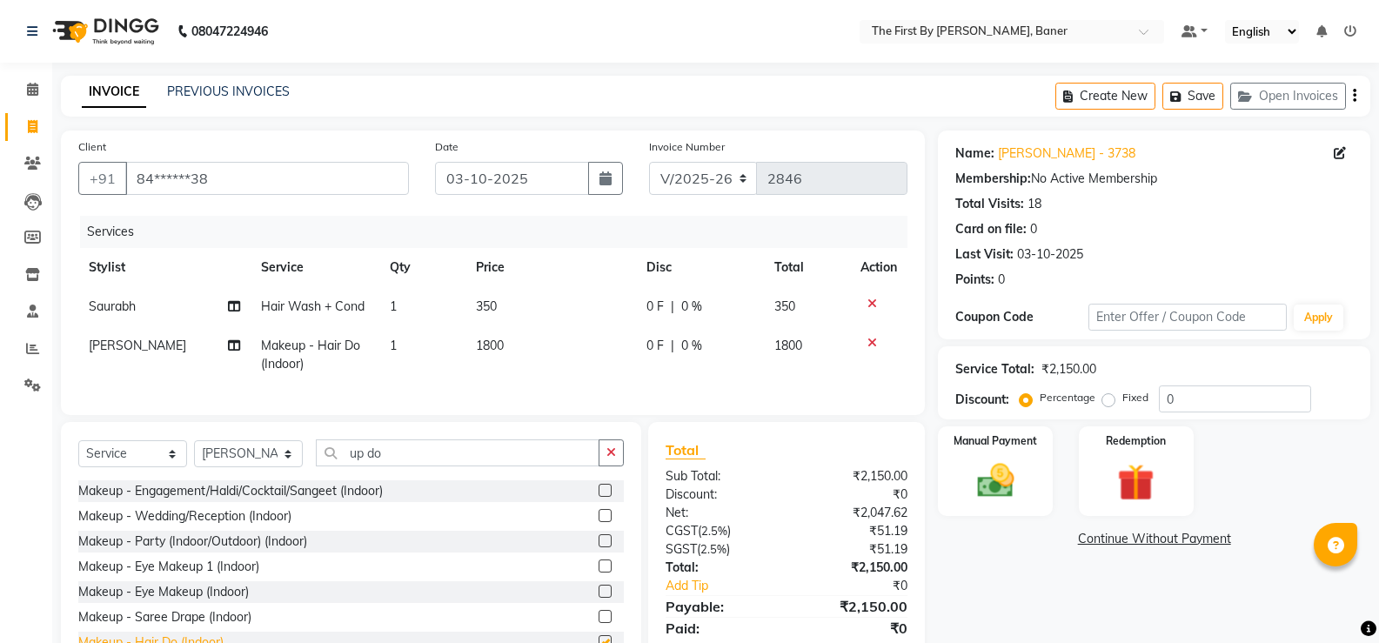
checkbox input "false"
drag, startPoint x: 385, startPoint y: 464, endPoint x: 304, endPoint y: 451, distance: 82.8
click at [304, 451] on div "Select Service Product Membership Package Voucher Prepaid Gift Card Select Styl…" at bounding box center [351, 550] width 580 height 257
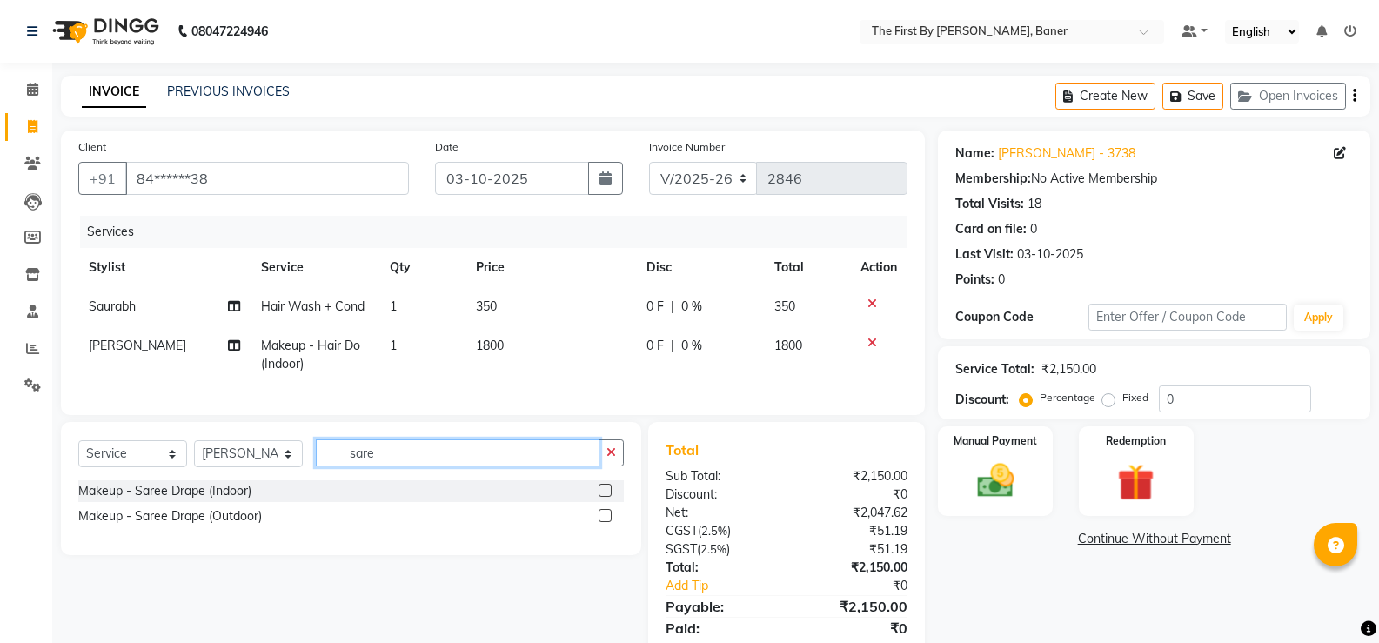
type input "sare"
click at [193, 480] on div "Select Service Product Membership Package Voucher Prepaid Gift Card Select Styl…" at bounding box center [351, 459] width 546 height 41
click at [193, 498] on div "Makeup - Saree Drape (Indoor)" at bounding box center [164, 491] width 173 height 18
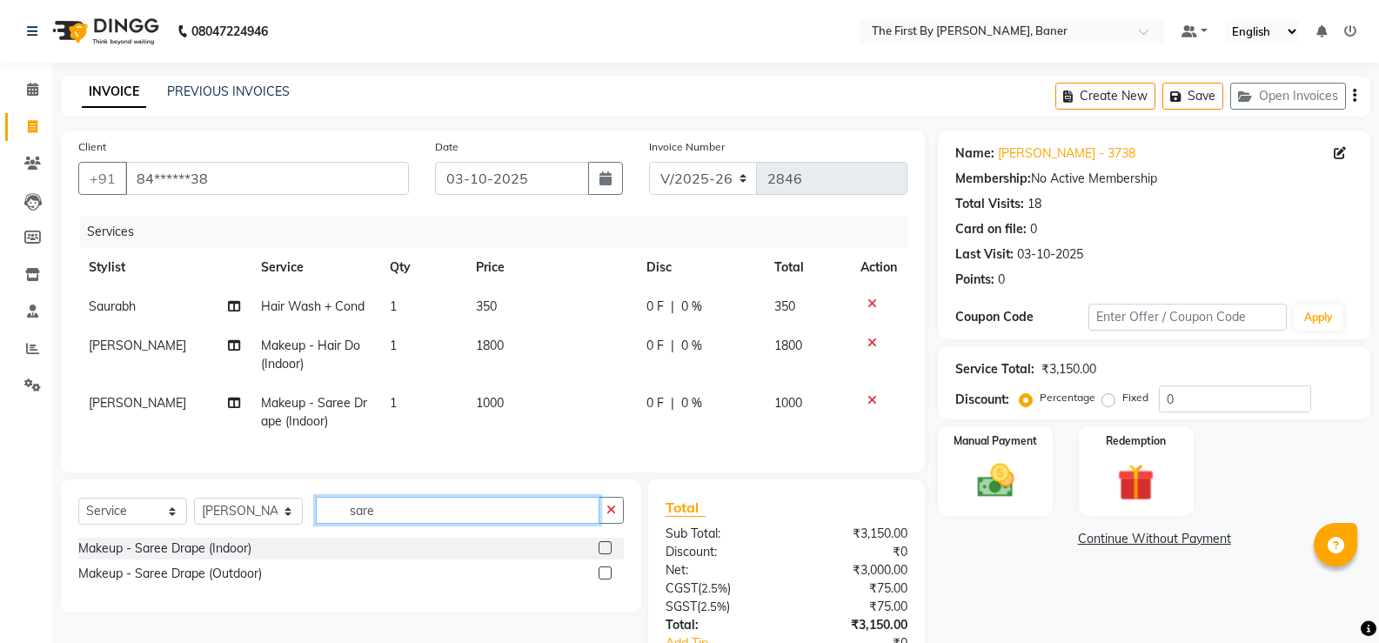
drag, startPoint x: 332, startPoint y: 525, endPoint x: 323, endPoint y: 526, distance: 8.9
click at [325, 524] on input "sare" at bounding box center [458, 510] width 284 height 27
click at [302, 530] on div "Select Service Product Membership Package Voucher Prepaid Gift Card Select Styl…" at bounding box center [351, 517] width 546 height 41
click at [298, 525] on select "Select Stylist Aarti W Abhishek Admin [PERSON_NAME] [PERSON_NAME] [PERSON_NAME]…" at bounding box center [248, 511] width 109 height 27
click at [194, 511] on select "Select Stylist Aarti W Abhishek Admin [PERSON_NAME] [PERSON_NAME] [PERSON_NAME]…" at bounding box center [248, 511] width 109 height 27
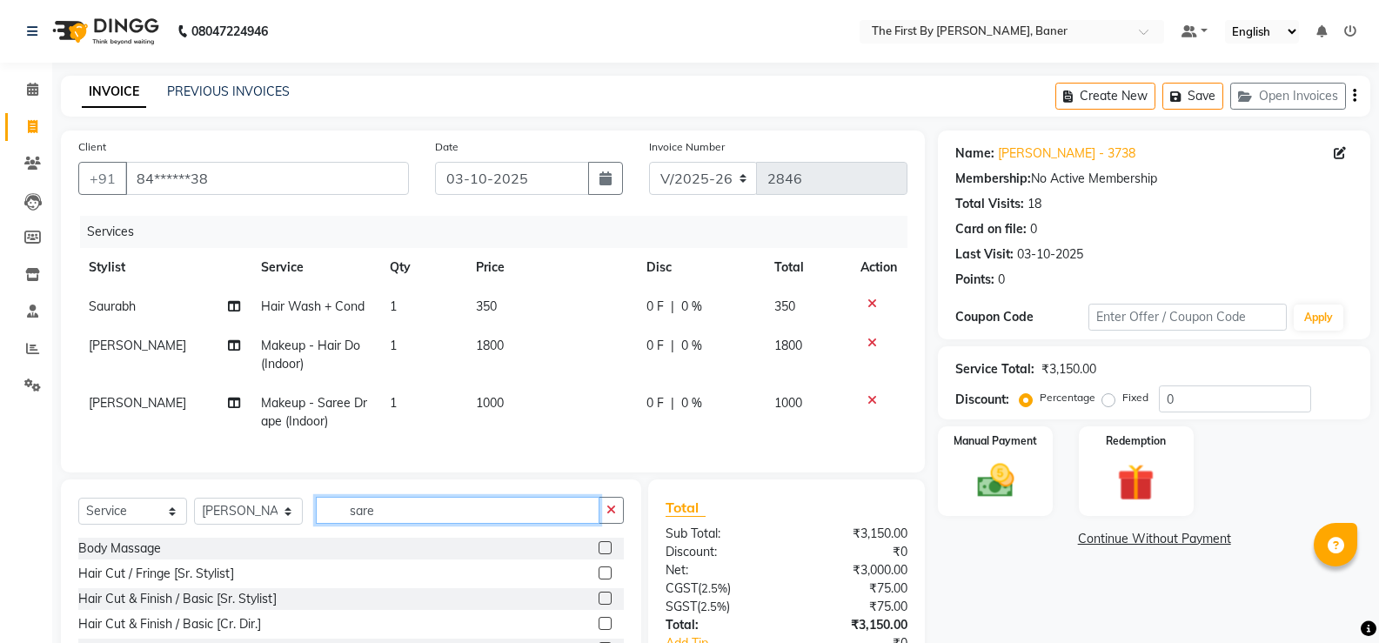
drag, startPoint x: 294, startPoint y: 520, endPoint x: 277, endPoint y: 520, distance: 17.4
click at [277, 520] on div "Select Service Product Membership Package Voucher Prepaid Gift Card Select Styl…" at bounding box center [351, 517] width 546 height 41
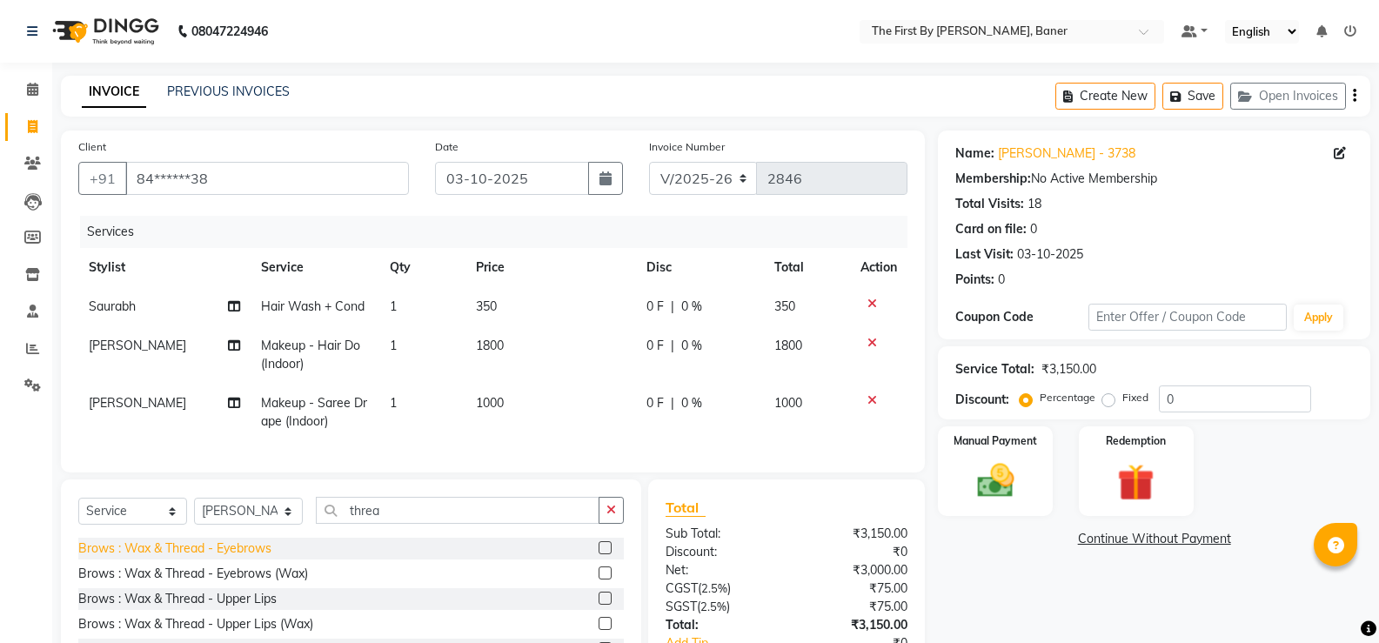
click at [257, 558] on div "Brows : Wax & Thread - Eyebrows" at bounding box center [174, 548] width 193 height 18
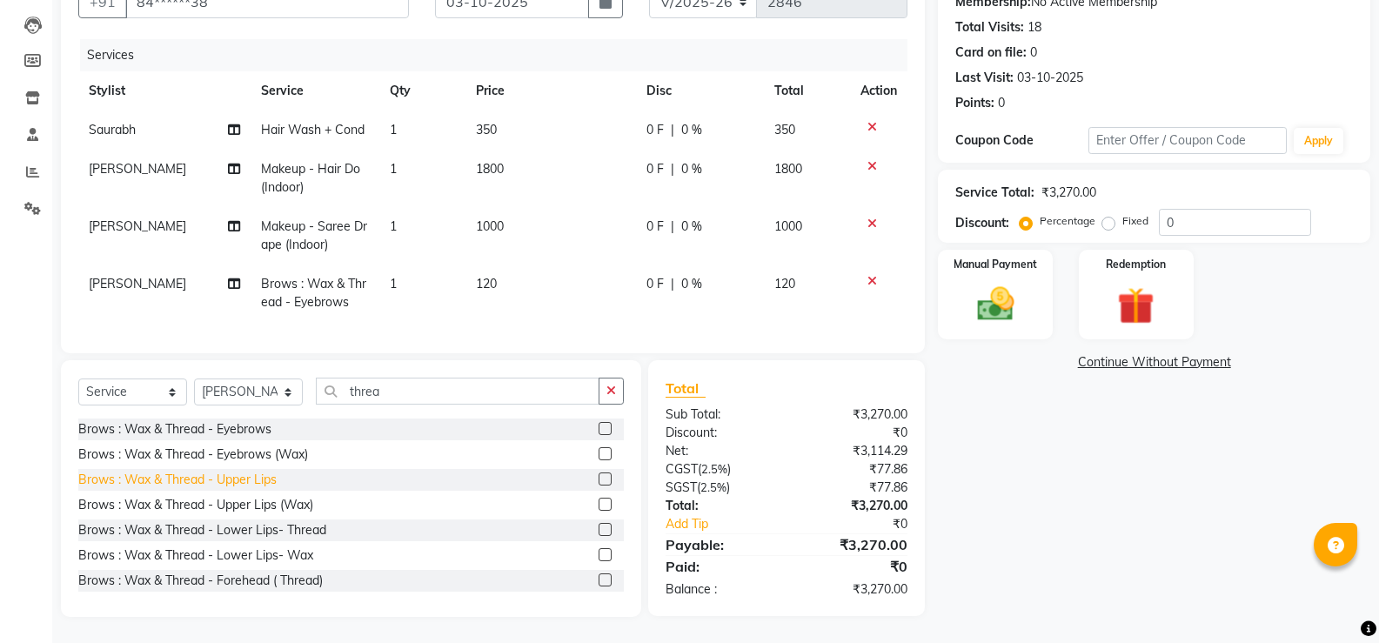
click at [253, 479] on div "Brows : Wax & Thread - Upper Lips" at bounding box center [177, 480] width 198 height 18
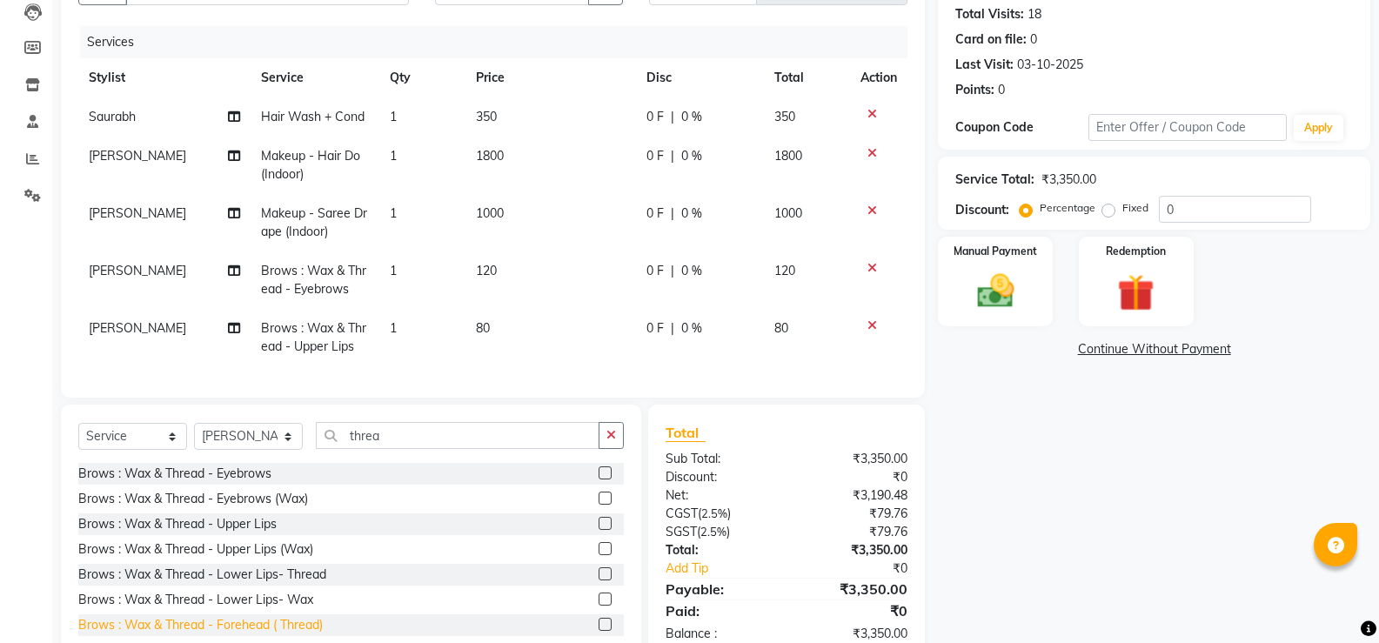
click at [258, 631] on div "Brows : Wax & Thread - Forehead ( Thread)" at bounding box center [200, 625] width 245 height 18
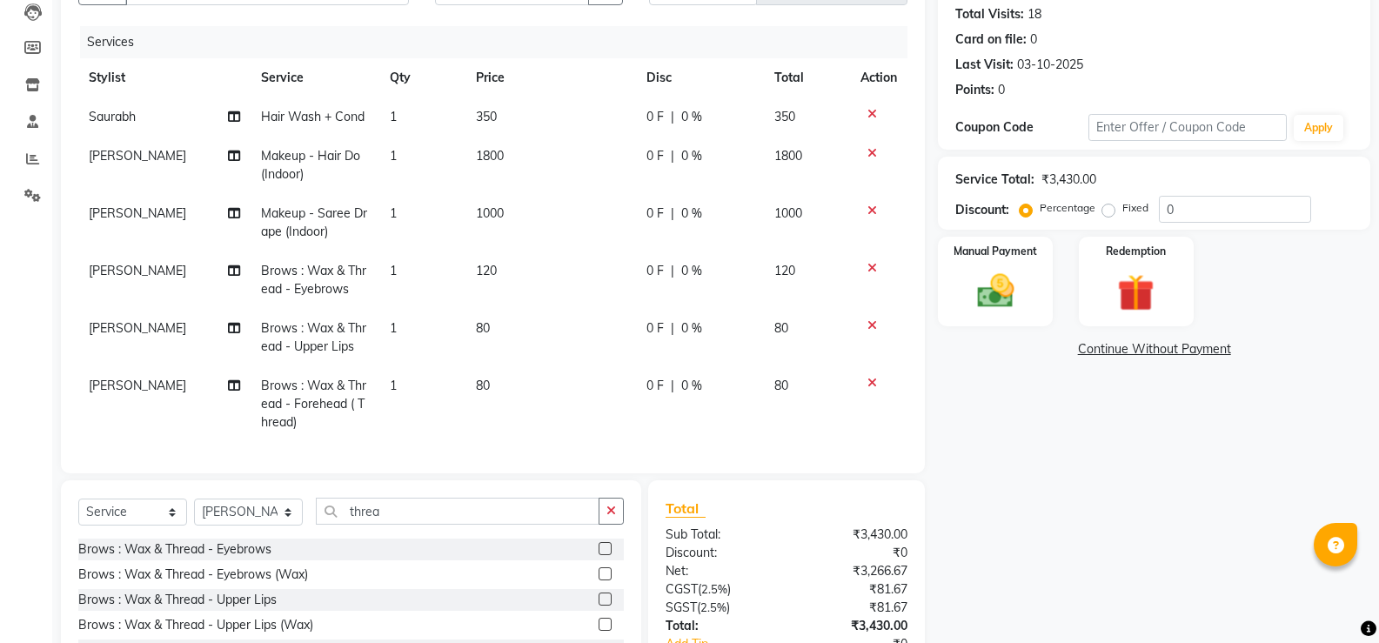
scroll to position [315, 0]
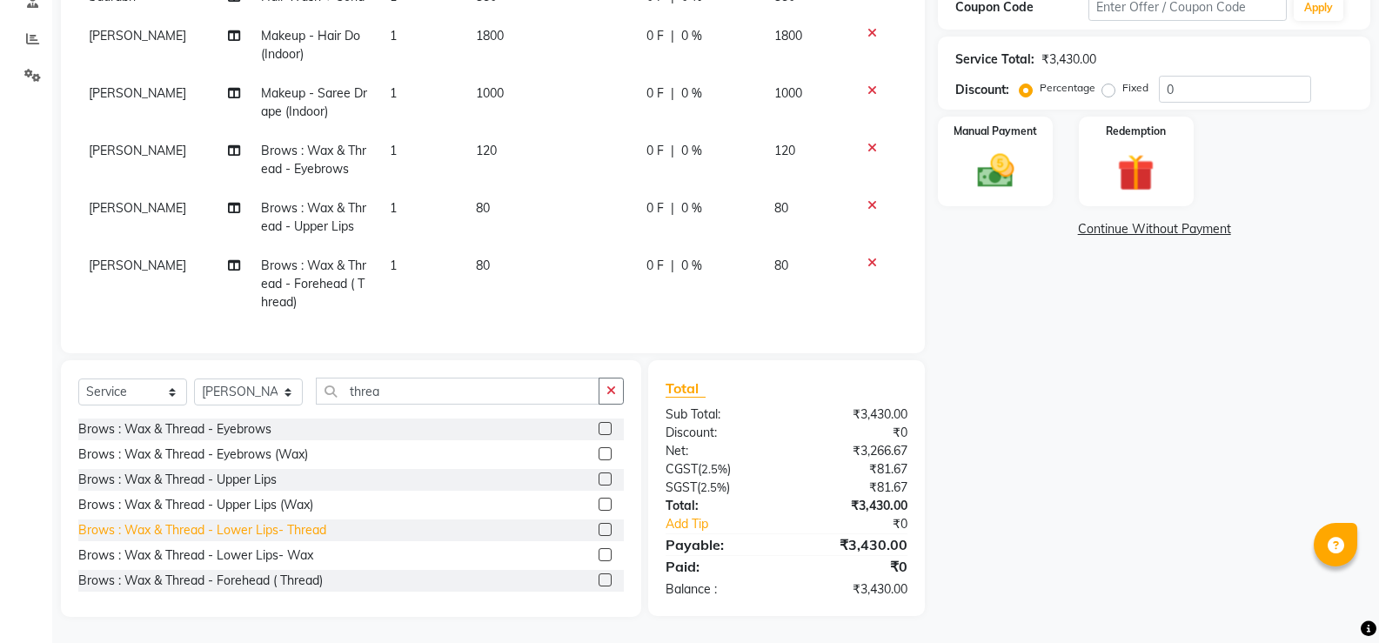
click at [261, 533] on div "Brows : Wax & Thread - Lower Lips- Thread" at bounding box center [202, 530] width 248 height 18
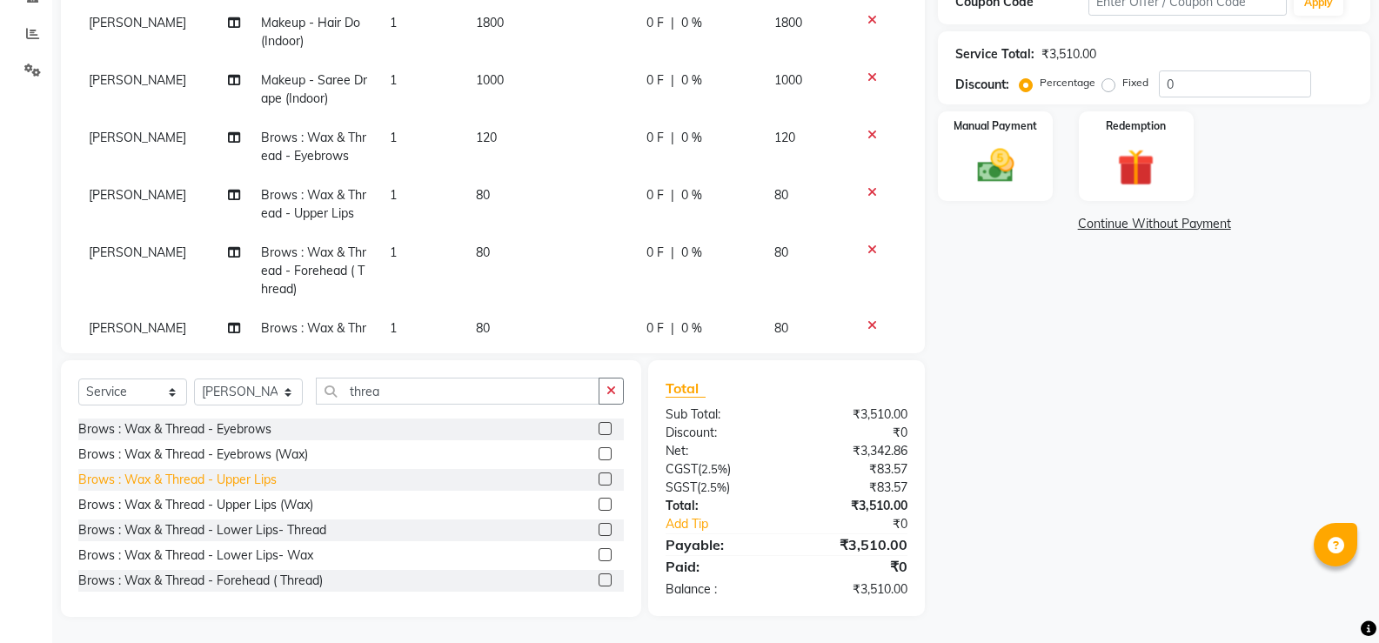
click at [248, 483] on div "Brows : Wax & Thread - Upper Lips" at bounding box center [177, 480] width 198 height 18
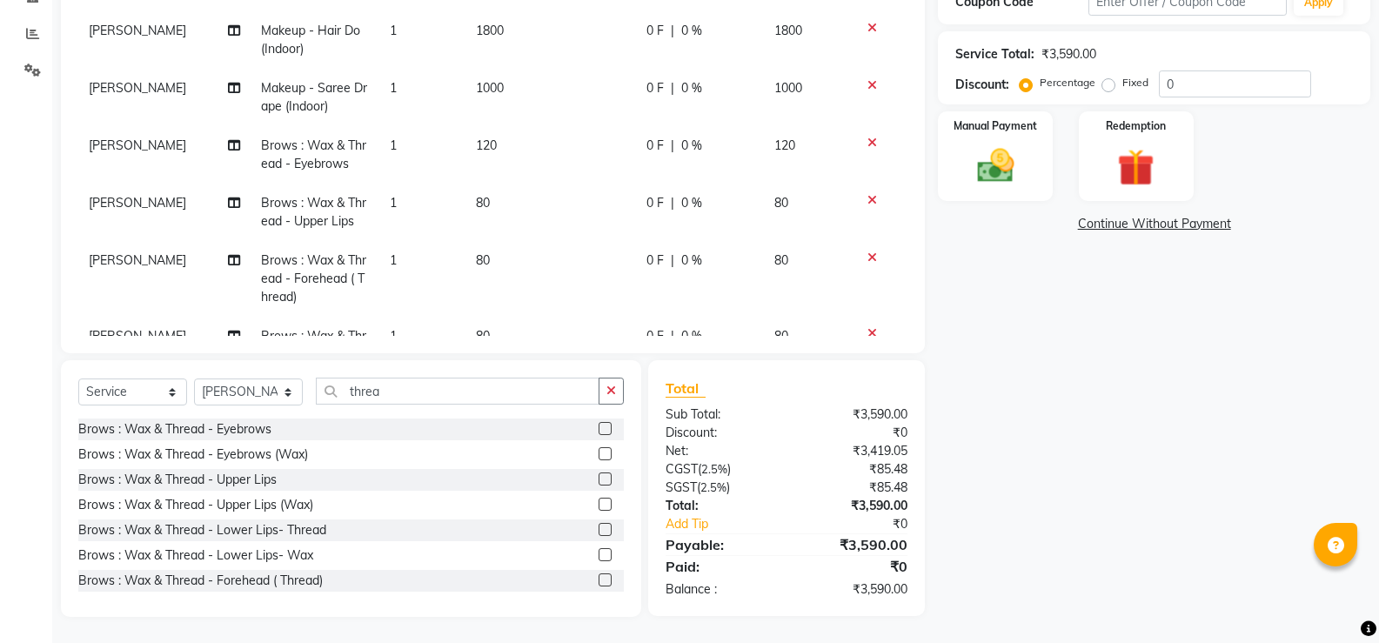
scroll to position [0, 0]
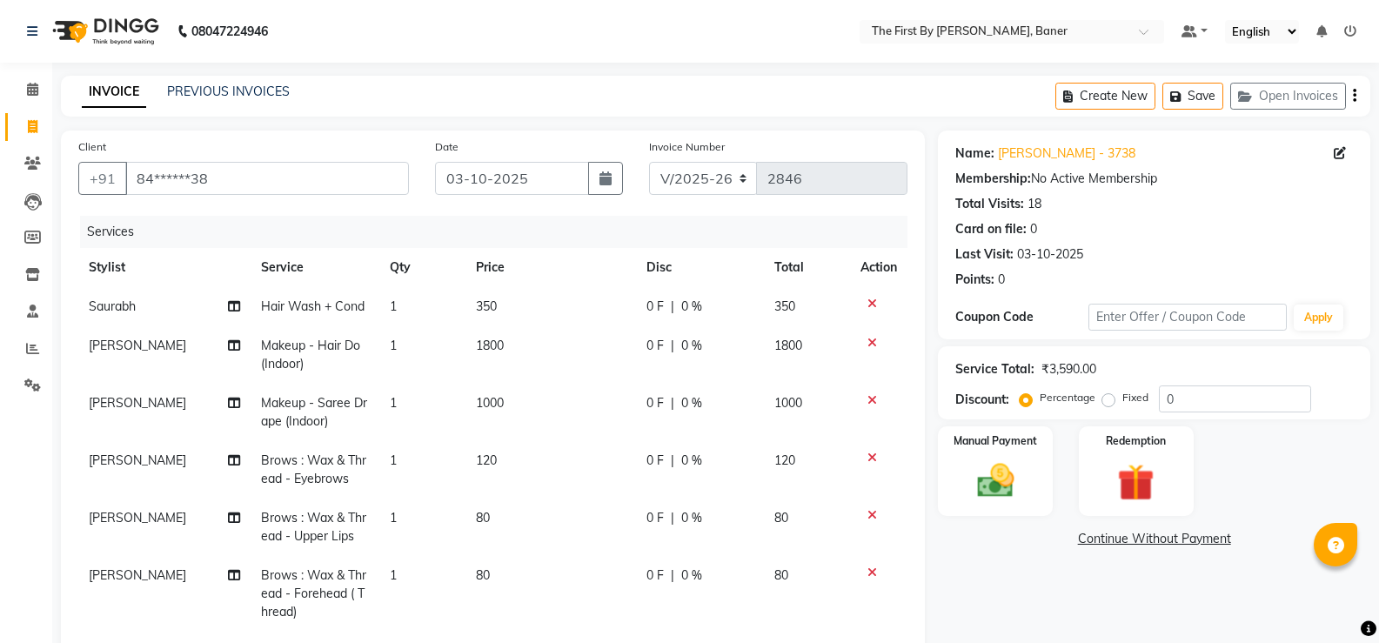
click at [483, 309] on span "350" at bounding box center [486, 306] width 21 height 16
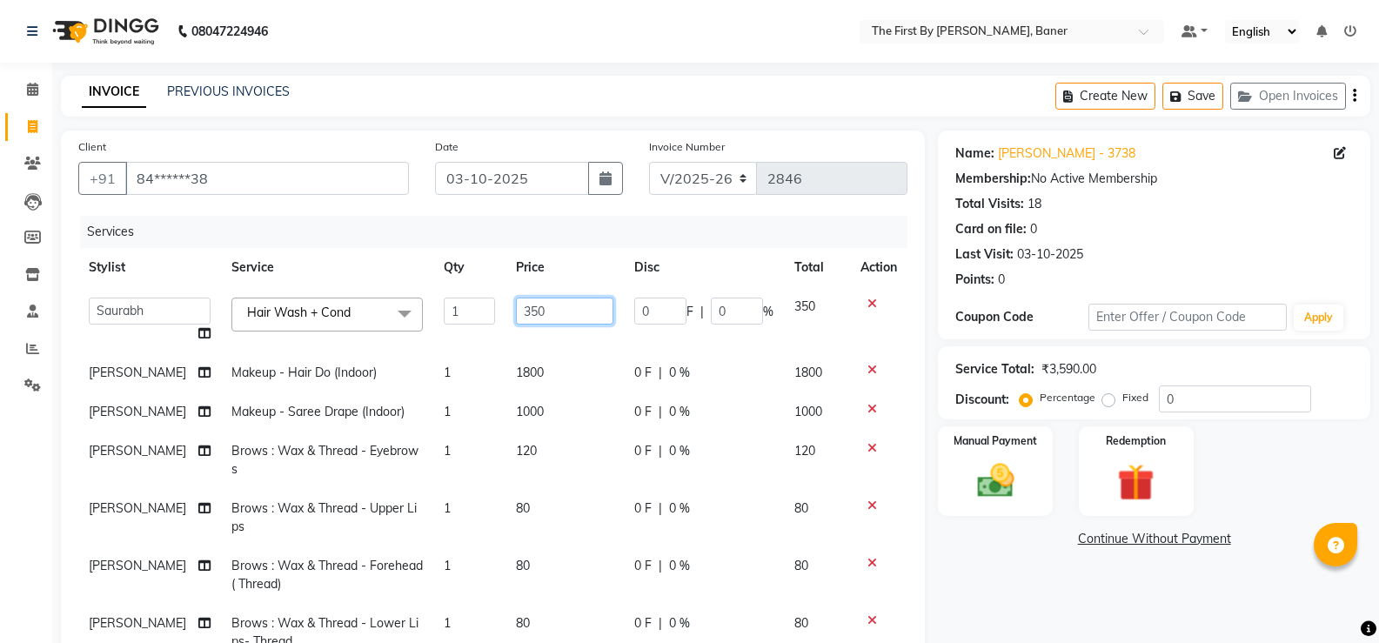
click at [516, 309] on input "350" at bounding box center [564, 311] width 97 height 27
click at [516, 308] on input "350" at bounding box center [564, 311] width 97 height 27
click at [523, 332] on tbody "Aarti W Abhishek Admin [PERSON_NAME] [PERSON_NAME] [PERSON_NAME] Manager [PERSO…" at bounding box center [492, 503] width 829 height 432
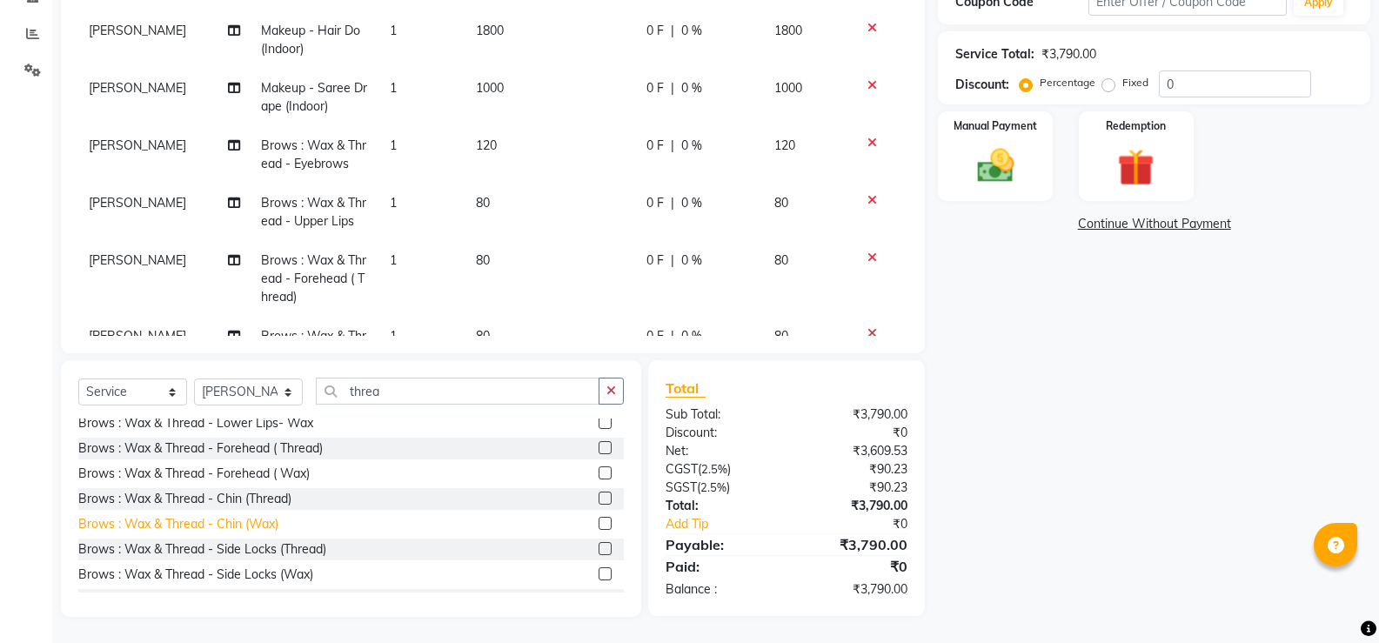
scroll to position [174, 0]
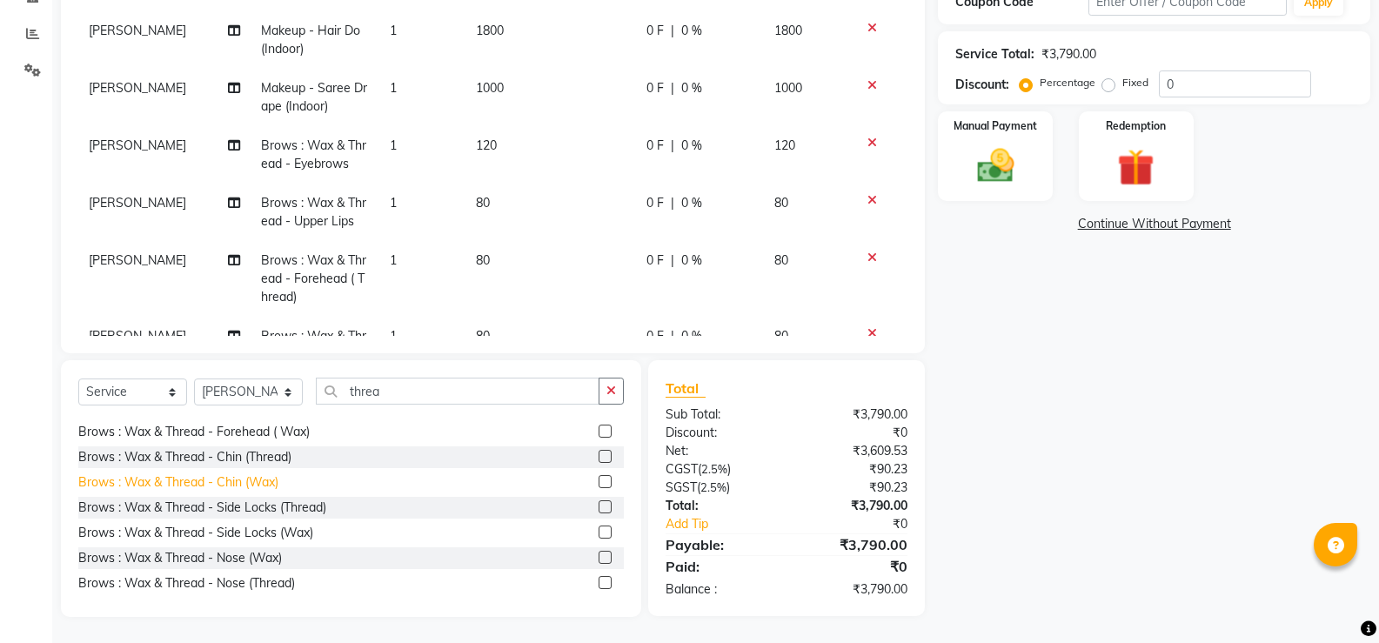
click at [264, 485] on div "Brows : Wax & Thread - Chin (Wax)" at bounding box center [178, 482] width 200 height 18
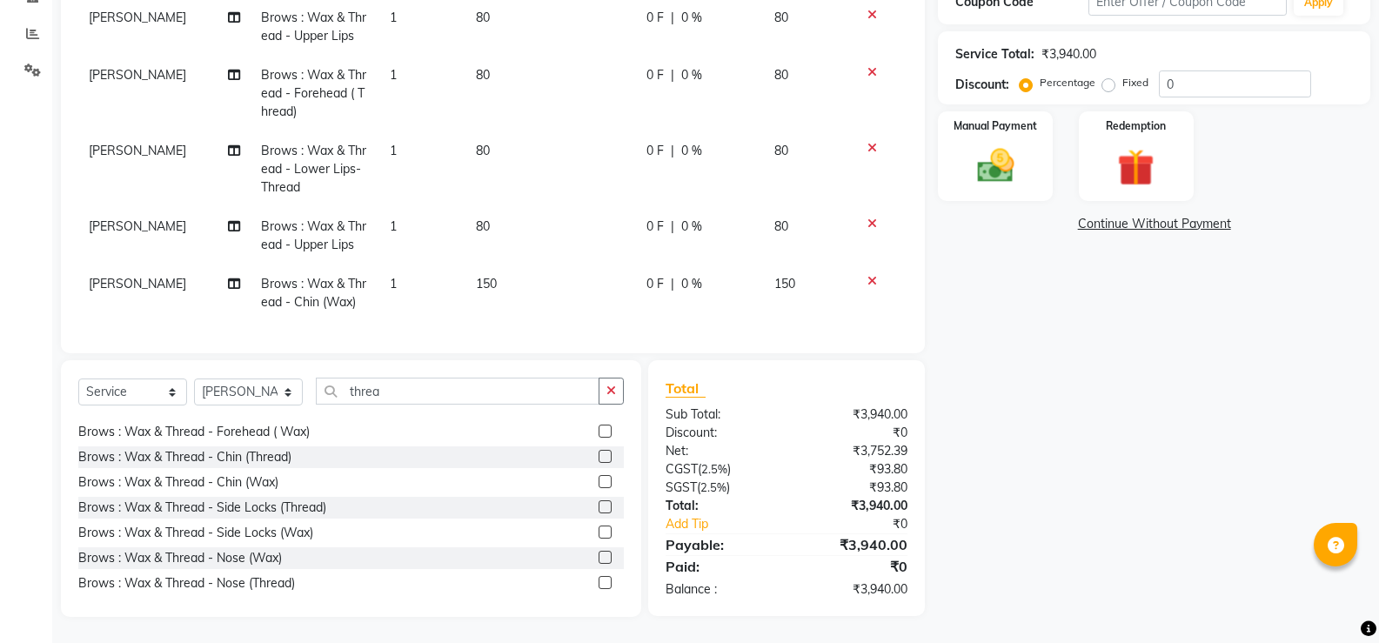
click at [476, 276] on span "150" at bounding box center [486, 284] width 21 height 16
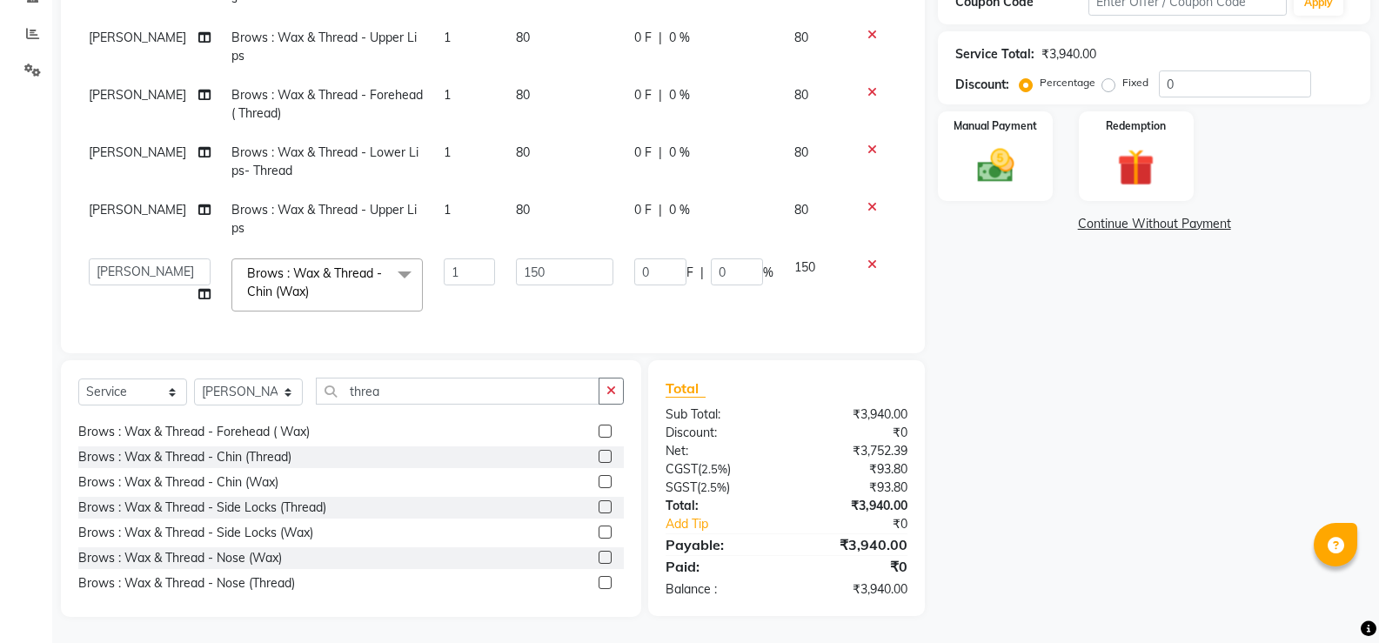
click at [506, 263] on td "150" at bounding box center [565, 285] width 118 height 74
click at [516, 258] on input "150" at bounding box center [564, 271] width 97 height 27
click at [516, 282] on tbody "Saurabh Hair Wash + Cond 1 550 0 F | 0 % 550 [PERSON_NAME] Makeup - Hair Do (In…" at bounding box center [492, 82] width 829 height 479
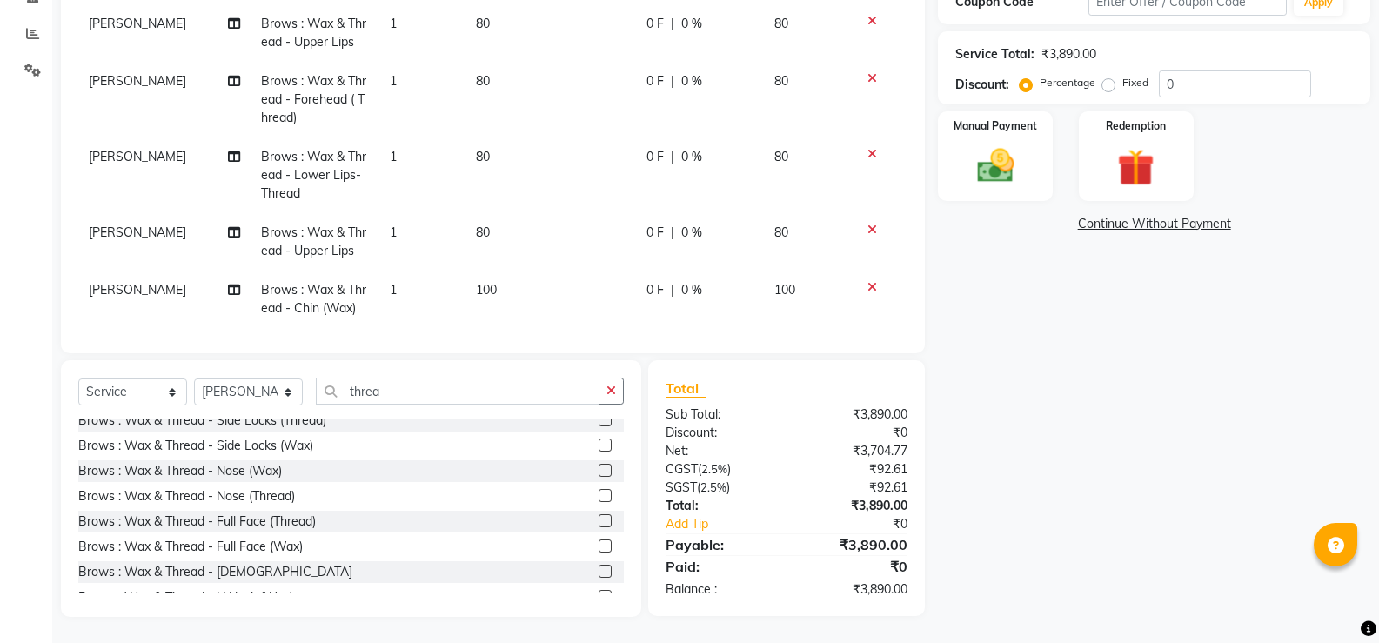
scroll to position [198, 0]
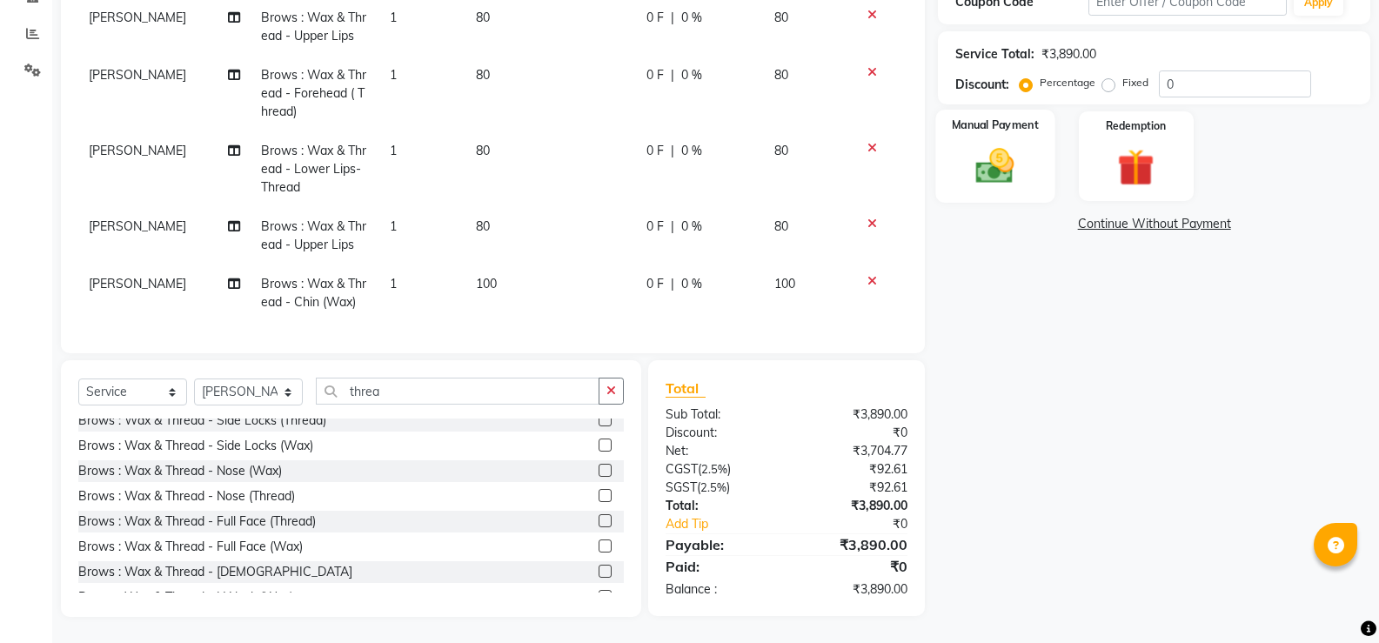
click at [1006, 157] on img at bounding box center [995, 166] width 62 height 44
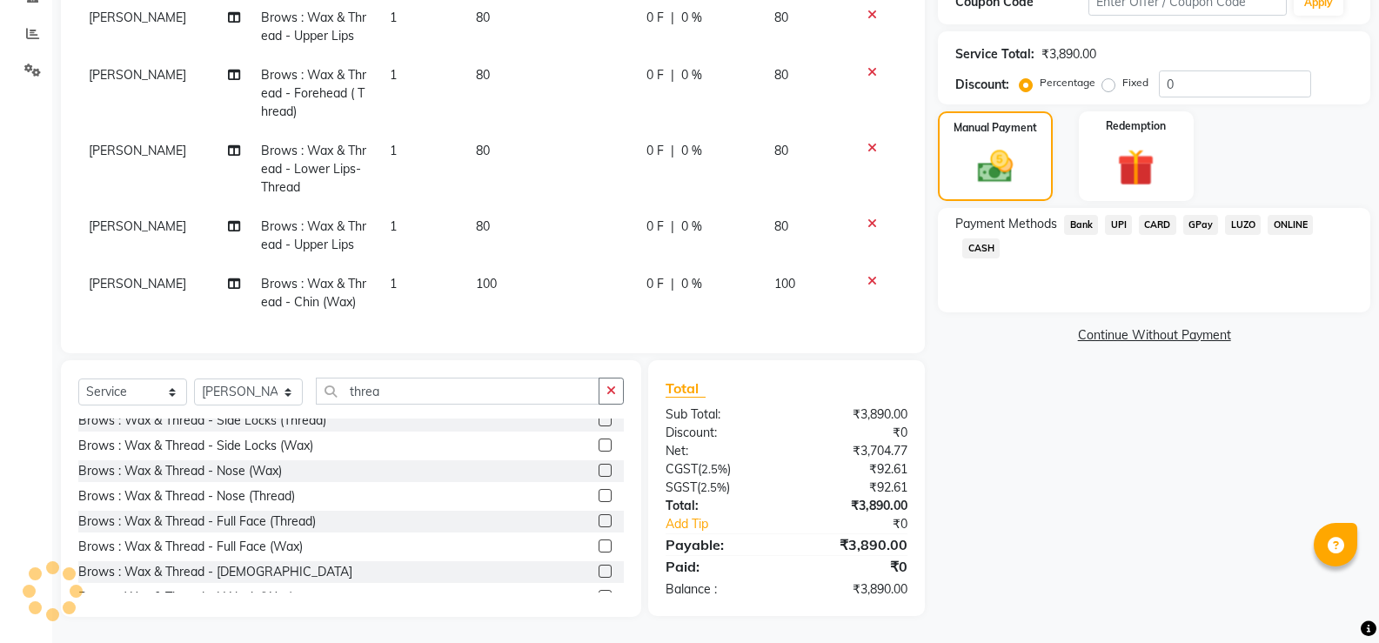
click at [1009, 243] on div "Payment Methods Bank UPI CARD GPay LUZO ONLINE CASH" at bounding box center [1154, 238] width 398 height 47
click at [965, 250] on span "CASH" at bounding box center [980, 248] width 37 height 20
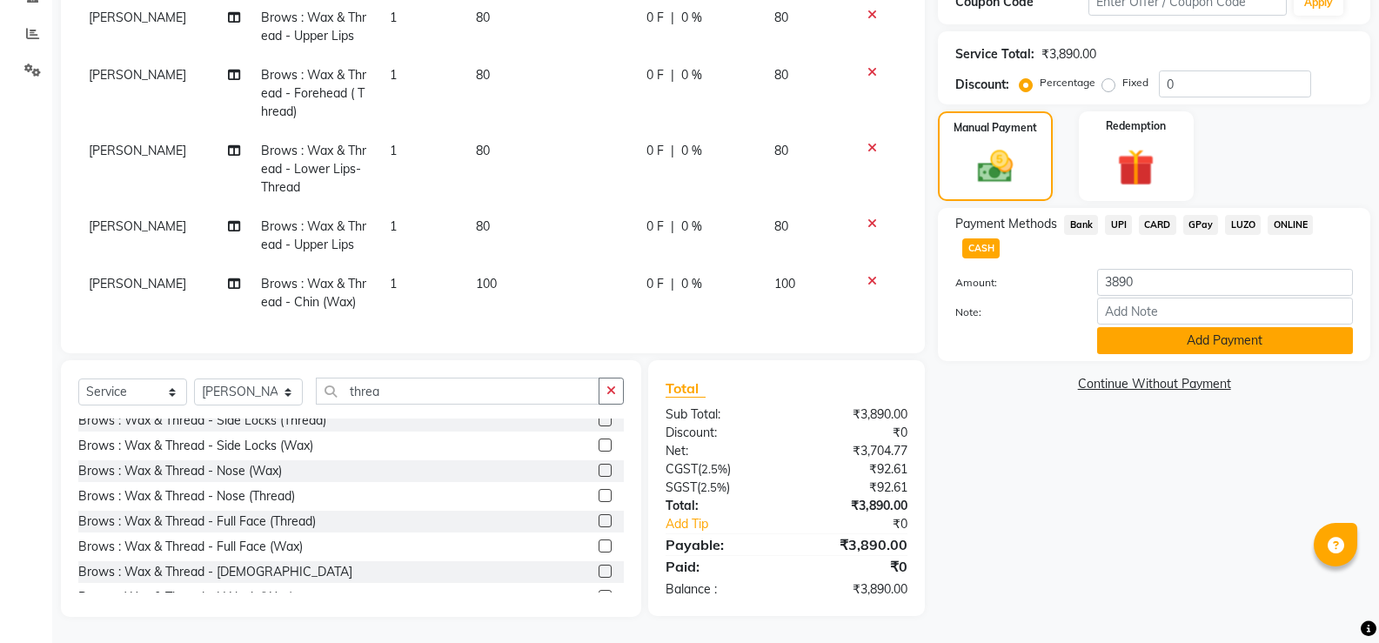
click at [1143, 352] on button "Add Payment" at bounding box center [1225, 340] width 256 height 27
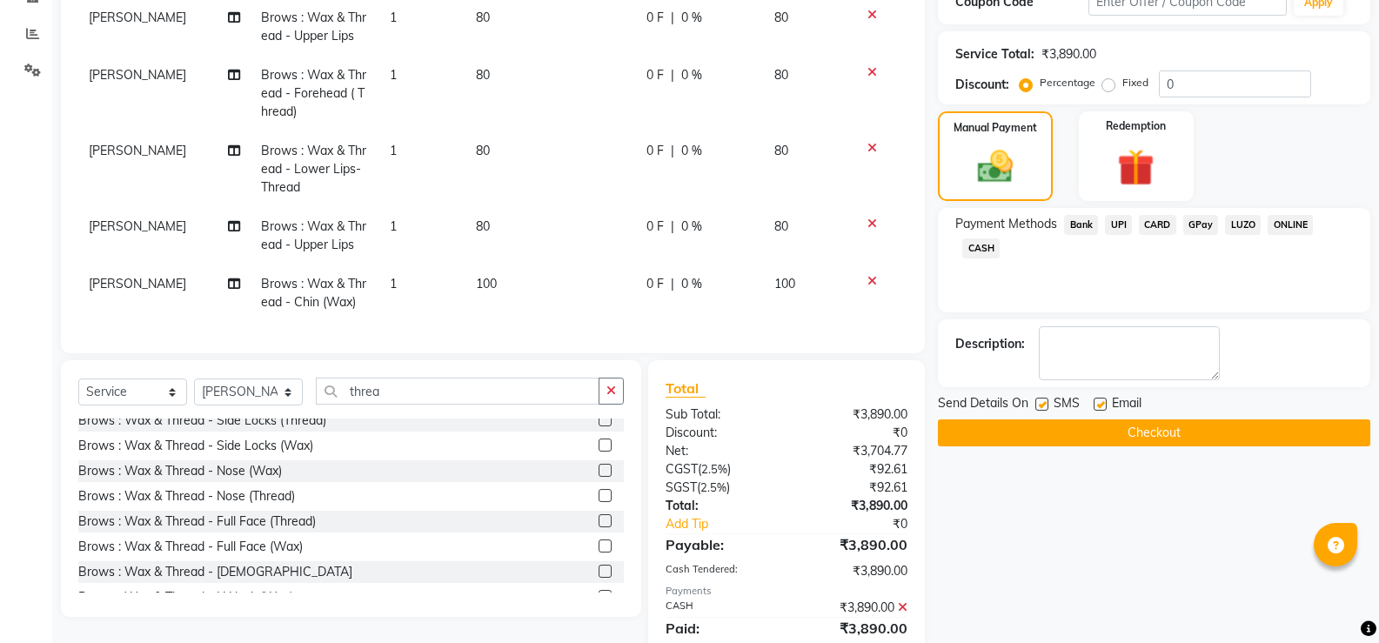
scroll to position [376, 0]
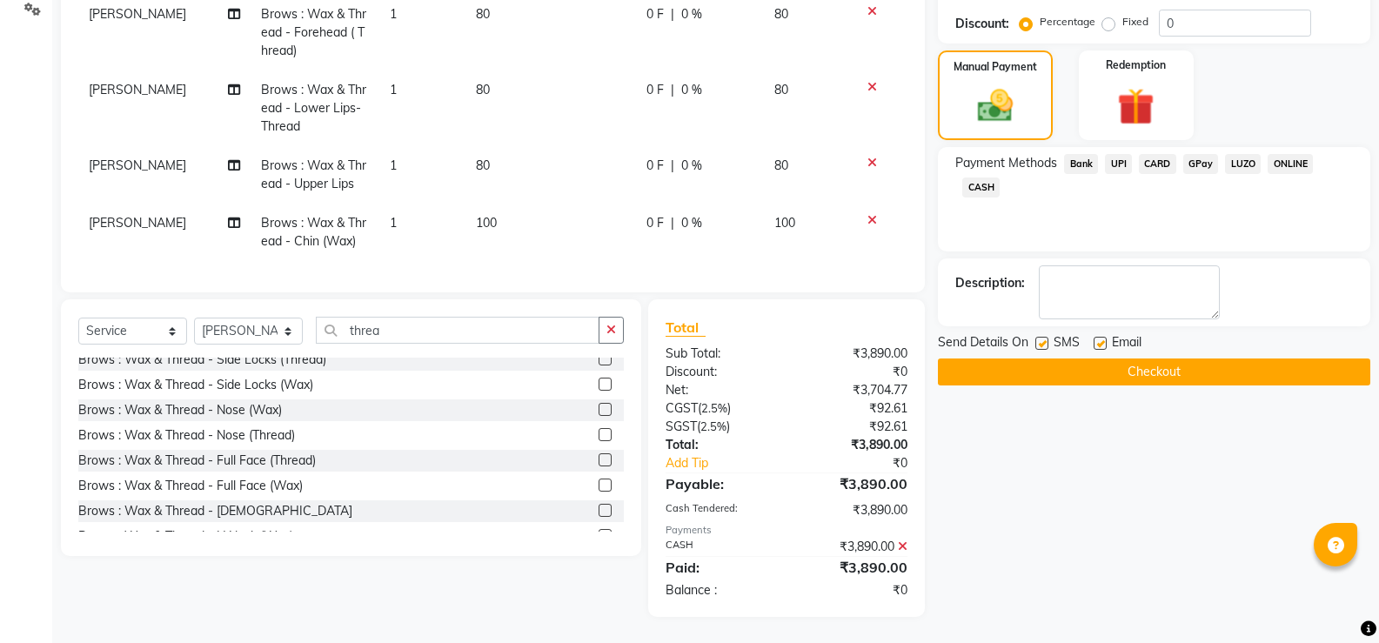
click at [1127, 379] on button "Checkout" at bounding box center [1154, 372] width 432 height 27
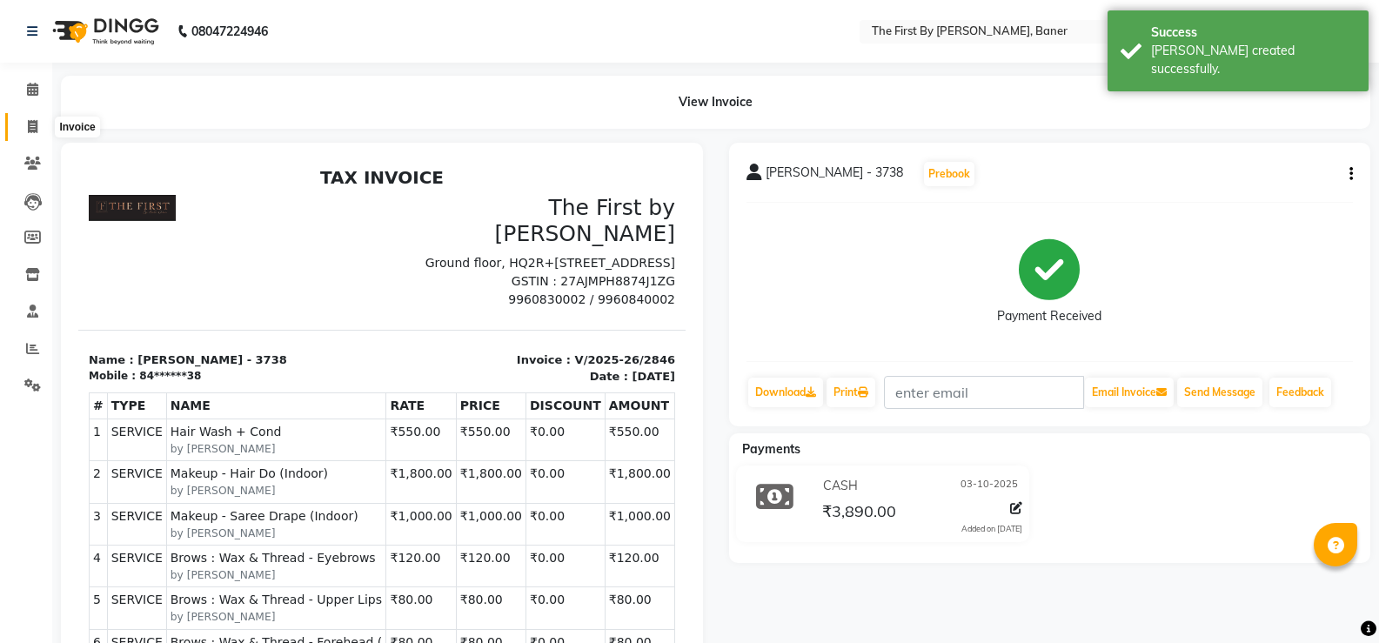
click at [19, 130] on span at bounding box center [32, 127] width 30 height 20
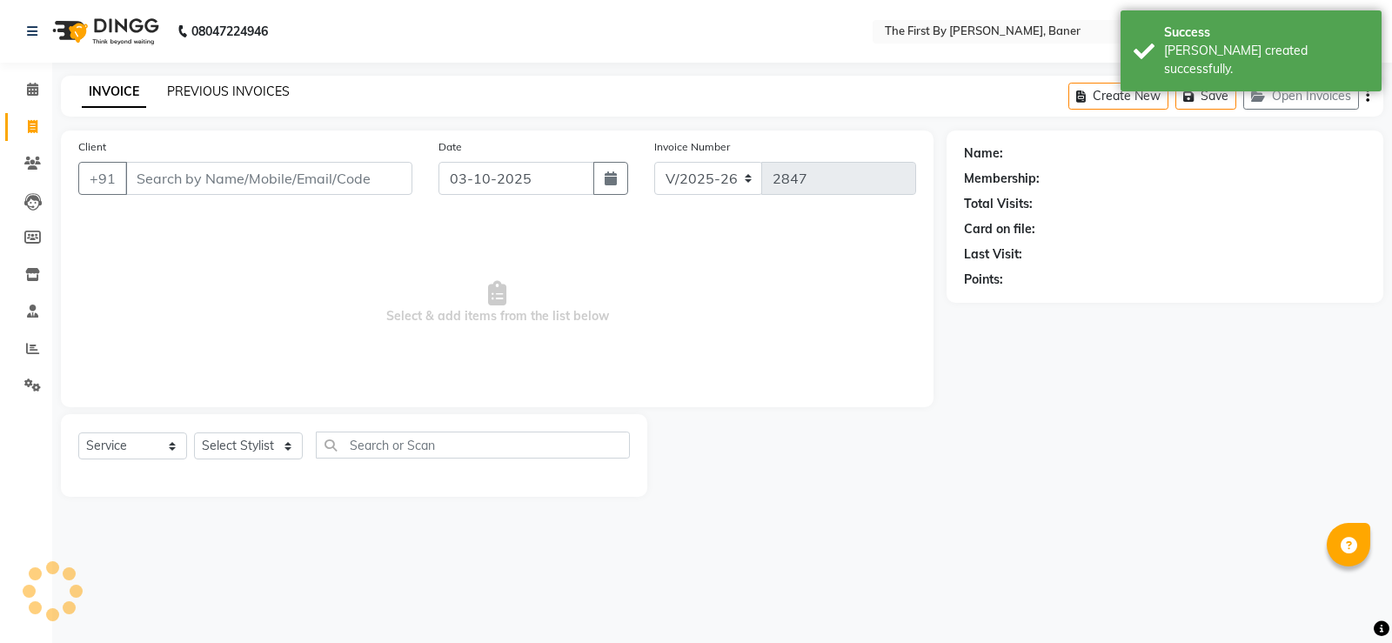
click at [220, 96] on link "PREVIOUS INVOICES" at bounding box center [228, 92] width 123 height 16
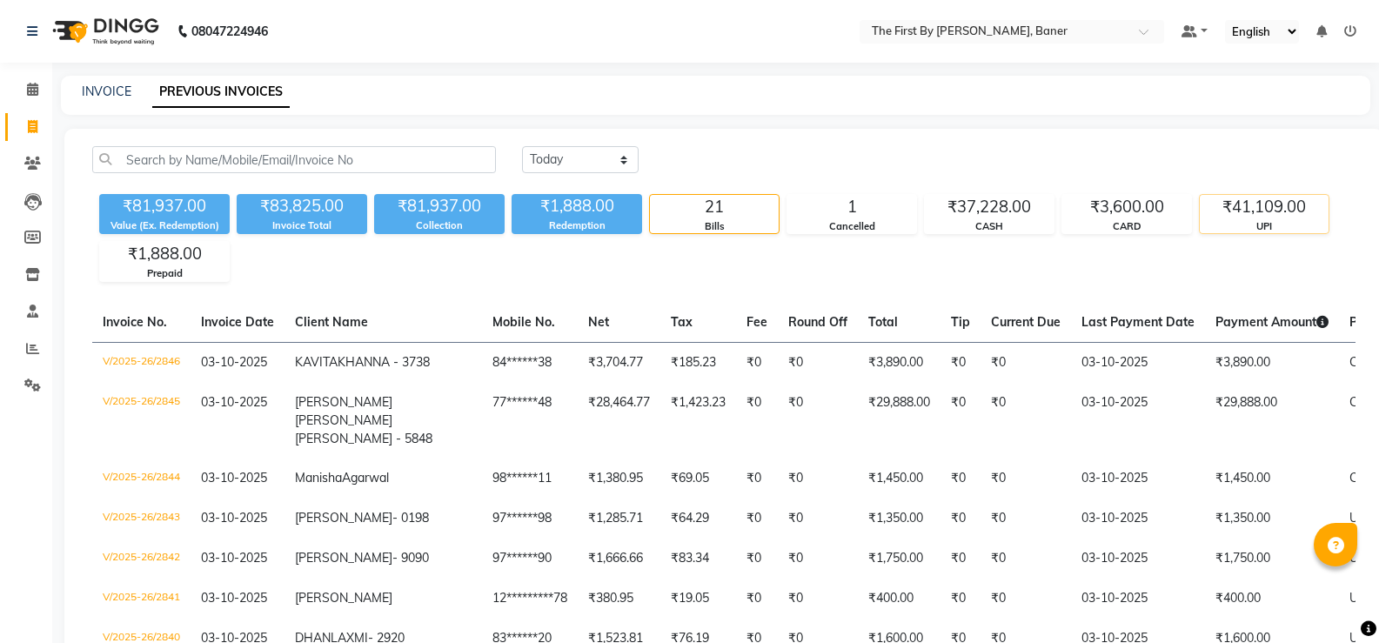
click at [1237, 206] on div "₹41,109.00" at bounding box center [1264, 207] width 129 height 24
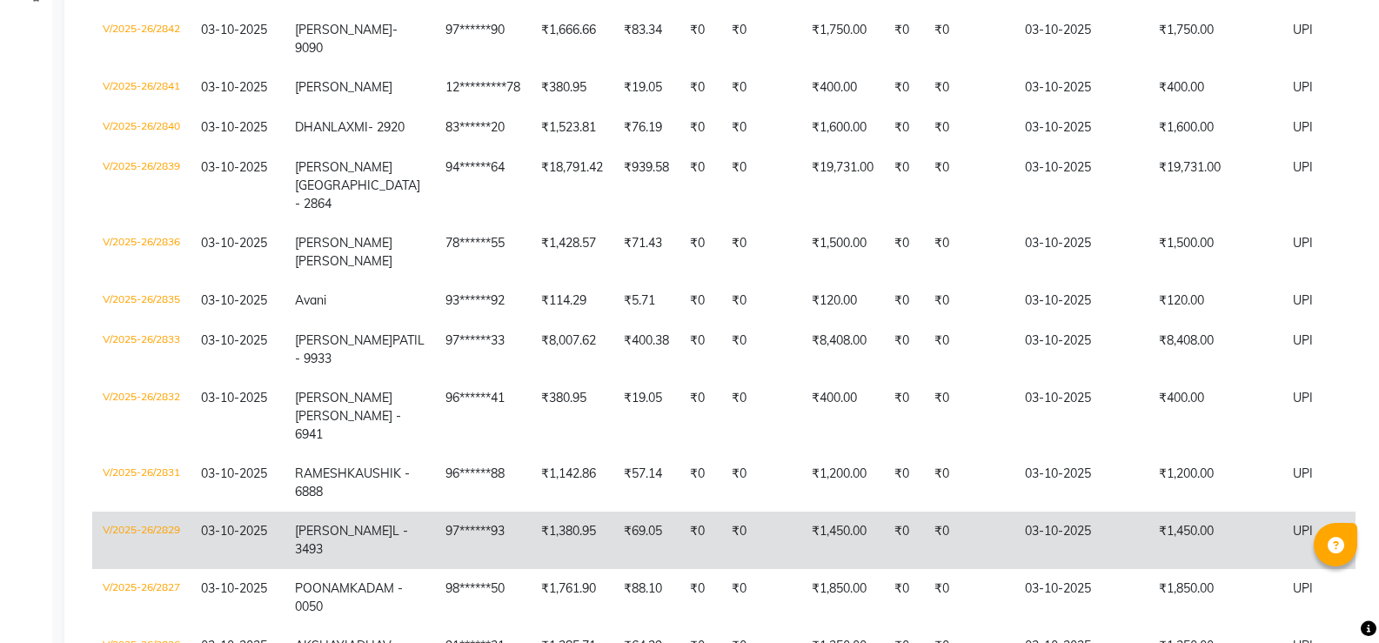
scroll to position [564, 0]
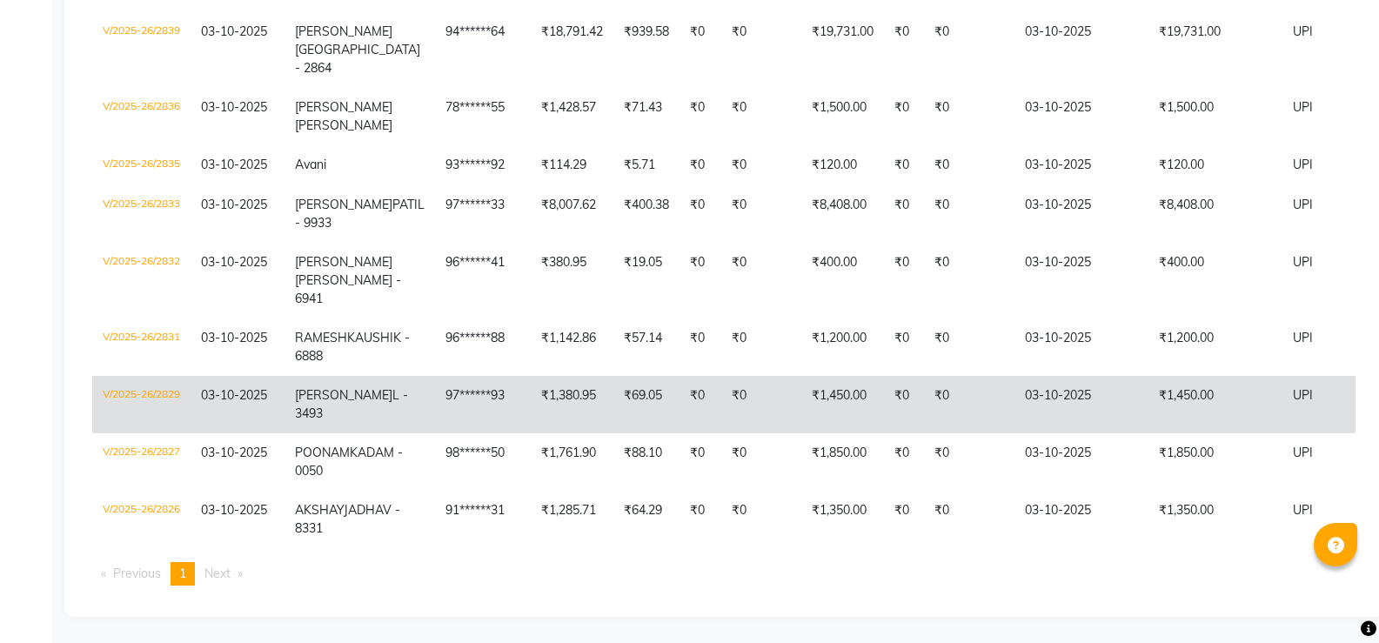
click at [463, 398] on td "97******93" at bounding box center [483, 404] width 96 height 57
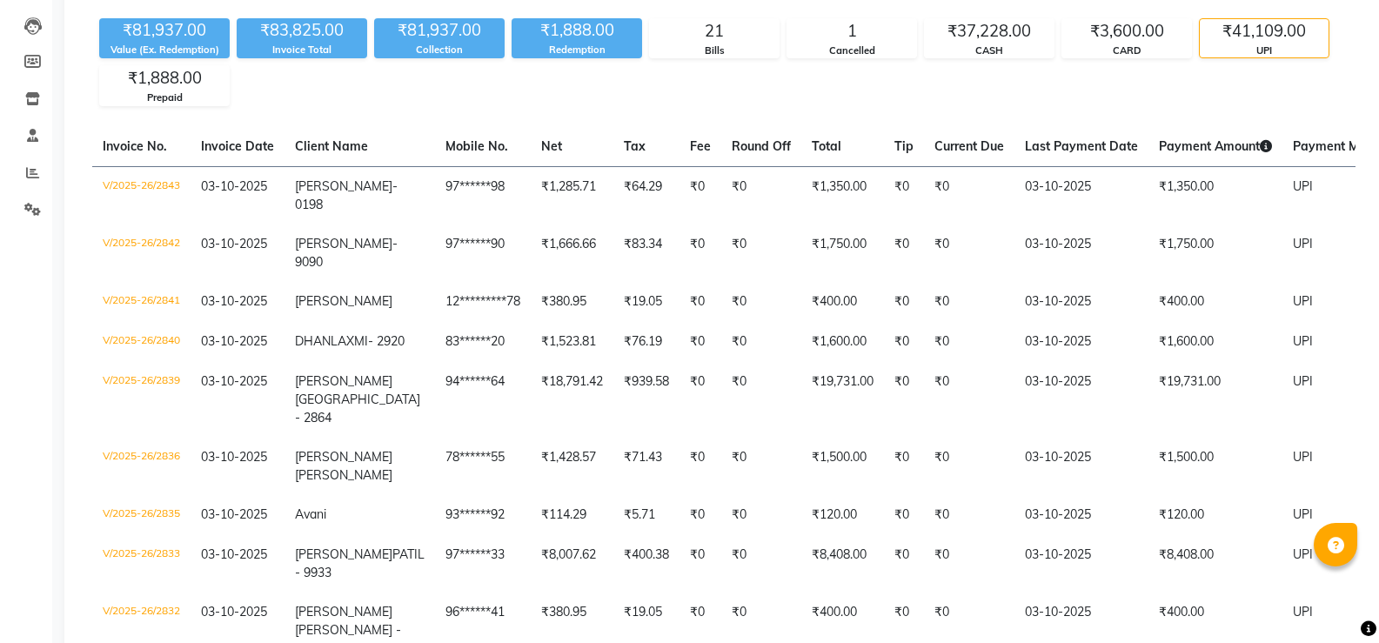
scroll to position [0, 0]
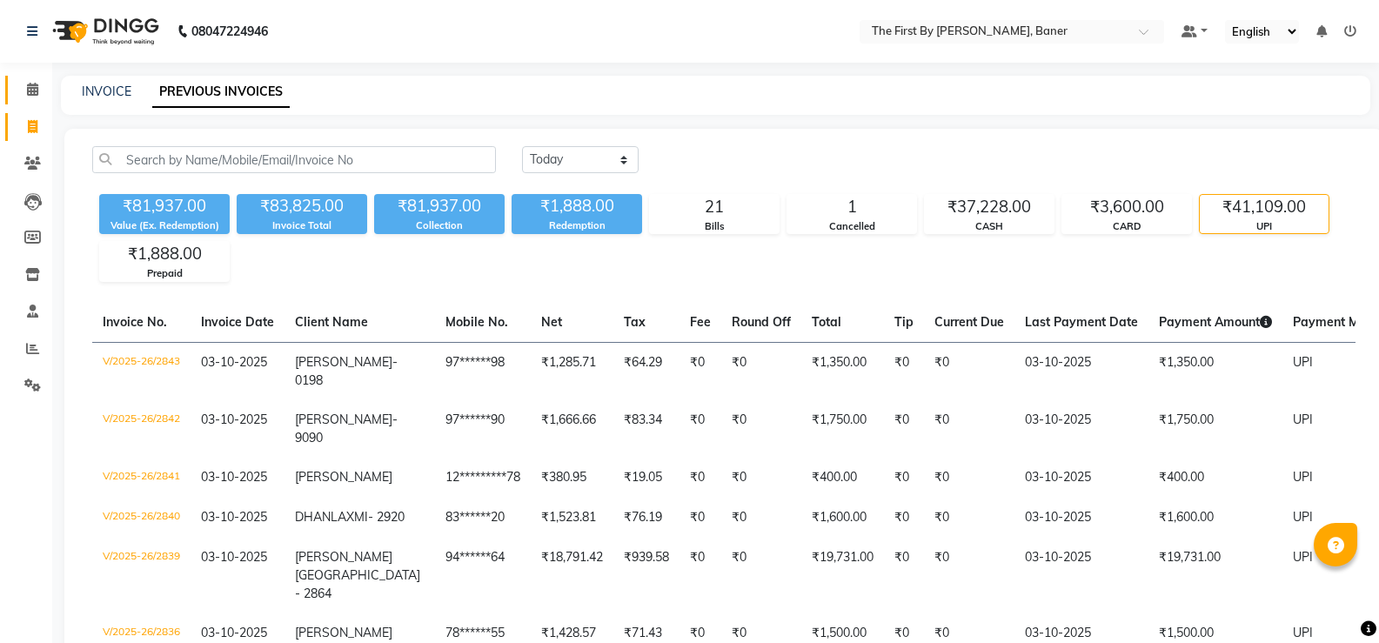
click at [22, 86] on span at bounding box center [32, 90] width 30 height 20
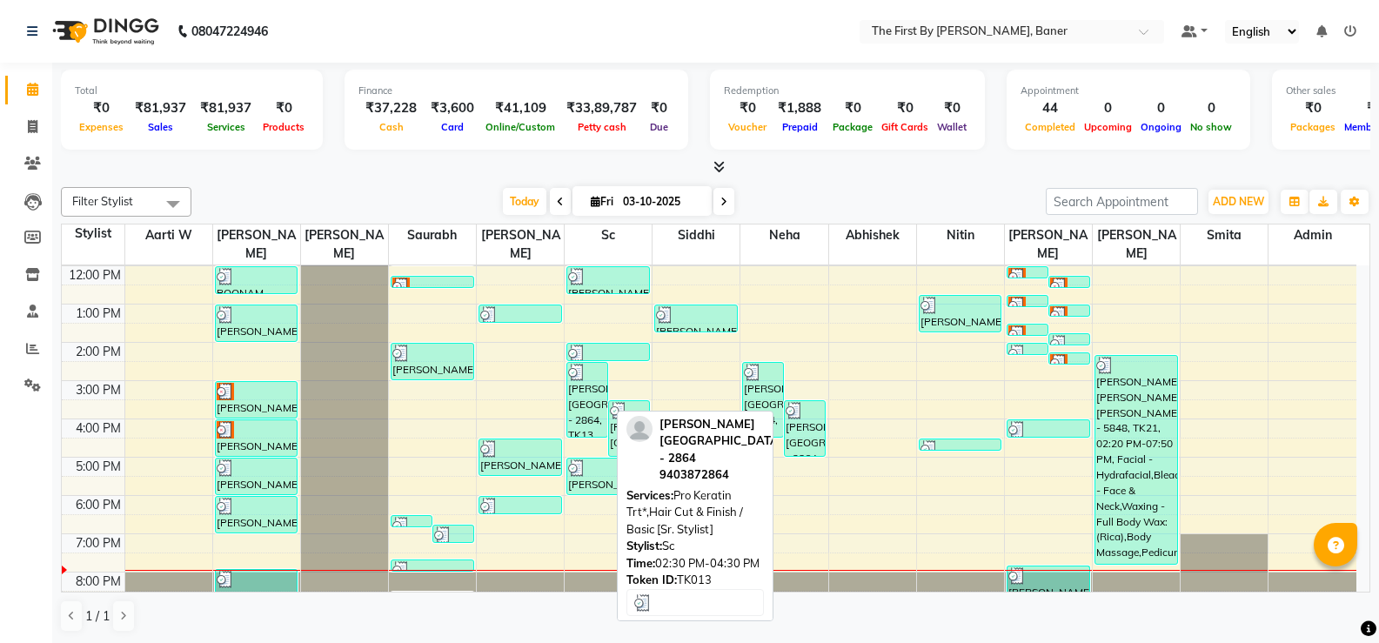
scroll to position [65, 0]
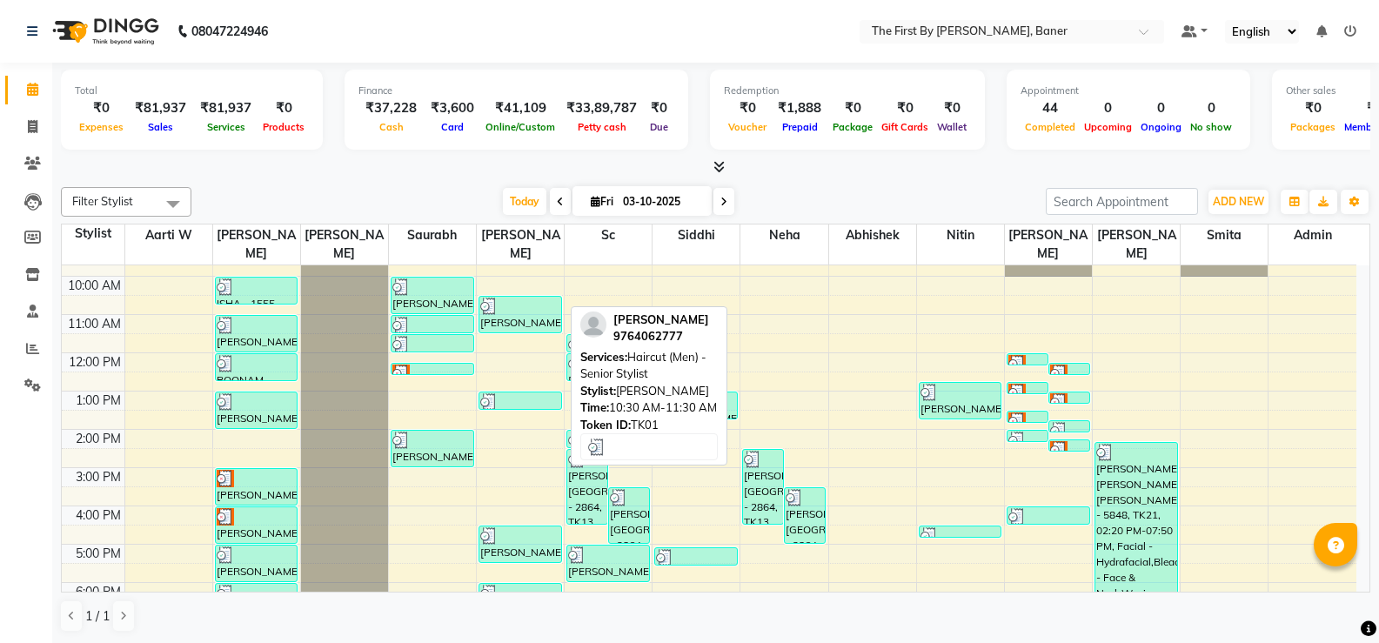
click at [502, 299] on div "[PERSON_NAME], TK01, 10:30 AM-11:30 AM, Haircut (Men) - Senior Stylist" at bounding box center [520, 315] width 82 height 36
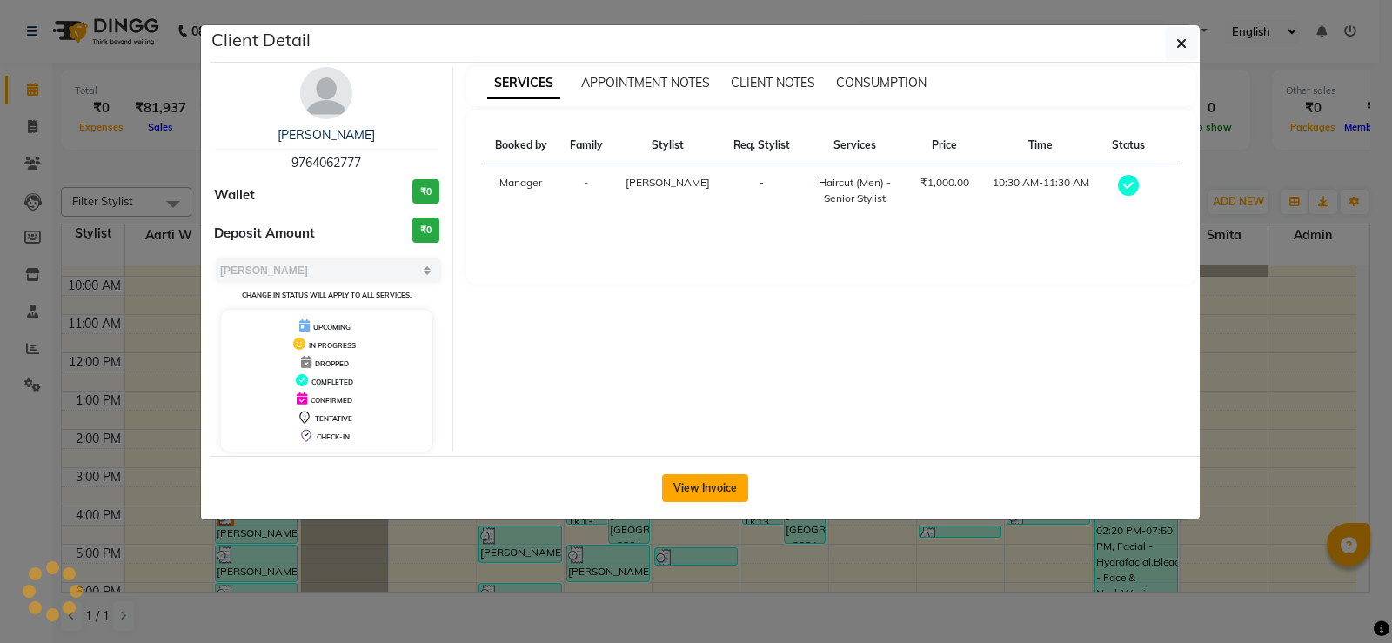
click at [706, 482] on button "View Invoice" at bounding box center [705, 488] width 86 height 28
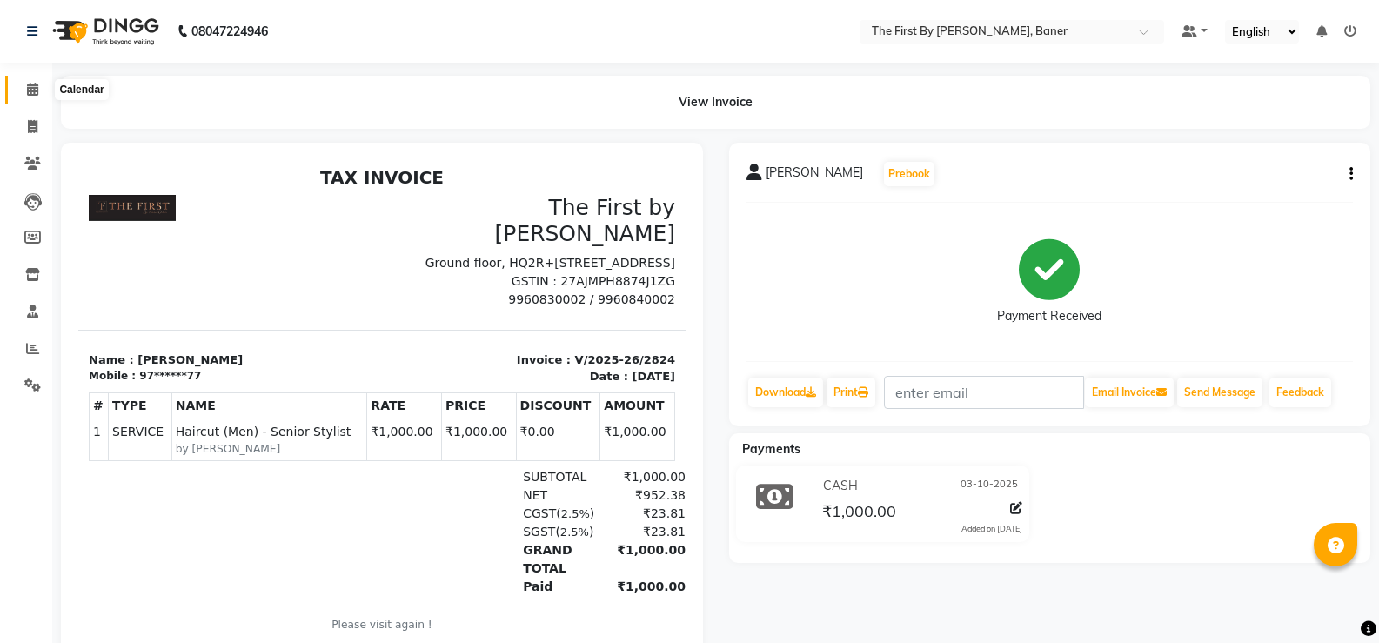
click at [35, 90] on icon at bounding box center [32, 89] width 11 height 13
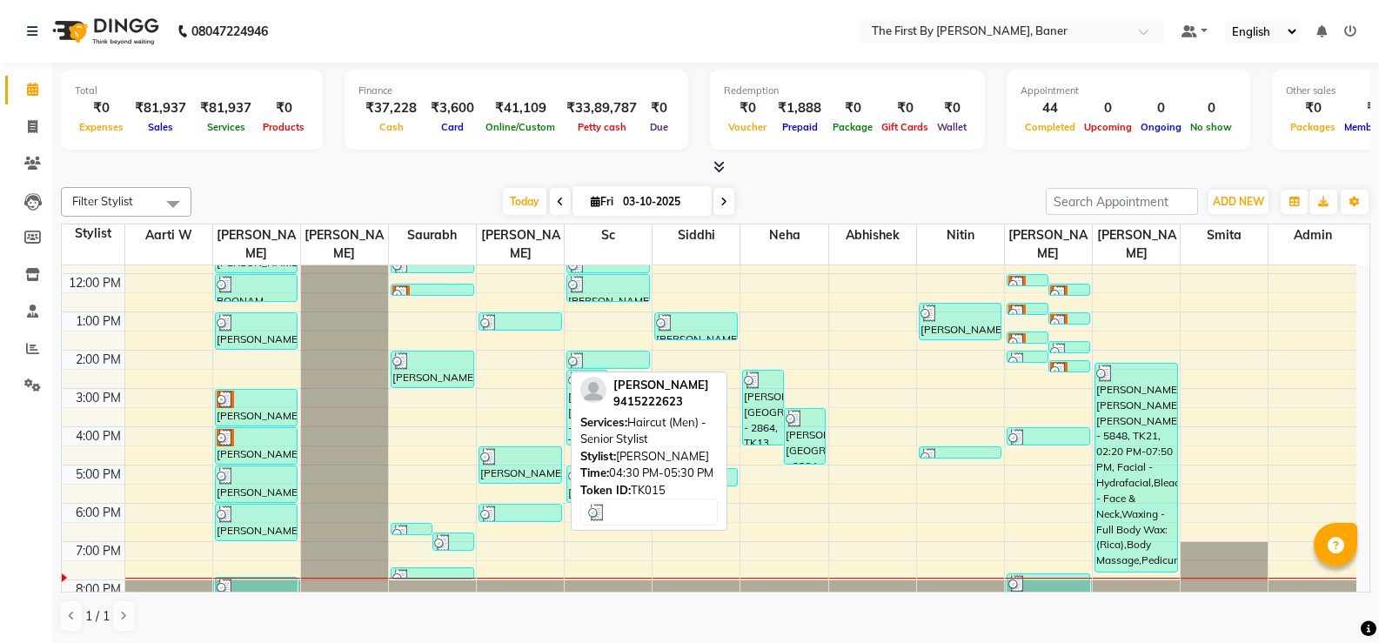
scroll to position [152, 0]
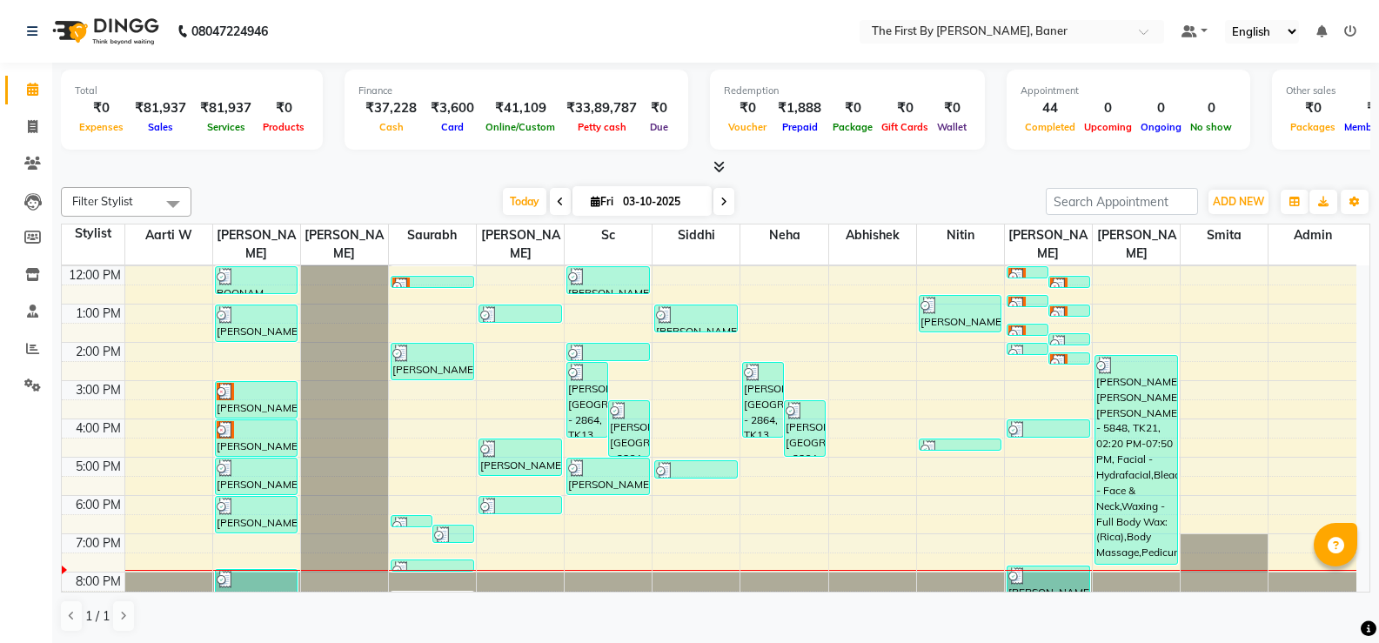
click at [493, 363] on div "8:00 AM 9:00 AM 10:00 AM 11:00 AM 12:00 PM 1:00 PM 2:00 PM 3:00 PM 4:00 PM 5:00…" at bounding box center [709, 361] width 1295 height 497
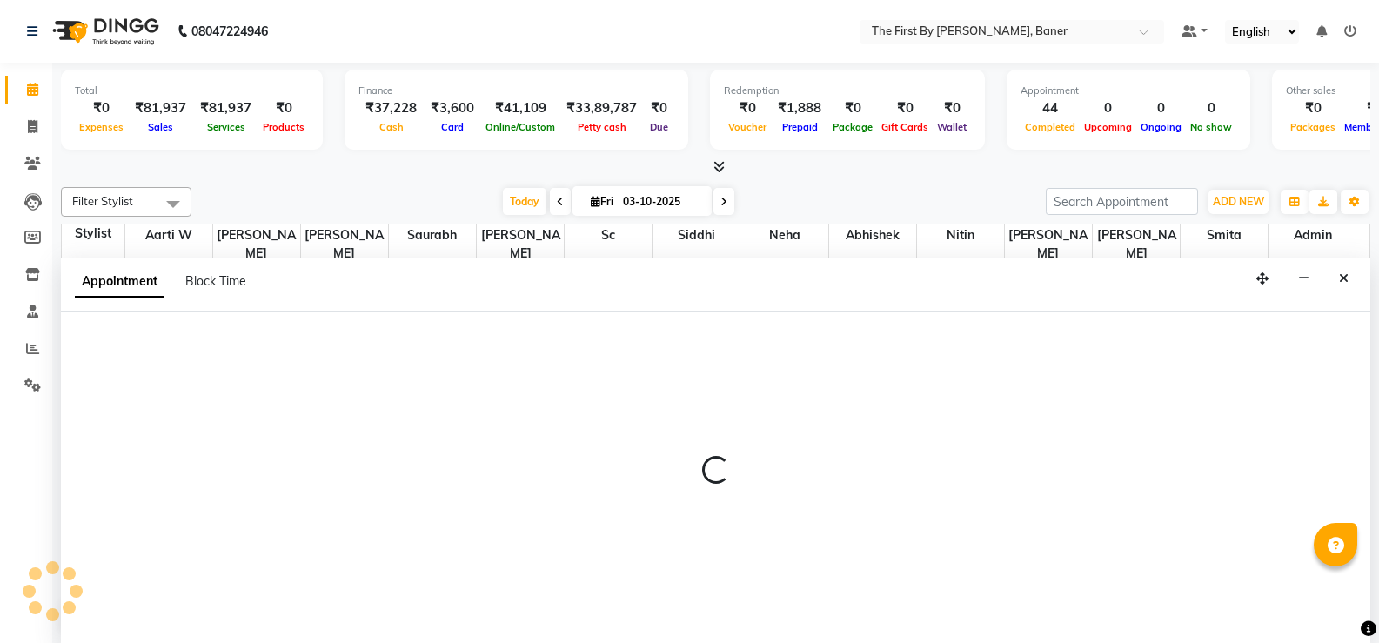
scroll to position [1, 0]
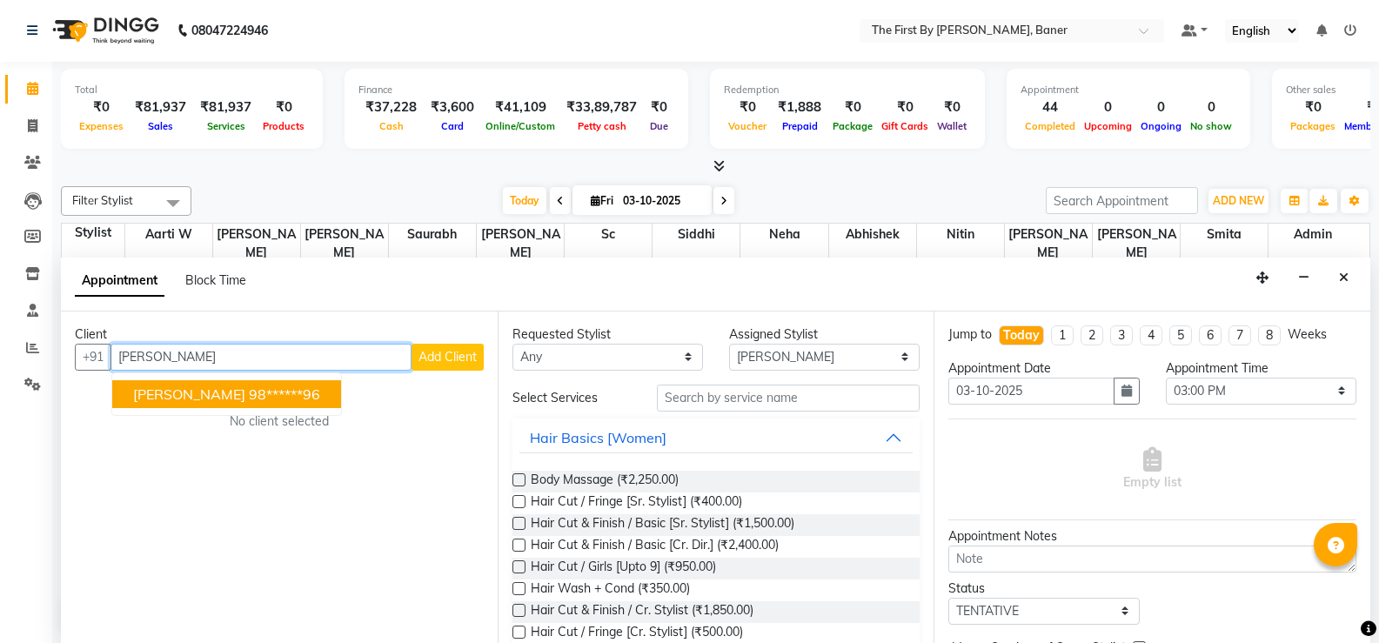
click at [259, 395] on ngb-highlight "98******96" at bounding box center [284, 393] width 71 height 17
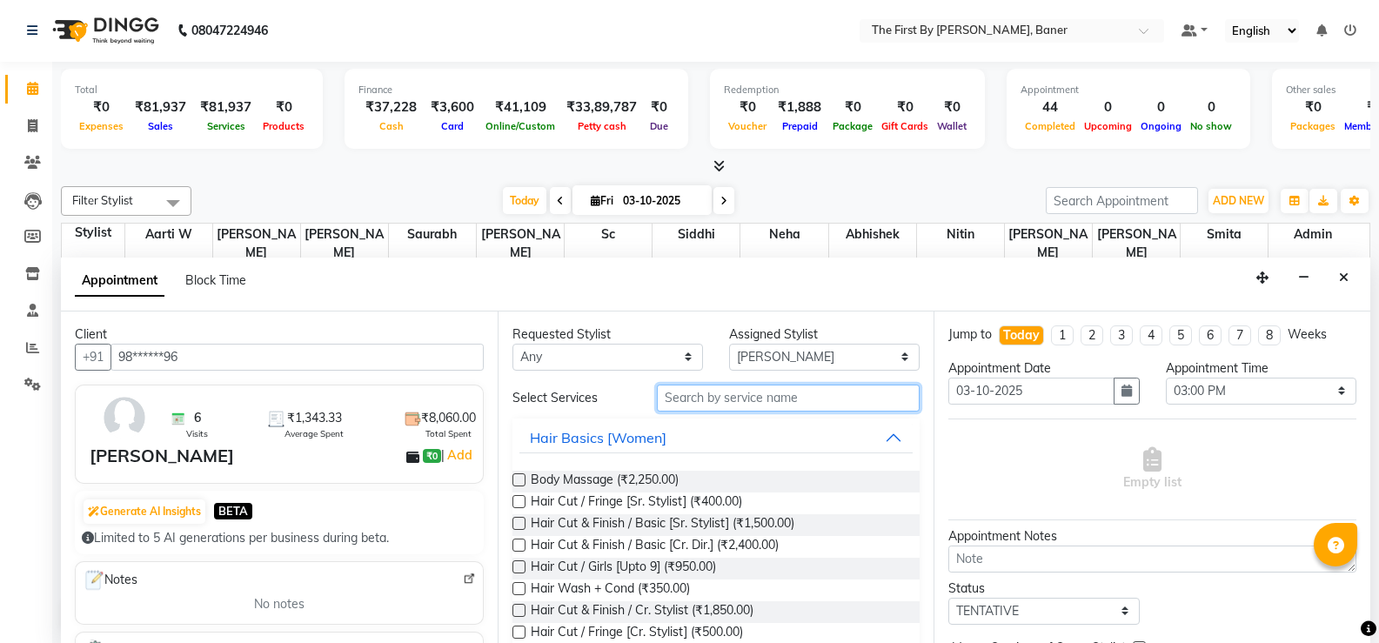
click at [675, 394] on input "text" at bounding box center [788, 398] width 263 height 27
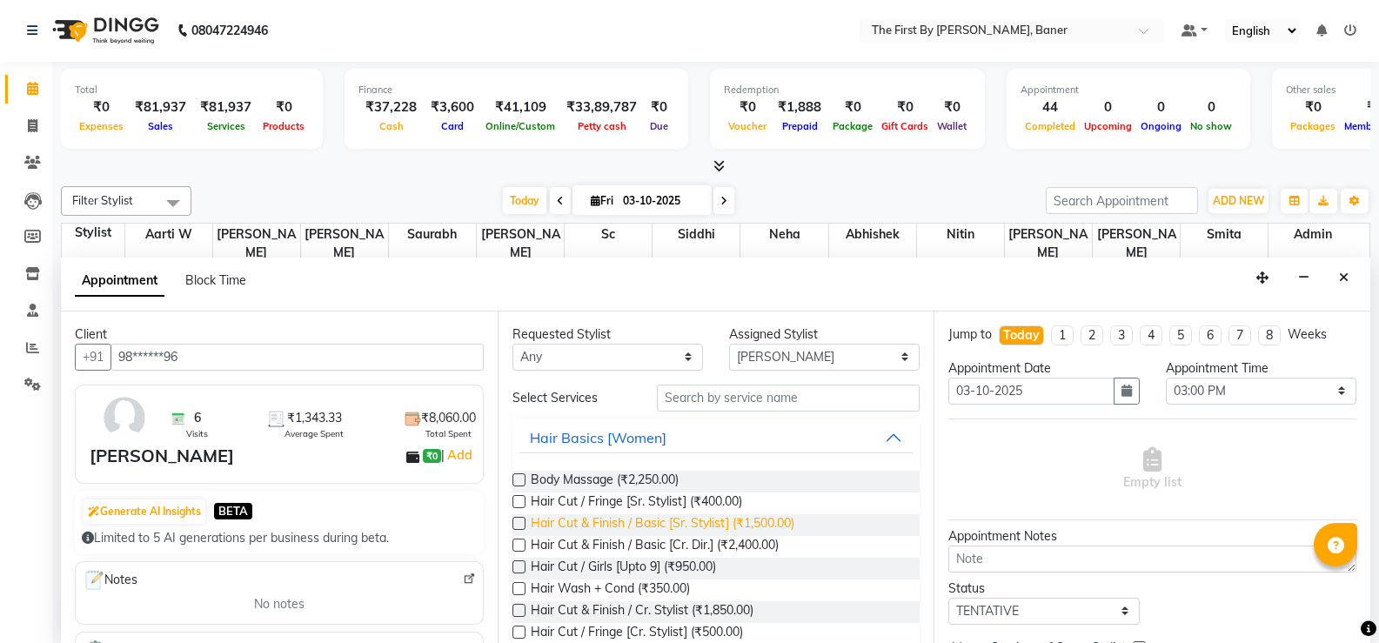
click at [704, 519] on span "Hair Cut & Finish / Basic [Sr. Stylist] (₹1,500.00)" at bounding box center [663, 525] width 264 height 22
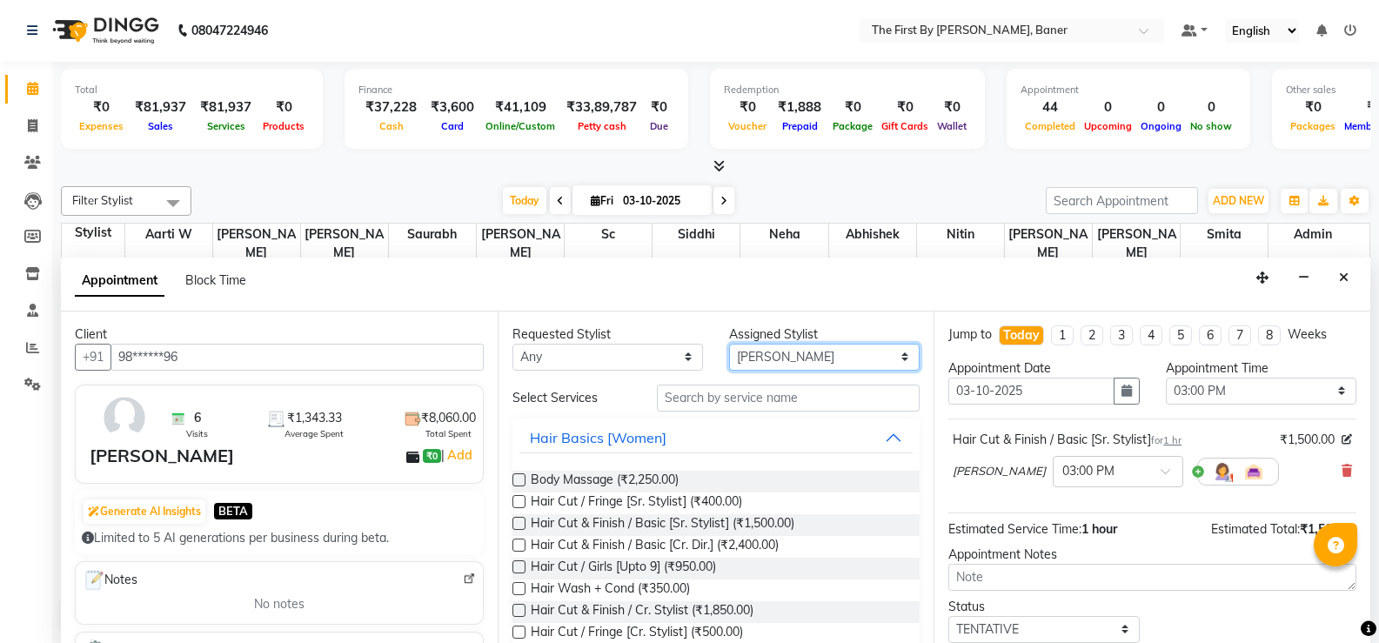
drag, startPoint x: 724, startPoint y: 358, endPoint x: 743, endPoint y: 357, distance: 19.2
click at [729, 358] on select "Select Aarti W Abhishek Admin [PERSON_NAME] [PERSON_NAME] Neha Nitin [PERSON_NA…" at bounding box center [824, 357] width 191 height 27
click at [729, 344] on select "Select Aarti W Abhishek Admin [PERSON_NAME] [PERSON_NAME] Neha Nitin [PERSON_NA…" at bounding box center [824, 357] width 191 height 27
click at [658, 407] on input "text" at bounding box center [788, 398] width 263 height 27
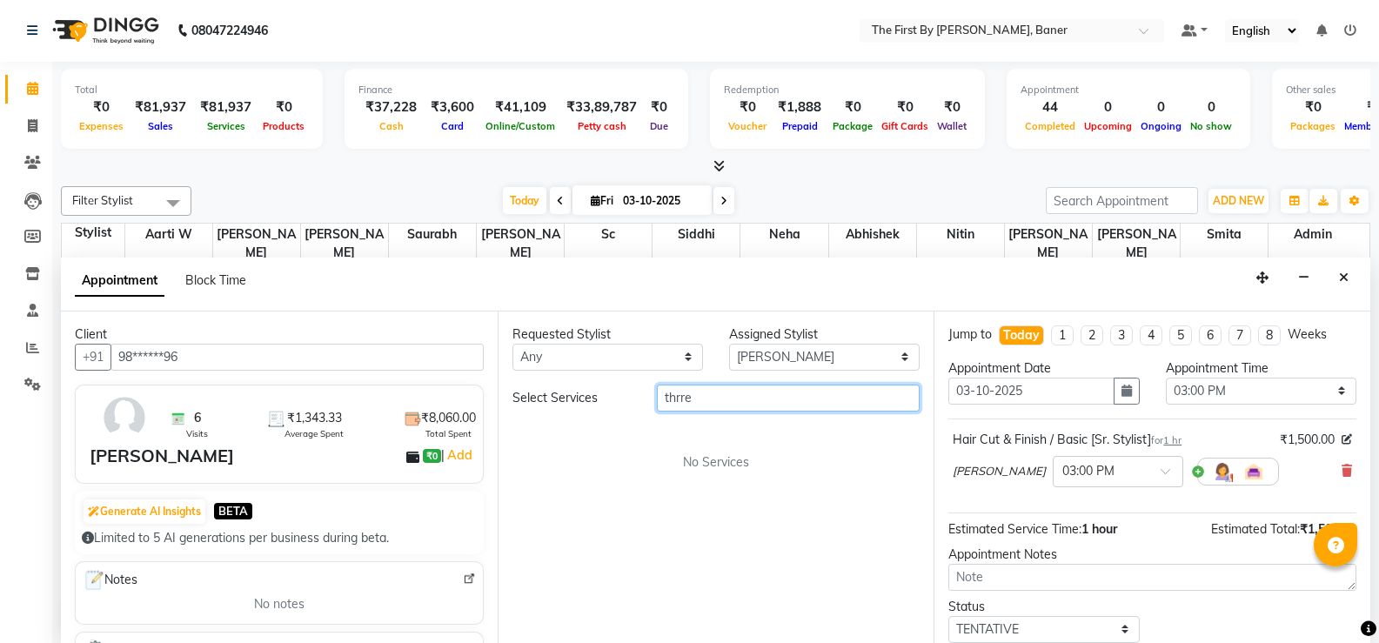
click at [684, 391] on input "thrre" at bounding box center [788, 398] width 263 height 27
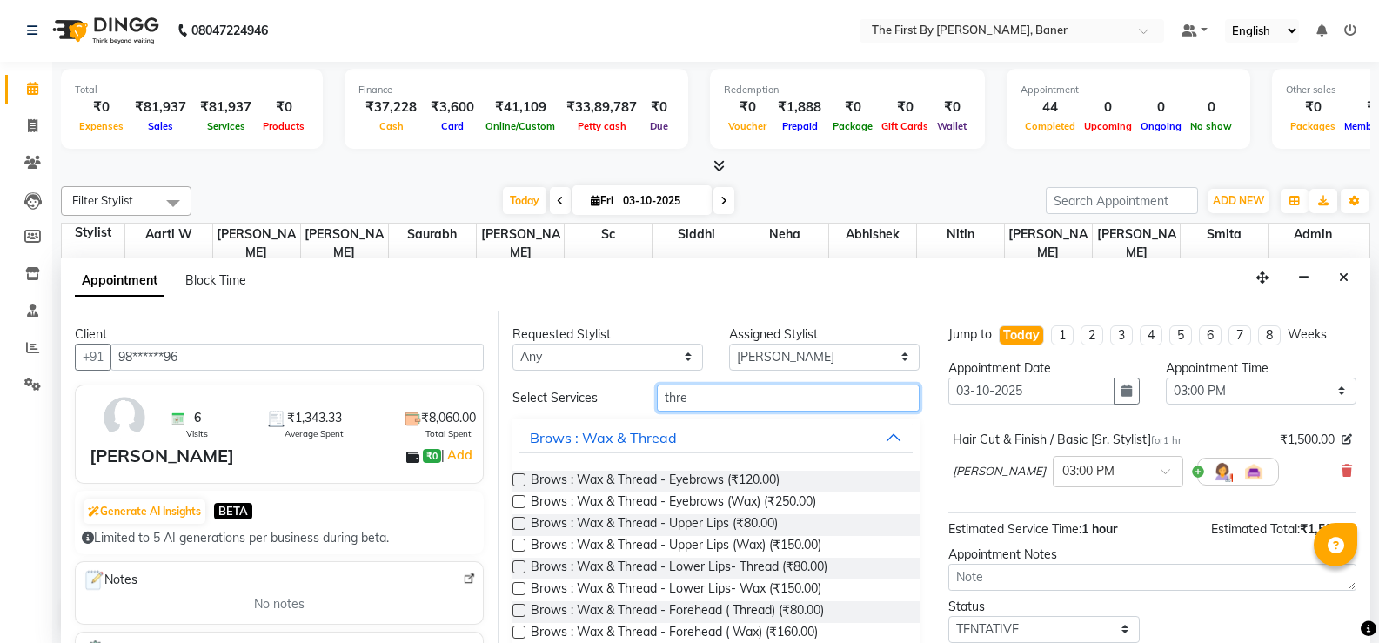
click at [689, 405] on input "thre" at bounding box center [788, 398] width 263 height 27
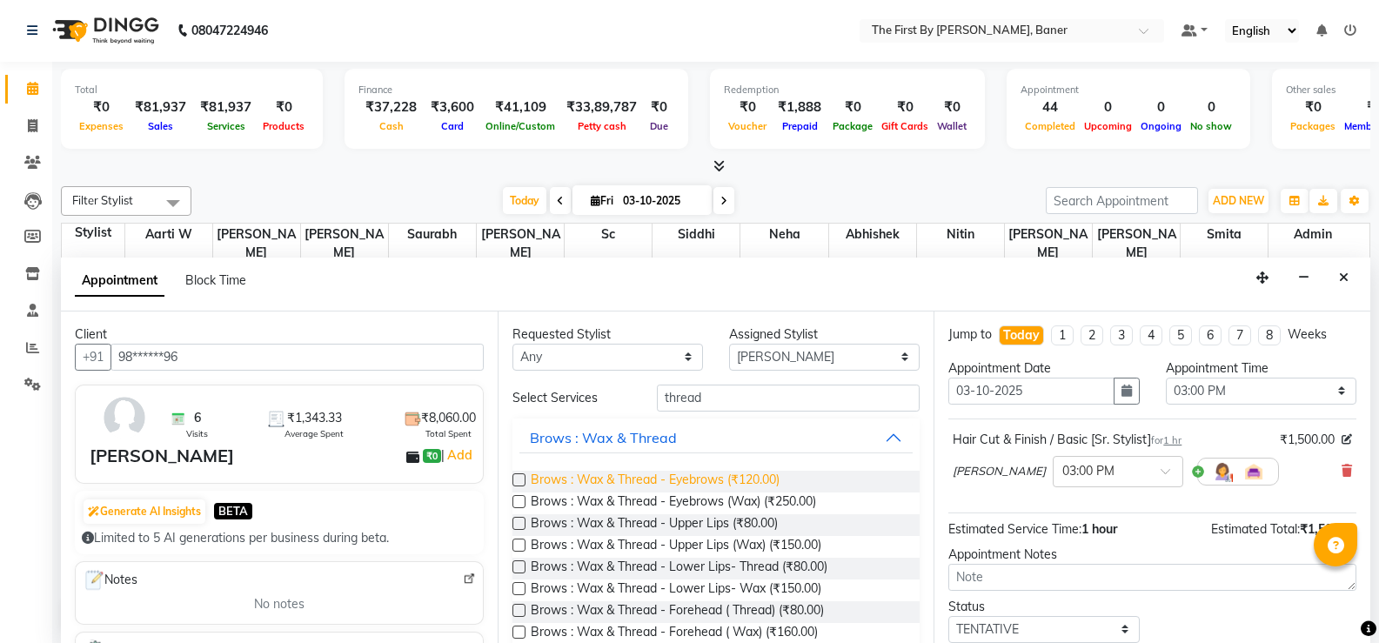
click at [704, 482] on span "Brows : Wax & Thread - Eyebrows (₹120.00)" at bounding box center [655, 482] width 249 height 22
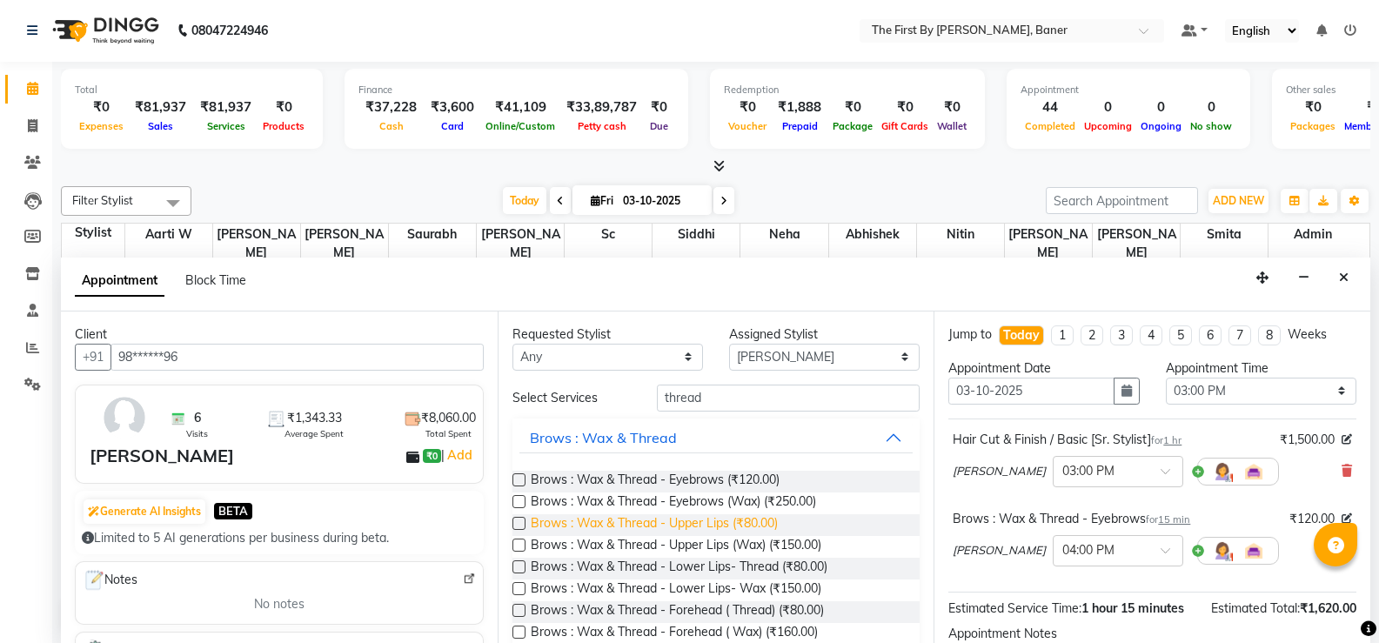
click at [762, 525] on span "Brows : Wax & Thread - Upper Lips (₹80.00)" at bounding box center [654, 525] width 247 height 22
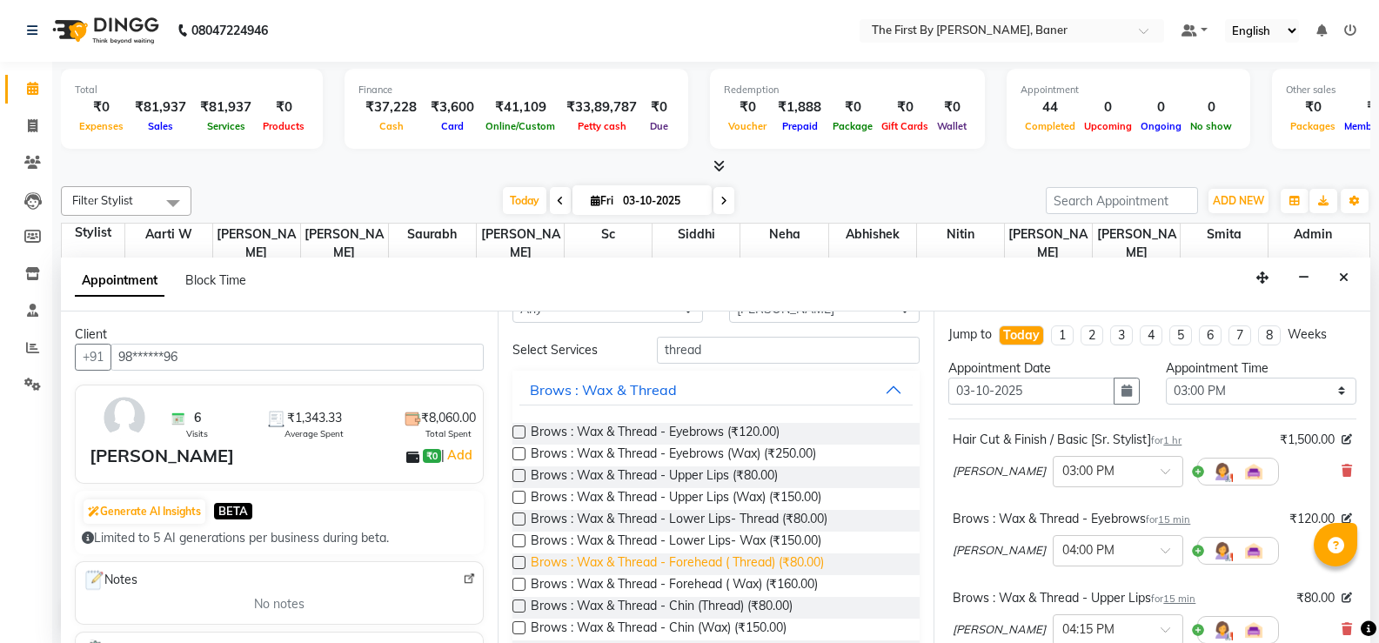
scroll to position [87, 0]
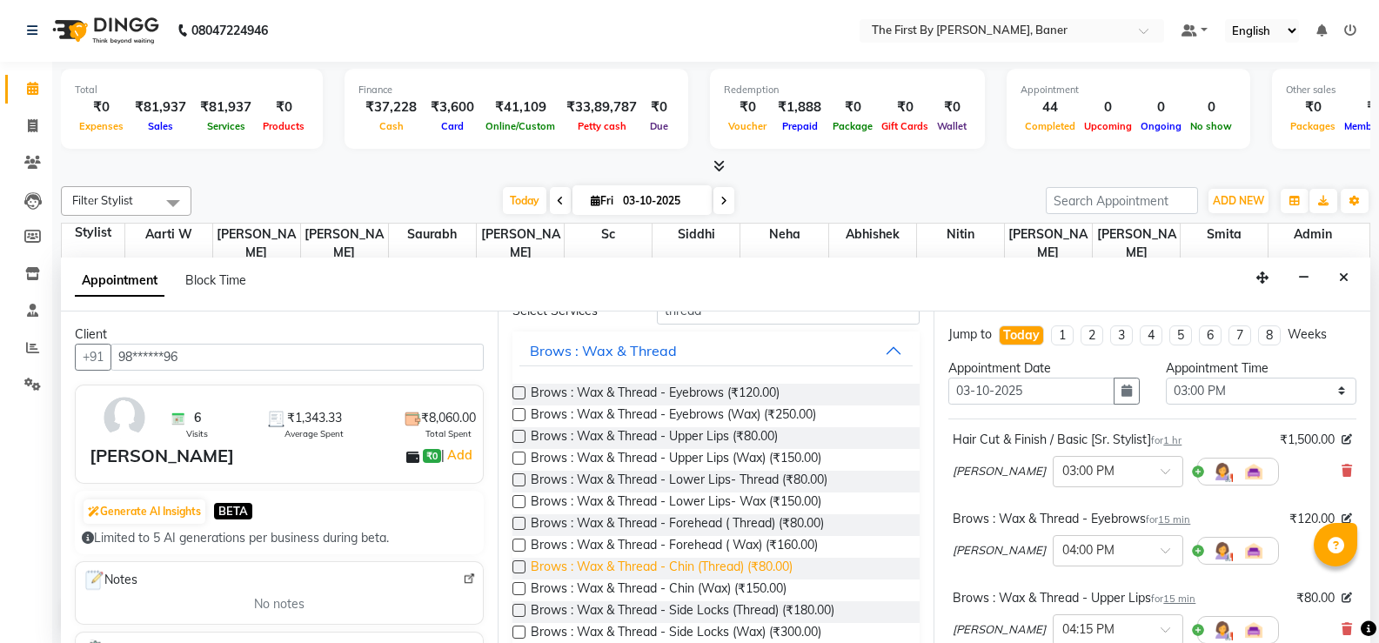
click at [728, 568] on span "Brows : Wax & Thread - Chin (Thread) (₹80.00)" at bounding box center [662, 569] width 262 height 22
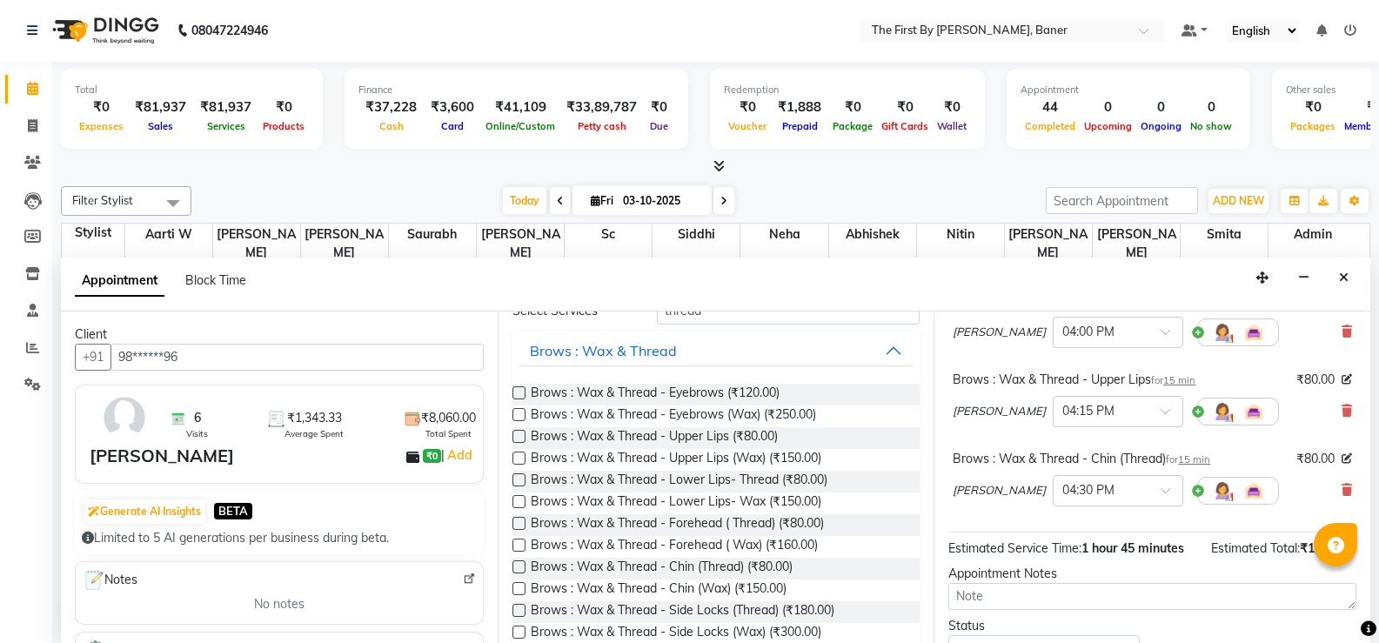
scroll to position [347, 0]
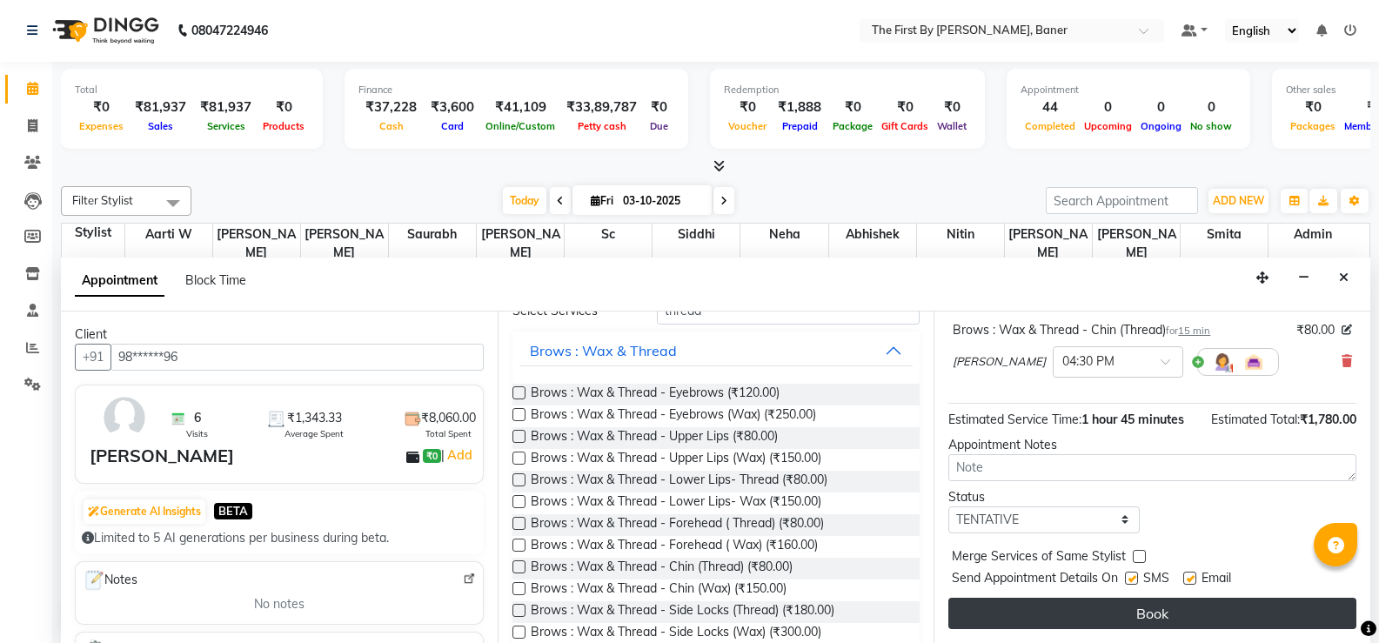
click at [1150, 615] on button "Book" at bounding box center [1152, 613] width 408 height 31
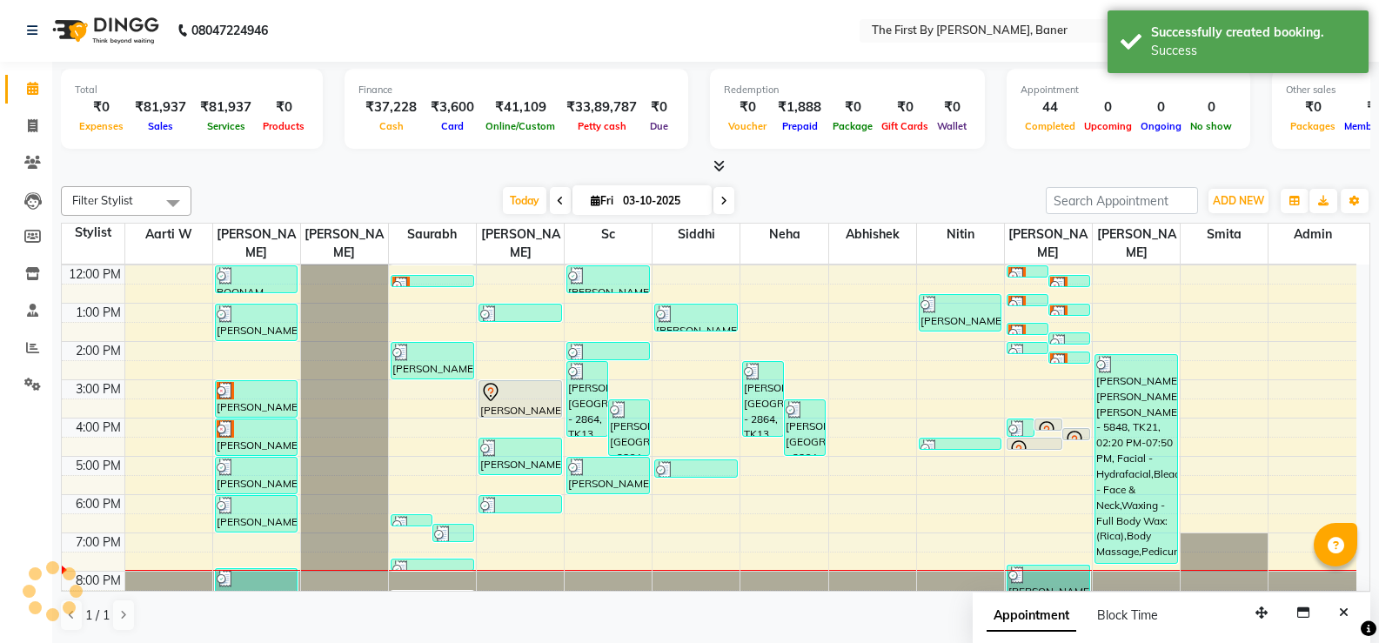
scroll to position [0, 0]
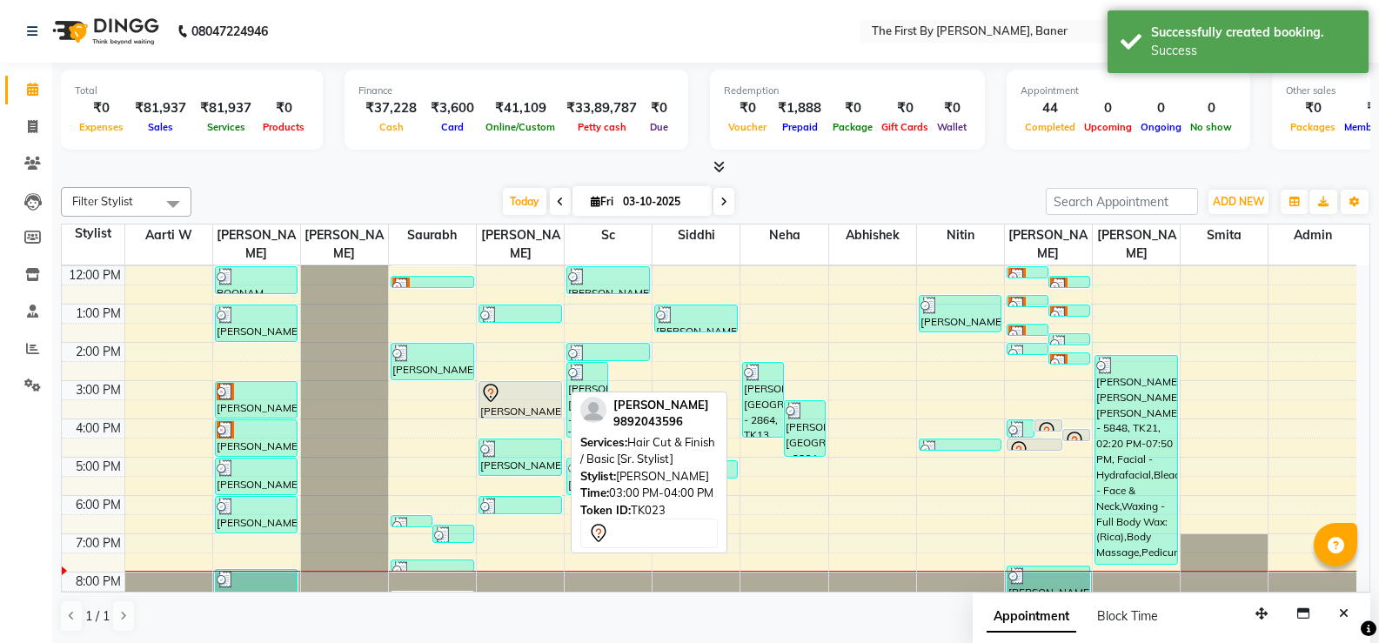
click at [531, 386] on div "[PERSON_NAME], TK23, 03:00 PM-04:00 PM, Hair Cut & Finish / Basic [Sr. Stylist]" at bounding box center [520, 400] width 82 height 36
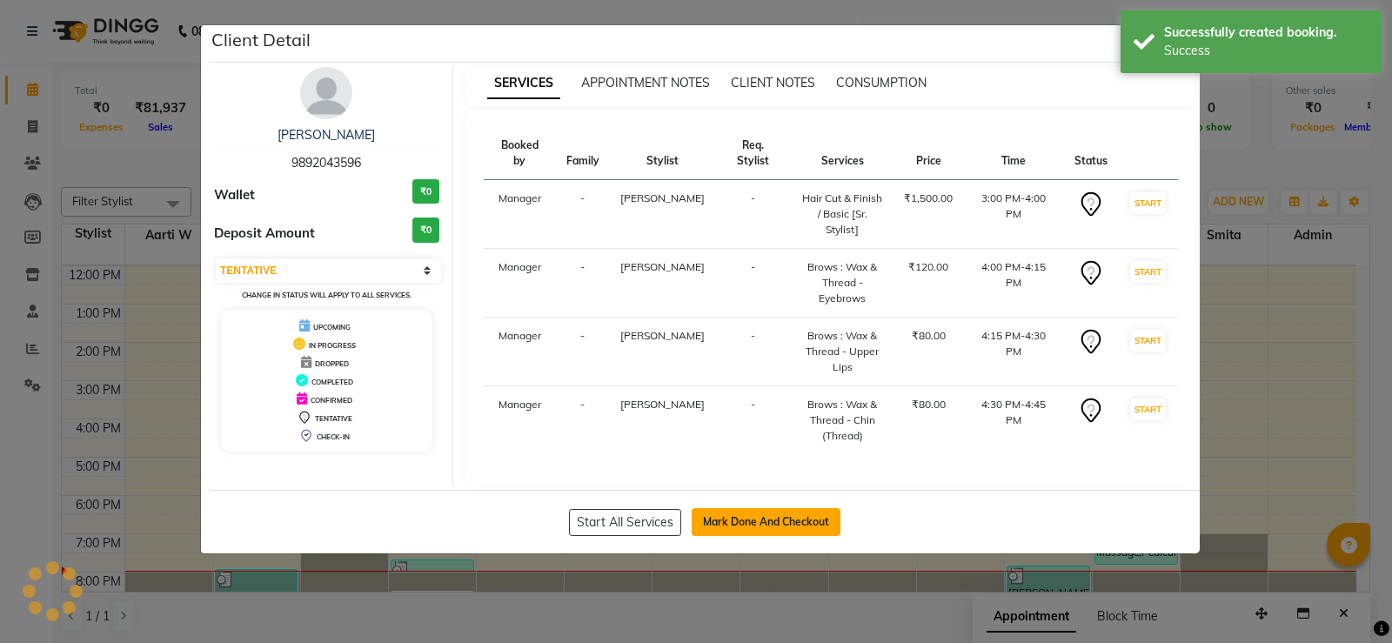
click at [753, 508] on button "Mark Done And Checkout" at bounding box center [766, 522] width 149 height 28
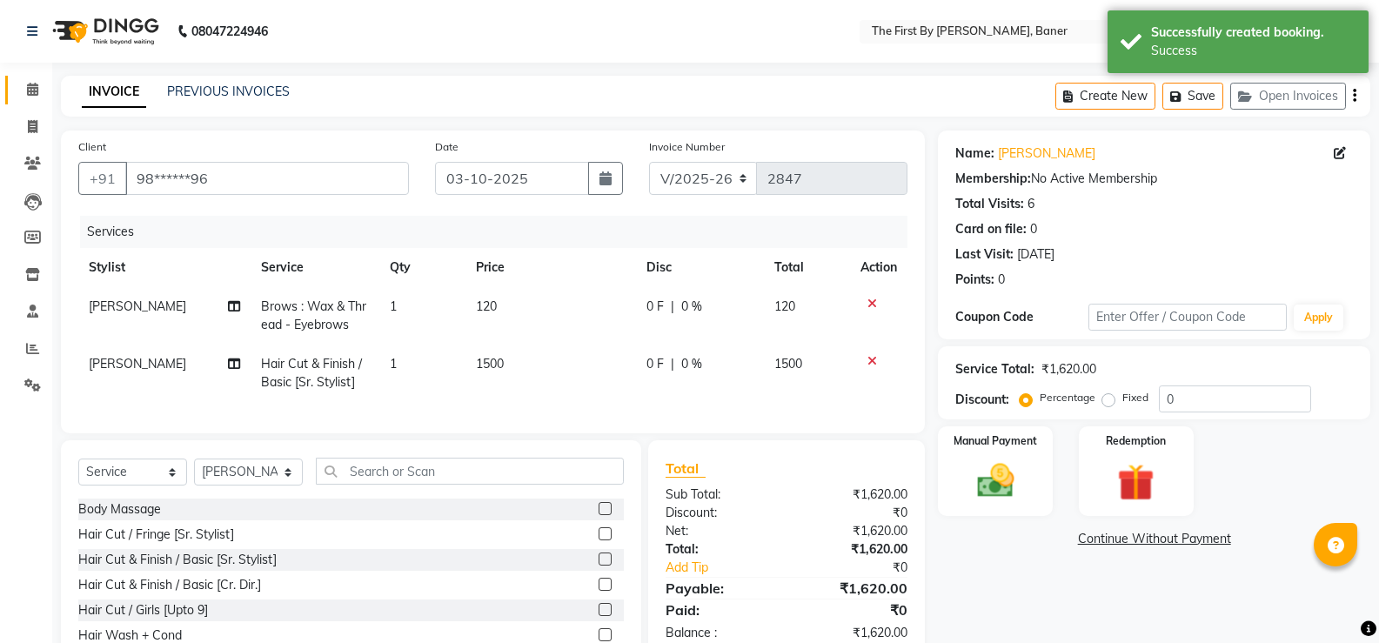
click at [25, 96] on span at bounding box center [32, 90] width 30 height 20
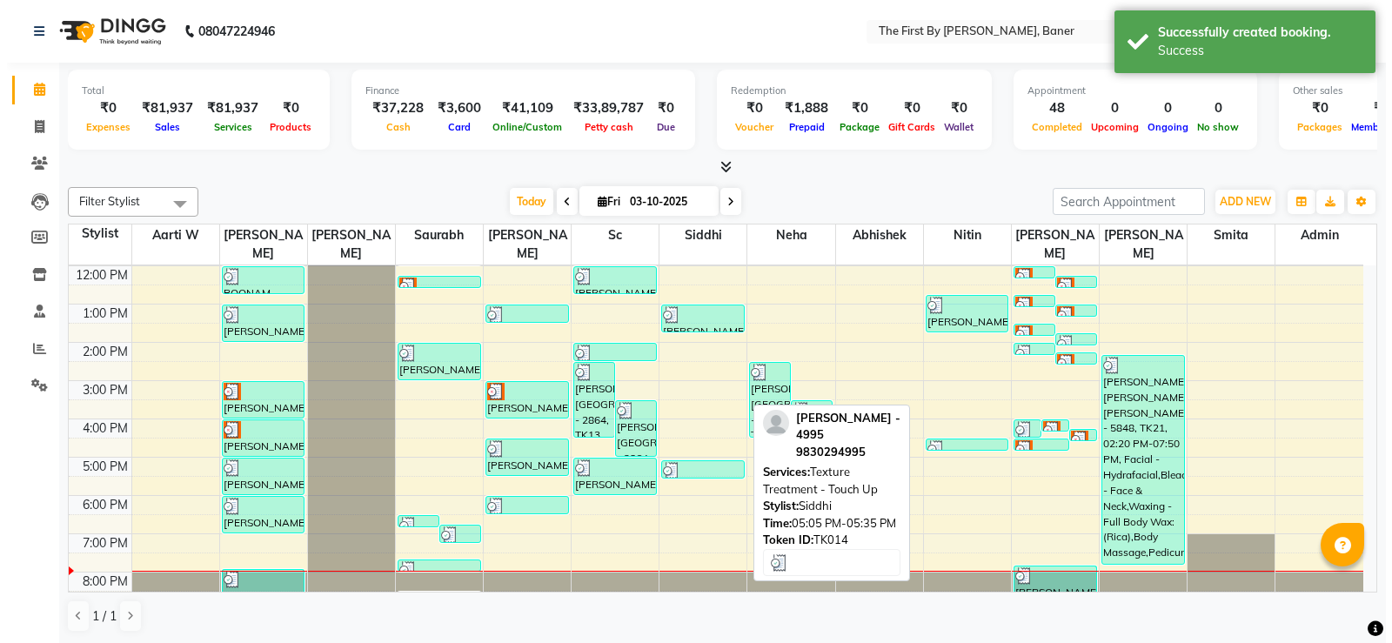
scroll to position [1, 0]
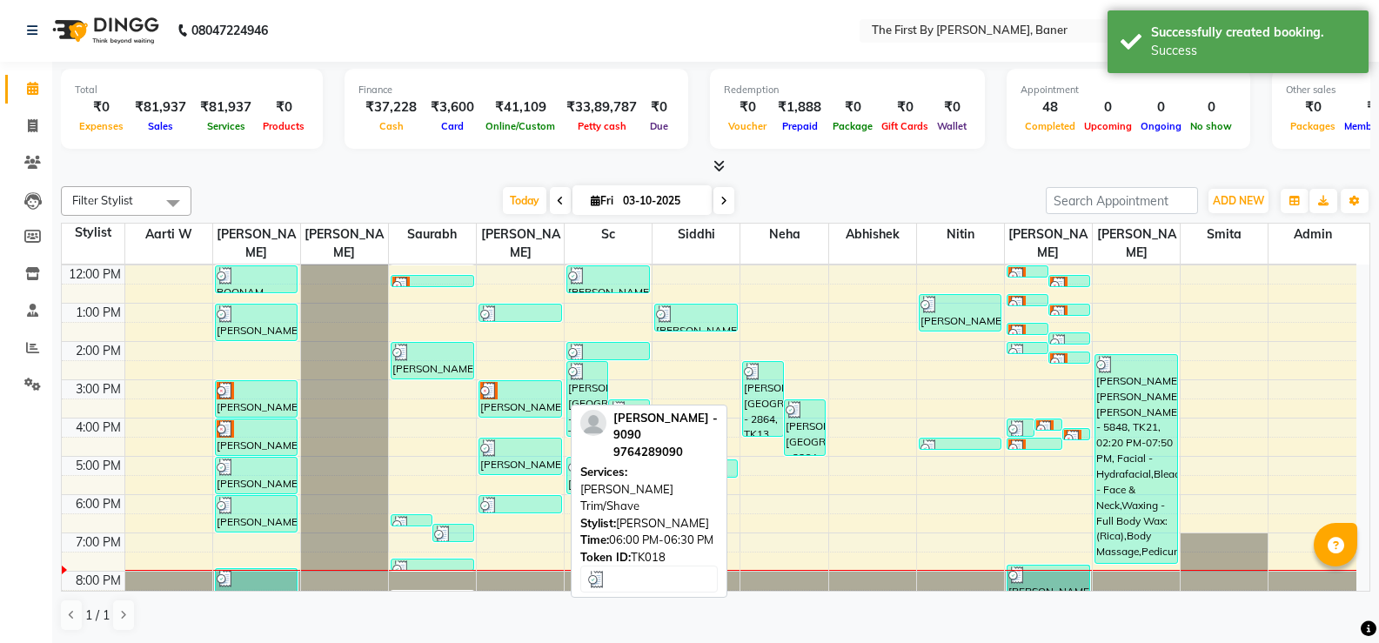
click at [530, 497] on div at bounding box center [520, 505] width 80 height 17
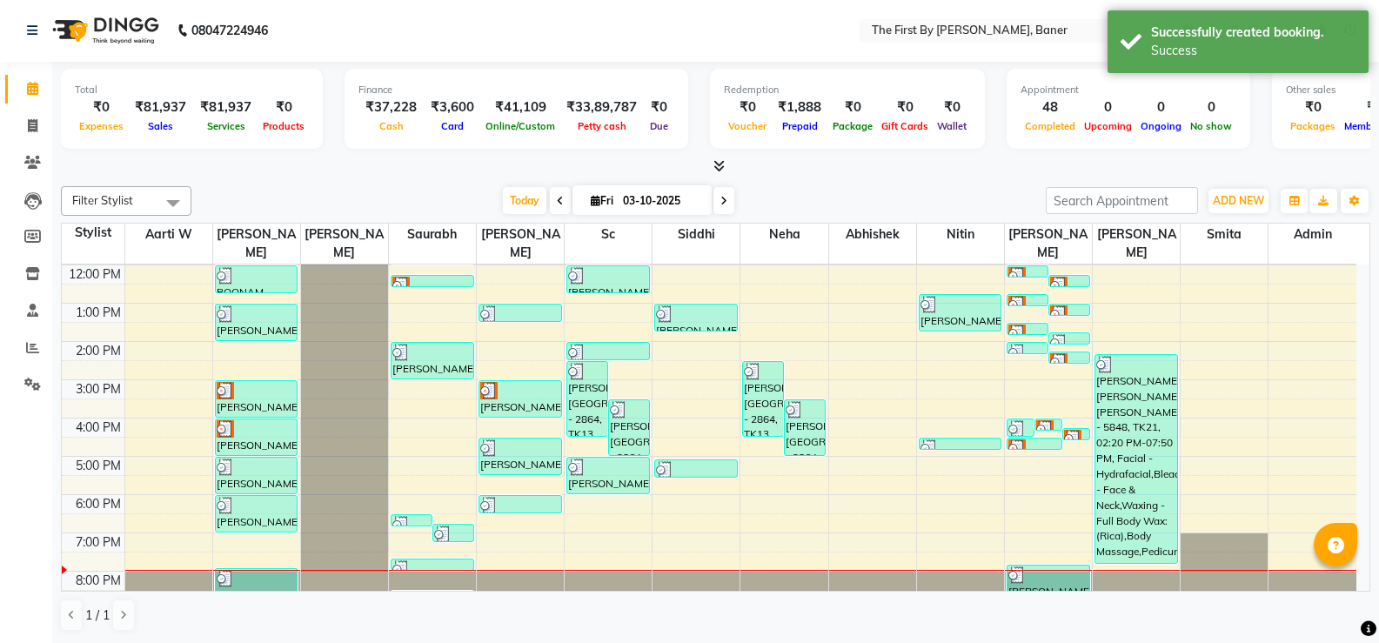
click at [513, 385] on div "[PERSON_NAME], TK23, 03:00 PM-04:00 PM, Hair Cut & Finish / Basic [Sr. Stylist]" at bounding box center [520, 399] width 82 height 36
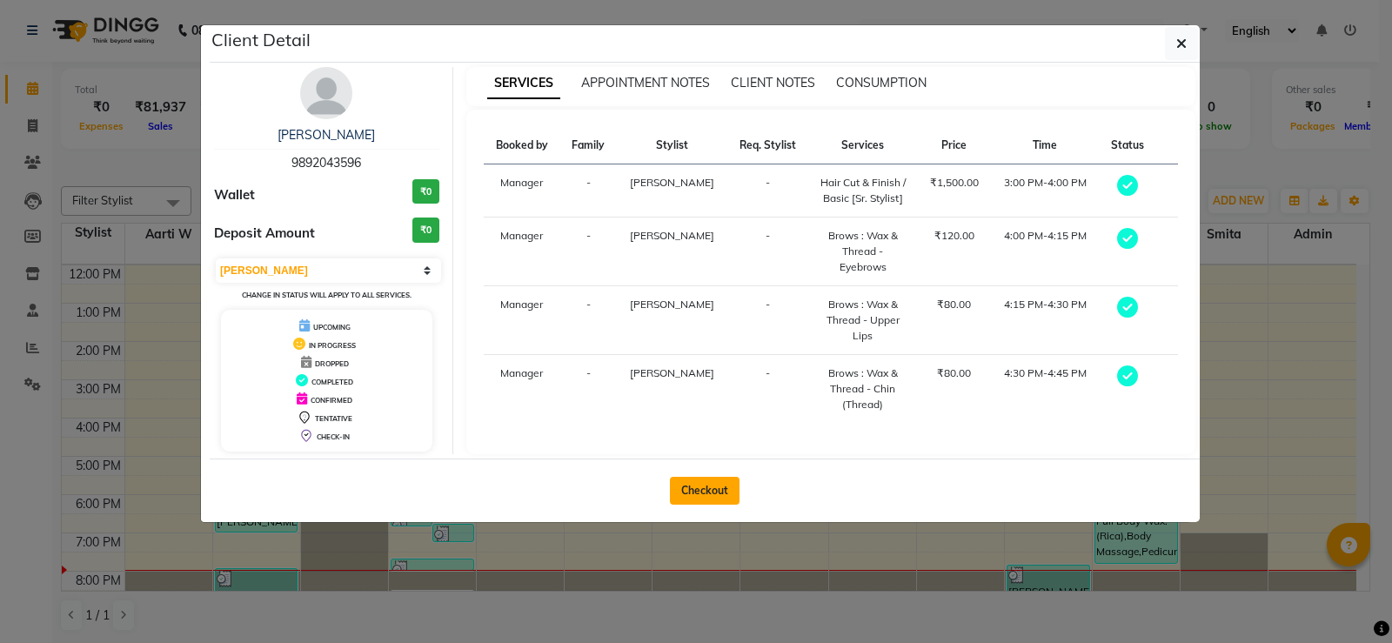
click at [695, 481] on button "Checkout" at bounding box center [705, 491] width 70 height 28
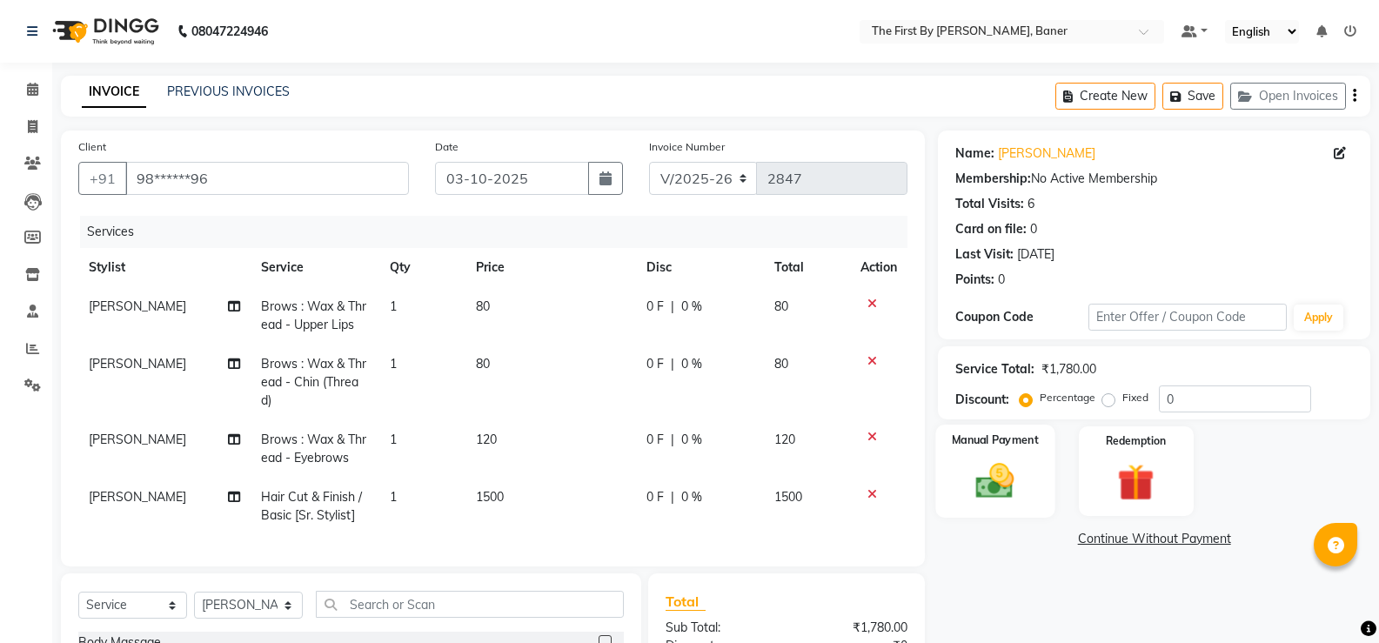
click at [981, 470] on img at bounding box center [995, 481] width 62 height 44
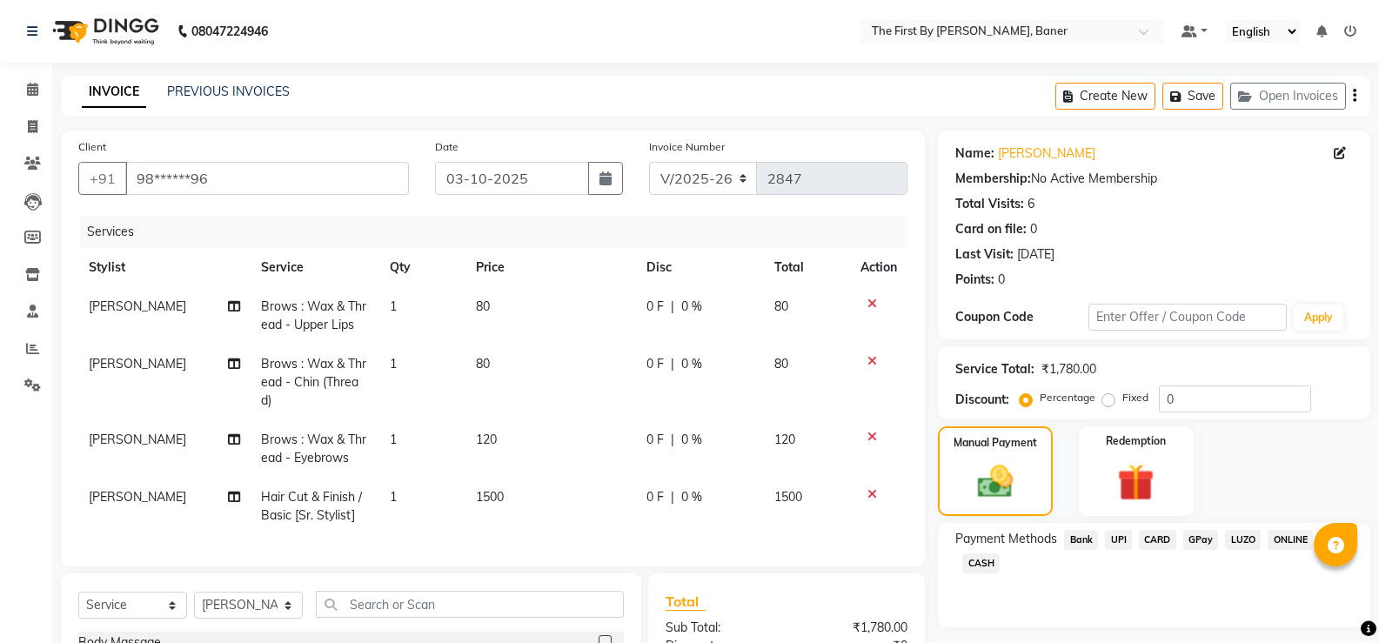
click at [1123, 539] on span "UPI" at bounding box center [1118, 540] width 27 height 20
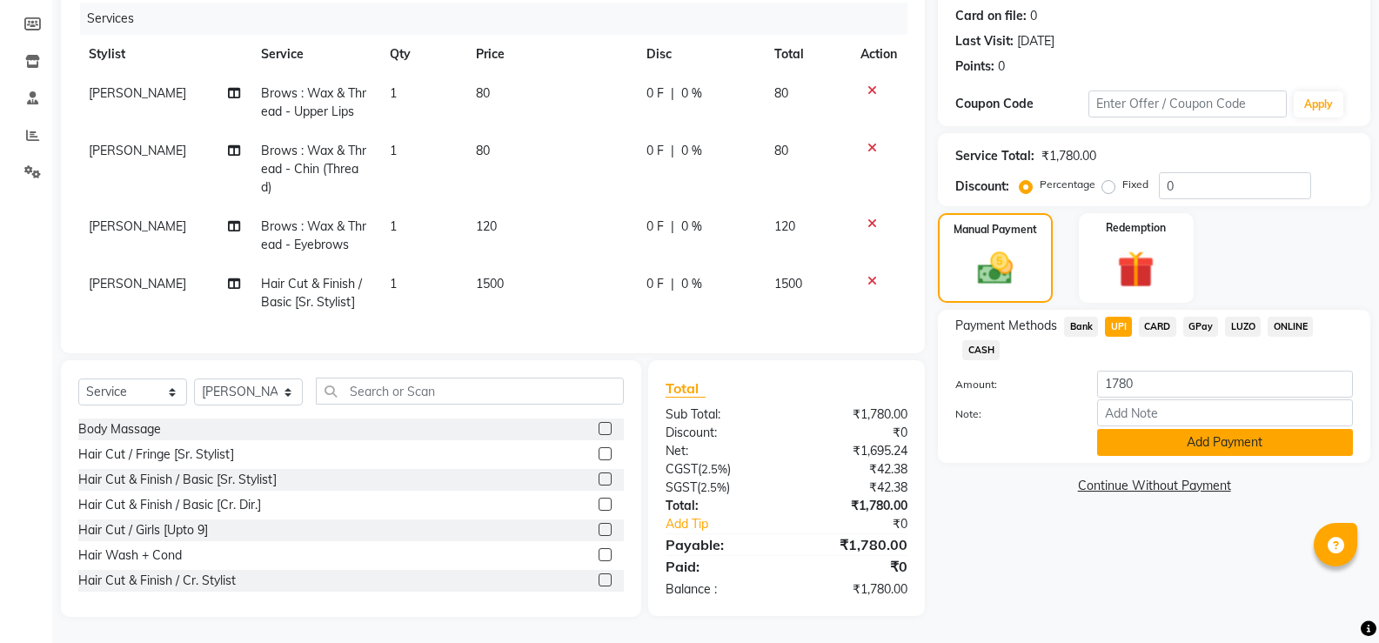
click at [1139, 437] on button "Add Payment" at bounding box center [1225, 442] width 256 height 27
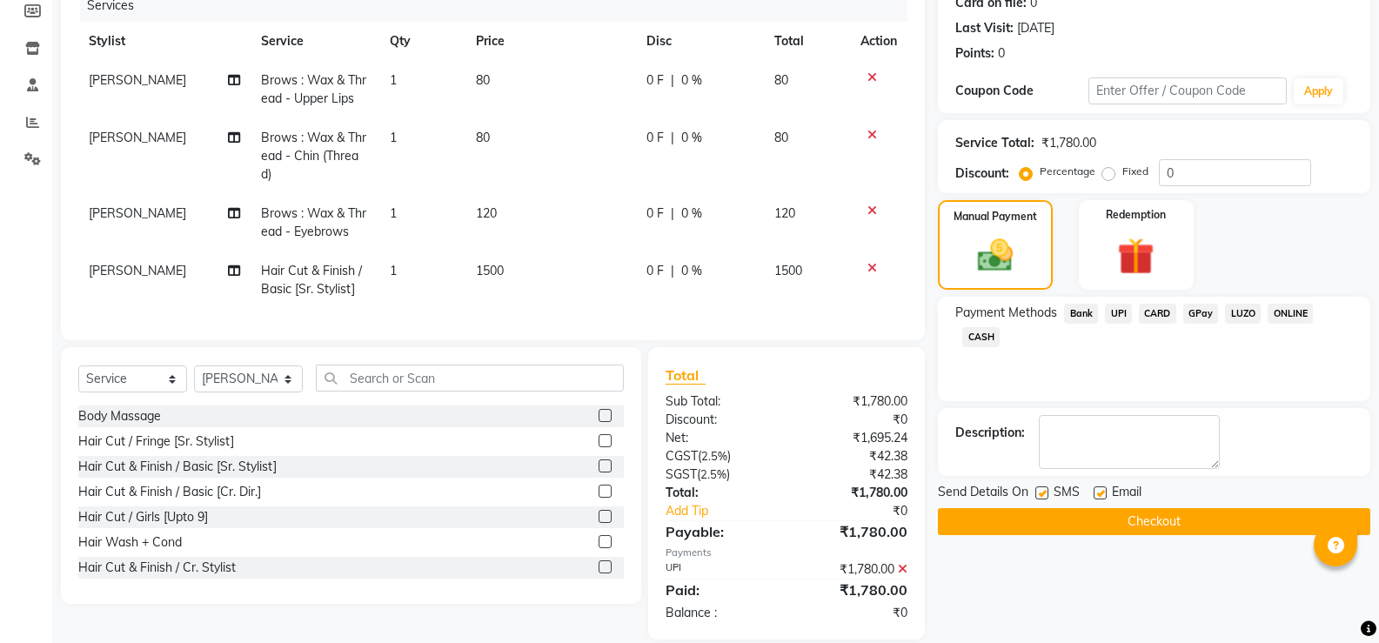
scroll to position [262, 0]
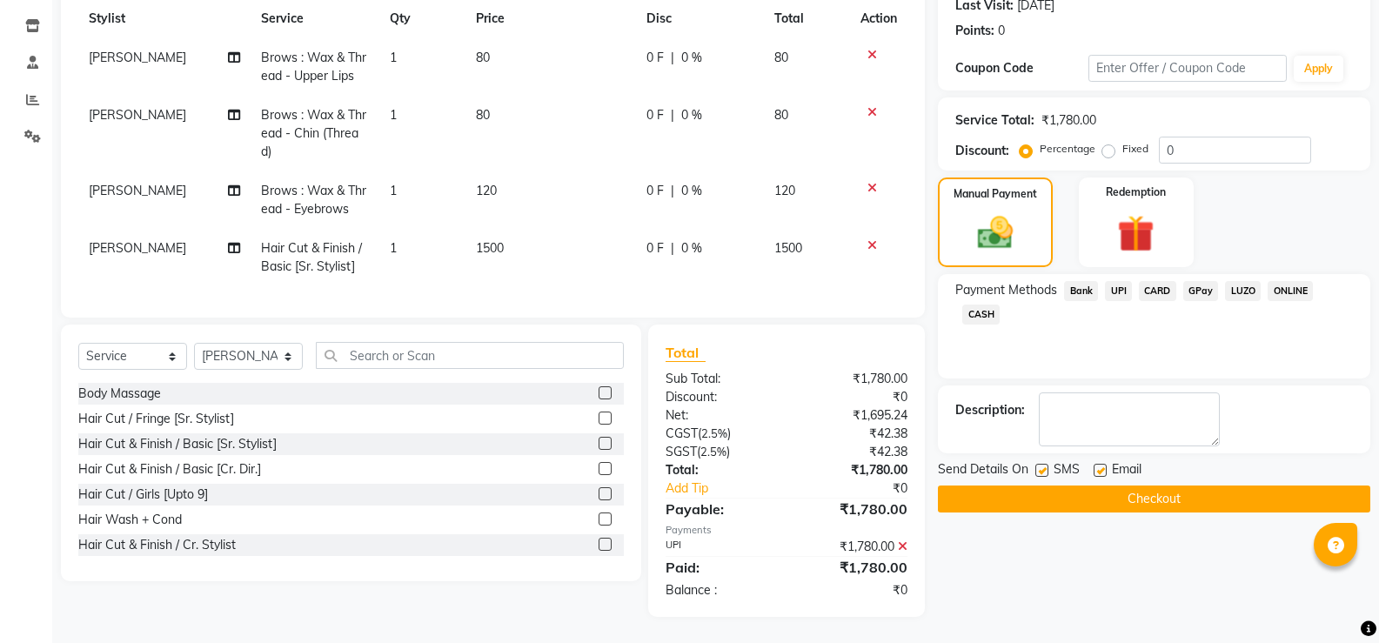
click at [1138, 486] on button "Checkout" at bounding box center [1154, 499] width 432 height 27
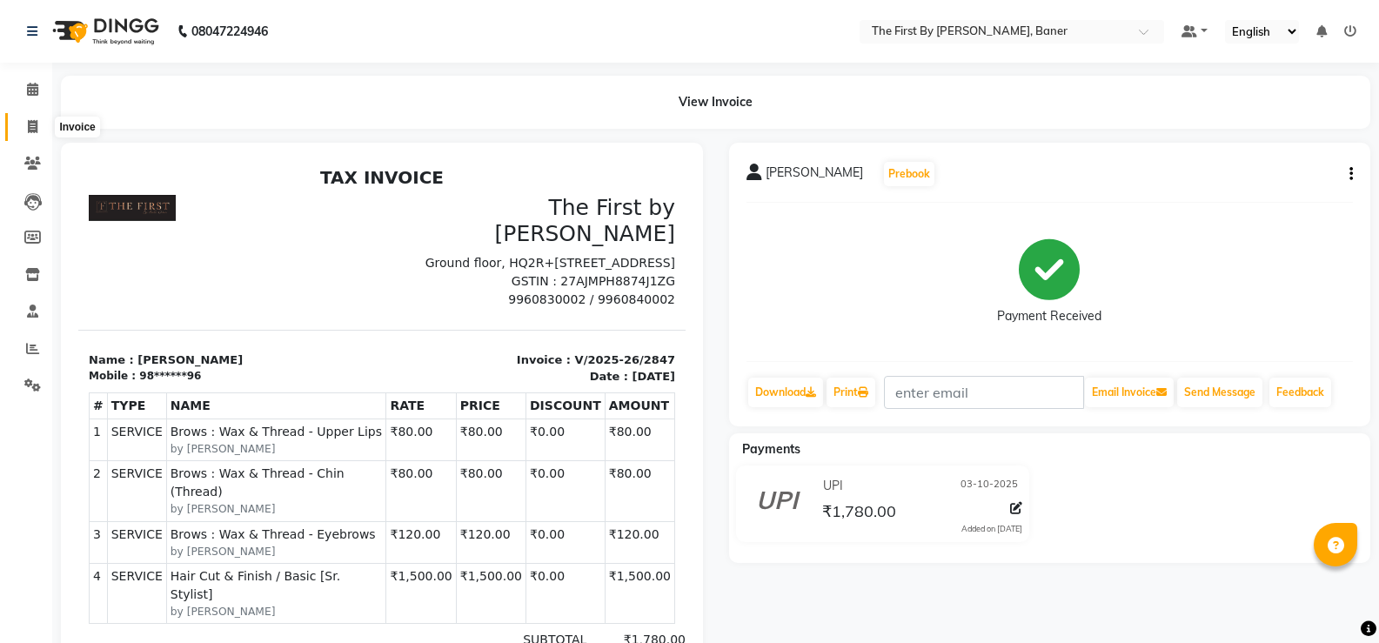
drag, startPoint x: 27, startPoint y: 134, endPoint x: 104, endPoint y: 132, distance: 76.6
click at [27, 133] on span at bounding box center [32, 127] width 30 height 20
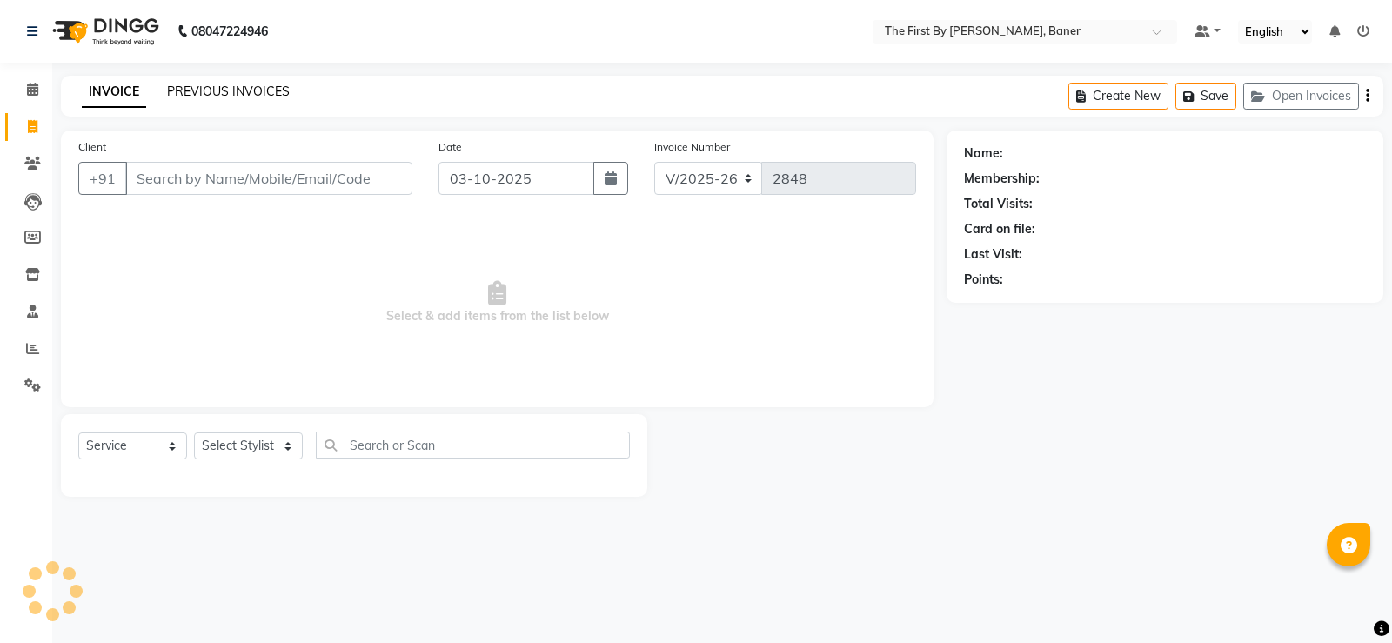
click at [202, 97] on link "PREVIOUS INVOICES" at bounding box center [228, 92] width 123 height 16
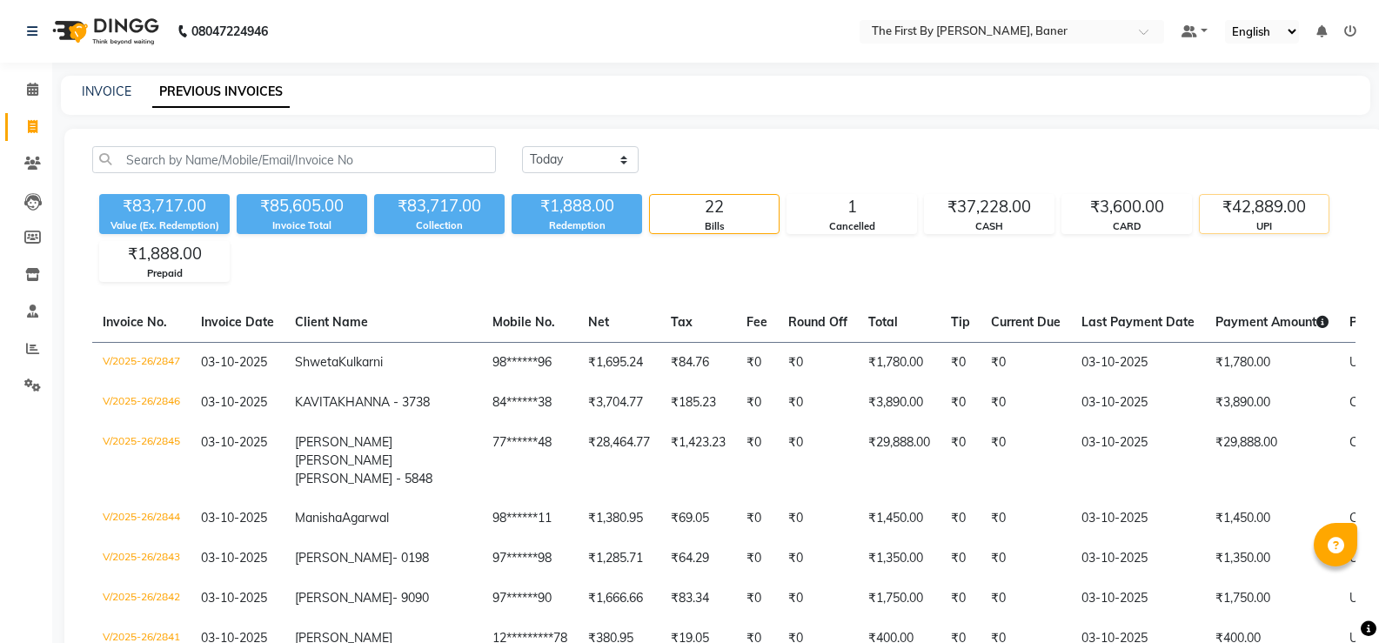
click at [1237, 224] on div "UPI" at bounding box center [1264, 226] width 129 height 15
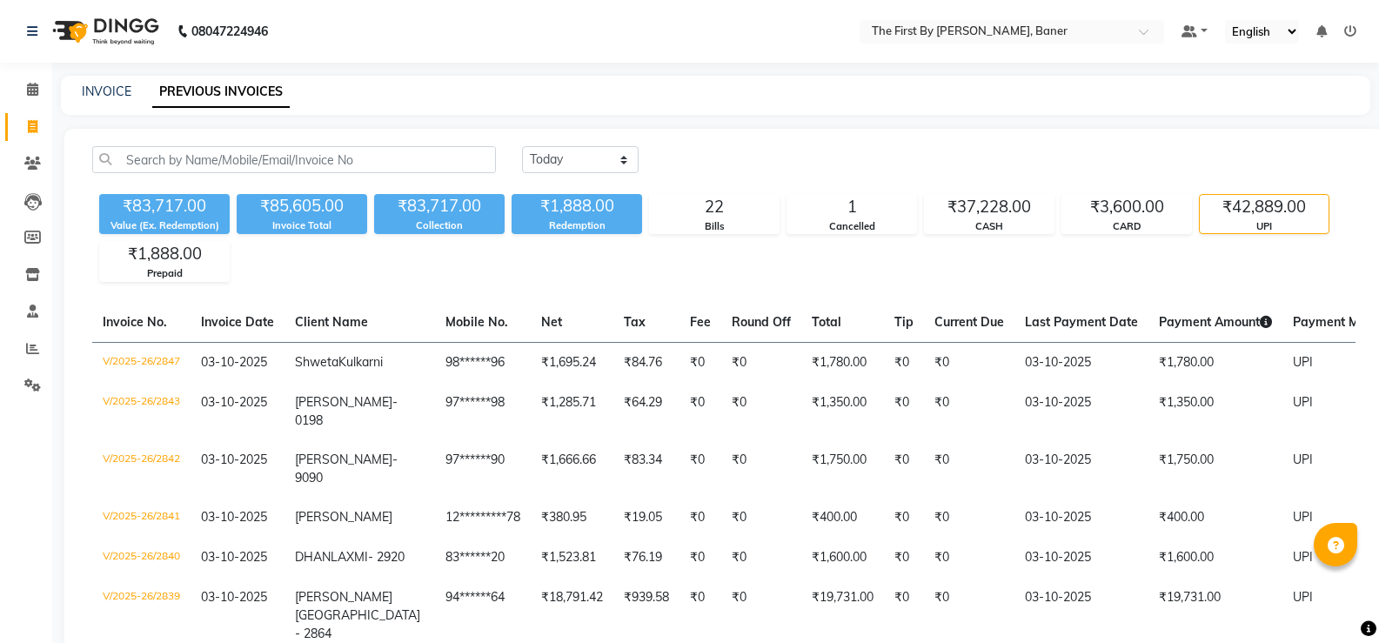
click at [1256, 215] on div "₹42,889.00" at bounding box center [1264, 207] width 129 height 24
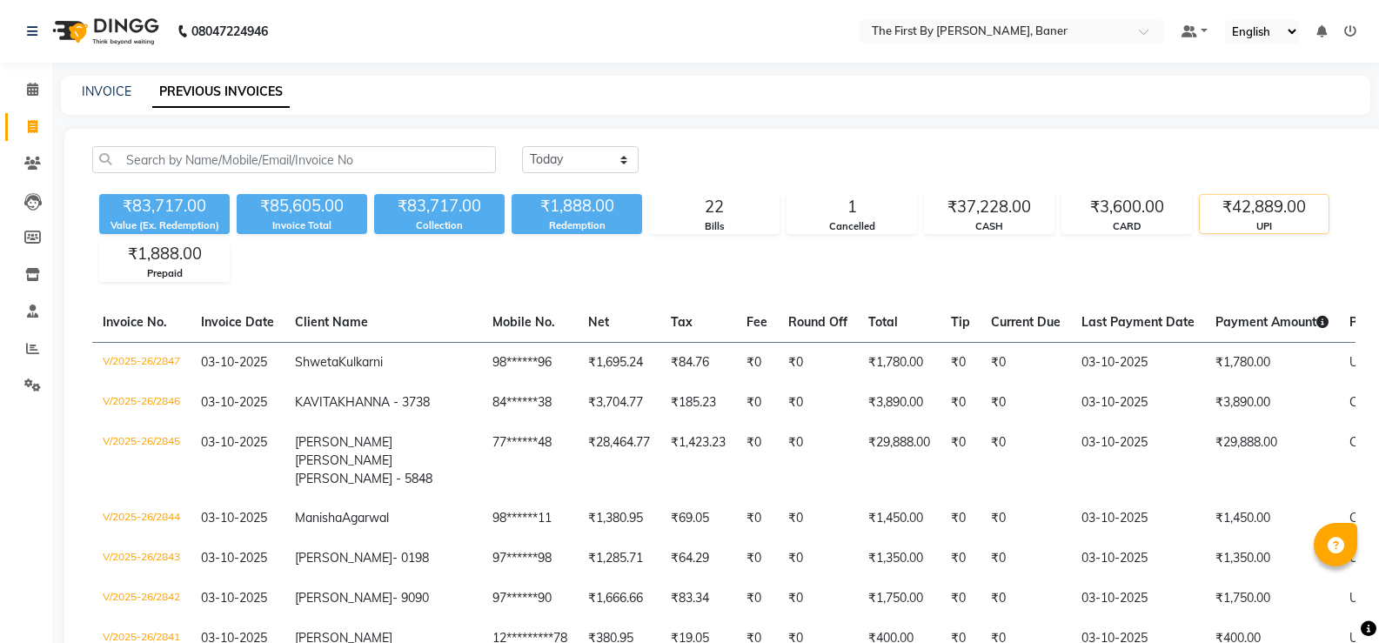
scroll to position [174, 0]
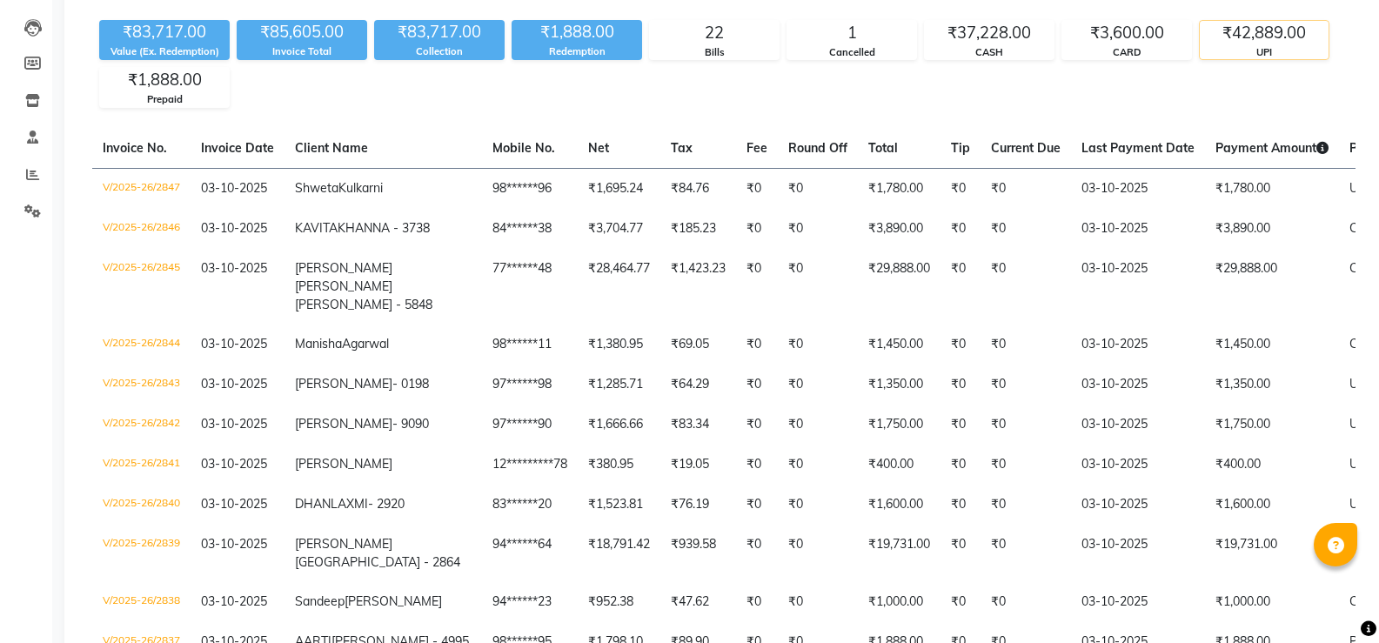
click at [1241, 48] on div "UPI" at bounding box center [1264, 52] width 129 height 15
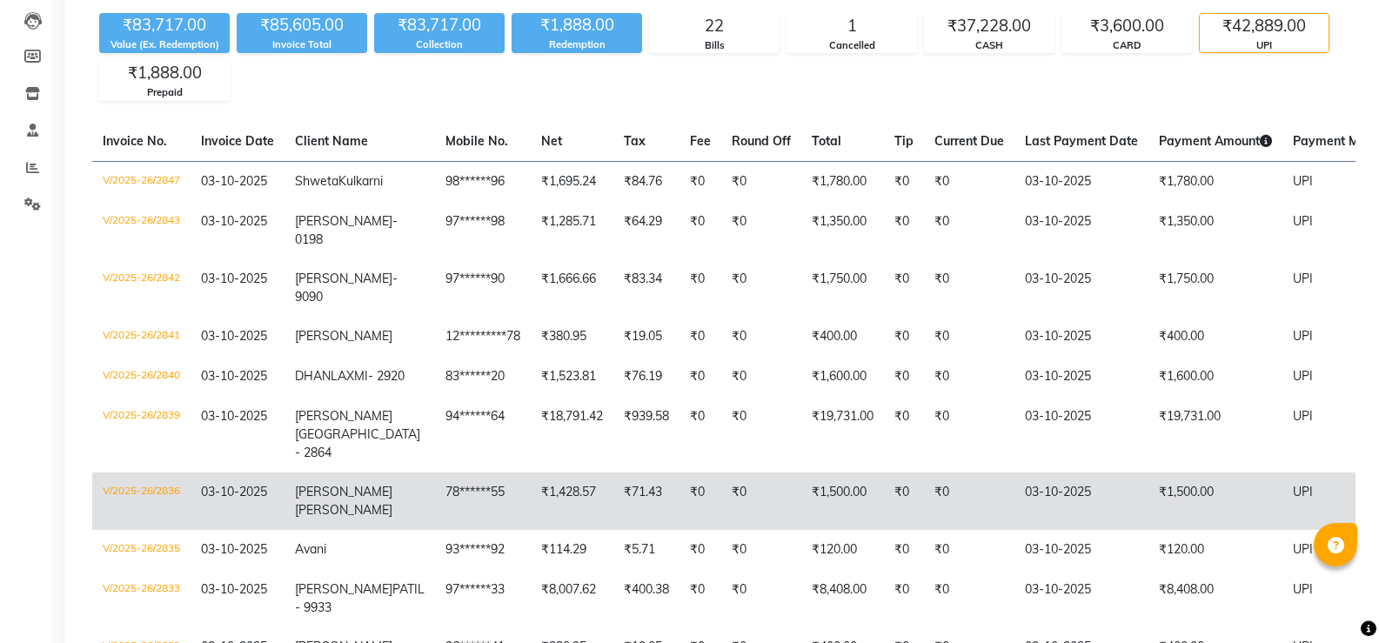
scroll to position [0, 0]
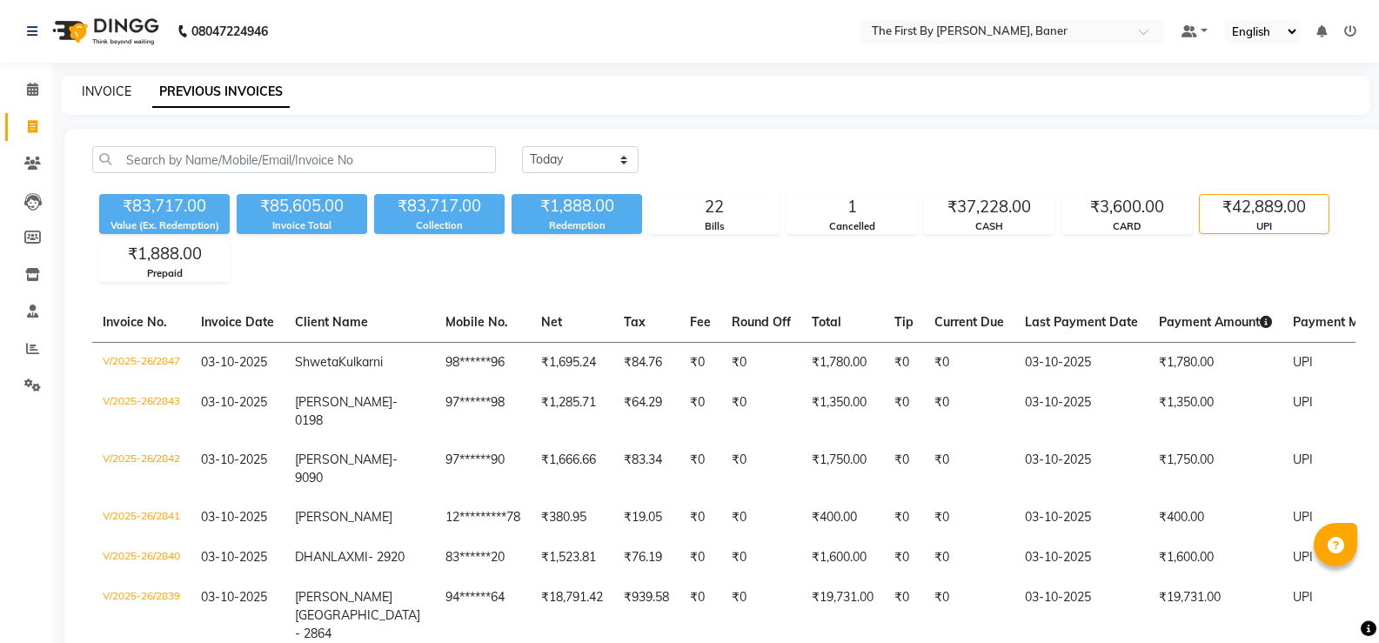
click at [91, 95] on link "INVOICE" at bounding box center [107, 92] width 50 height 16
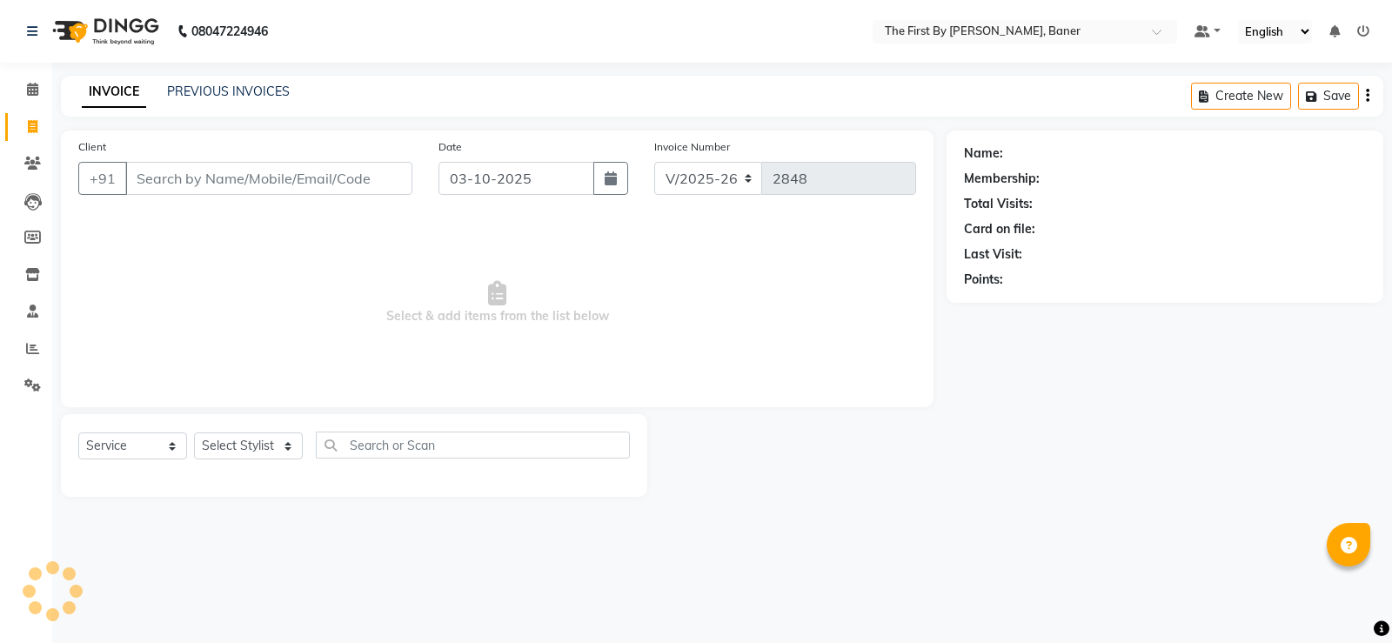
click at [174, 177] on input "Client" at bounding box center [268, 178] width 287 height 33
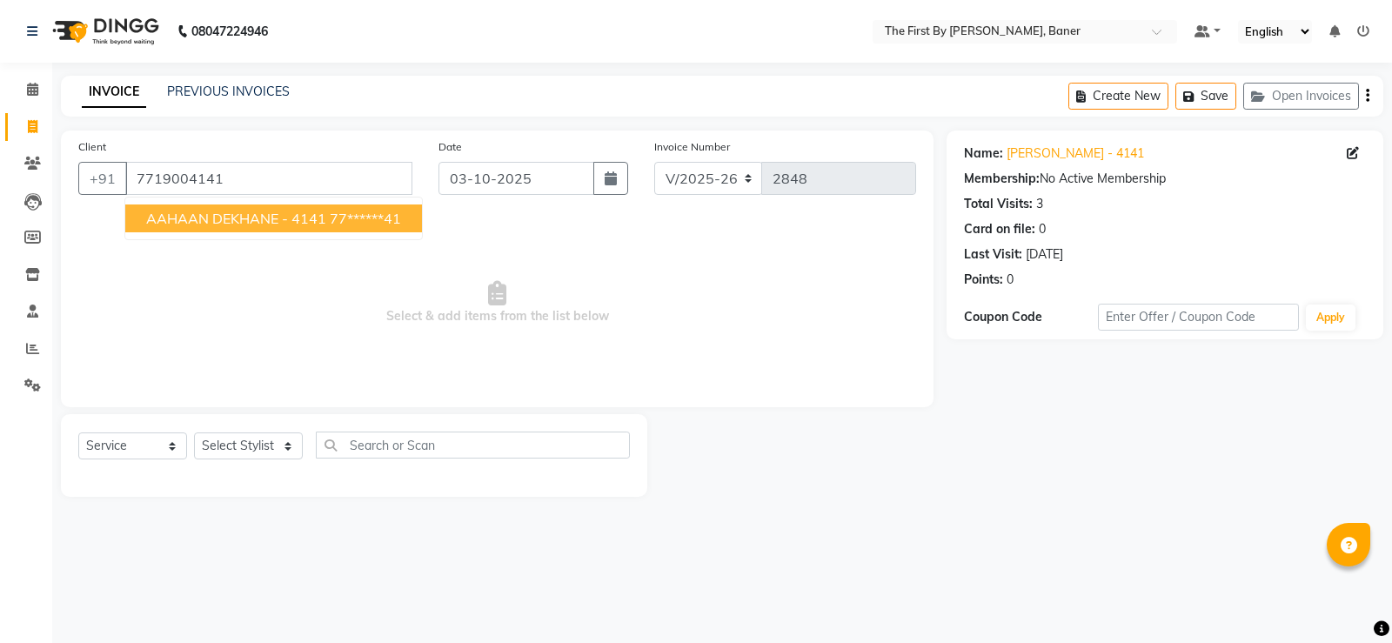
click at [198, 209] on button "[PERSON_NAME] - 4141 77******41" at bounding box center [273, 218] width 297 height 28
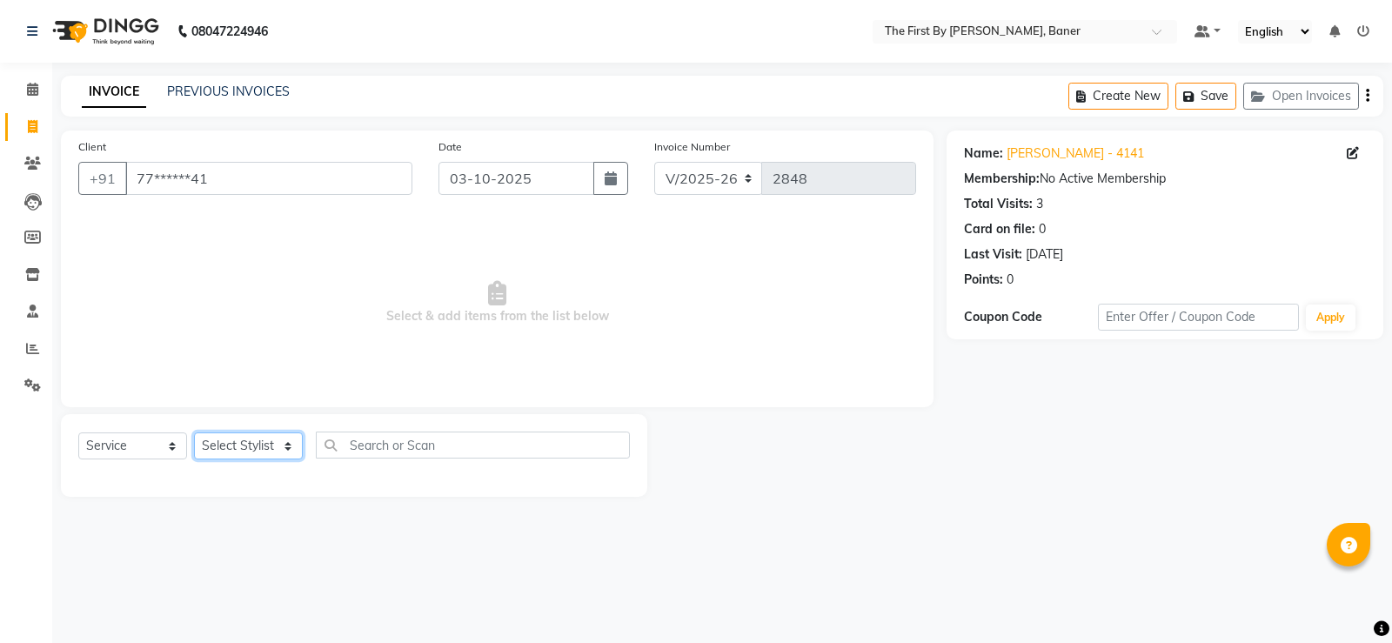
click at [247, 440] on select "Select Stylist Aarti W Abhishek Admin [PERSON_NAME] [PERSON_NAME] [PERSON_NAME]…" at bounding box center [248, 445] width 109 height 27
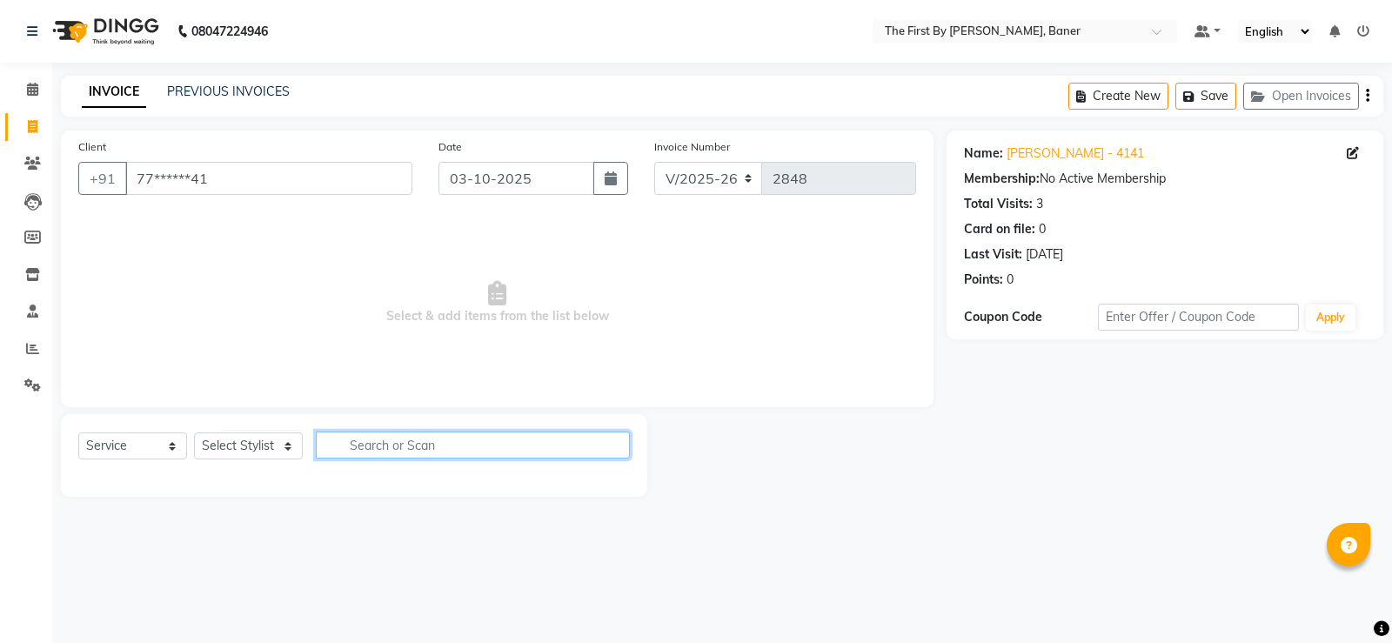
click at [328, 446] on input "text" at bounding box center [473, 445] width 314 height 27
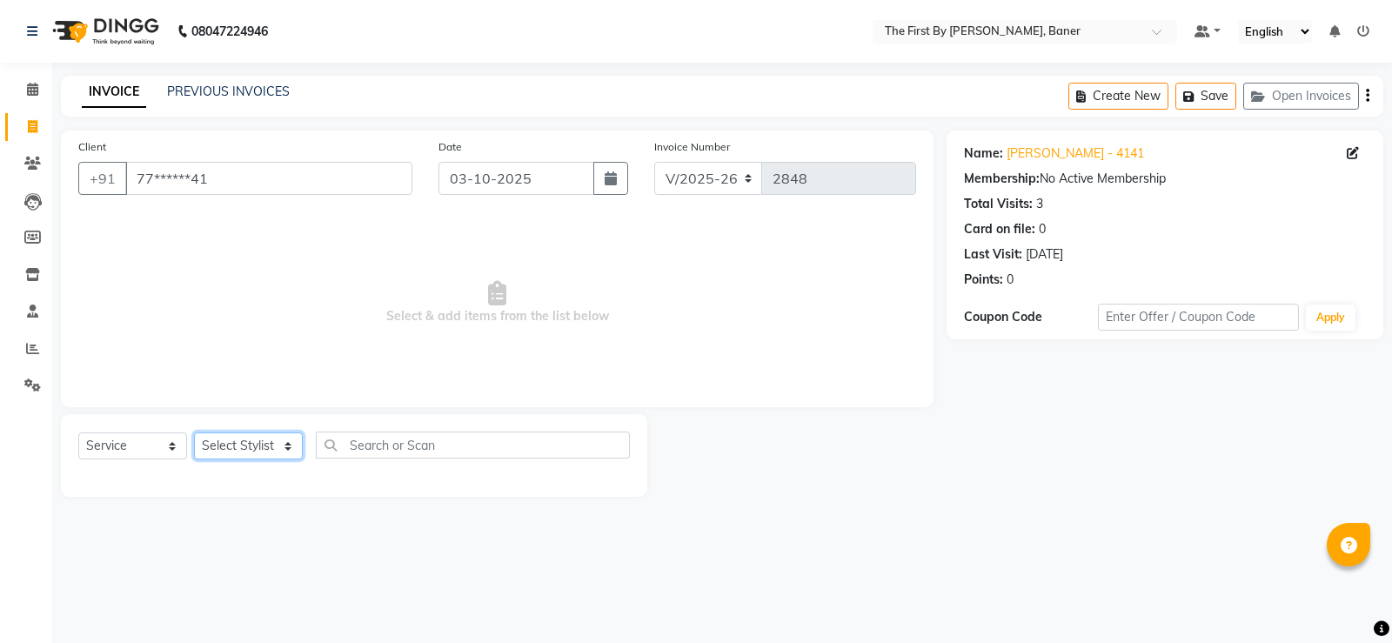
click at [273, 439] on select "Select Stylist Aarti W Abhishek Admin [PERSON_NAME] [PERSON_NAME] [PERSON_NAME]…" at bounding box center [248, 445] width 109 height 27
click at [224, 443] on select "Select Stylist Aarti W Abhishek Admin [PERSON_NAME] [PERSON_NAME] [PERSON_NAME]…" at bounding box center [248, 445] width 109 height 27
click at [20, 94] on span at bounding box center [32, 90] width 30 height 20
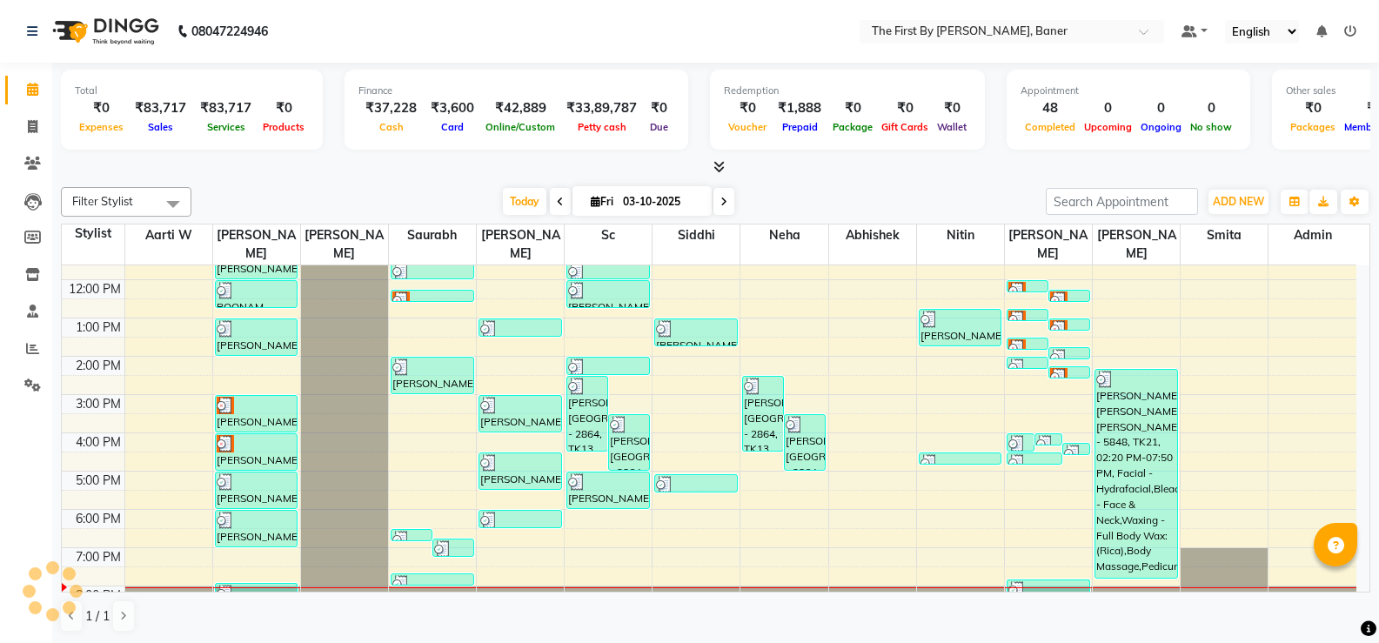
scroll to position [152, 0]
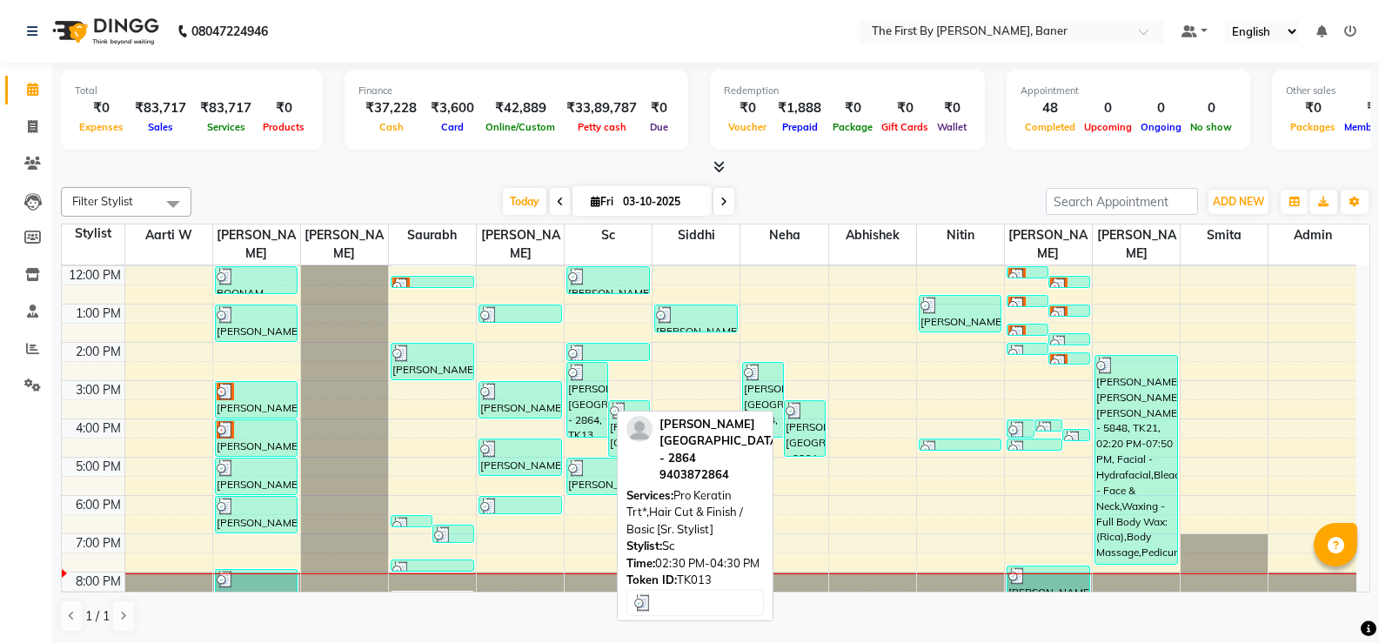
click at [586, 345] on div at bounding box center [608, 353] width 80 height 17
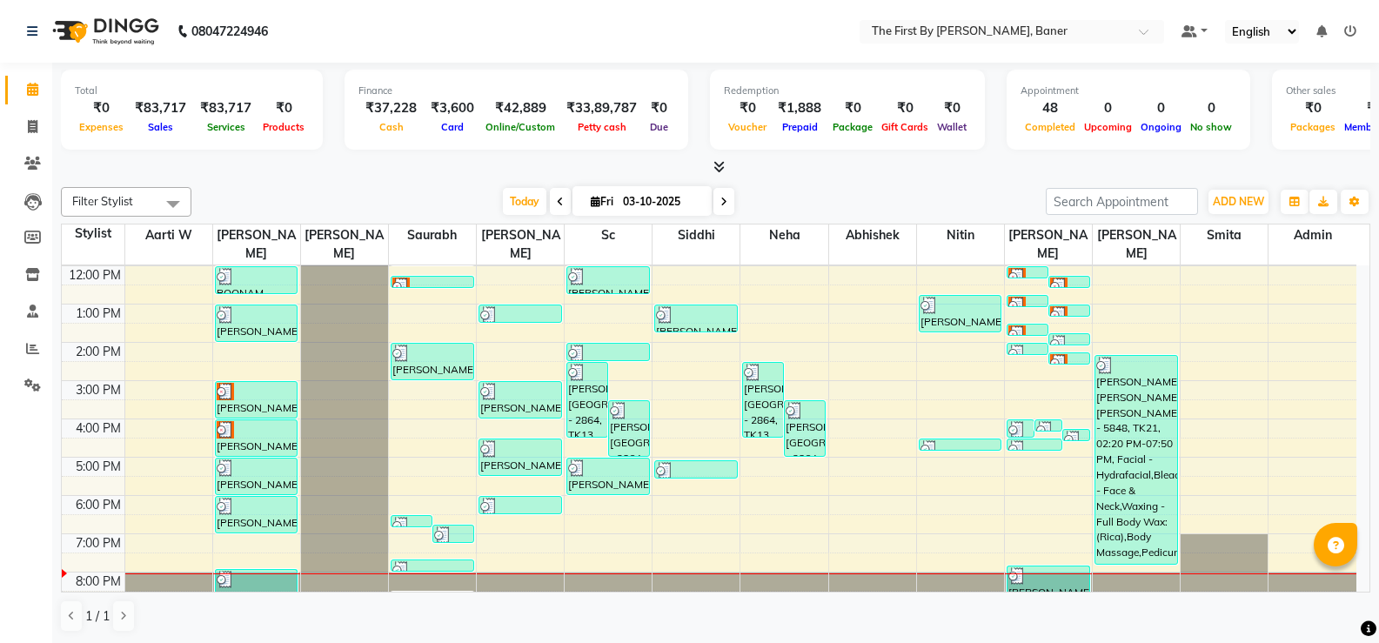
click at [604, 484] on div "8:00 AM 9:00 AM 10:00 AM 11:00 AM 12:00 PM 1:00 PM 2:00 PM 3:00 PM 4:00 PM 5:00…" at bounding box center [709, 361] width 1295 height 497
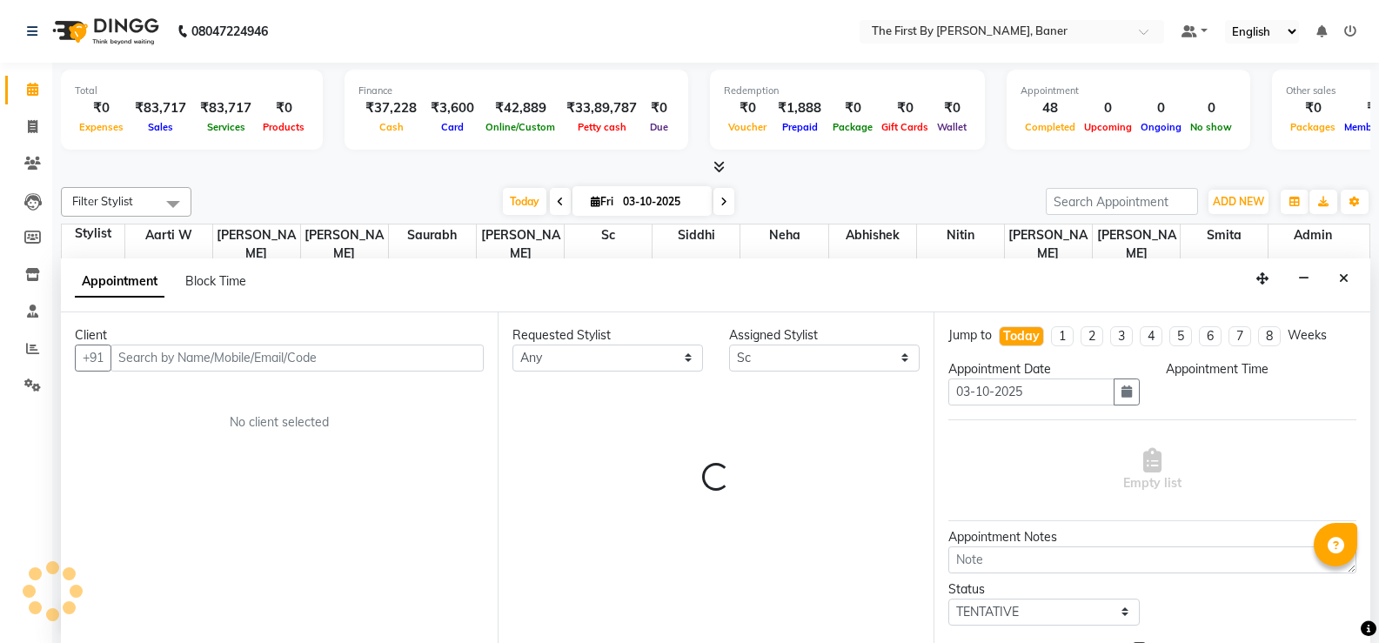
scroll to position [1, 0]
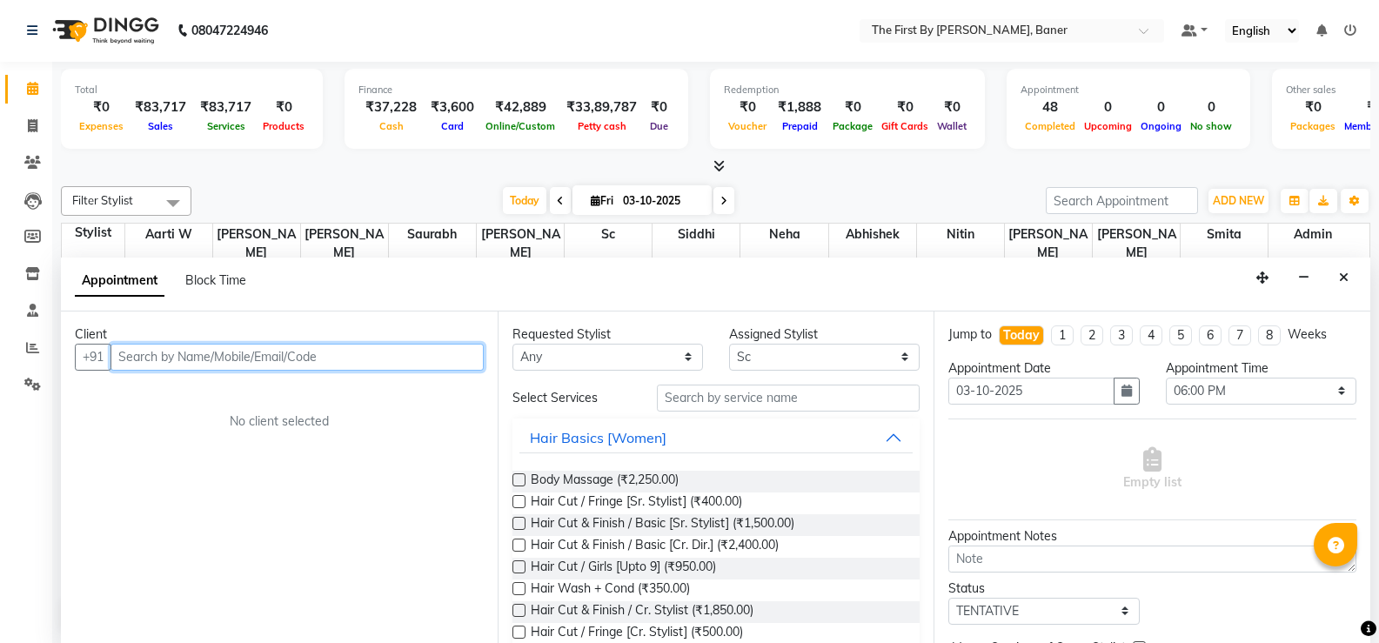
click at [229, 347] on input "text" at bounding box center [297, 357] width 373 height 27
paste input "a"
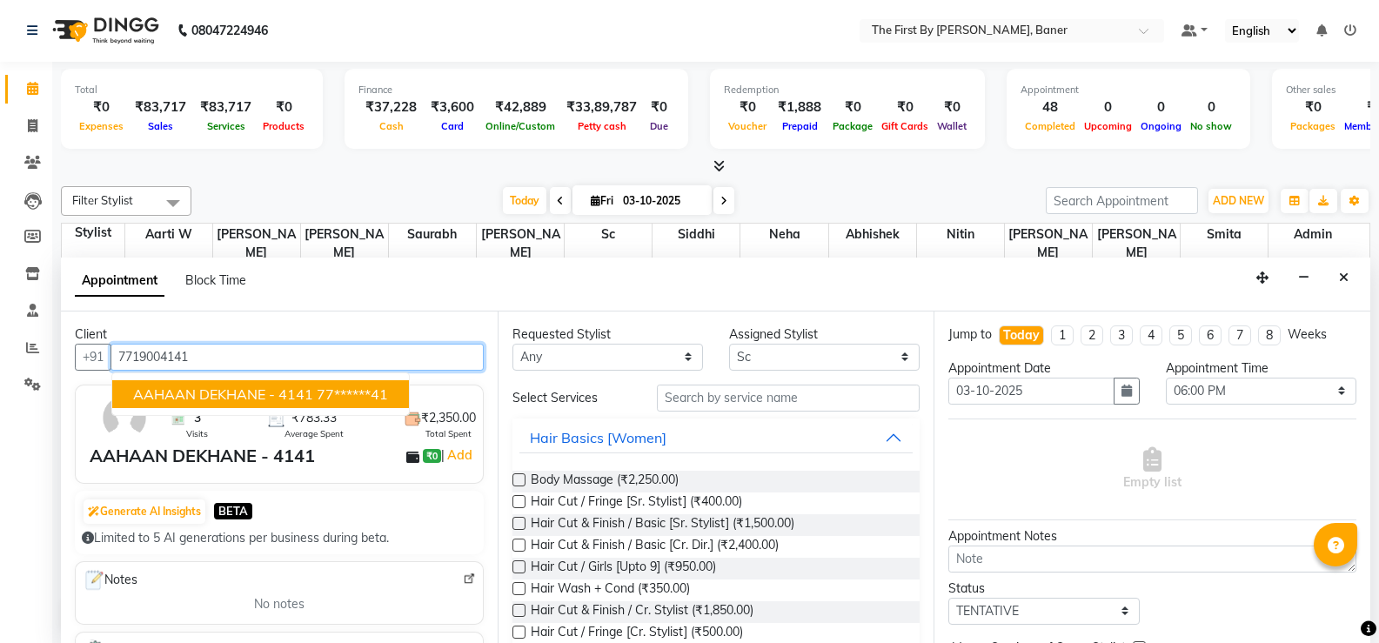
click at [225, 396] on span "AAHAAN DEKHANE - 4141" at bounding box center [223, 393] width 180 height 17
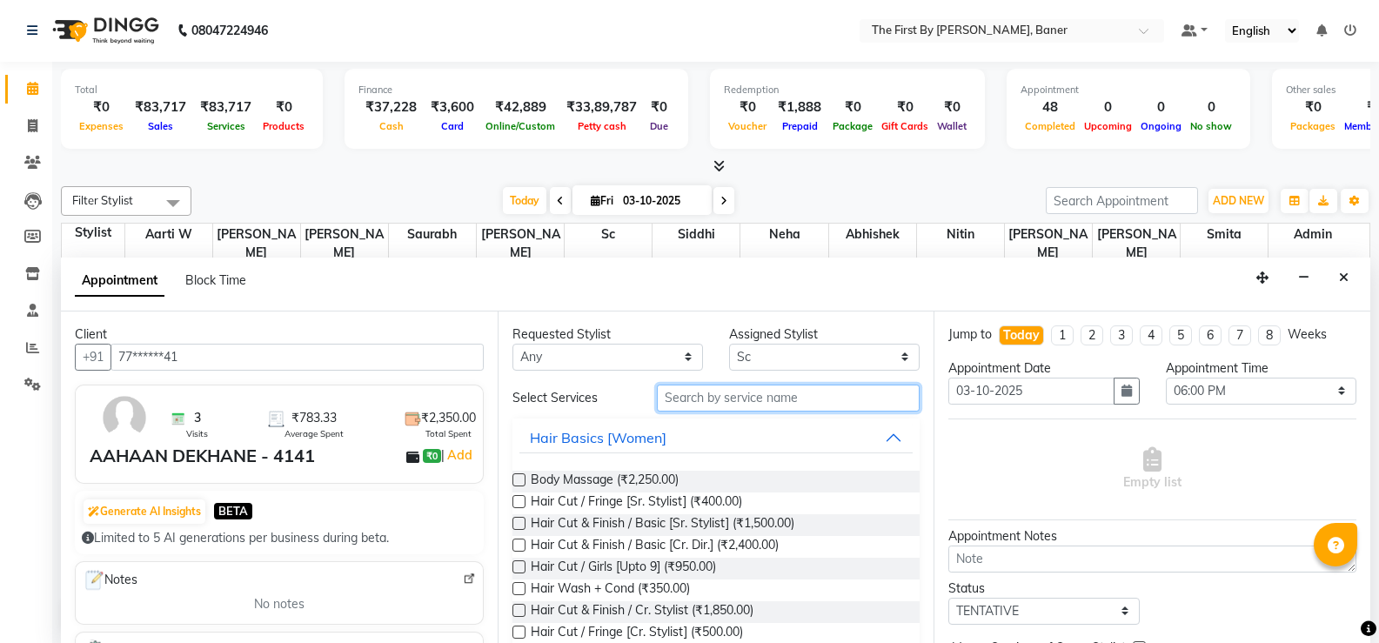
click at [774, 397] on input "text" at bounding box center [788, 398] width 263 height 27
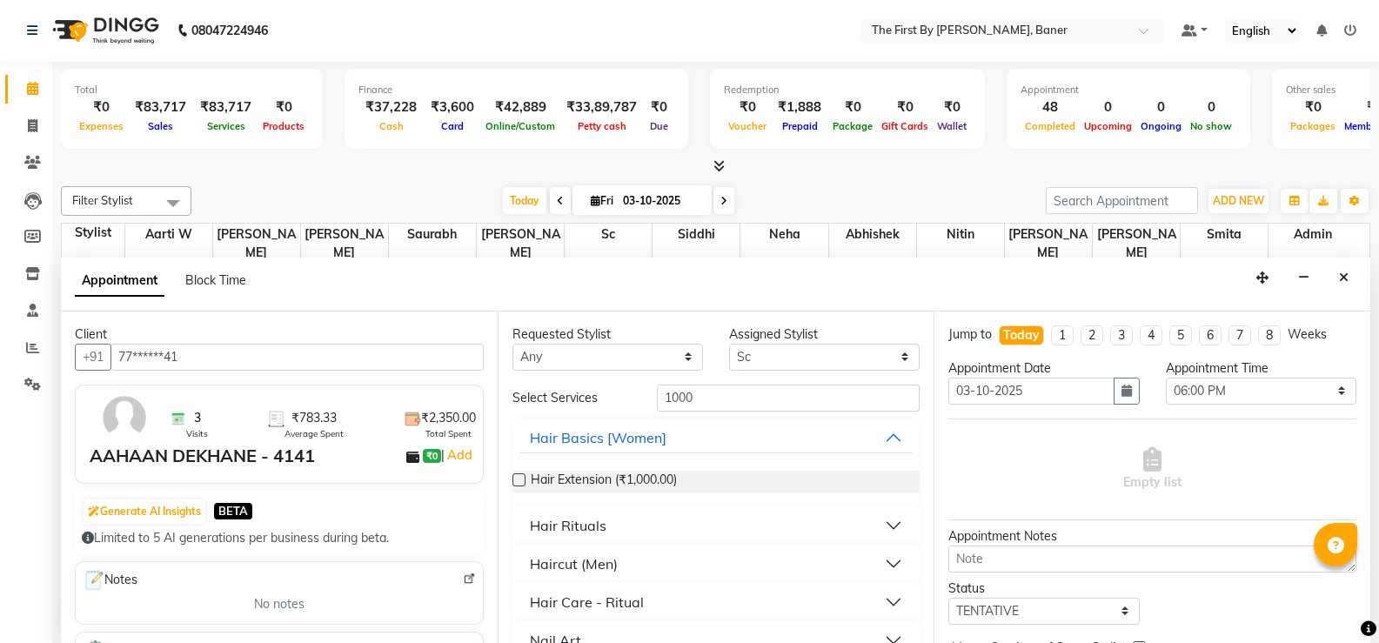
click at [549, 566] on div "Haircut (Men)" at bounding box center [574, 563] width 88 height 21
click at [667, 601] on span "Haircut (Men) - Senior Stylist (₹1,000.00)" at bounding box center [644, 608] width 226 height 22
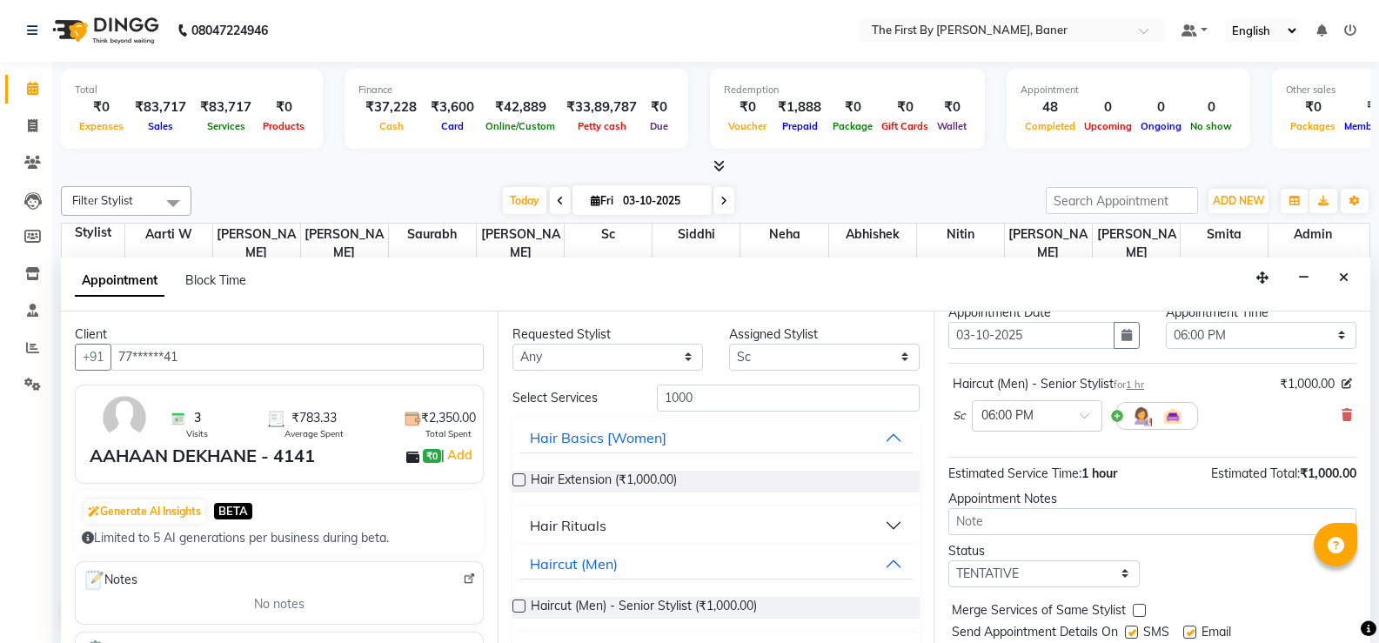
scroll to position [110, 0]
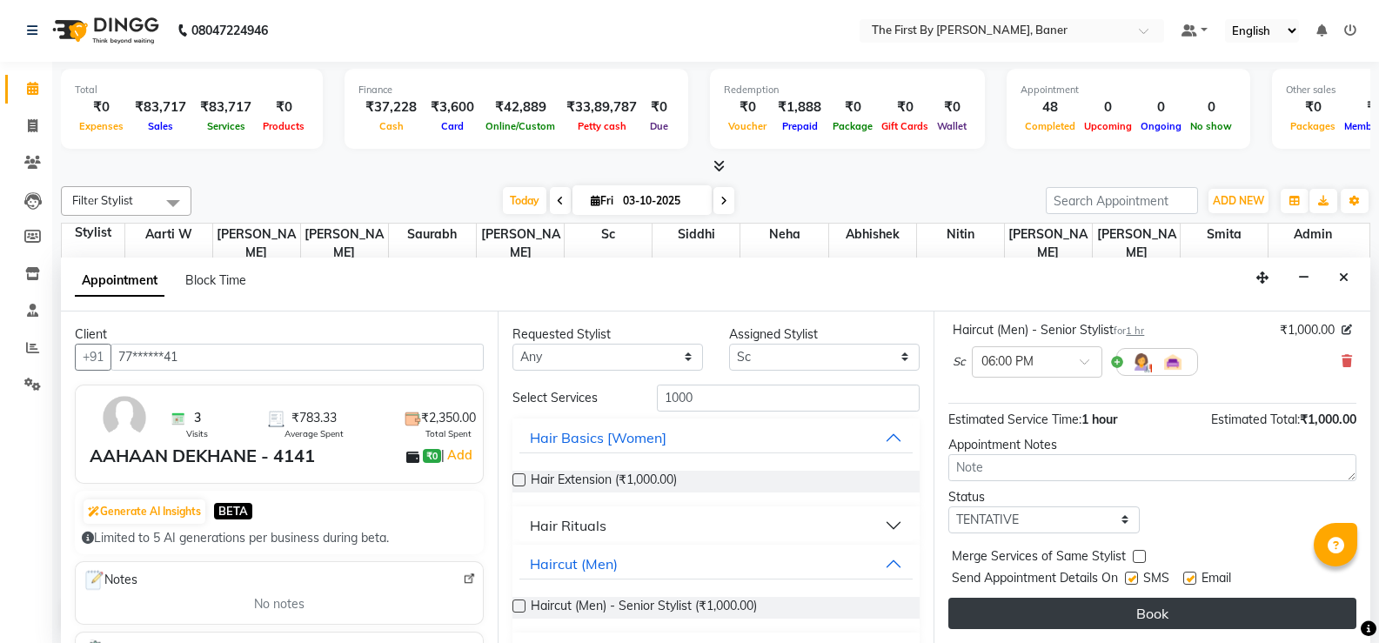
click at [1015, 614] on button "Book" at bounding box center [1152, 613] width 408 height 31
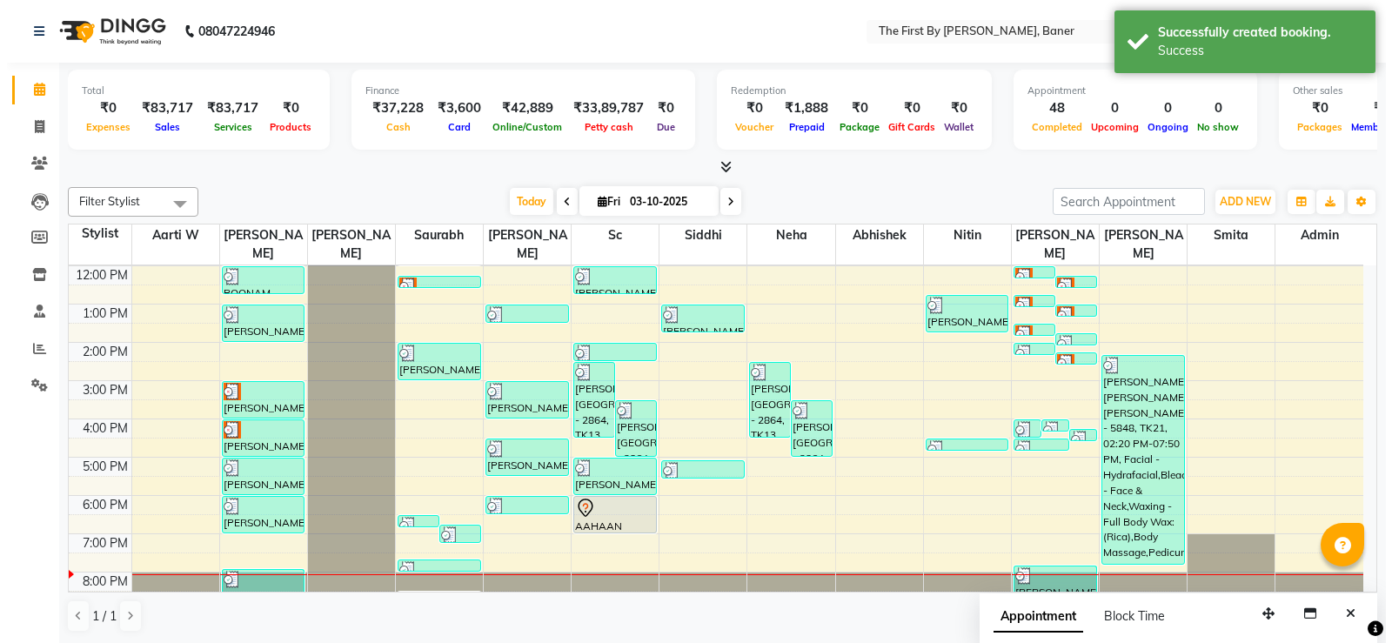
scroll to position [1, 0]
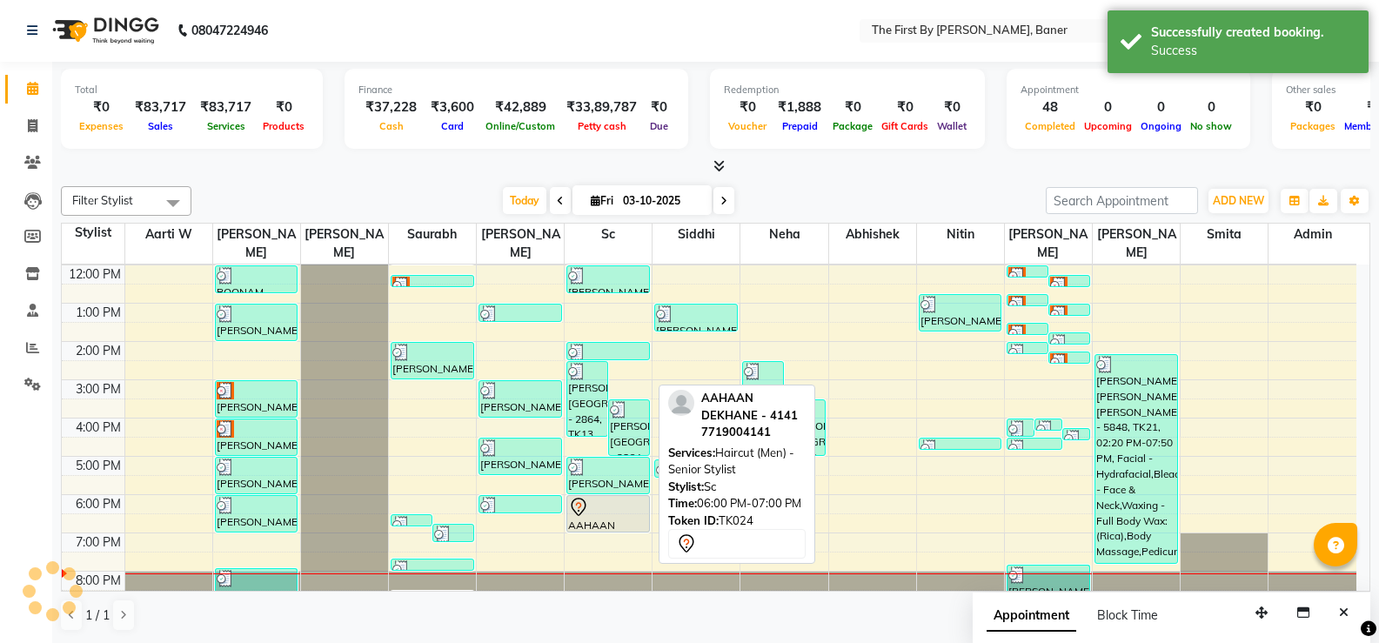
click at [613, 497] on div at bounding box center [608, 507] width 80 height 21
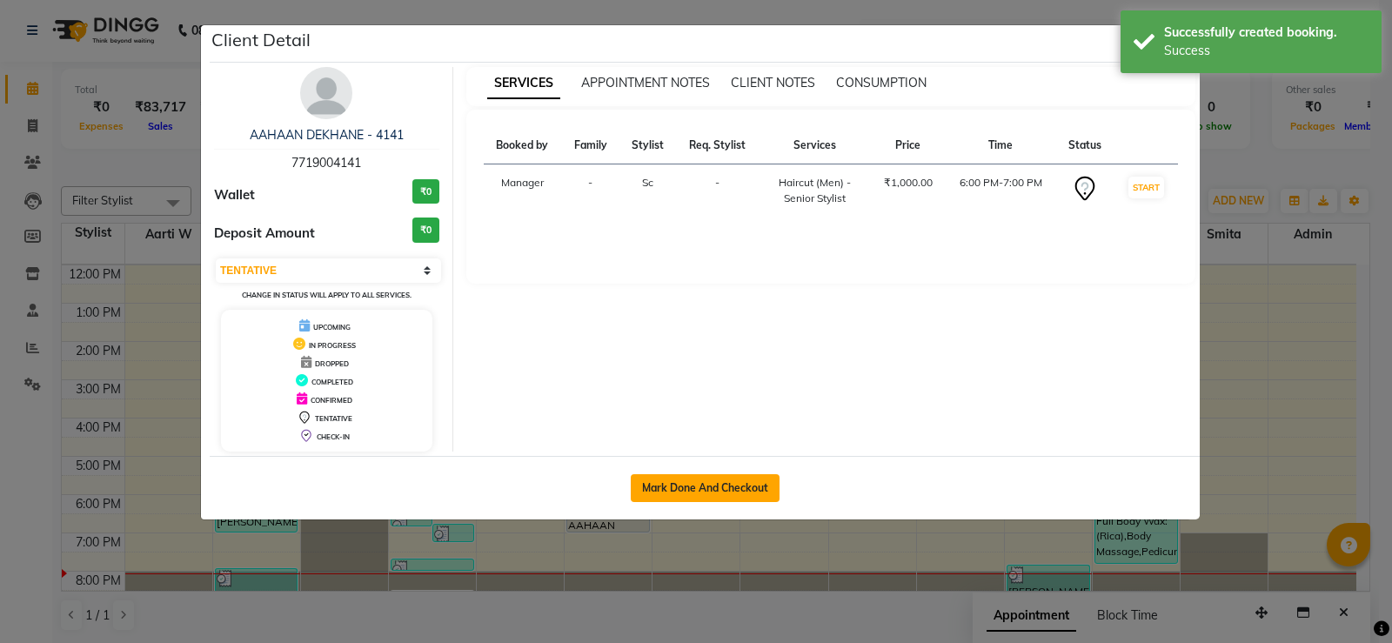
drag, startPoint x: 741, startPoint y: 496, endPoint x: 1075, endPoint y: 469, distance: 334.4
click at [741, 495] on button "Mark Done And Checkout" at bounding box center [705, 488] width 149 height 28
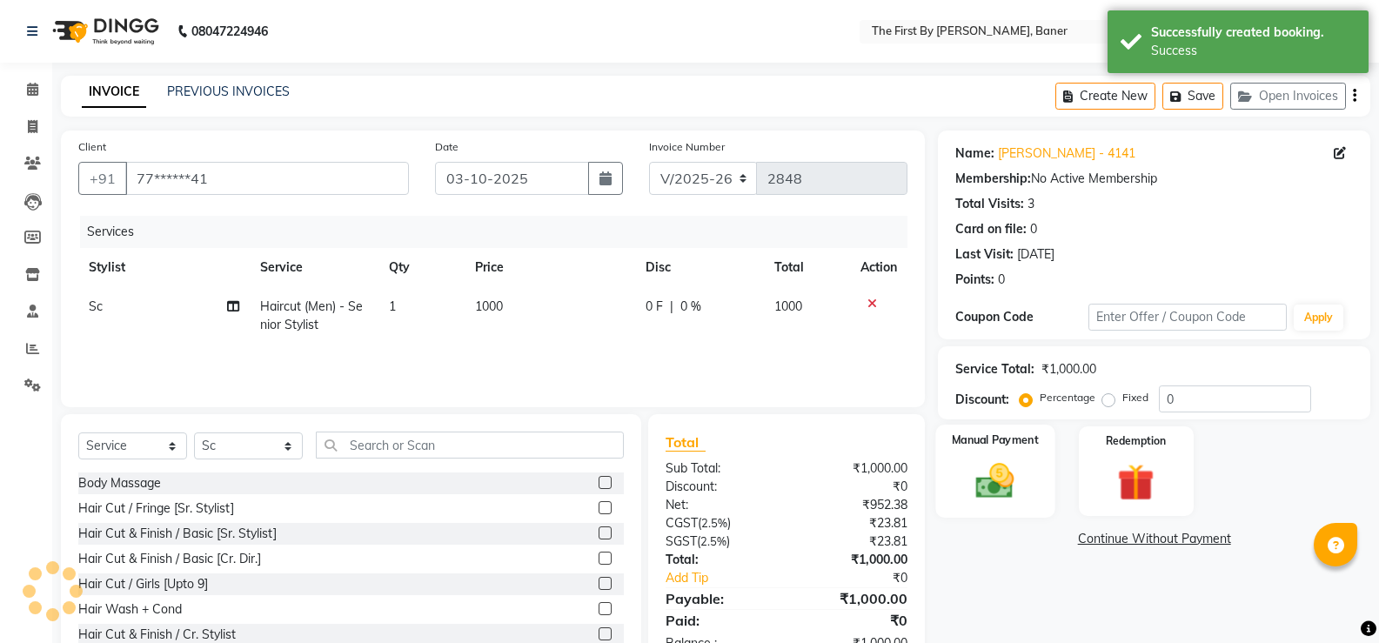
click at [1001, 460] on img at bounding box center [995, 481] width 62 height 44
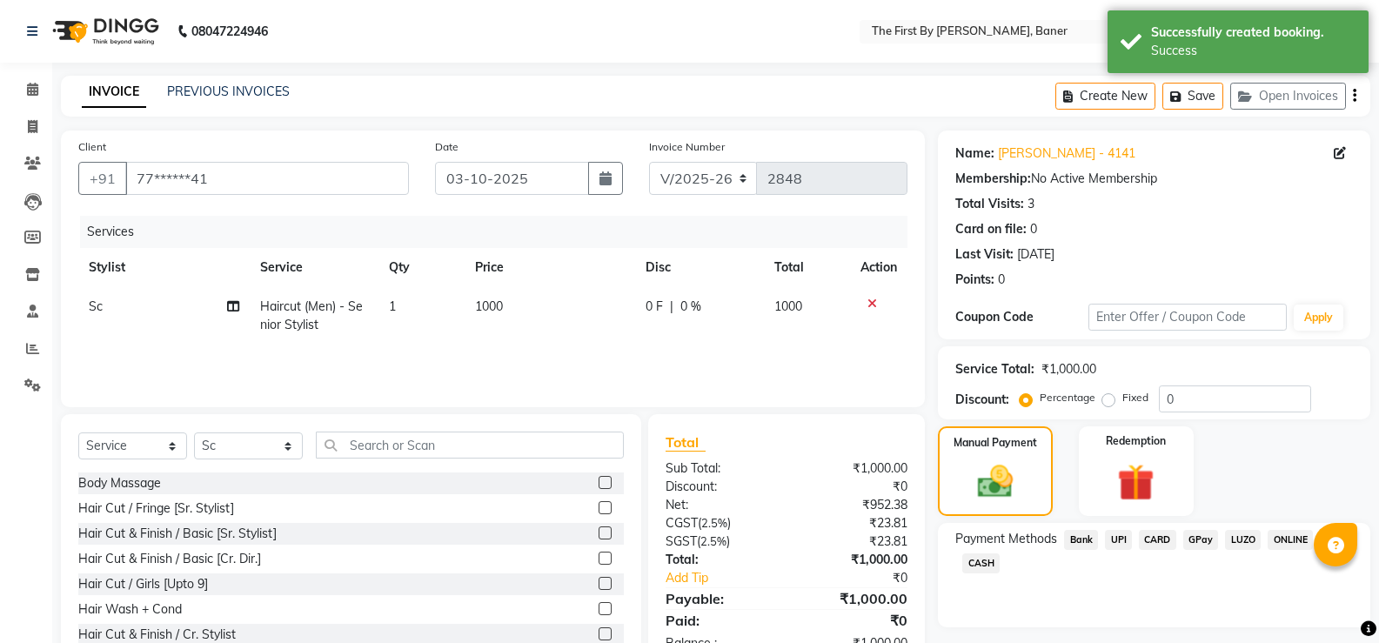
click at [1121, 539] on span "UPI" at bounding box center [1118, 540] width 27 height 20
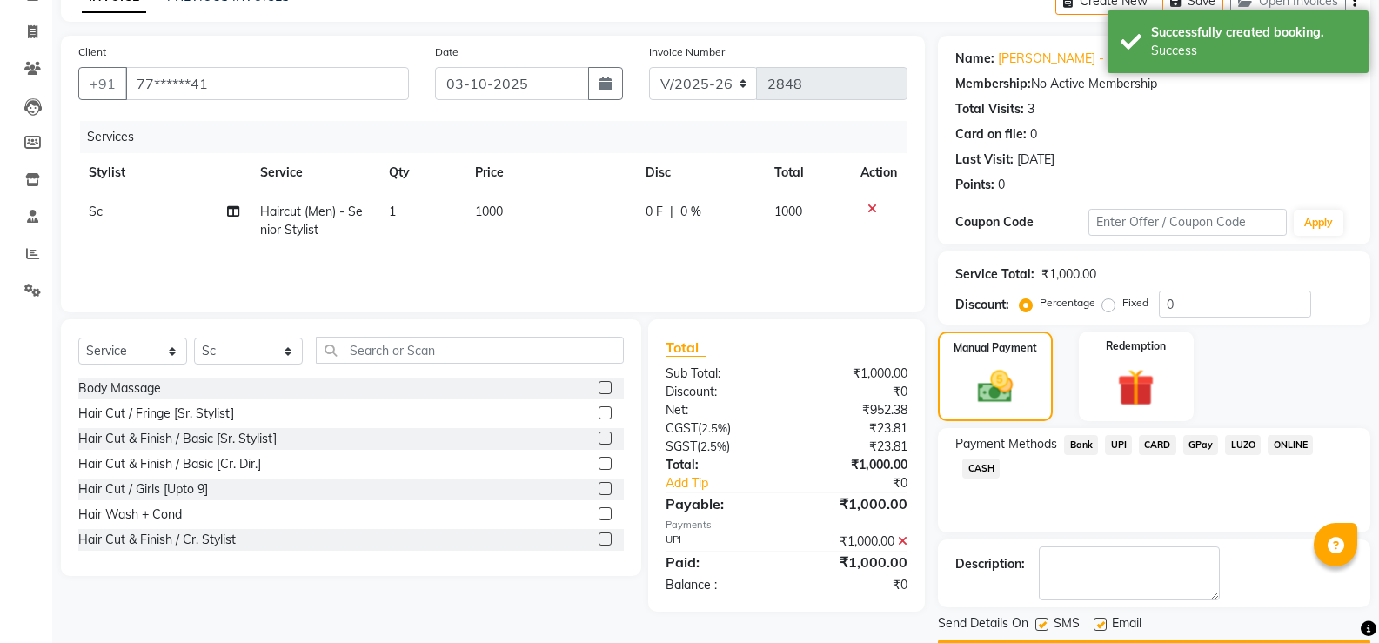
click at [1169, 640] on button "Checkout" at bounding box center [1154, 653] width 432 height 27
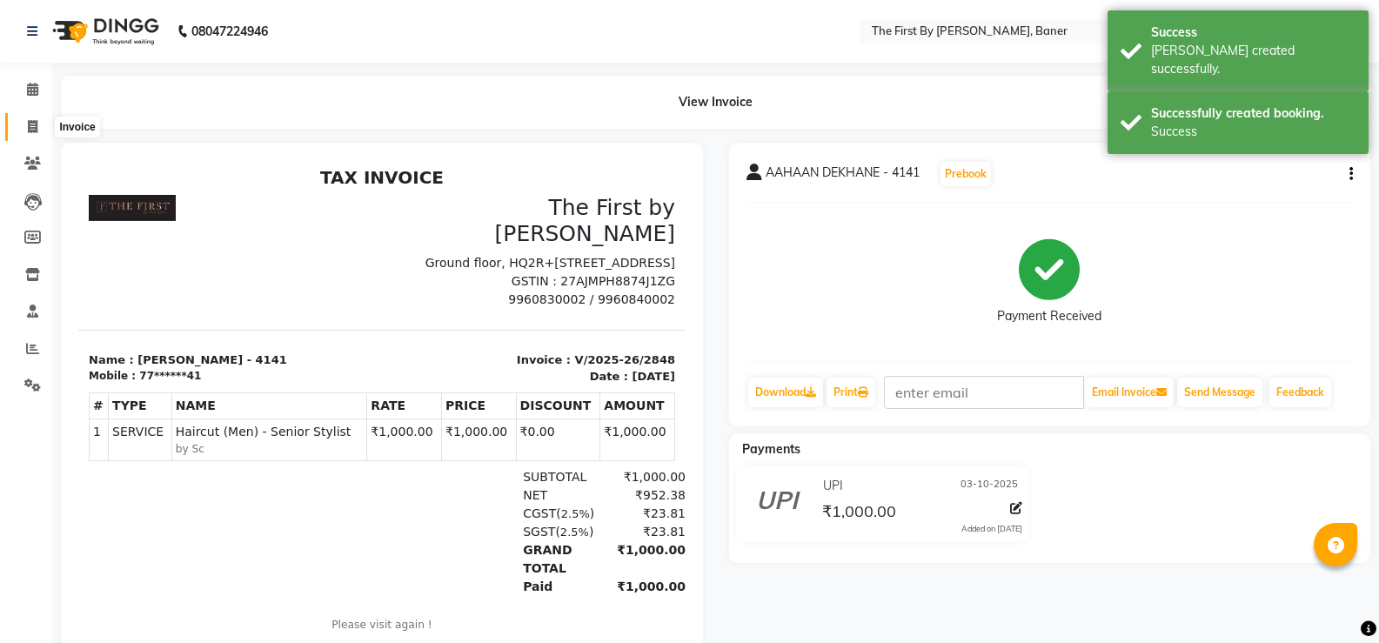
click at [21, 131] on span at bounding box center [32, 127] width 30 height 20
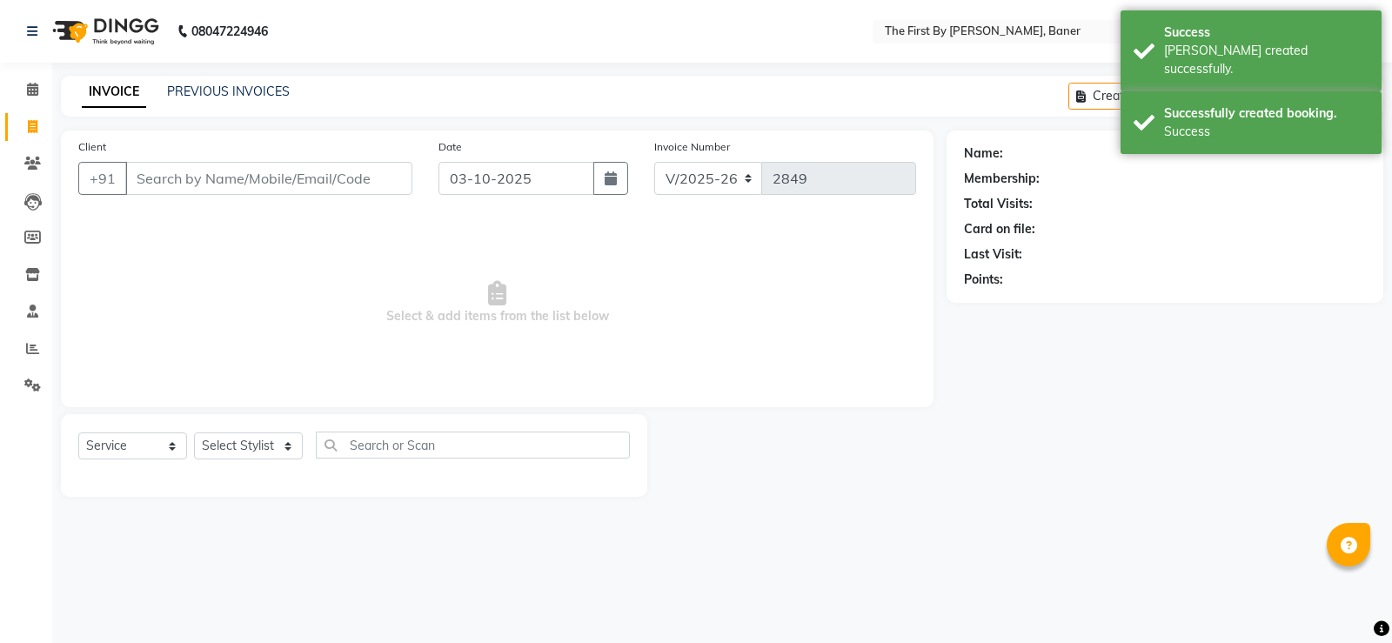
click at [222, 75] on div "08047224946 Select Location × The First By [PERSON_NAME], Baner Default Panel M…" at bounding box center [696, 321] width 1392 height 643
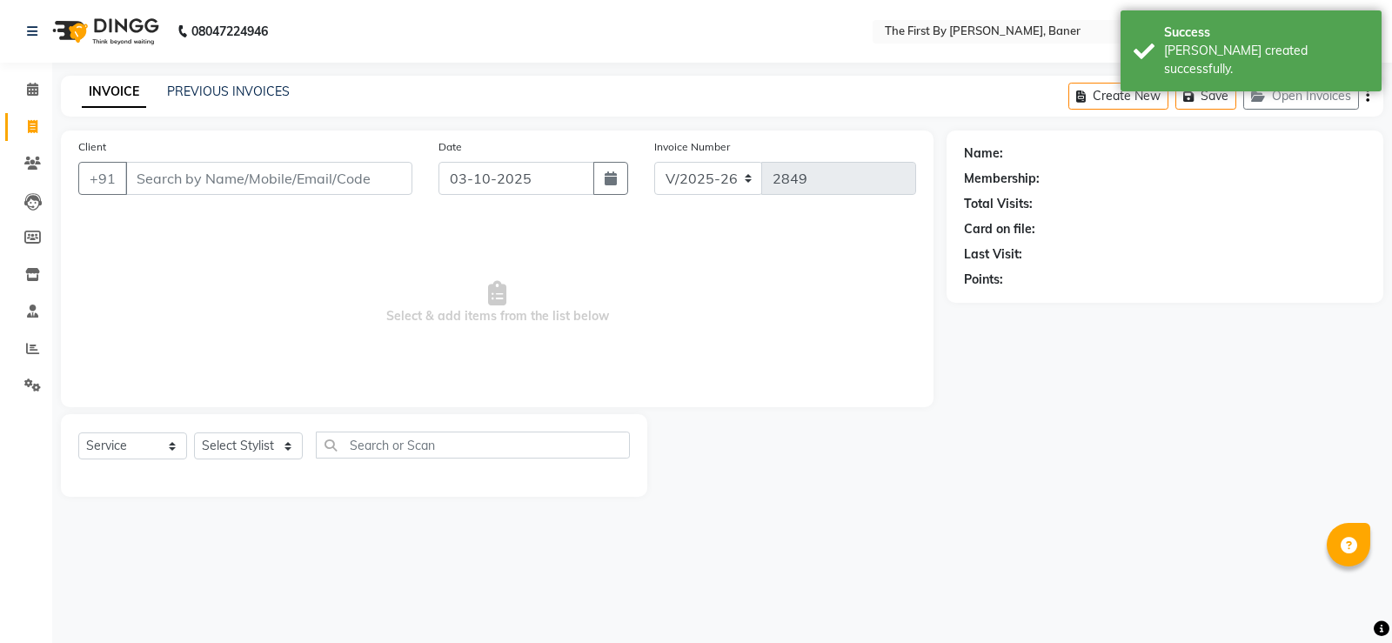
click at [272, 106] on div "INVOICE PREVIOUS INVOICES Create New Save Open Invoices" at bounding box center [722, 96] width 1323 height 41
click at [270, 93] on link "PREVIOUS INVOICES" at bounding box center [228, 92] width 123 height 16
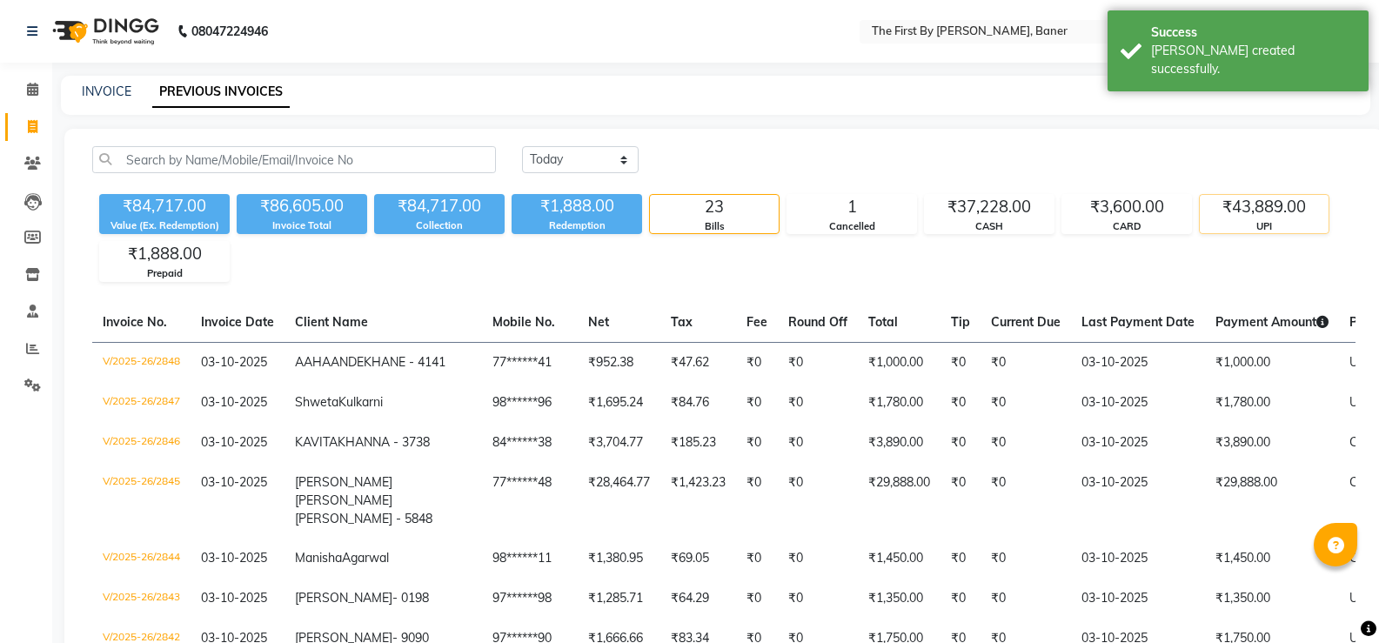
click at [1265, 227] on div "UPI" at bounding box center [1264, 226] width 129 height 15
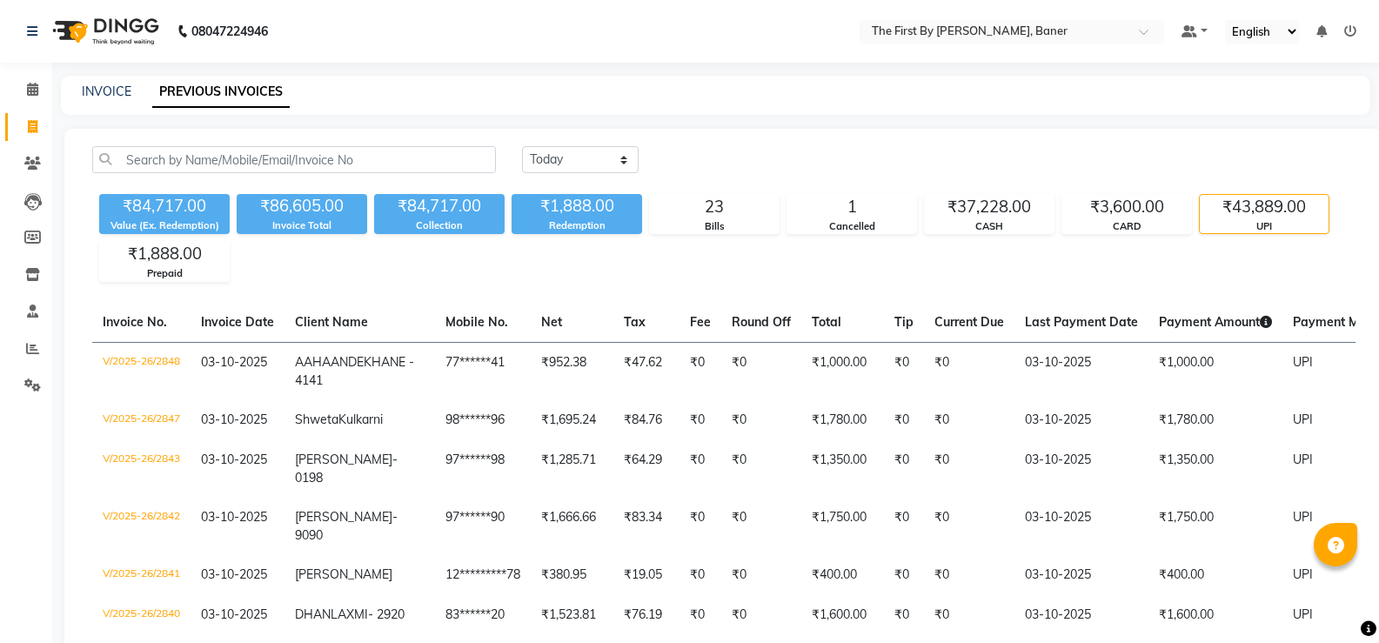
click at [1263, 219] on div "UPI" at bounding box center [1264, 226] width 129 height 15
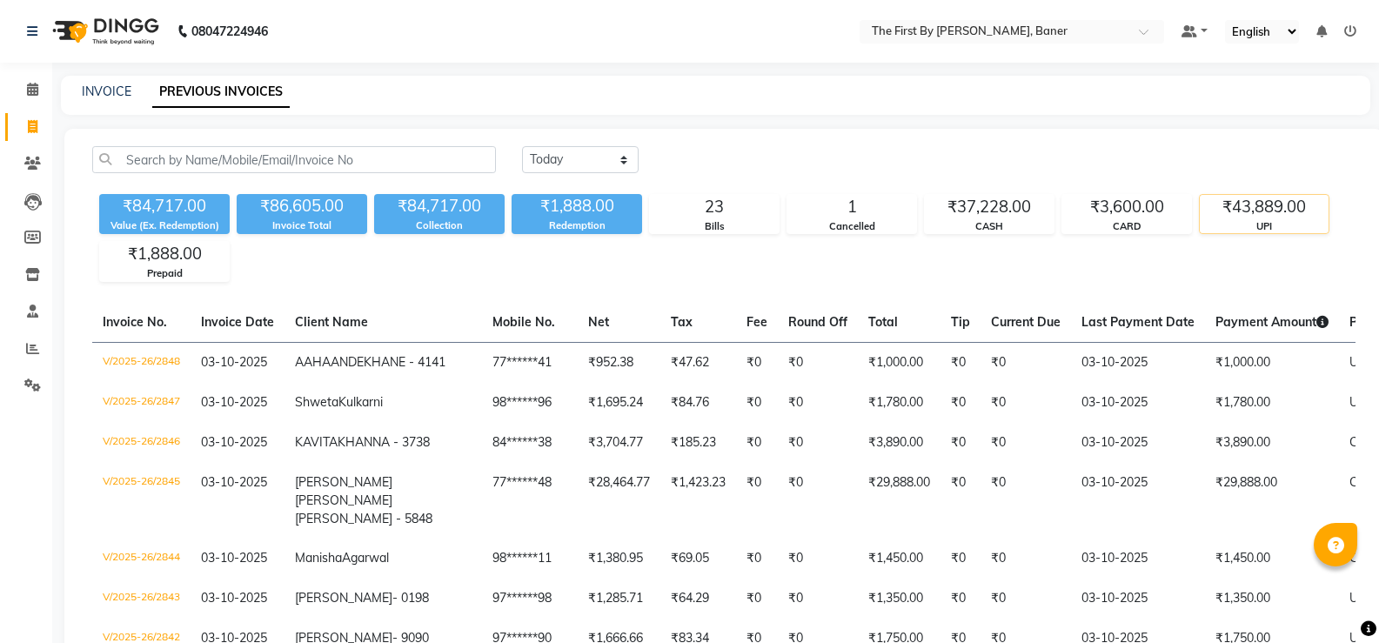
click at [1248, 207] on div "₹43,889.00" at bounding box center [1264, 207] width 129 height 24
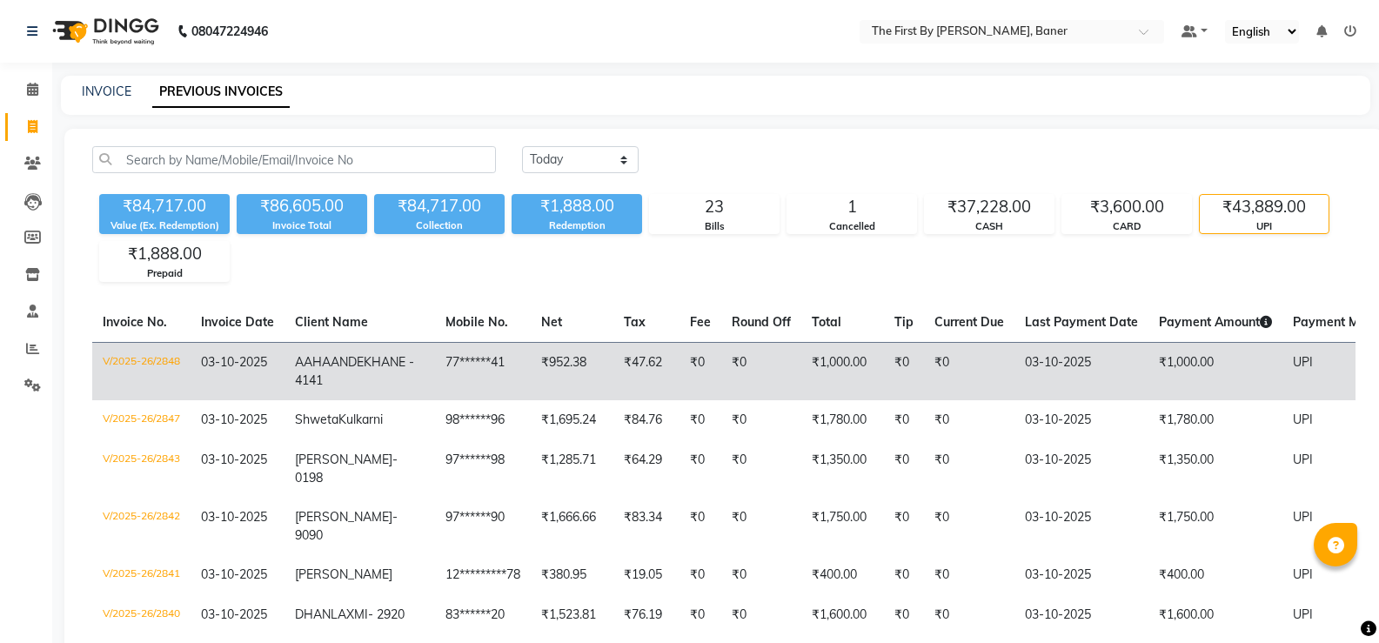
click at [1157, 362] on td "₹1,000.00" at bounding box center [1216, 371] width 134 height 58
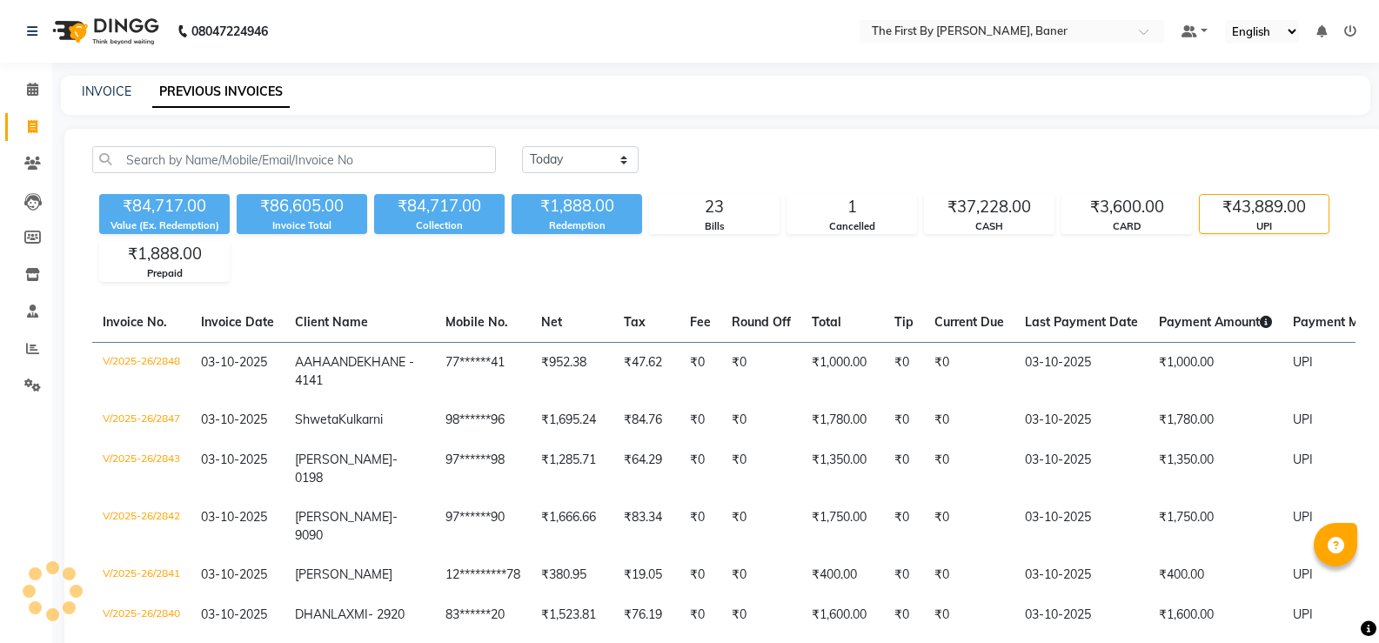
drag, startPoint x: 71, startPoint y: 92, endPoint x: 144, endPoint y: 91, distance: 72.2
click at [73, 92] on div "INVOICE PREVIOUS INVOICES" at bounding box center [705, 92] width 1289 height 18
click at [113, 86] on link "INVOICE" at bounding box center [107, 92] width 50 height 16
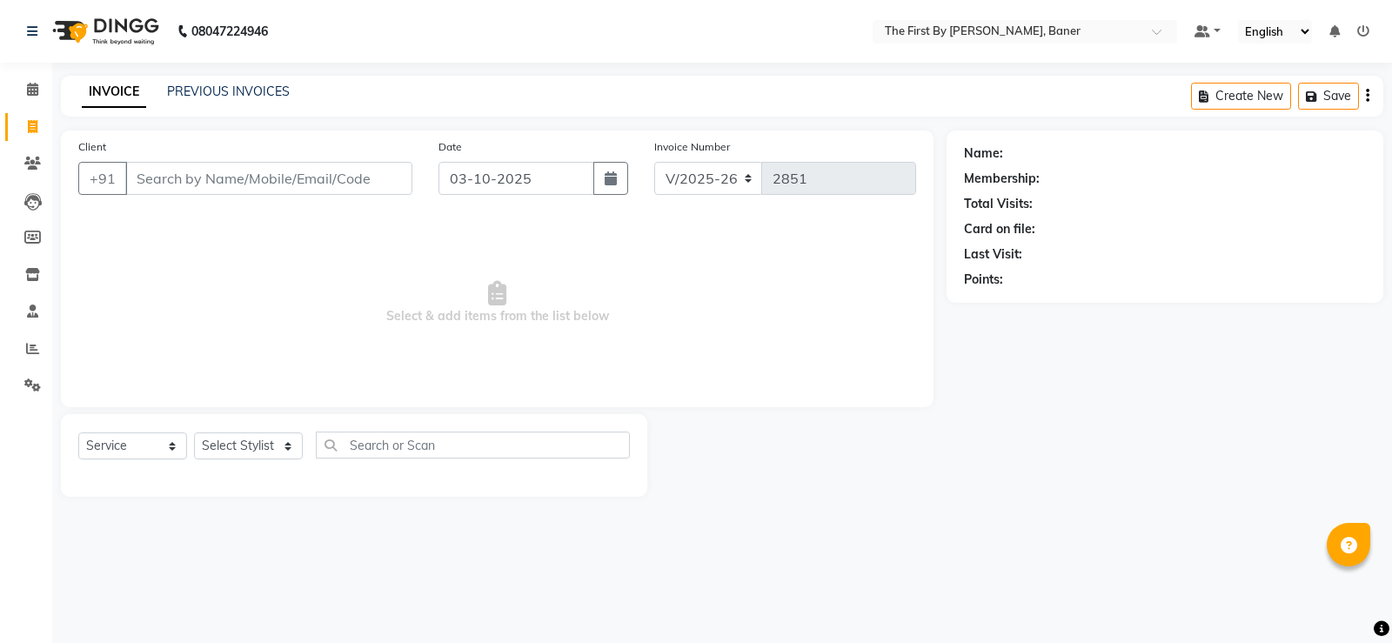
click at [229, 104] on div "INVOICE PREVIOUS INVOICES Create New Save" at bounding box center [722, 96] width 1323 height 41
click at [244, 93] on link "PREVIOUS INVOICES" at bounding box center [228, 92] width 123 height 16
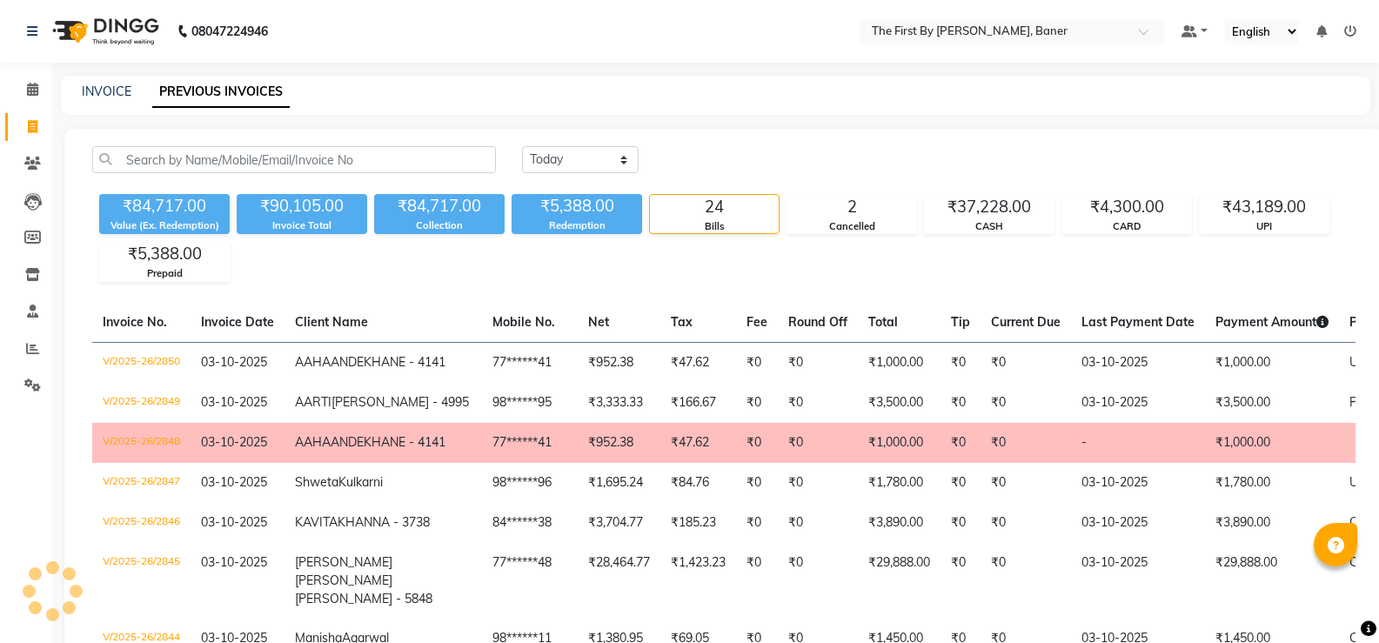
scroll to position [87, 0]
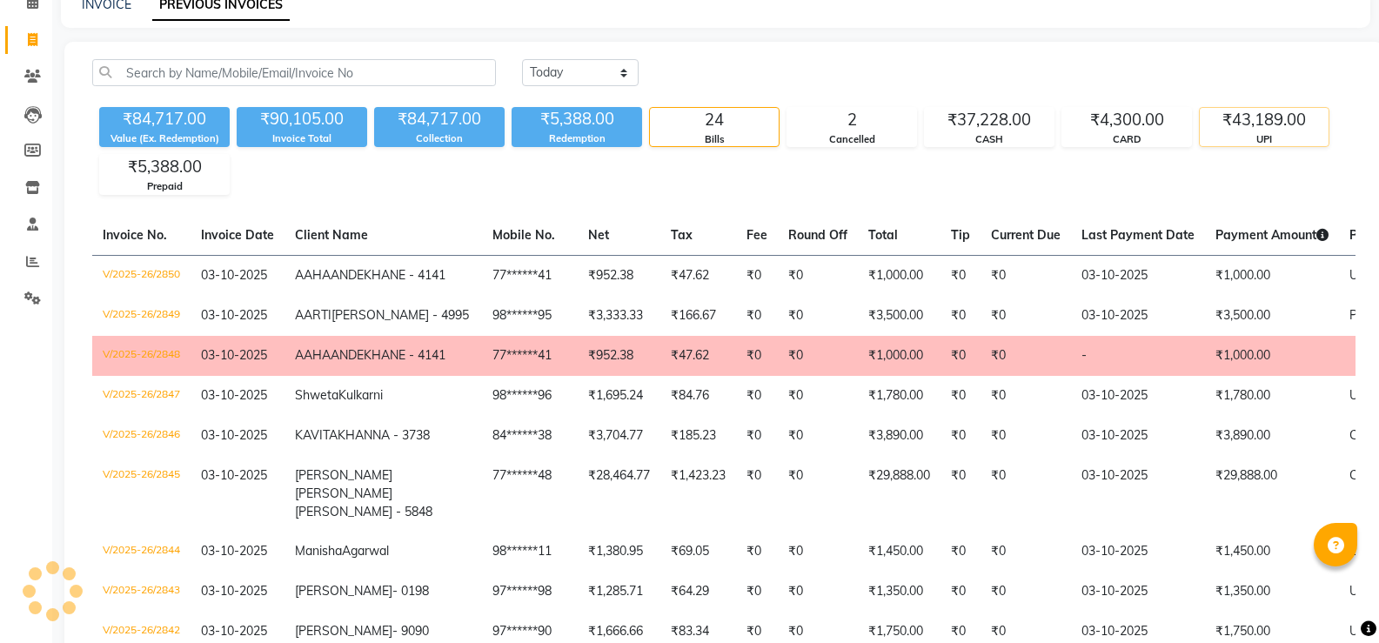
click at [1260, 133] on div "UPI" at bounding box center [1264, 139] width 129 height 15
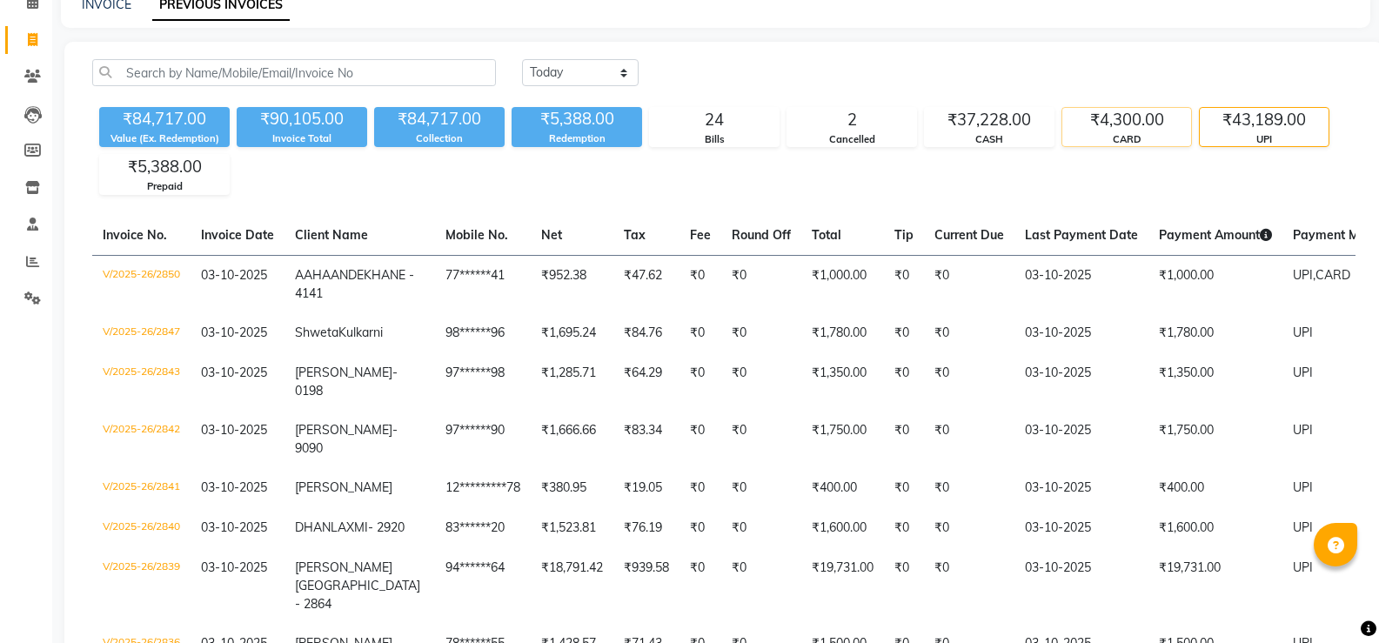
click at [1128, 107] on div "₹84,717.00 Value (Ex. Redemption) ₹90,105.00 Invoice Total ₹84,717.00 Collectio…" at bounding box center [723, 147] width 1263 height 95
click at [1110, 132] on div "CARD" at bounding box center [1126, 139] width 129 height 15
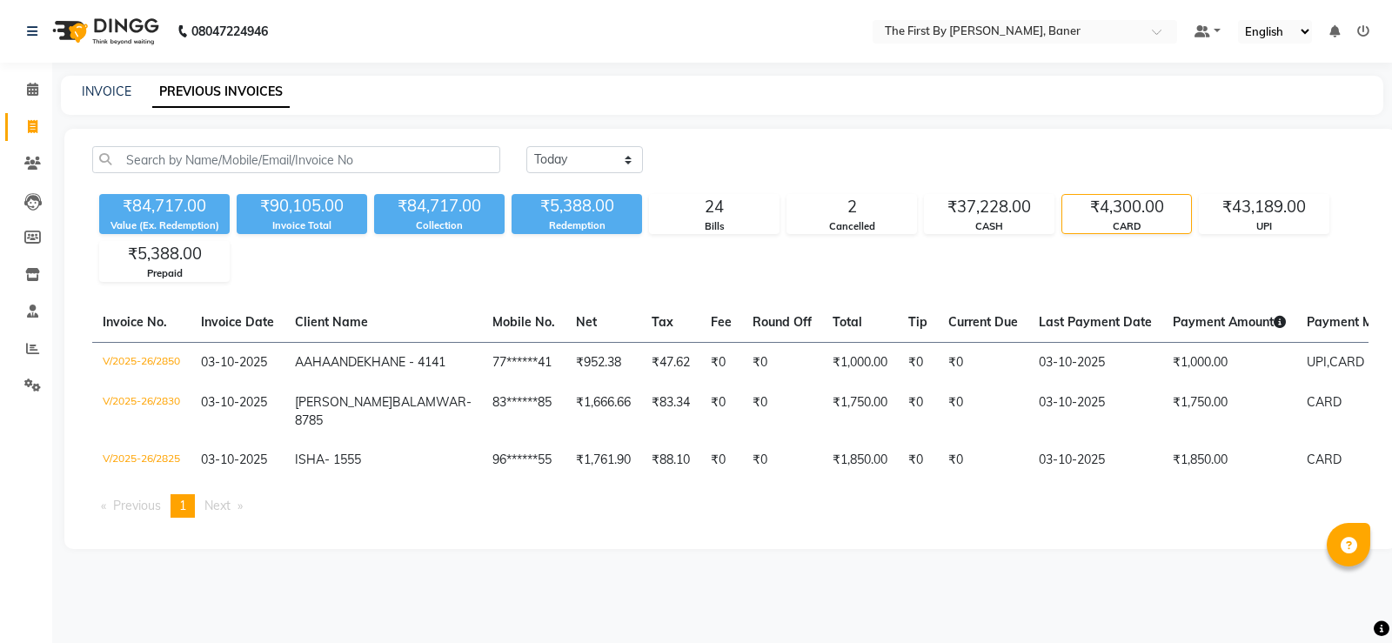
drag, startPoint x: 80, startPoint y: 77, endPoint x: 89, endPoint y: 100, distance: 25.1
click at [82, 87] on div "INVOICE PREVIOUS INVOICES" at bounding box center [722, 95] width 1323 height 39
click at [19, 86] on span at bounding box center [32, 90] width 30 height 20
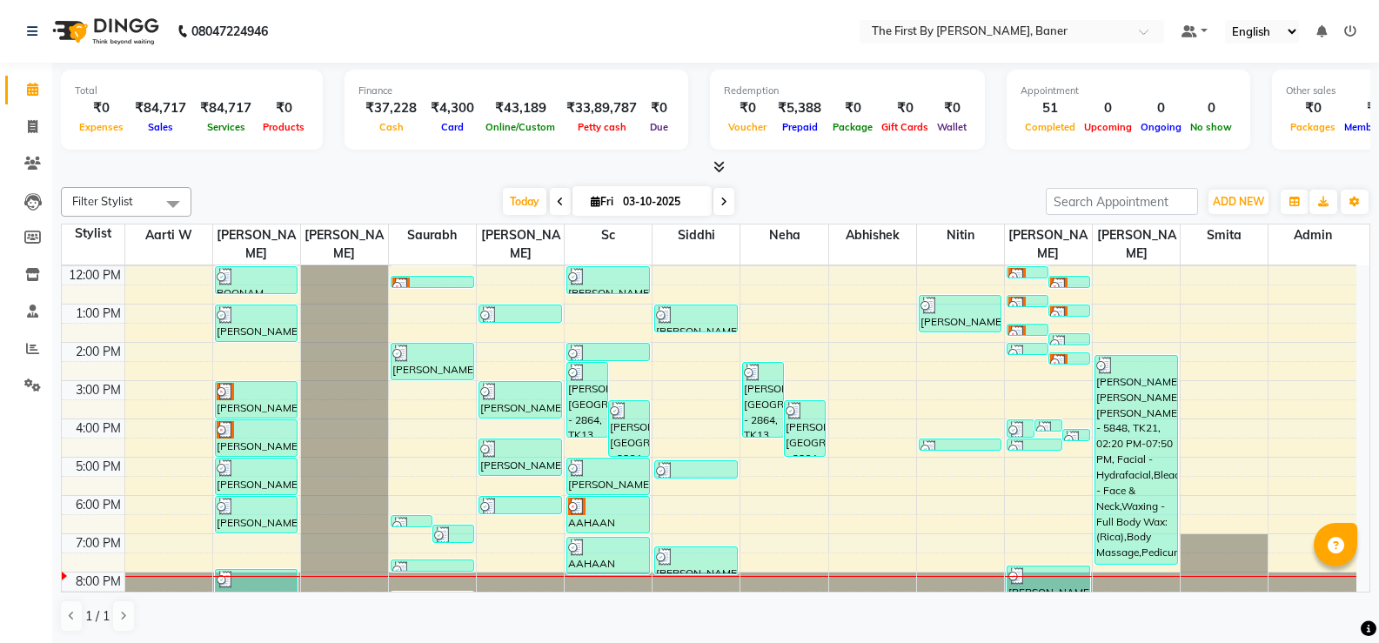
scroll to position [1, 0]
click at [238, 525] on div "8:00 AM 9:00 AM 10:00 AM 11:00 AM 12:00 PM 1:00 PM 2:00 PM 3:00 PM 4:00 PM 5:00…" at bounding box center [709, 360] width 1295 height 497
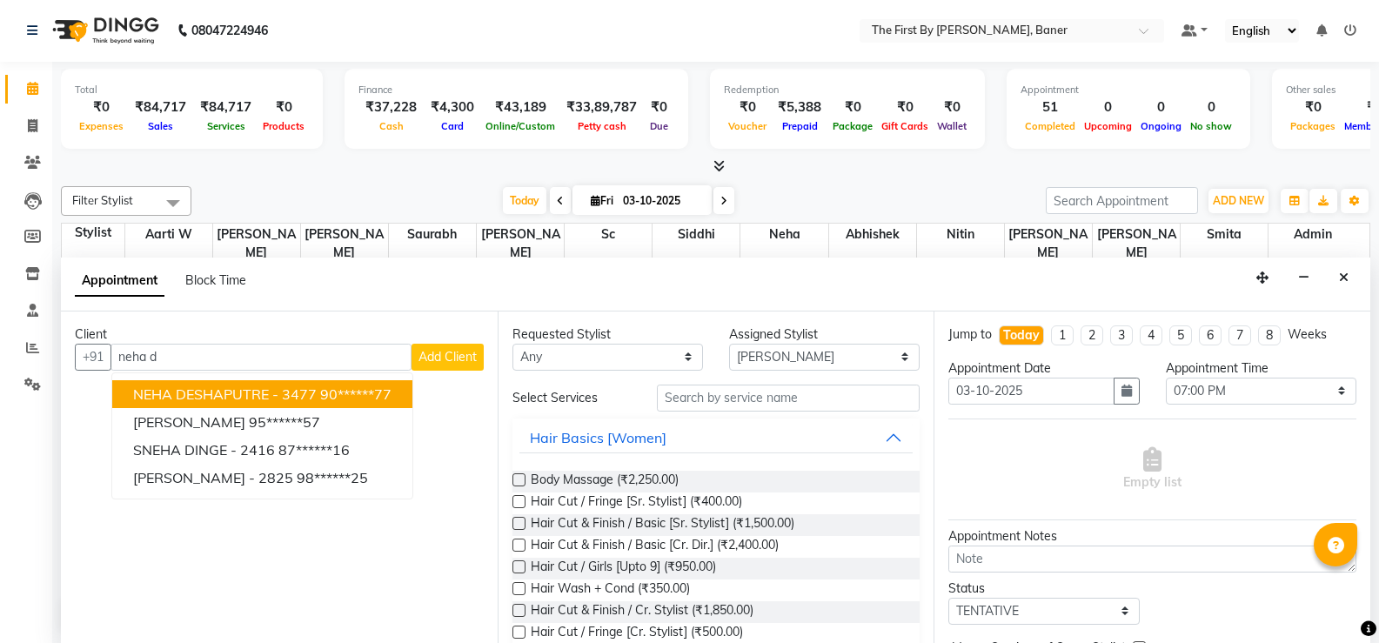
click at [119, 365] on input "neha d" at bounding box center [261, 357] width 301 height 27
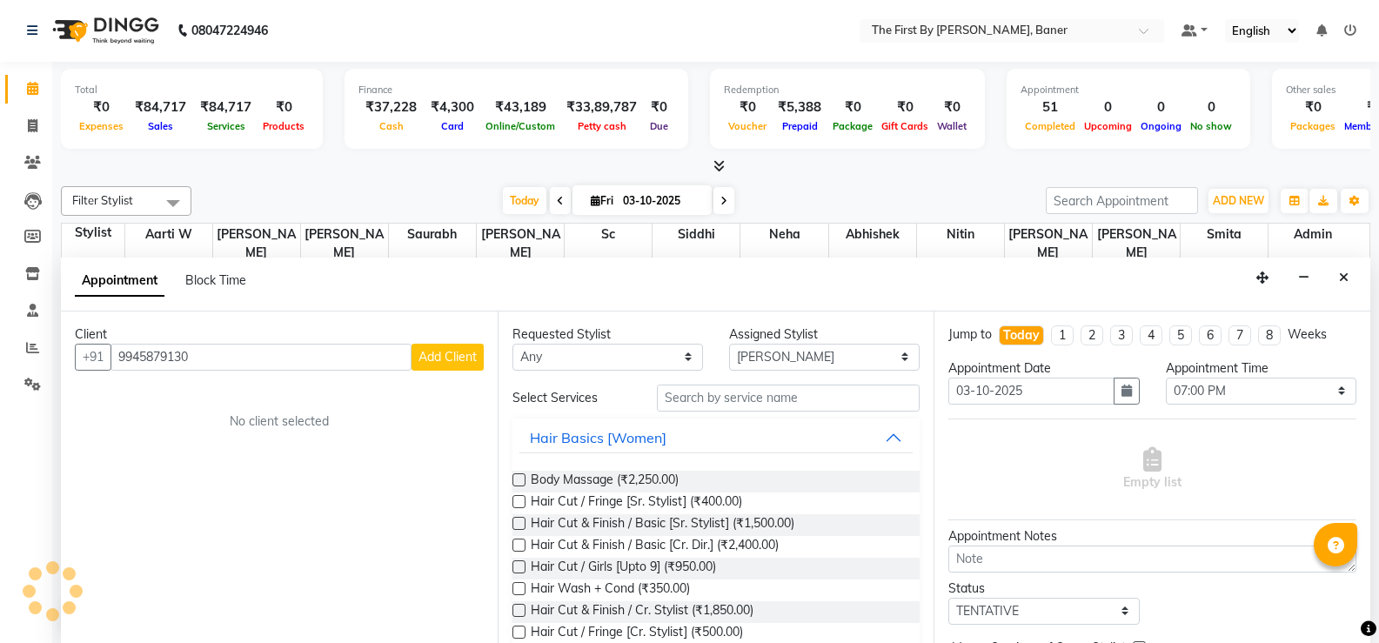
drag, startPoint x: 212, startPoint y: 355, endPoint x: 121, endPoint y: 360, distance: 91.5
click at [121, 360] on input "9945879130" at bounding box center [261, 357] width 301 height 27
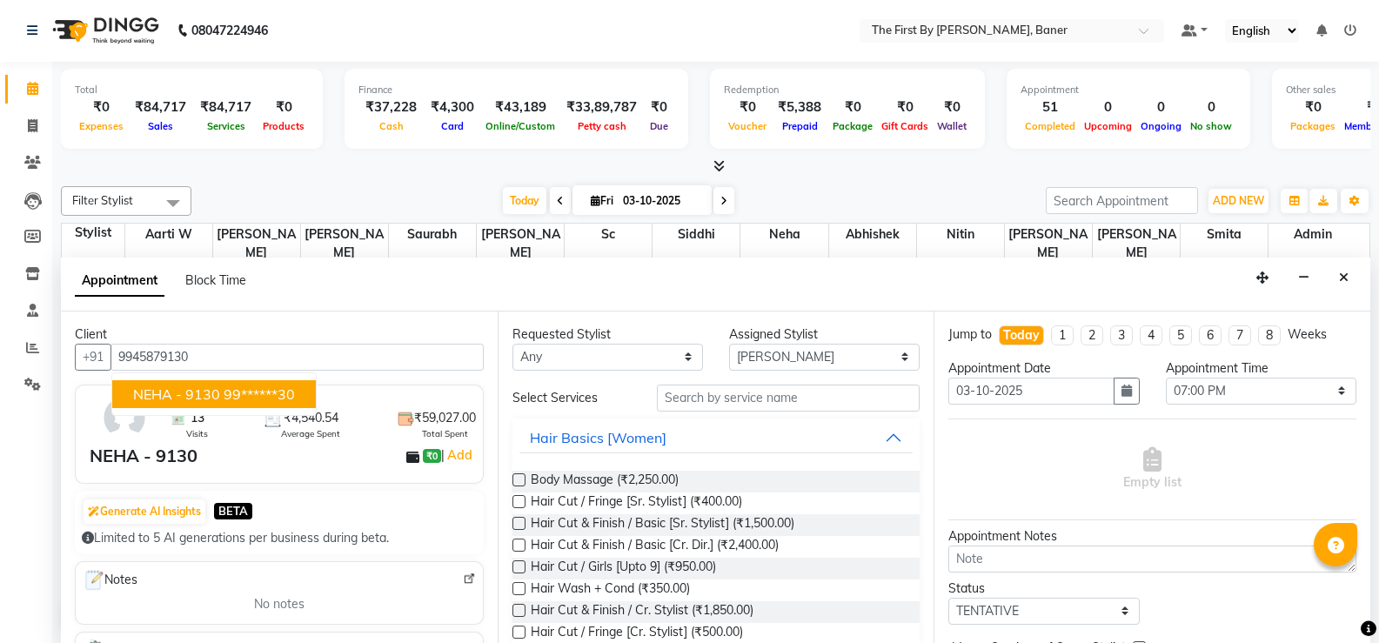
click at [136, 391] on span "NEHA - 9130" at bounding box center [176, 393] width 87 height 17
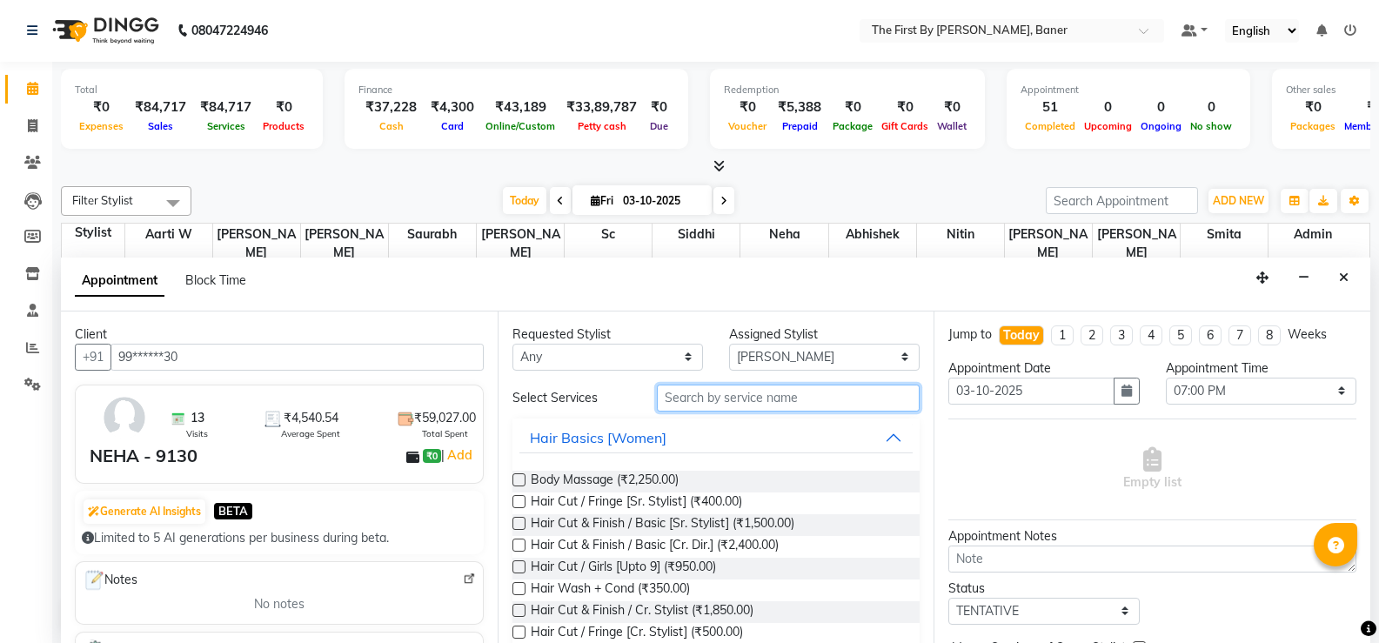
click at [684, 390] on input "text" at bounding box center [788, 398] width 263 height 27
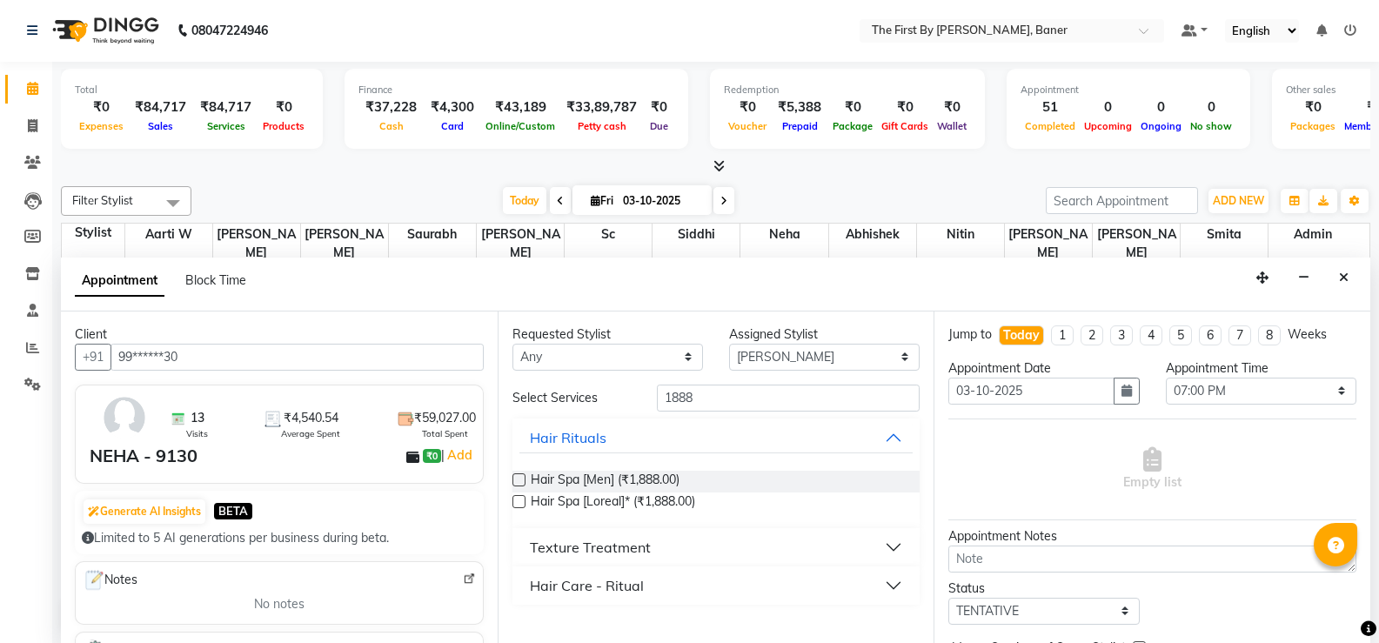
click at [560, 542] on div "Texture Treatment" at bounding box center [590, 547] width 121 height 21
click at [681, 583] on span "Texture Treatment - Touch Up (₹1,888.00)" at bounding box center [647, 591] width 232 height 22
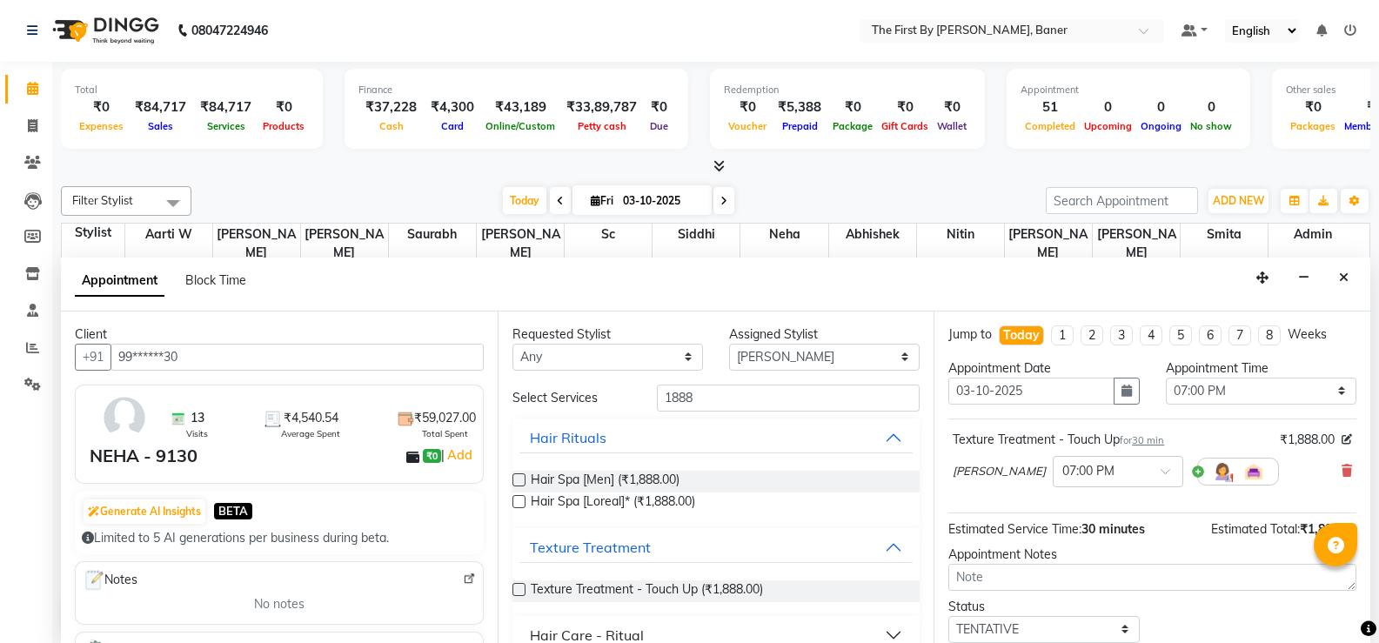
scroll to position [110, 0]
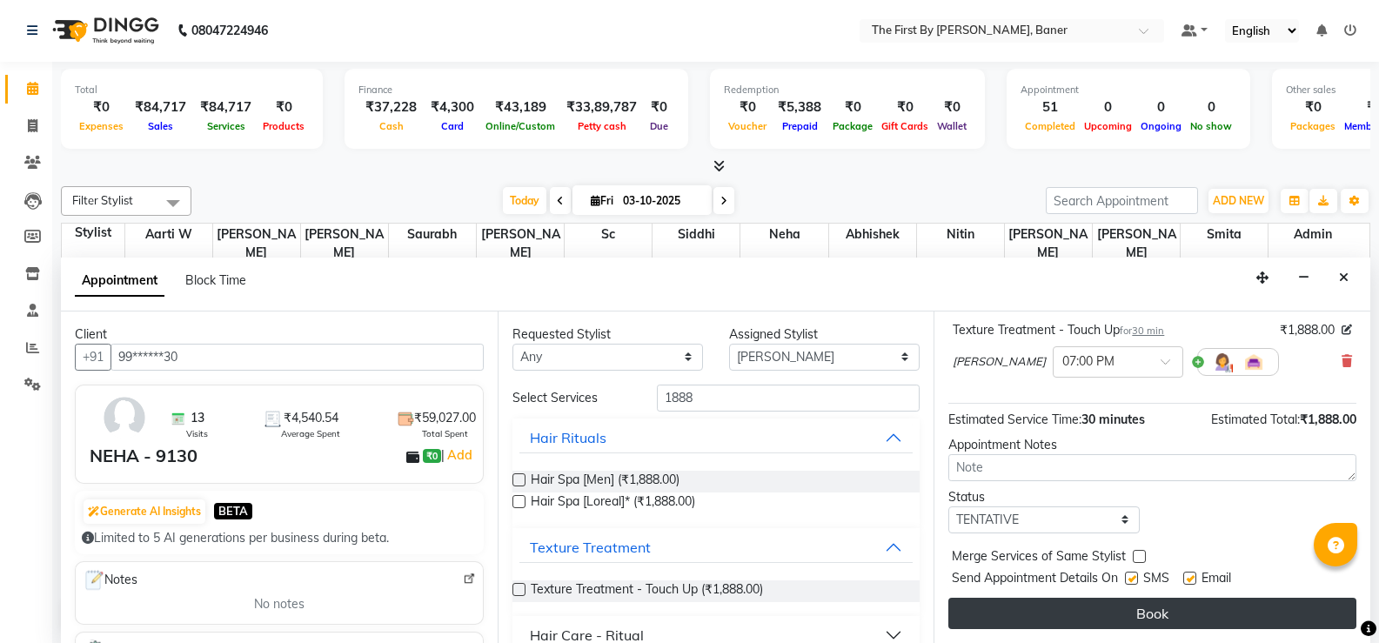
click at [1139, 625] on button "Book" at bounding box center [1152, 613] width 408 height 31
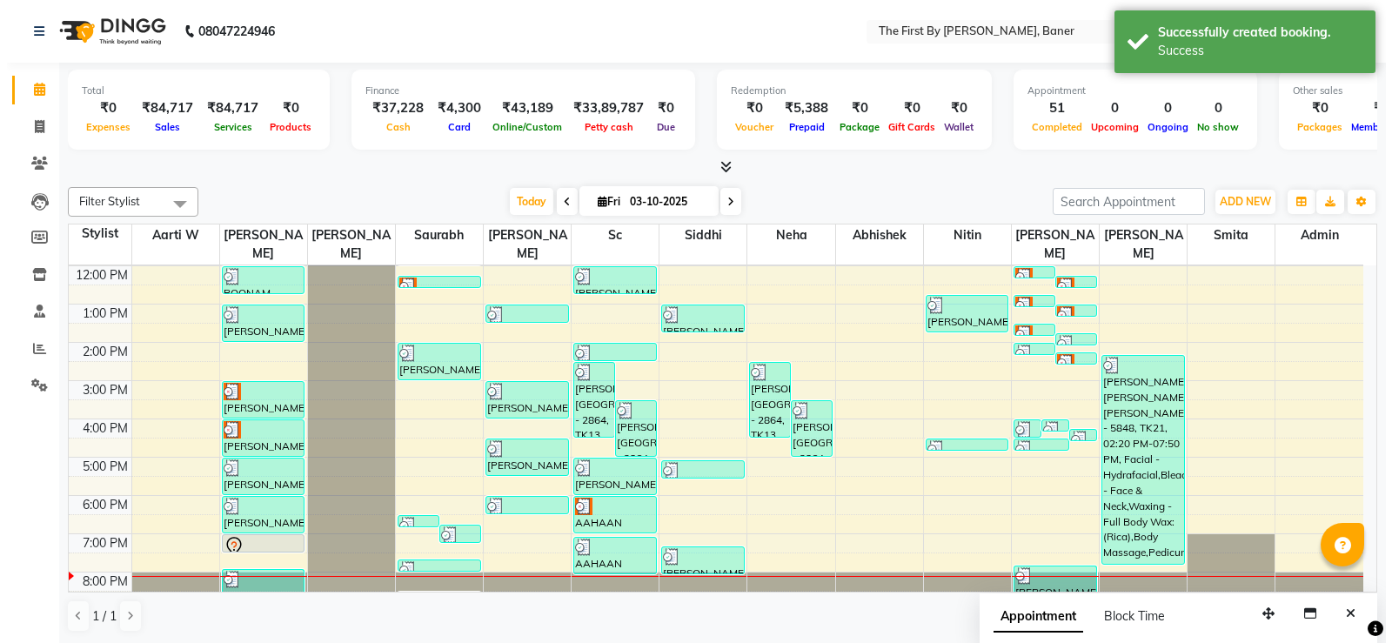
scroll to position [1, 0]
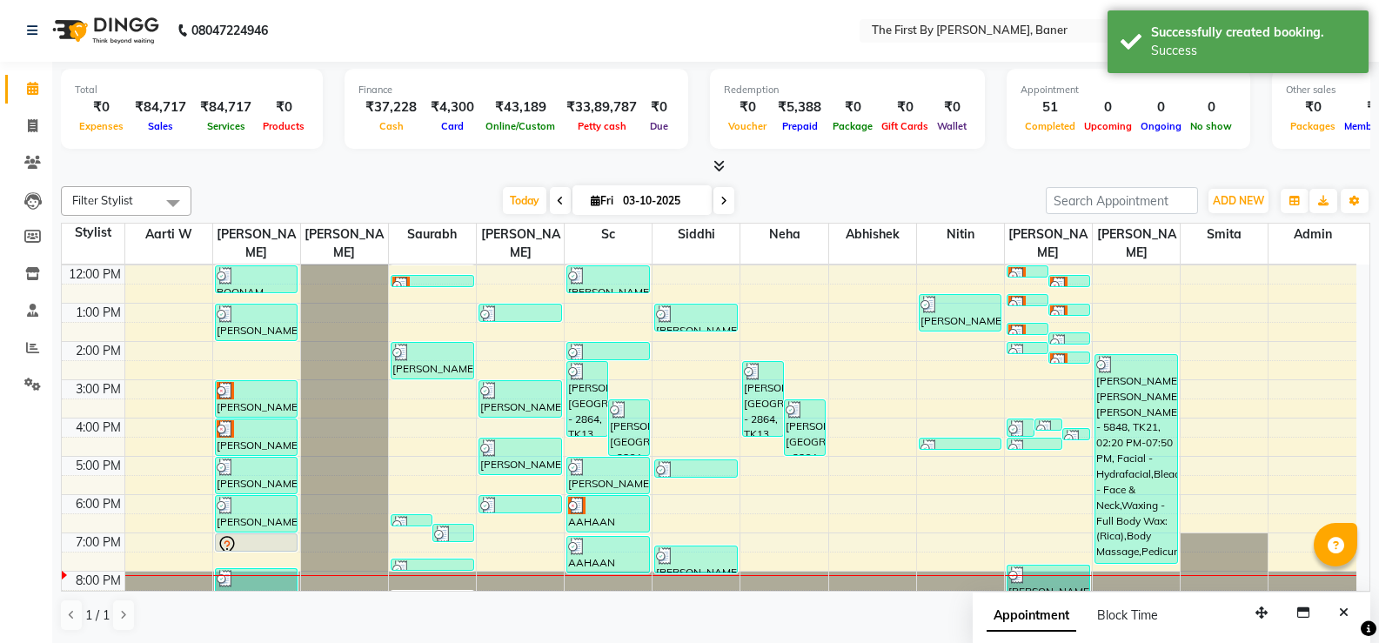
click at [239, 547] on div at bounding box center [257, 550] width 82 height 7
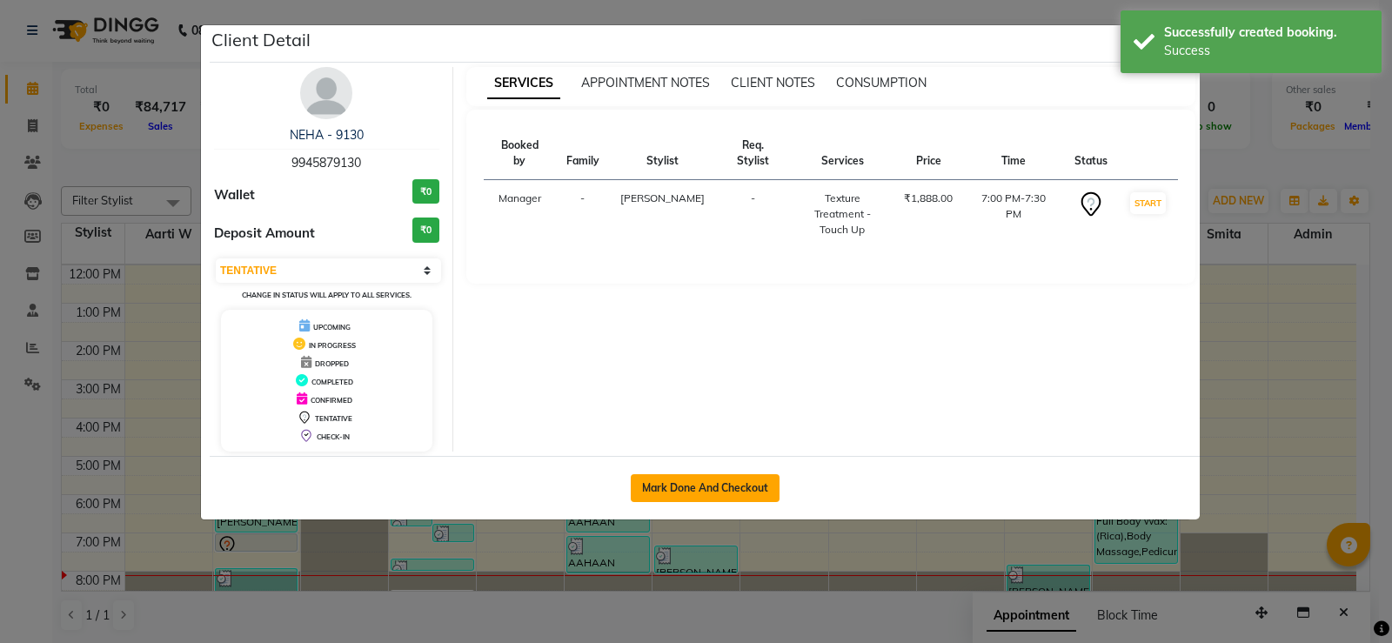
click at [747, 481] on button "Mark Done And Checkout" at bounding box center [705, 488] width 149 height 28
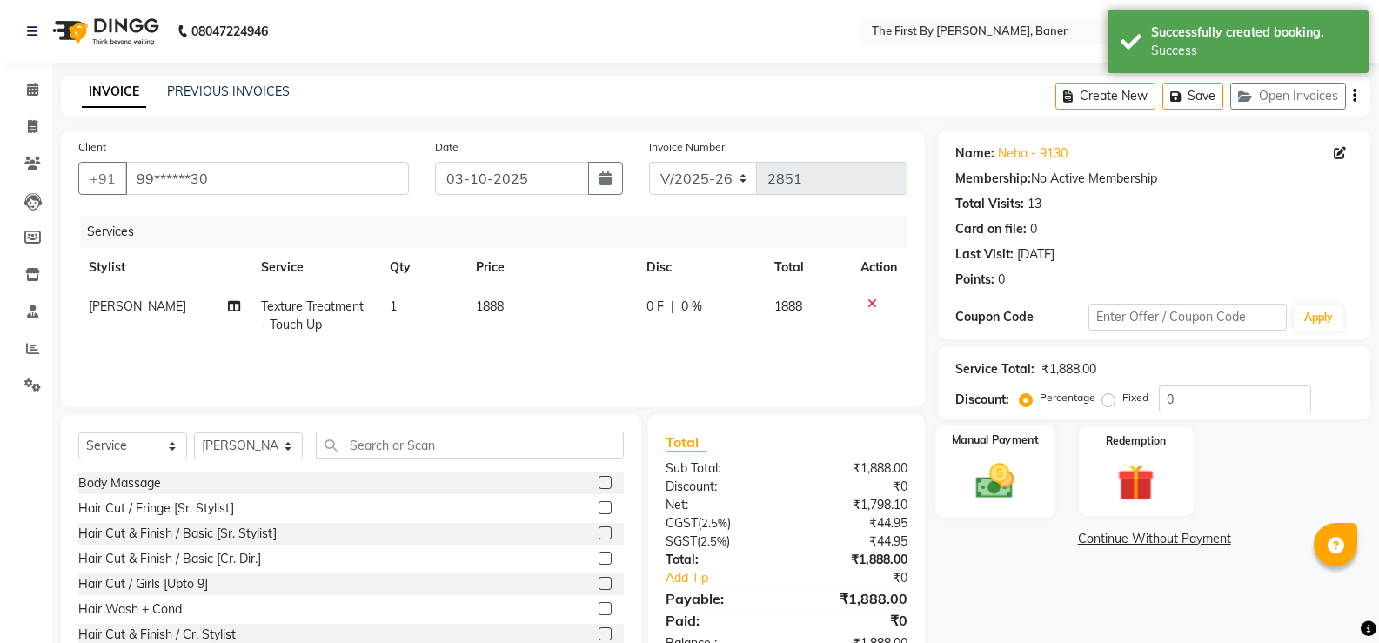
click at [987, 490] on img at bounding box center [995, 481] width 62 height 44
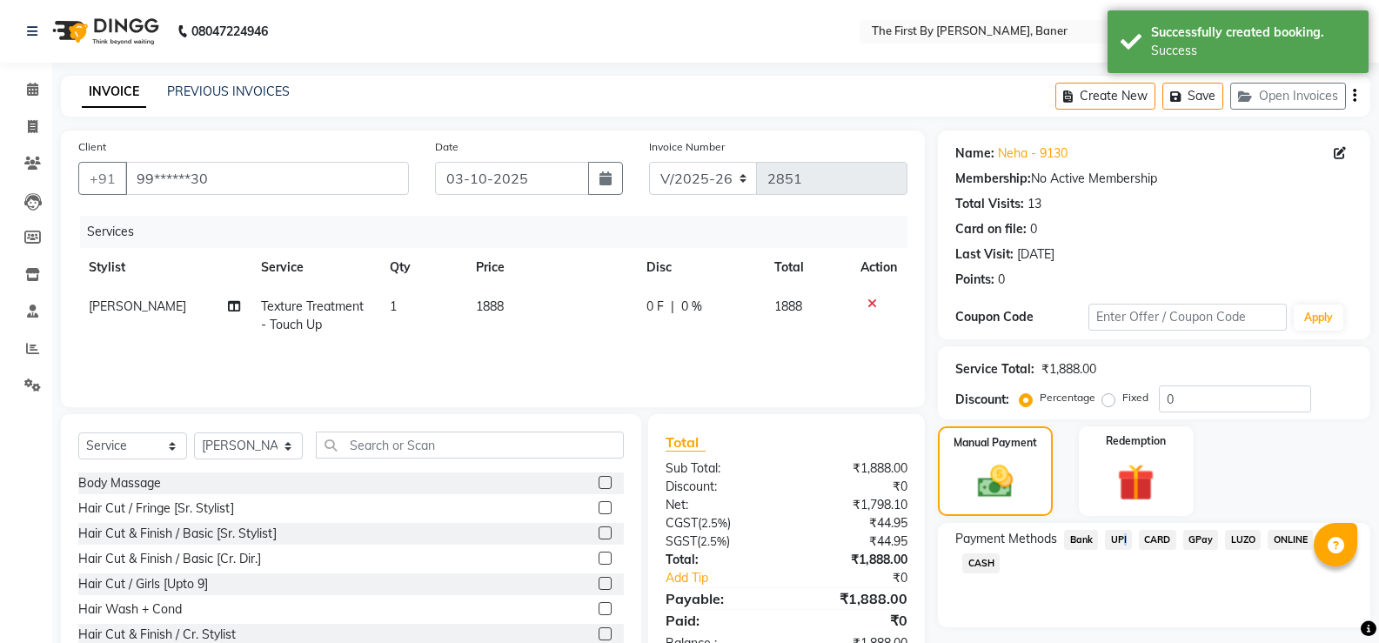
click at [1120, 535] on span "UPI" at bounding box center [1118, 540] width 27 height 20
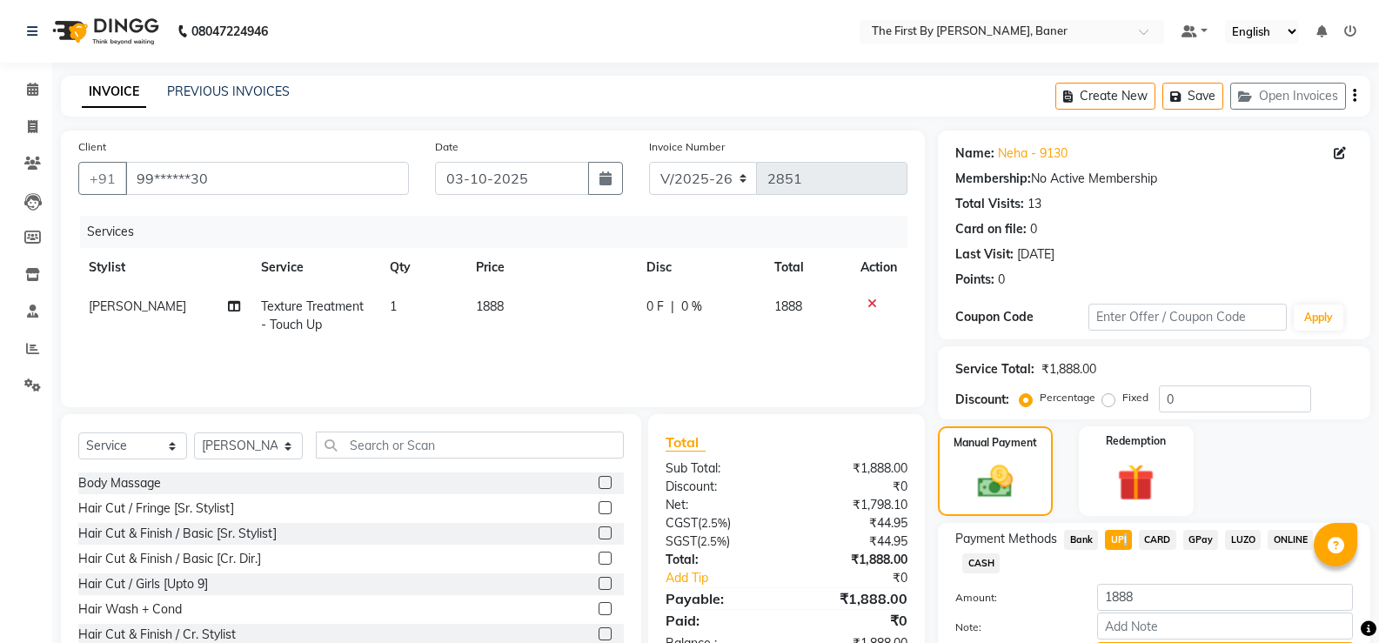
scroll to position [87, 0]
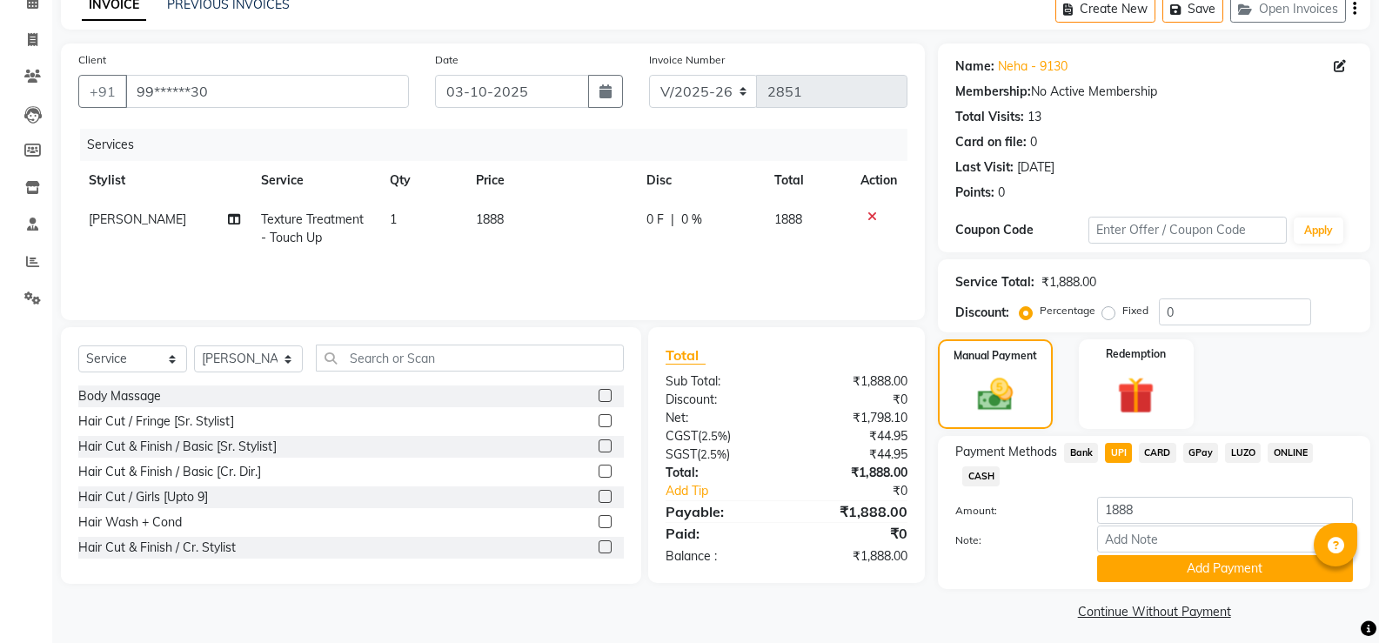
click at [1135, 452] on div "CARD" at bounding box center [1154, 454] width 44 height 23
click at [1163, 452] on span "CARD" at bounding box center [1157, 453] width 37 height 20
click at [1131, 573] on button "Add Payment" at bounding box center [1225, 568] width 256 height 27
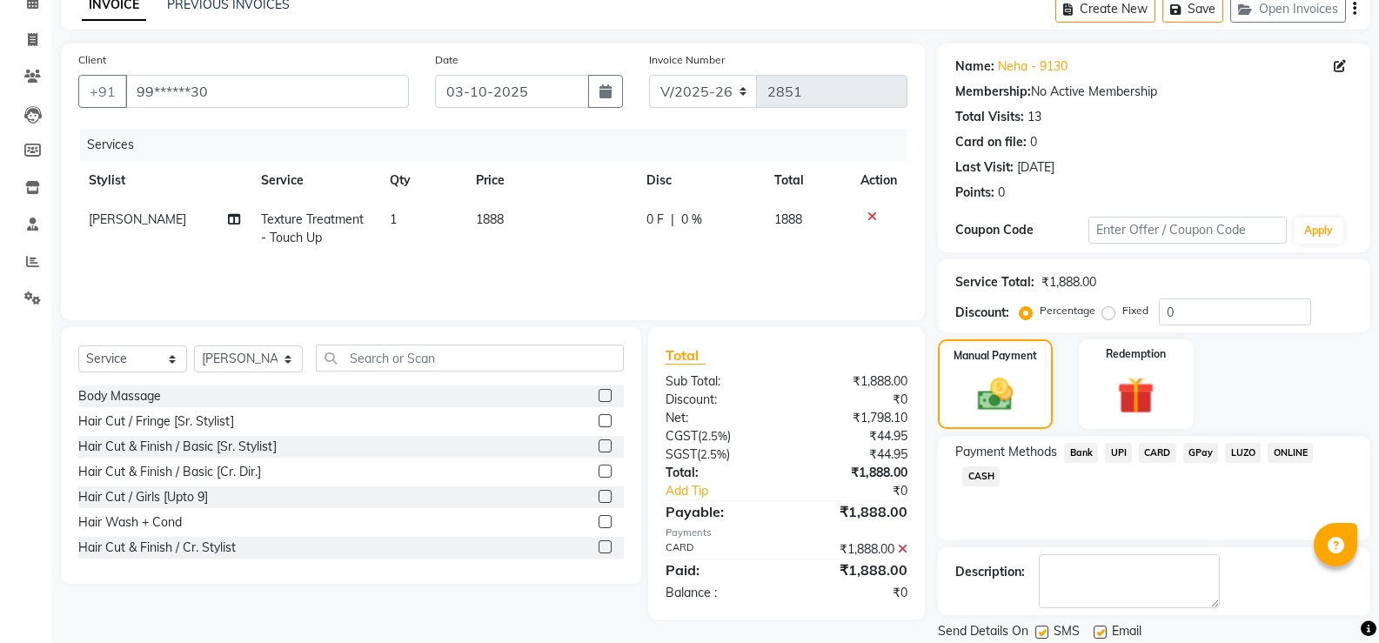
scroll to position [144, 0]
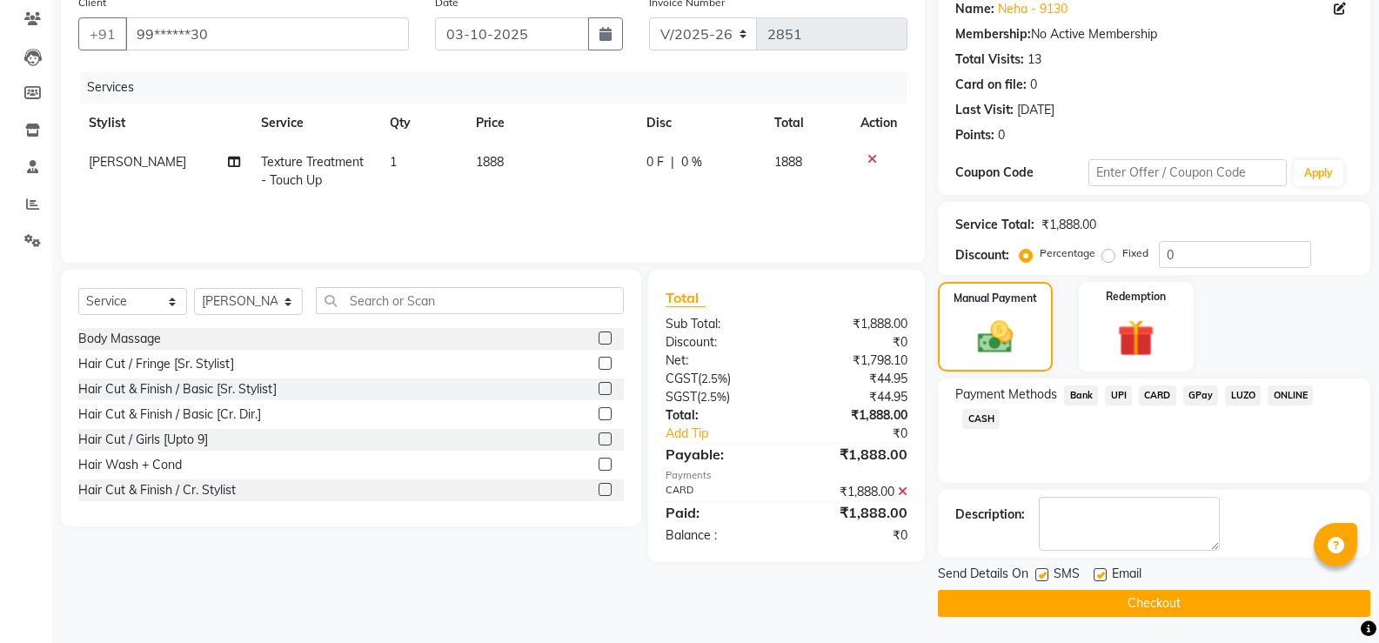
click at [1098, 607] on button "Checkout" at bounding box center [1154, 603] width 432 height 27
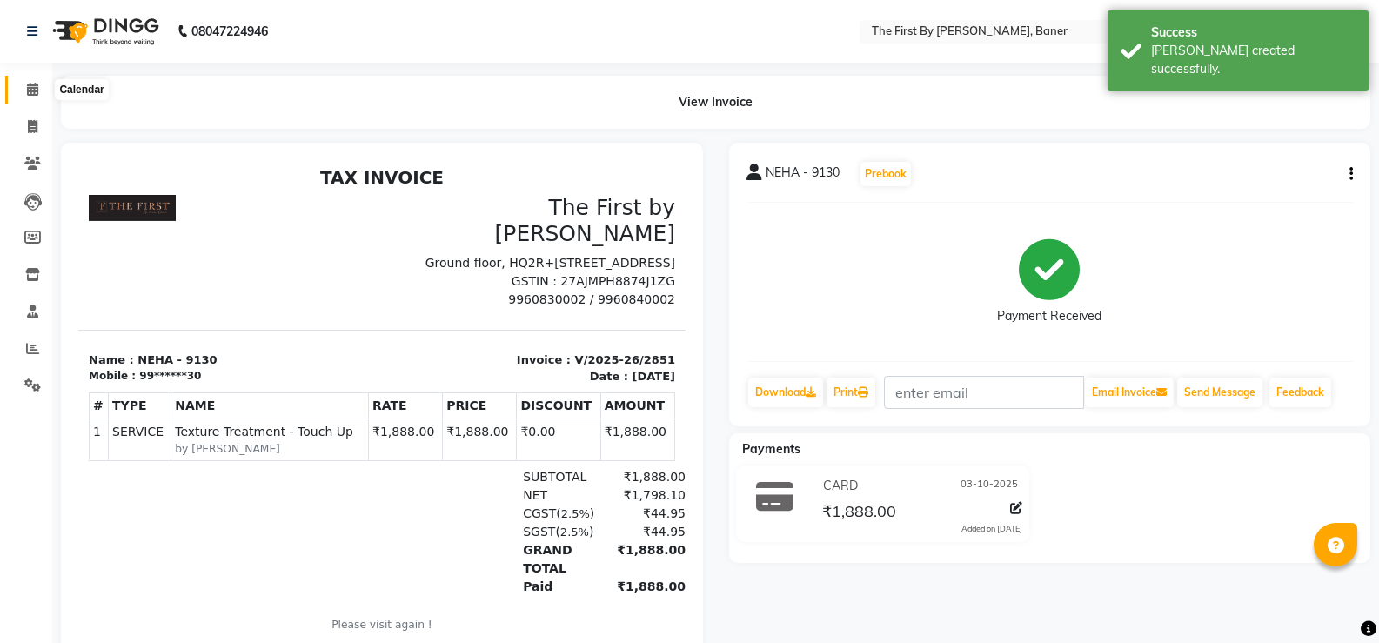
click at [32, 85] on icon at bounding box center [32, 89] width 11 height 13
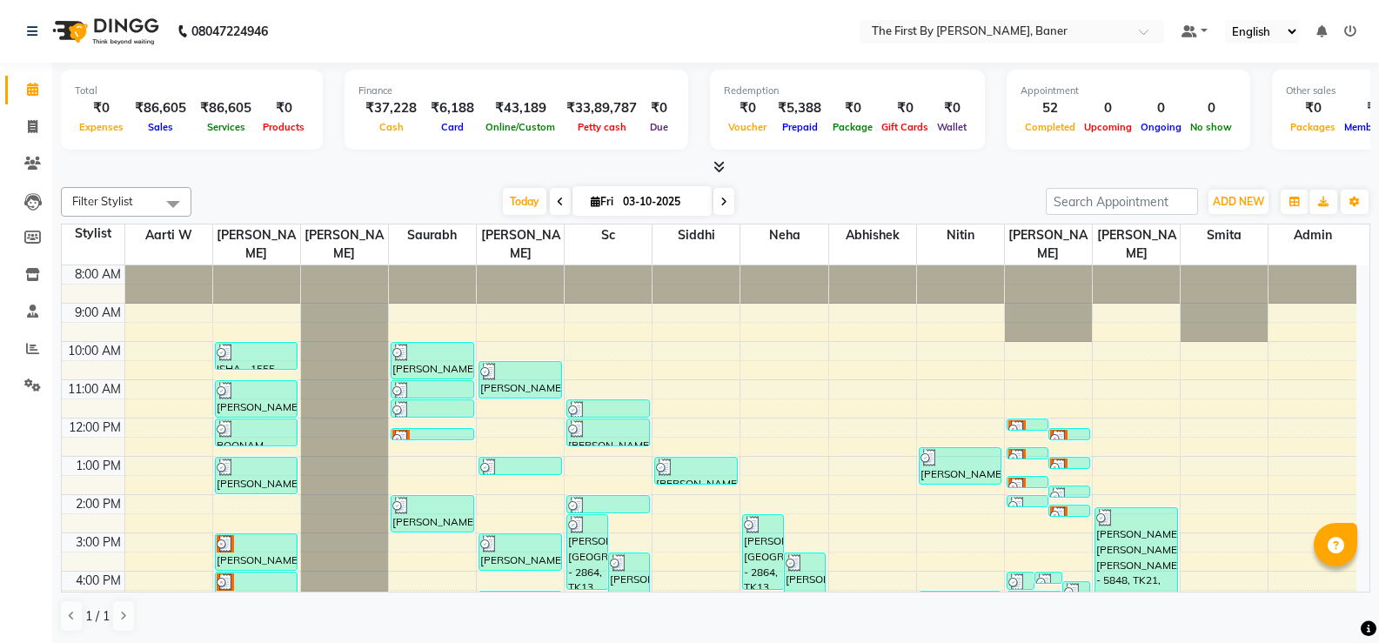
drag, startPoint x: 14, startPoint y: 97, endPoint x: 14, endPoint y: 107, distance: 9.6
click at [14, 98] on link "Calendar" at bounding box center [26, 90] width 42 height 29
click at [14, 123] on link "Invoice" at bounding box center [26, 127] width 42 height 29
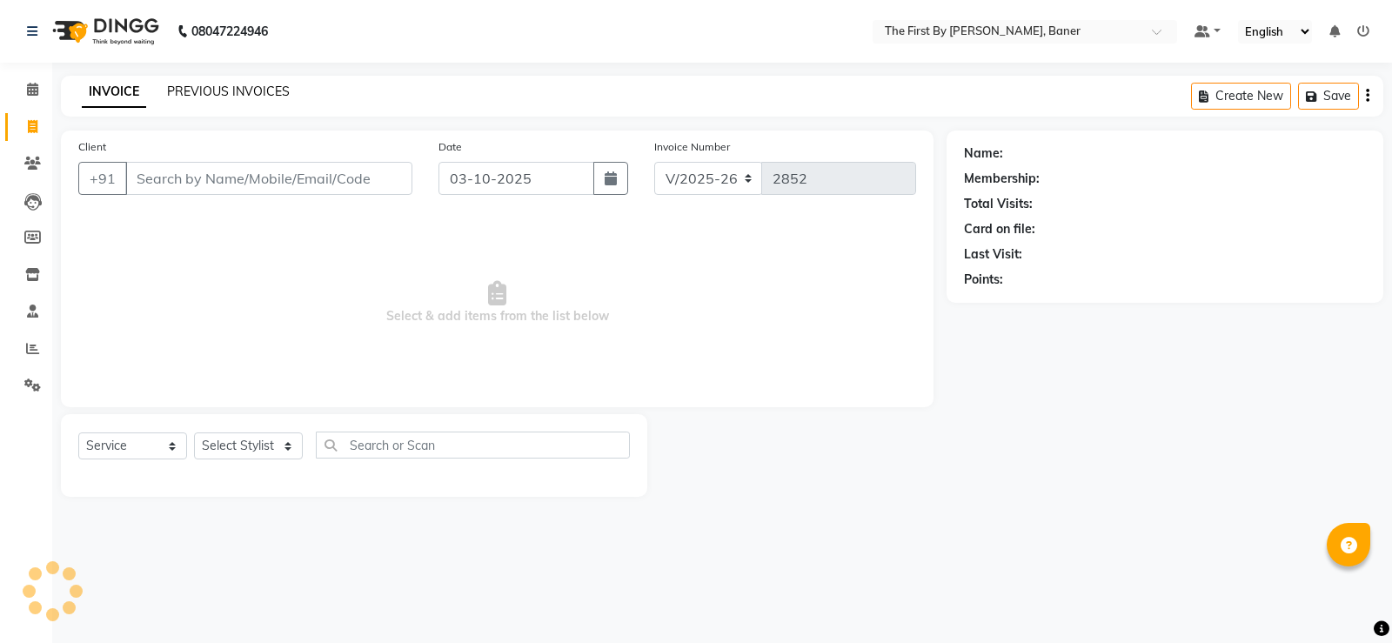
click at [183, 90] on link "PREVIOUS INVOICES" at bounding box center [228, 92] width 123 height 16
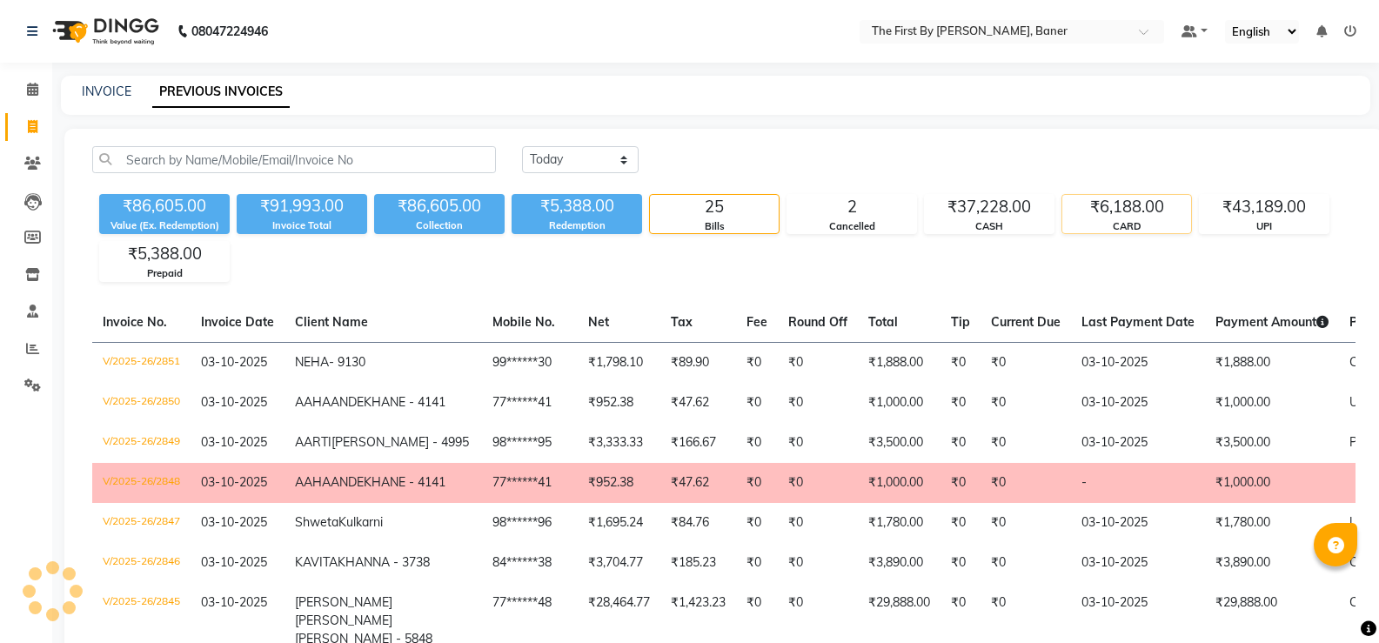
click at [1135, 216] on div "₹6,188.00" at bounding box center [1126, 207] width 129 height 24
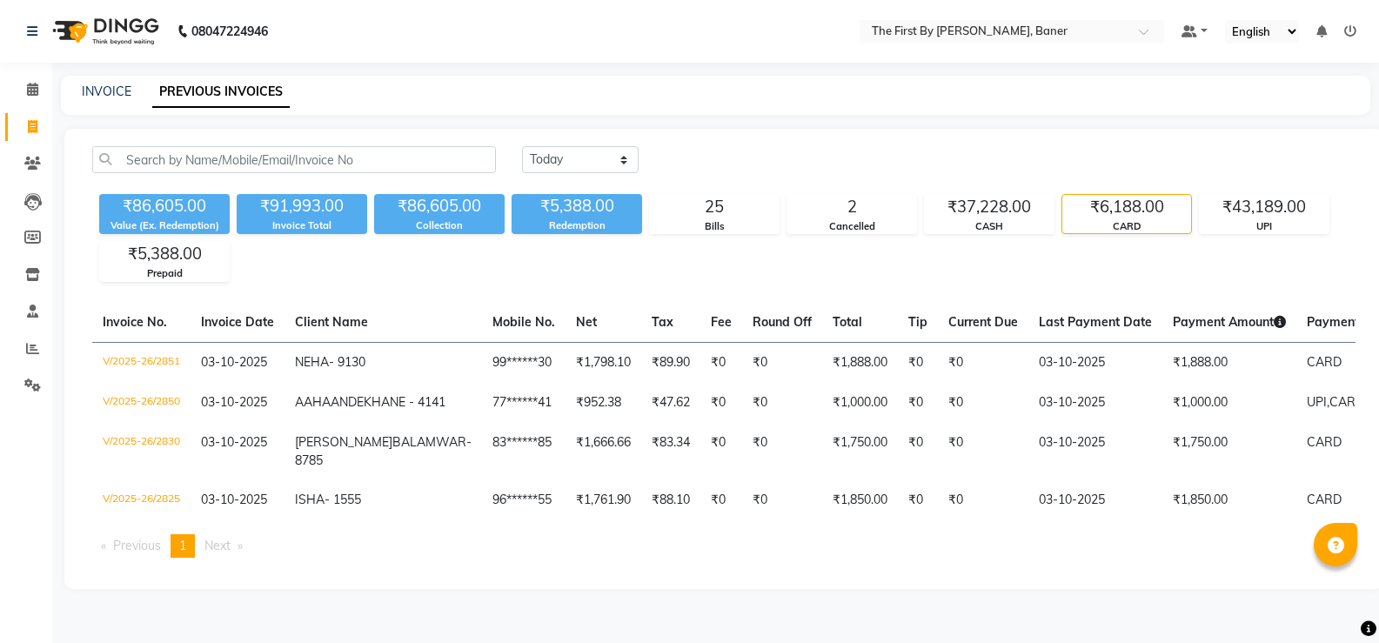
scroll to position [39, 0]
click at [127, 76] on div "INVOICE PREVIOUS INVOICES" at bounding box center [716, 95] width 1310 height 39
click at [123, 84] on link "INVOICE" at bounding box center [107, 92] width 50 height 16
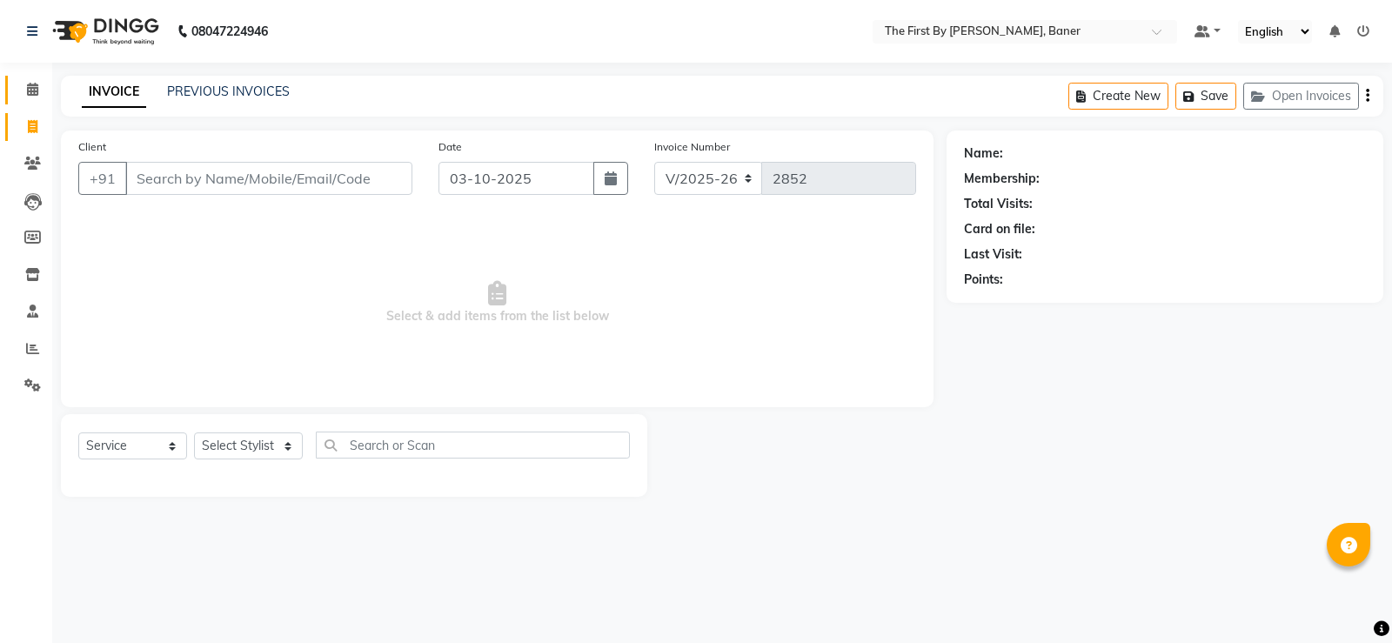
click at [13, 97] on link "Calendar" at bounding box center [26, 90] width 42 height 29
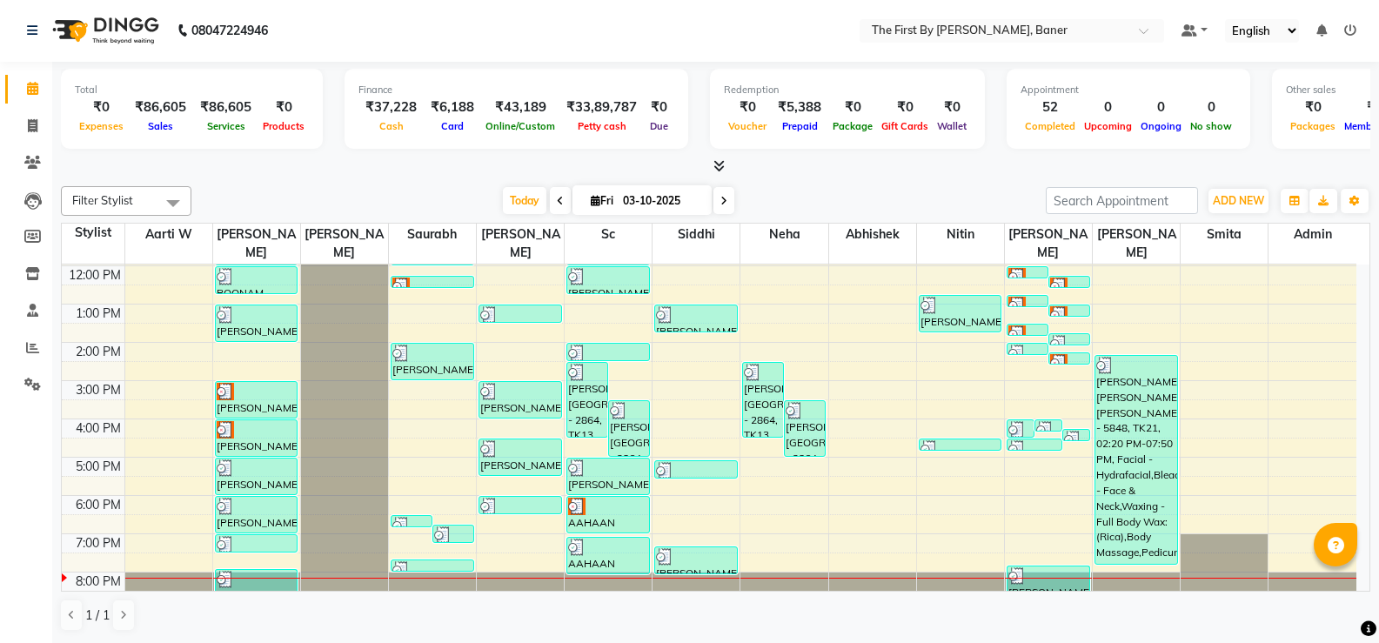
scroll to position [152, 0]
click at [37, 121] on icon at bounding box center [33, 125] width 10 height 13
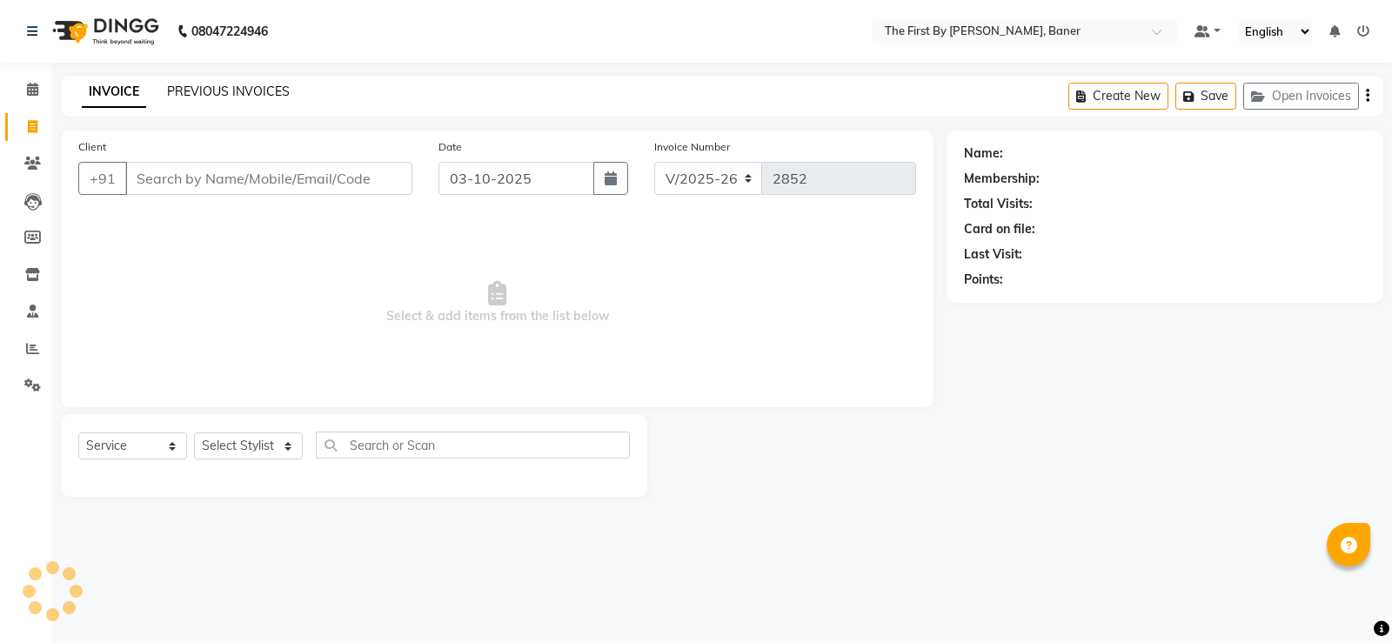
click at [252, 90] on link "PREVIOUS INVOICES" at bounding box center [228, 92] width 123 height 16
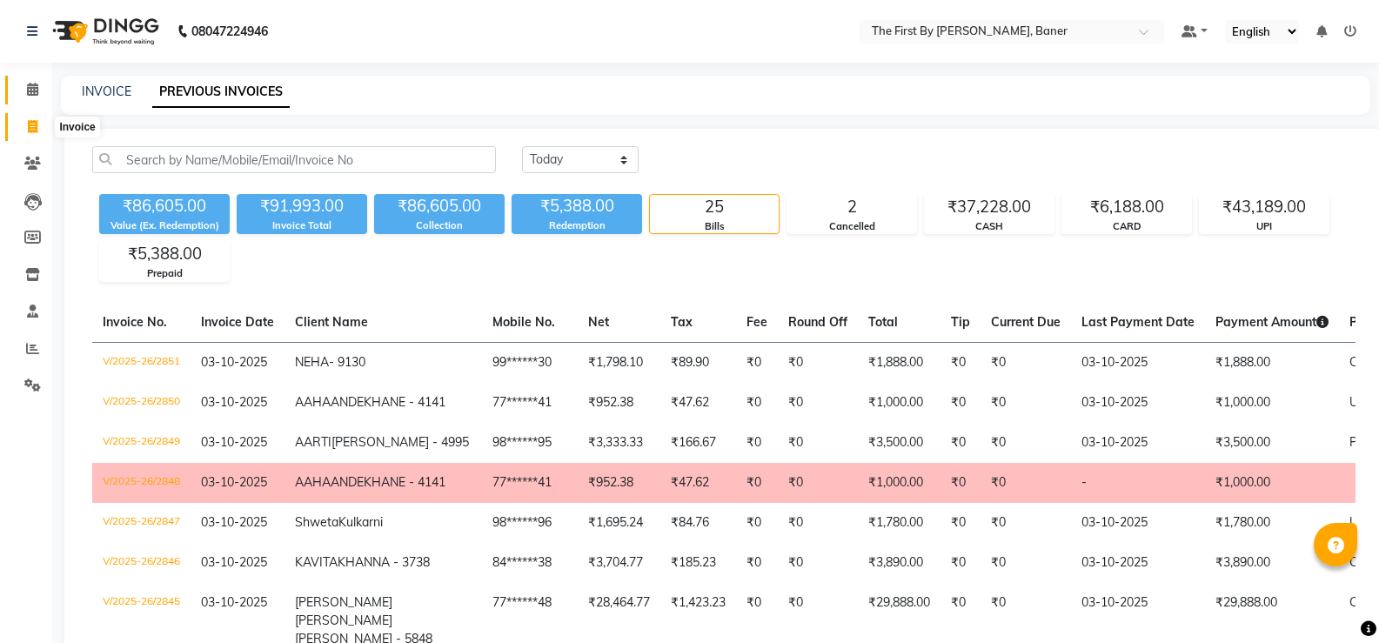
click at [35, 86] on icon at bounding box center [32, 89] width 11 height 13
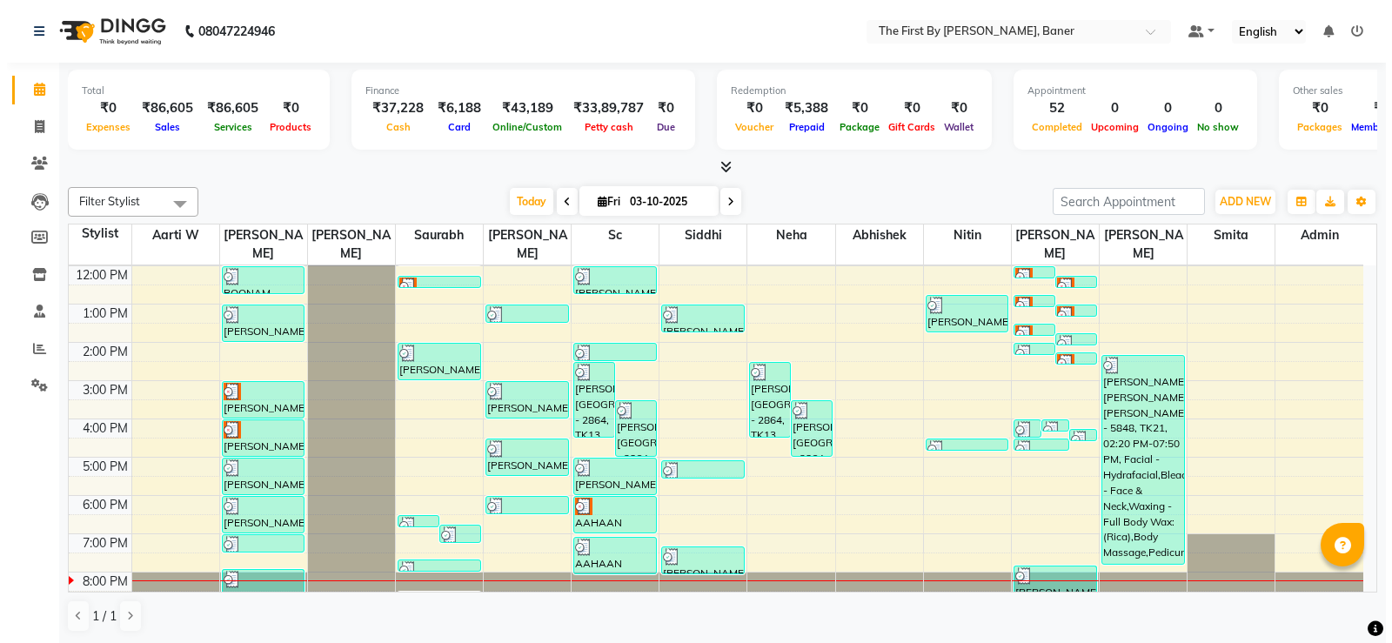
scroll to position [1, 0]
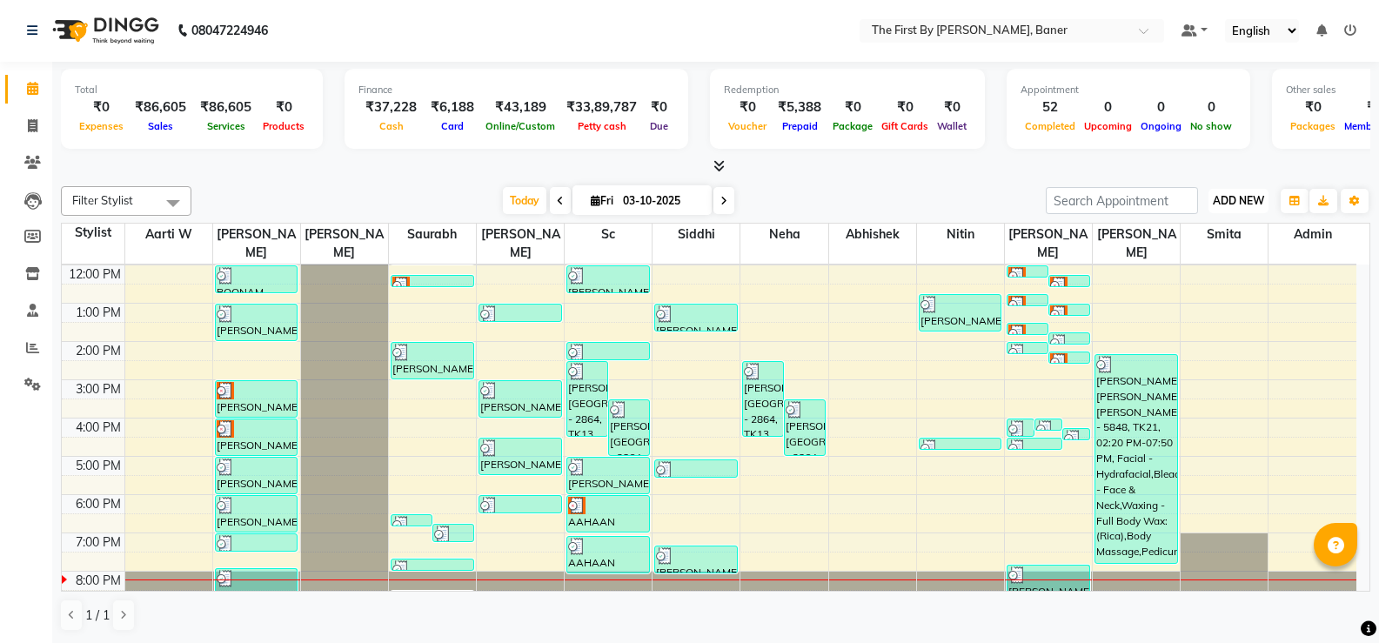
click at [1234, 192] on button "ADD NEW Toggle Dropdown" at bounding box center [1239, 201] width 60 height 24
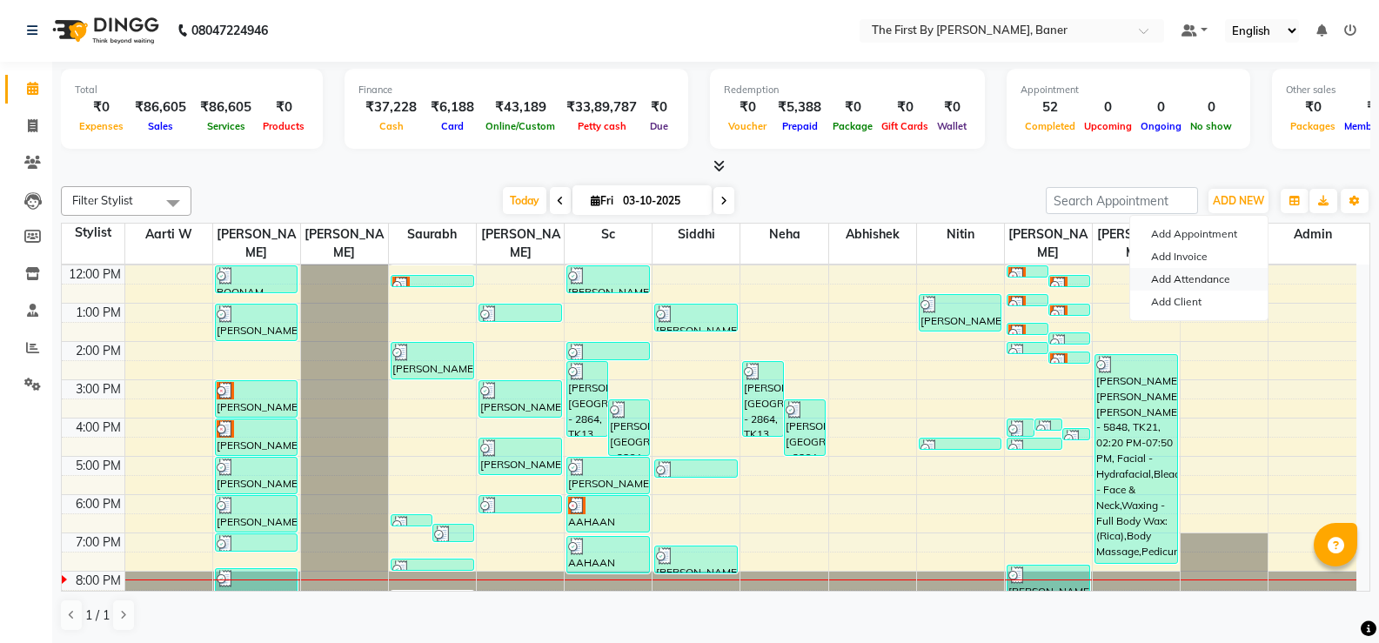
click at [1197, 275] on link "Add Attendance" at bounding box center [1198, 279] width 137 height 23
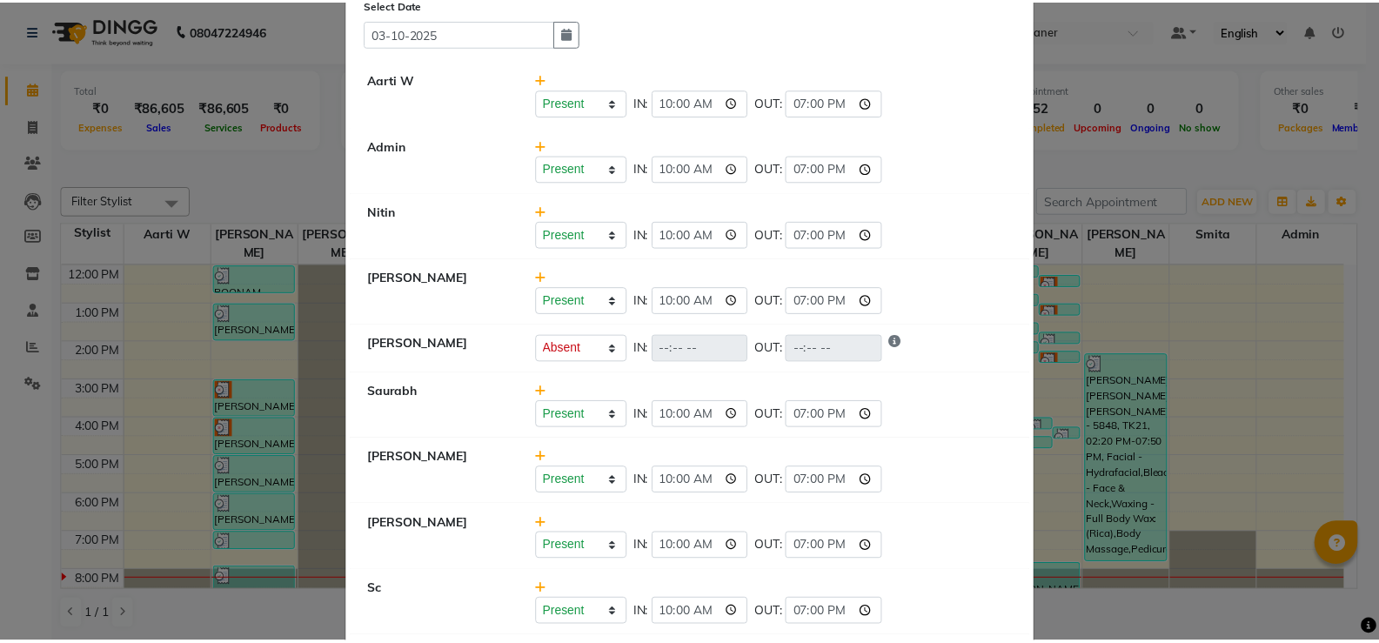
scroll to position [0, 0]
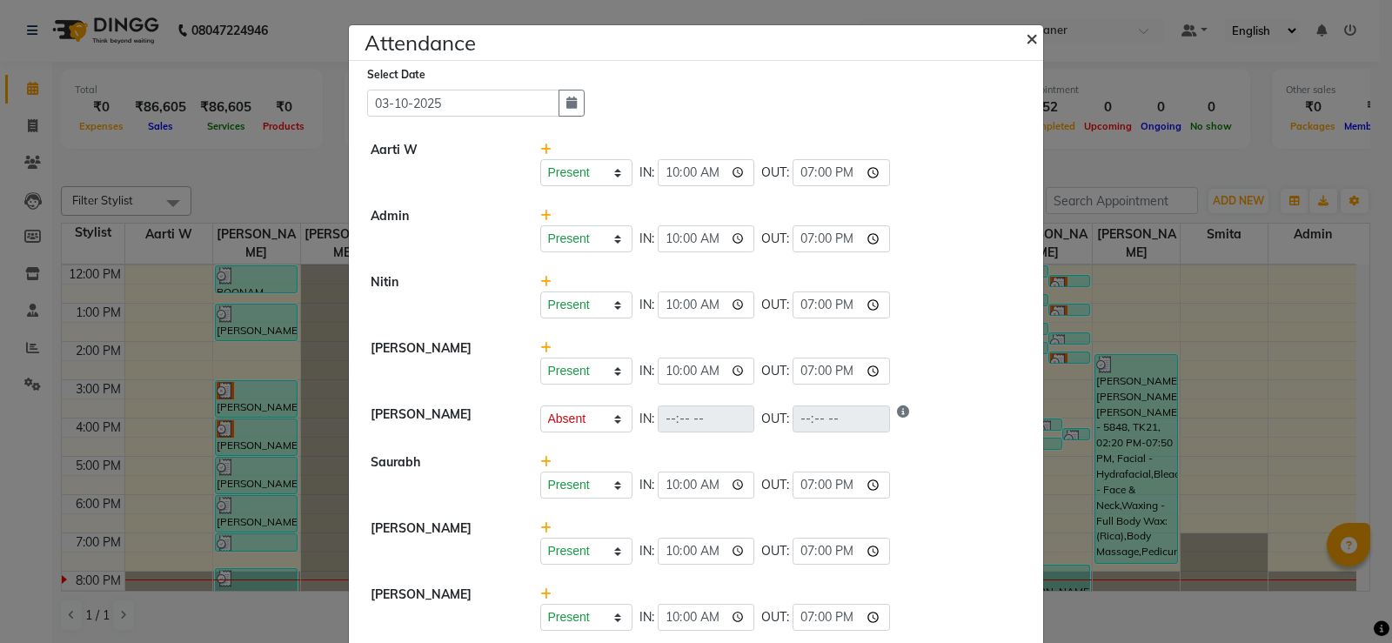
click at [1034, 39] on button "×" at bounding box center [1034, 37] width 44 height 49
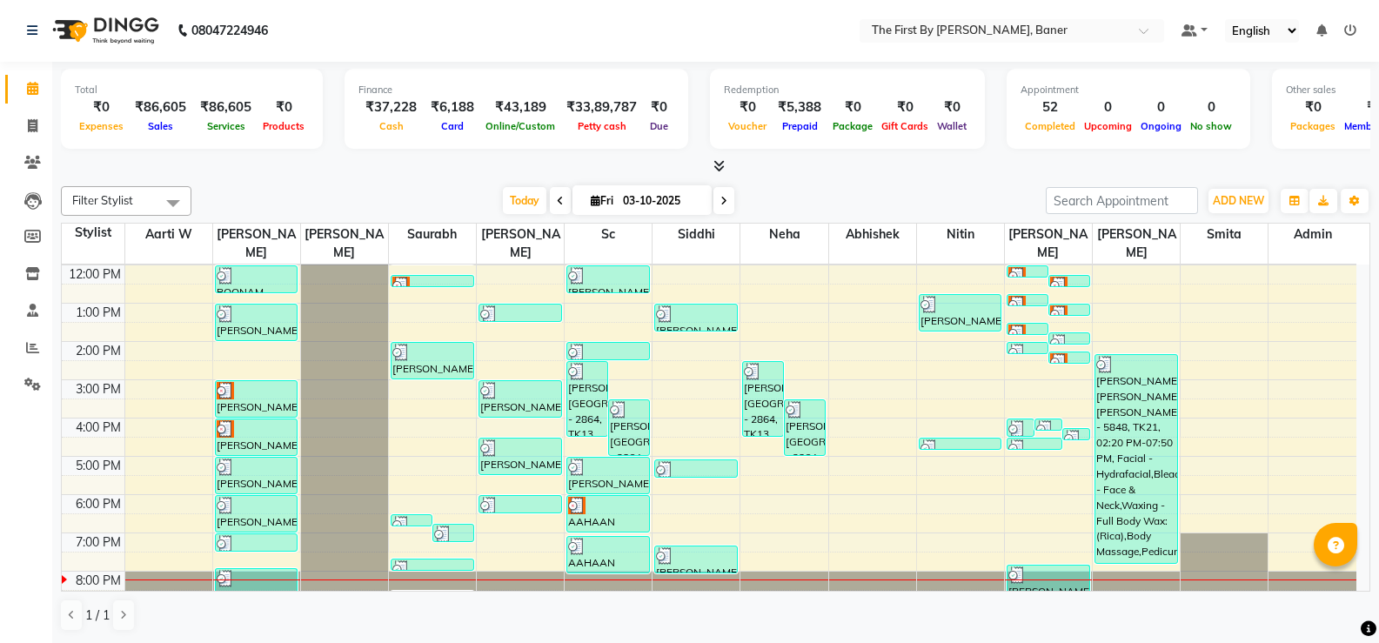
click at [1351, 30] on icon at bounding box center [1350, 30] width 12 height 12
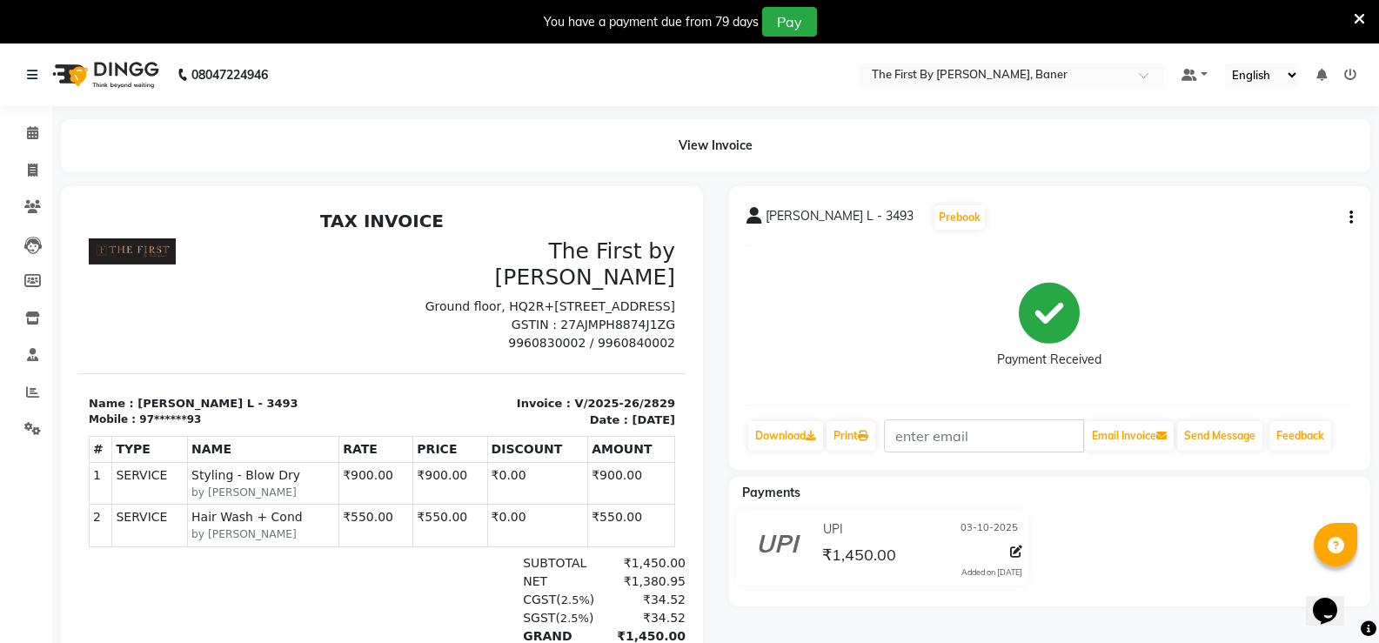
scroll to position [14, 0]
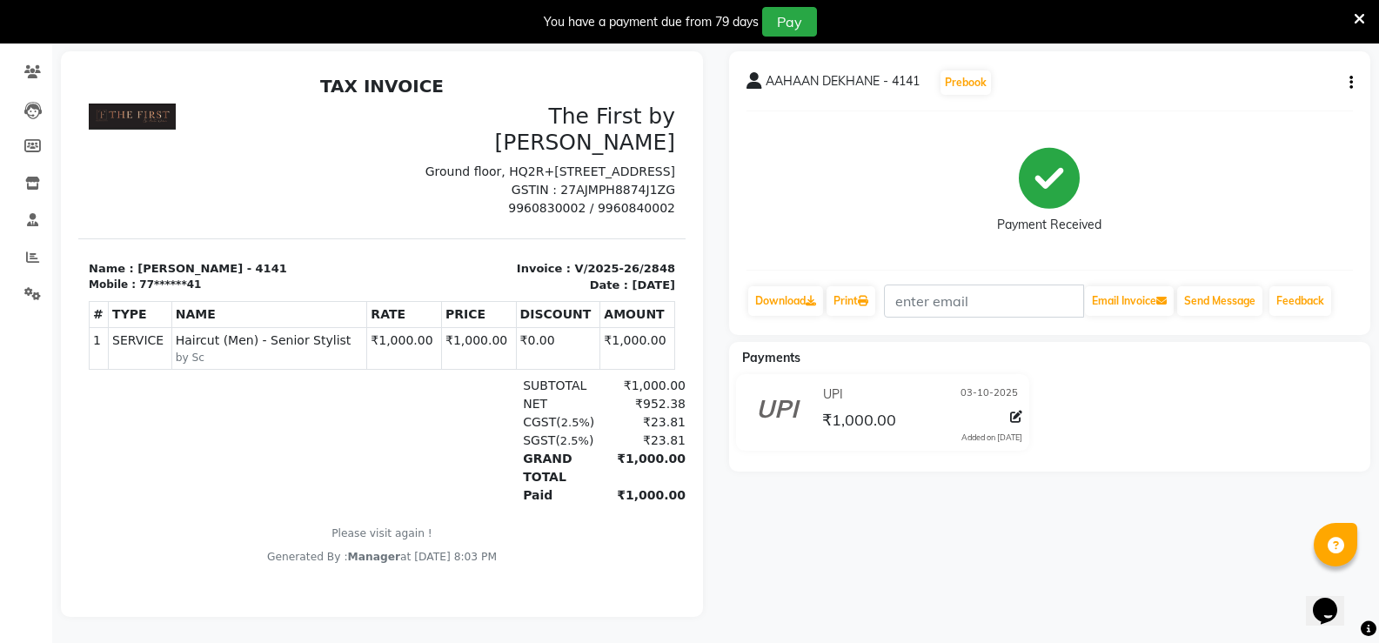
scroll to position [148, 0]
click at [1018, 411] on icon at bounding box center [1016, 417] width 12 height 12
select select "8"
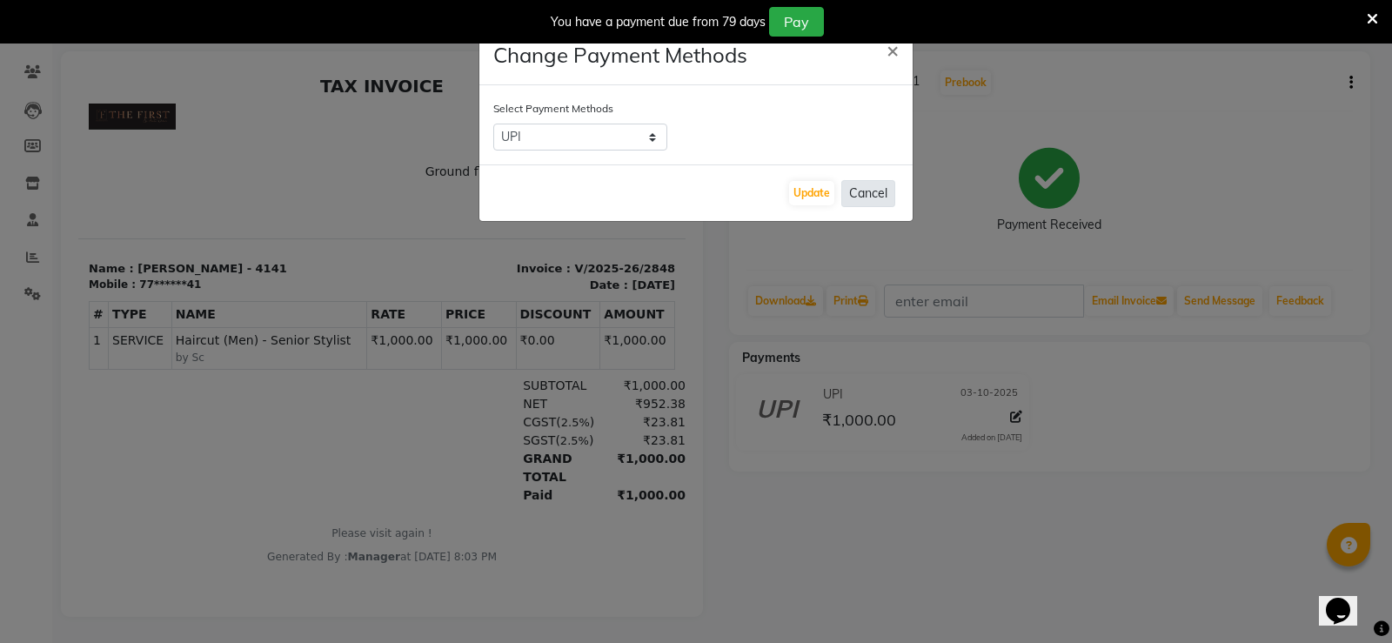
click at [865, 191] on button "Cancel" at bounding box center [868, 193] width 54 height 27
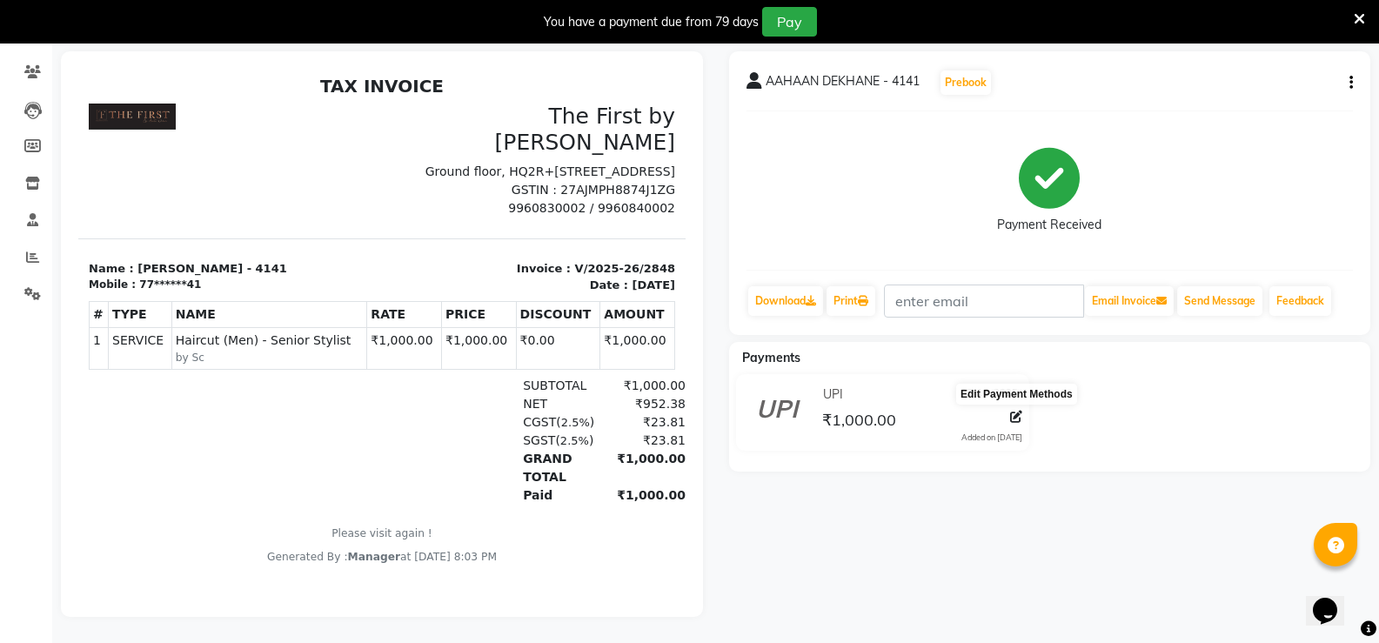
click at [1015, 411] on icon at bounding box center [1016, 417] width 12 height 12
select select "8"
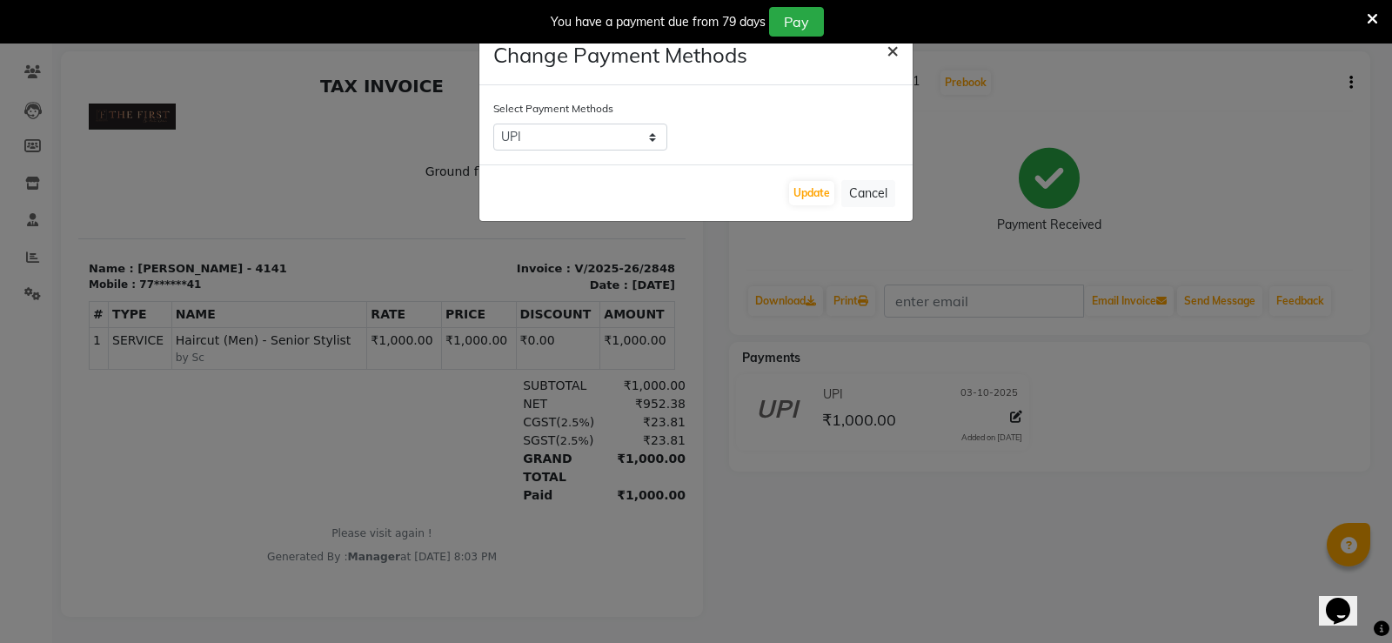
click at [897, 48] on span "×" at bounding box center [893, 50] width 12 height 26
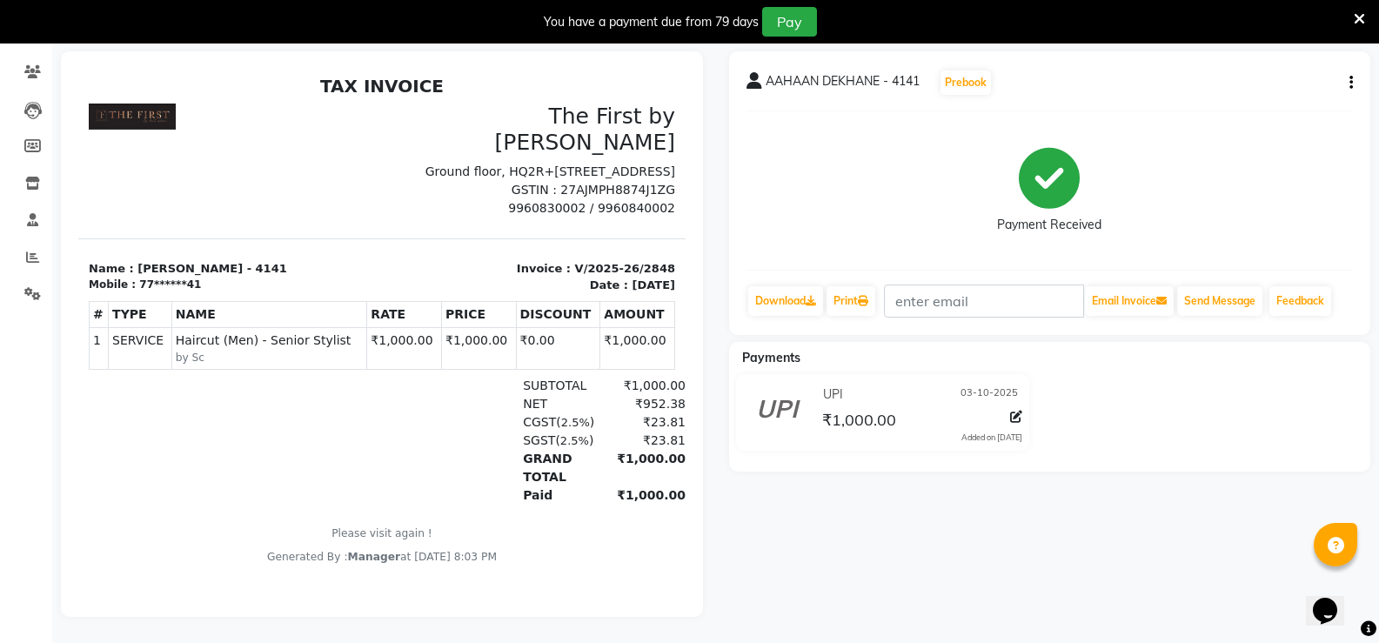
click at [1350, 83] on icon "button" at bounding box center [1351, 83] width 3 height 1
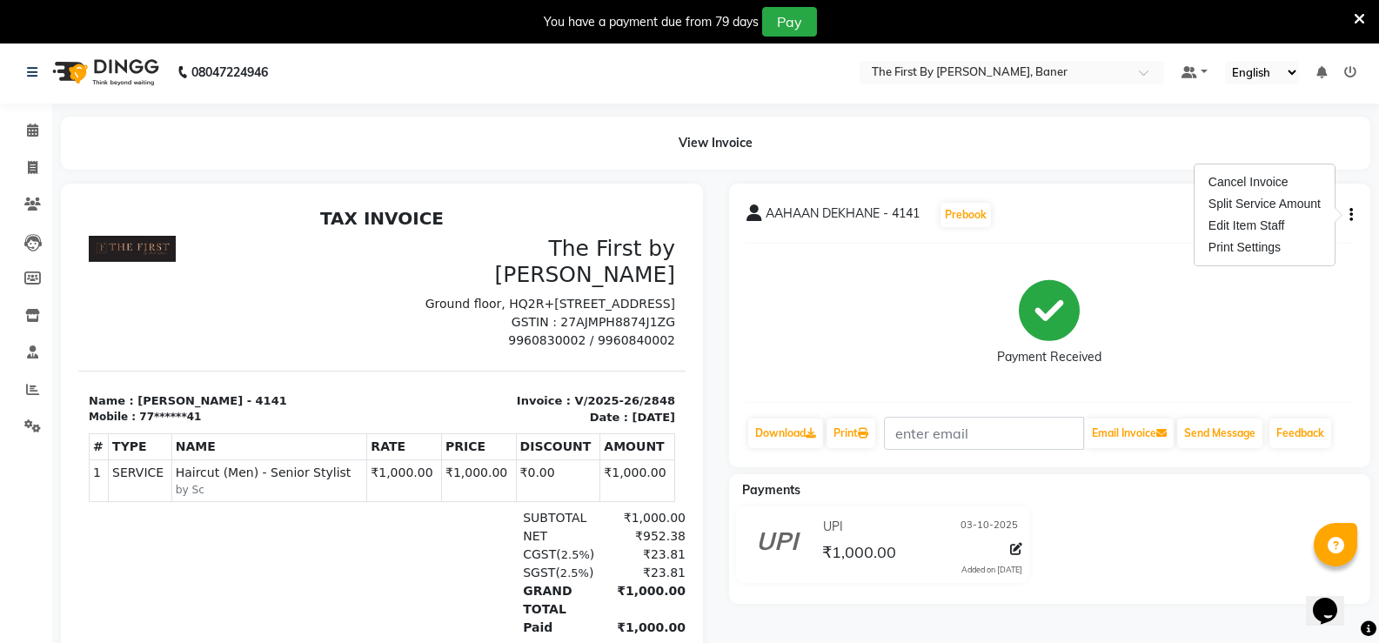
scroll to position [0, 0]
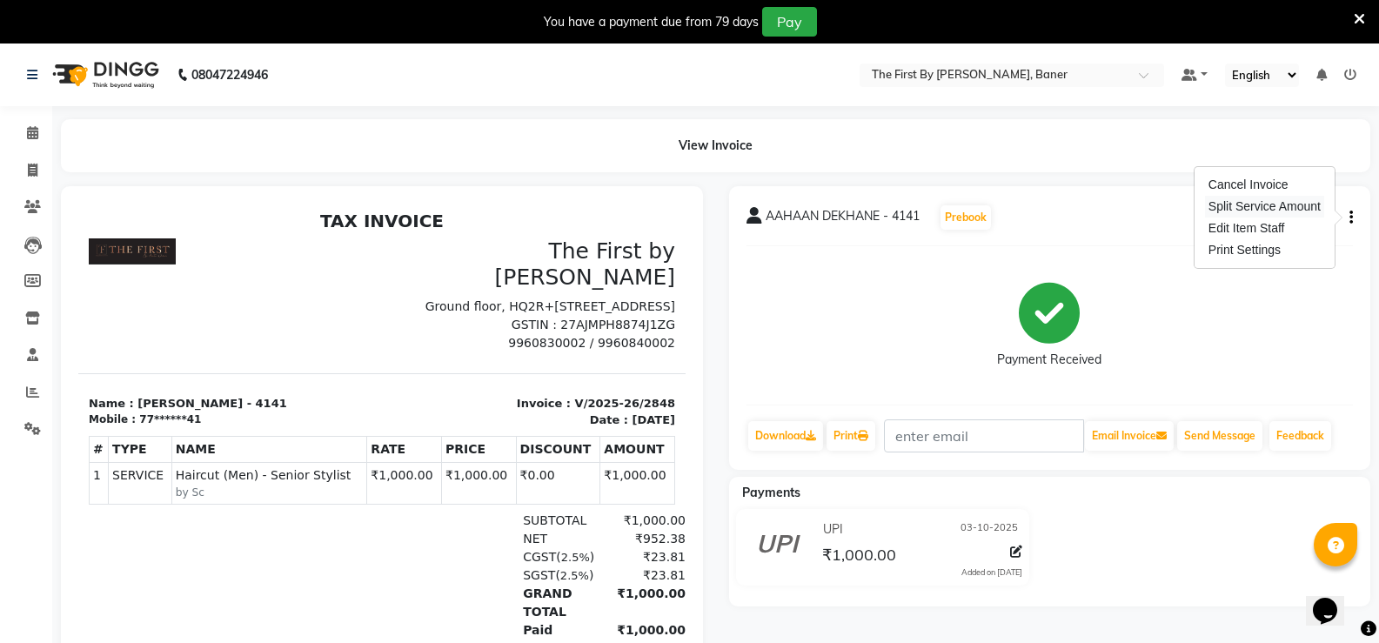
click at [1242, 211] on div "Split Service Amount" at bounding box center [1264, 207] width 119 height 22
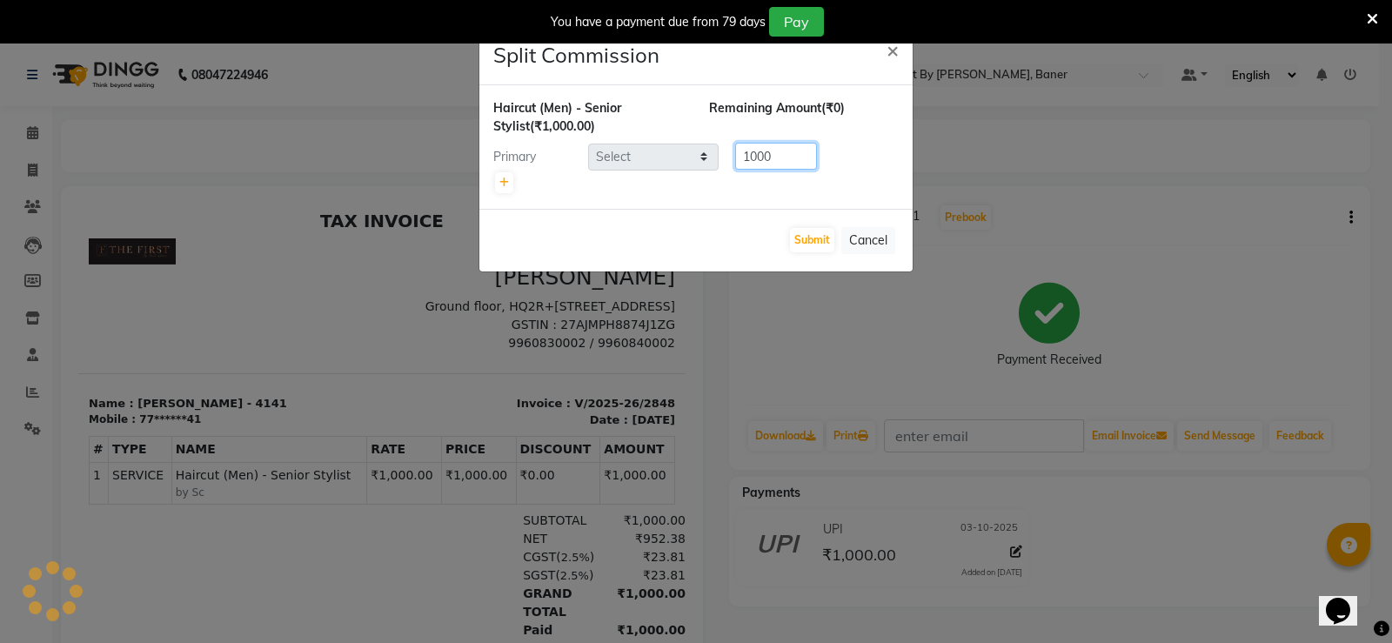
click at [751, 163] on input "1000" at bounding box center [776, 156] width 82 height 27
select select "49041"
click at [793, 239] on button "Submit" at bounding box center [812, 240] width 44 height 24
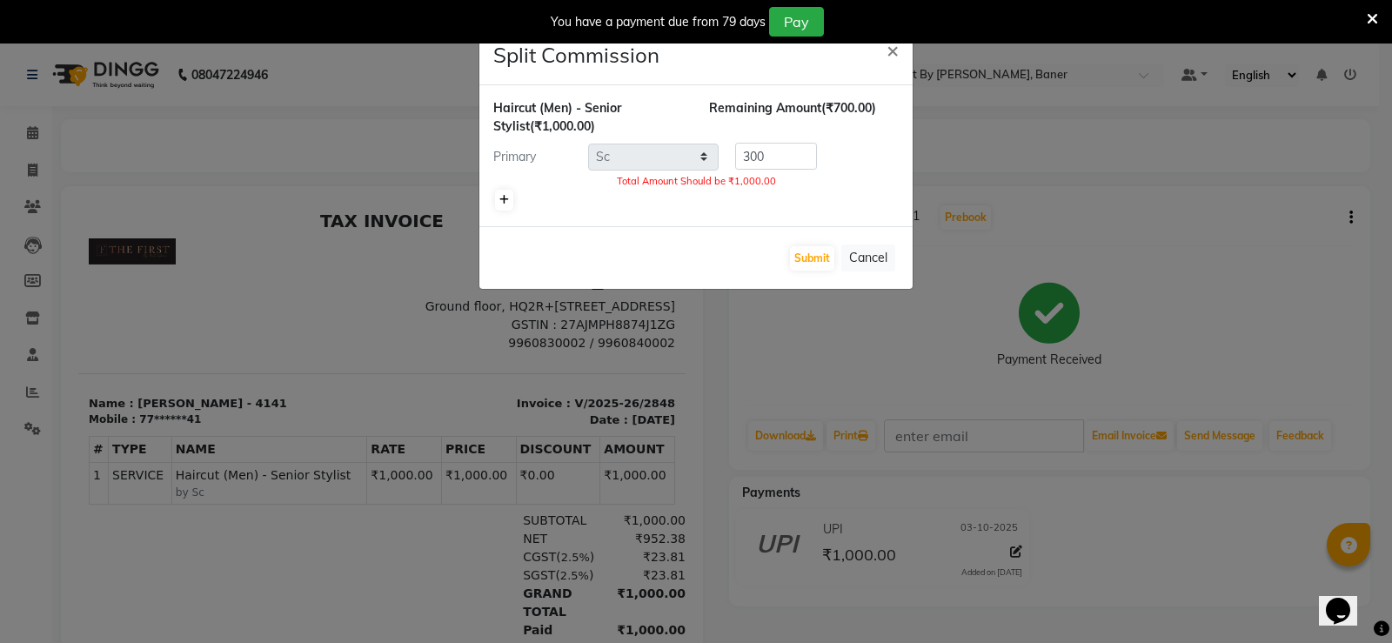
click at [502, 198] on icon at bounding box center [504, 200] width 10 height 10
type input "500"
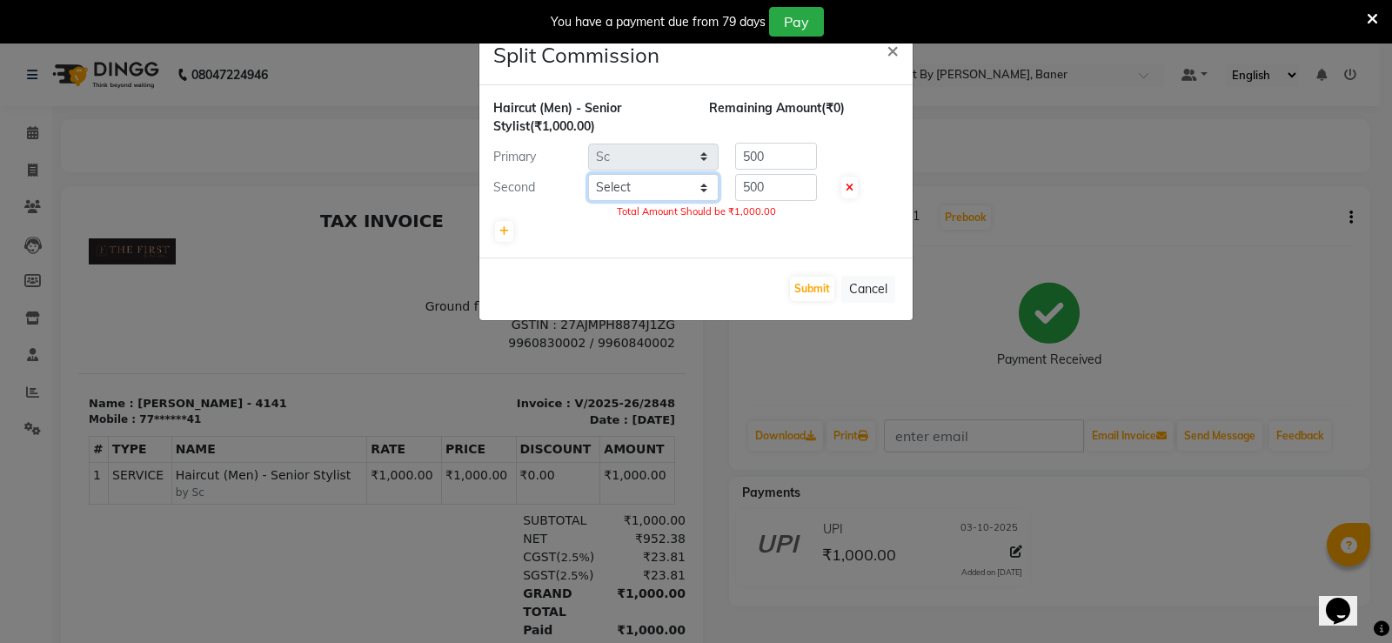
click at [651, 195] on select "Select Aarti W Abhishek Admin Ankita Digambar Kute Hazra Keshav Manager Narhari…" at bounding box center [653, 187] width 131 height 27
select select "49041"
click at [588, 174] on select "Select Aarti W Abhishek Admin Ankita Digambar Kute Hazra Keshav Manager Narhari…" at bounding box center [653, 187] width 131 height 27
click at [853, 186] on icon at bounding box center [850, 188] width 8 height 10
type input "1000"
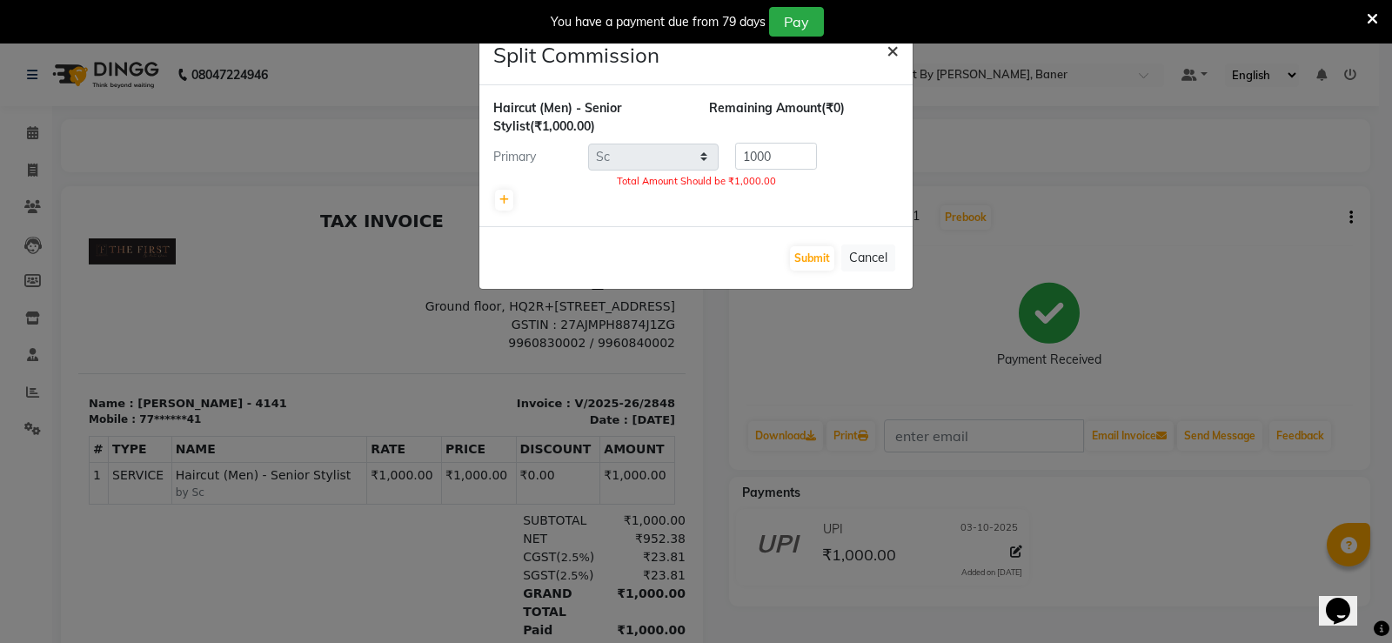
click at [898, 44] on span "×" at bounding box center [893, 50] width 12 height 26
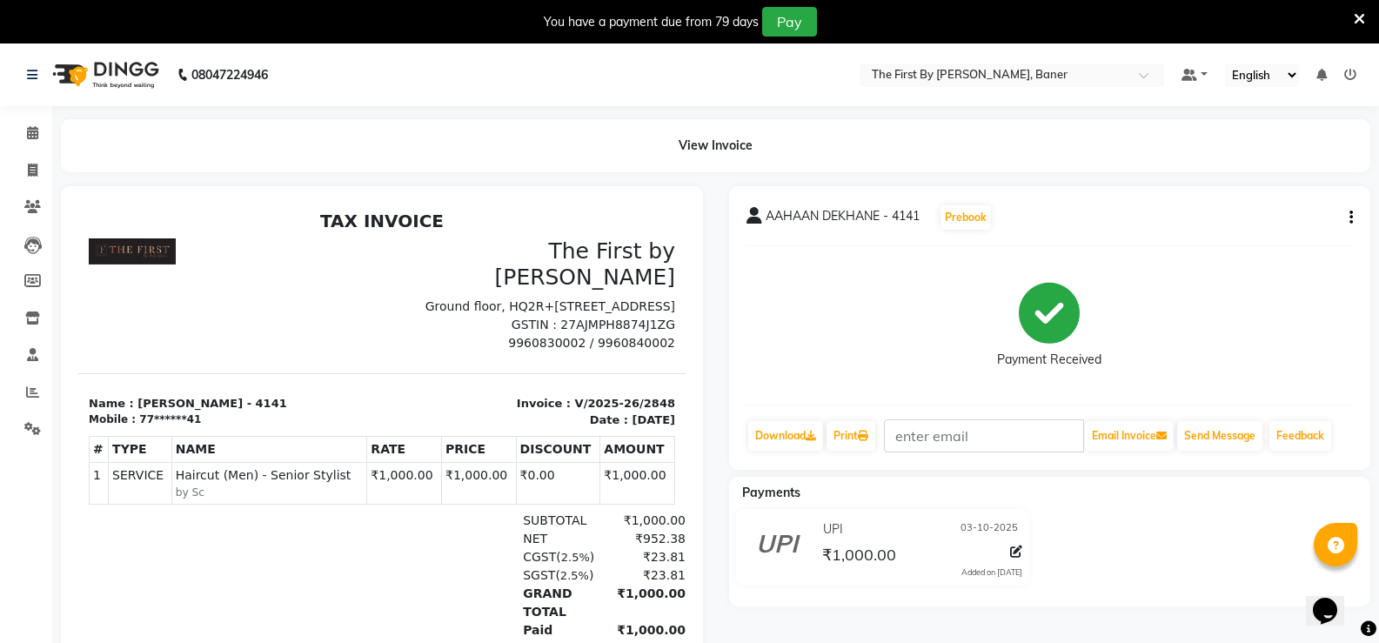
drag, startPoint x: 1344, startPoint y: 198, endPoint x: 1346, endPoint y: 215, distance: 16.7
click at [1344, 200] on div "AAHAAN DEKHANE - 4141 Prebook Payment Received Download Print Email Invoice Sen…" at bounding box center [1050, 328] width 642 height 284
click at [1349, 216] on button "button" at bounding box center [1348, 218] width 10 height 18
click at [1235, 184] on div "Cancel Invoice" at bounding box center [1264, 185] width 119 height 22
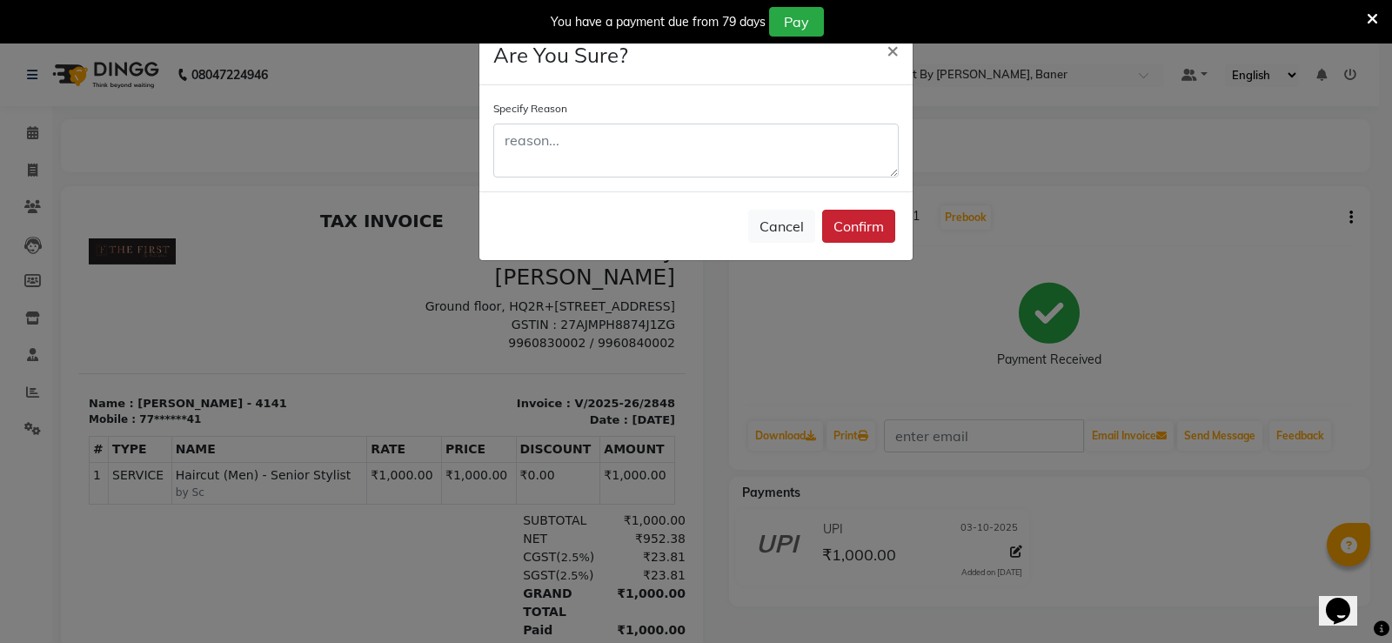
click at [882, 231] on button "Confirm" at bounding box center [858, 226] width 73 height 33
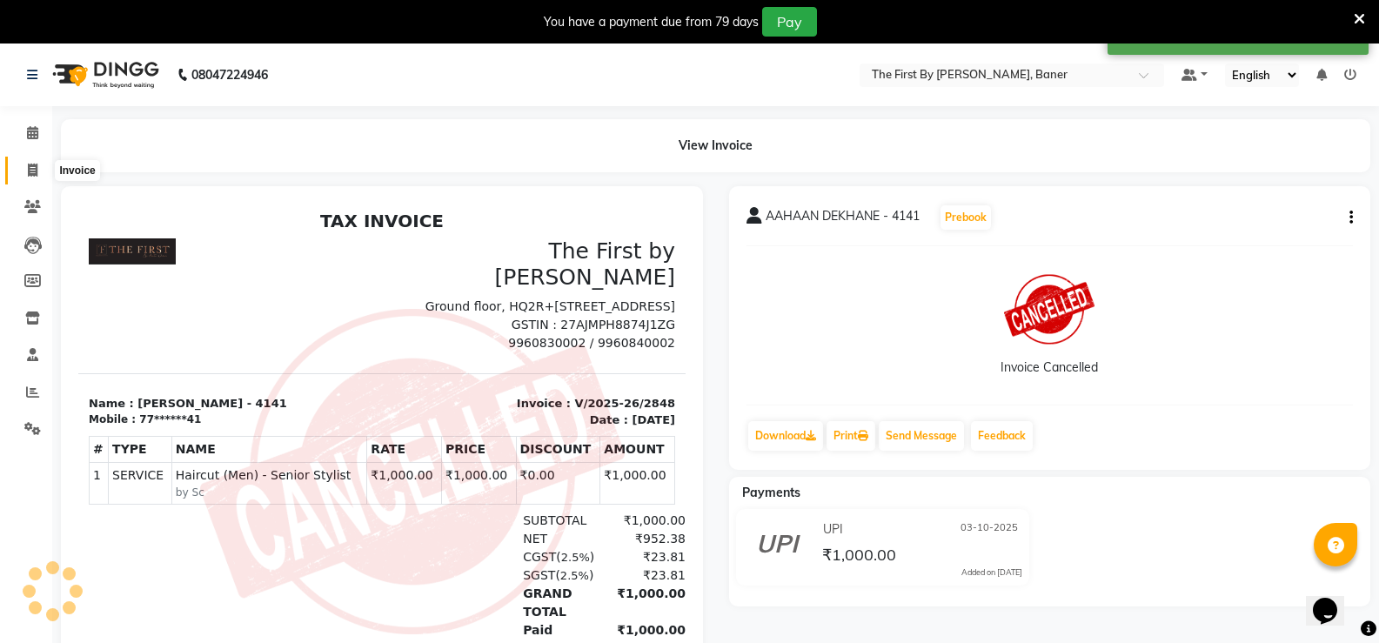
click at [30, 159] on link "Invoice" at bounding box center [26, 171] width 42 height 29
select select "service"
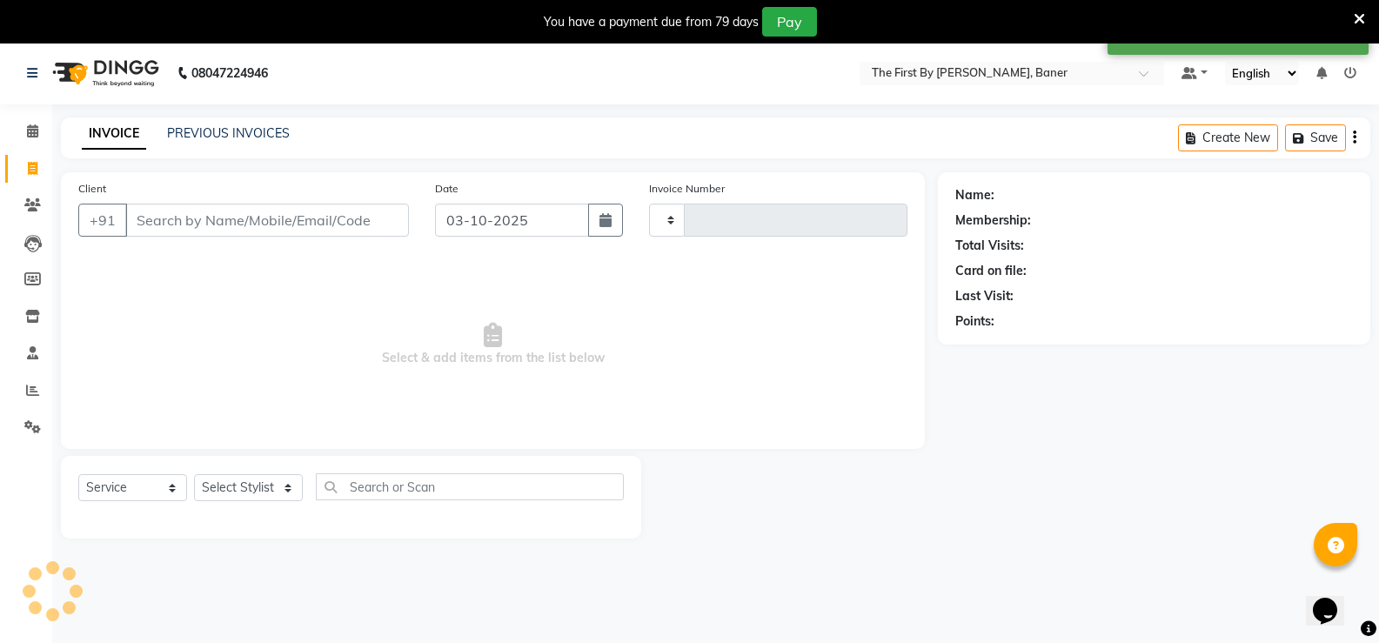
type input "2849"
select select "6411"
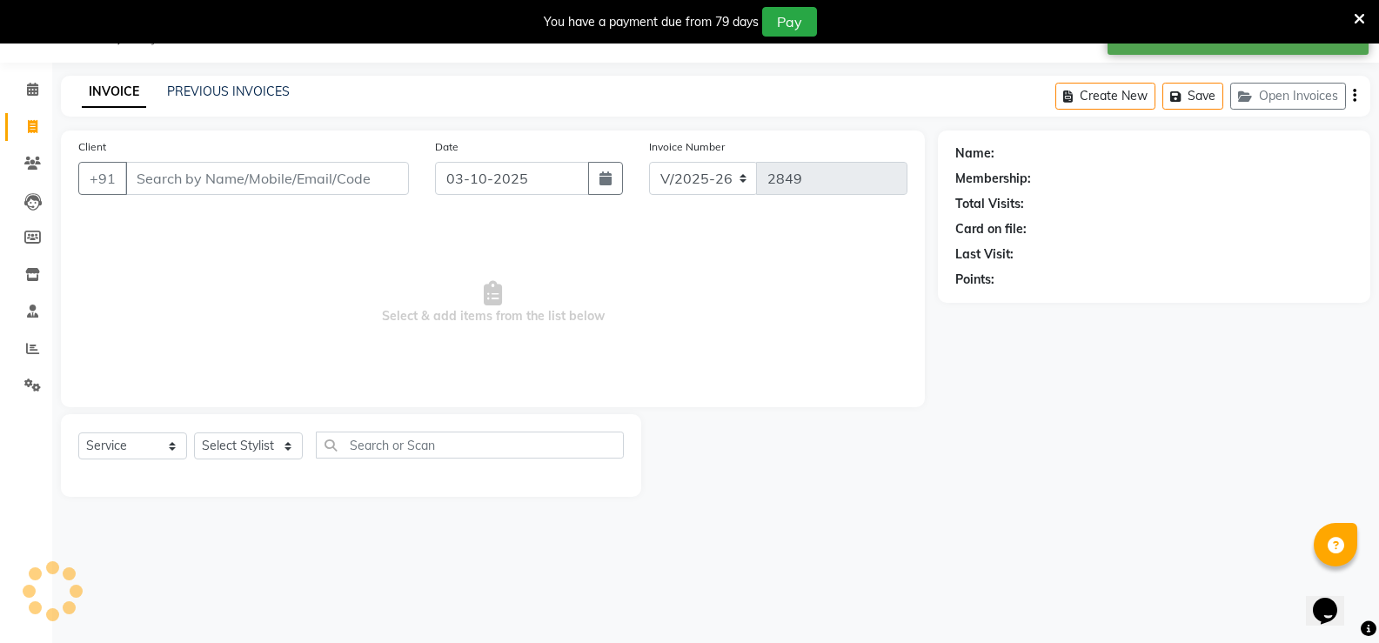
click at [208, 183] on input "Client" at bounding box center [267, 178] width 284 height 33
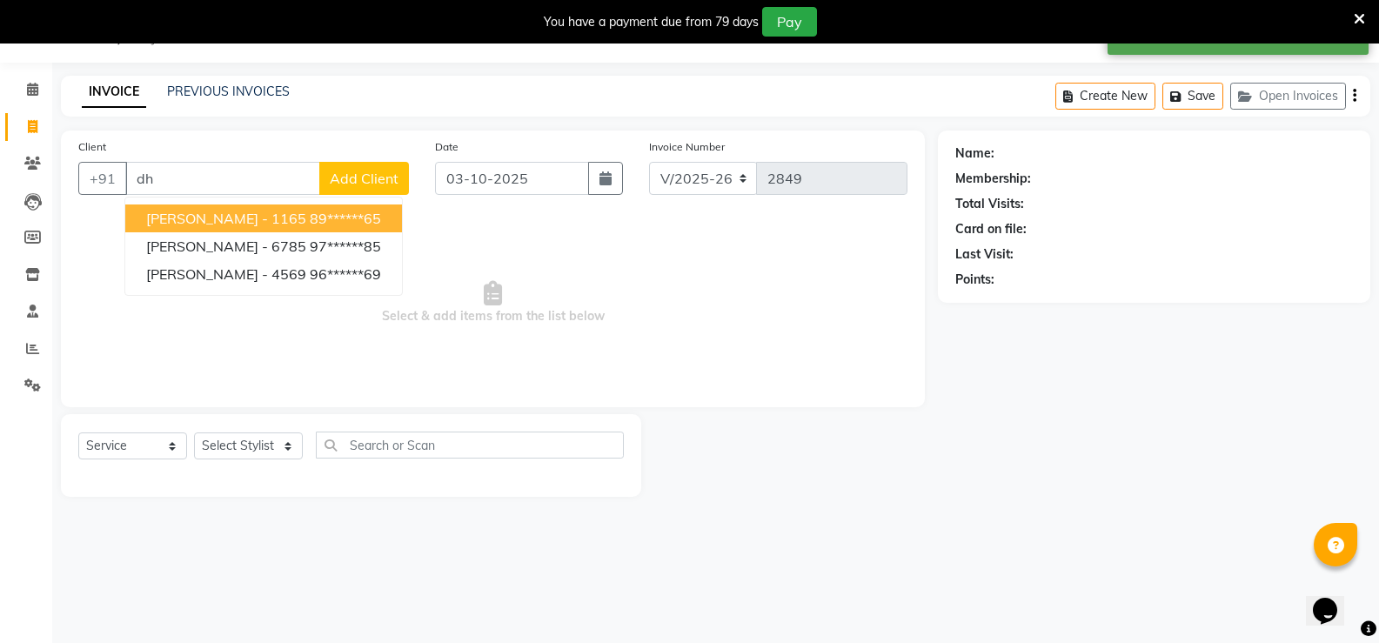
type input "d"
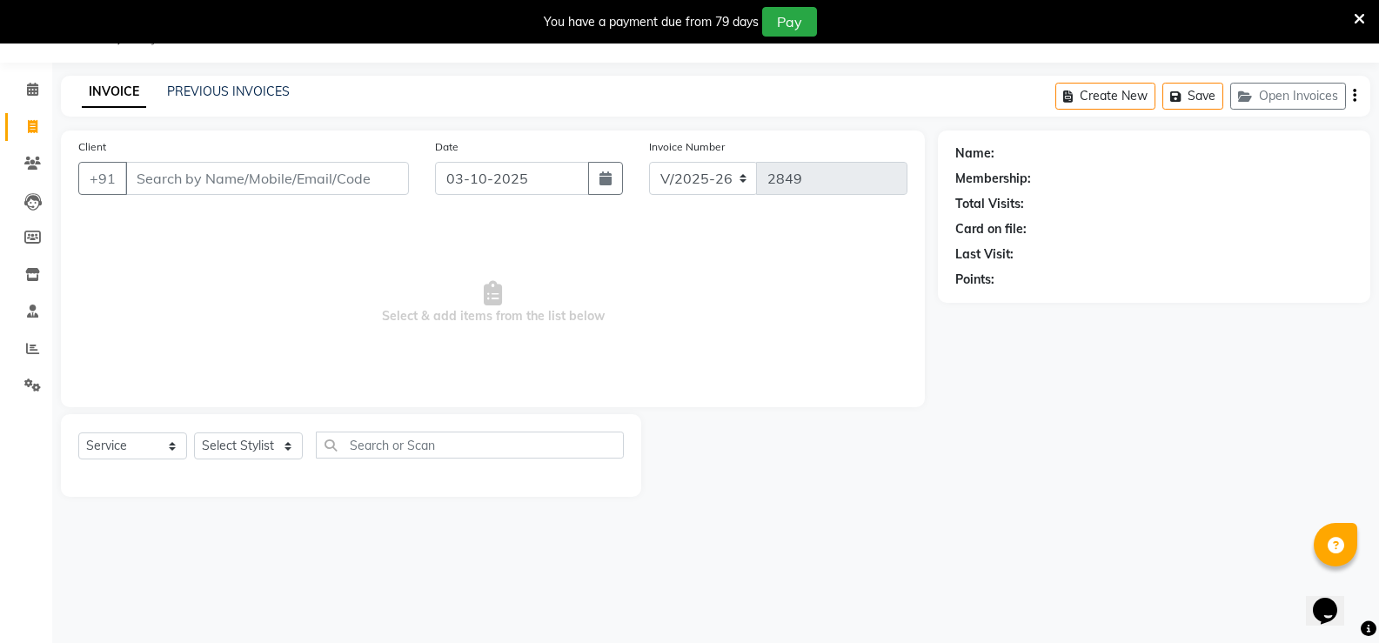
click at [188, 178] on input "Client" at bounding box center [267, 178] width 284 height 33
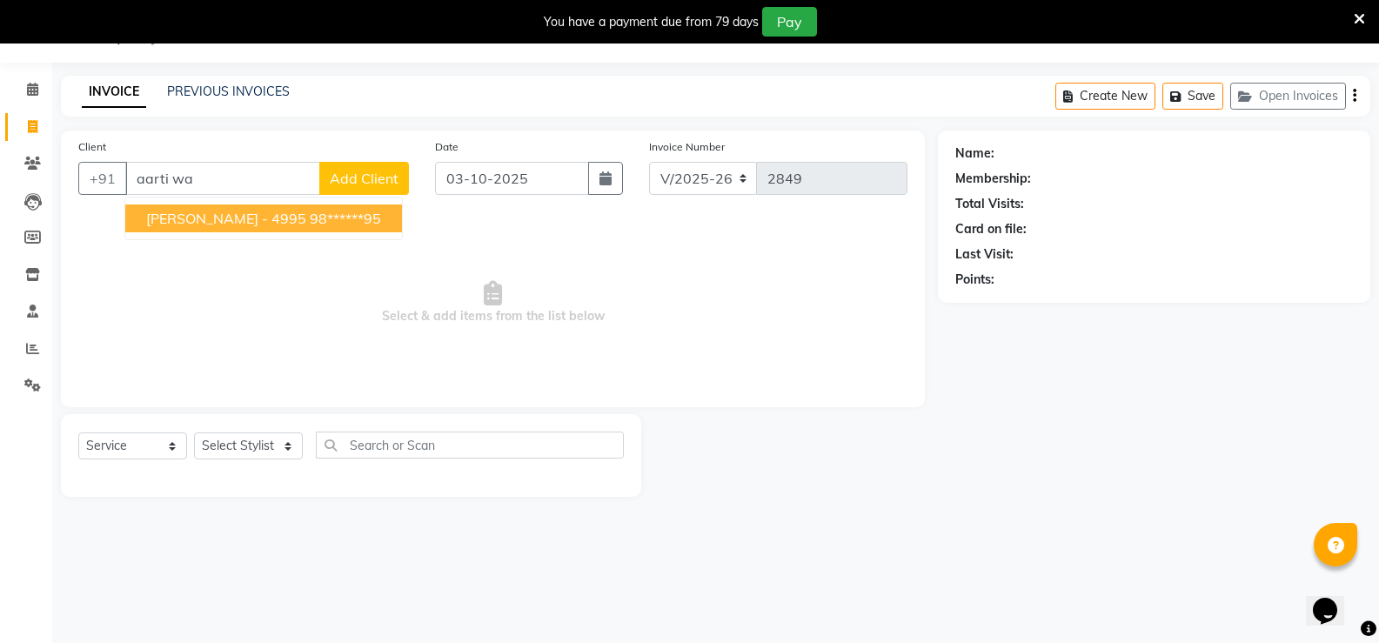
click at [264, 222] on span "[PERSON_NAME] - 4995" at bounding box center [226, 218] width 160 height 17
type input "98******95"
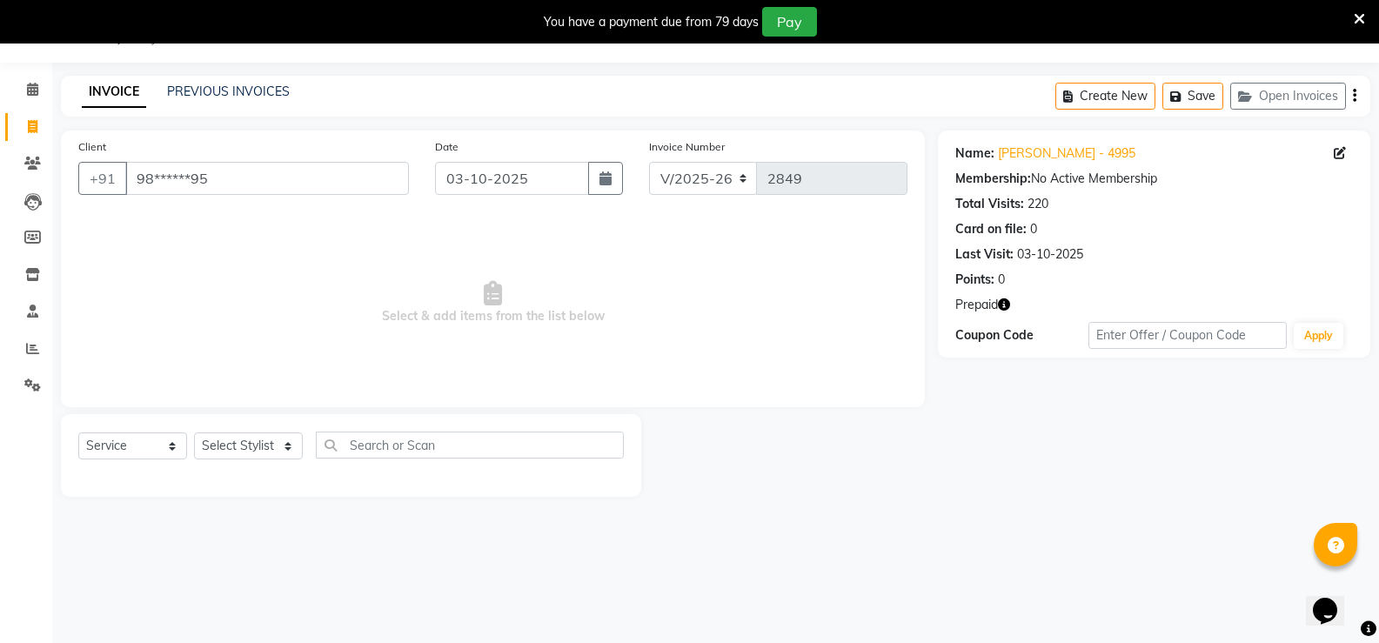
click at [208, 461] on div "Select Service Product Membership Package Voucher Prepaid Gift Card Select Styl…" at bounding box center [351, 452] width 546 height 41
click at [209, 451] on select "Select Stylist Aarti W Abhishek Admin [PERSON_NAME] [PERSON_NAME] [PERSON_NAME]…" at bounding box center [248, 445] width 109 height 27
select select "49105"
click at [194, 432] on select "Select Stylist Aarti W Abhishek Admin [PERSON_NAME] [PERSON_NAME] [PERSON_NAME]…" at bounding box center [248, 445] width 109 height 27
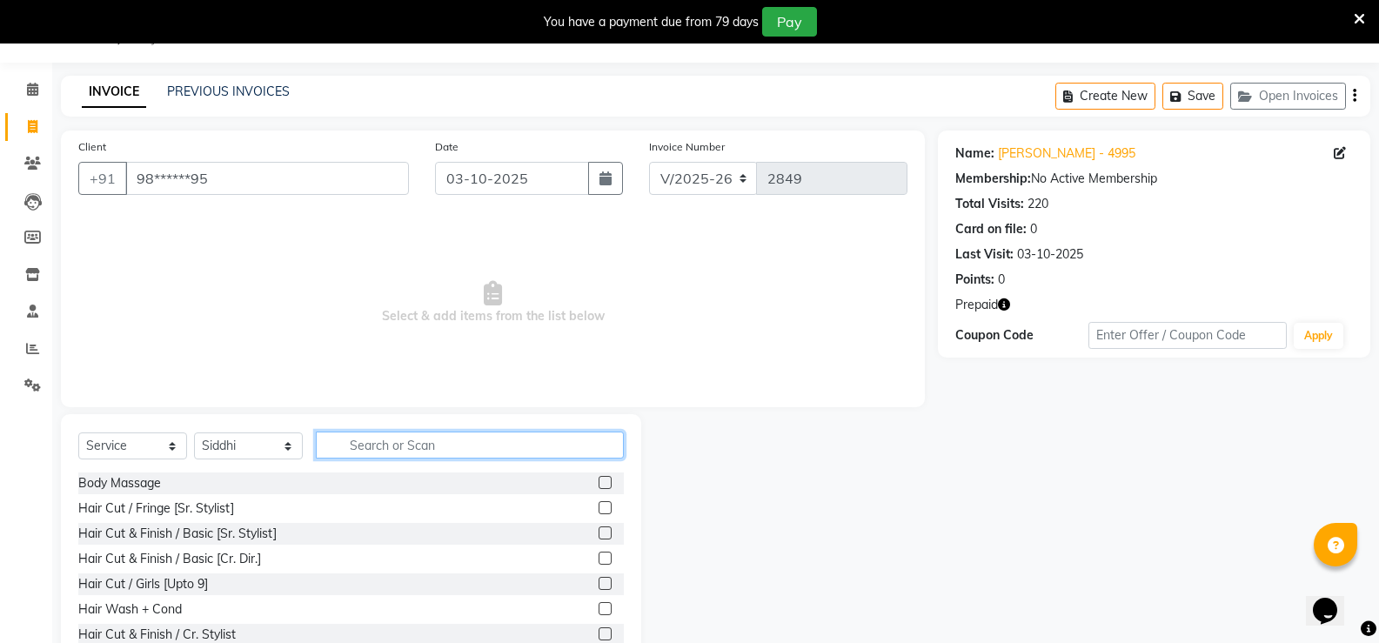
click at [352, 450] on input "text" at bounding box center [470, 445] width 308 height 27
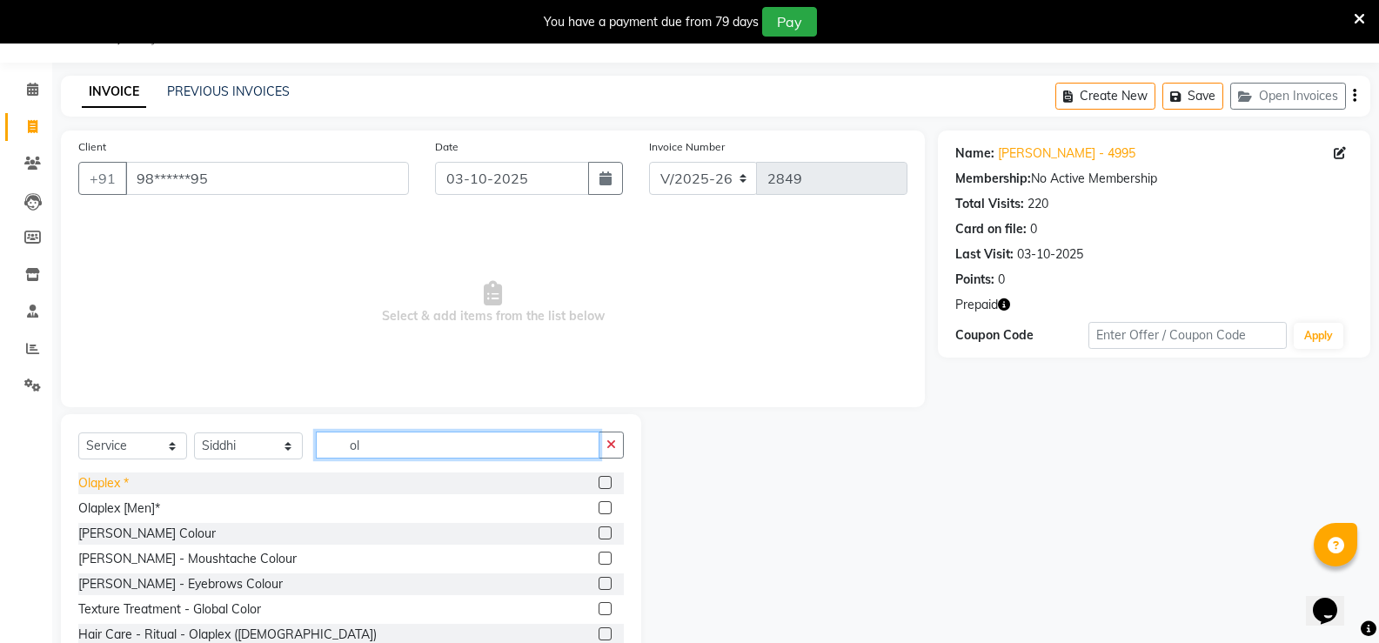
type input "ol"
click at [101, 481] on div "Olaplex *" at bounding box center [103, 483] width 50 height 18
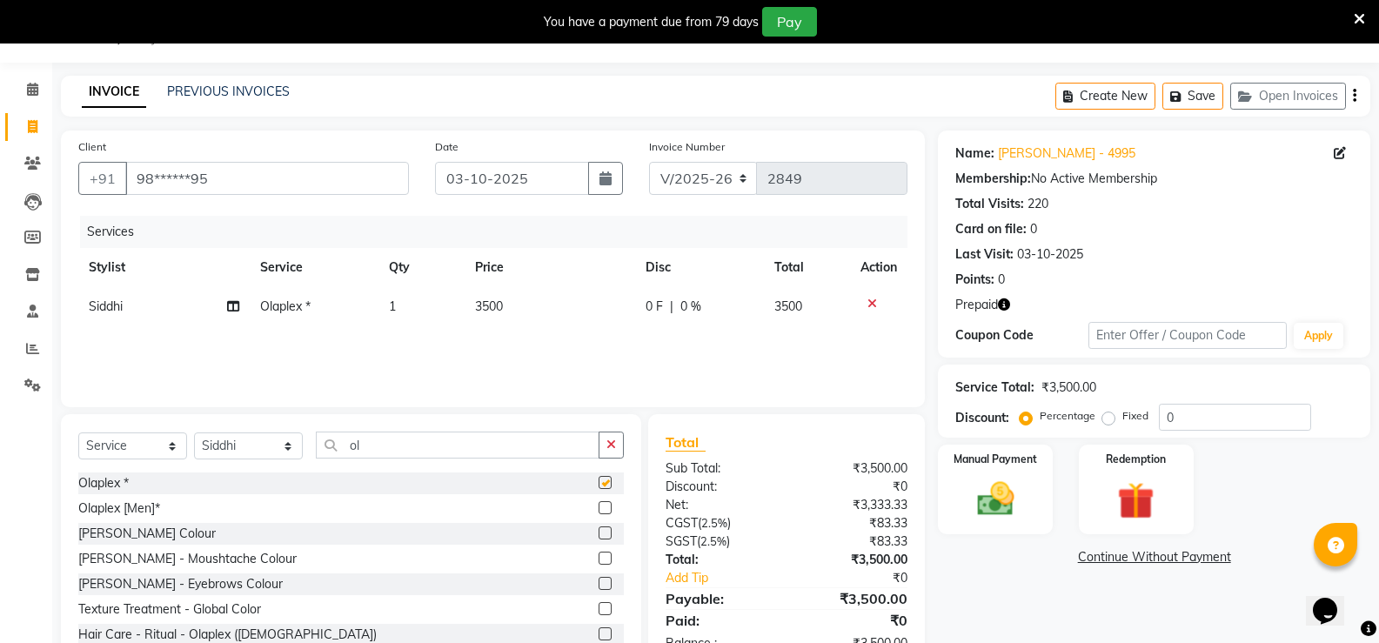
checkbox input "false"
click at [498, 304] on span "3500" at bounding box center [489, 306] width 28 height 16
click at [498, 304] on td "3500" at bounding box center [550, 306] width 171 height 39
select select "49105"
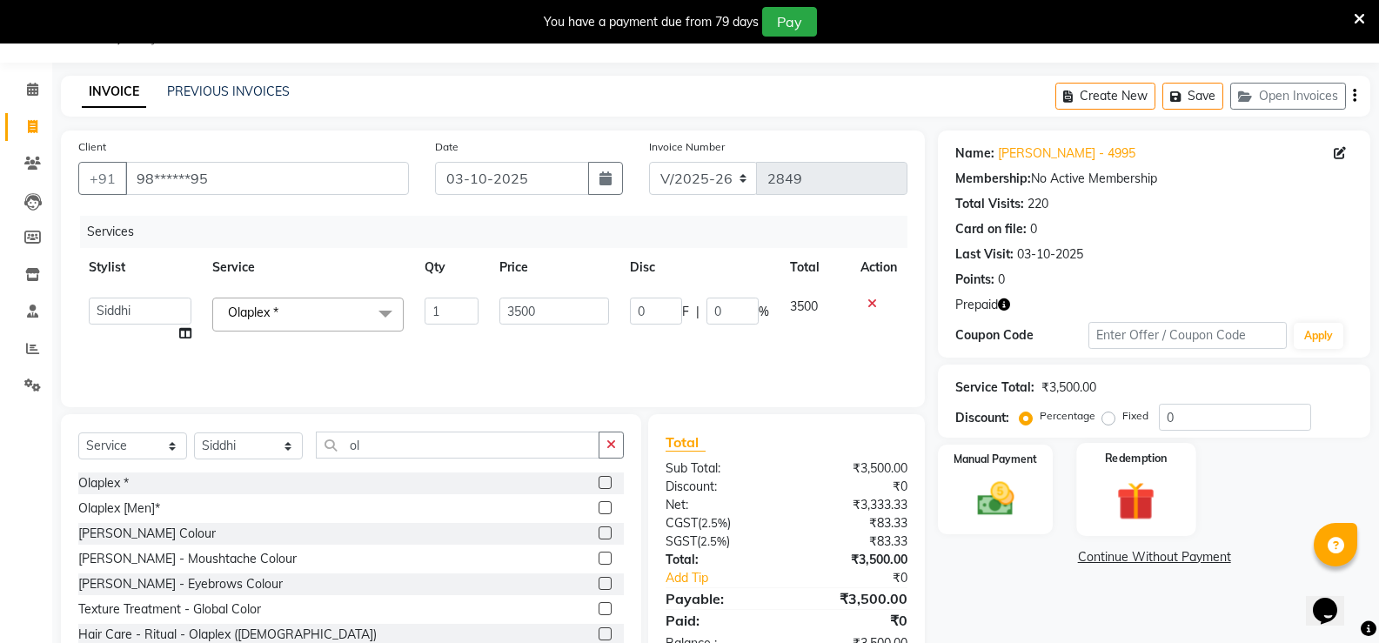
click at [1081, 498] on div "Redemption" at bounding box center [1135, 489] width 119 height 93
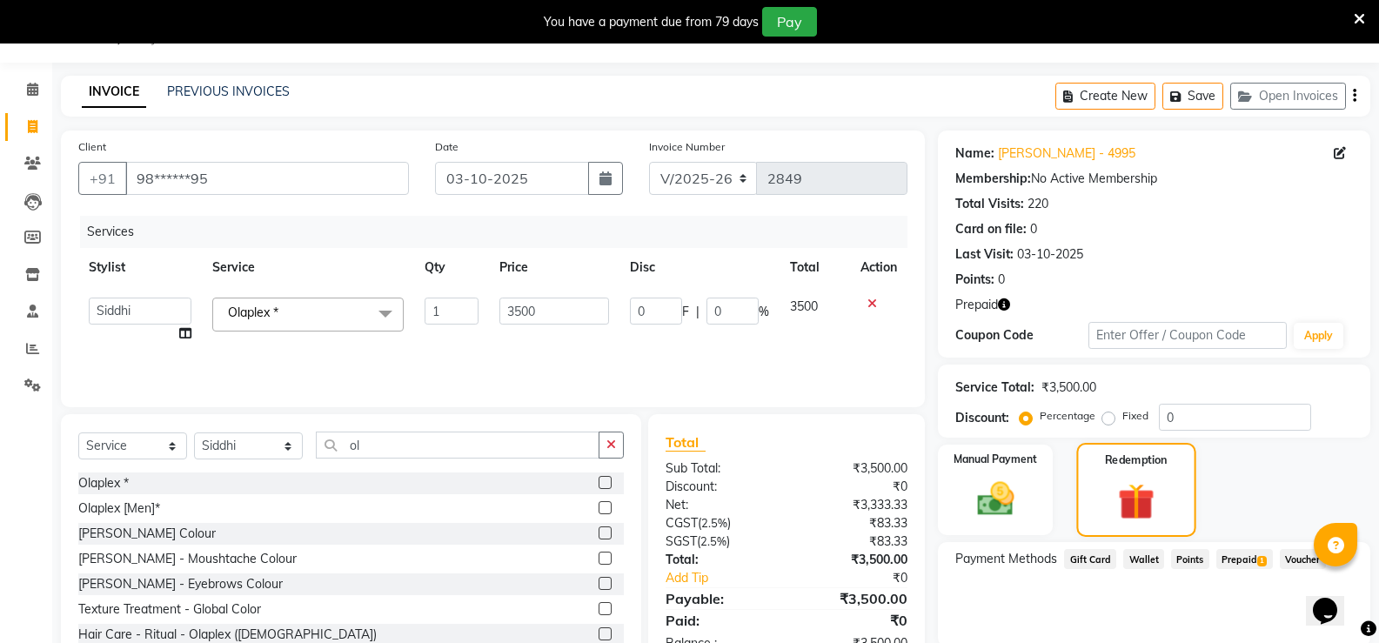
click at [1143, 502] on img at bounding box center [1136, 501] width 59 height 45
click at [1253, 557] on span "Prepaid 1" at bounding box center [1244, 559] width 57 height 20
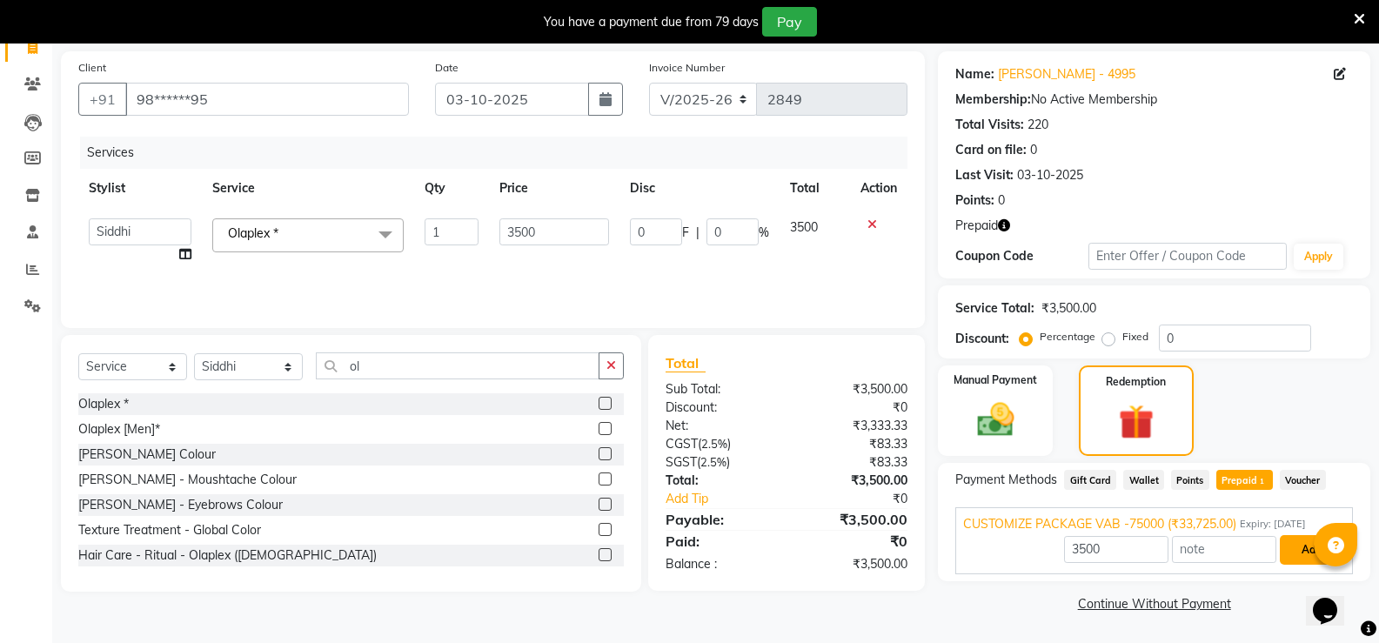
click at [1297, 549] on button "Add" at bounding box center [1312, 550] width 64 height 30
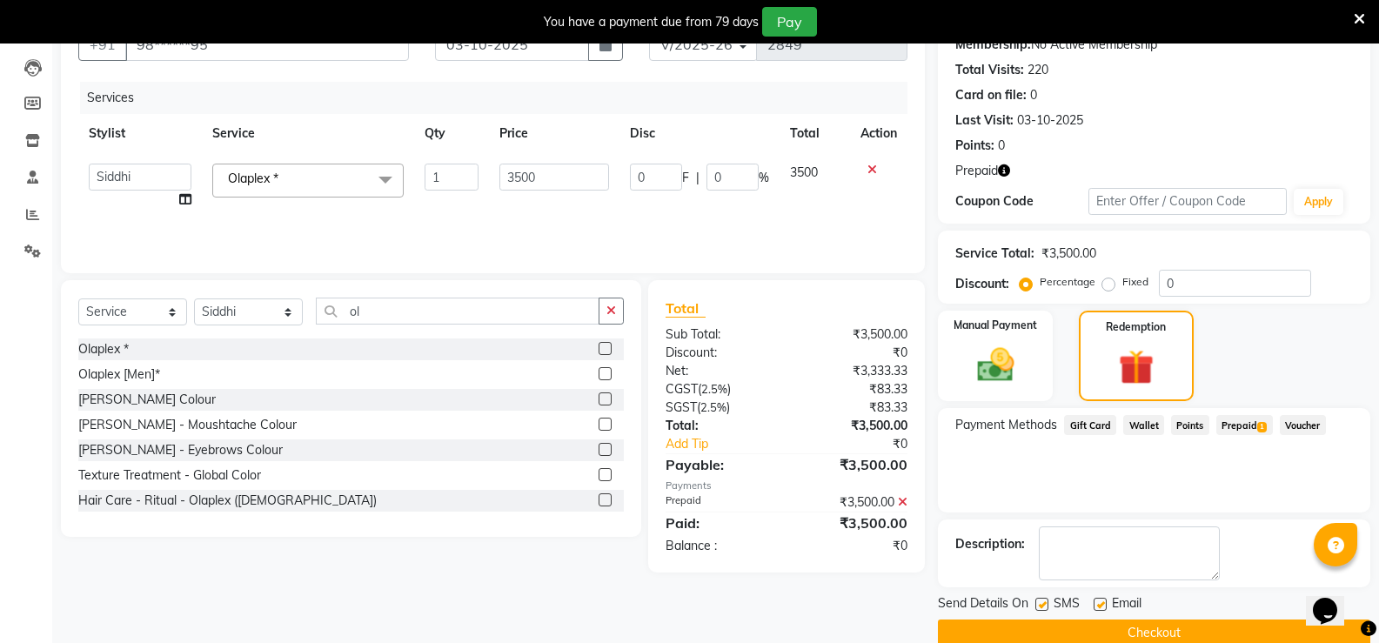
scroll to position [207, 0]
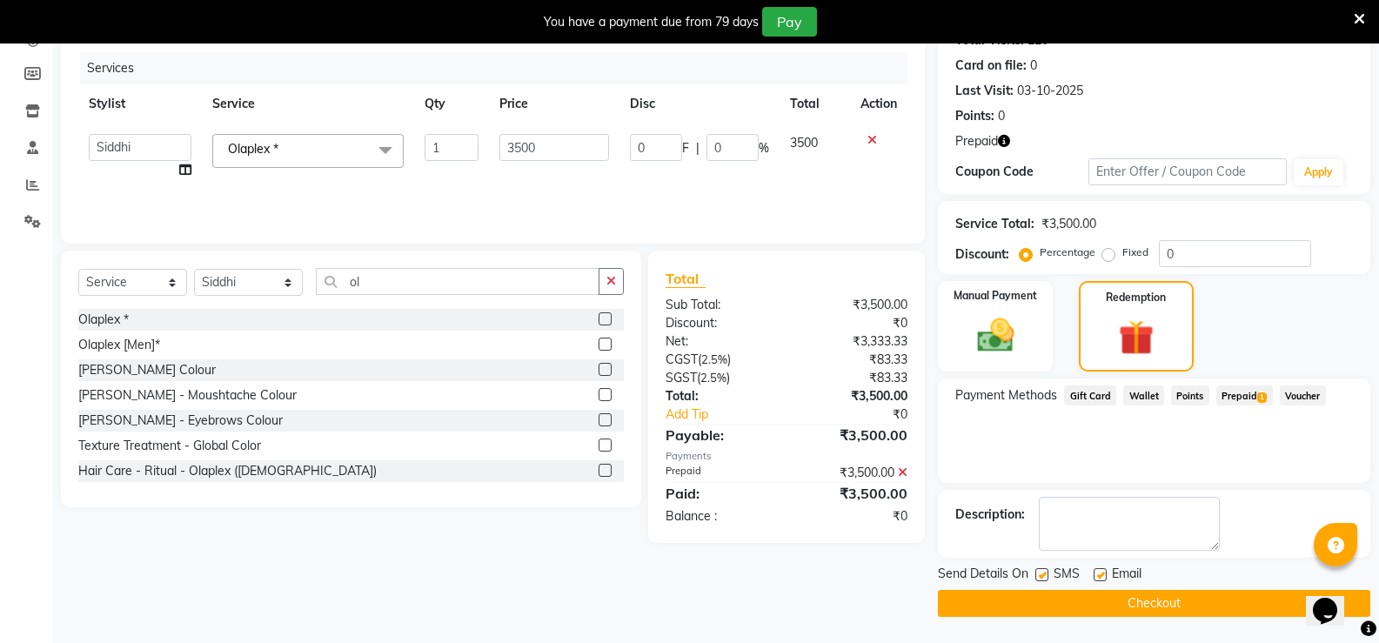
click at [1254, 604] on button "Checkout" at bounding box center [1154, 603] width 432 height 27
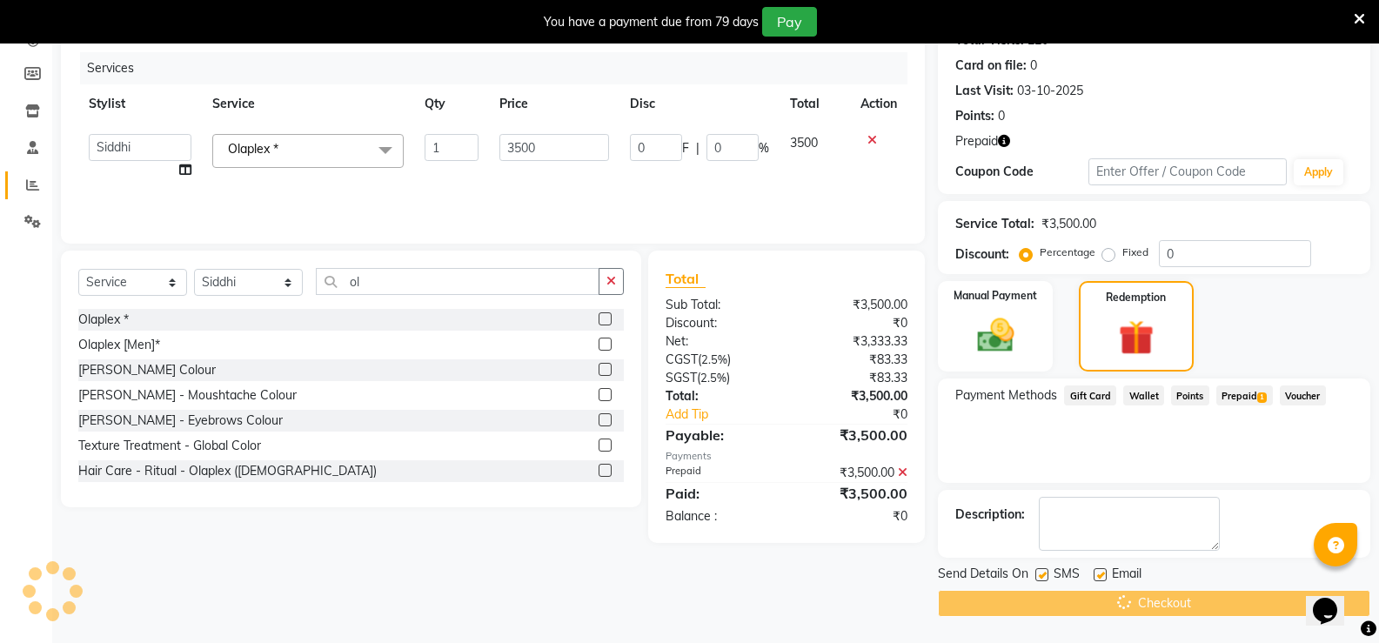
scroll to position [101, 0]
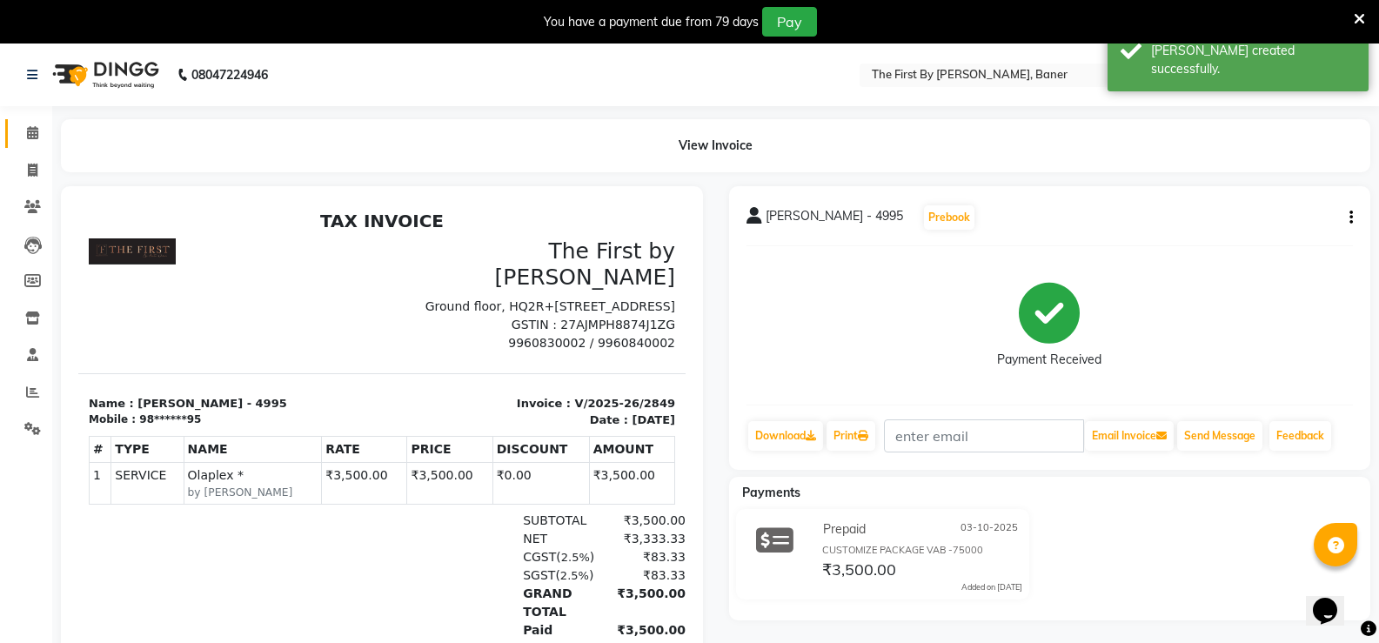
click at [10, 134] on link "Calendar" at bounding box center [26, 133] width 42 height 29
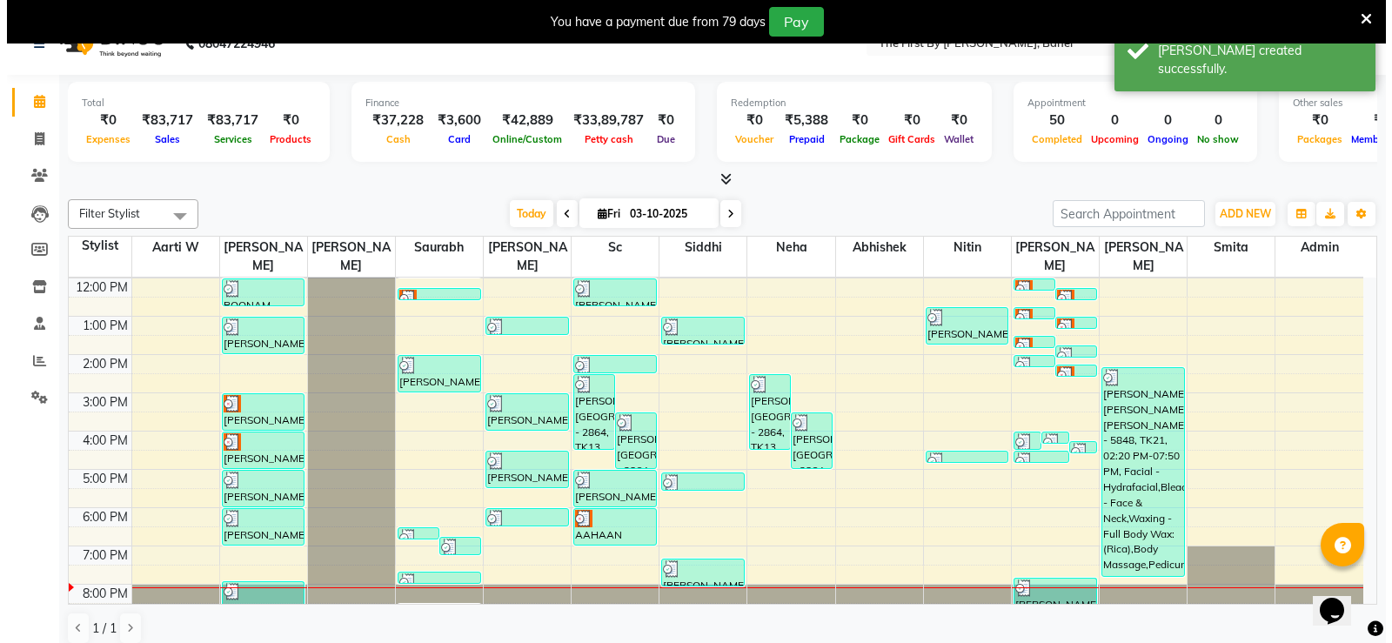
scroll to position [44, 0]
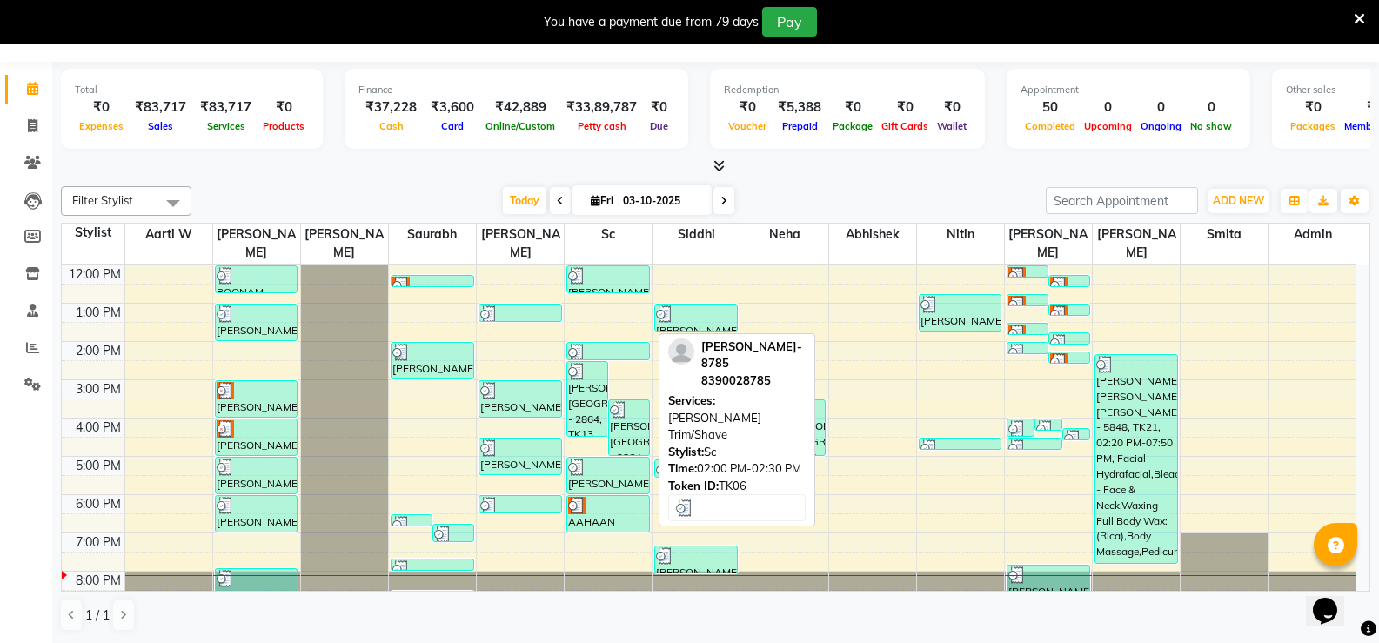
click at [608, 344] on div at bounding box center [608, 352] width 80 height 17
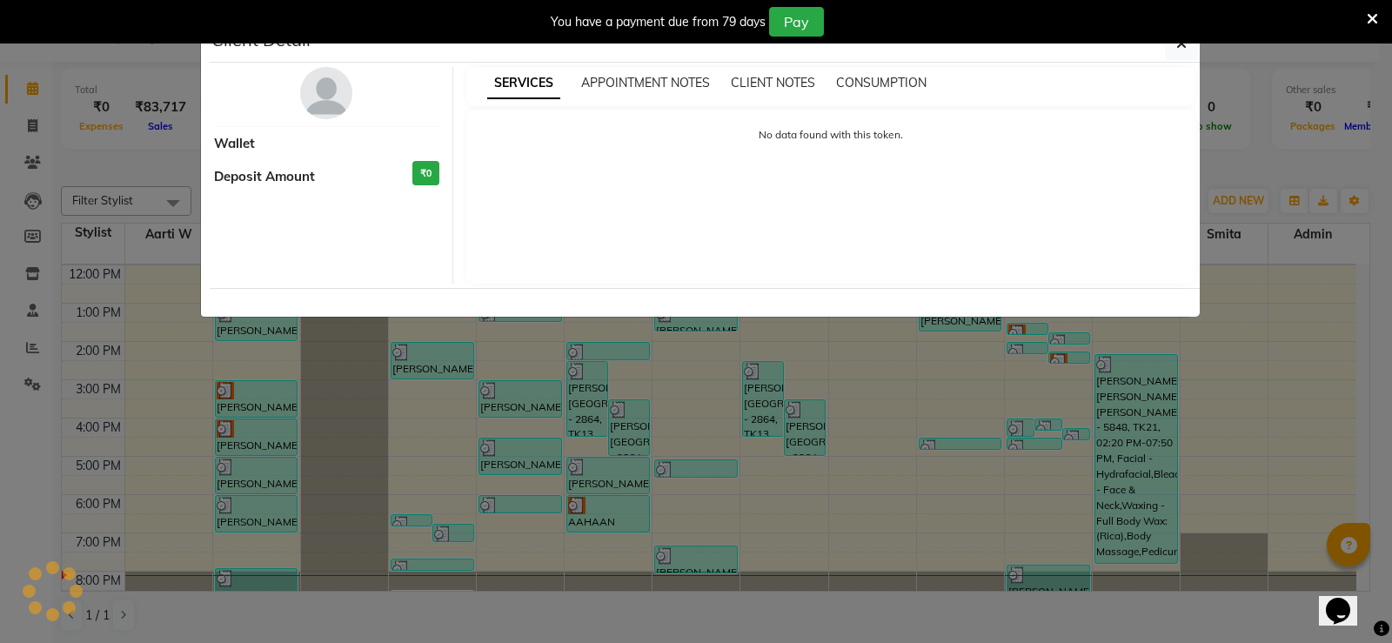
select select "3"
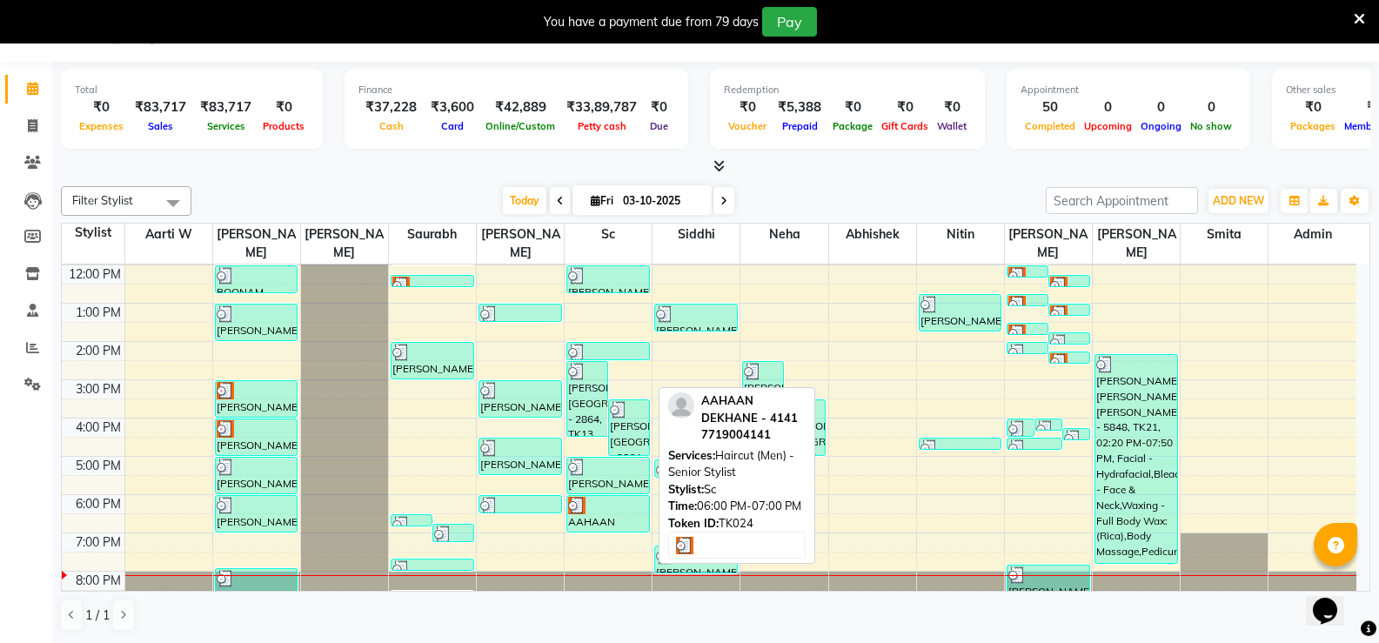
click at [618, 497] on div at bounding box center [608, 505] width 80 height 17
select select "3"
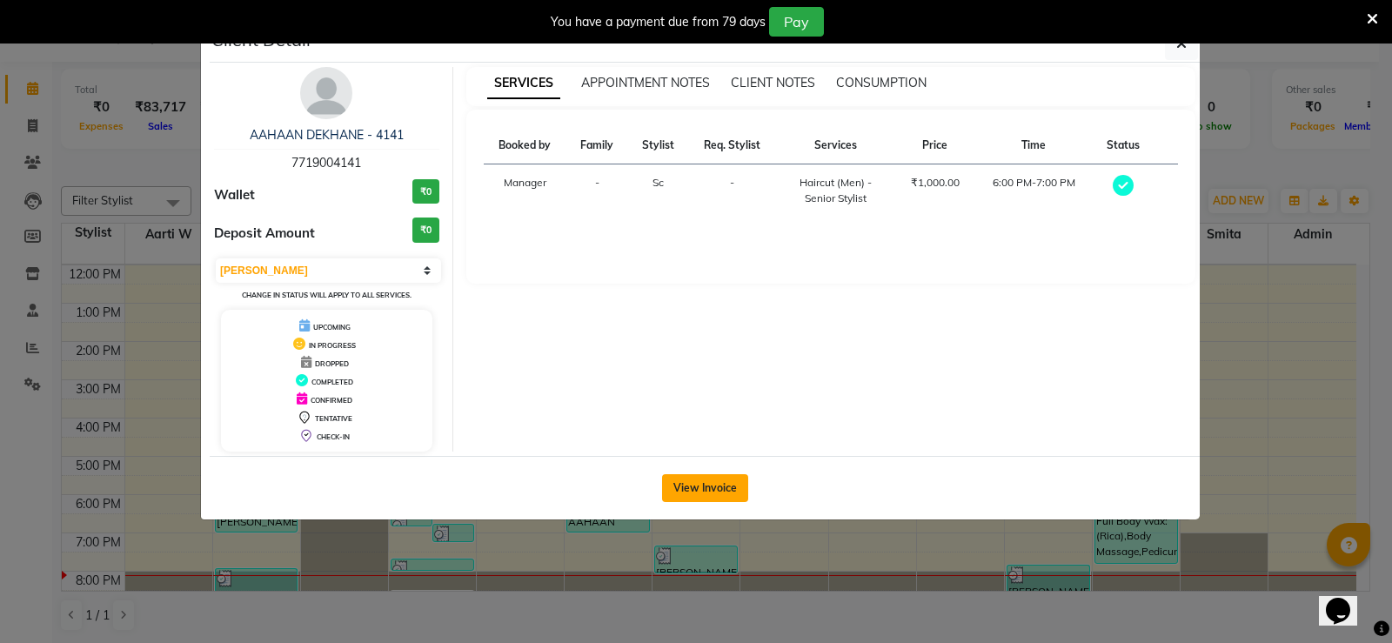
click at [736, 491] on button "View Invoice" at bounding box center [705, 488] width 86 height 28
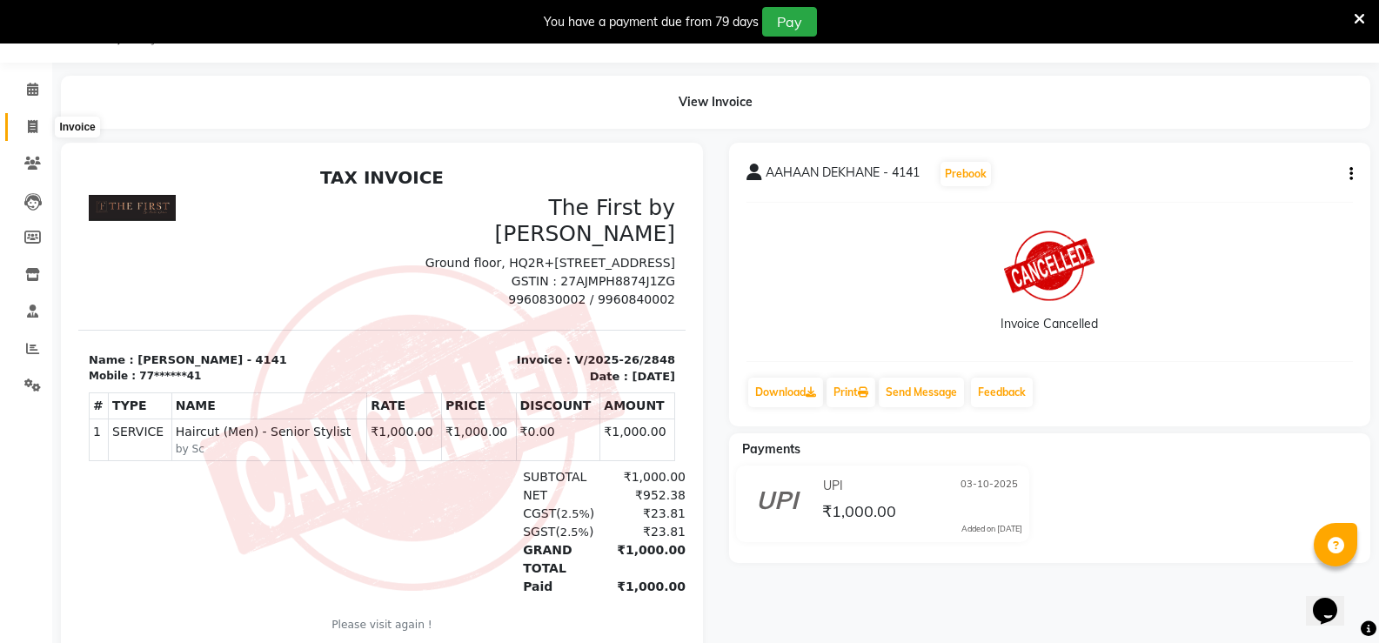
click at [34, 135] on span at bounding box center [32, 127] width 30 height 20
select select "6411"
select select "service"
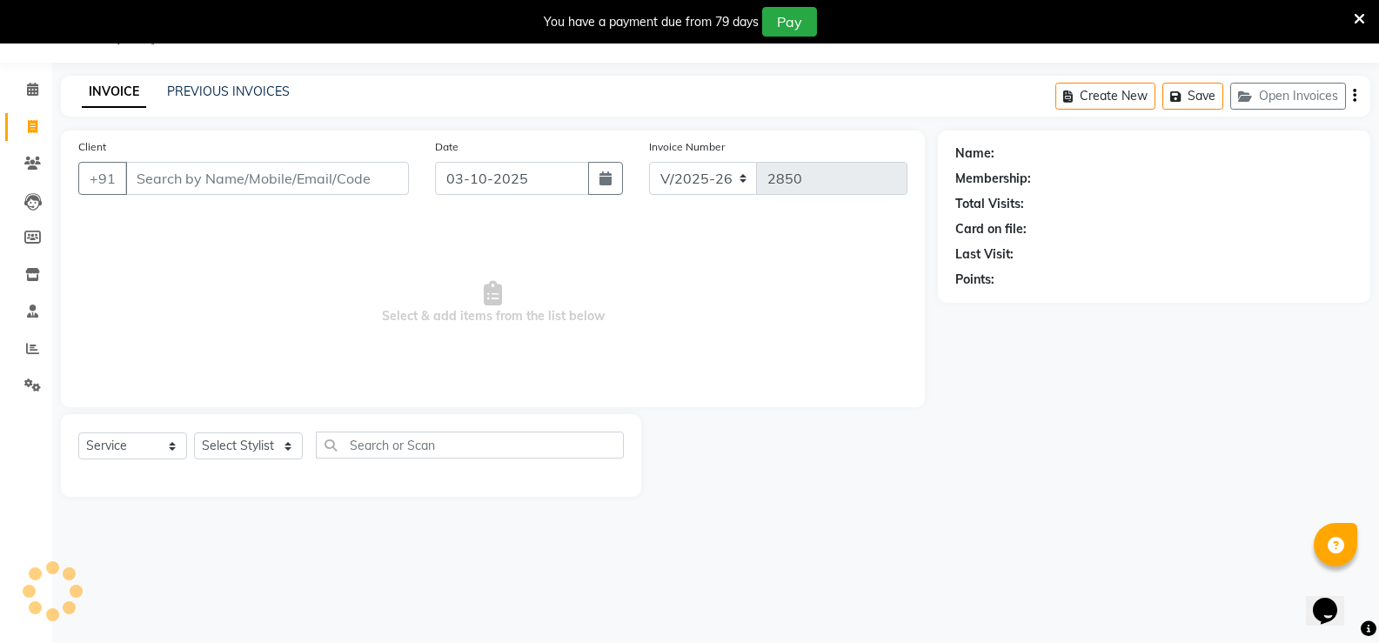
click at [186, 165] on input "Client" at bounding box center [267, 178] width 284 height 33
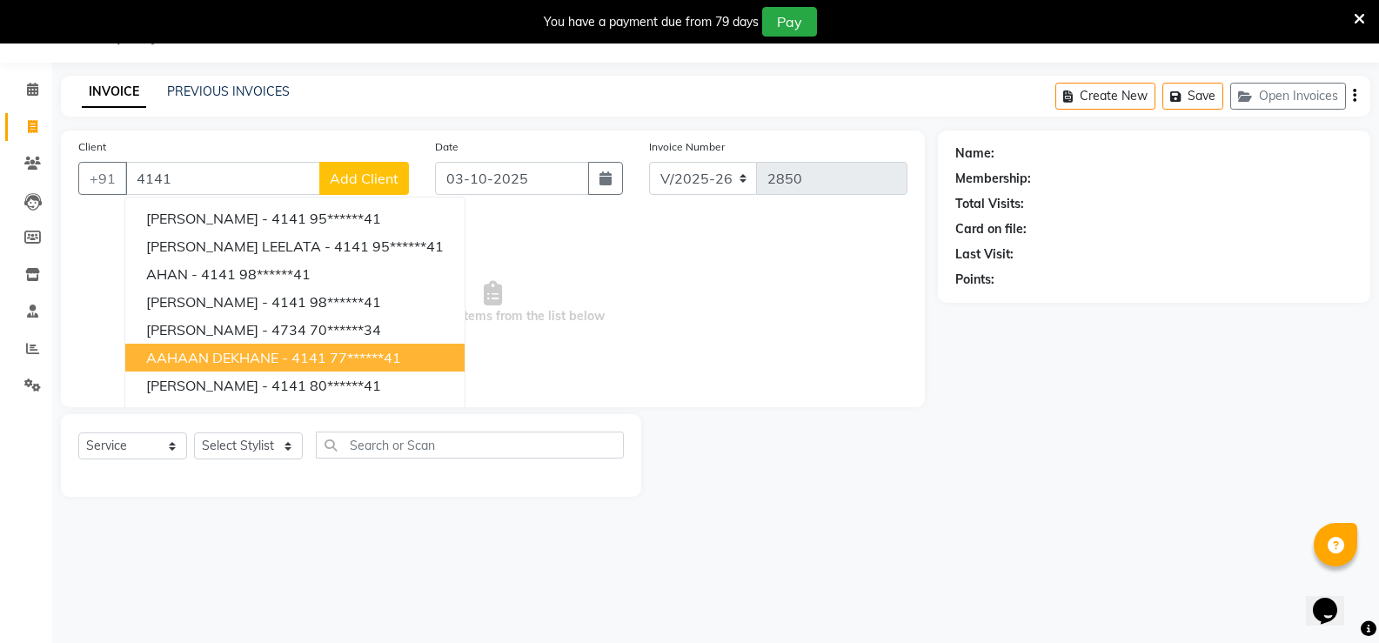
click at [196, 356] on span "AAHAAN DEKHANE - 4141" at bounding box center [236, 357] width 180 height 17
type input "77******41"
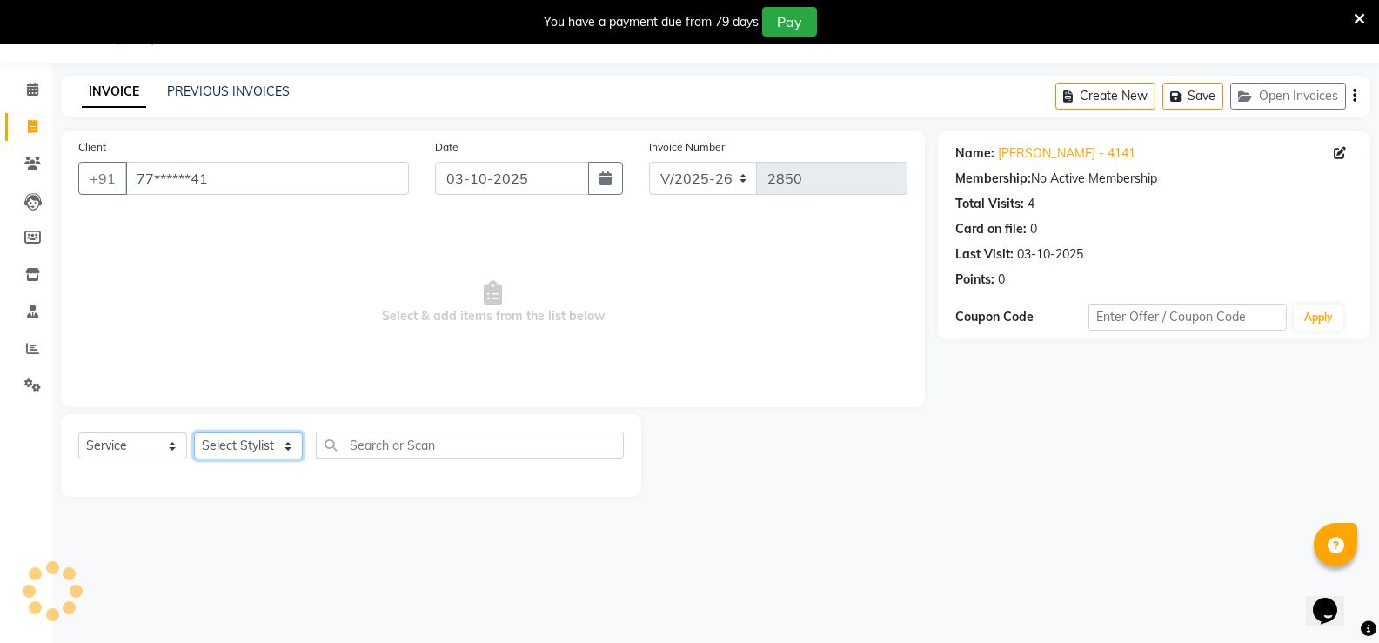
click at [245, 451] on select "Select Stylist Aarti W Abhishek Admin [PERSON_NAME] [PERSON_NAME] [PERSON_NAME]…" at bounding box center [248, 445] width 109 height 27
select select "49041"
click at [194, 432] on select "Select Stylist Aarti W Abhishek Admin [PERSON_NAME] [PERSON_NAME] [PERSON_NAME]…" at bounding box center [248, 445] width 109 height 27
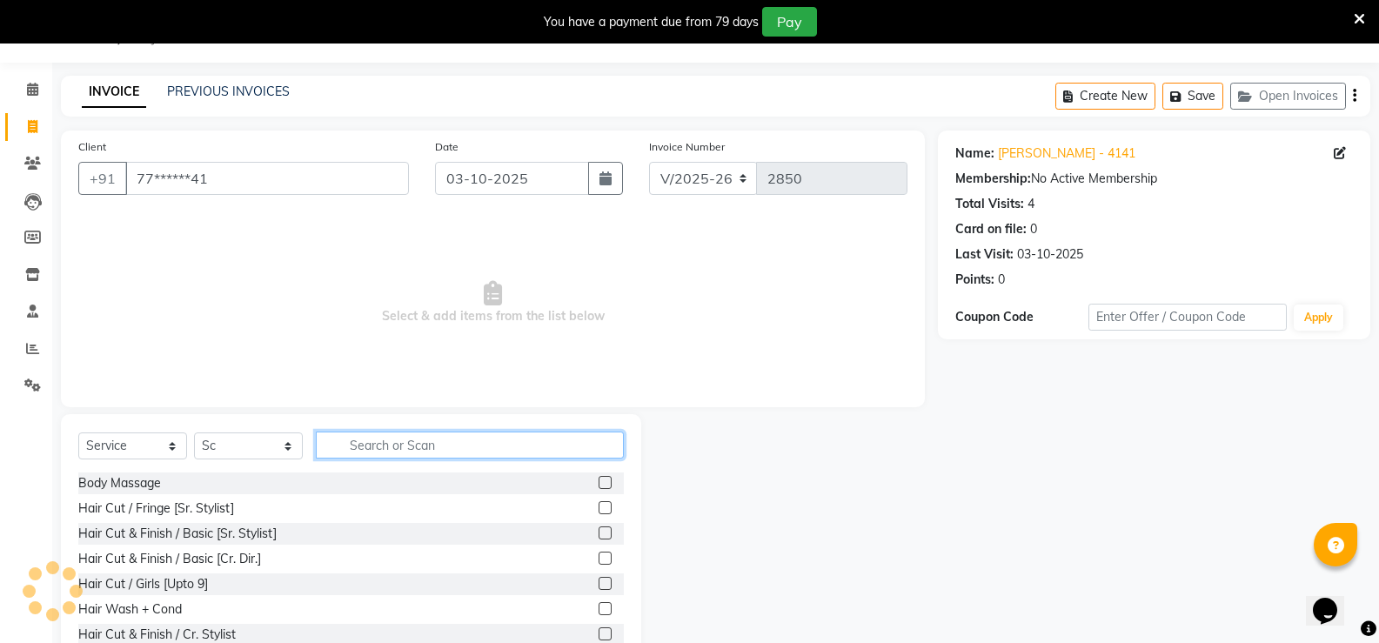
click at [359, 433] on input "text" at bounding box center [470, 445] width 308 height 27
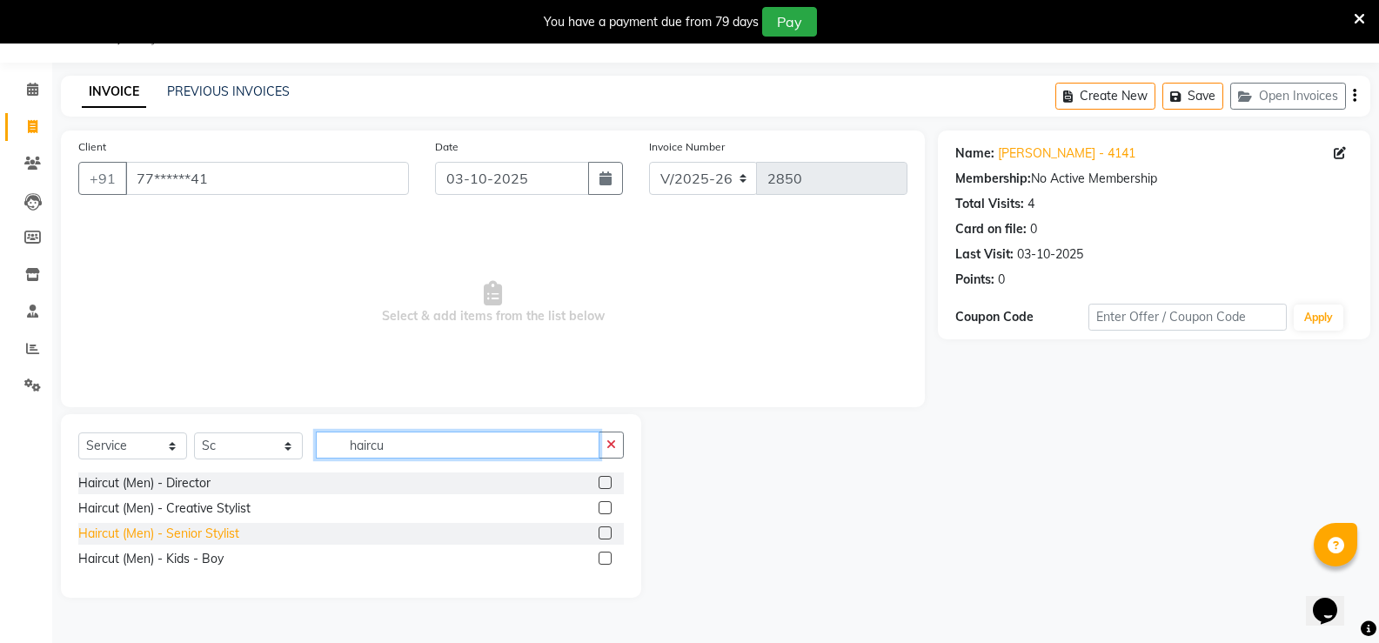
type input "haircu"
click at [224, 527] on div "Haircut (Men) - Senior Stylist" at bounding box center [158, 534] width 161 height 18
checkbox input "false"
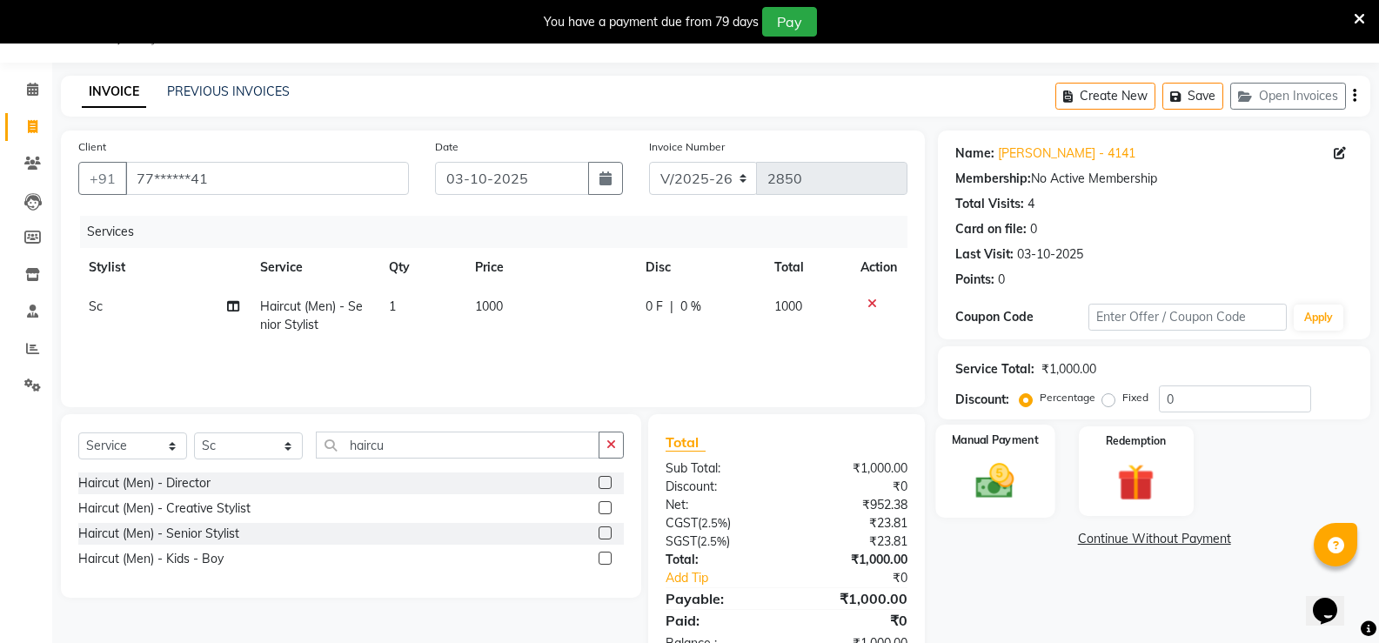
click at [992, 485] on img at bounding box center [995, 481] width 62 height 44
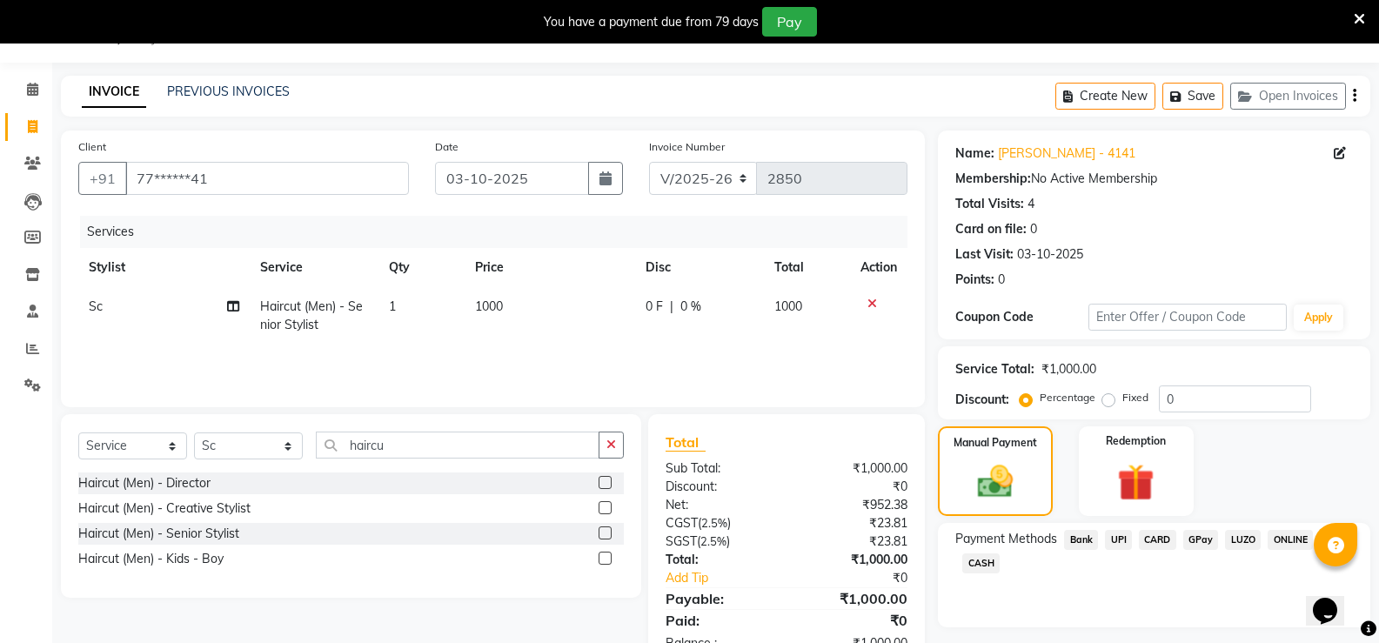
click at [1122, 533] on span "UPI" at bounding box center [1118, 540] width 27 height 20
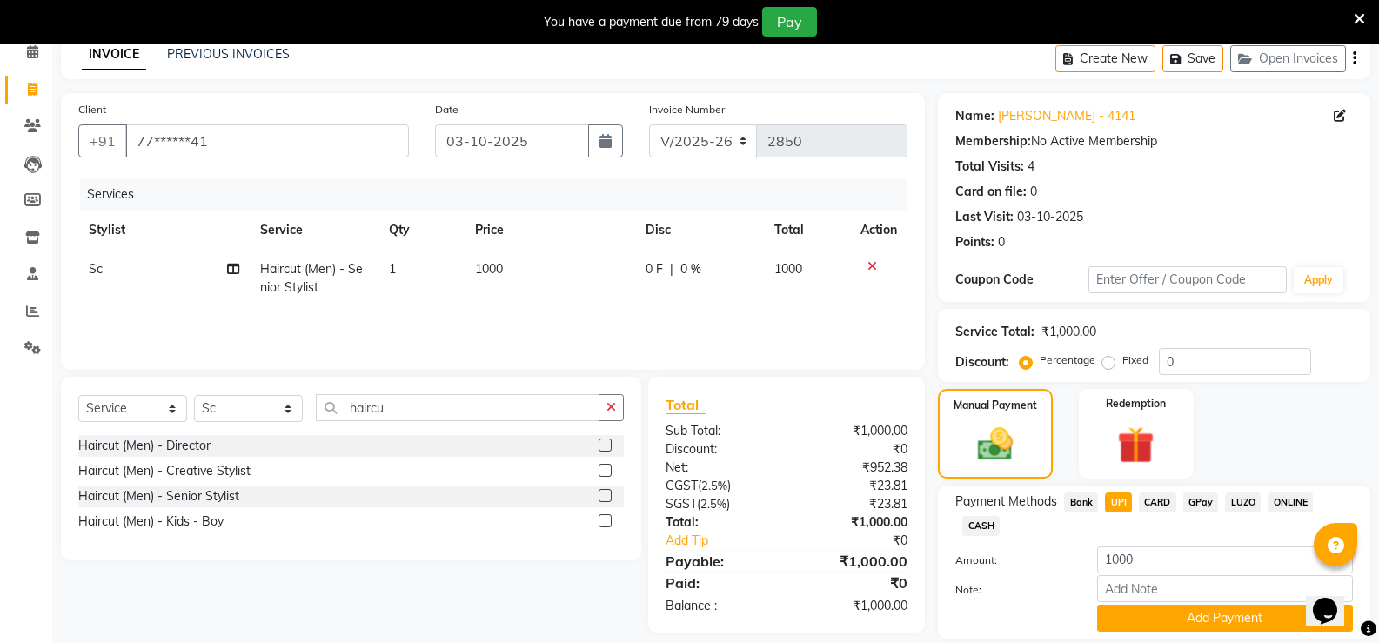
scroll to position [138, 0]
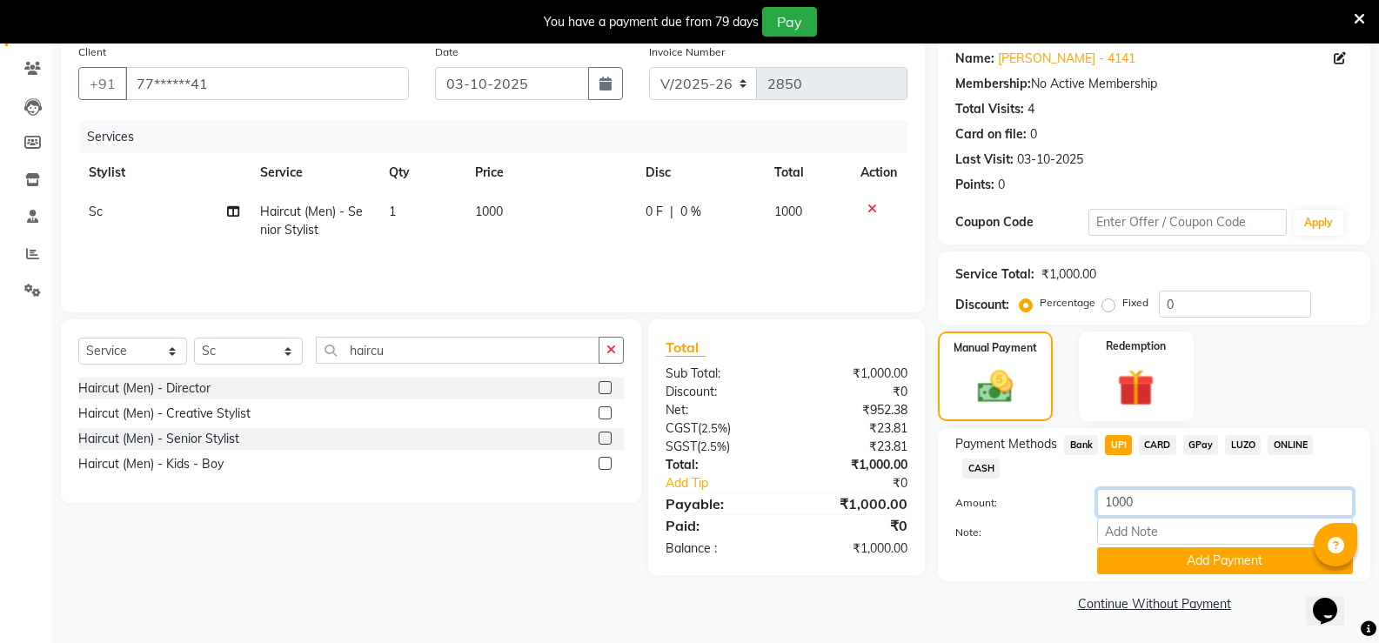
drag, startPoint x: 1124, startPoint y: 487, endPoint x: 1122, endPoint y: 503, distance: 15.8
click at [1124, 492] on div "Payment Methods Bank UPI CARD GPay LUZO ONLINE CASH Amount: 1000 Note: Add Paym…" at bounding box center [1154, 504] width 398 height 139
click at [1122, 503] on input "1000" at bounding box center [1225, 502] width 256 height 27
click at [1122, 499] on input "1000" at bounding box center [1225, 502] width 256 height 27
type input "300"
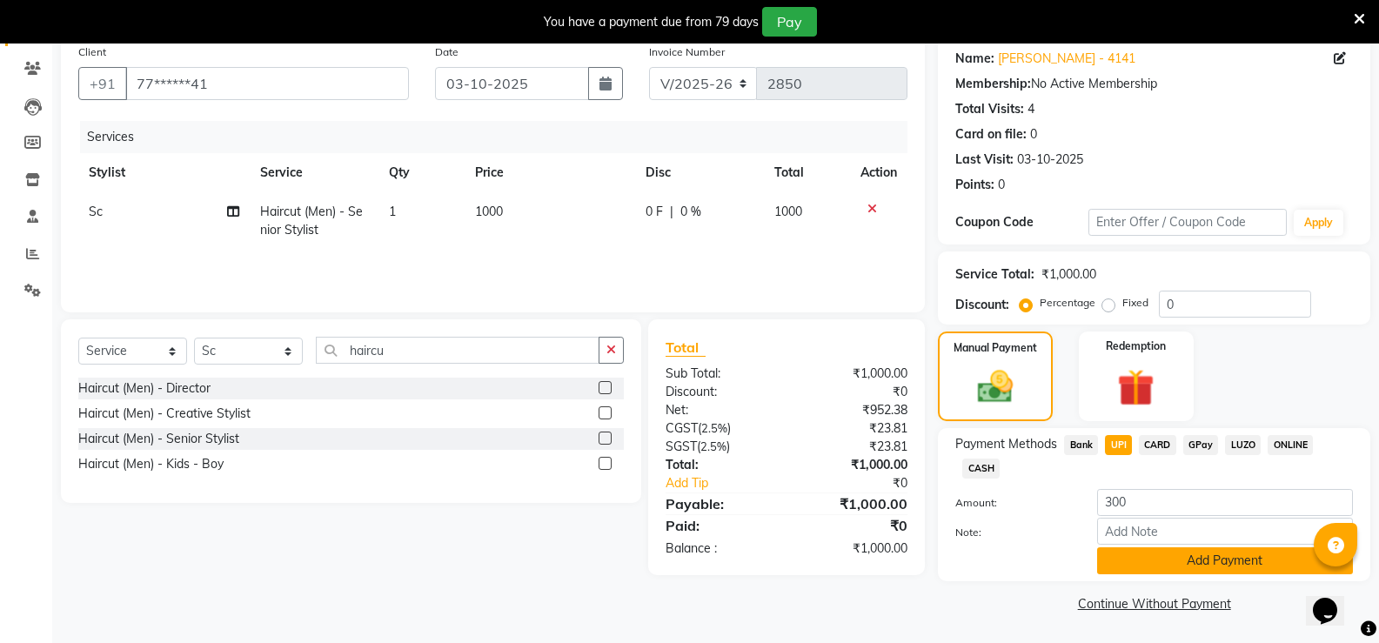
click at [1152, 569] on button "Add Payment" at bounding box center [1225, 560] width 256 height 27
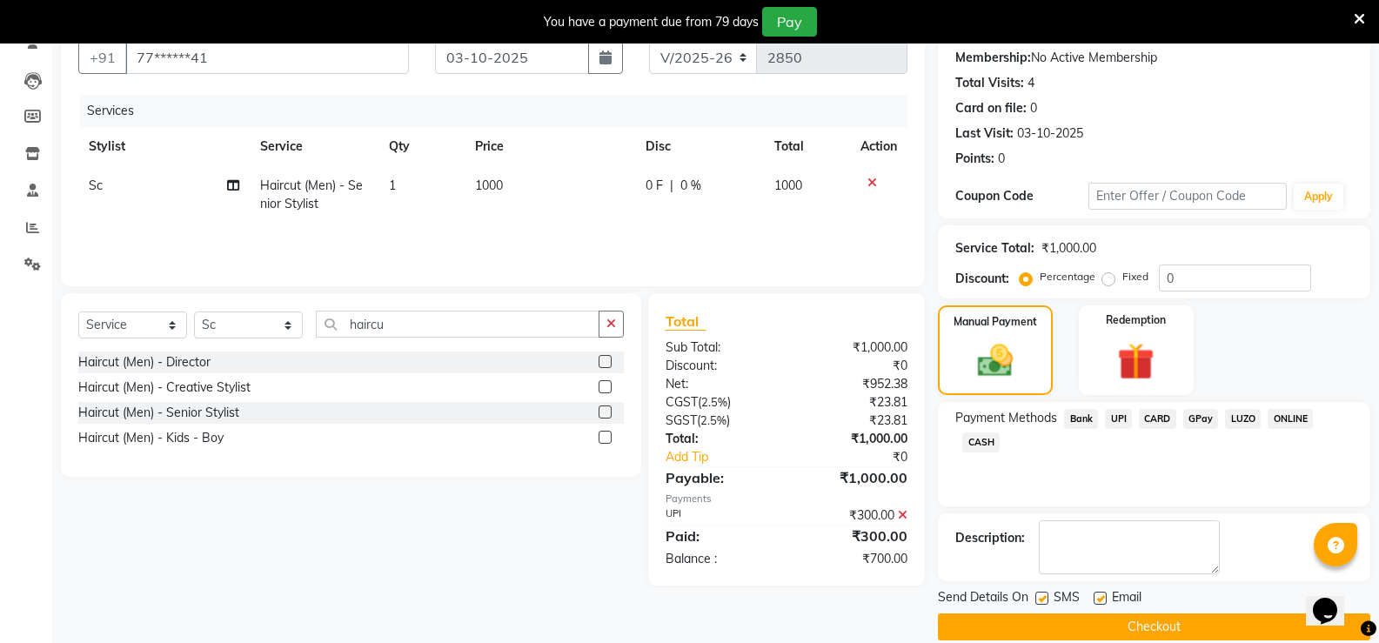
scroll to position [188, 0]
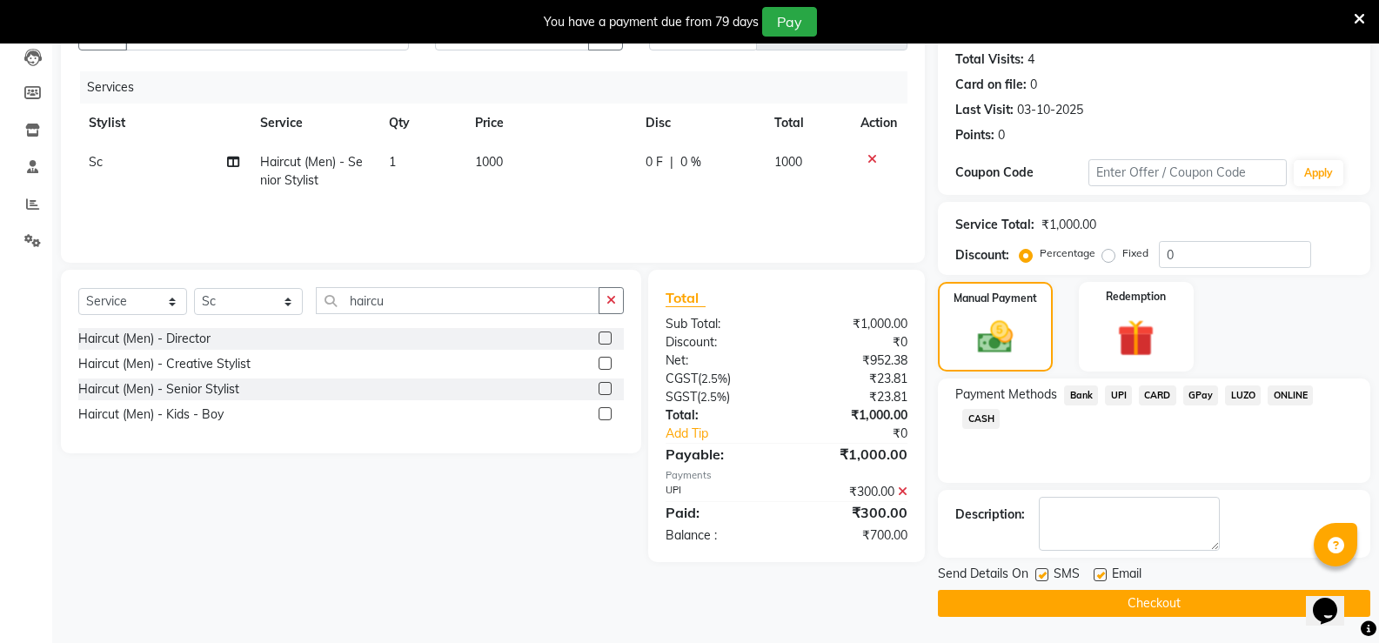
click at [1151, 388] on span "CARD" at bounding box center [1157, 395] width 37 height 20
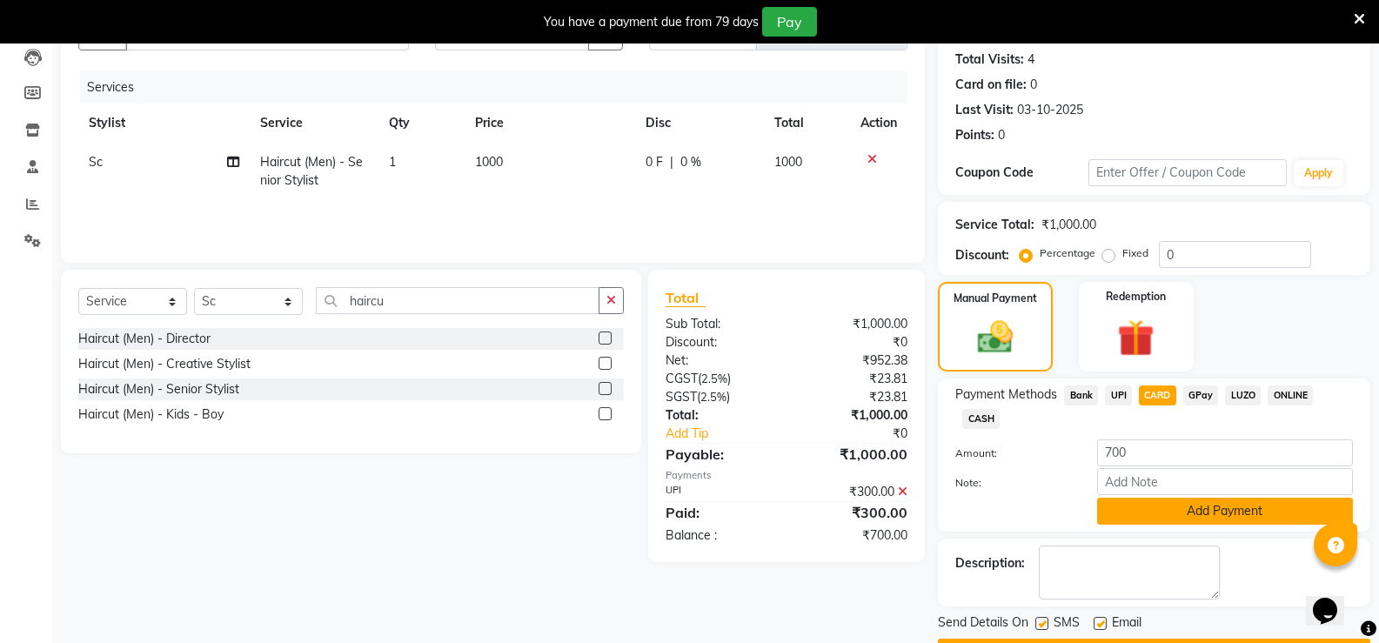
click at [1130, 515] on button "Add Payment" at bounding box center [1225, 511] width 256 height 27
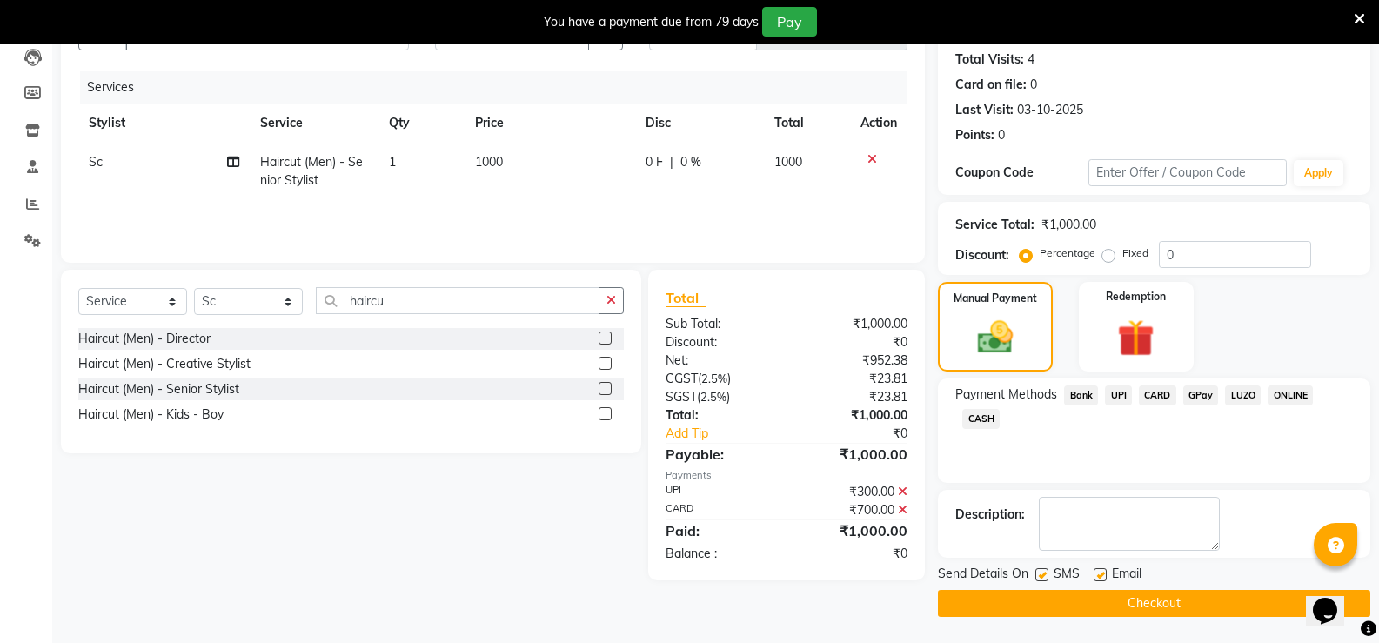
click at [1123, 599] on button "Checkout" at bounding box center [1154, 603] width 432 height 27
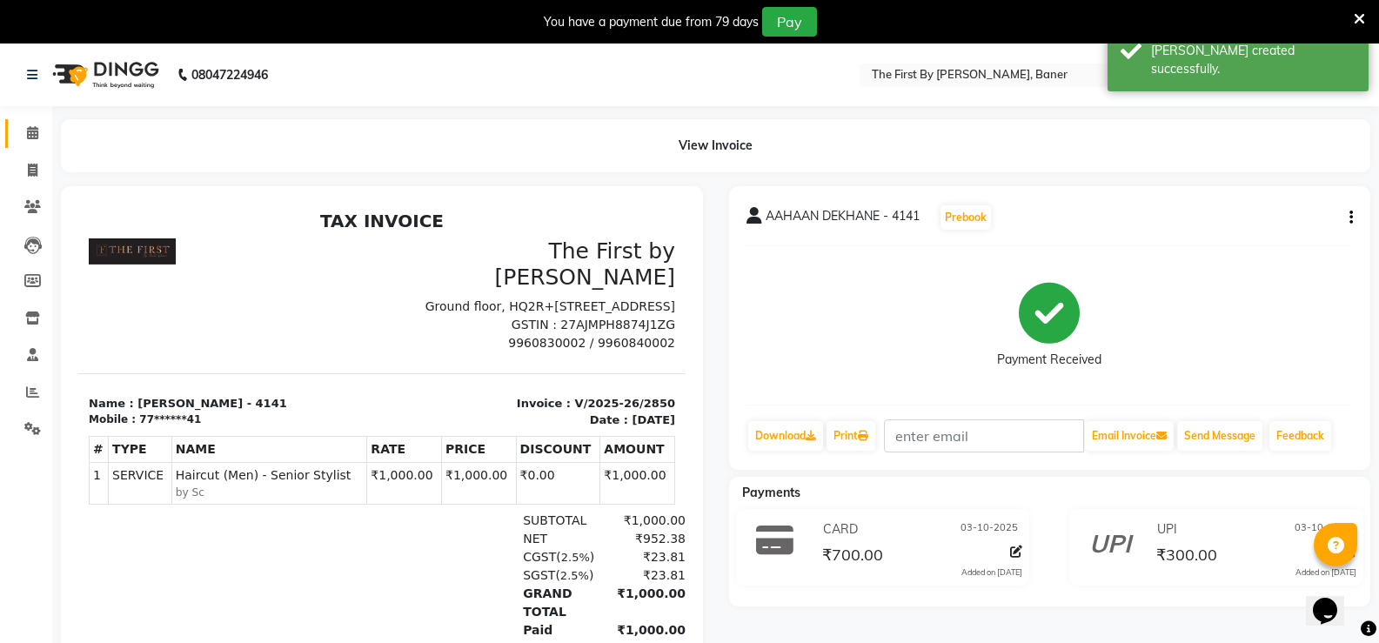
click at [32, 122] on link "Calendar" at bounding box center [26, 133] width 42 height 29
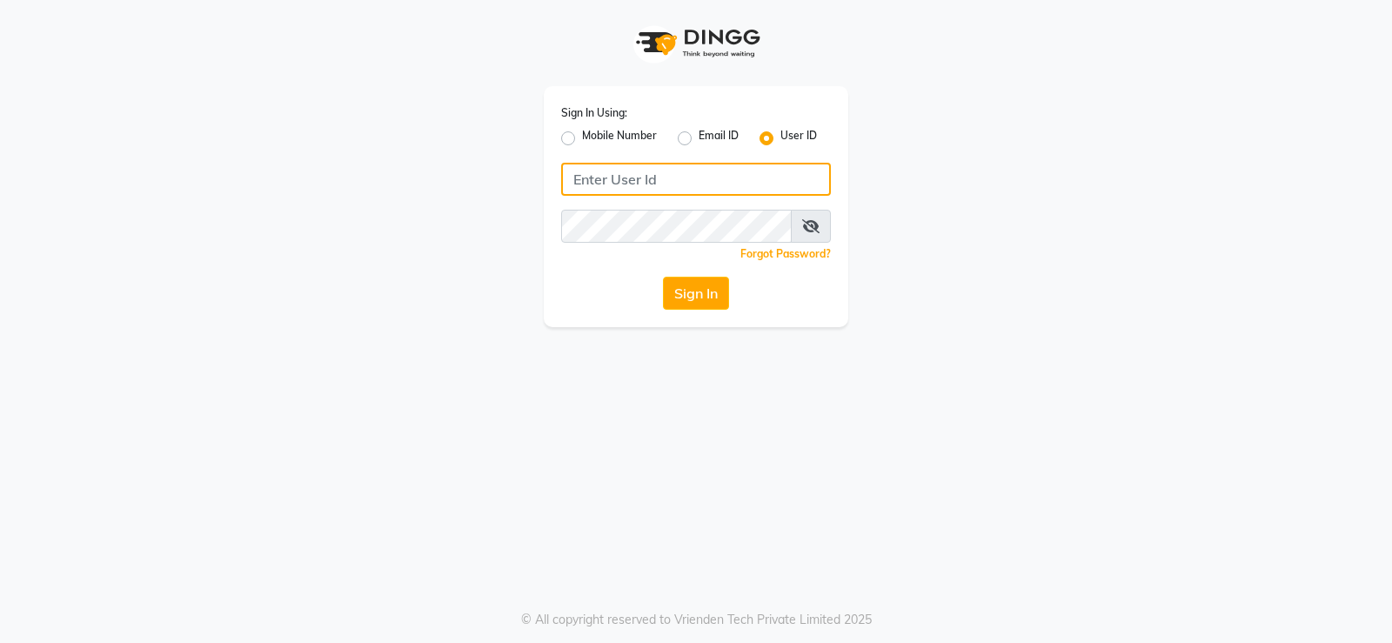
type input "9960830002"
drag, startPoint x: 584, startPoint y: 120, endPoint x: 584, endPoint y: 134, distance: 13.9
click at [584, 121] on div "Sign In Using: Mobile Number Email ID User ID" at bounding box center [696, 126] width 270 height 45
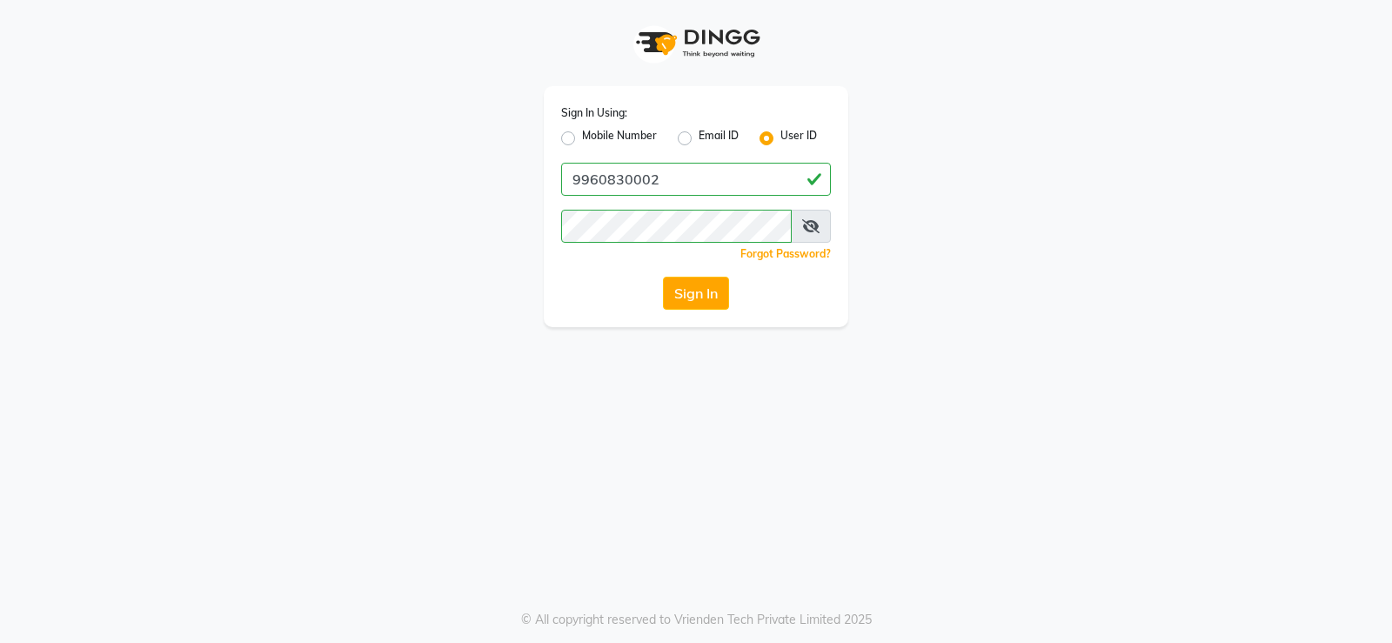
click at [584, 138] on label "Mobile Number" at bounding box center [619, 138] width 75 height 21
click at [584, 138] on input "Mobile Number" at bounding box center [587, 133] width 11 height 11
radio input "true"
radio input "false"
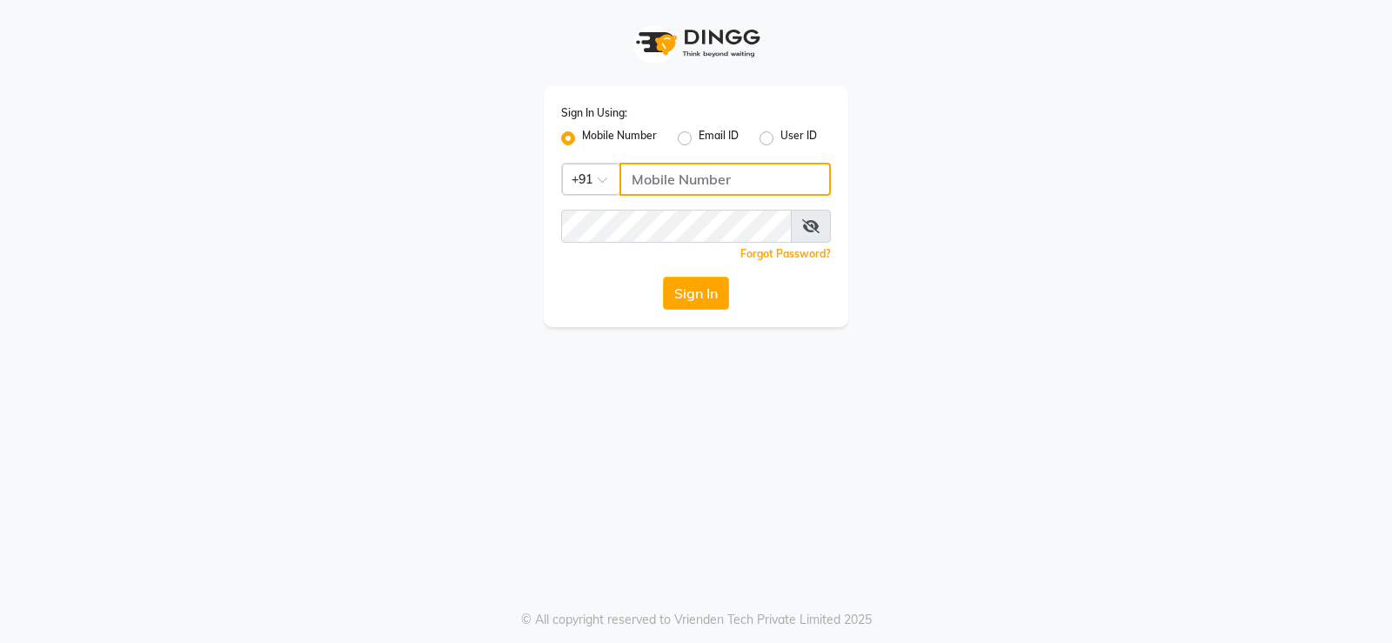
click at [665, 194] on input "Username" at bounding box center [725, 179] width 211 height 33
type input "9960830002"
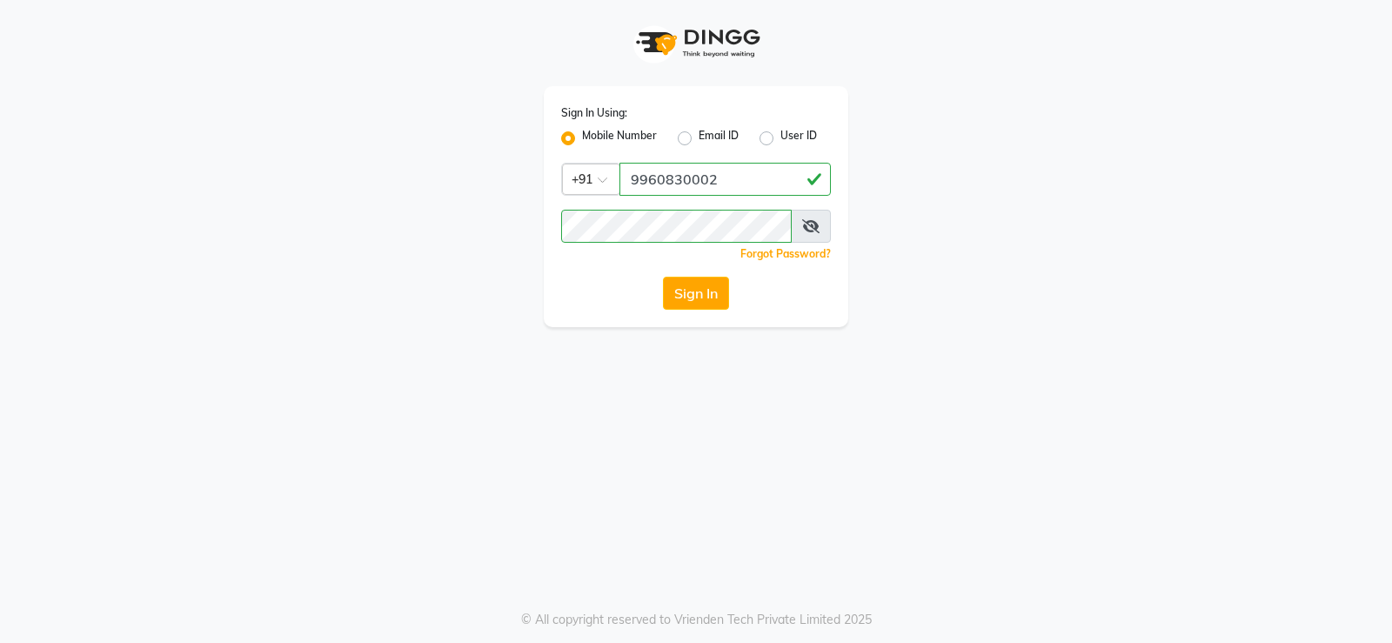
click at [719, 269] on div "Sign In Using: Mobile Number Email ID User ID Country Code × +91 9960830002 Rem…" at bounding box center [696, 206] width 305 height 241
click at [714, 294] on button "Sign In" at bounding box center [696, 293] width 66 height 33
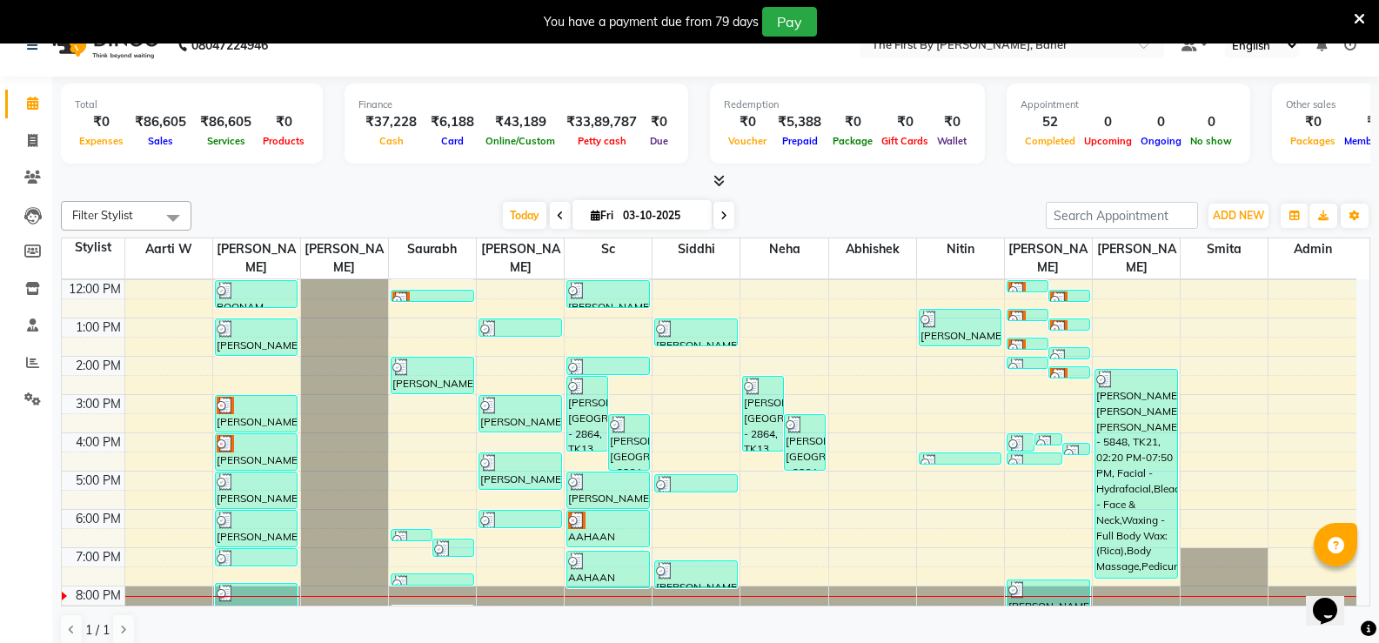
scroll to position [44, 0]
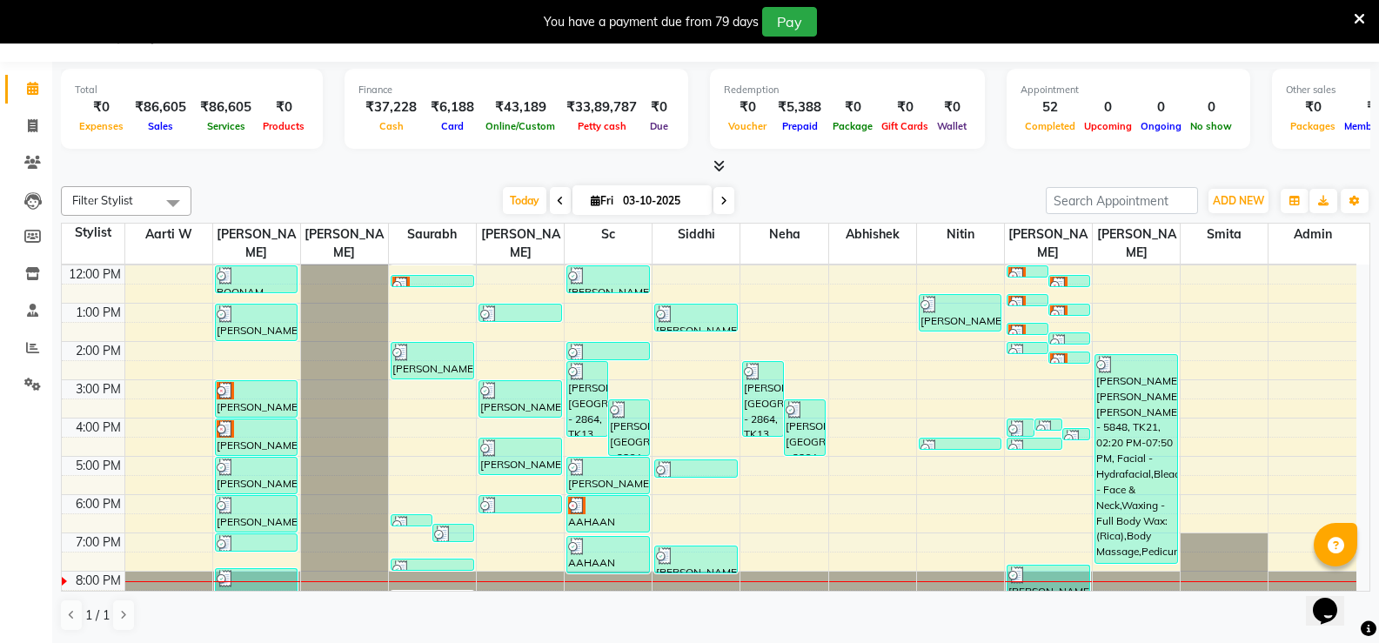
click at [506, 358] on div "8:00 AM 9:00 AM 10:00 AM 11:00 AM 12:00 PM 1:00 PM 2:00 PM 3:00 PM 4:00 PM 5:00…" at bounding box center [709, 360] width 1295 height 497
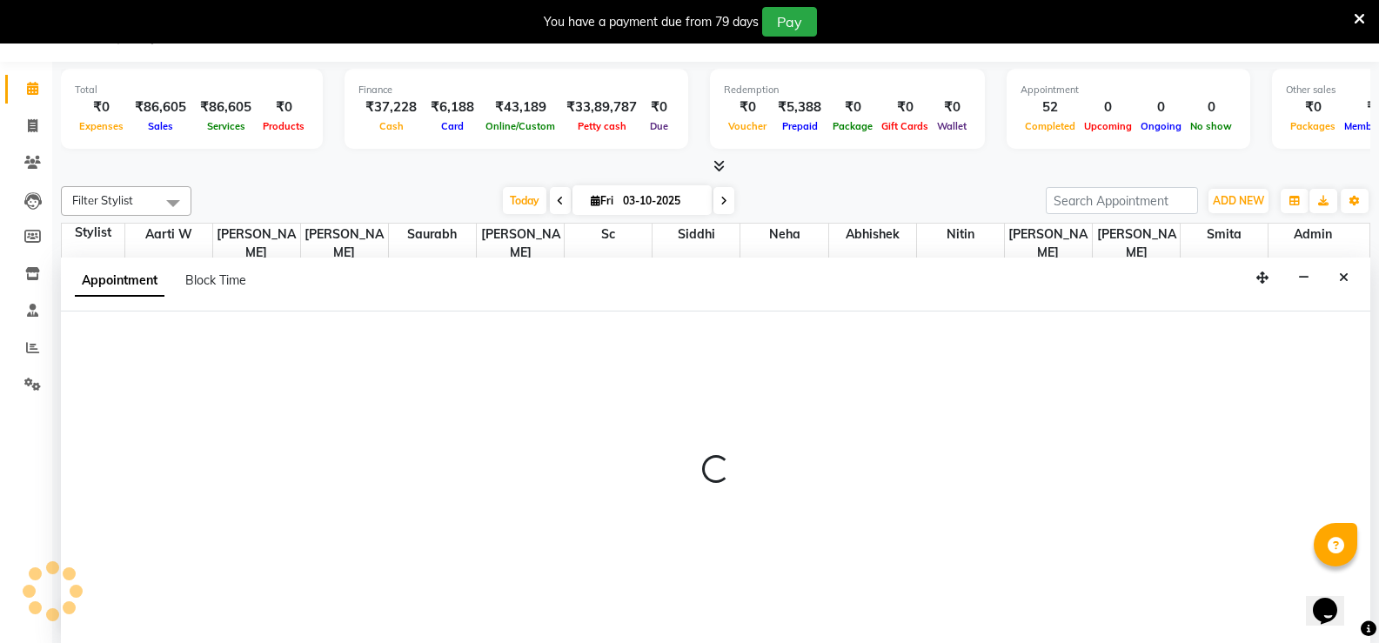
select select "49040"
select select "870"
select select "tentative"
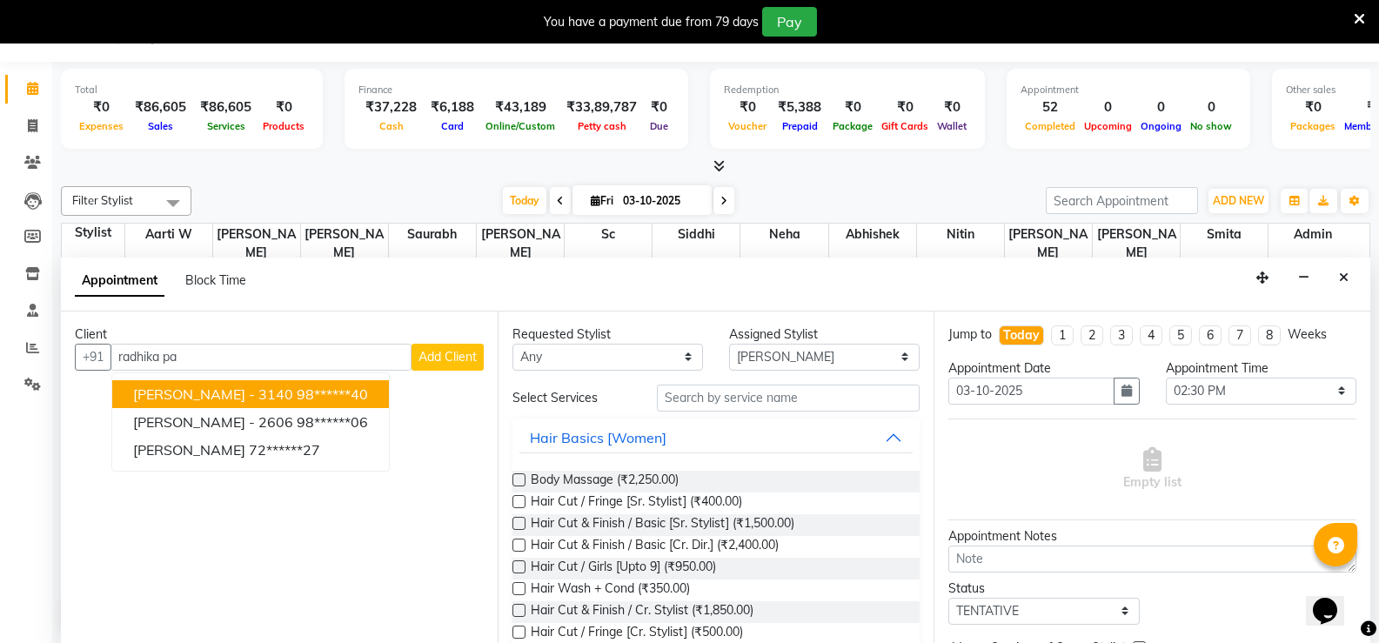
click at [257, 402] on span "RADHIKA PANDRE - 3140" at bounding box center [213, 393] width 160 height 17
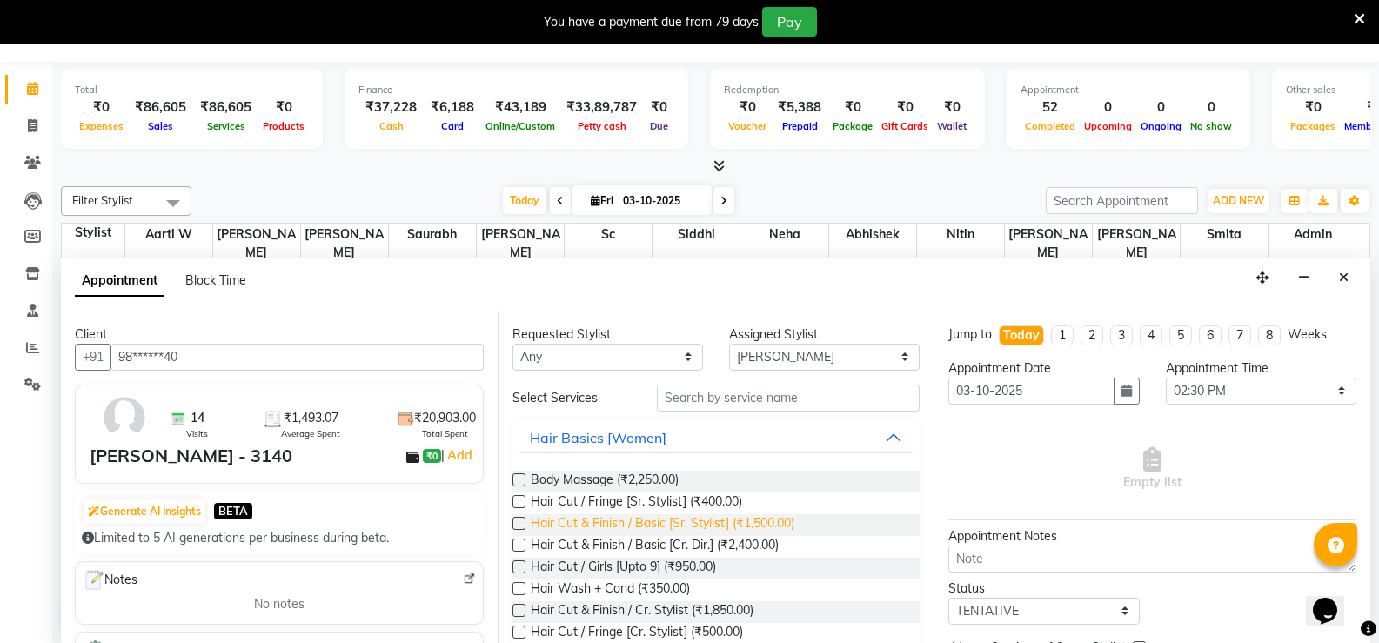
type input "98******40"
click at [743, 525] on span "Hair Cut & Finish / Basic [Sr. Stylist] (₹1,500.00)" at bounding box center [663, 525] width 264 height 22
checkbox input "false"
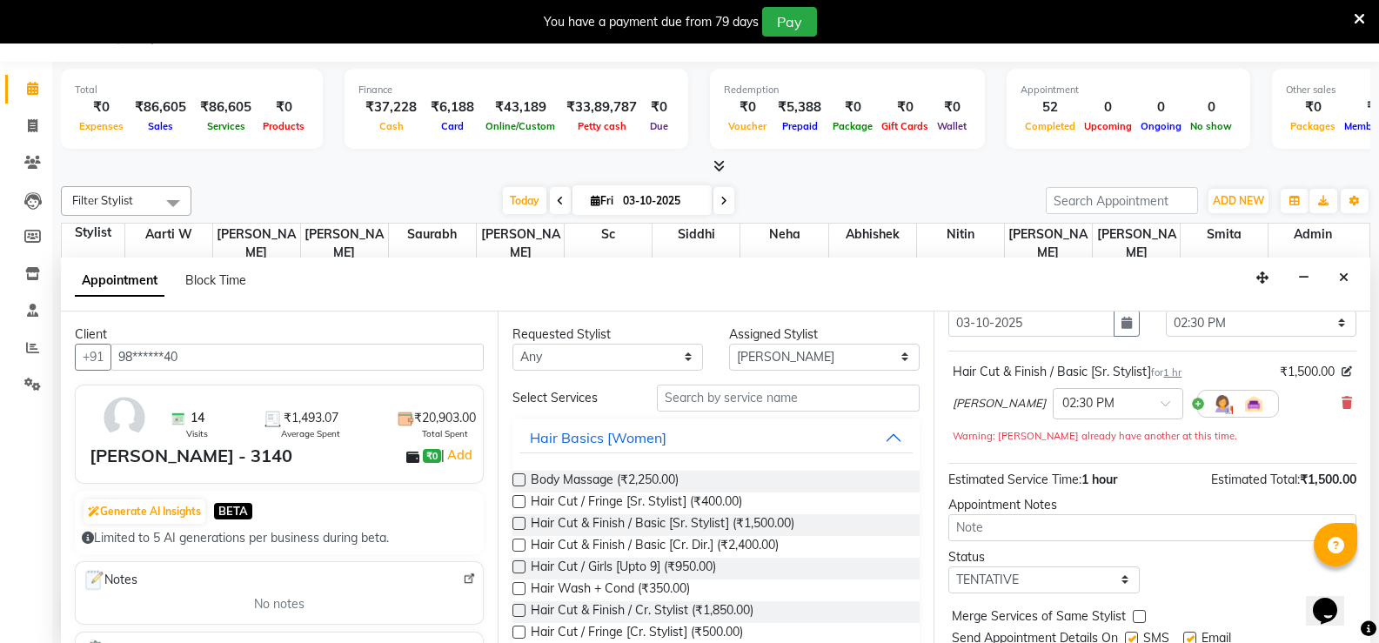
scroll to position [128, 0]
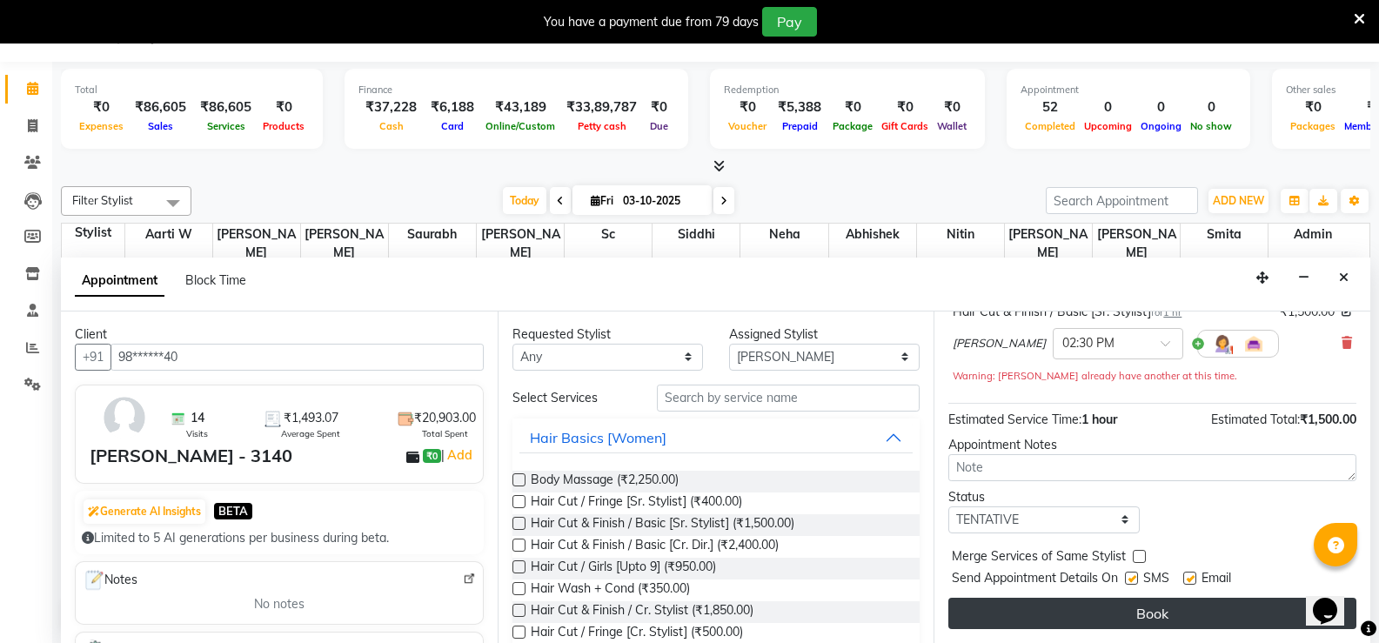
click at [1077, 600] on button "Book" at bounding box center [1152, 613] width 408 height 31
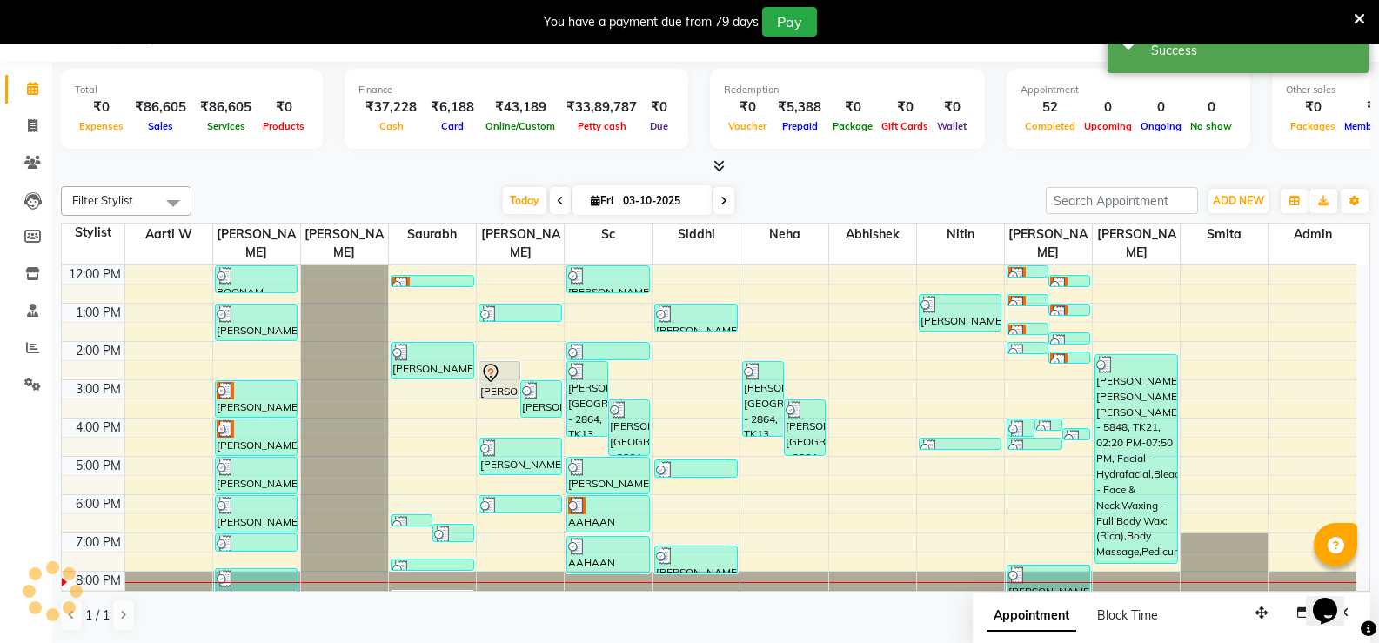
scroll to position [0, 0]
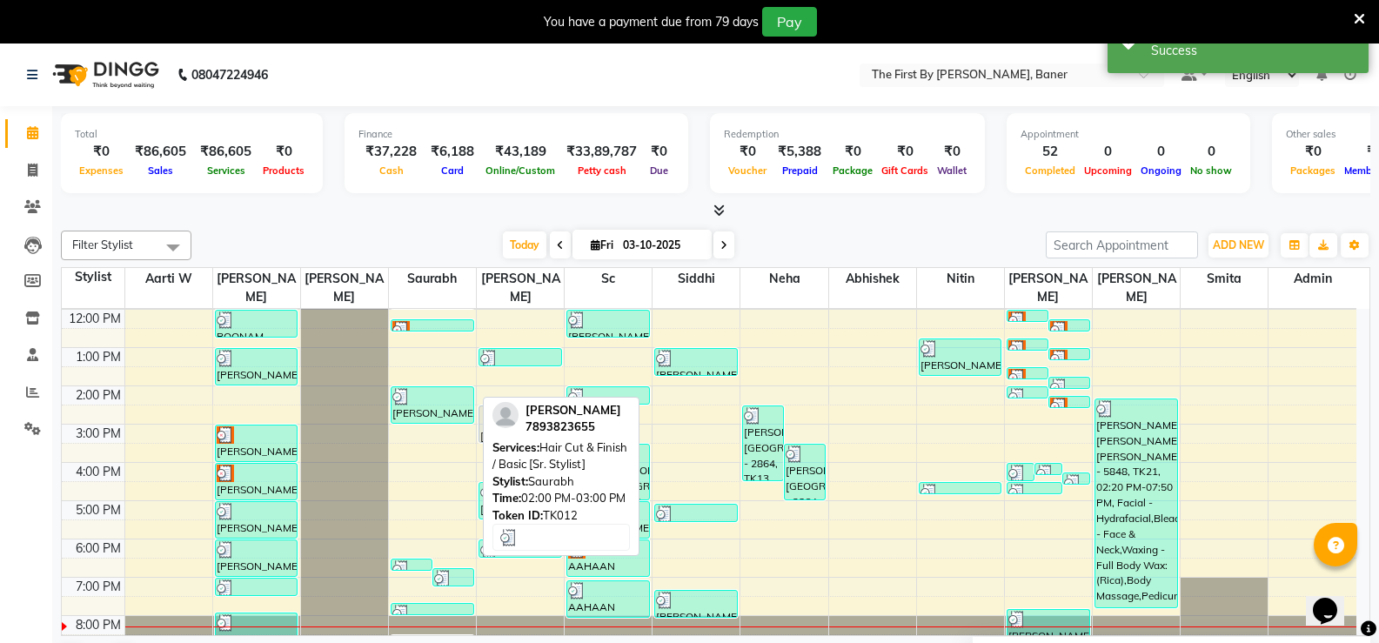
click at [486, 407] on icon at bounding box center [490, 417] width 21 height 21
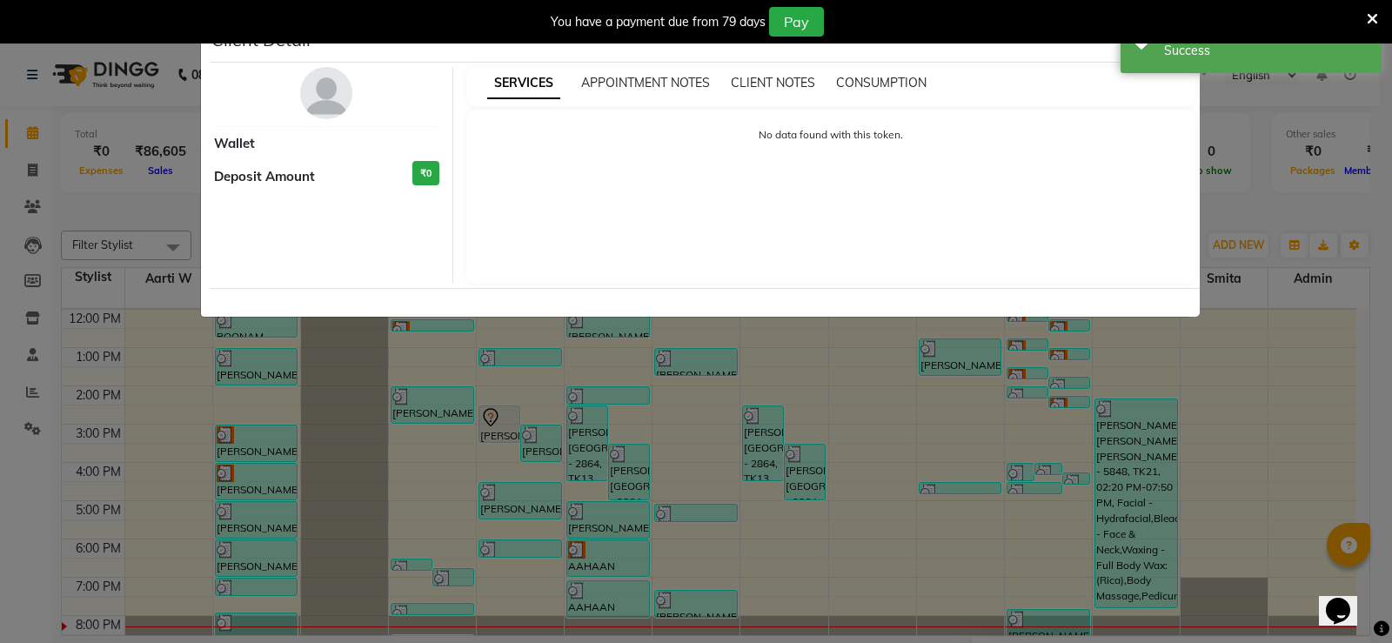
select select "7"
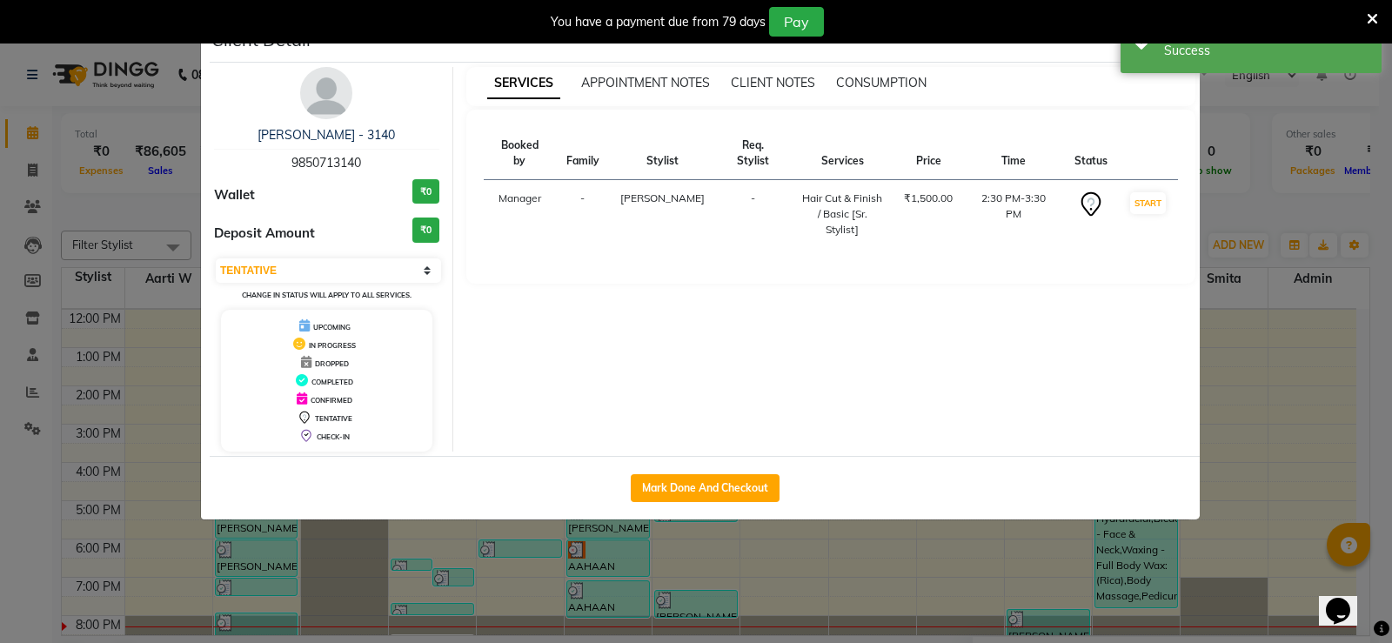
click at [776, 502] on div "Mark Done And Checkout" at bounding box center [705, 488] width 990 height 64
click at [776, 491] on button "Mark Done And Checkout" at bounding box center [705, 488] width 149 height 28
select select "6411"
select select "service"
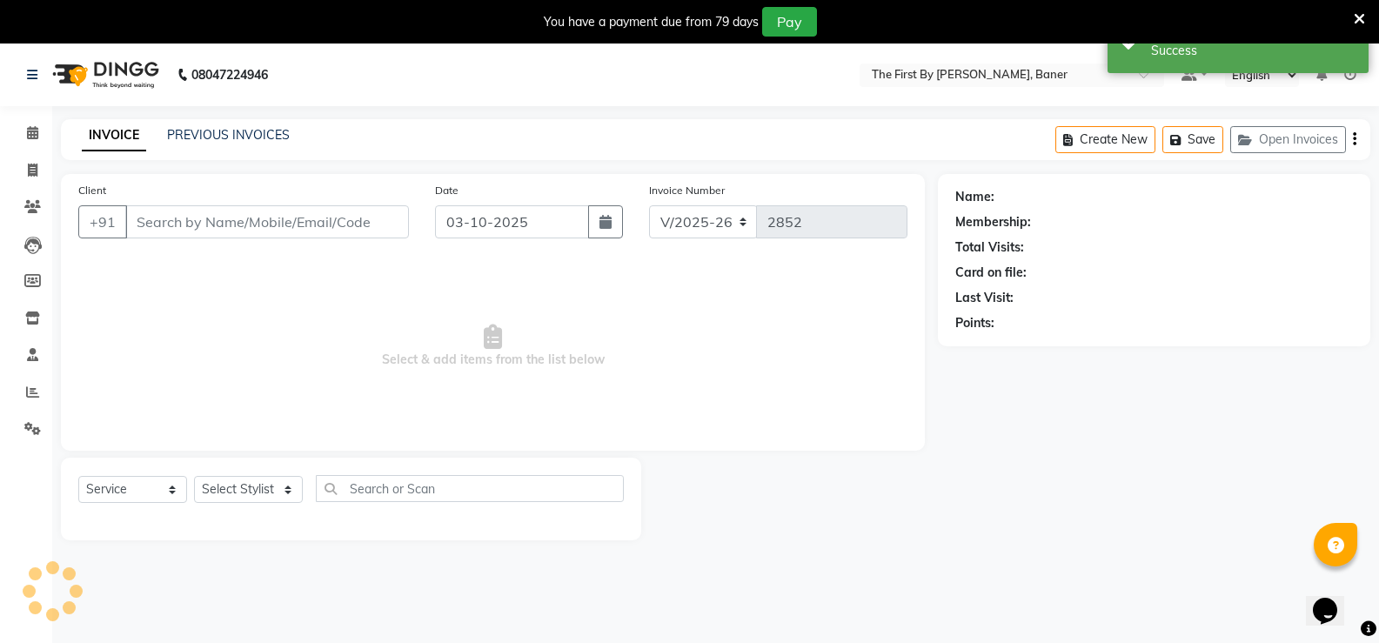
type input "98******40"
select select "49040"
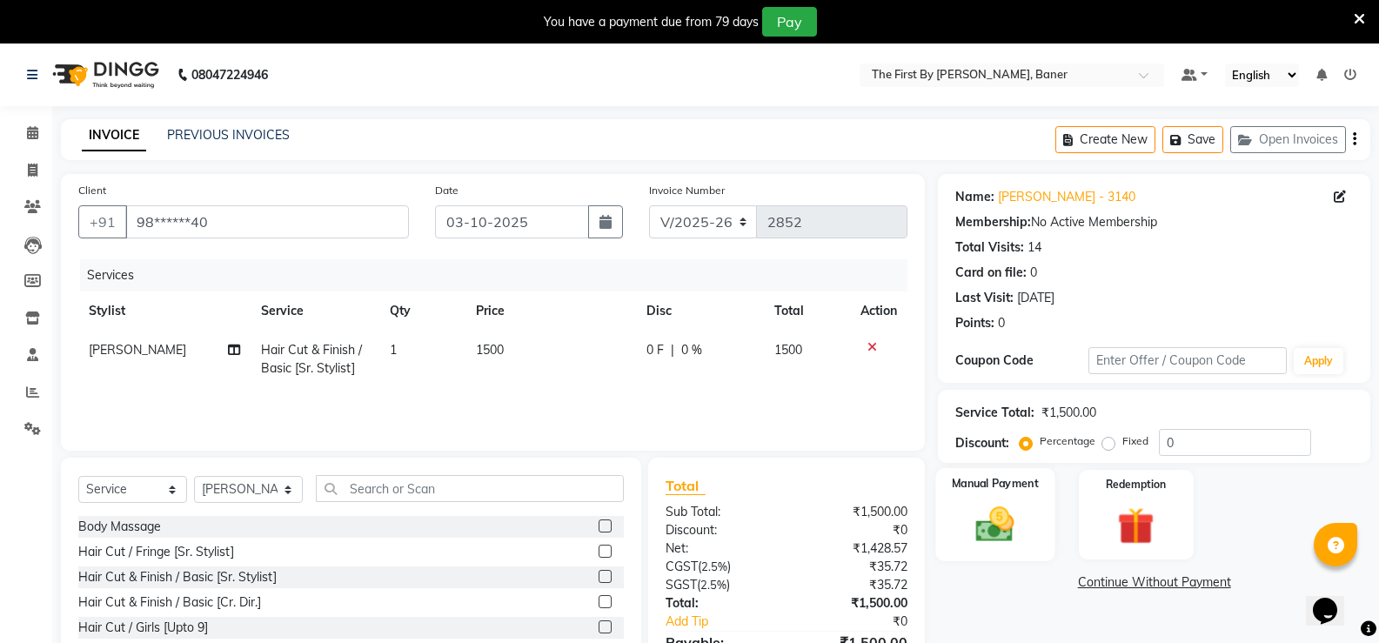
click at [1023, 528] on img at bounding box center [995, 524] width 62 height 44
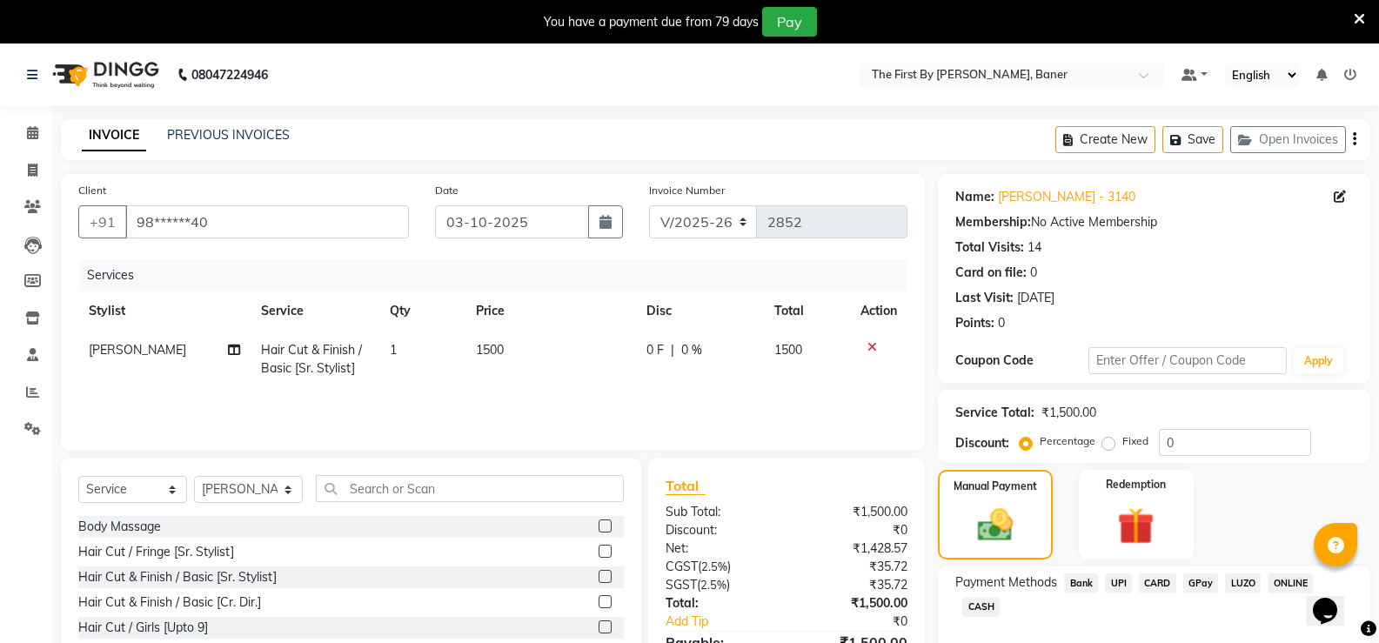
click at [1115, 583] on span "UPI" at bounding box center [1118, 583] width 27 height 20
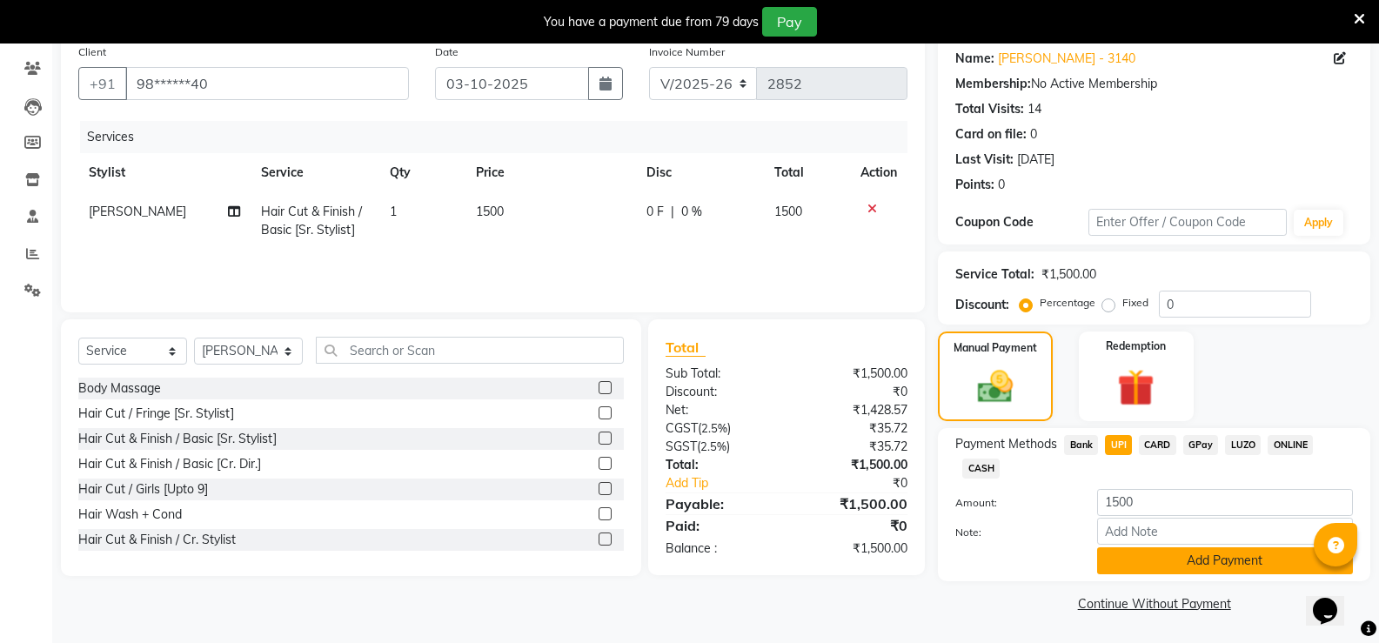
click at [1156, 569] on button "Add Payment" at bounding box center [1225, 560] width 256 height 27
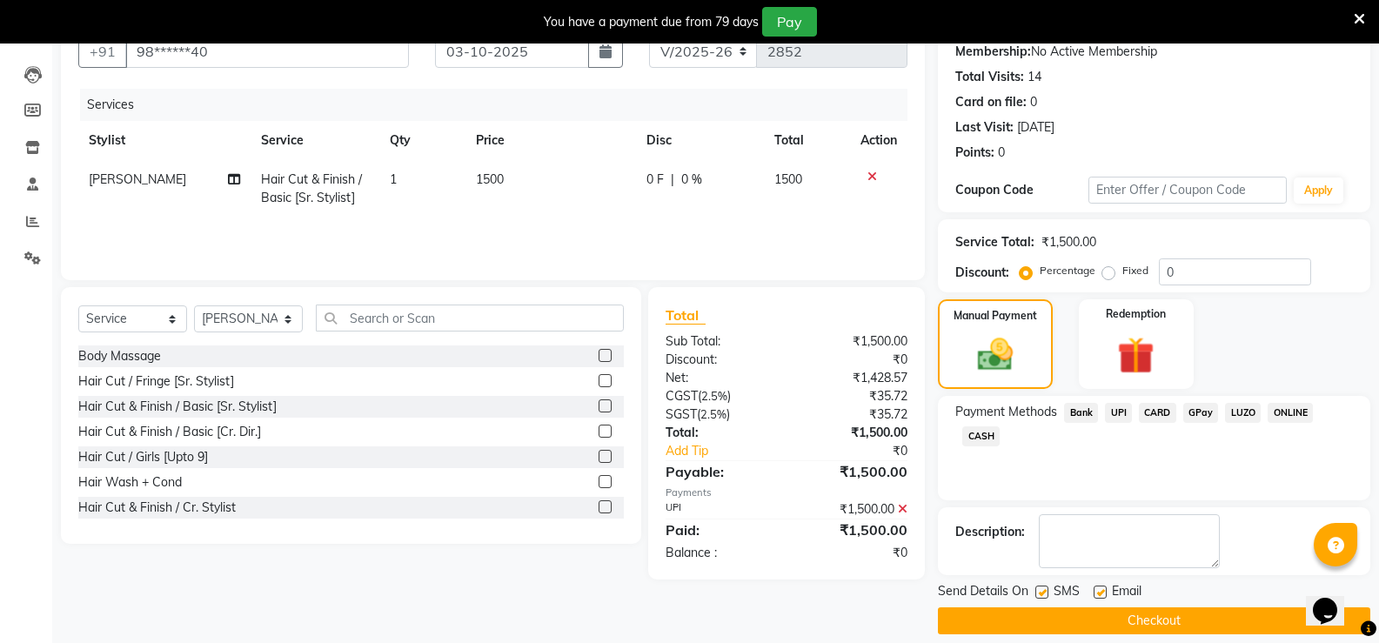
scroll to position [188, 0]
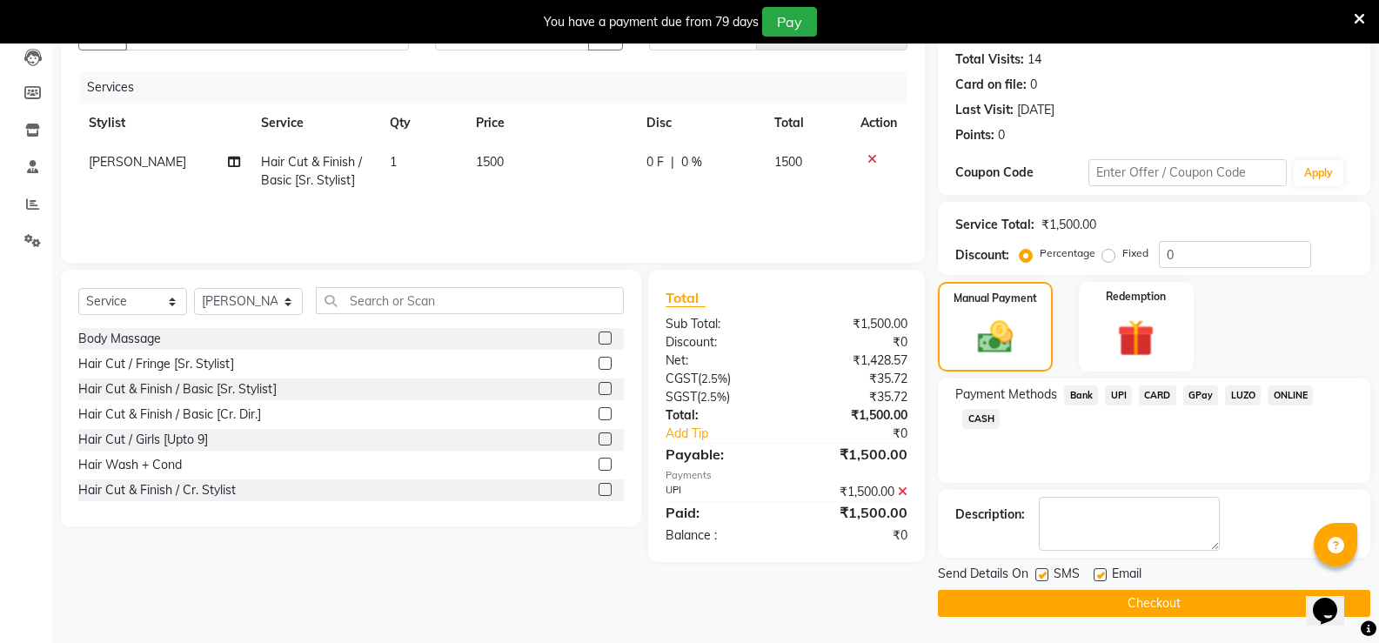
click at [1152, 597] on button "Checkout" at bounding box center [1154, 603] width 432 height 27
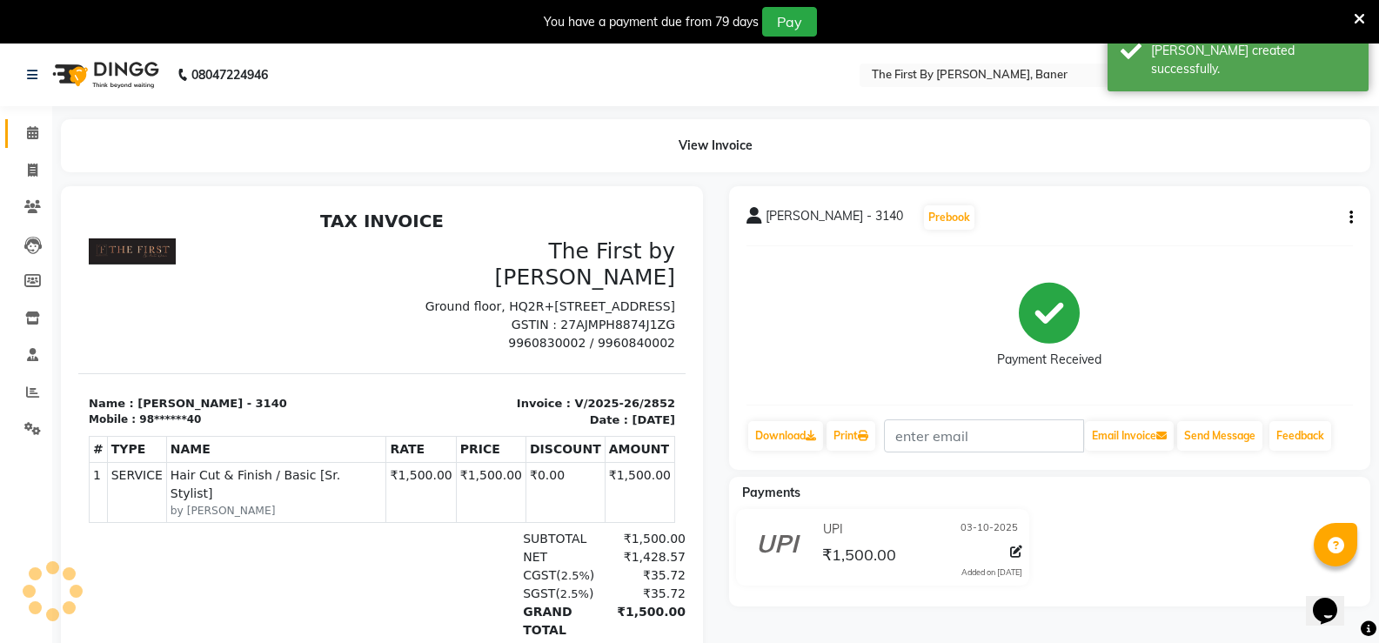
click at [25, 141] on span at bounding box center [32, 134] width 30 height 20
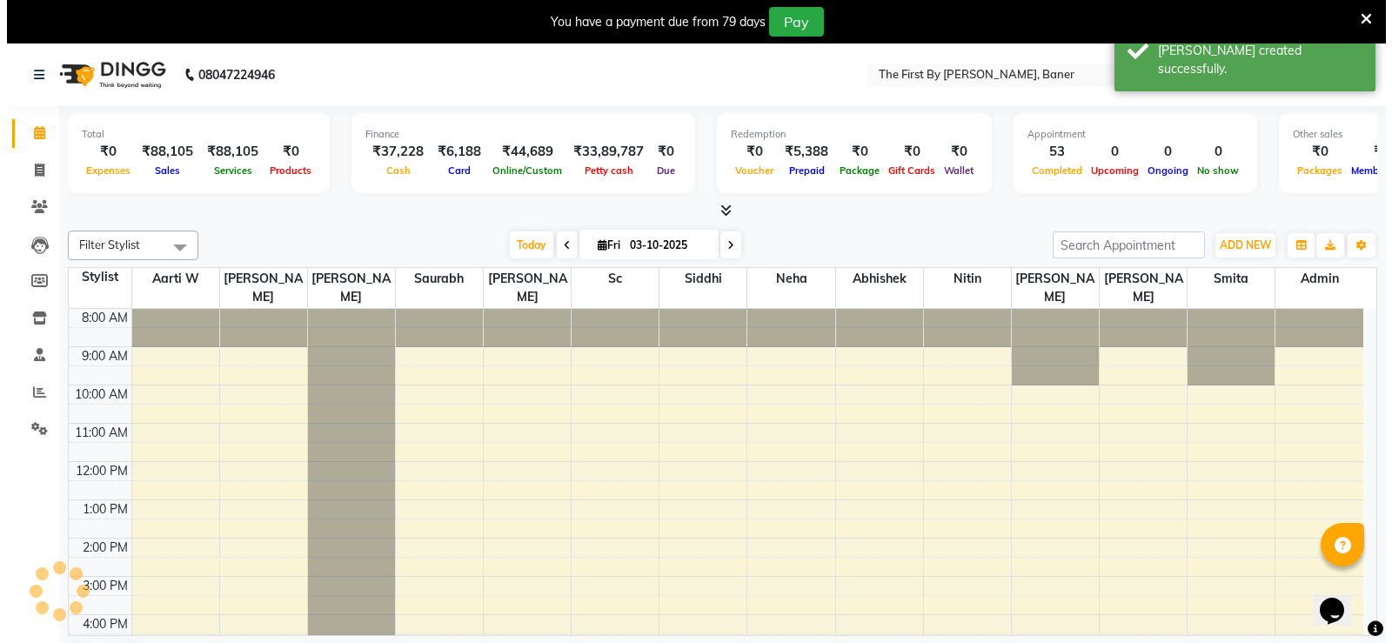
scroll to position [152, 0]
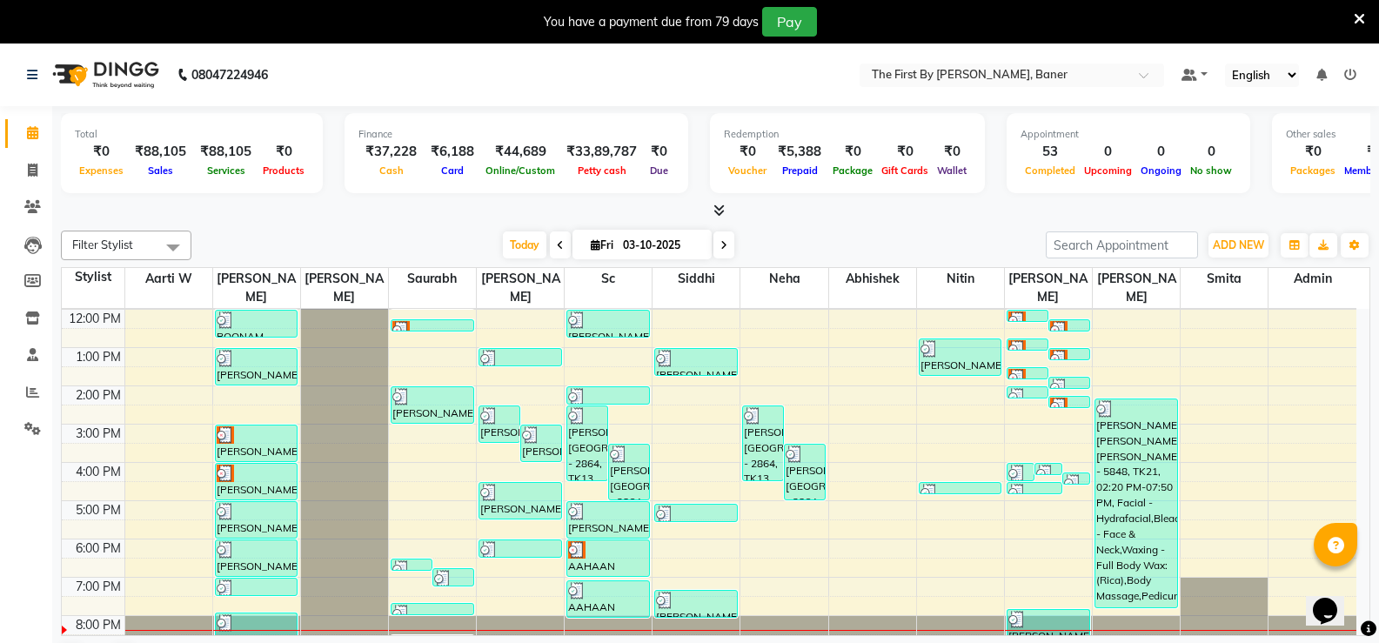
click at [1350, 69] on icon at bounding box center [1350, 75] width 12 height 12
